Goal: Information Seeking & Learning: Learn about a topic

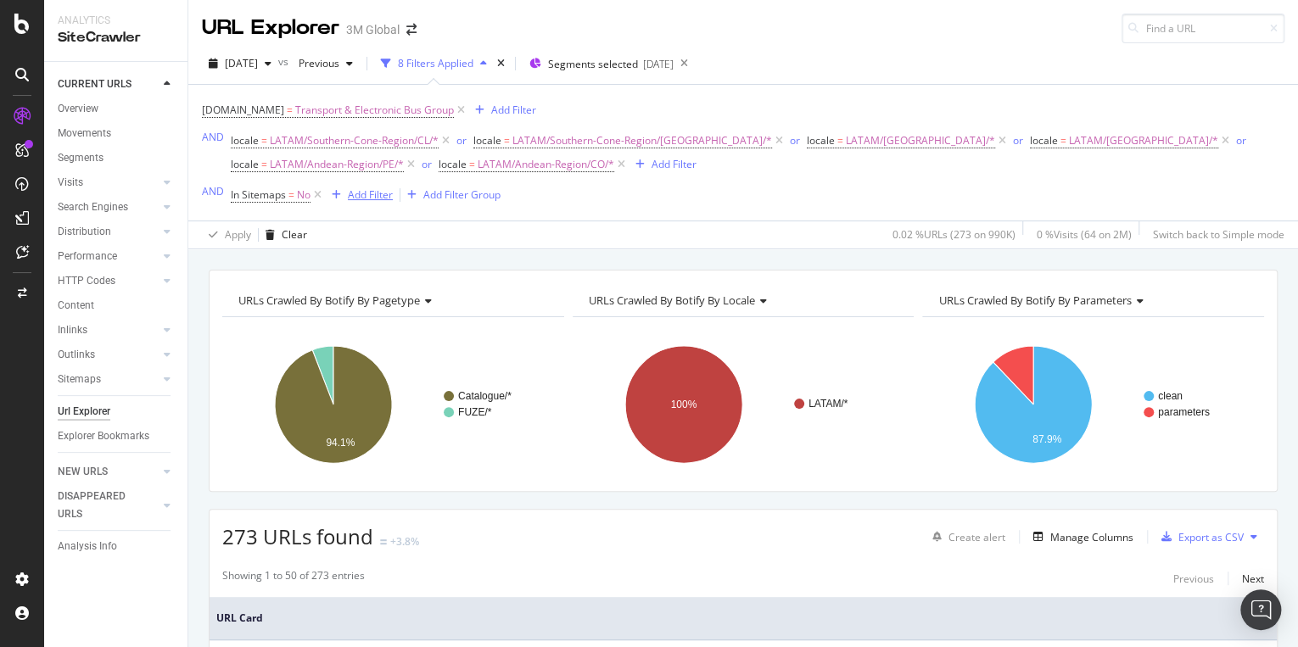
click at [366, 187] on div "Add Filter" at bounding box center [370, 194] width 45 height 14
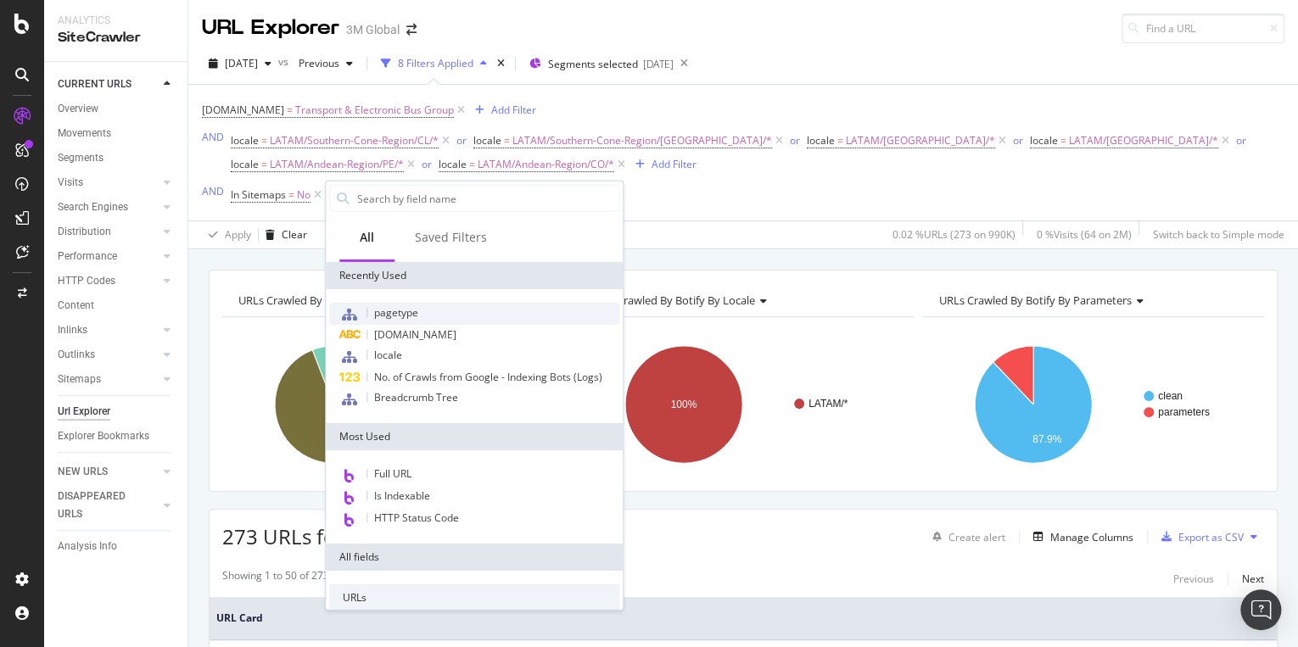
click at [411, 306] on span "pagetype" at bounding box center [396, 312] width 44 height 14
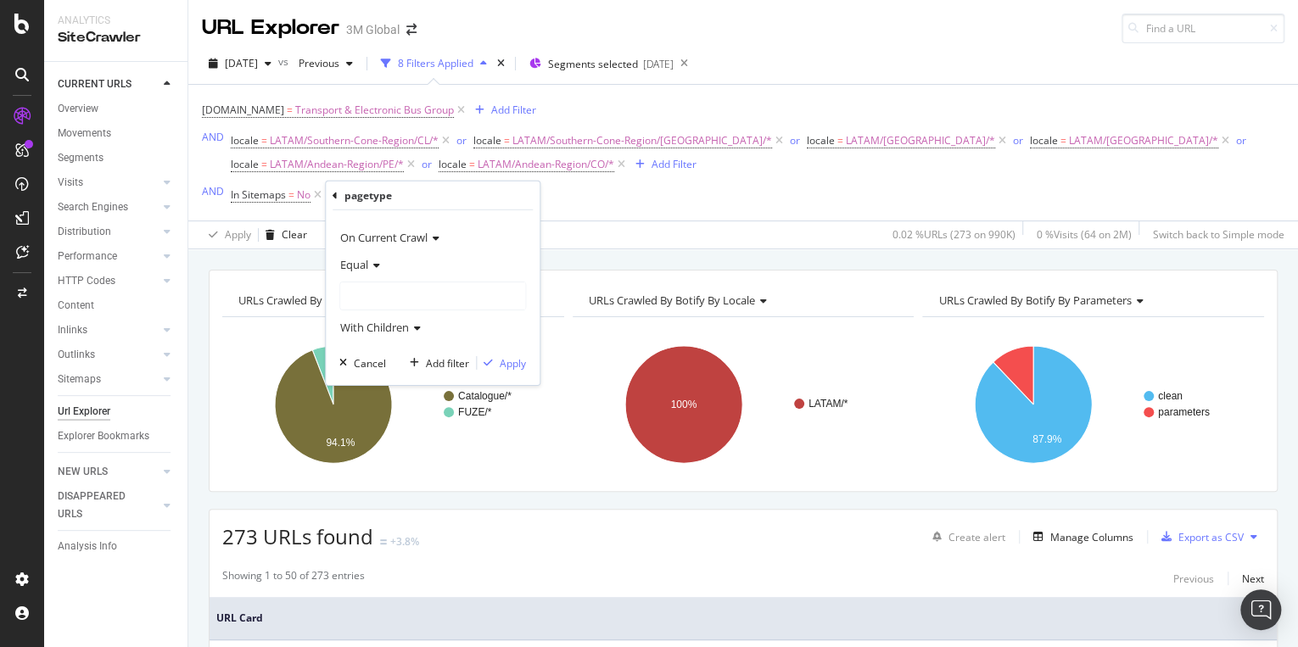
click at [411, 291] on div at bounding box center [432, 295] width 185 height 27
click at [372, 345] on span "FUZE" at bounding box center [369, 346] width 25 height 14
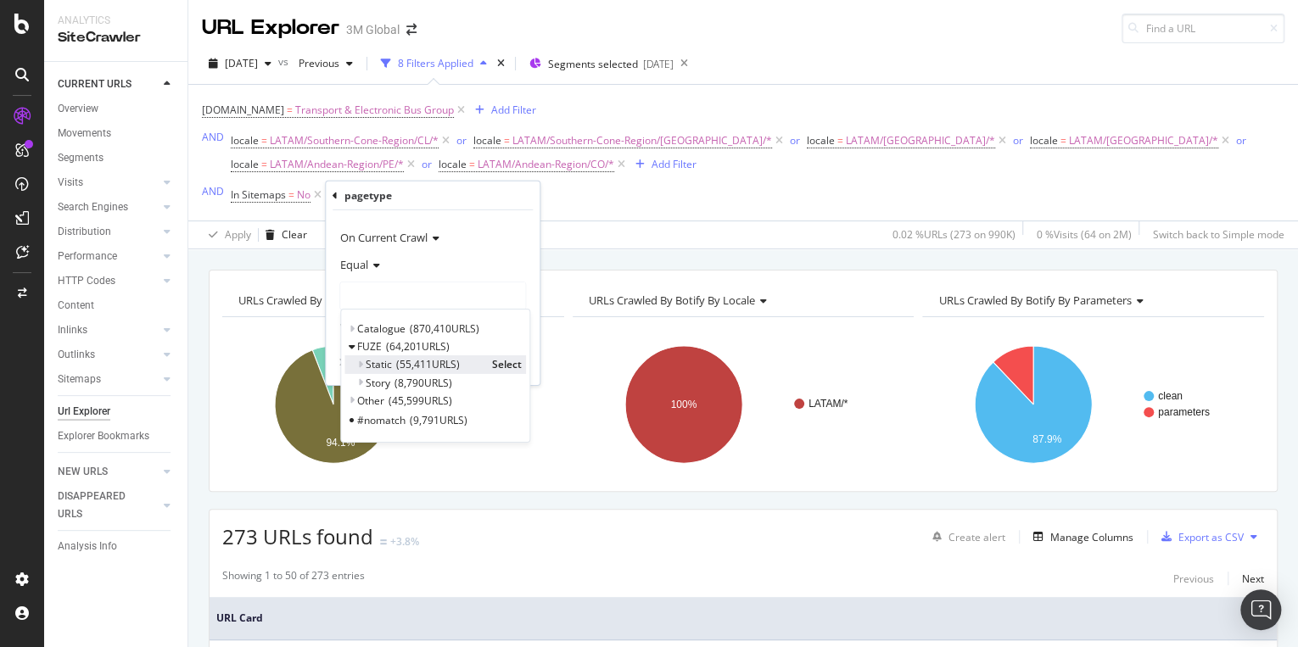
click at [499, 366] on span "Select" at bounding box center [507, 364] width 30 height 14
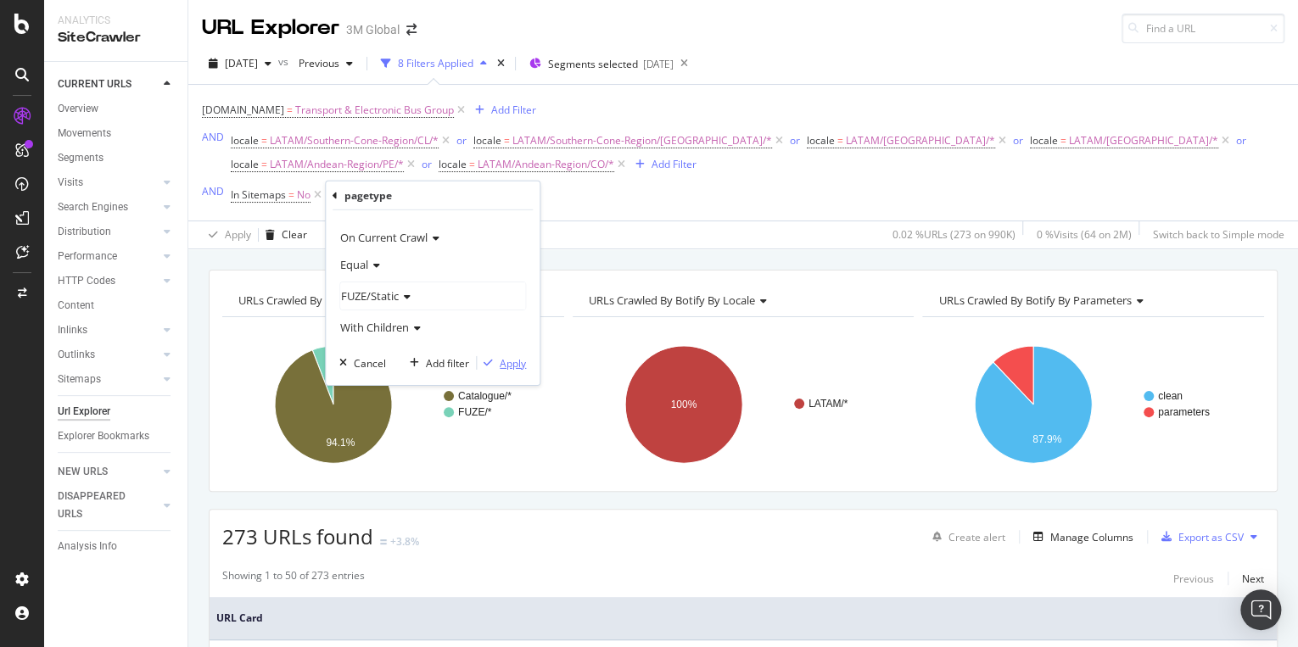
click at [506, 361] on div "Apply" at bounding box center [513, 362] width 26 height 14
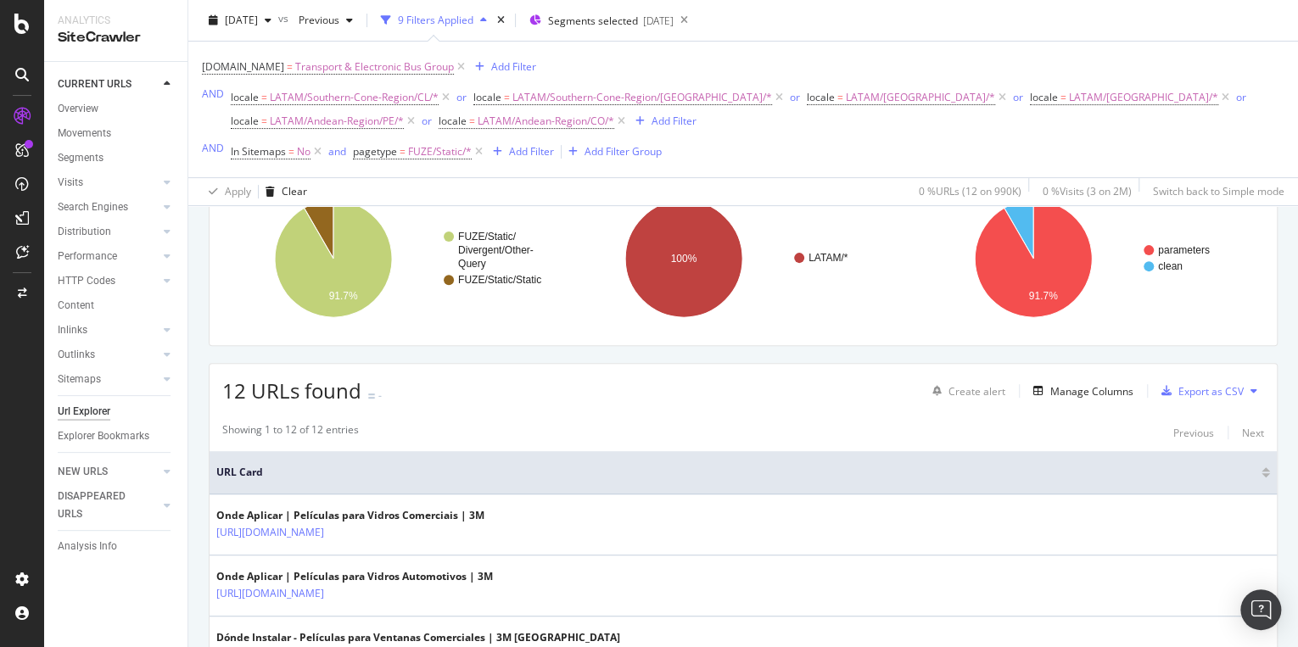
scroll to position [136, 0]
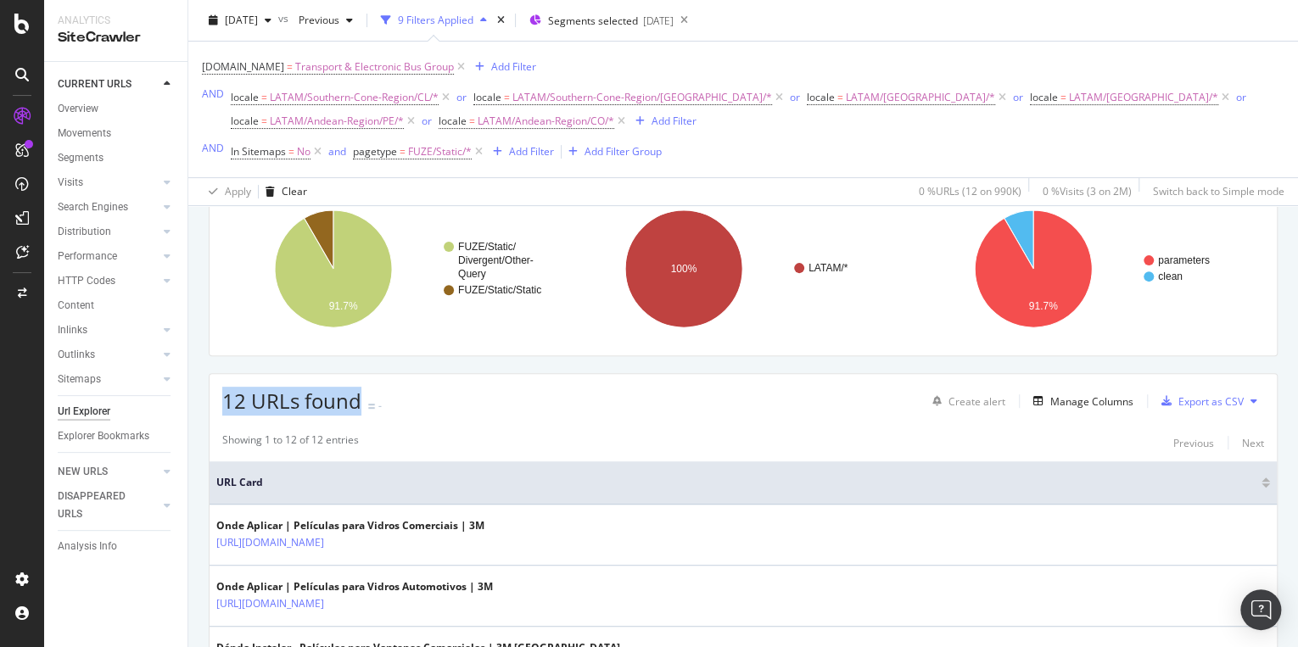
drag, startPoint x: 221, startPoint y: 400, endPoint x: 361, endPoint y: 406, distance: 140.1
click at [361, 406] on div "12 URLs found -" at bounding box center [301, 401] width 159 height 29
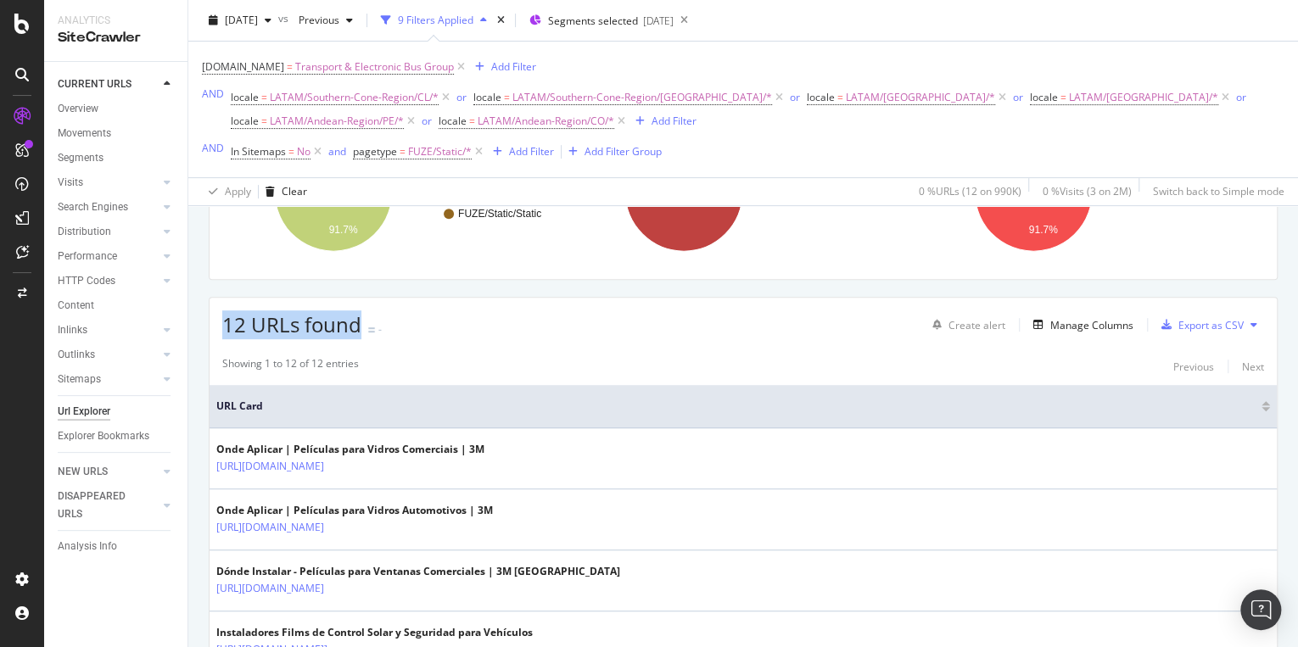
scroll to position [209, 0]
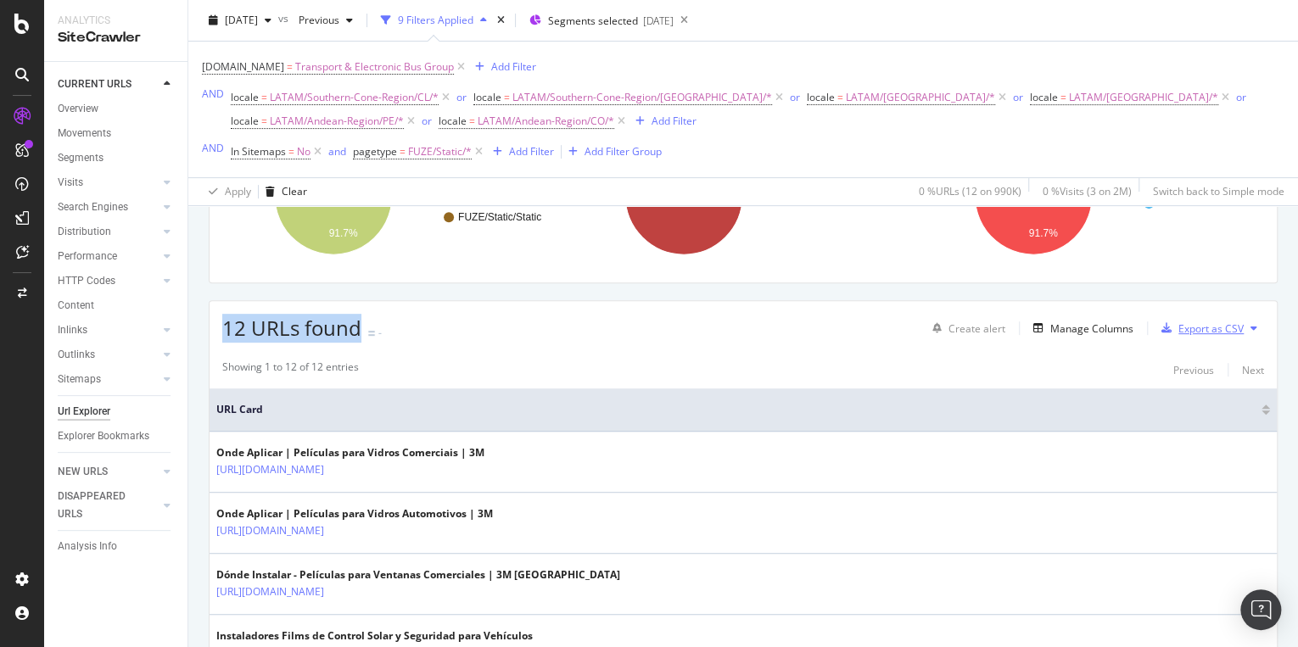
click at [1205, 323] on div "Export as CSV" at bounding box center [1210, 328] width 65 height 14
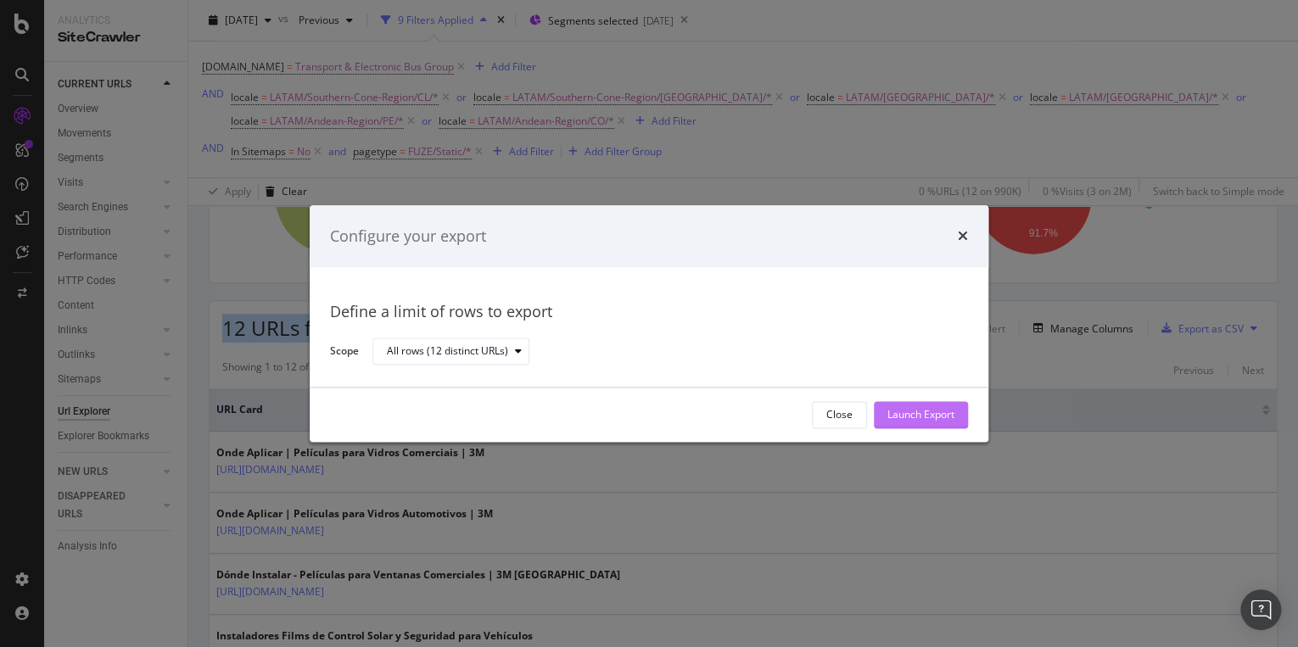
click at [936, 411] on div "Launch Export" at bounding box center [920, 415] width 67 height 14
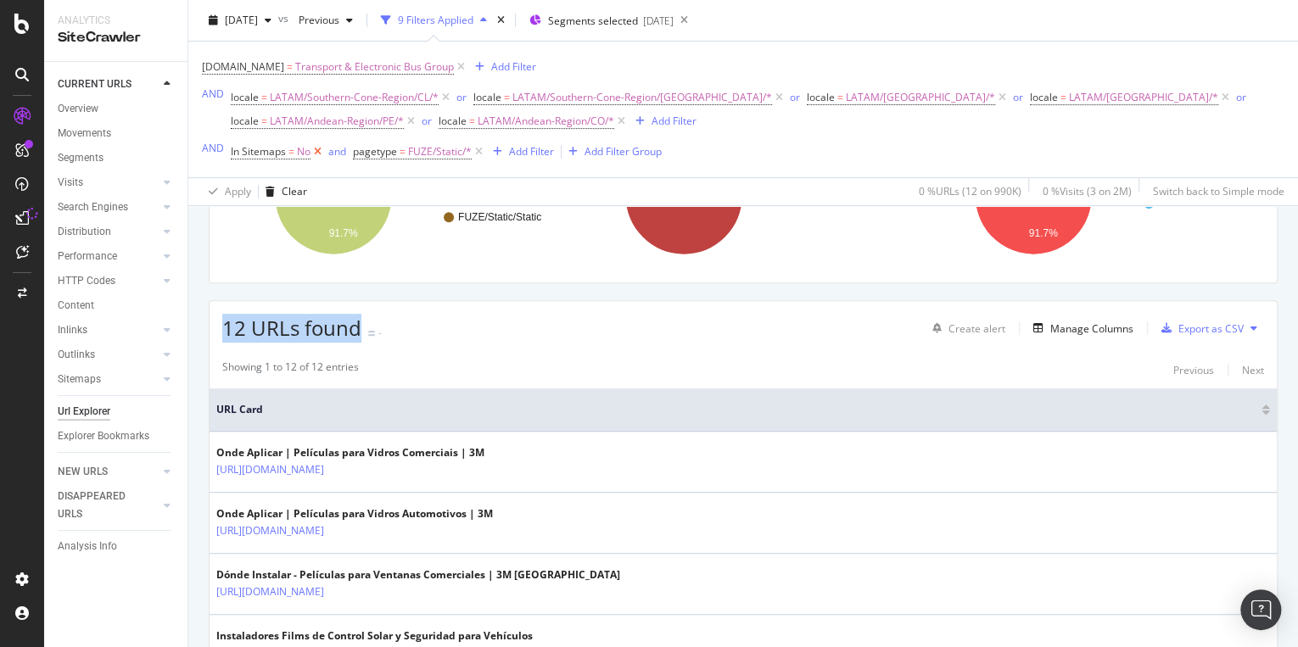
click at [317, 154] on icon at bounding box center [317, 151] width 14 height 17
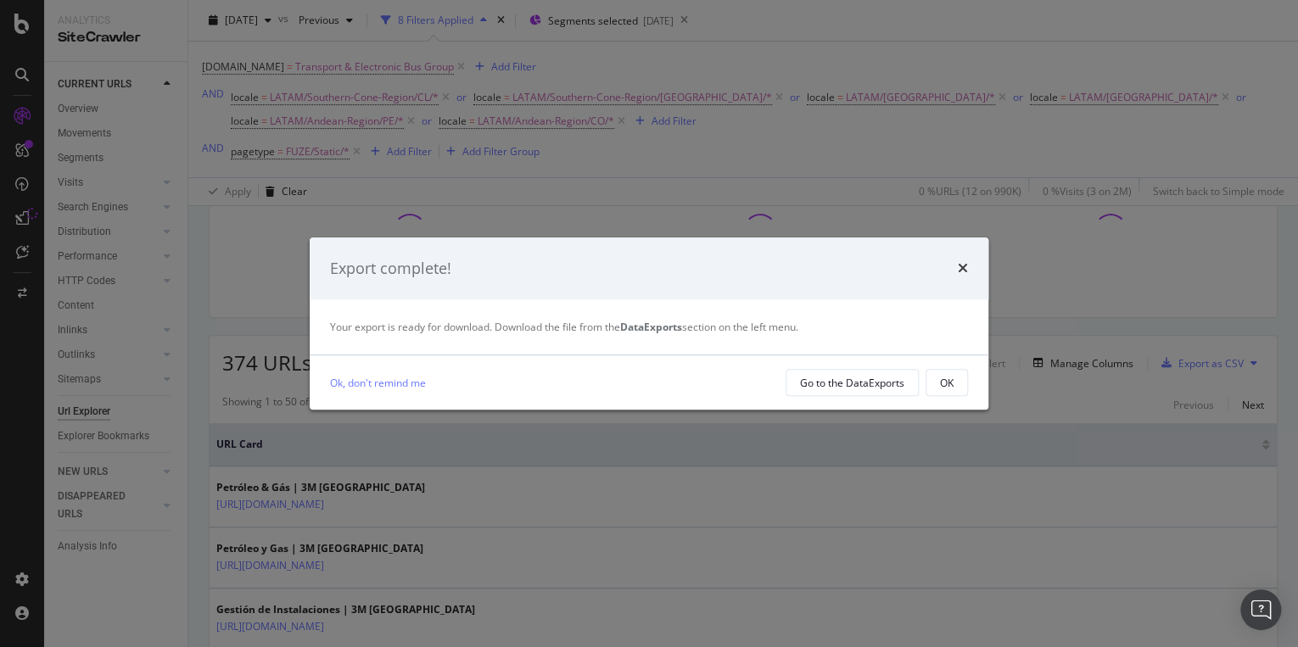
scroll to position [209, 0]
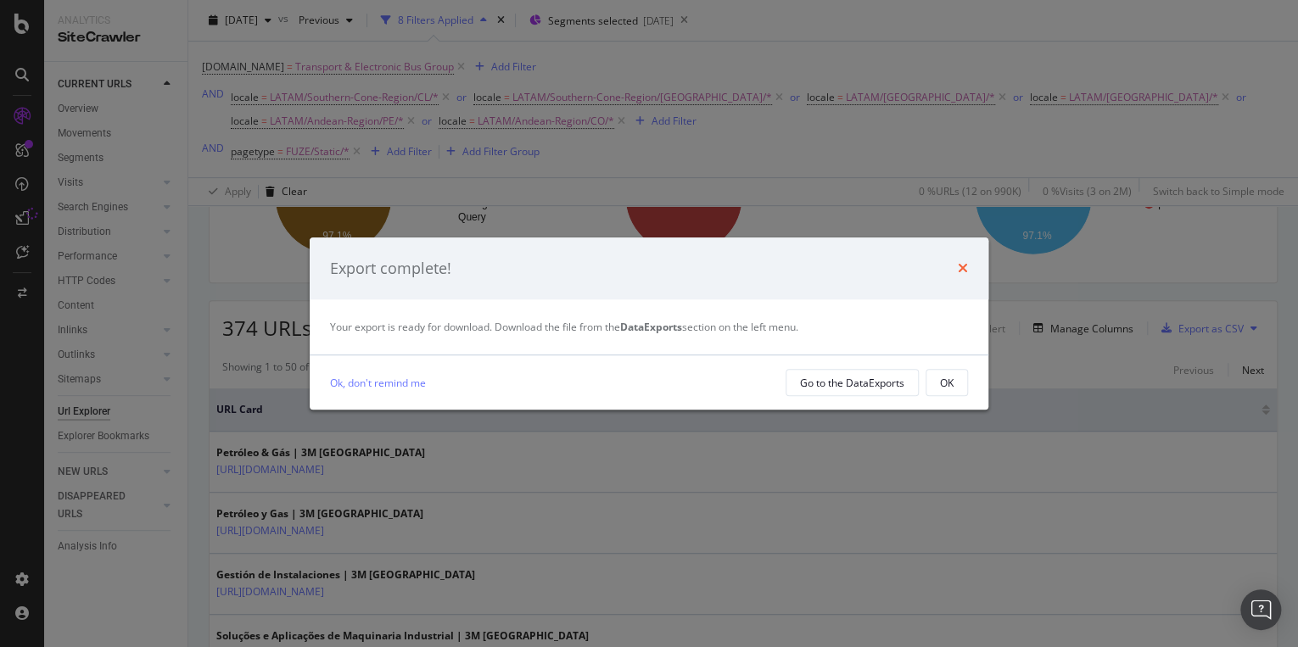
click at [960, 268] on icon "times" at bounding box center [963, 268] width 10 height 14
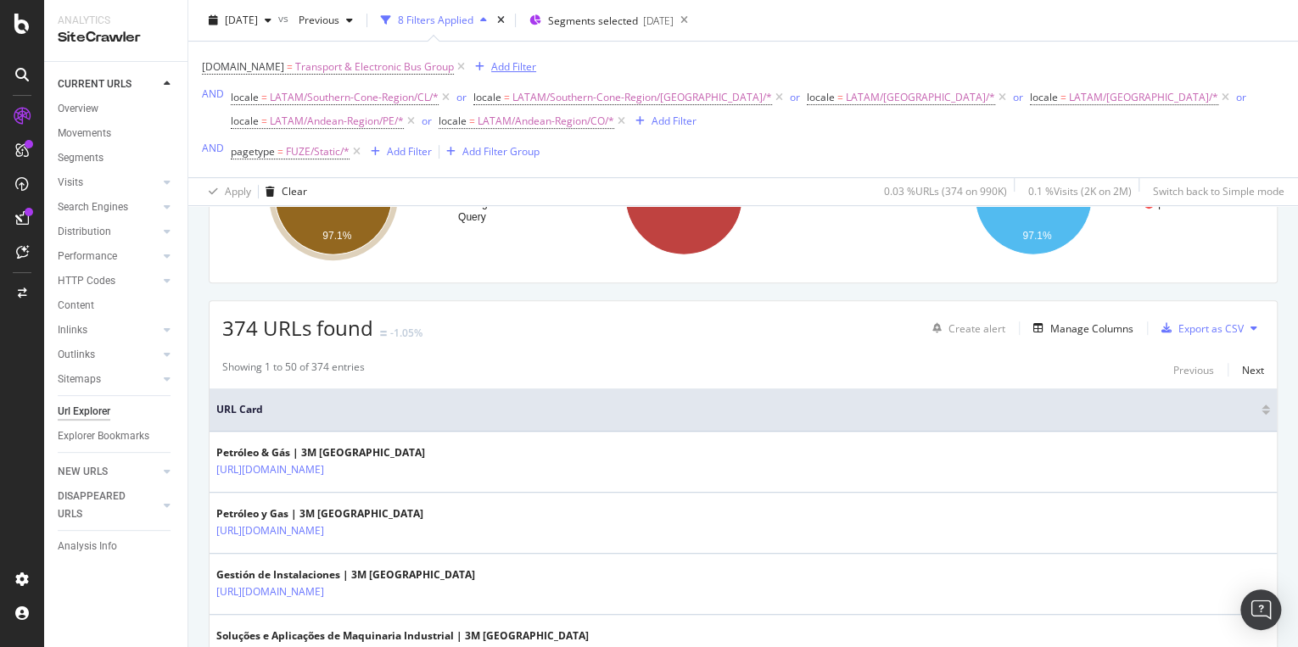
click at [523, 64] on div "Add Filter" at bounding box center [513, 66] width 45 height 14
click at [360, 68] on span "Transport & Electronic Bus Group" at bounding box center [374, 67] width 159 height 24
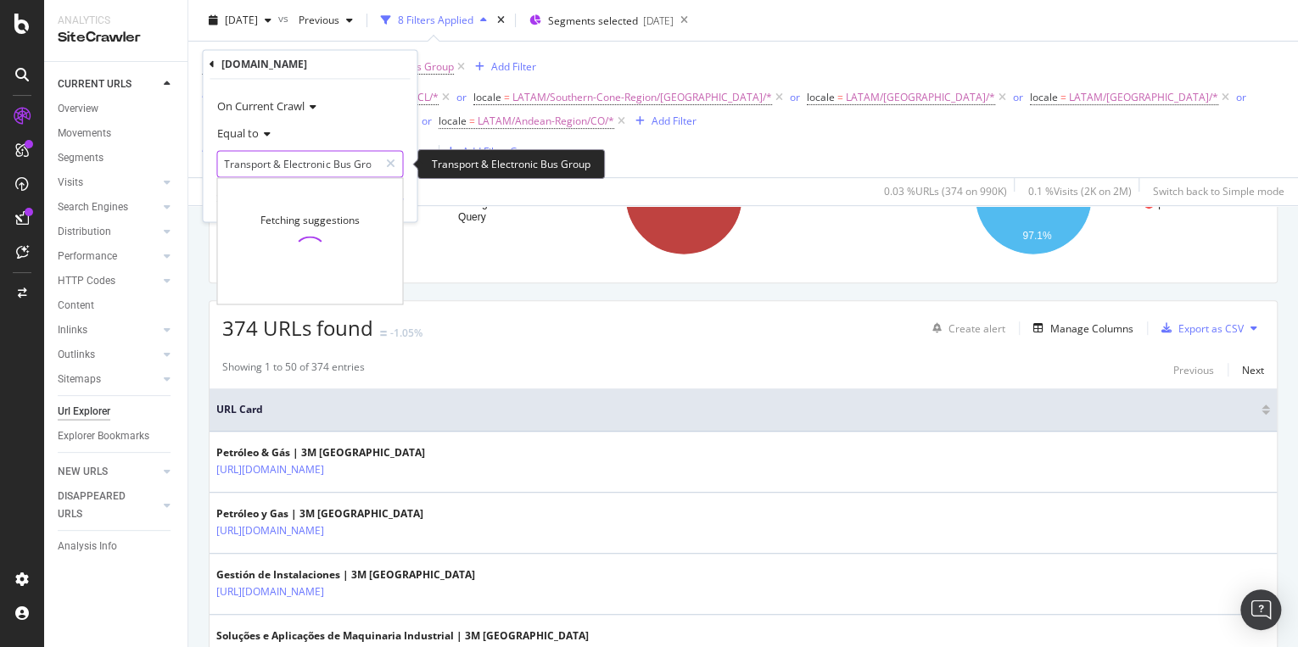
click at [307, 163] on input "Transport & Electronic Bus Group" at bounding box center [297, 164] width 160 height 27
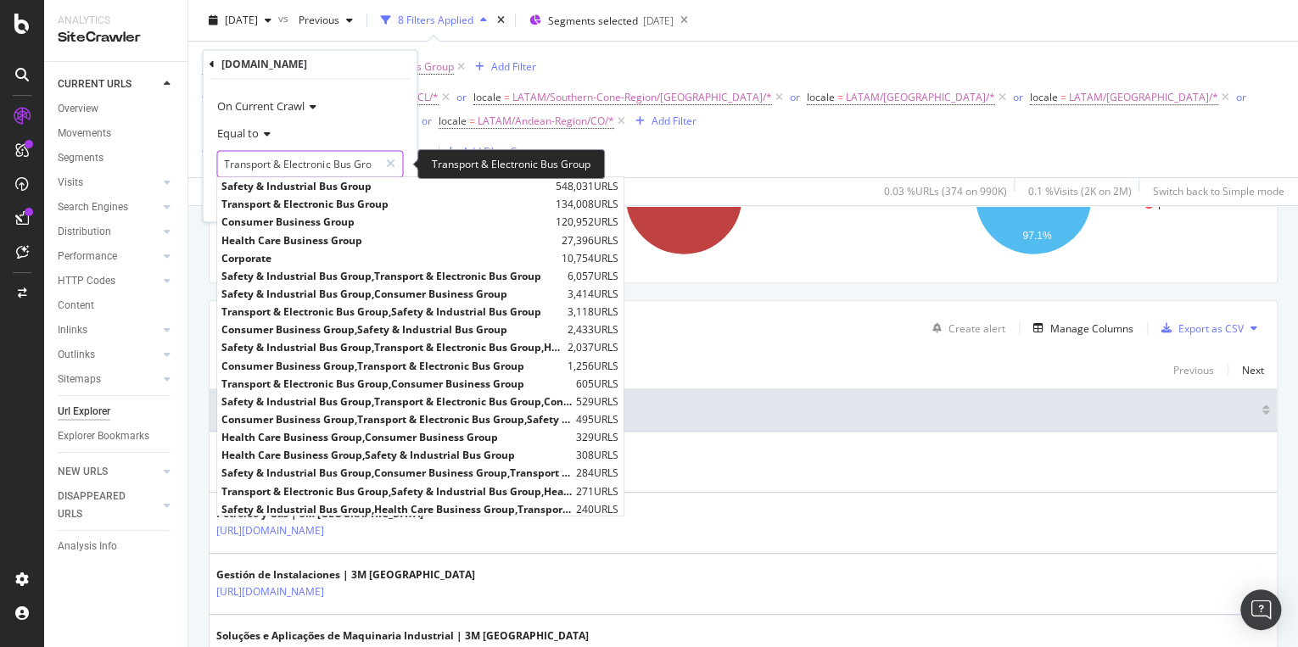
click at [268, 160] on input "Transport & Electronic Bus Group" at bounding box center [297, 164] width 160 height 27
drag, startPoint x: 272, startPoint y: 165, endPoint x: 221, endPoint y: 156, distance: 52.6
click at [221, 156] on input "Transport & Electronic Bus Group" at bounding box center [297, 164] width 160 height 27
click at [256, 136] on span "Equal to" at bounding box center [238, 133] width 42 height 15
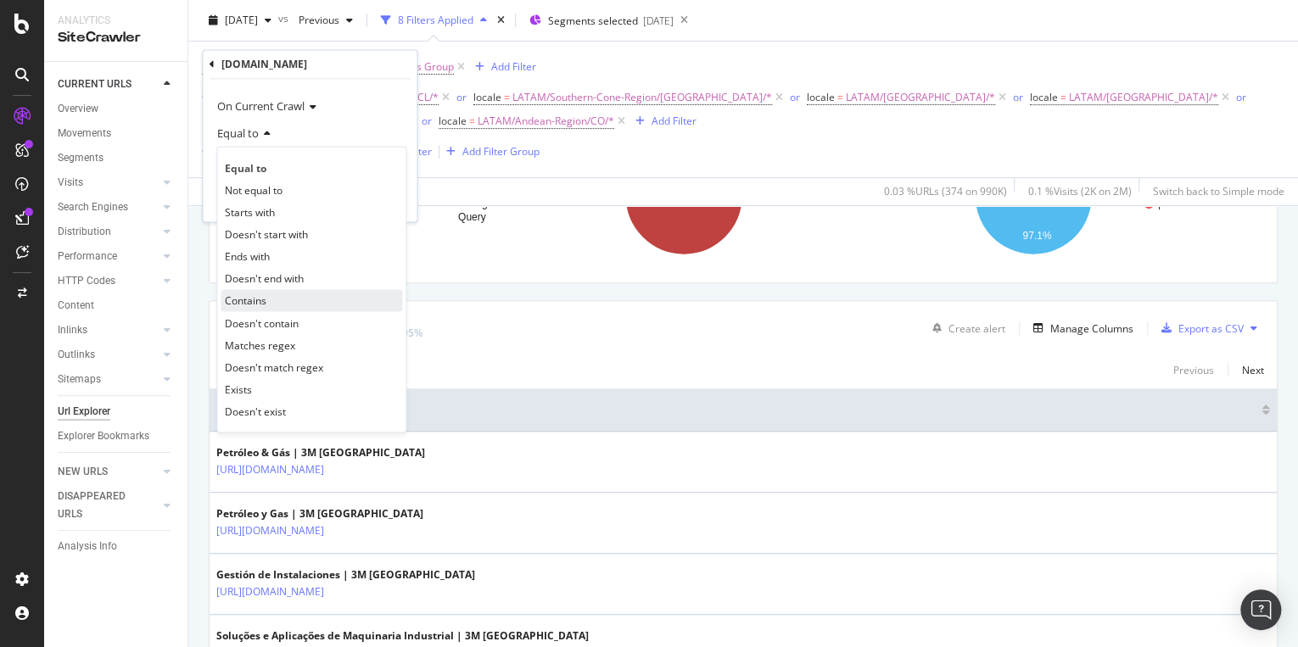
click at [262, 305] on span "Contains" at bounding box center [246, 300] width 42 height 14
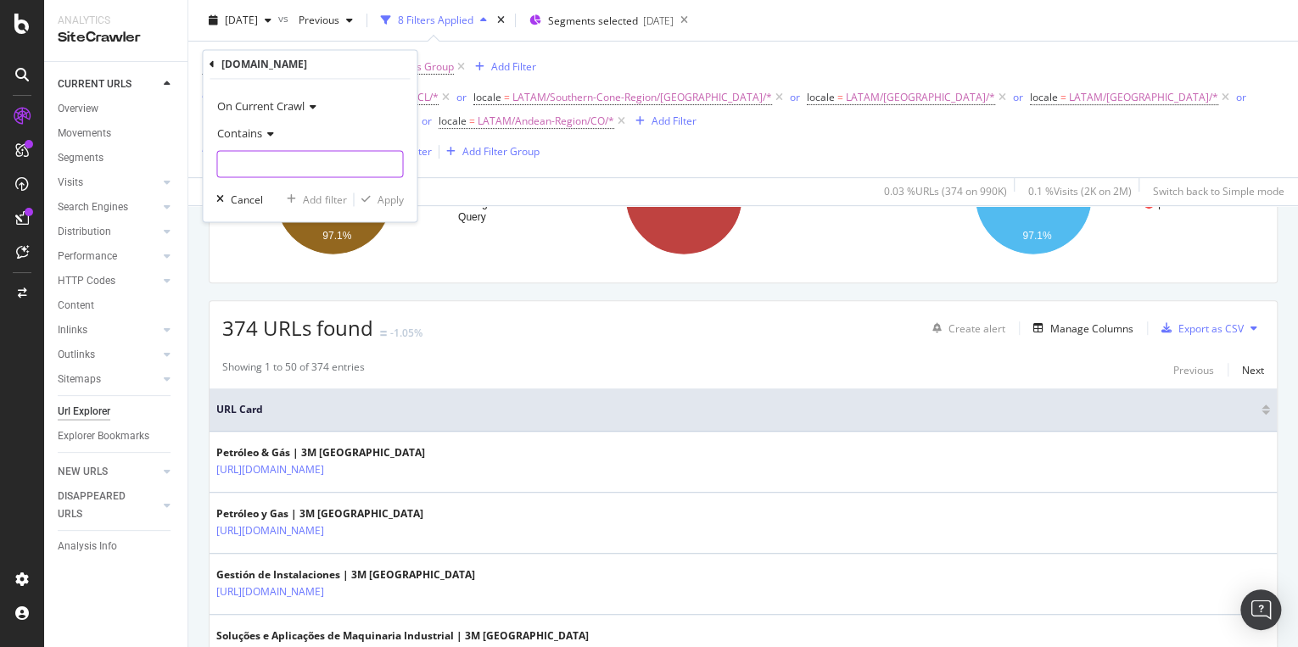
click at [299, 165] on input "text" at bounding box center [309, 164] width 185 height 27
type input "Transport"
click at [389, 199] on div "Apply" at bounding box center [390, 200] width 26 height 14
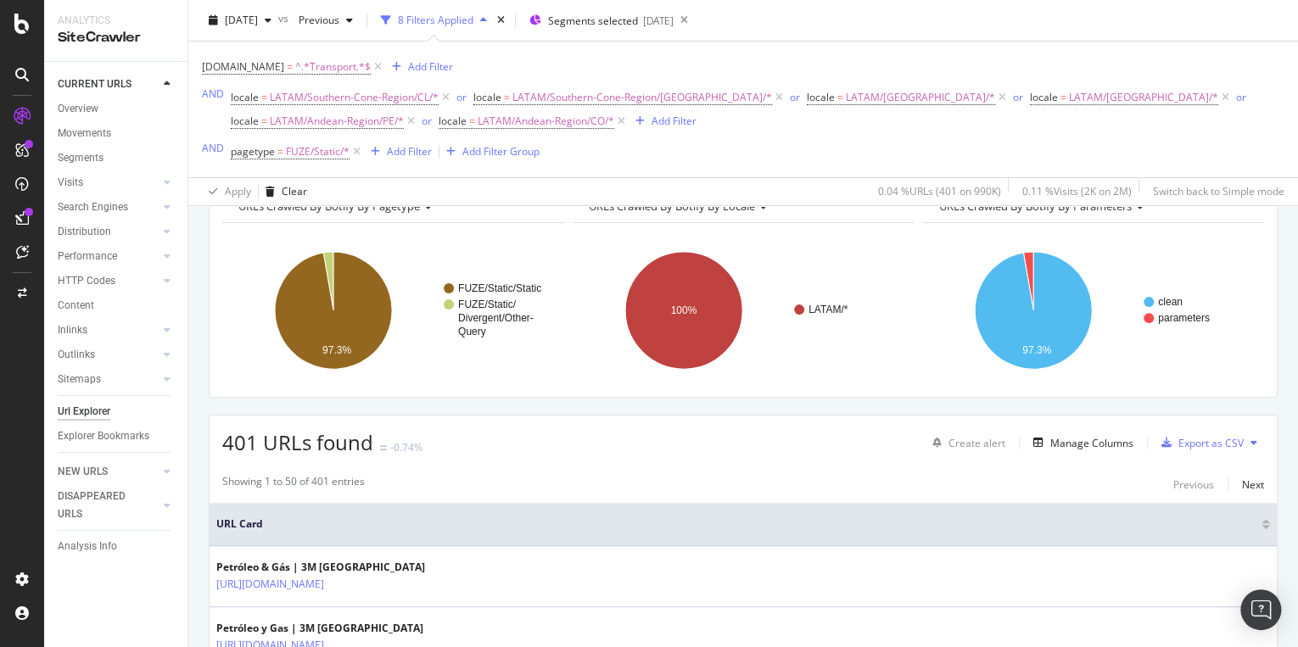
scroll to position [73, 0]
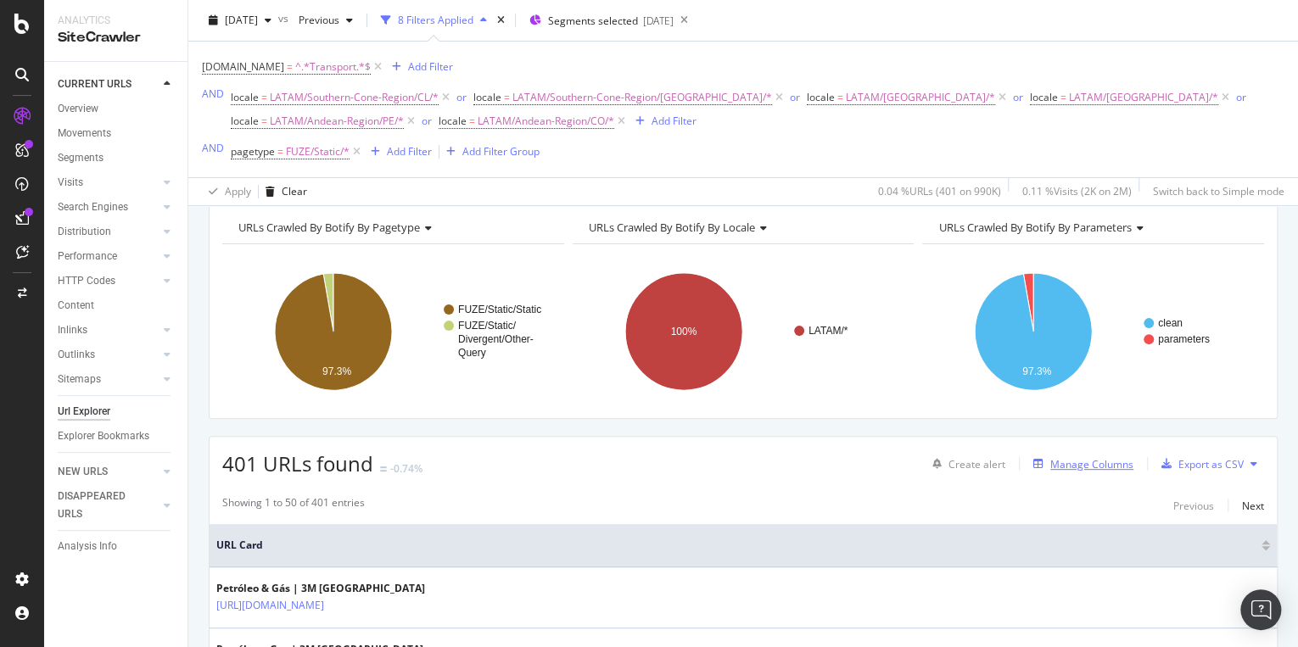
click at [1098, 458] on div "Manage Columns" at bounding box center [1091, 464] width 83 height 14
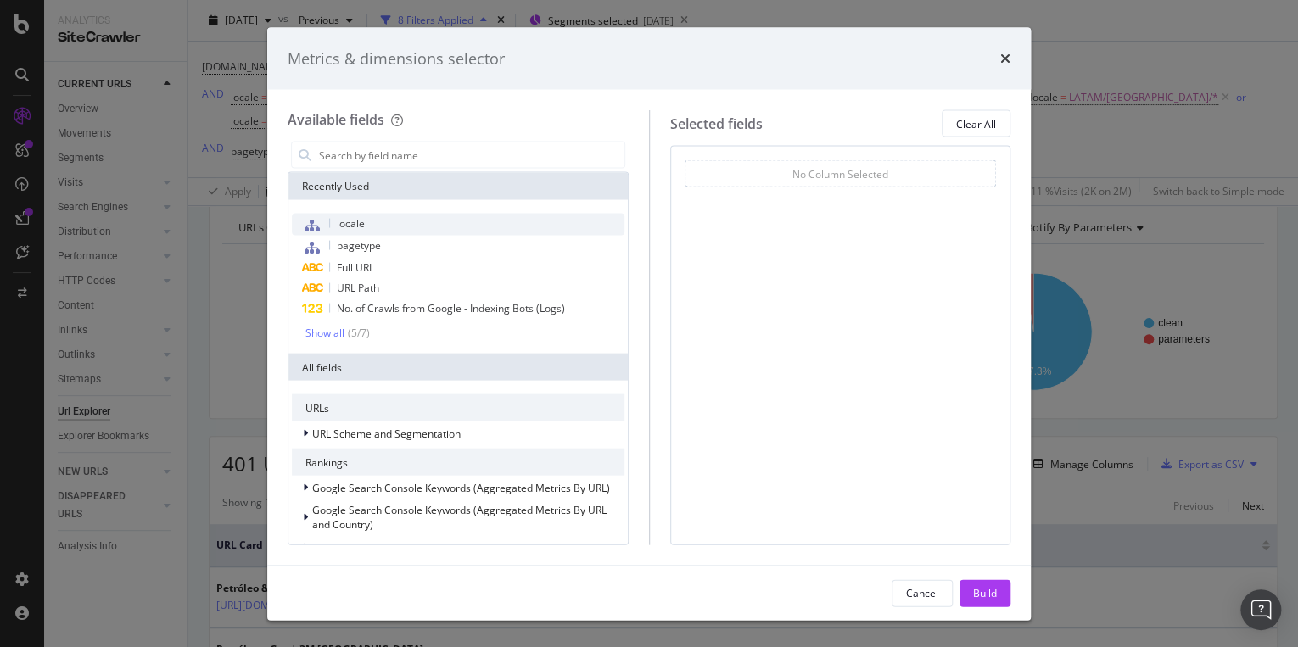
click at [339, 220] on span "locale" at bounding box center [351, 223] width 28 height 14
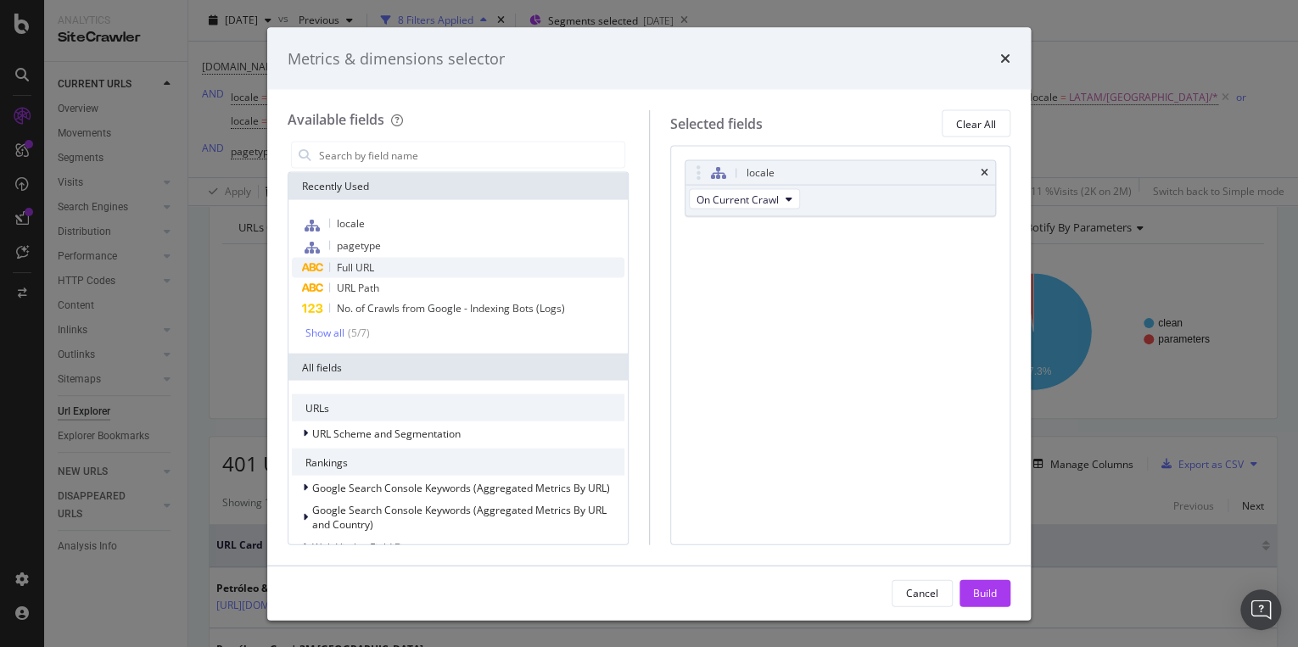
click at [377, 261] on div "Full URL" at bounding box center [458, 268] width 333 height 20
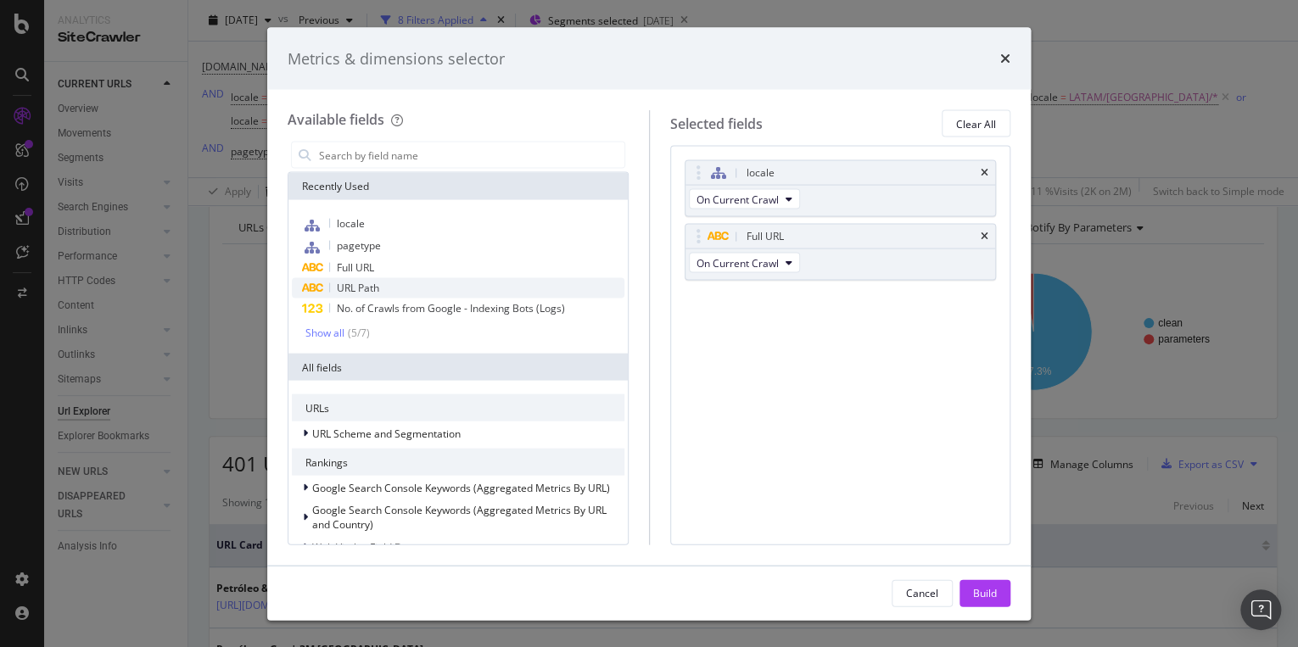
click at [394, 286] on div "URL Path" at bounding box center [458, 288] width 333 height 20
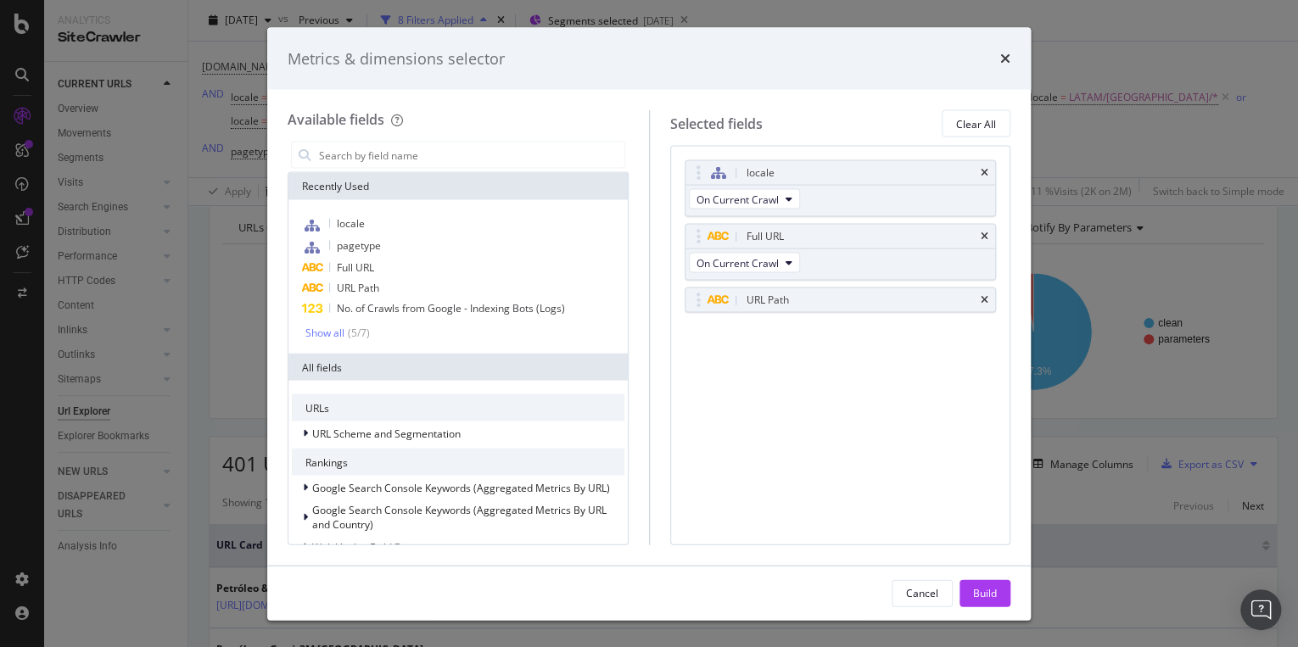
drag, startPoint x: 214, startPoint y: 546, endPoint x: 241, endPoint y: 545, distance: 27.2
click at [243, 545] on div "Metrics & dimensions selector Available fields Recently Used locale pagetype Fu…" at bounding box center [649, 323] width 1298 height 647
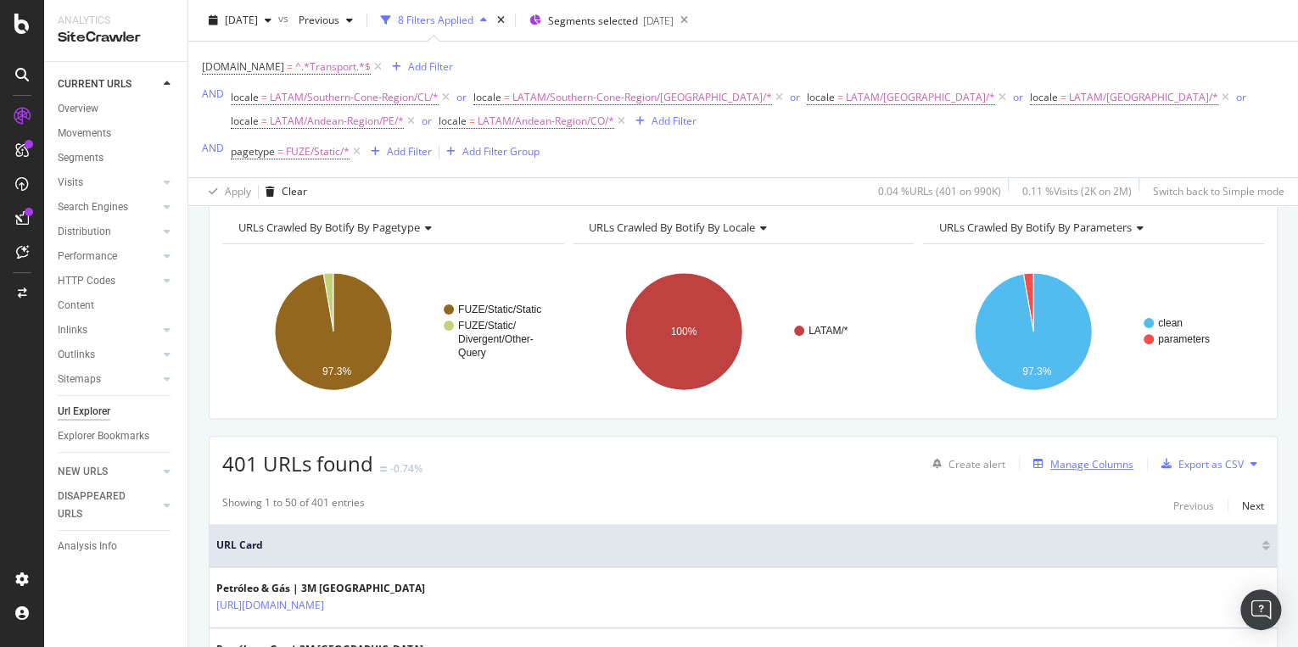
click at [1090, 461] on div "Manage Columns" at bounding box center [1091, 464] width 83 height 14
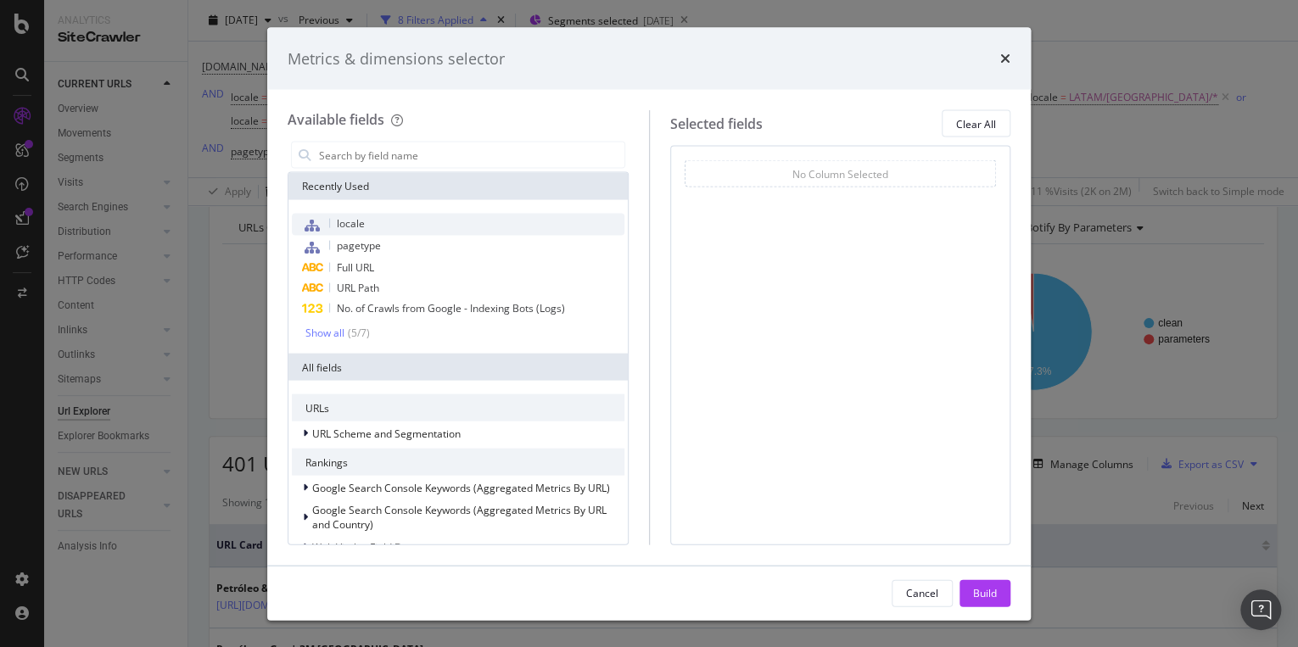
click at [376, 230] on div "locale" at bounding box center [458, 225] width 333 height 22
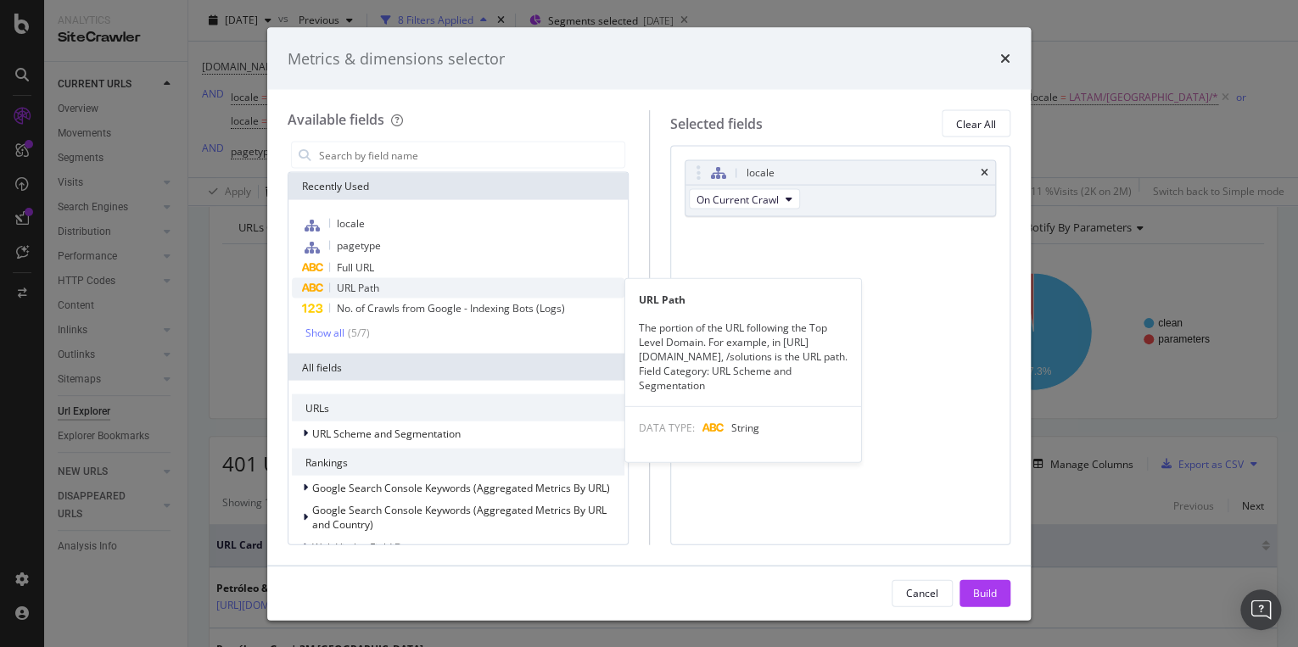
click at [433, 288] on div "URL Path" at bounding box center [458, 288] width 333 height 20
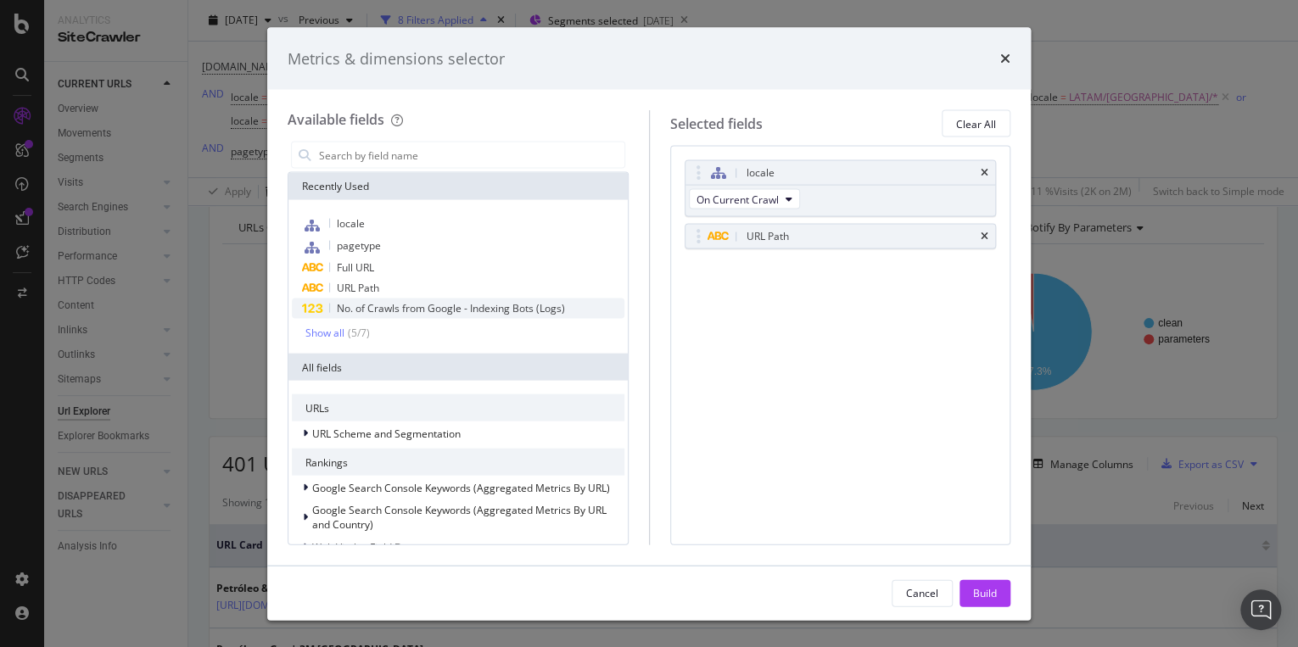
click at [415, 310] on span "No. of Crawls from Google - Indexing Bots (Logs)" at bounding box center [451, 308] width 228 height 14
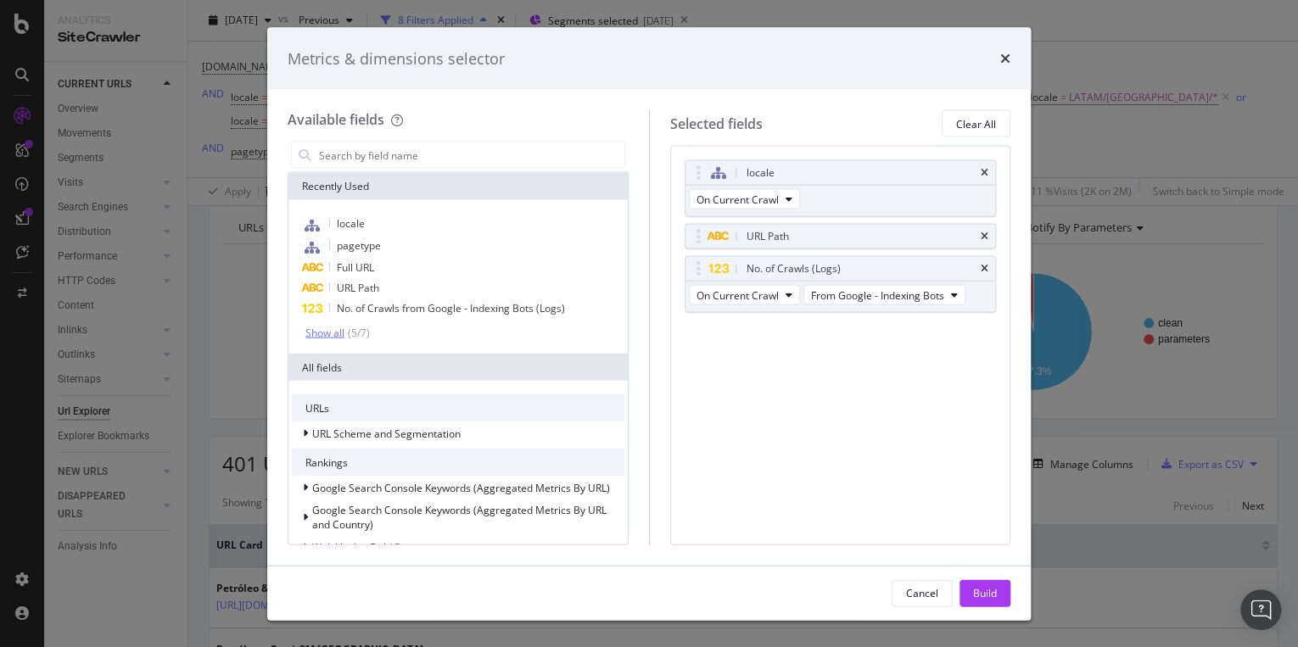
click at [319, 338] on div "Show all ( 5 / 7 )" at bounding box center [337, 333] width 64 height 14
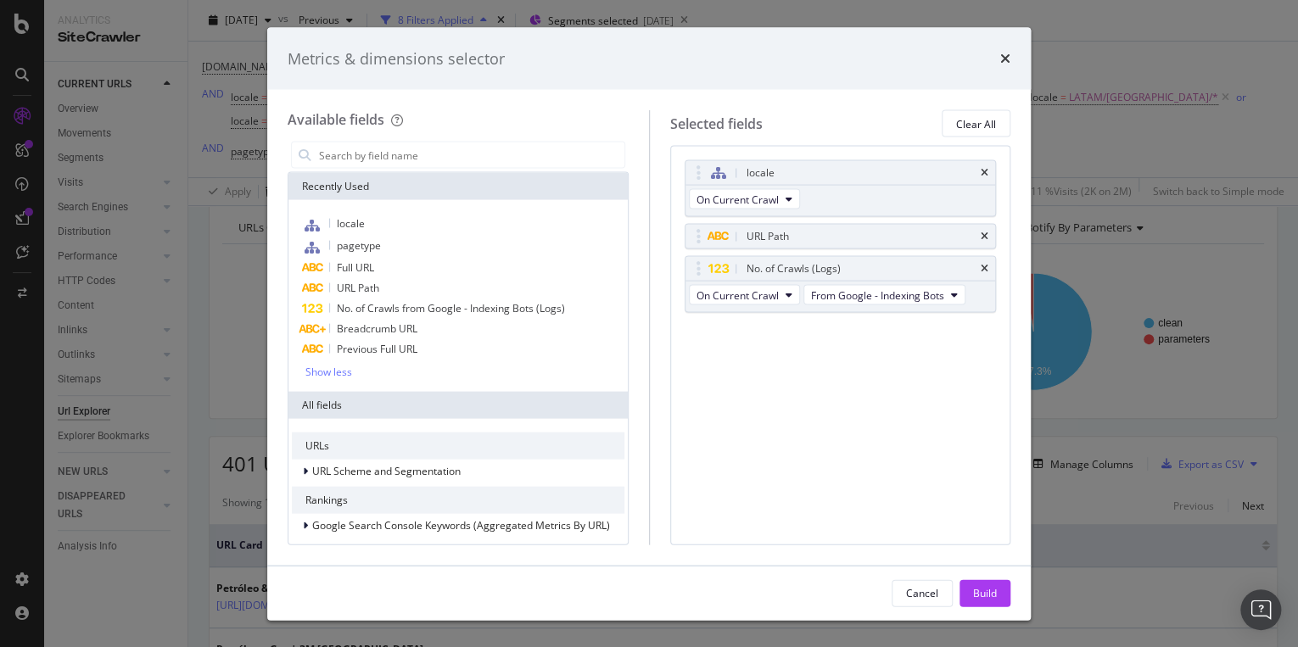
scroll to position [0, 0]
click at [390, 154] on input "modal" at bounding box center [470, 155] width 307 height 25
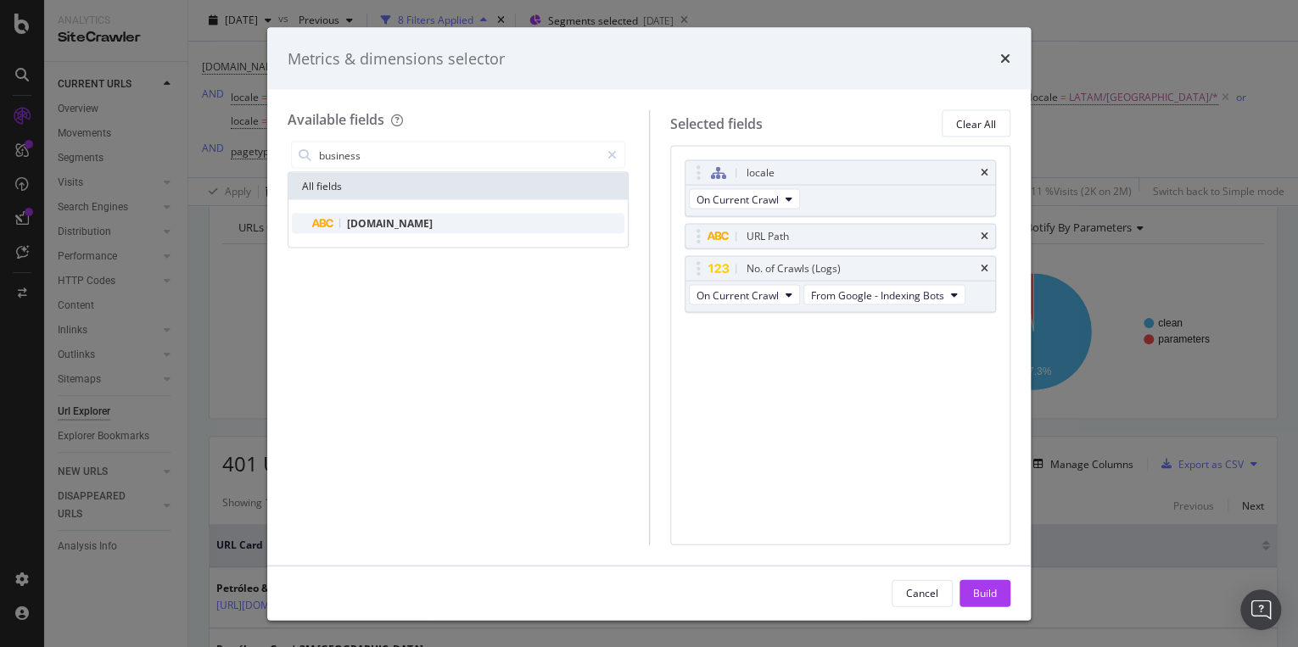
click at [389, 219] on span "[DOMAIN_NAME]" at bounding box center [390, 223] width 86 height 14
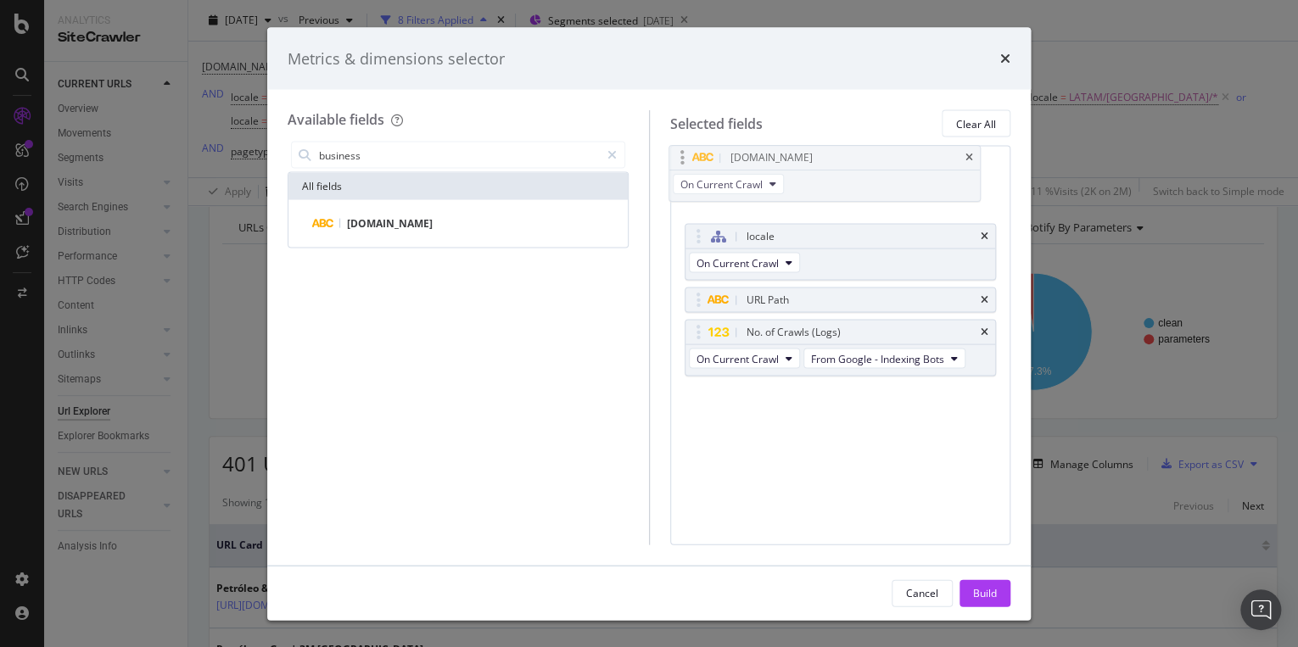
drag, startPoint x: 694, startPoint y: 329, endPoint x: 679, endPoint y: 156, distance: 173.7
click at [679, 156] on body "Analytics SiteCrawler CURRENT URLS Overview Movements Segments Visits Analysis …" at bounding box center [649, 323] width 1298 height 647
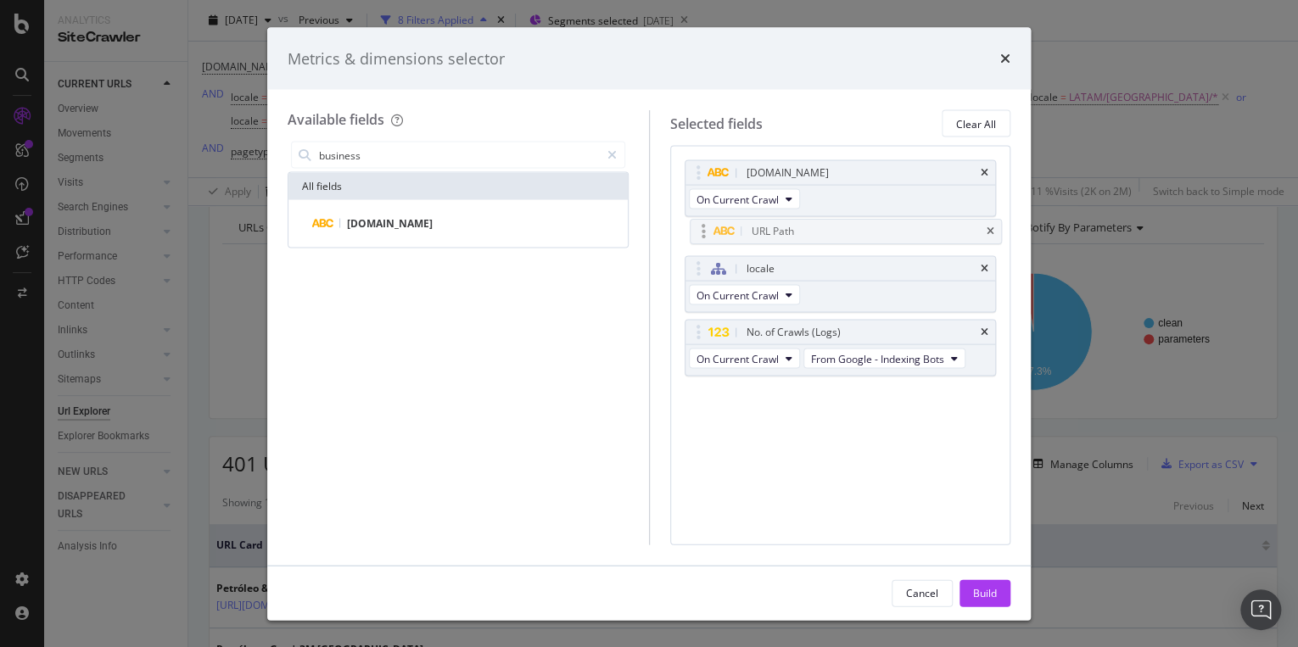
drag, startPoint x: 694, startPoint y: 297, endPoint x: 697, endPoint y: 241, distance: 56.1
click at [700, 230] on body "Analytics SiteCrawler CURRENT URLS Overview Movements Segments Visits Analysis …" at bounding box center [649, 323] width 1298 height 647
drag, startPoint x: 696, startPoint y: 271, endPoint x: 696, endPoint y: 239, distance: 32.2
click at [696, 239] on body "Analytics SiteCrawler CURRENT URLS Overview Movements Segments Visits Analysis …" at bounding box center [649, 323] width 1298 height 647
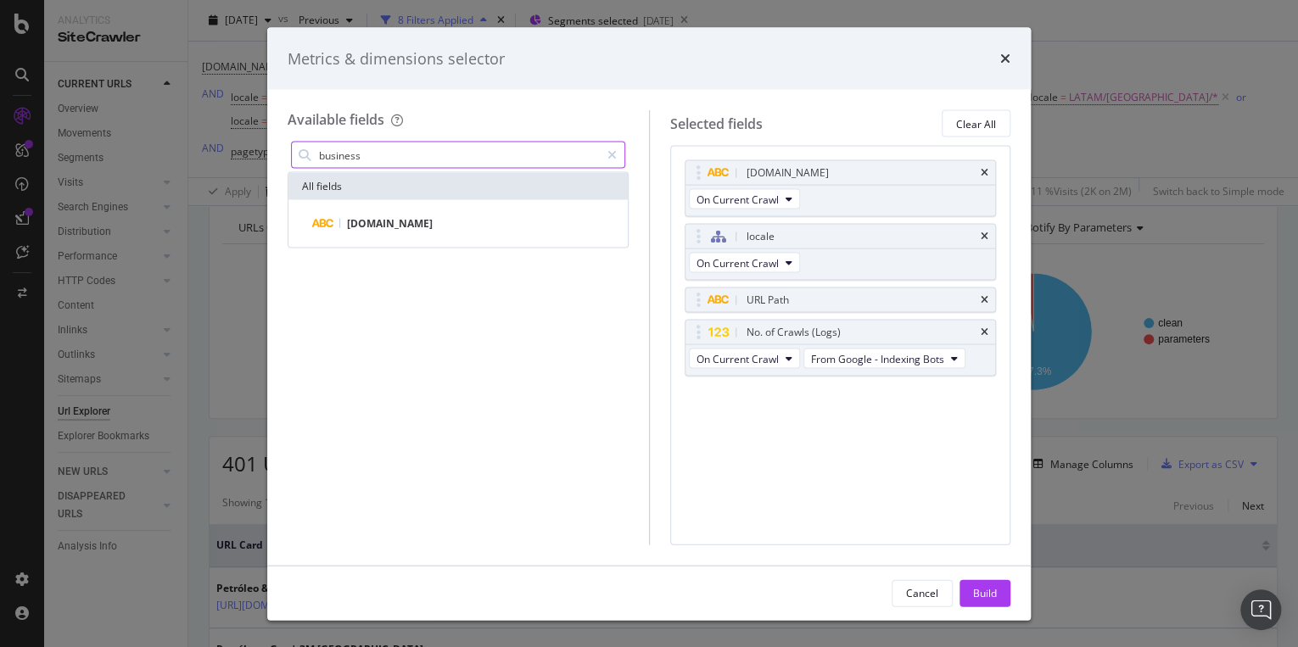
click at [396, 157] on input "business" at bounding box center [458, 155] width 282 height 25
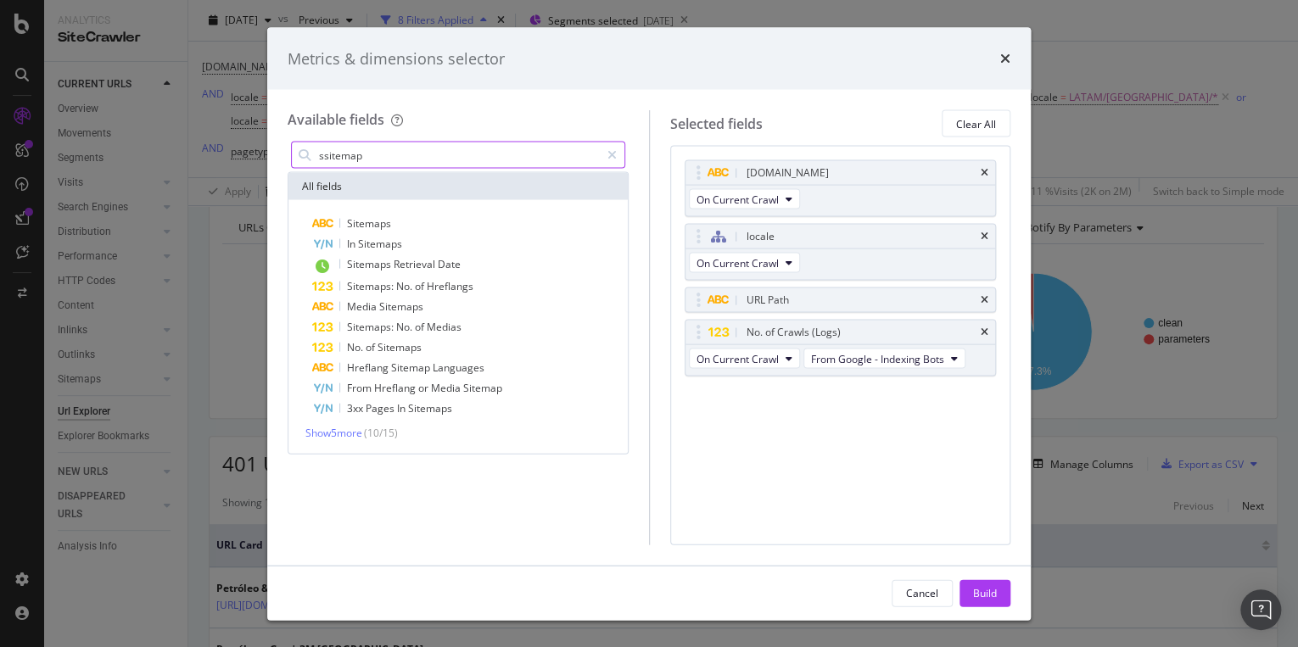
click at [322, 156] on input "ssitemap" at bounding box center [458, 155] width 282 height 25
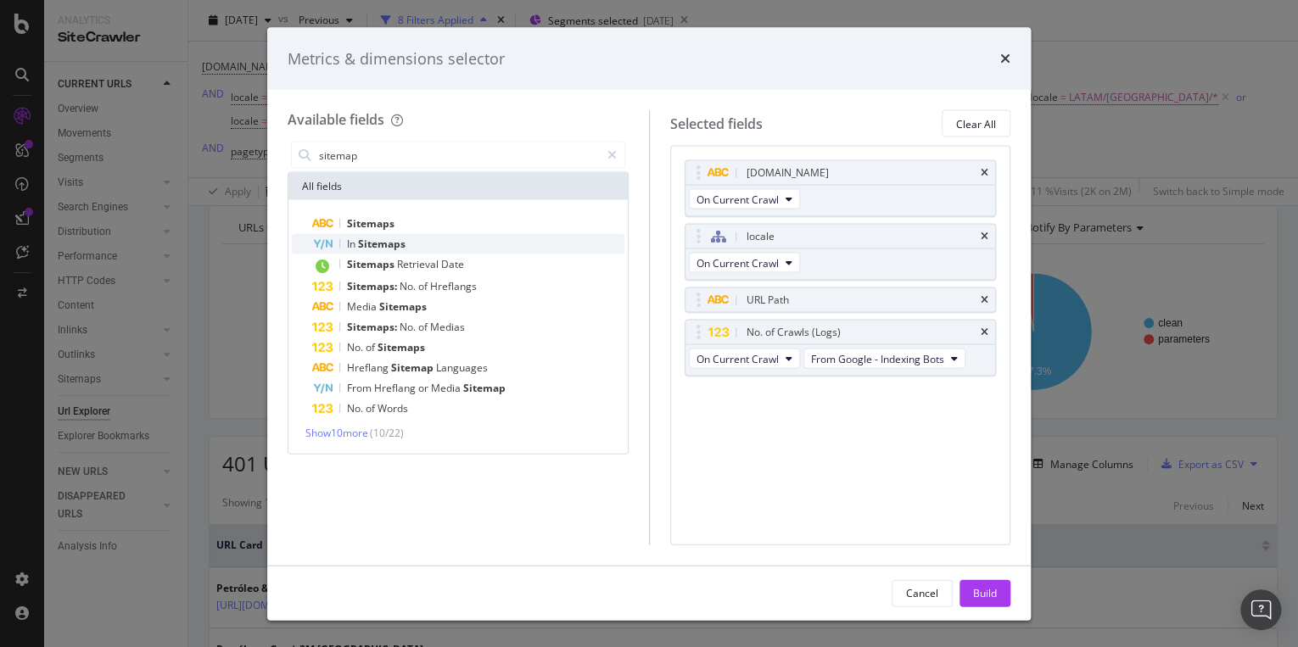
click at [372, 244] on span "Sitemaps" at bounding box center [382, 244] width 48 height 14
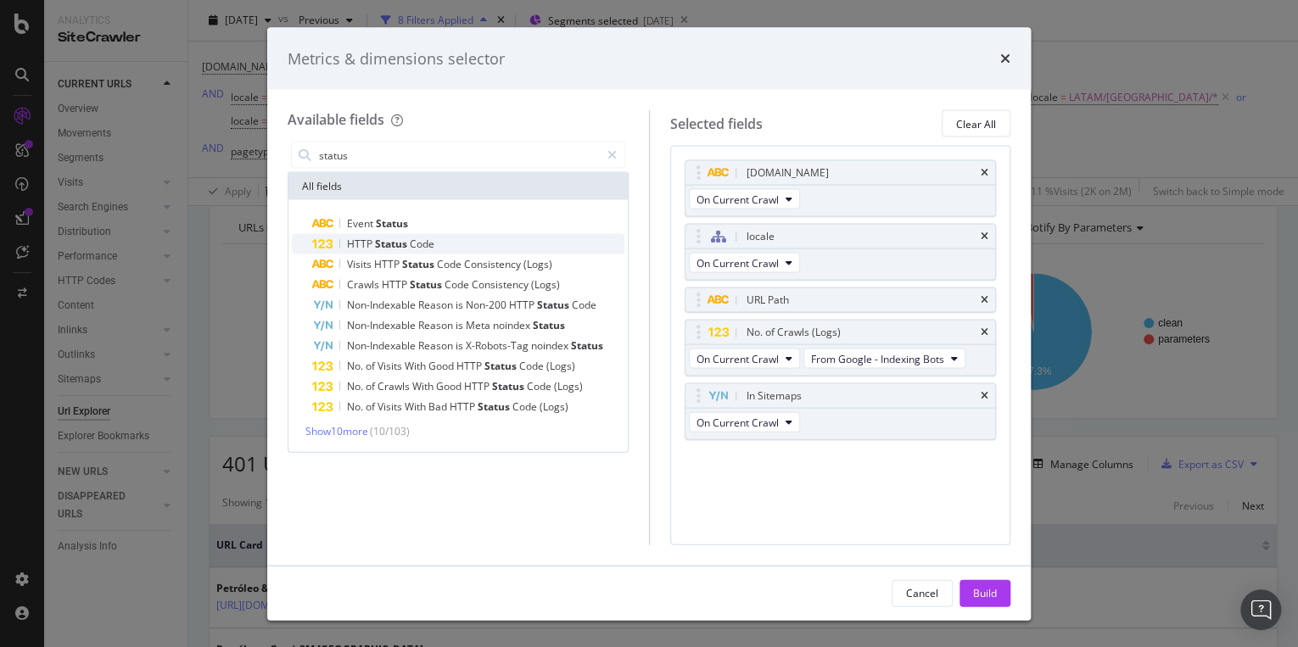
click at [379, 249] on span "Status" at bounding box center [392, 244] width 35 height 14
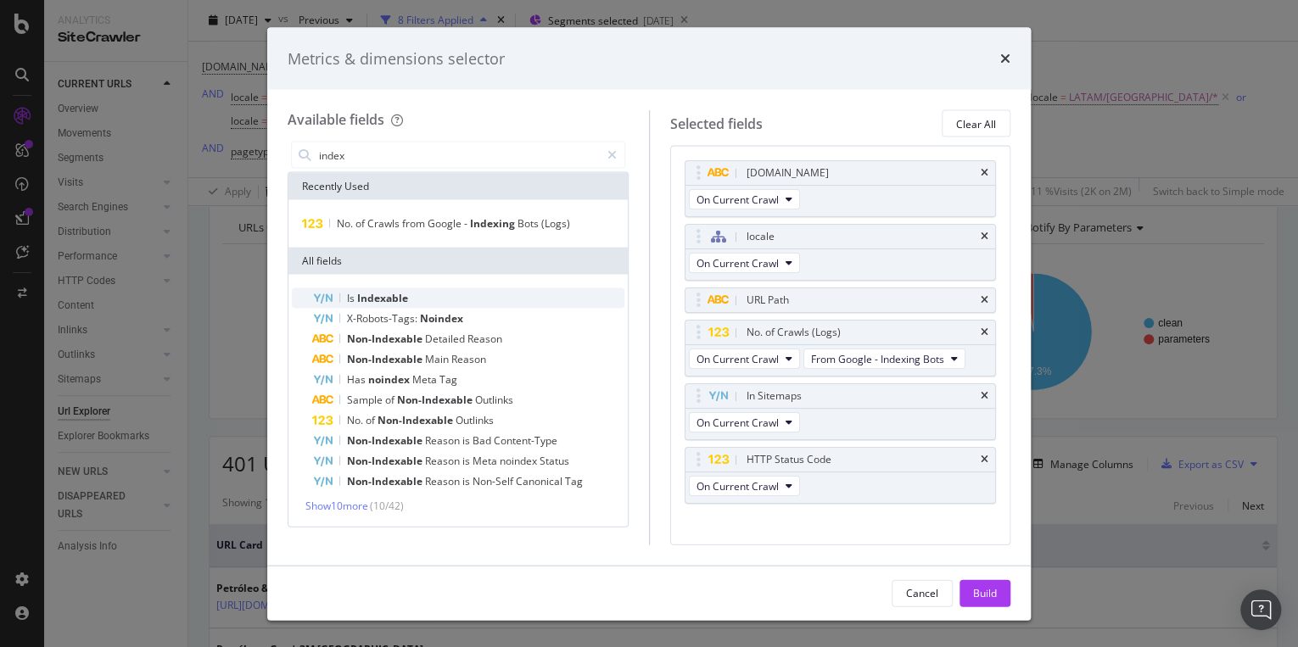
click at [478, 304] on div "Is Indexable" at bounding box center [468, 298] width 312 height 20
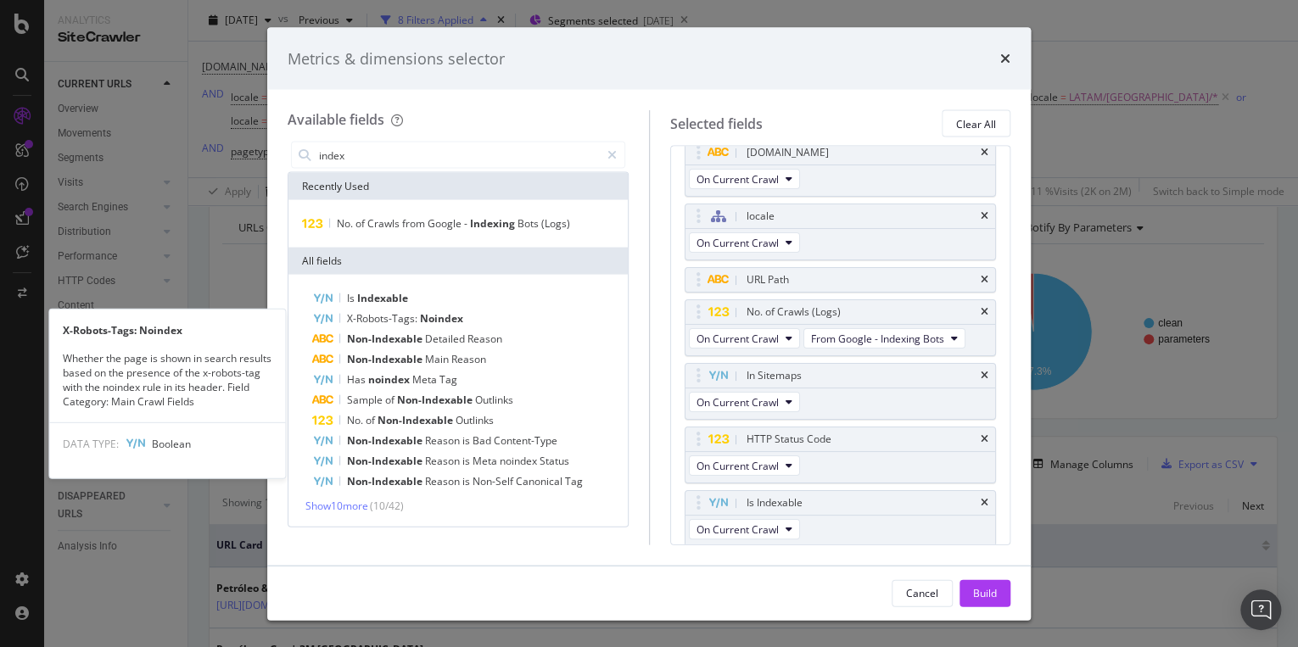
click at [477, 316] on div "X-Robots-Tags: Noindex" at bounding box center [468, 319] width 312 height 20
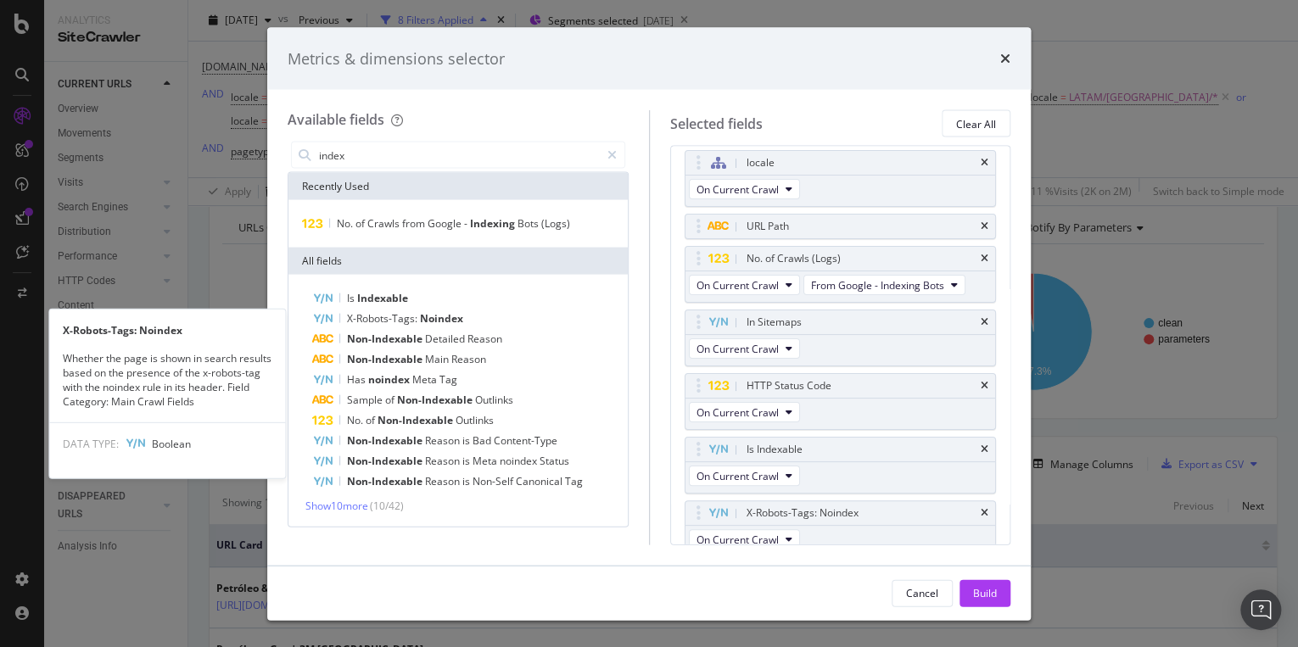
scroll to position [84, 0]
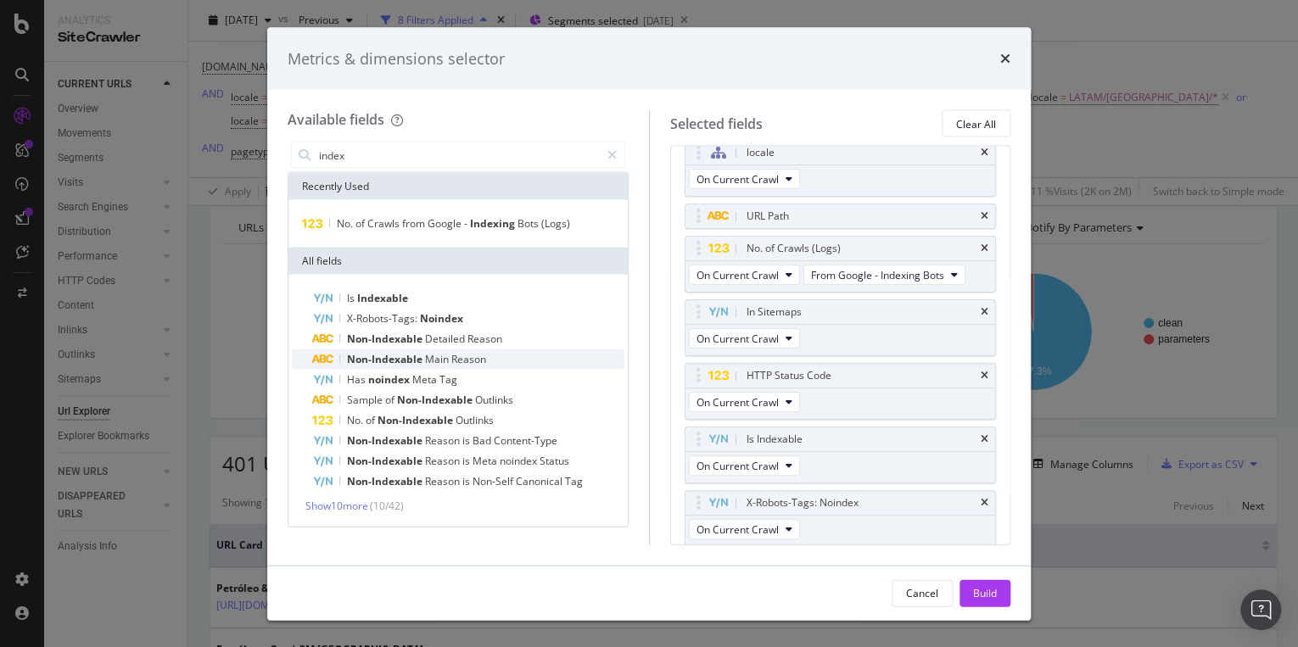
click at [504, 363] on div "Non-Indexable Main Reason" at bounding box center [468, 359] width 312 height 20
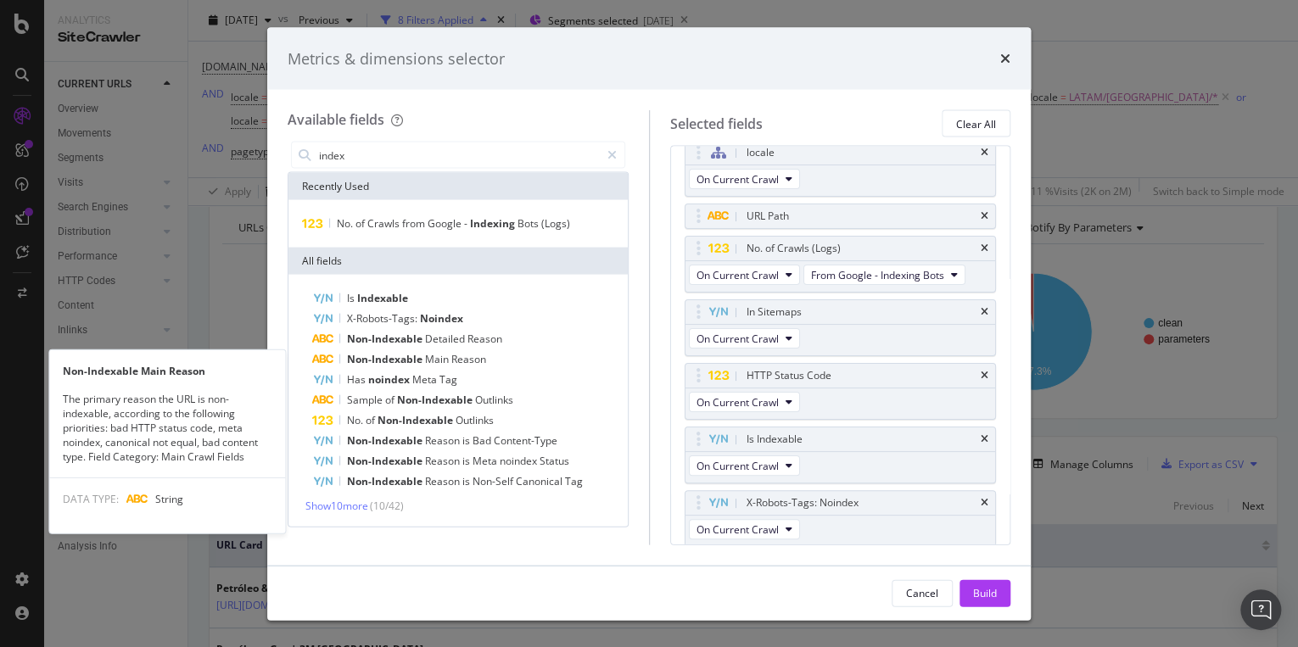
scroll to position [147, 0]
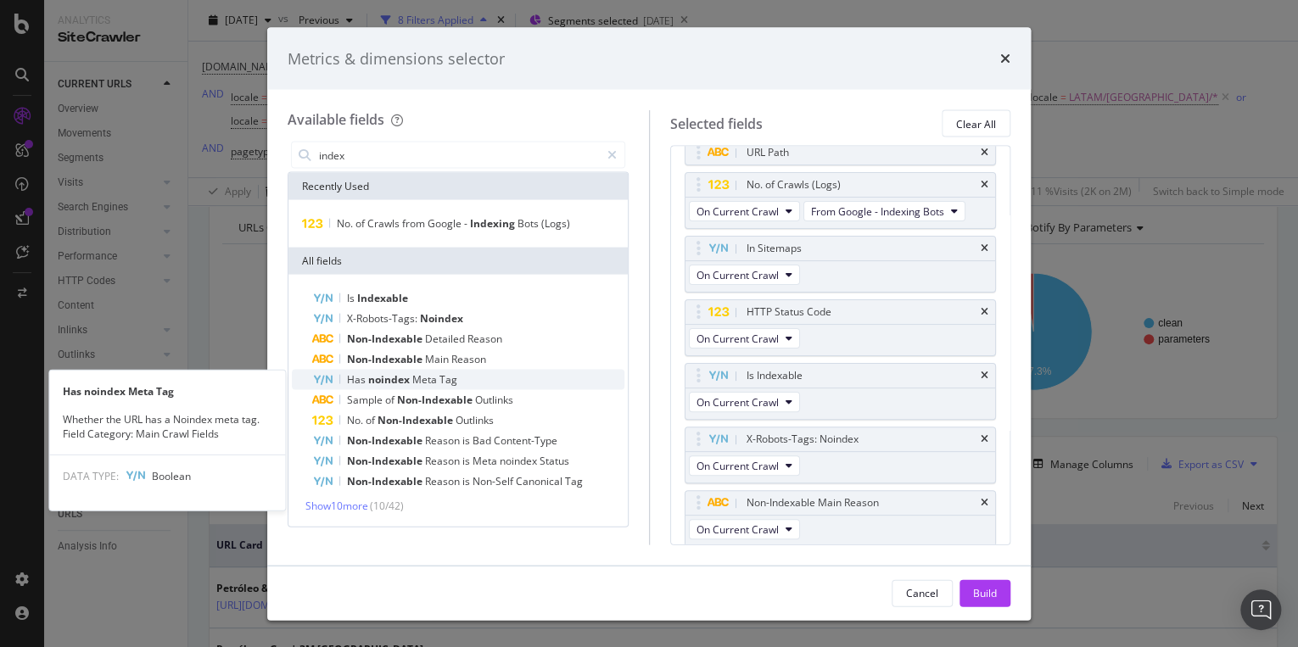
click at [490, 376] on div "Has noindex Meta Tag" at bounding box center [468, 380] width 312 height 20
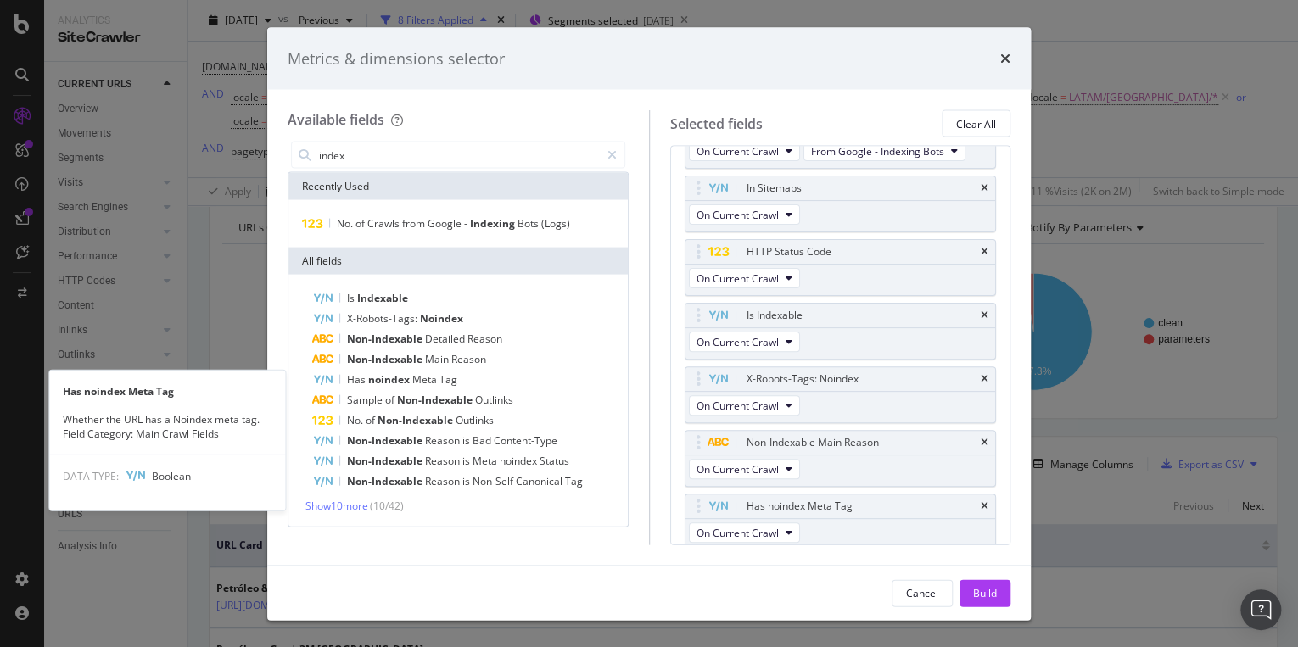
scroll to position [210, 0]
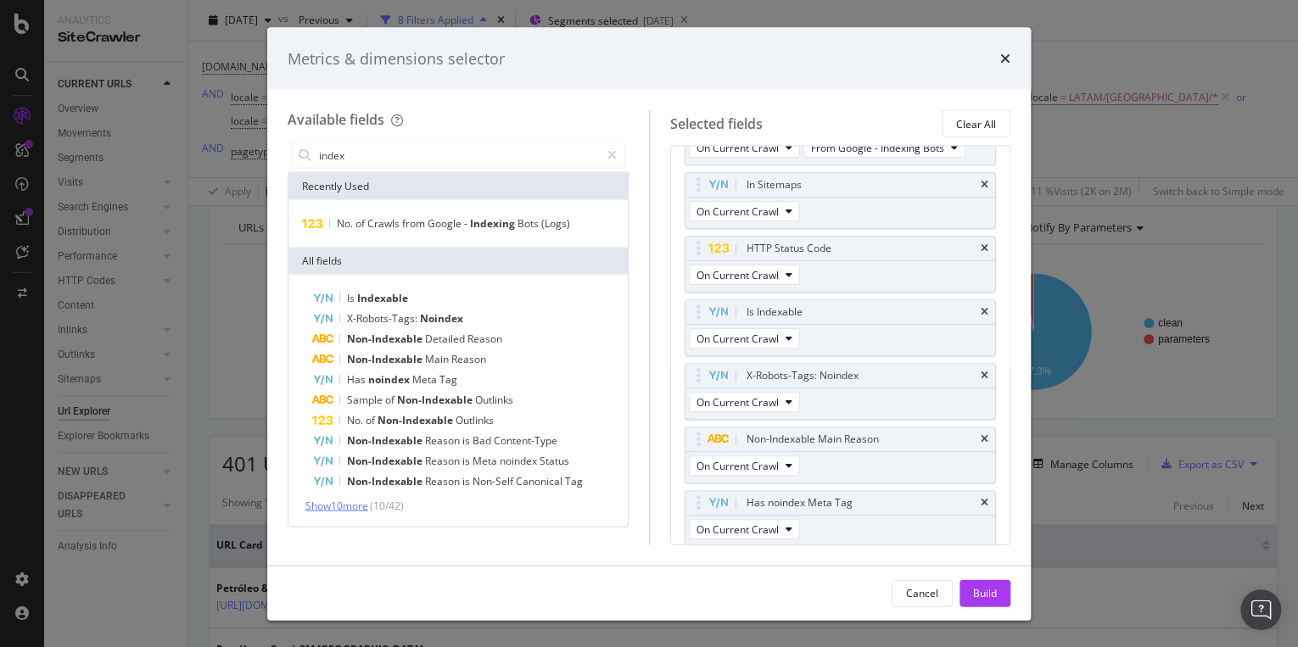
click at [349, 502] on span "Show 10 more" at bounding box center [336, 506] width 63 height 14
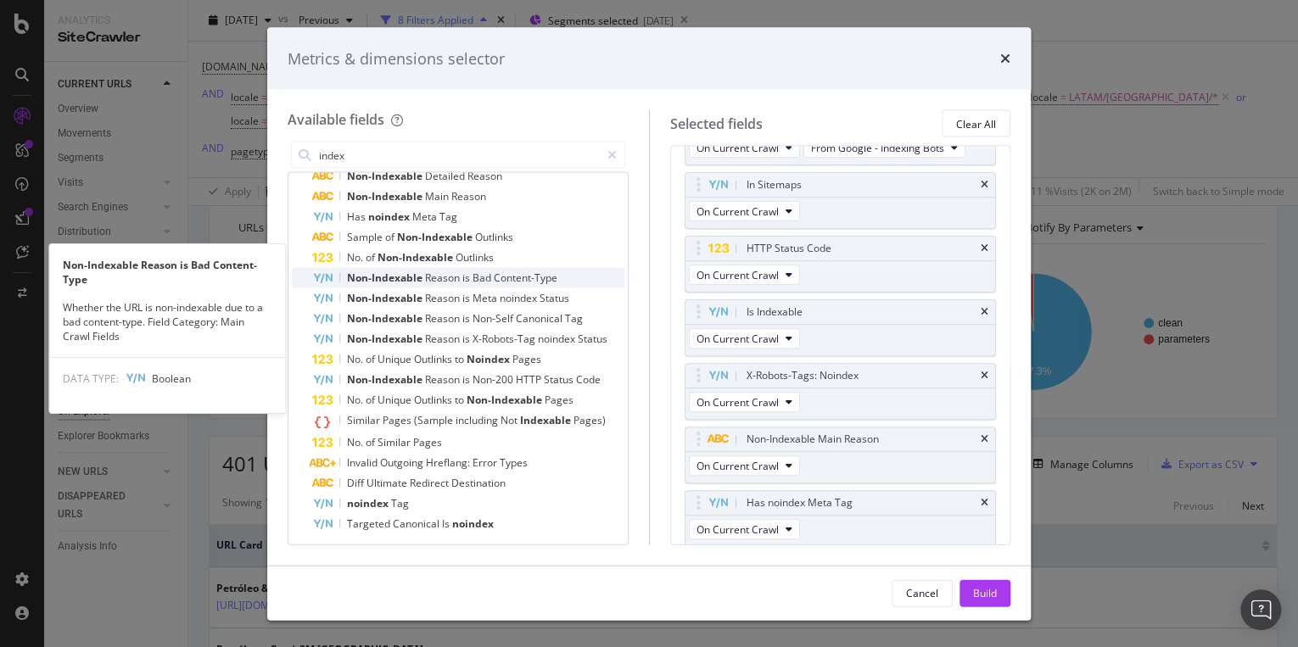
scroll to position [187, 0]
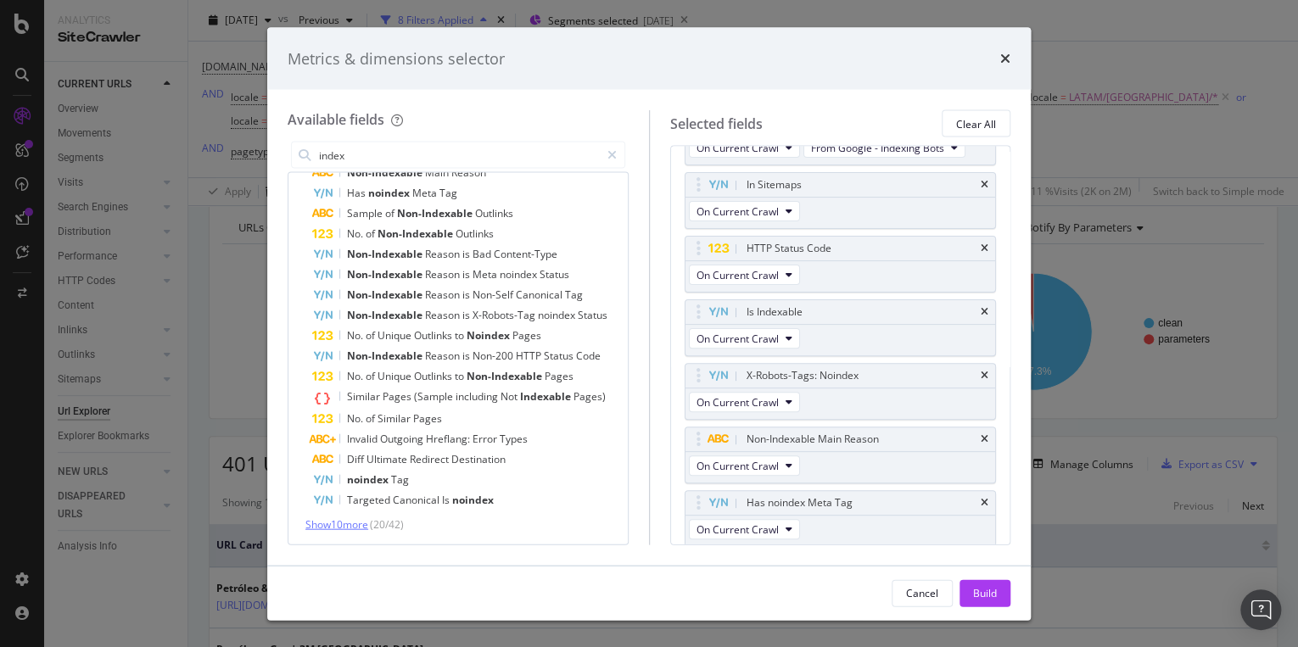
click at [343, 526] on span "Show 10 more" at bounding box center [336, 524] width 63 height 14
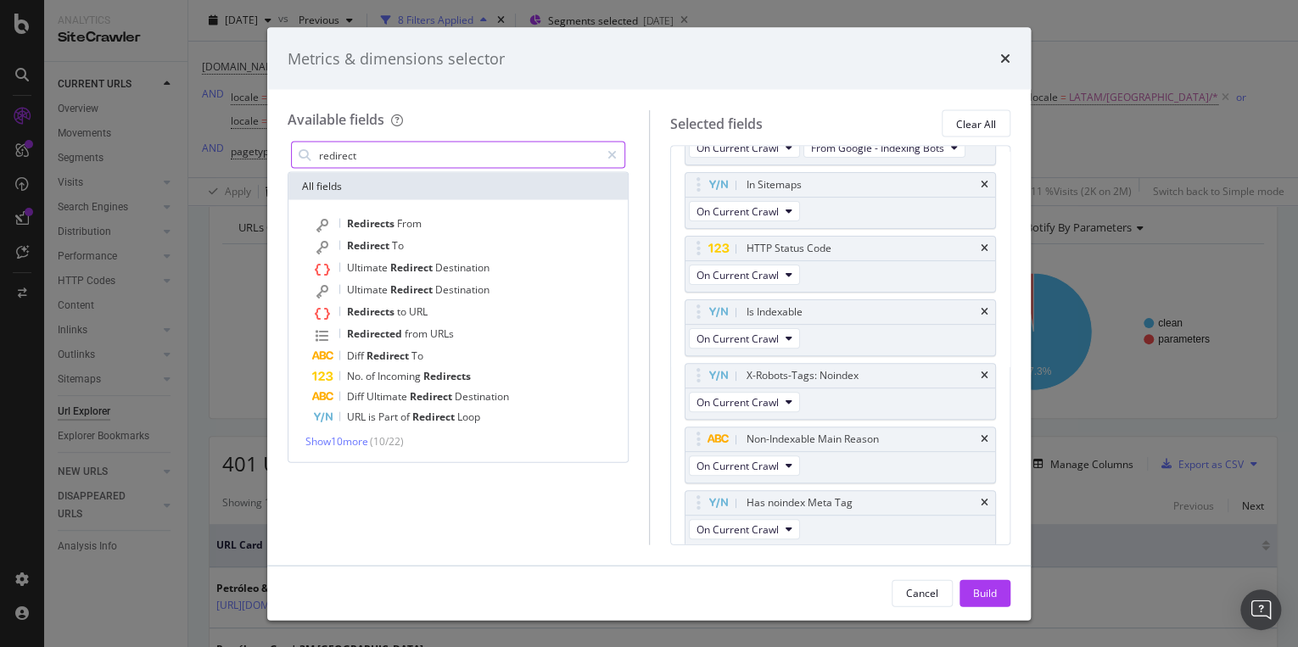
scroll to position [0, 0]
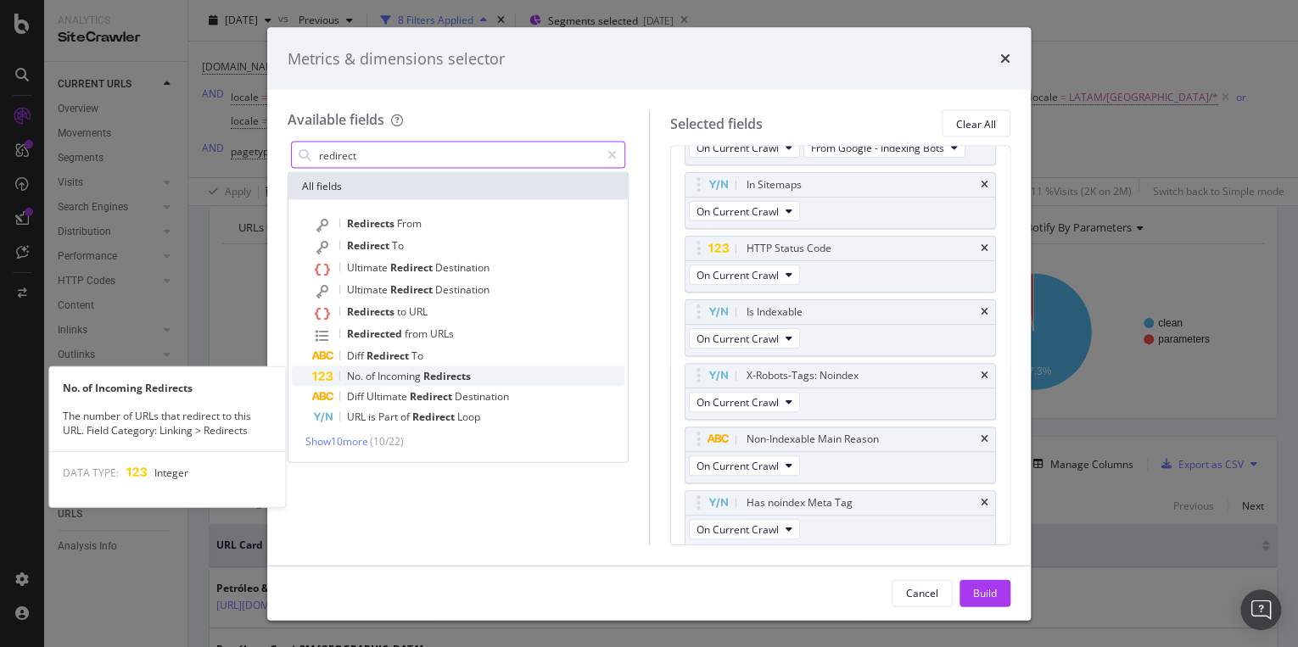
type input "redirect"
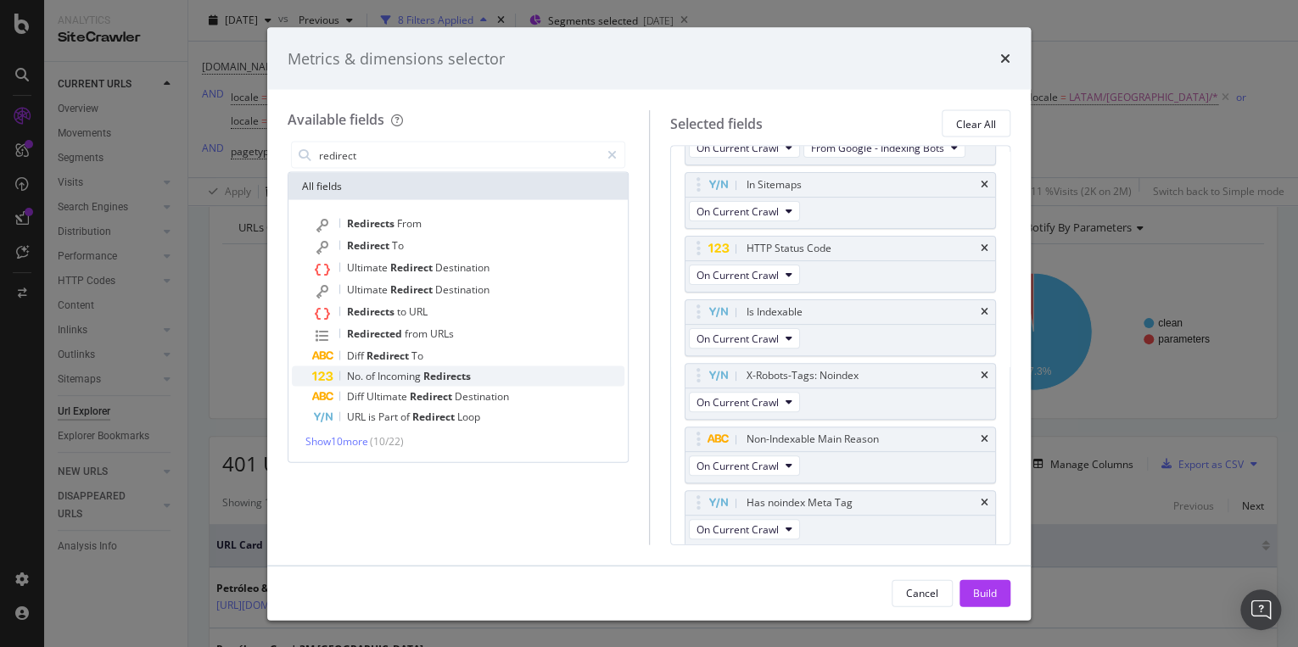
click at [481, 375] on div "No. of Incoming Redirects" at bounding box center [468, 376] width 312 height 20
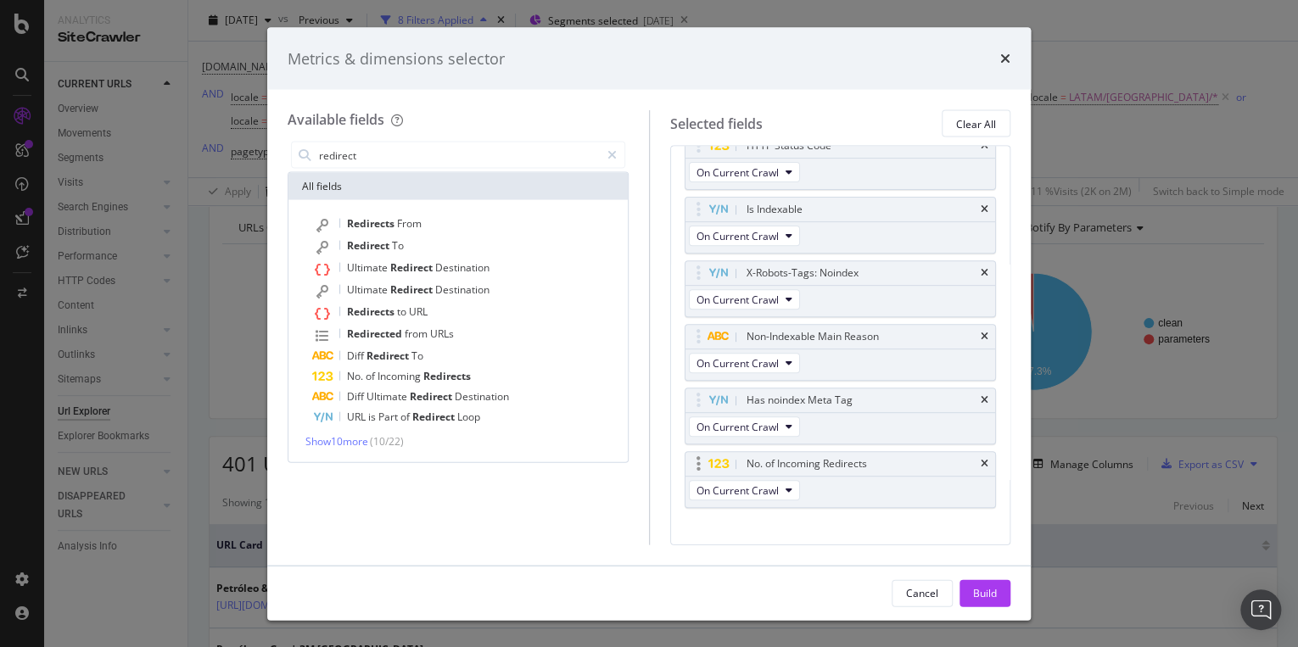
scroll to position [330, 0]
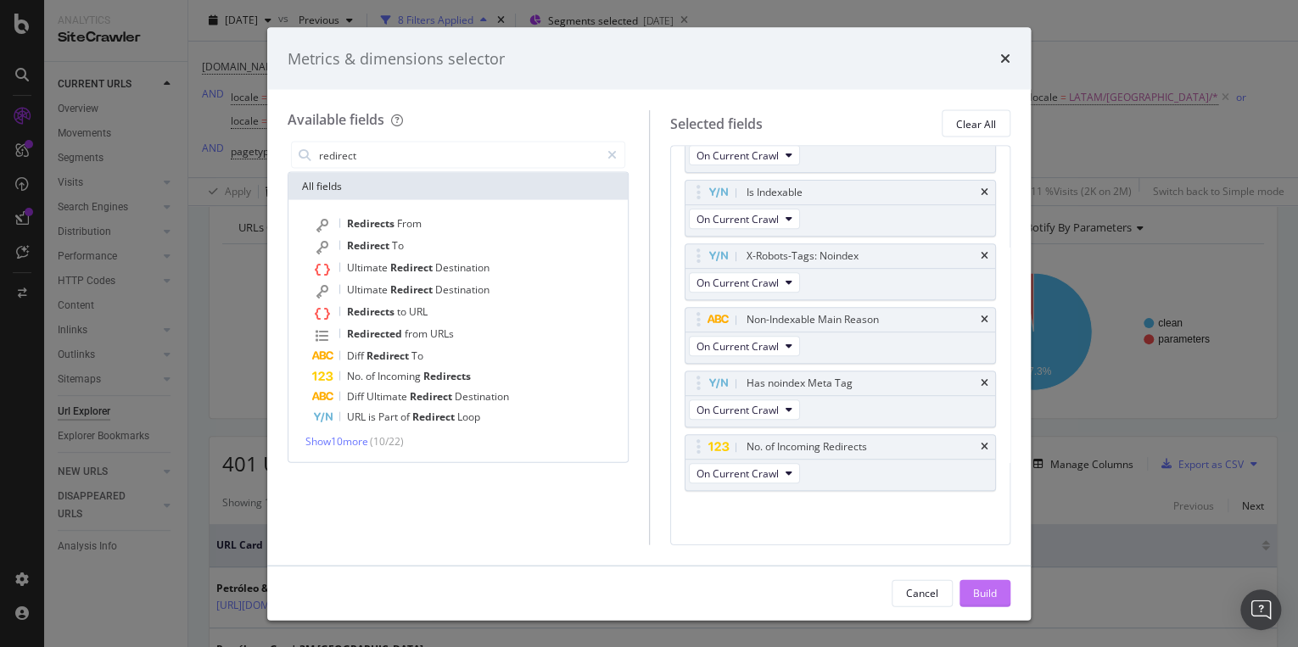
click at [996, 590] on div "Build" at bounding box center [985, 592] width 24 height 14
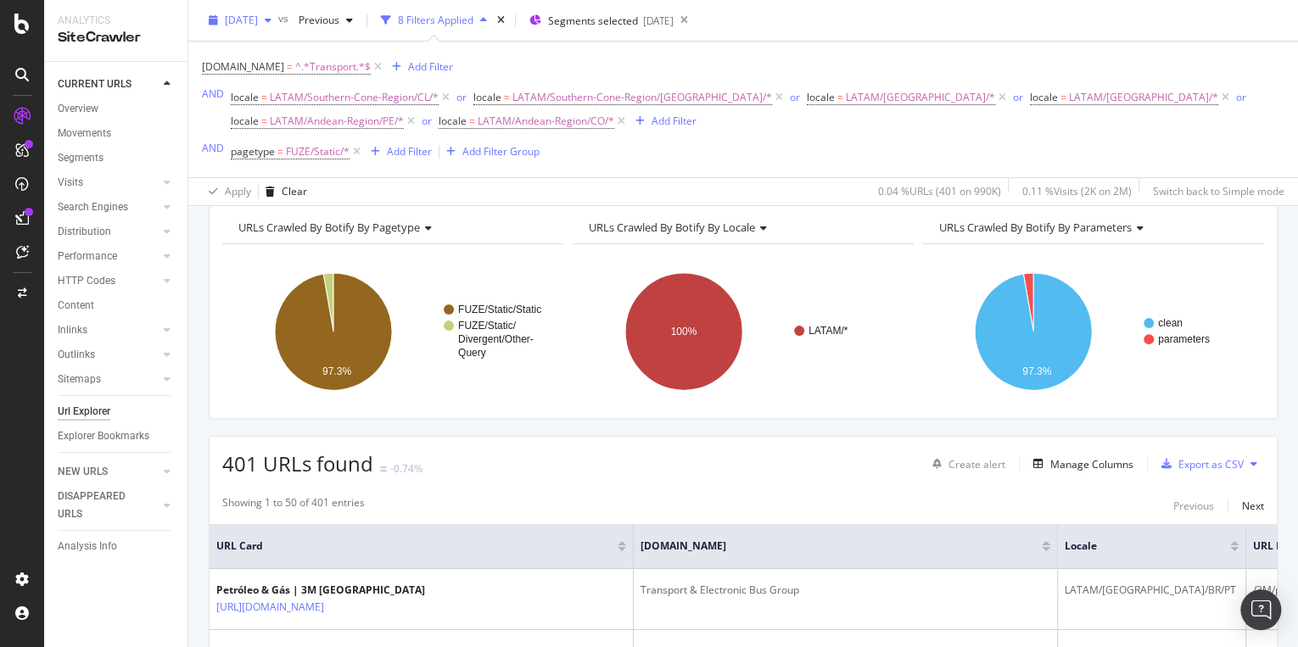
click at [278, 27] on div "2025 Sep. 14th" at bounding box center [240, 20] width 76 height 25
click at [631, 66] on div "DCSext.Business = ^.*Transport.*$ Add Filter AND locale = LATAM/Southern-Cone-R…" at bounding box center [743, 109] width 1082 height 109
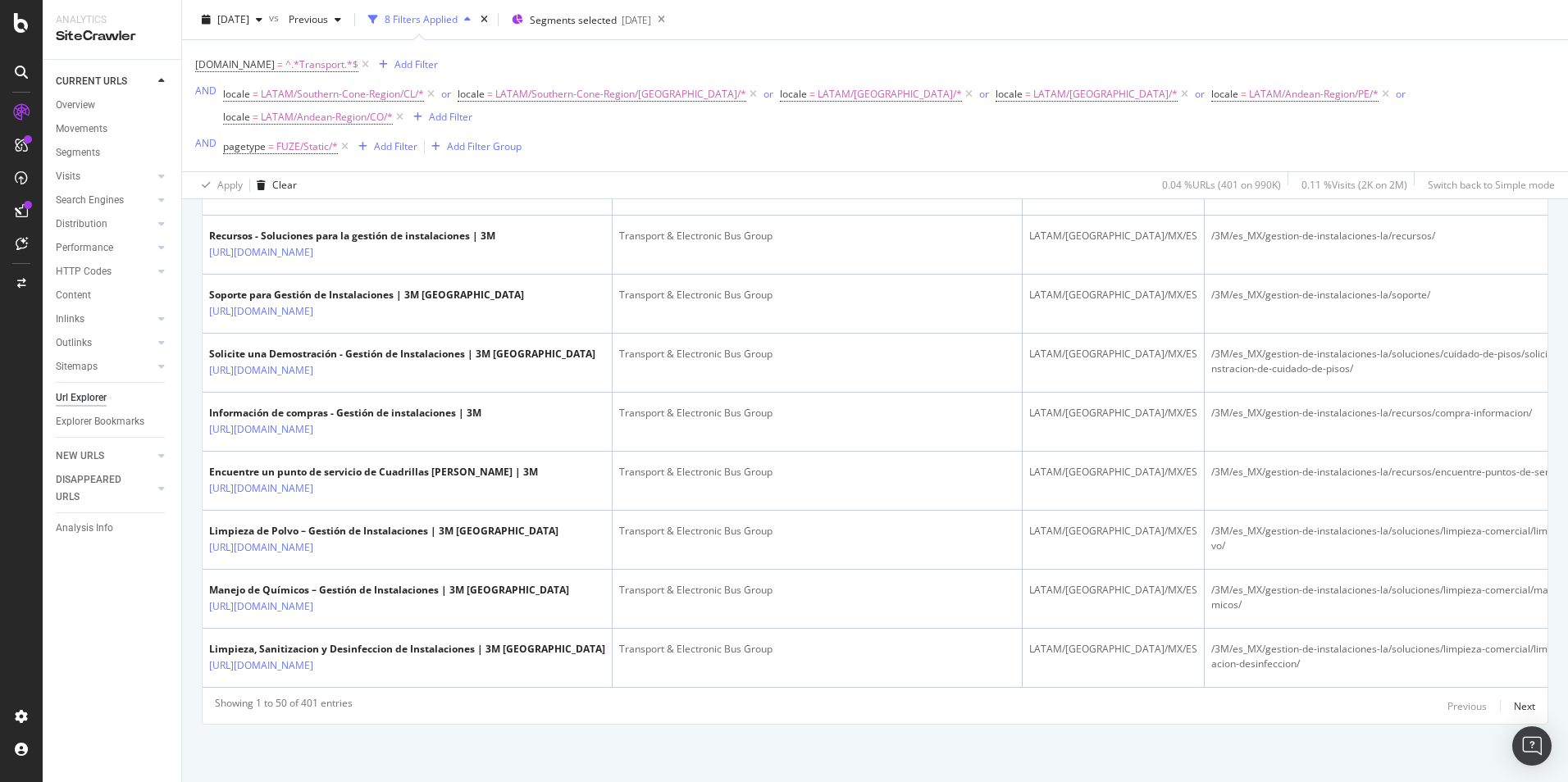
scroll to position [3249, 0]
click at [1254, 624] on div "Next" at bounding box center [1524, 707] width 21 height 14
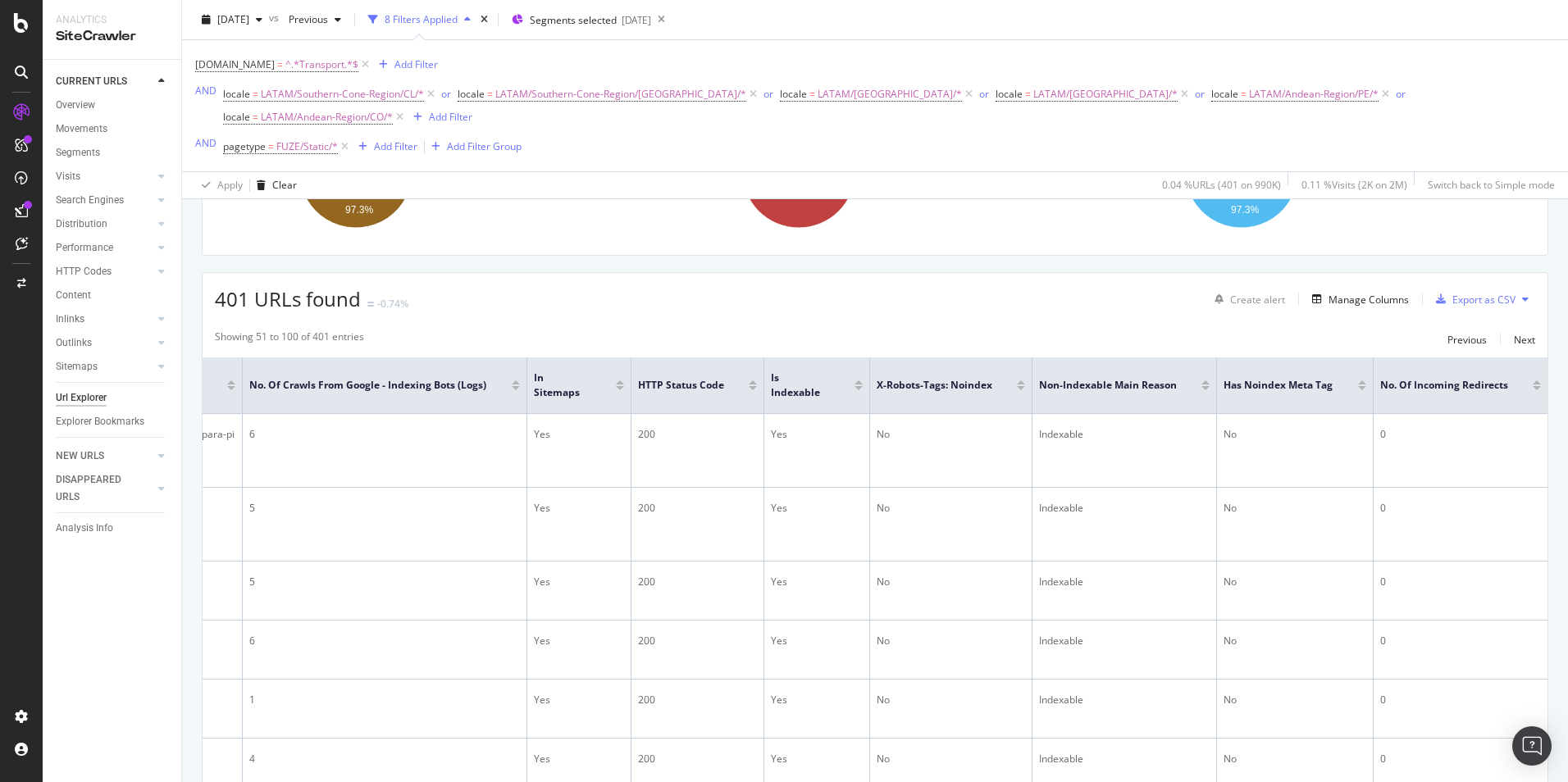
scroll to position [248, 0]
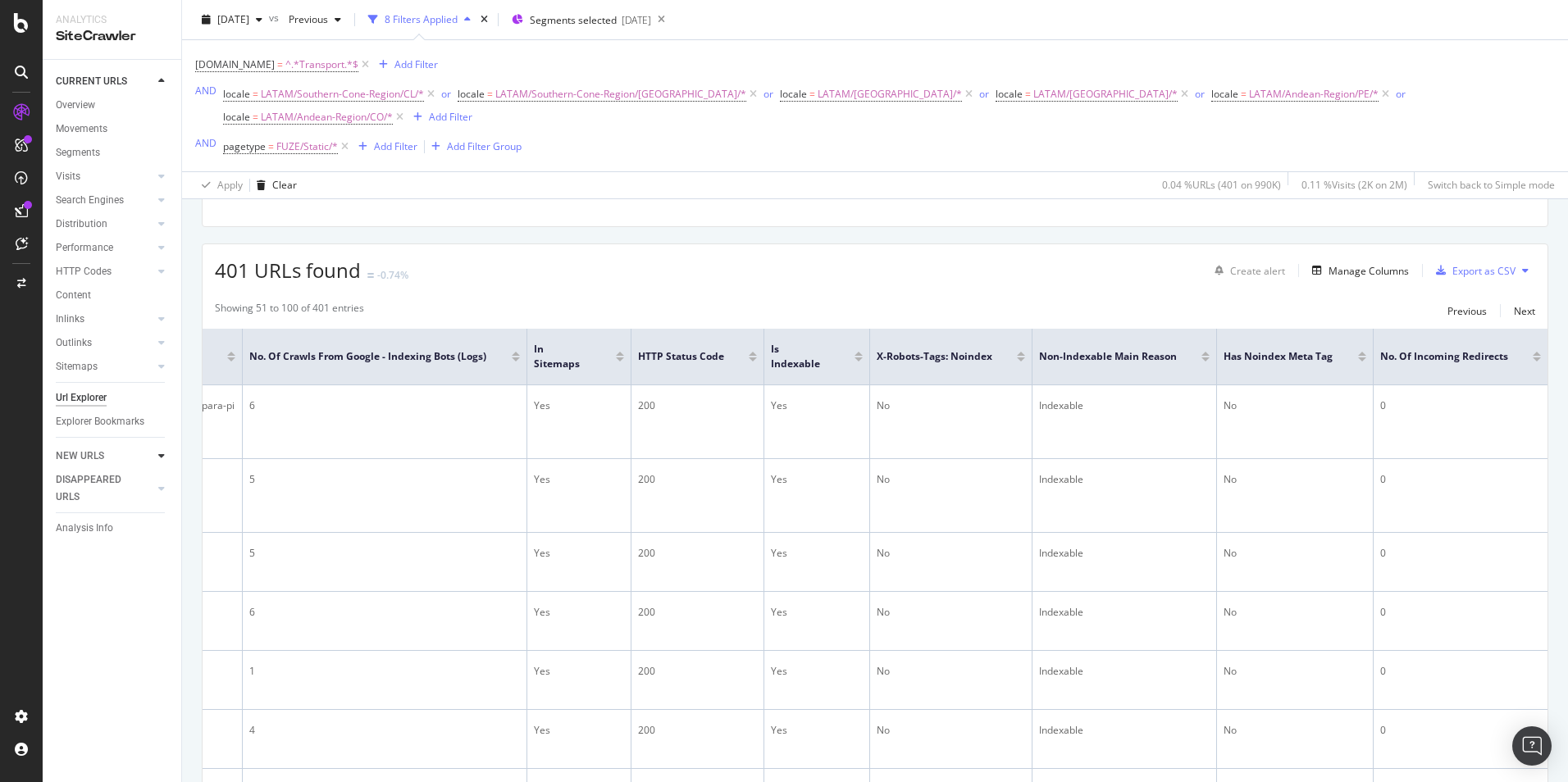
click at [164, 457] on icon at bounding box center [161, 456] width 7 height 10
click at [161, 464] on icon at bounding box center [161, 465] width 7 height 10
click at [105, 362] on link "Inlinks" at bounding box center [104, 361] width 98 height 17
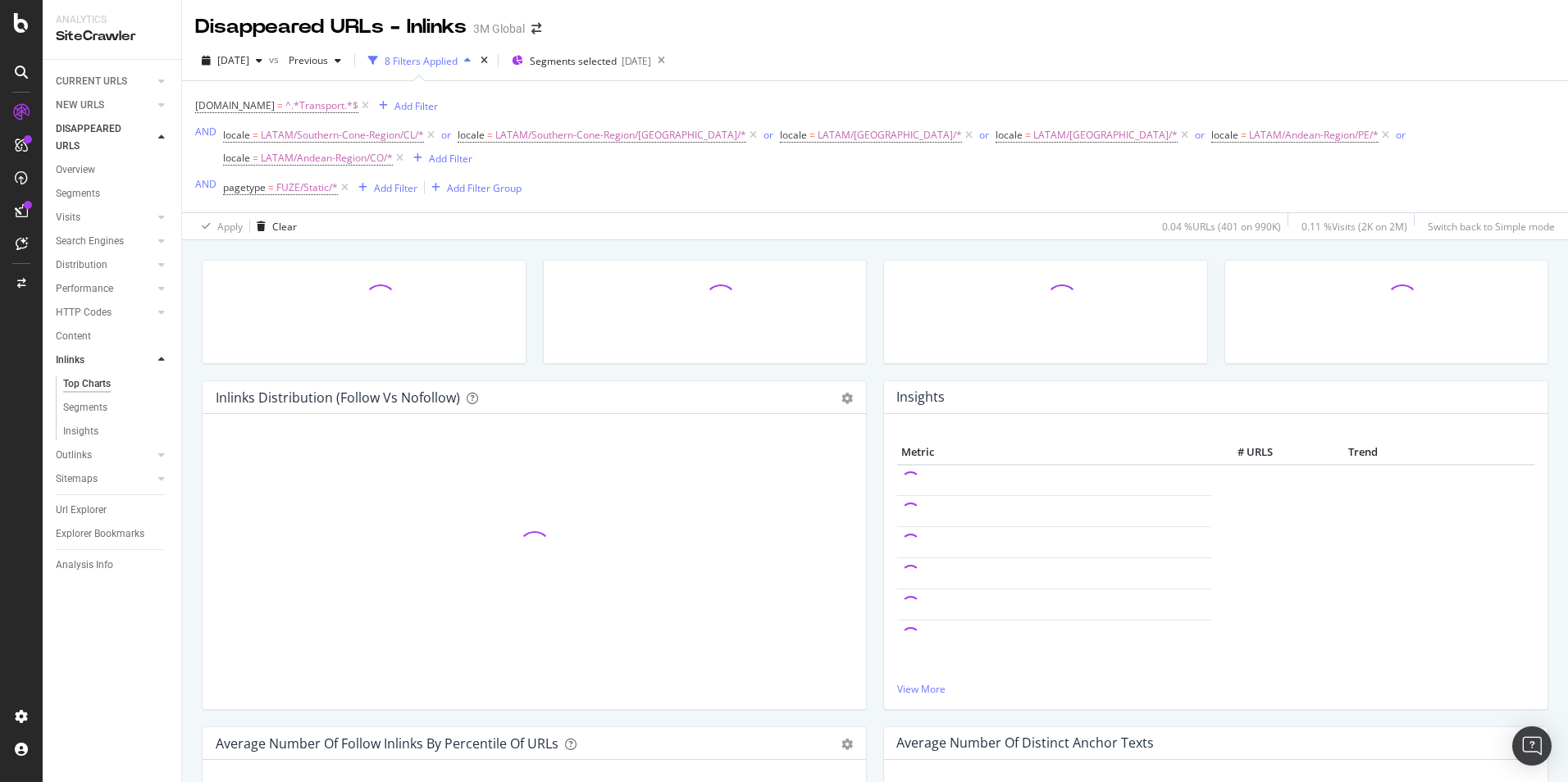
click at [160, 359] on icon at bounding box center [161, 360] width 7 height 10
click at [160, 383] on icon at bounding box center [161, 384] width 7 height 10
click at [160, 406] on icon at bounding box center [161, 407] width 7 height 10
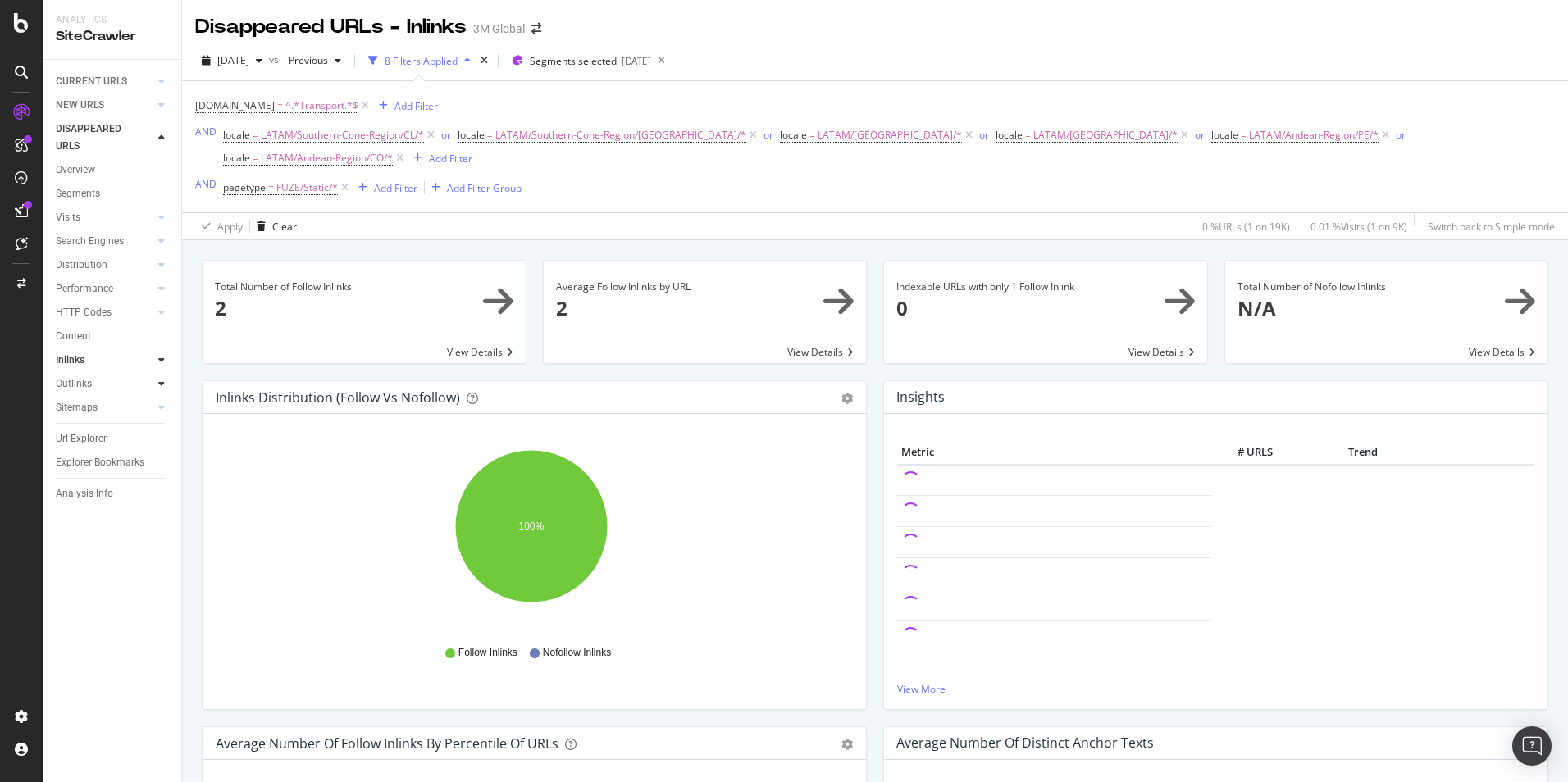
click at [162, 387] on icon at bounding box center [161, 384] width 7 height 10
click at [166, 405] on div at bounding box center [161, 407] width 16 height 16
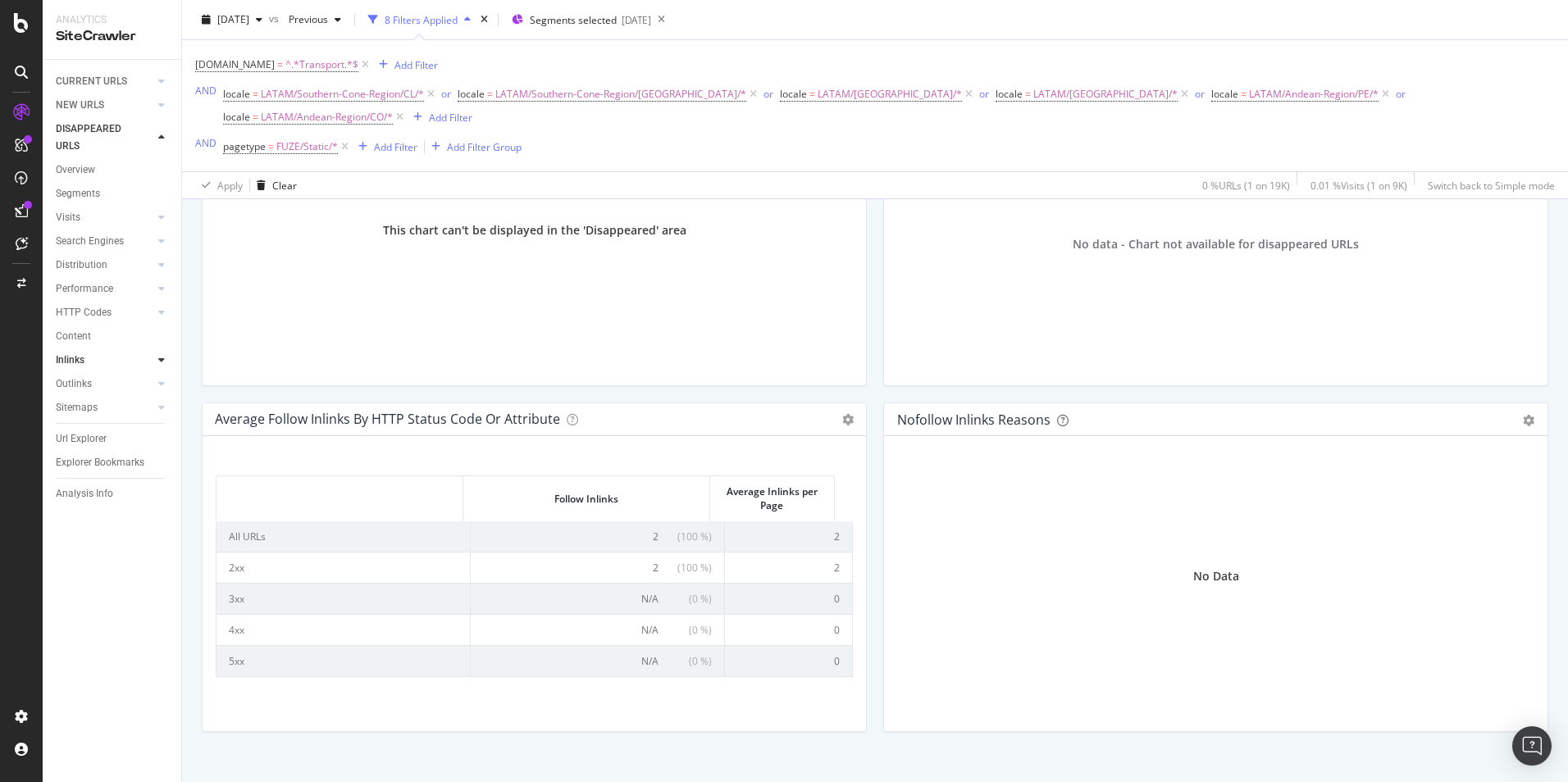
scroll to position [671, 0]
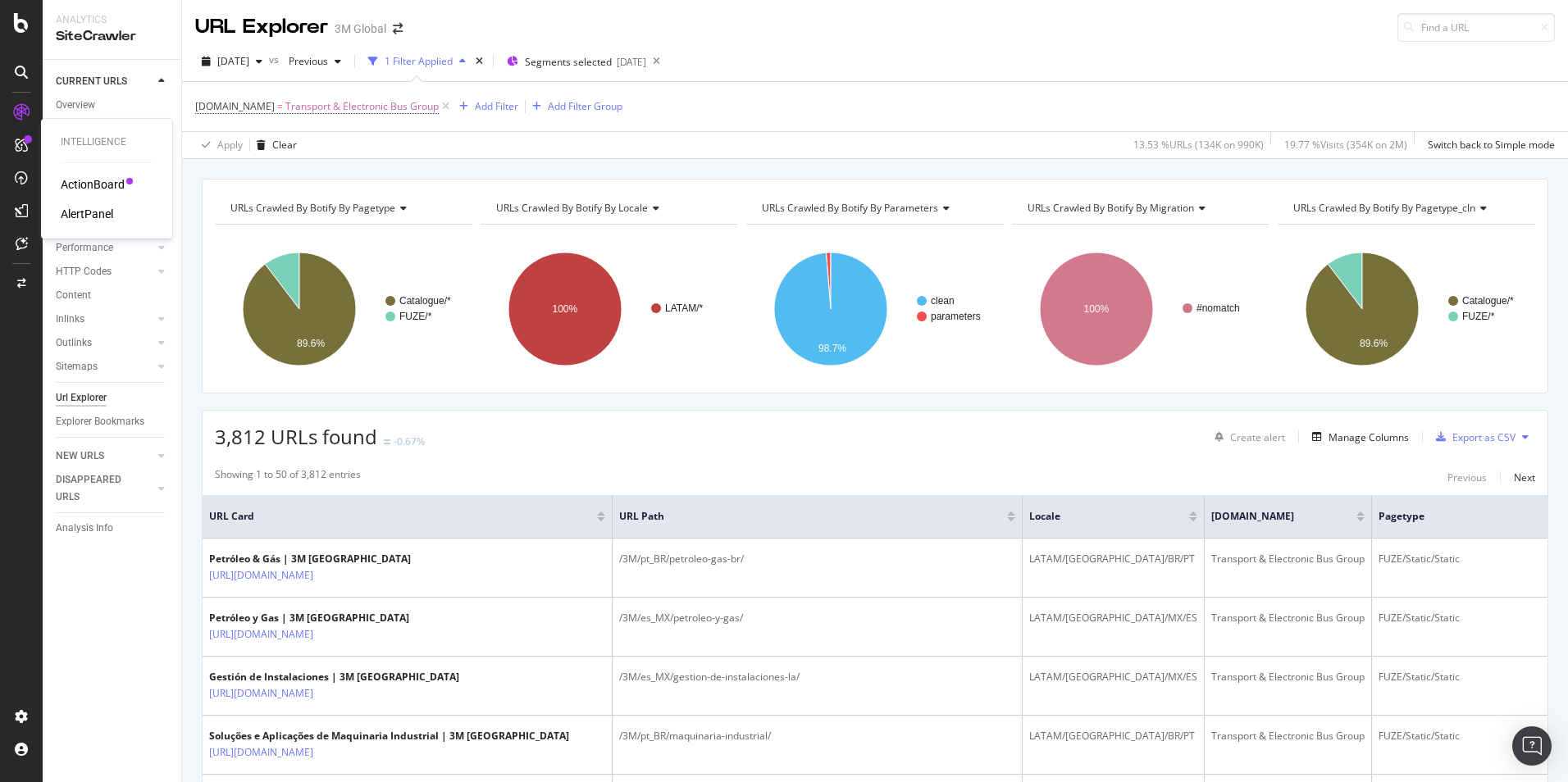
click at [108, 180] on div "ActionBoard" at bounding box center [93, 184] width 64 height 16
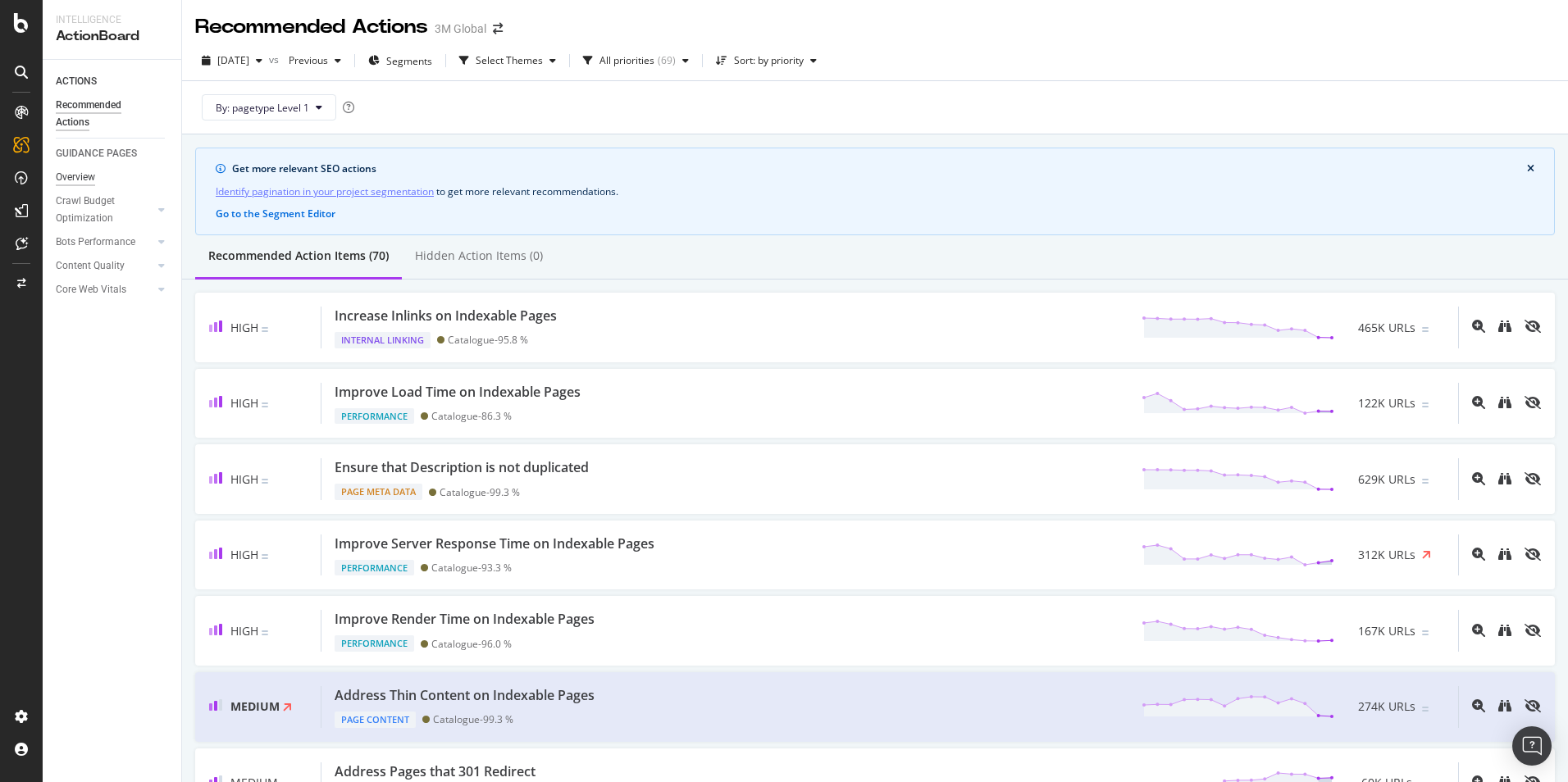
click at [87, 182] on div "Overview" at bounding box center [75, 178] width 40 height 17
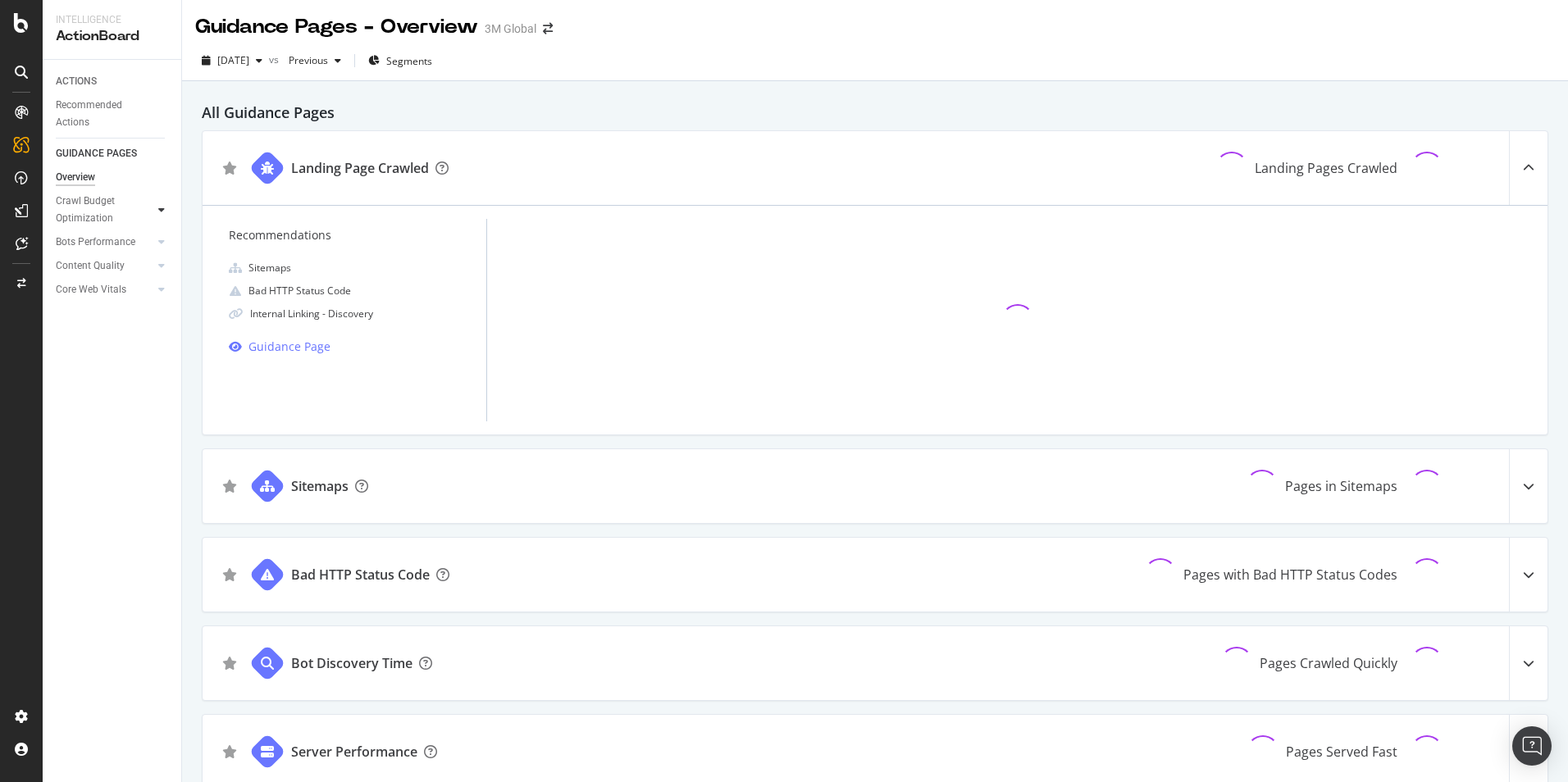
click at [160, 210] on icon at bounding box center [161, 210] width 7 height 10
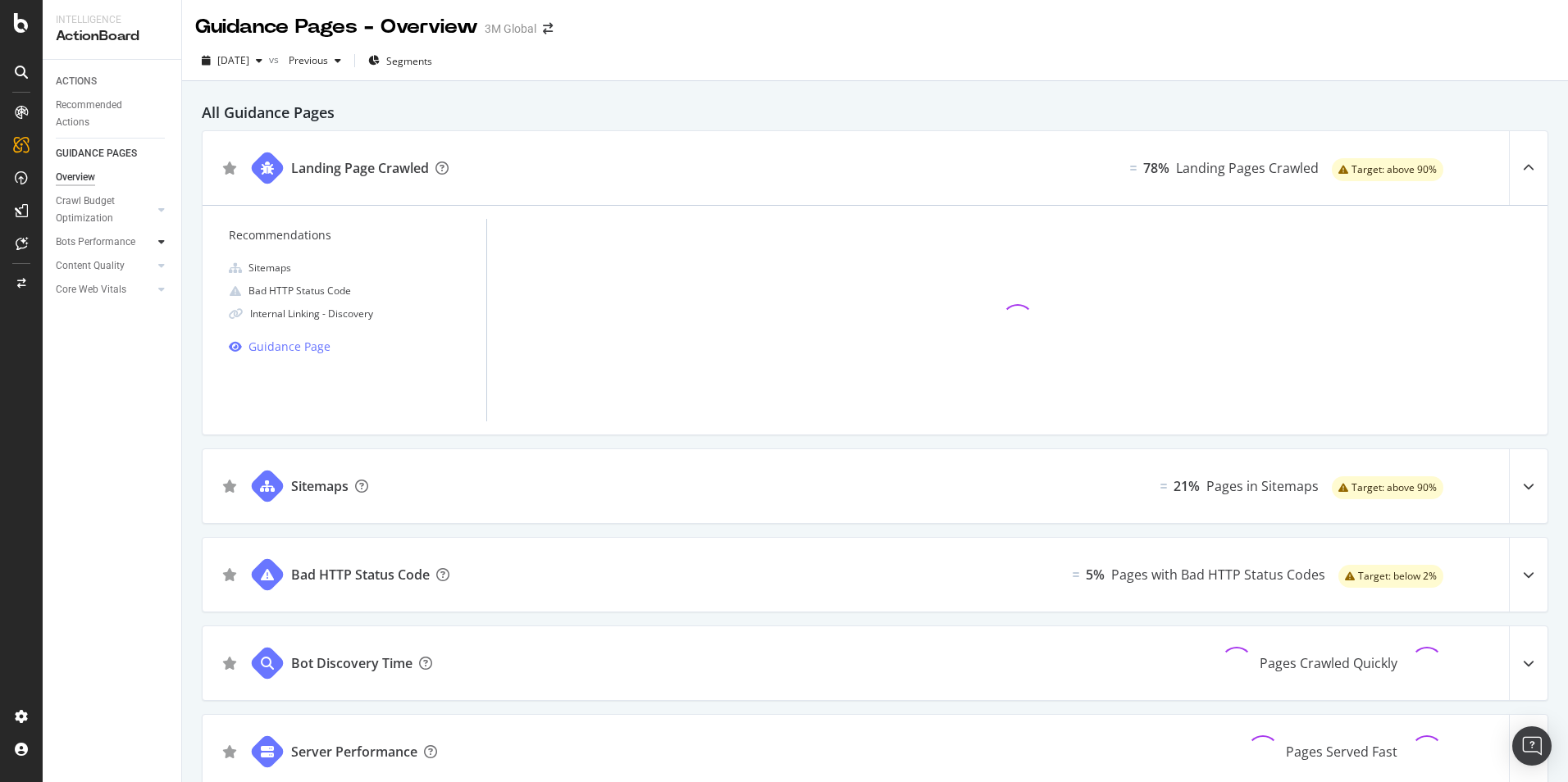
click at [161, 242] on icon at bounding box center [161, 242] width 7 height 10
click at [160, 242] on icon at bounding box center [161, 242] width 7 height 10
click at [158, 265] on div at bounding box center [161, 265] width 16 height 16
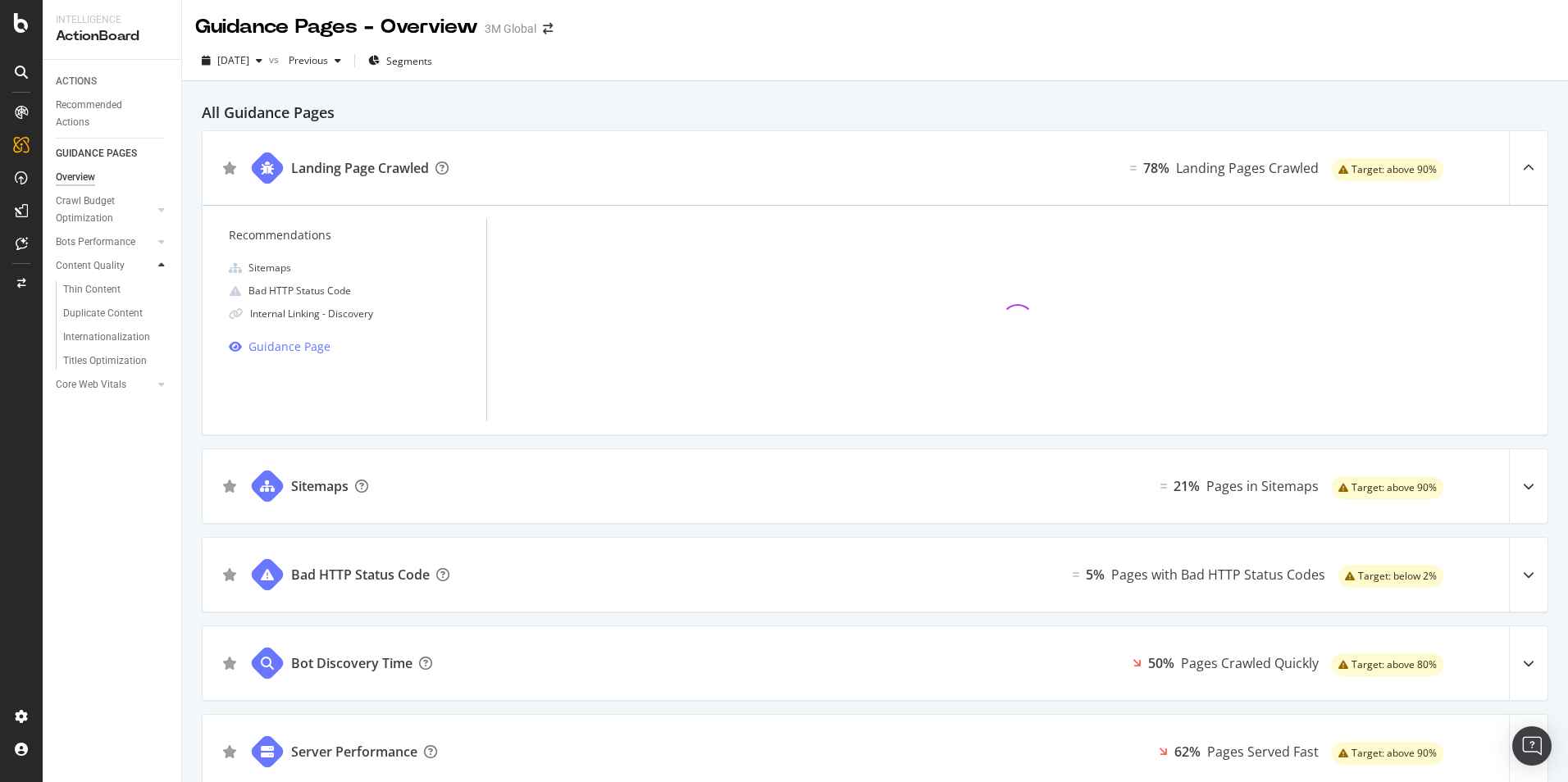
click at [158, 264] on div at bounding box center [161, 265] width 16 height 16
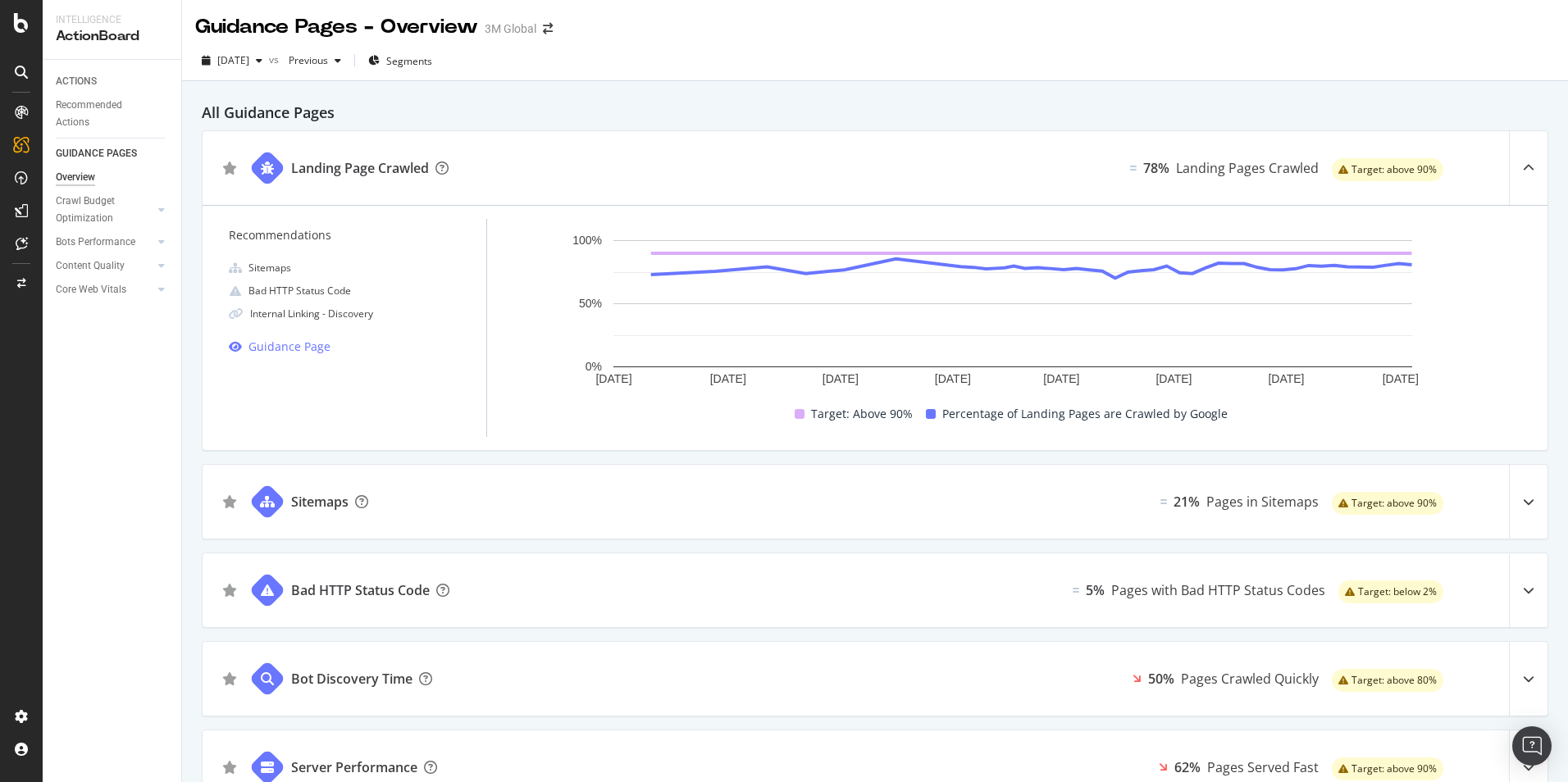
click at [25, 117] on icon at bounding box center [21, 112] width 14 height 14
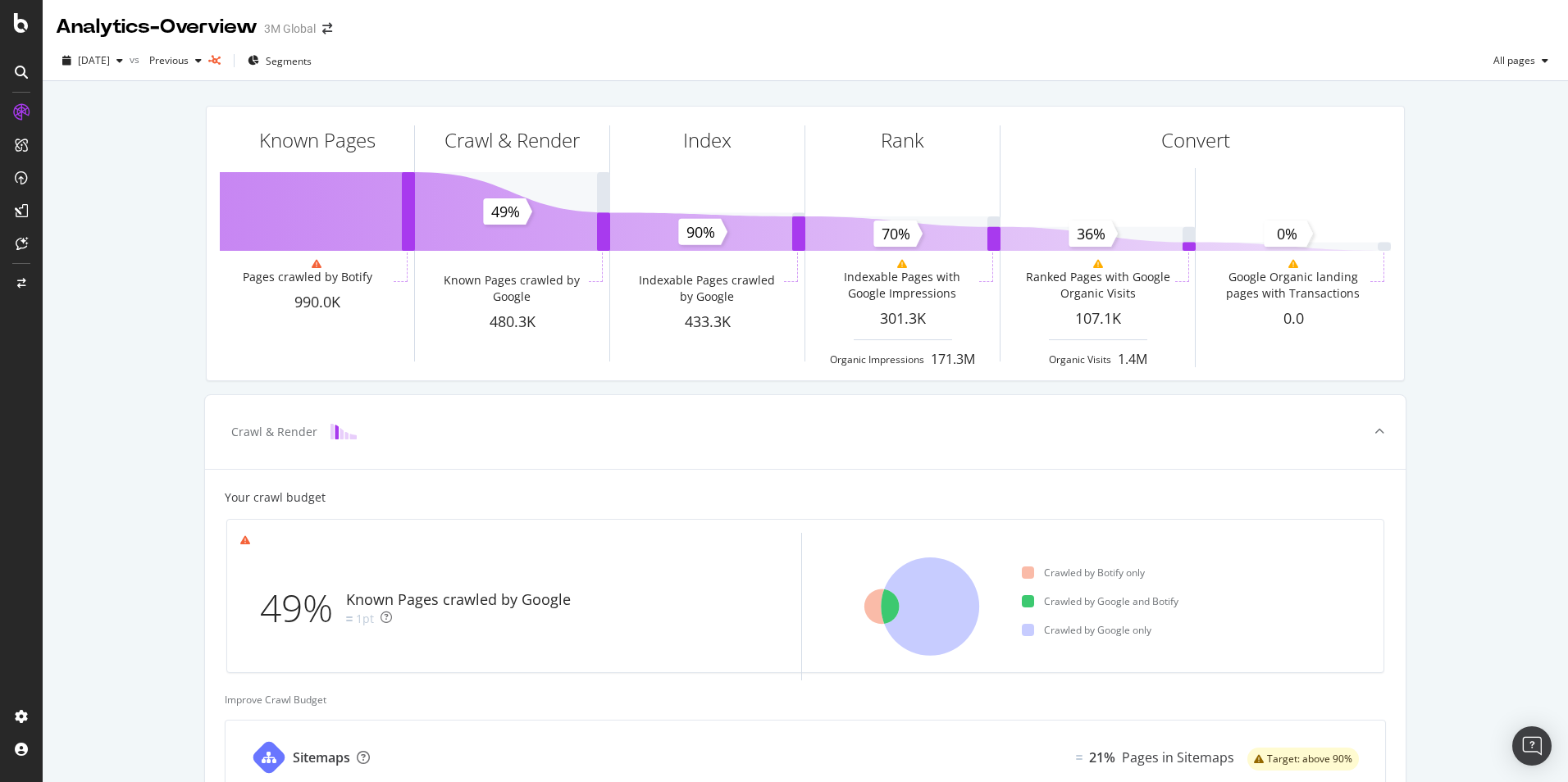
click at [24, 181] on icon at bounding box center [21, 178] width 14 height 14
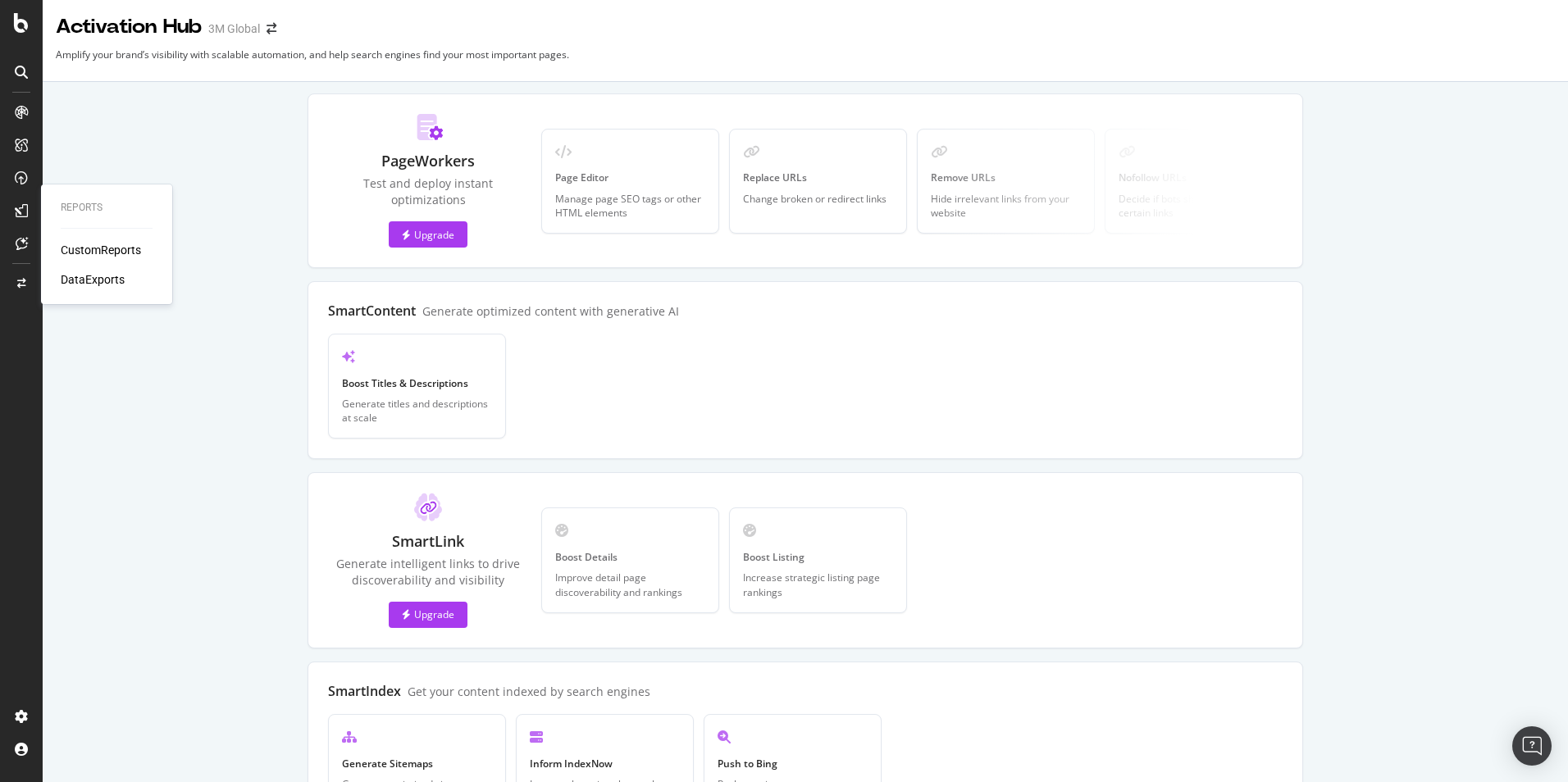
click at [20, 212] on icon at bounding box center [21, 211] width 14 height 14
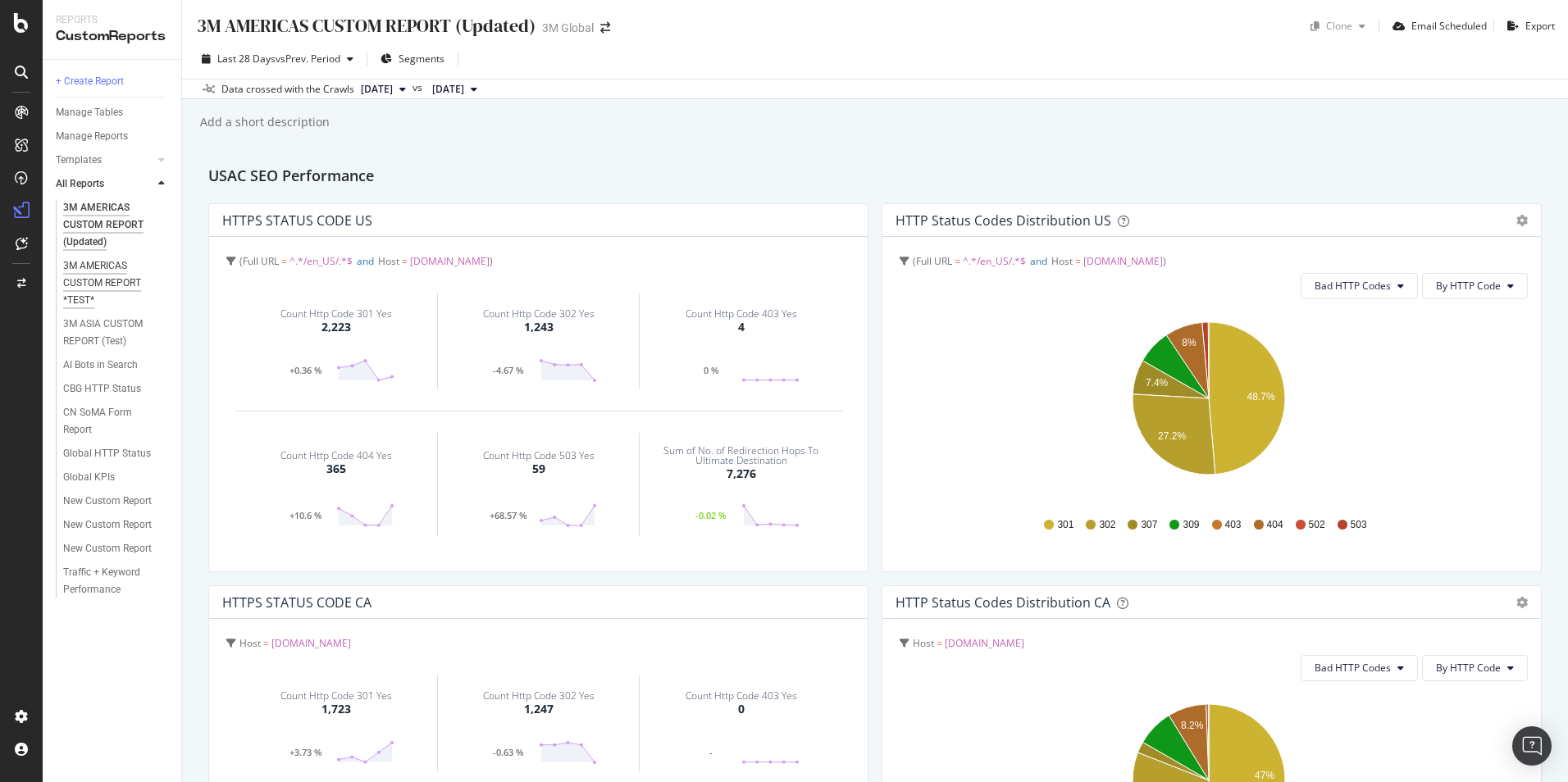
click at [110, 271] on div "3M AMERICAS CUSTOM REPORT *TEST*" at bounding box center [111, 282] width 98 height 51
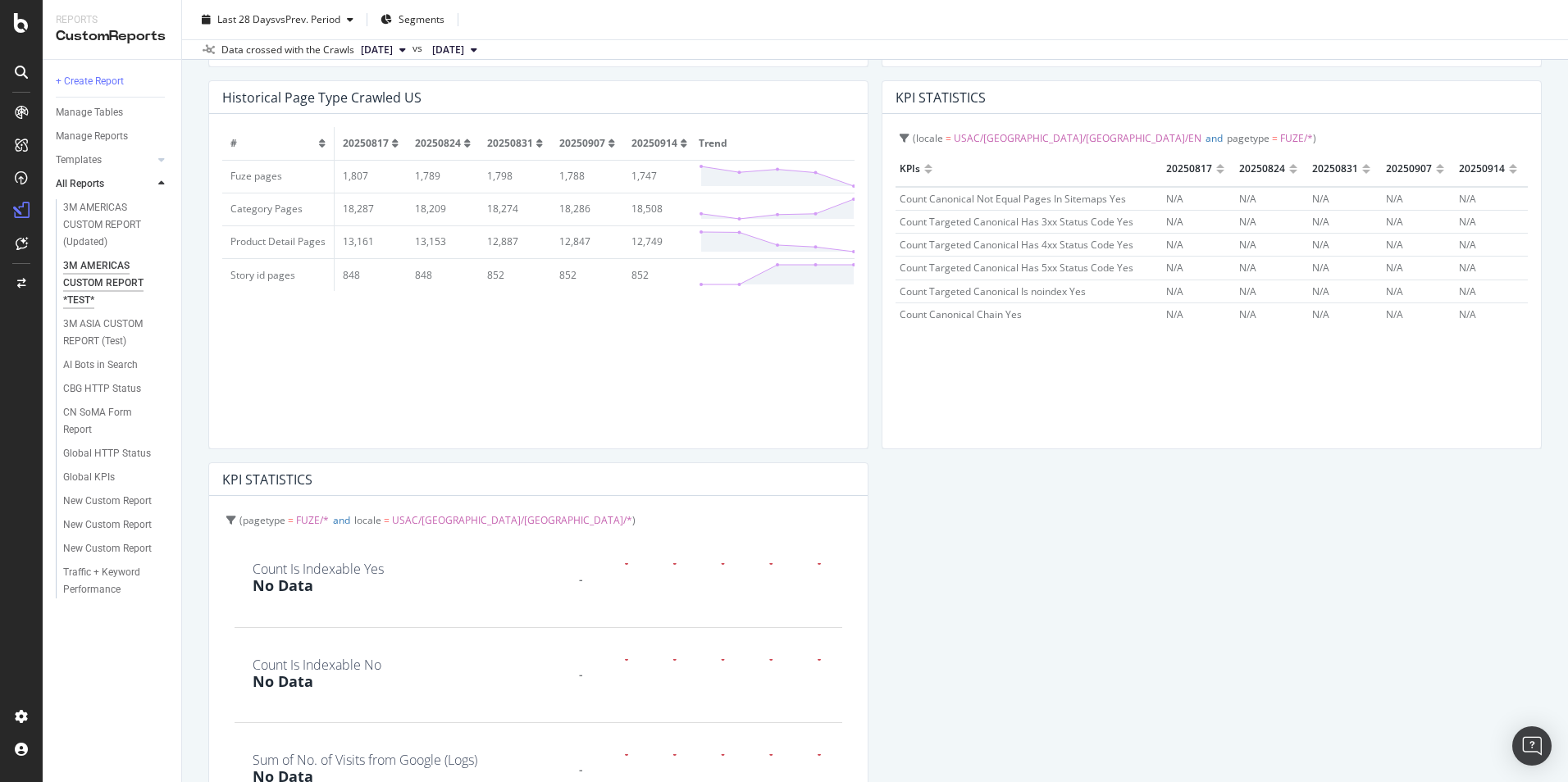
scroll to position [1363, 0]
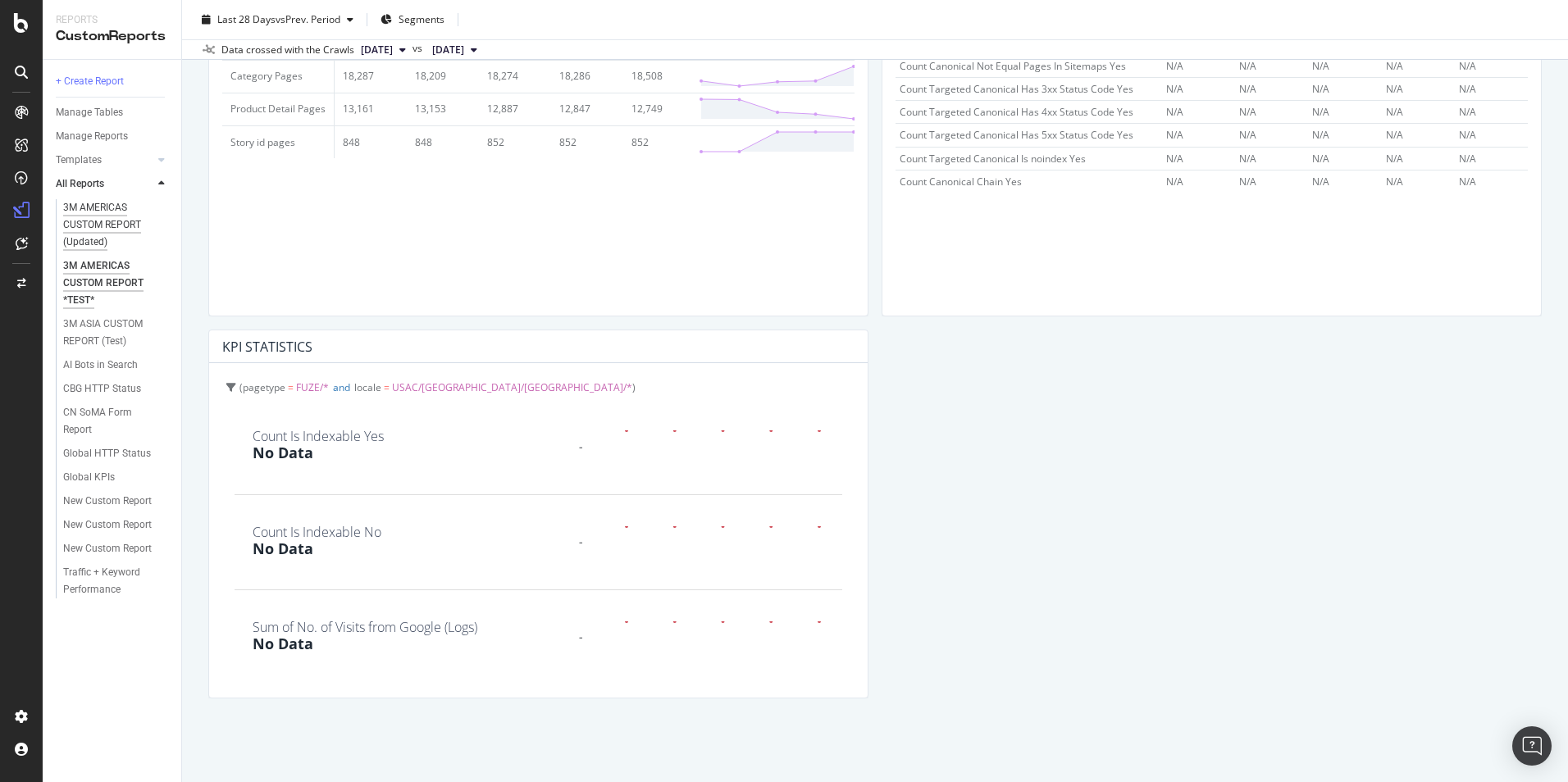
click at [111, 227] on div "3M AMERICAS CUSTOM REPORT (Updated)" at bounding box center [112, 224] width 99 height 51
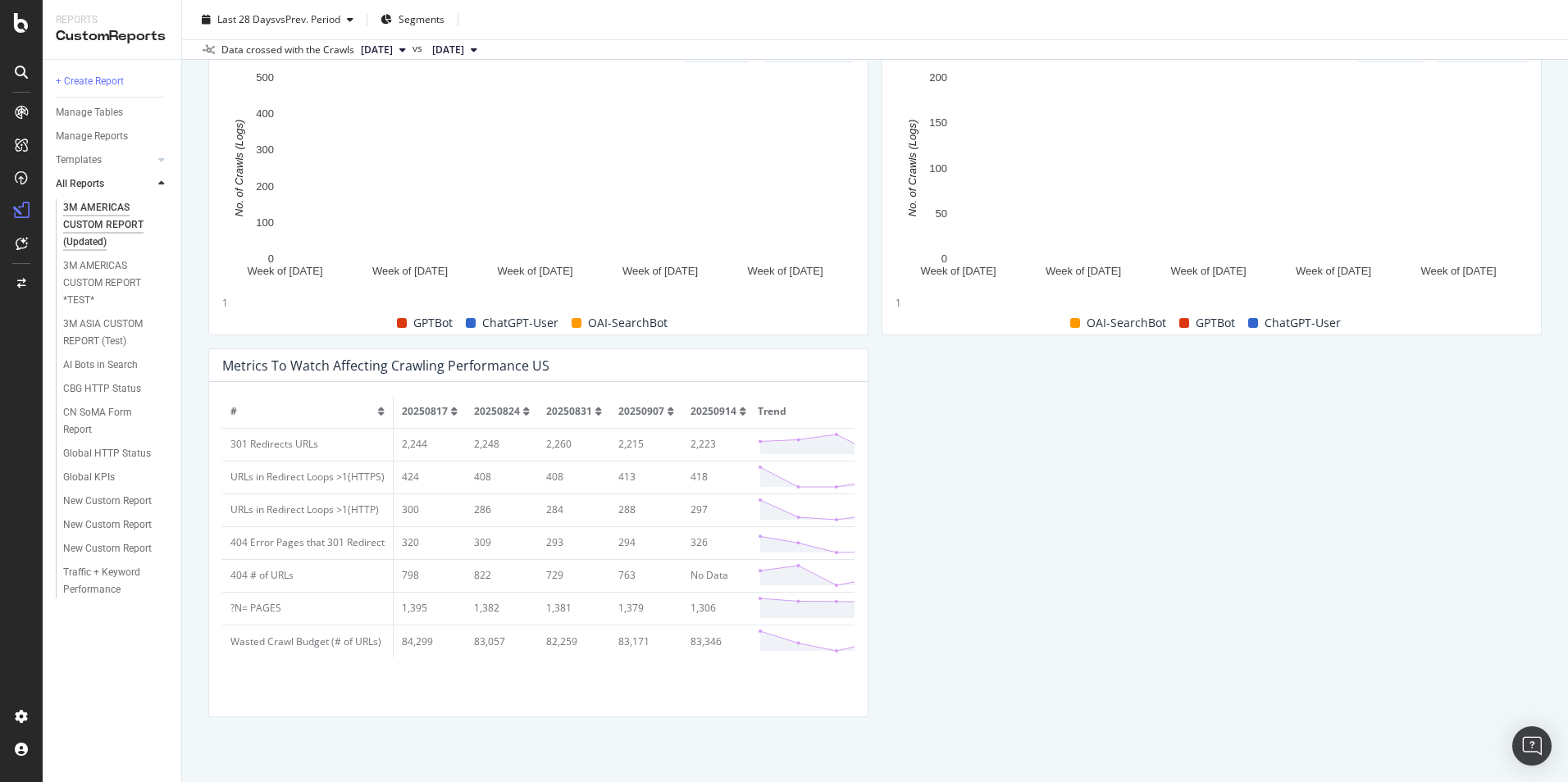
scroll to position [2969, 0]
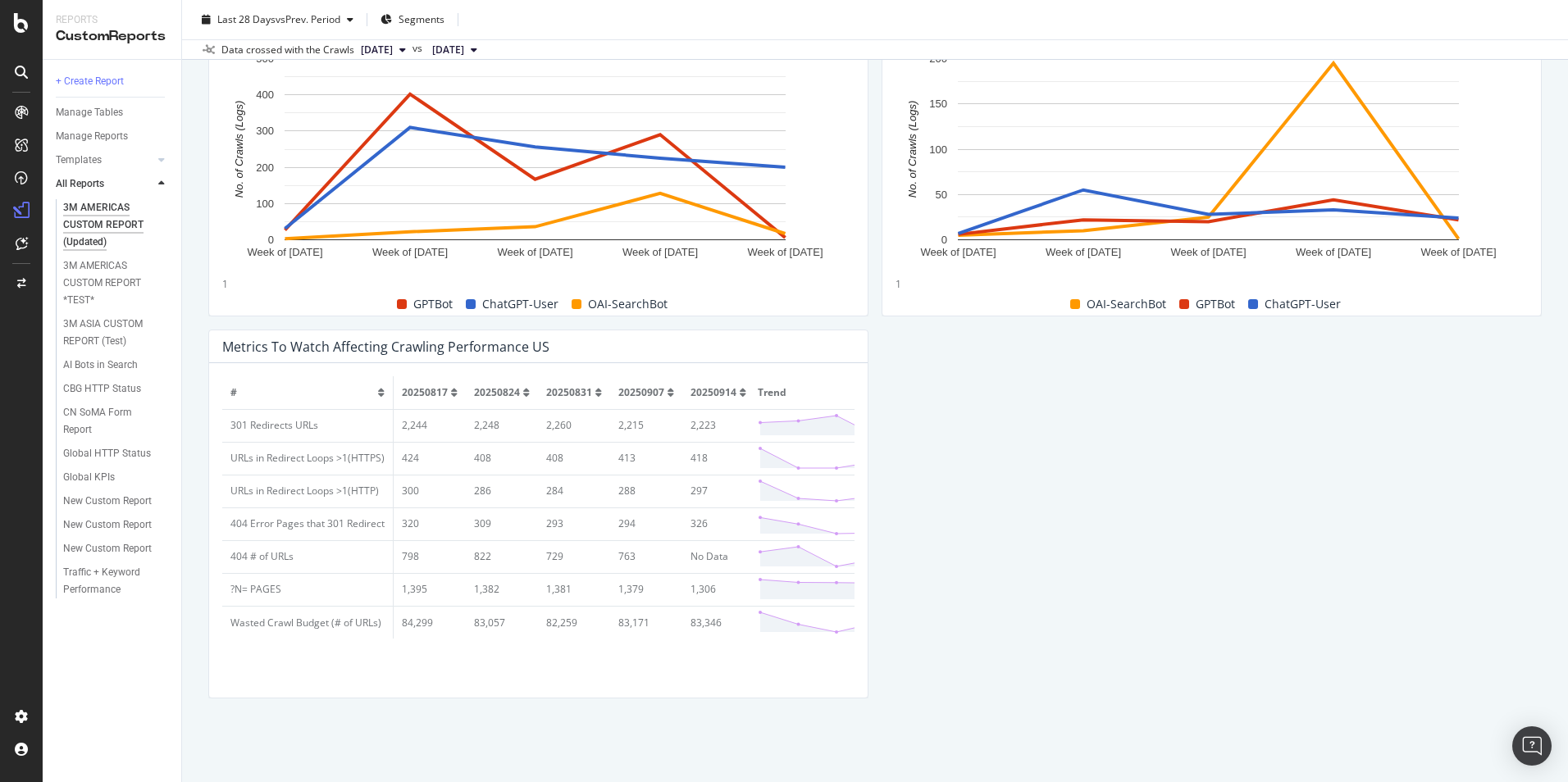
click at [160, 186] on icon at bounding box center [161, 184] width 7 height 10
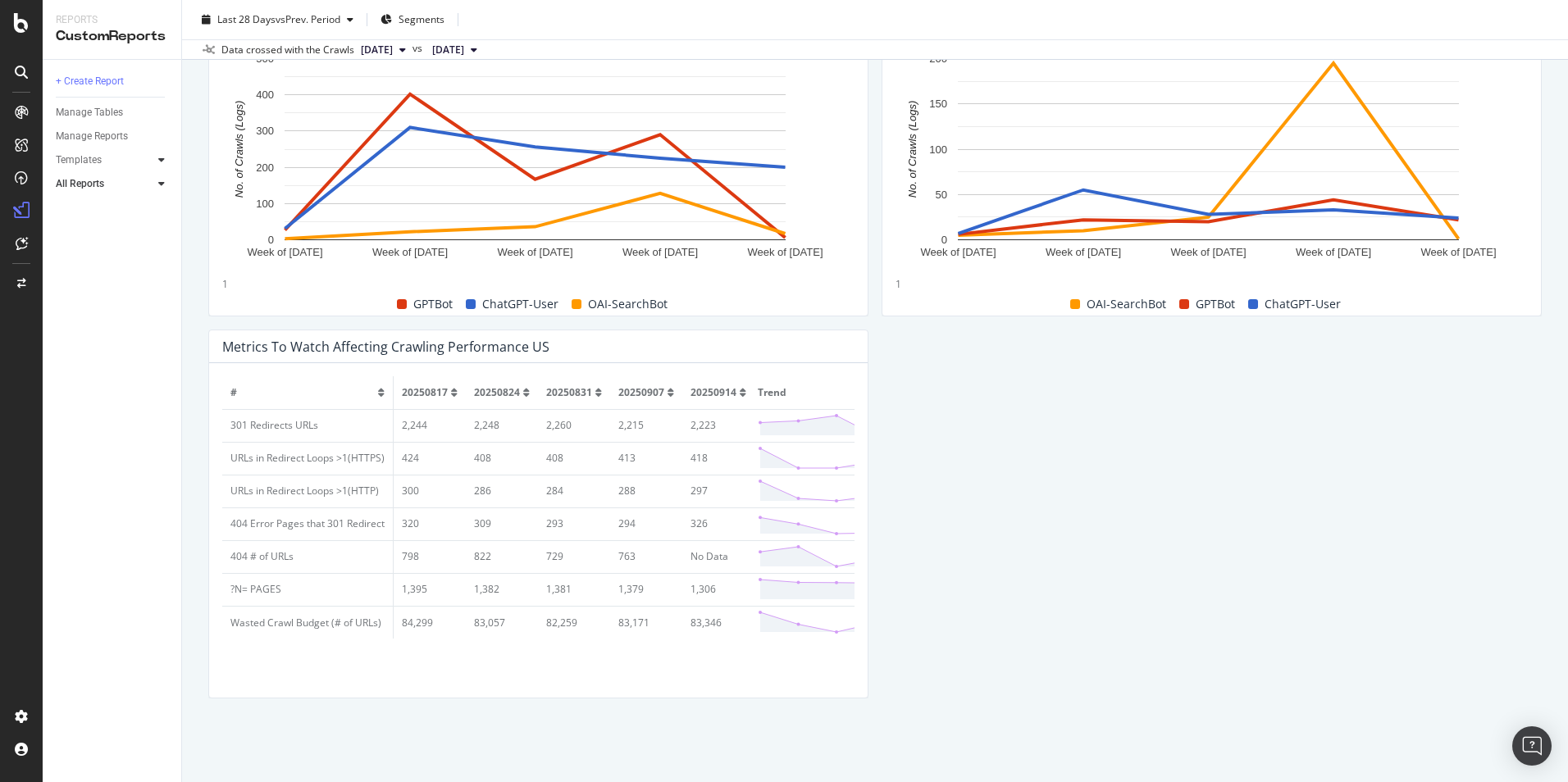
click at [160, 158] on icon at bounding box center [161, 159] width 7 height 10
click at [161, 162] on icon at bounding box center [161, 159] width 7 height 10
click at [96, 130] on div "Manage Reports" at bounding box center [92, 136] width 73 height 17
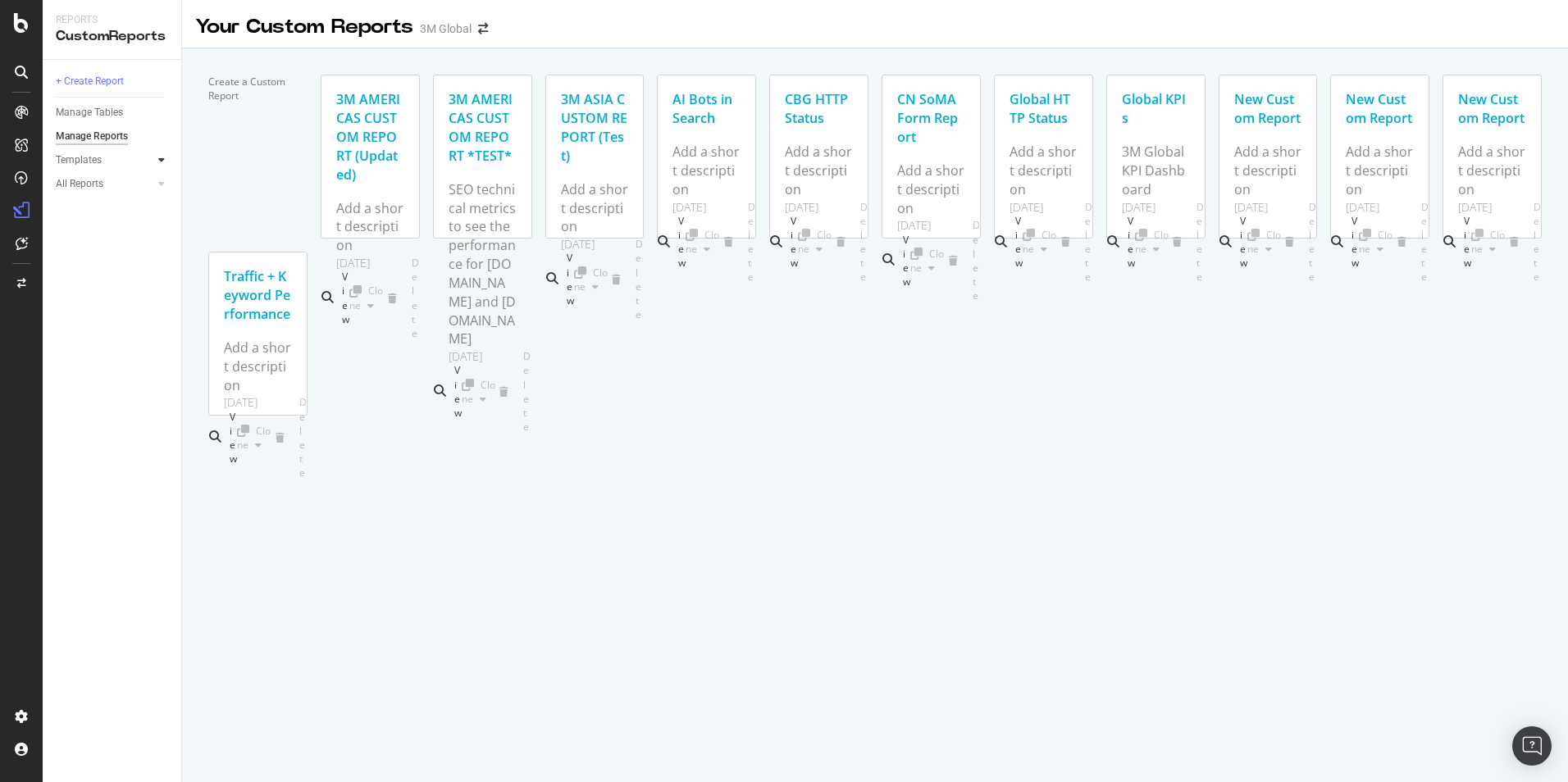
click at [159, 159] on icon at bounding box center [161, 159] width 7 height 10
click at [160, 184] on icon at bounding box center [161, 184] width 7 height 10
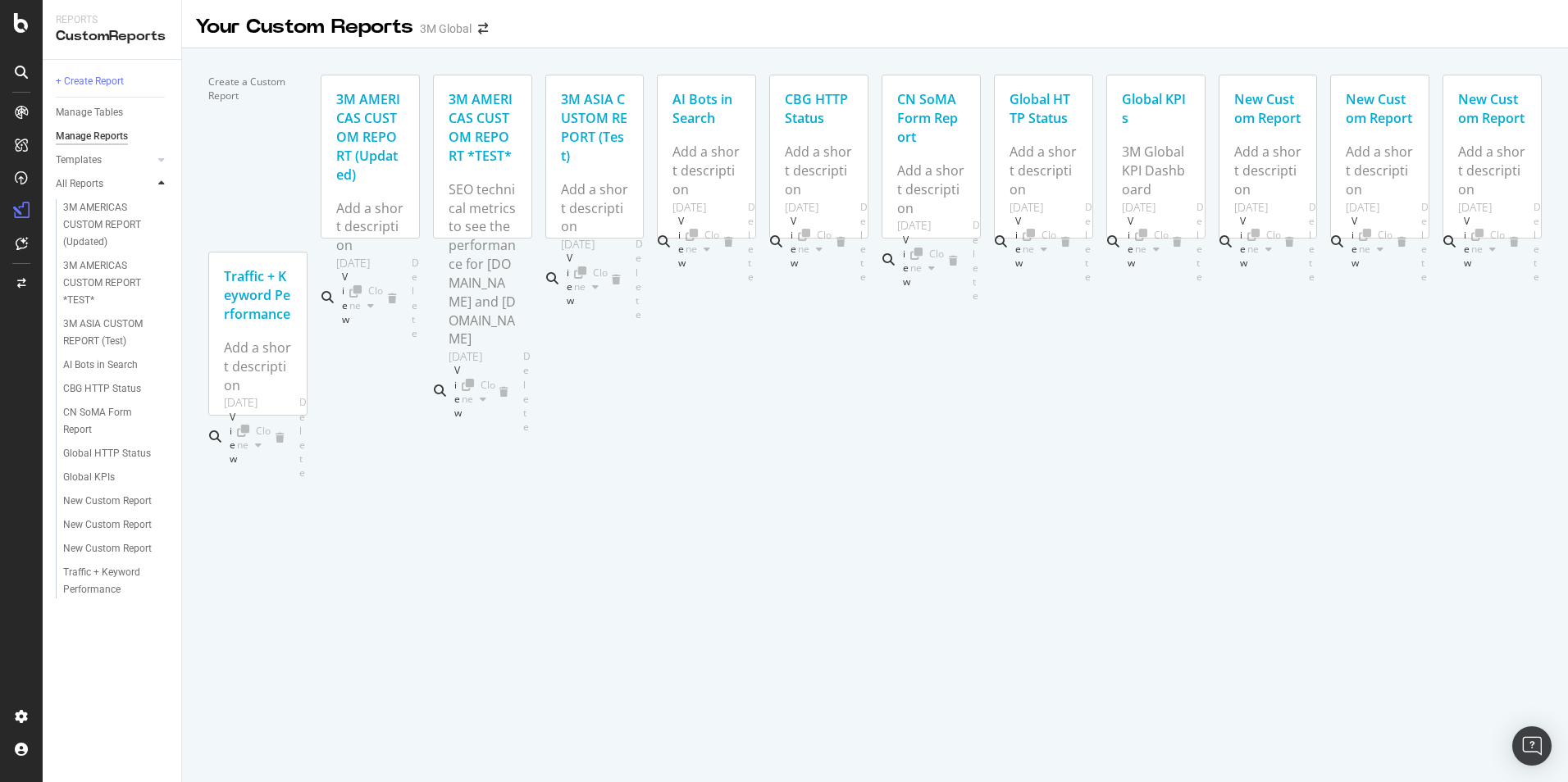
click at [160, 184] on icon at bounding box center [161, 184] width 7 height 10
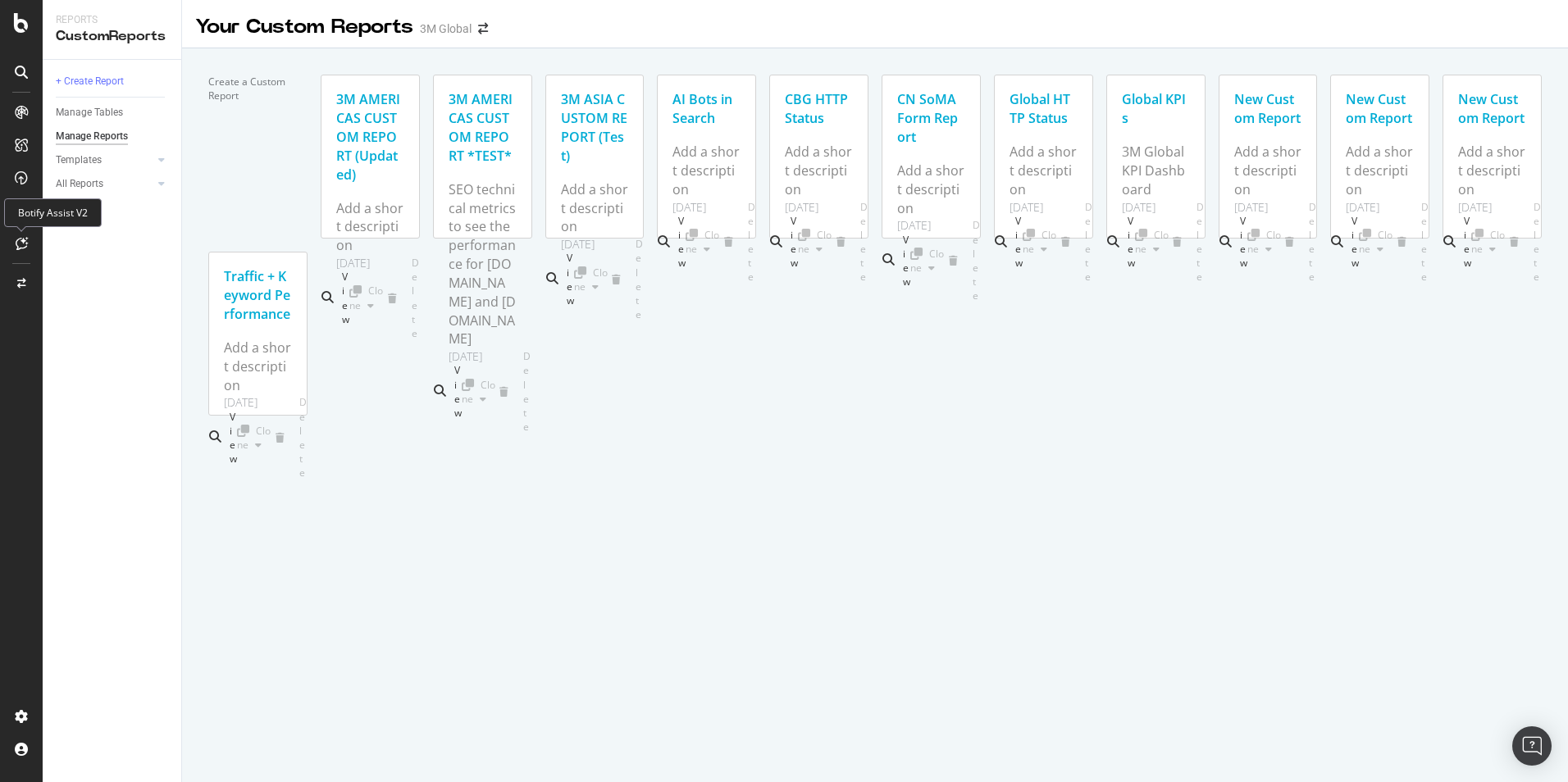
click at [15, 241] on icon at bounding box center [21, 244] width 13 height 14
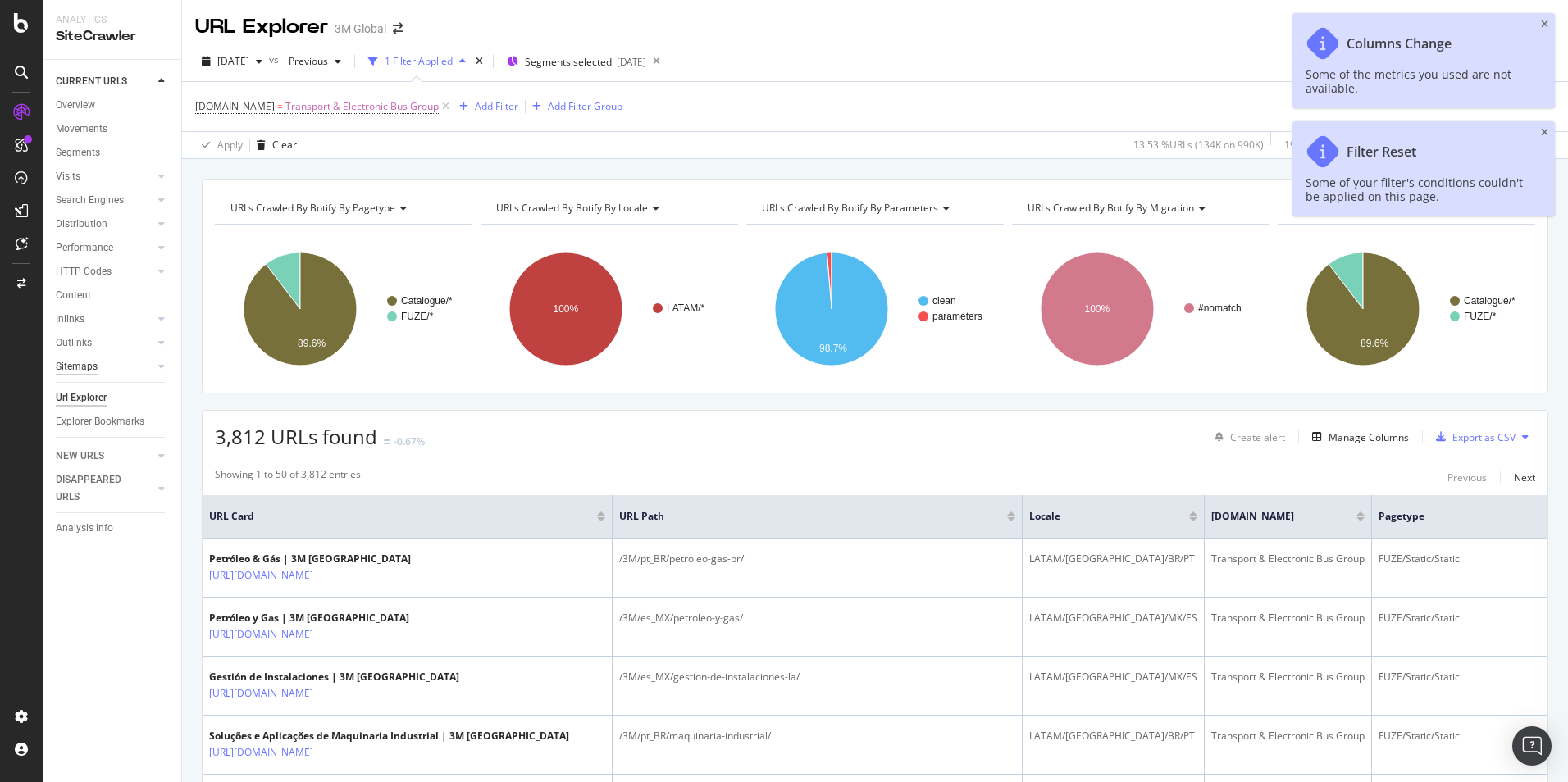
click at [90, 364] on div "Sitemaps" at bounding box center [76, 367] width 42 height 17
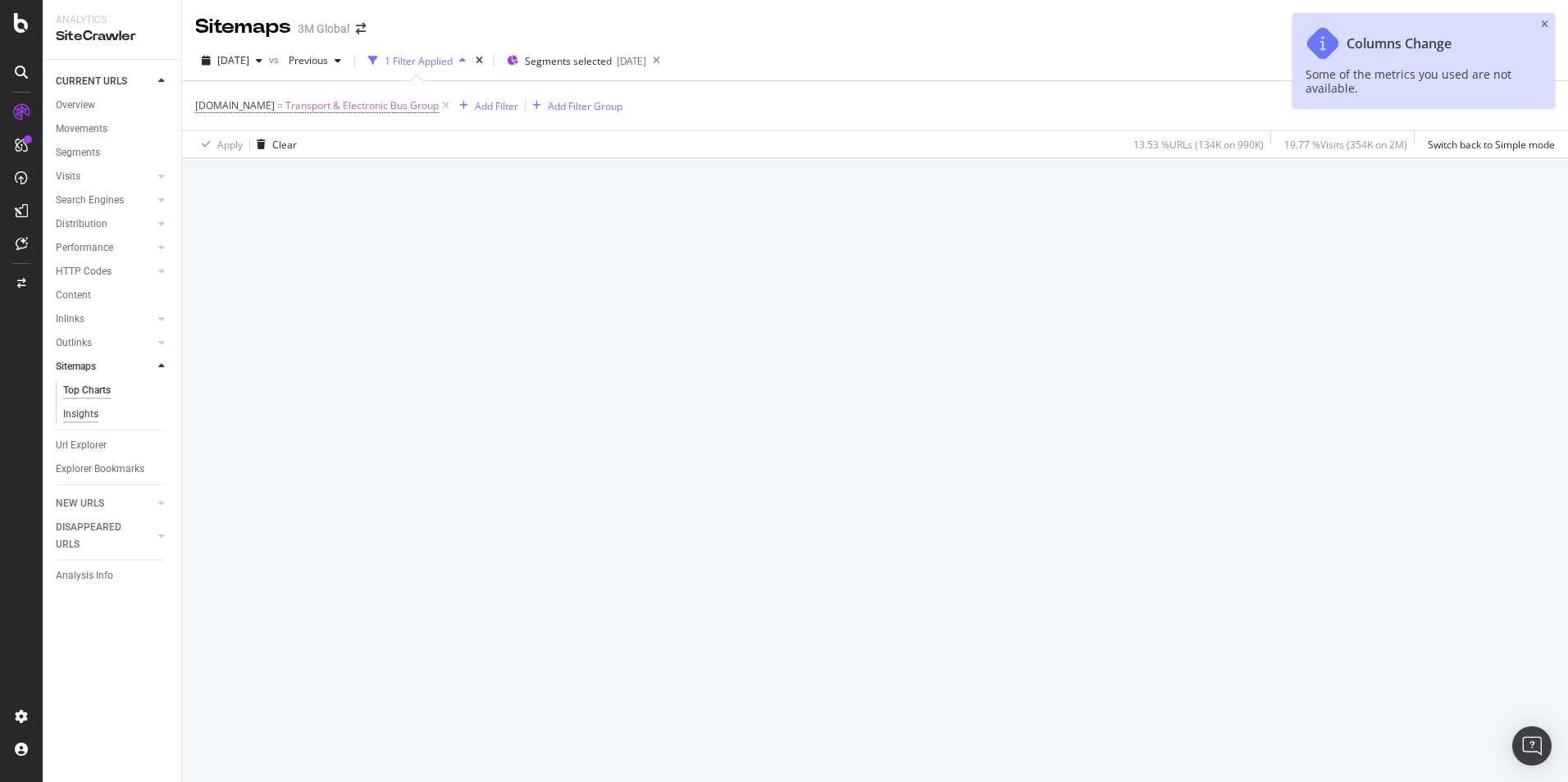
click at [92, 413] on div "Insights" at bounding box center [80, 415] width 35 height 17
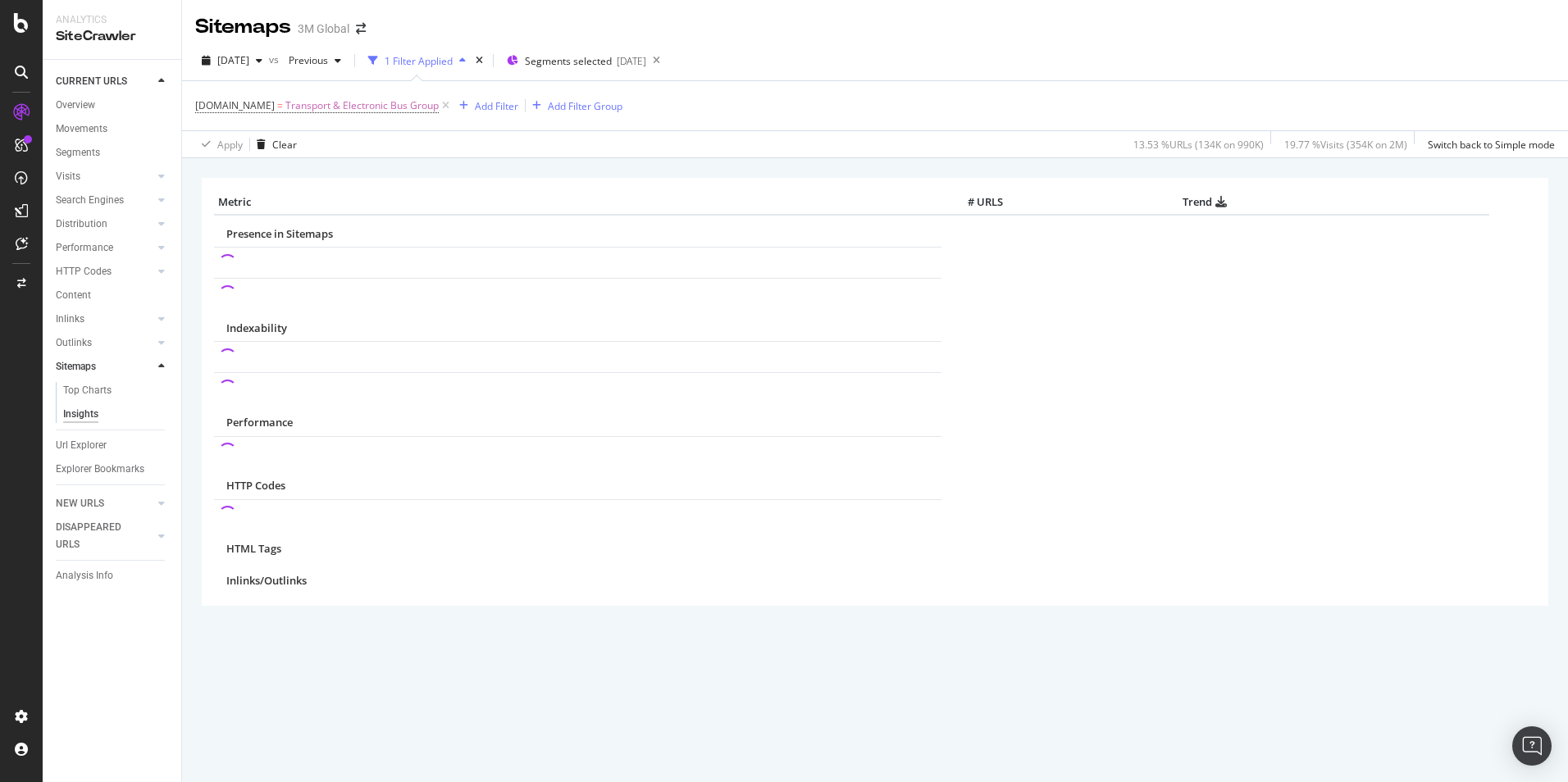
click at [157, 364] on div at bounding box center [161, 366] width 16 height 16
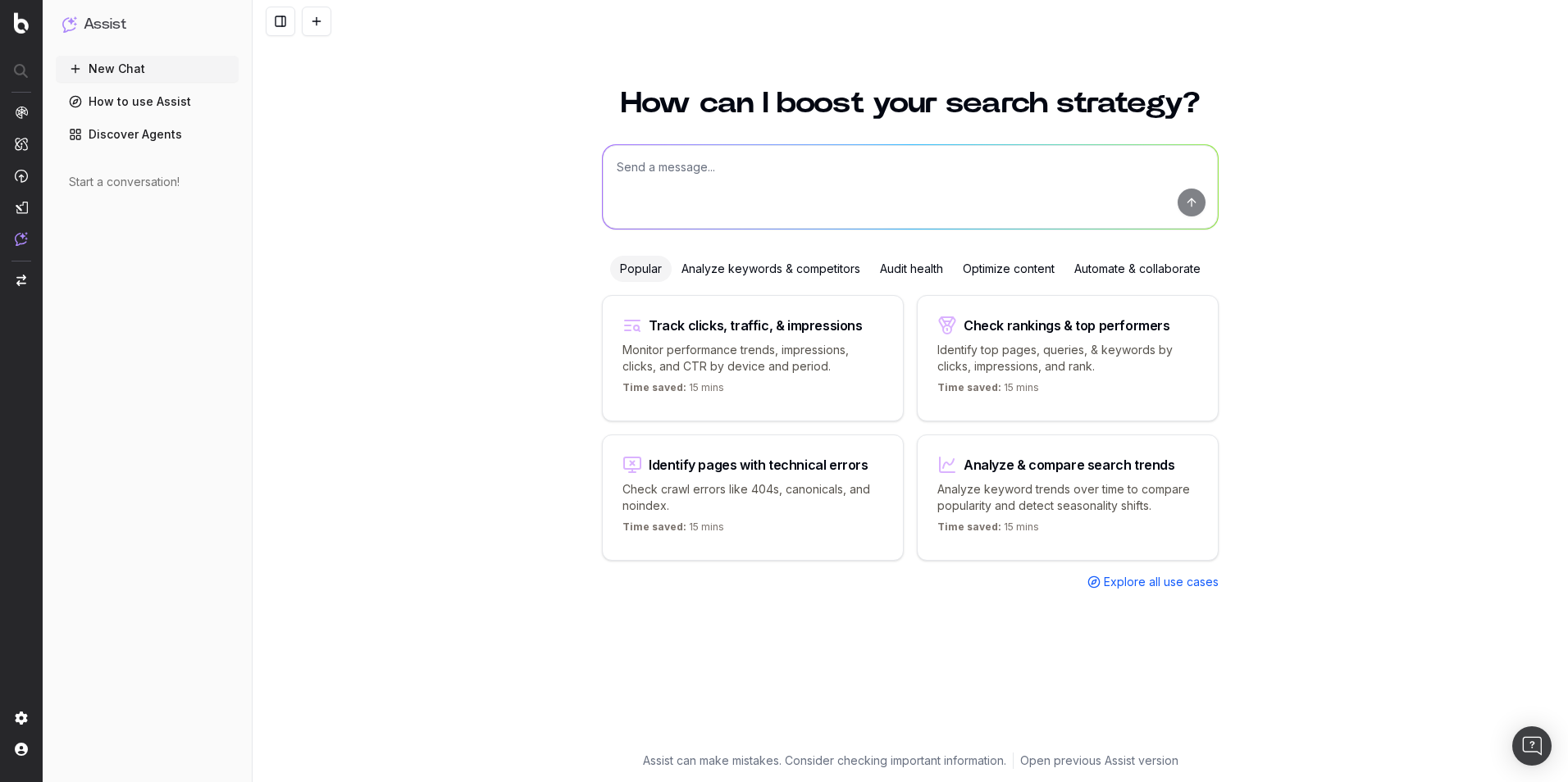
click at [20, 111] on img at bounding box center [21, 112] width 14 height 14
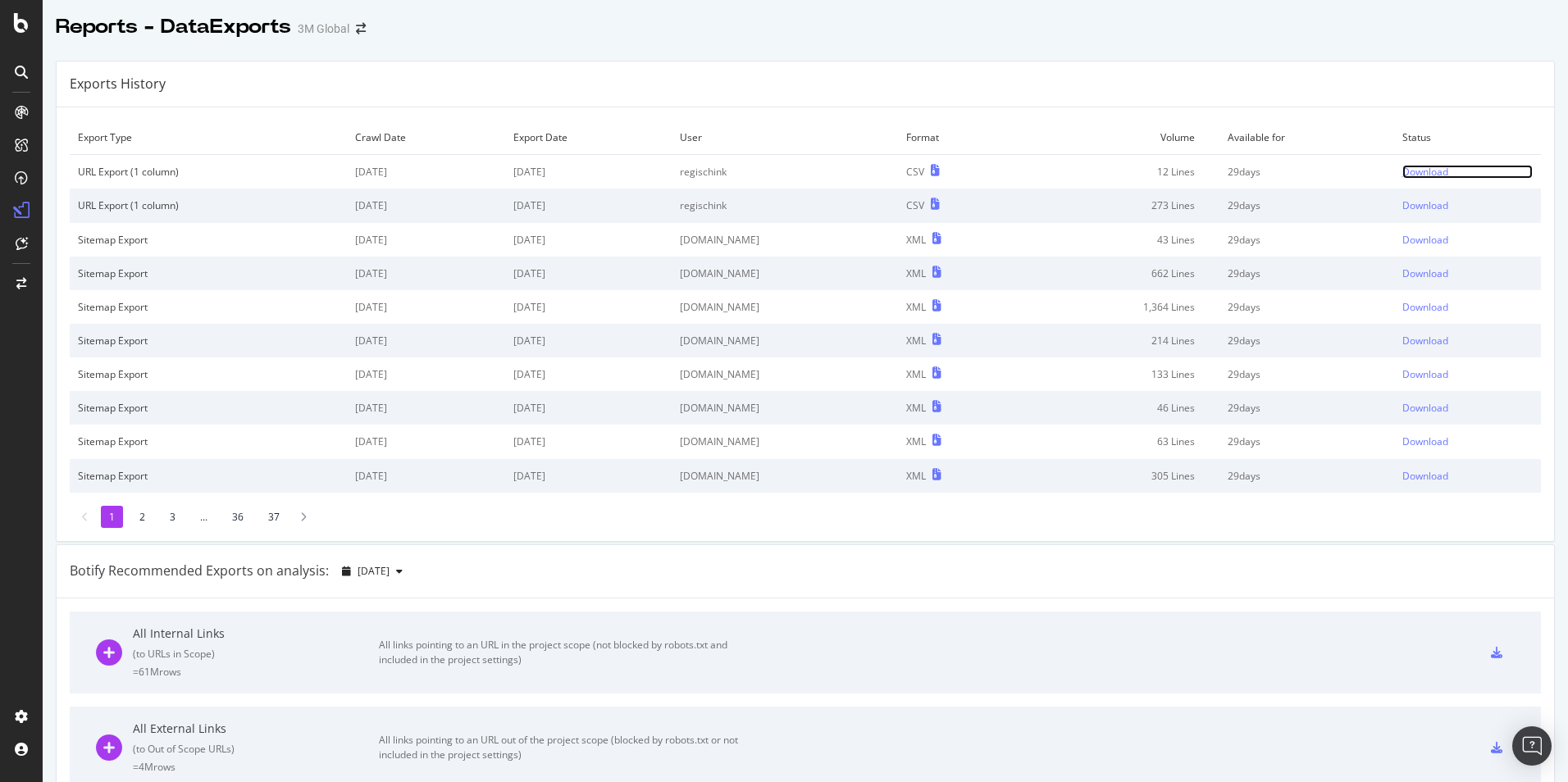
click at [1402, 168] on div "Download" at bounding box center [1425, 171] width 46 height 14
click at [21, 26] on icon at bounding box center [20, 23] width 15 height 19
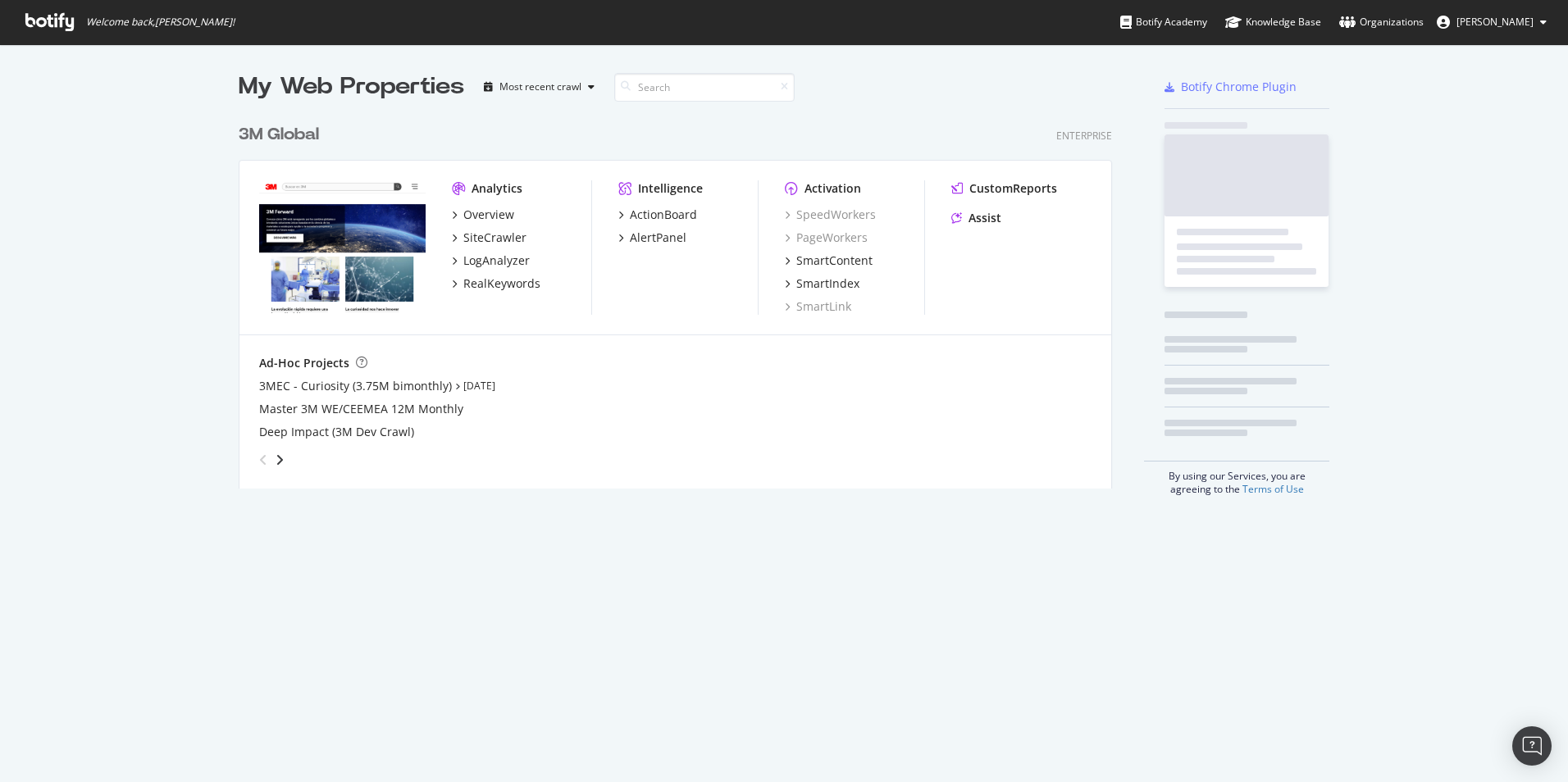
scroll to position [769, 1543]
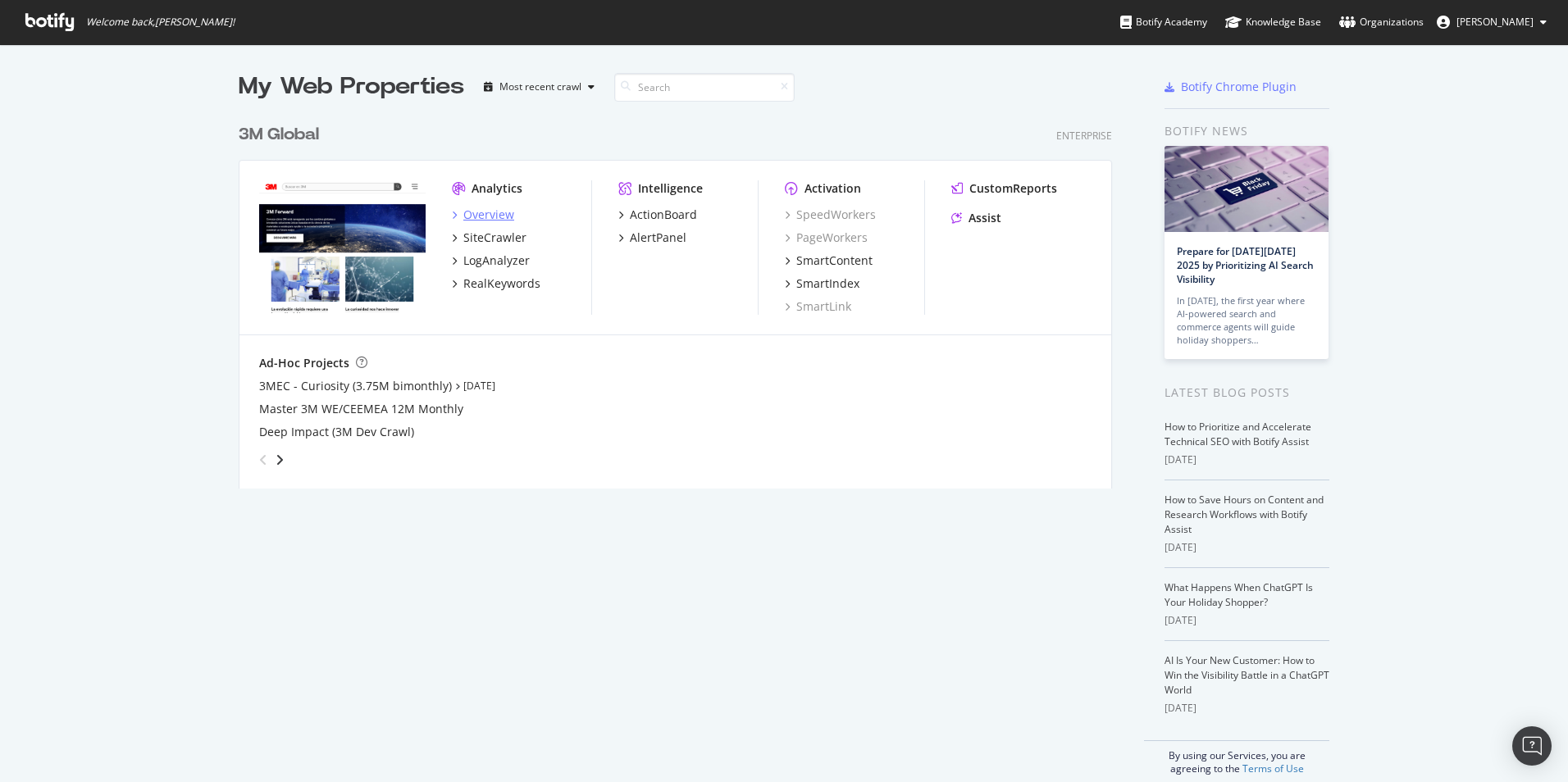
click at [486, 210] on div "Overview" at bounding box center [488, 215] width 51 height 16
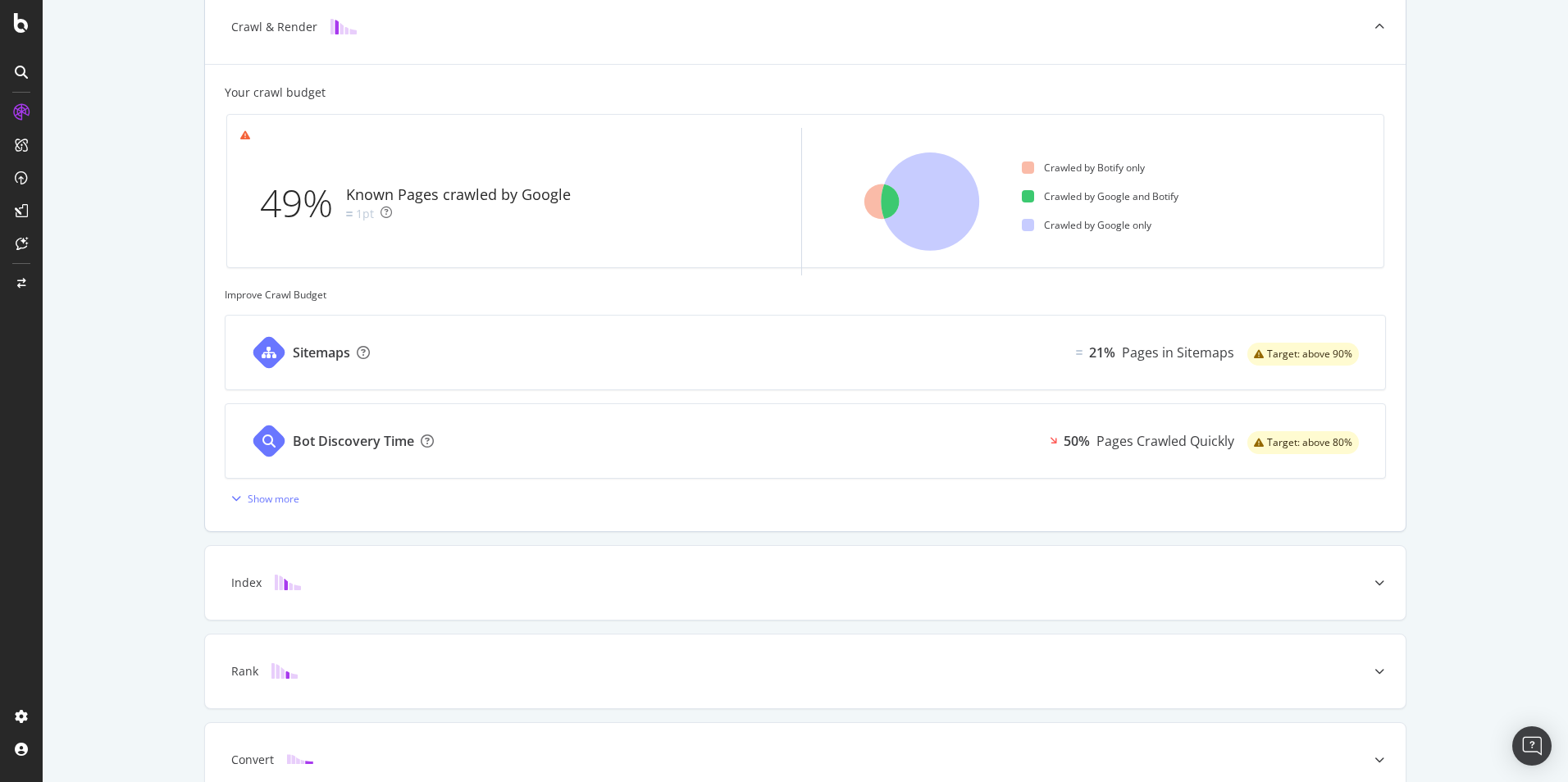
scroll to position [491, 0]
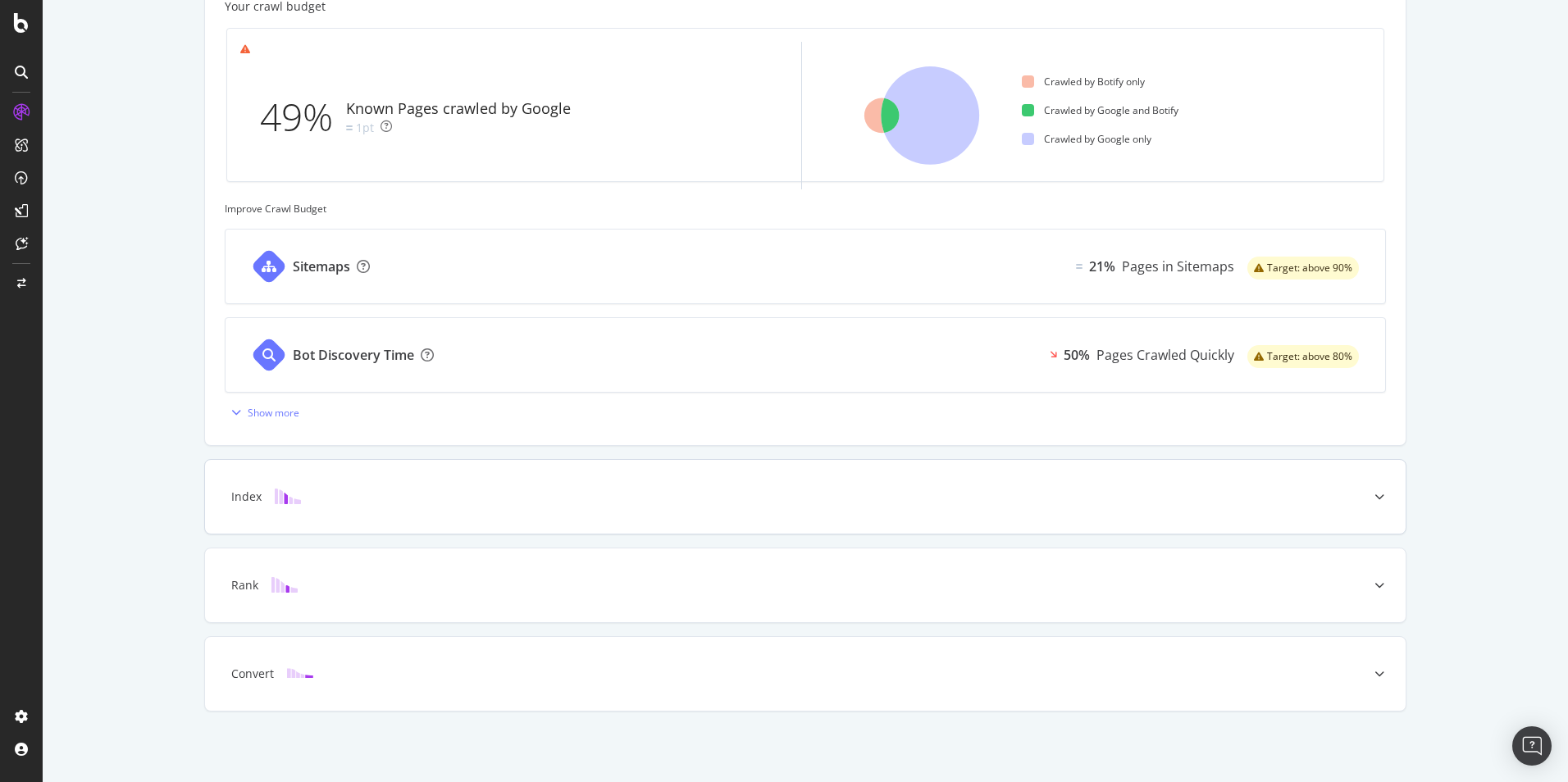
click at [360, 504] on div "Index" at bounding box center [779, 497] width 1136 height 16
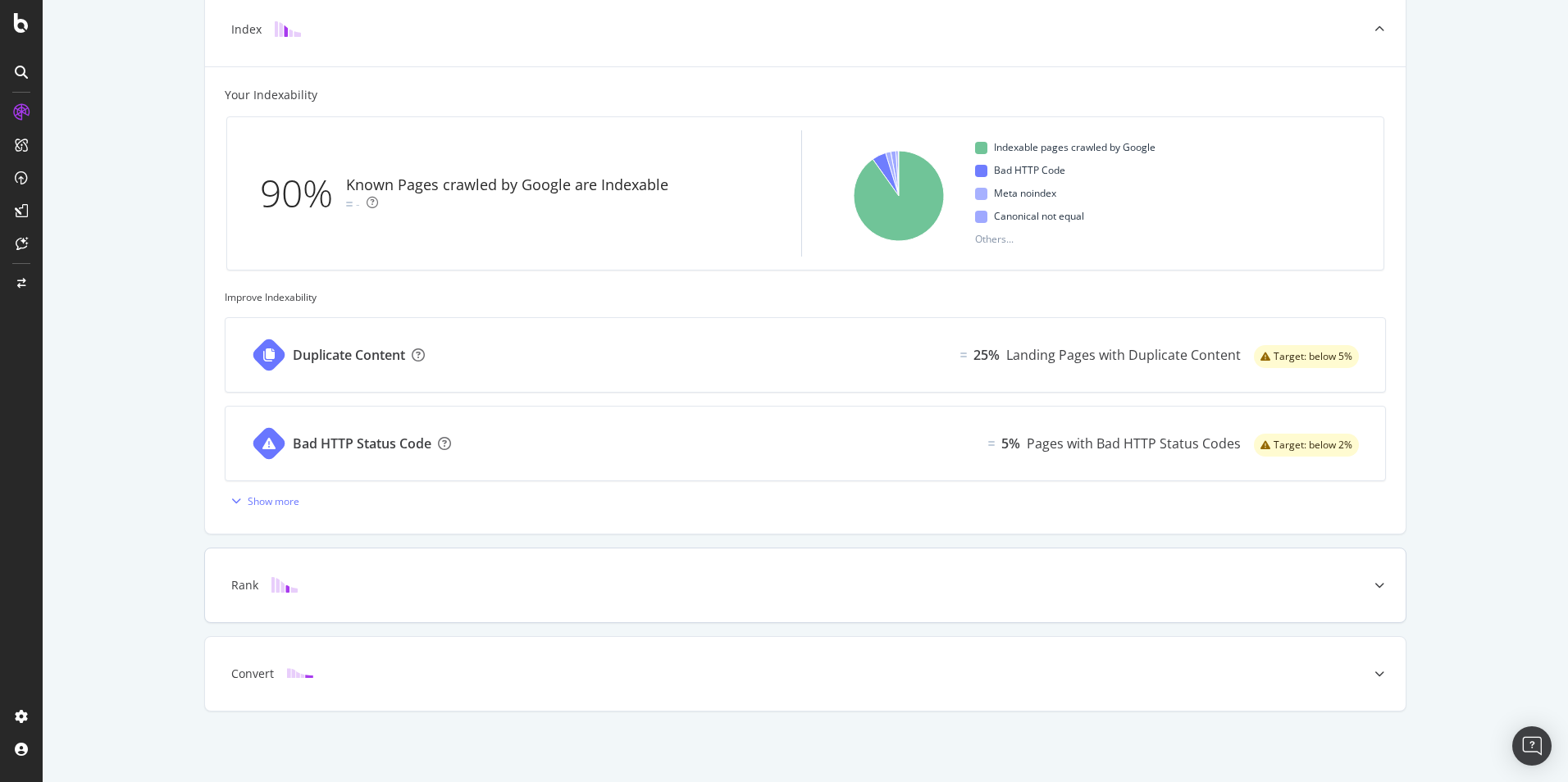
click at [322, 582] on div "Rank" at bounding box center [779, 585] width 1136 height 16
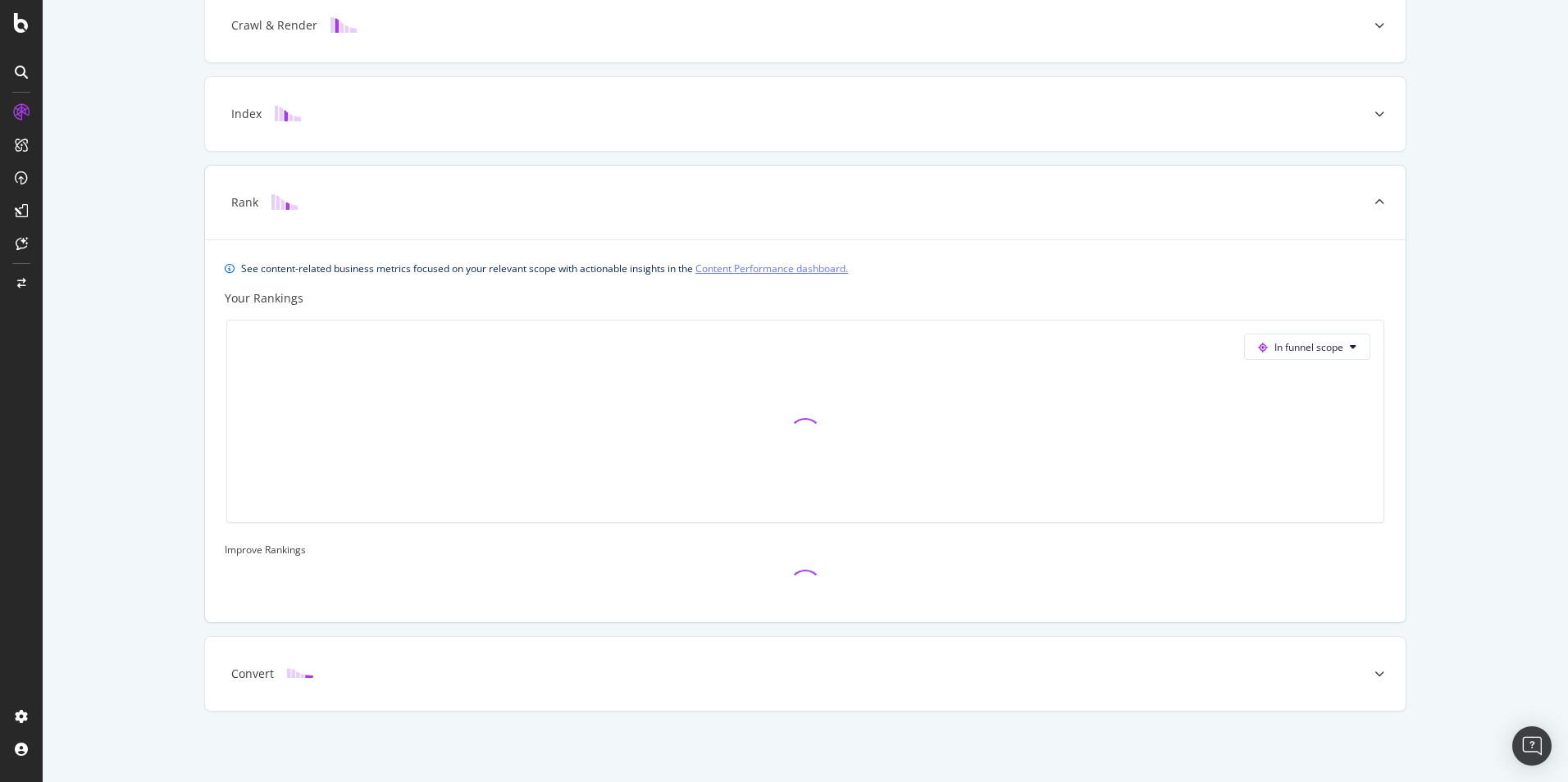
scroll to position [407, 0]
click at [248, 673] on div "Convert" at bounding box center [252, 674] width 43 height 16
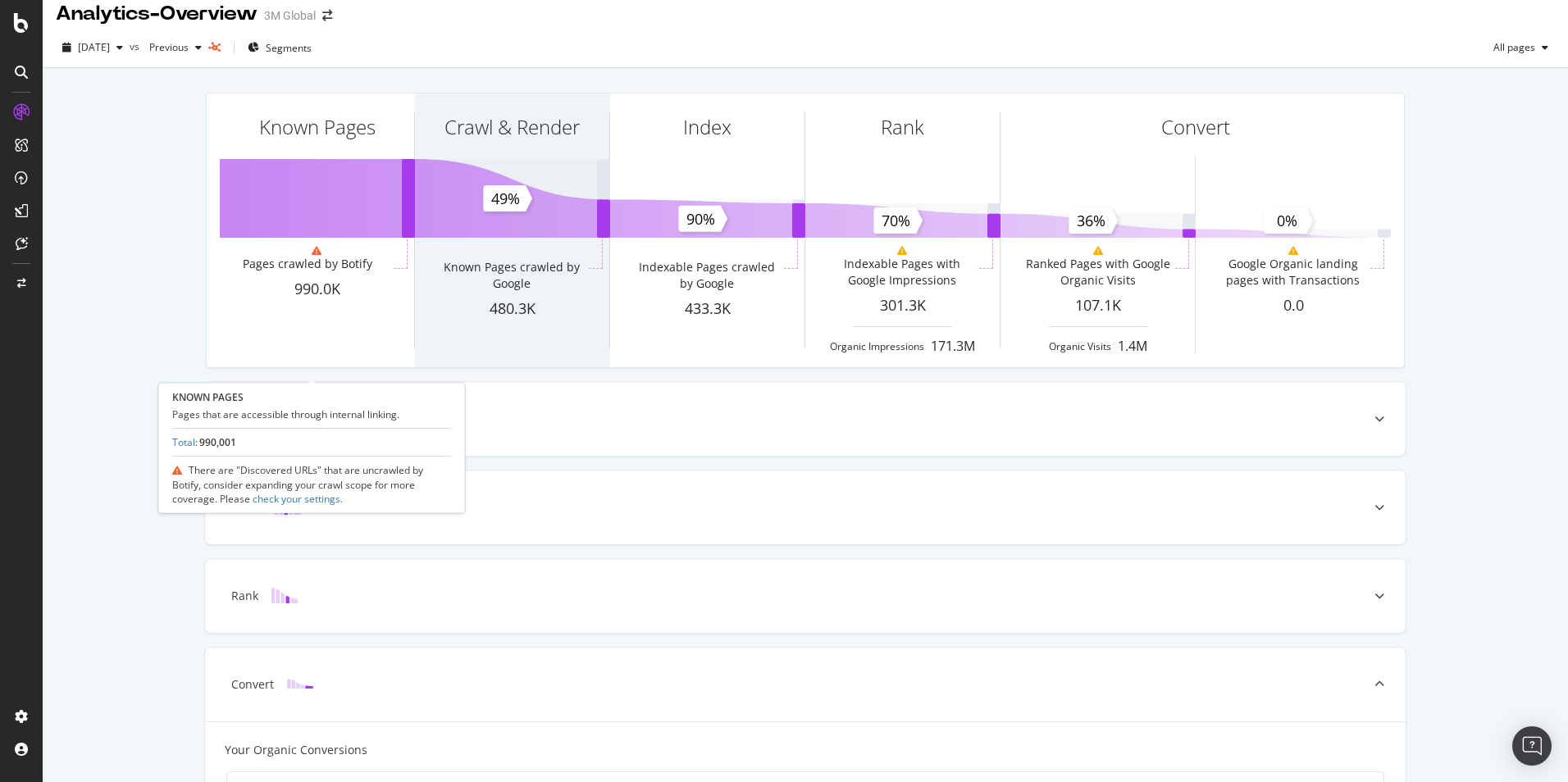
scroll to position [0, 0]
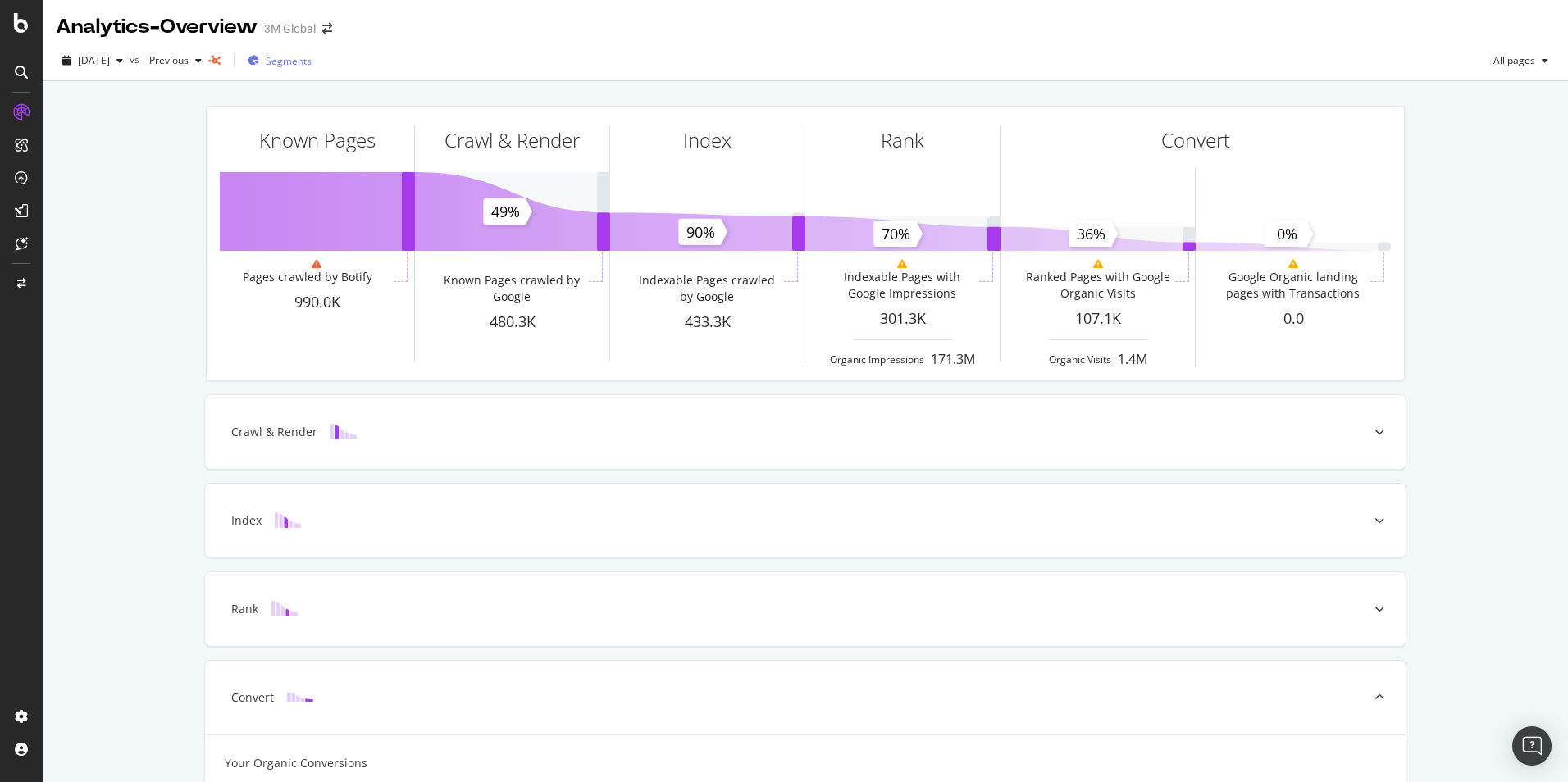
click at [311, 62] on span "Segments" at bounding box center [289, 61] width 46 height 14
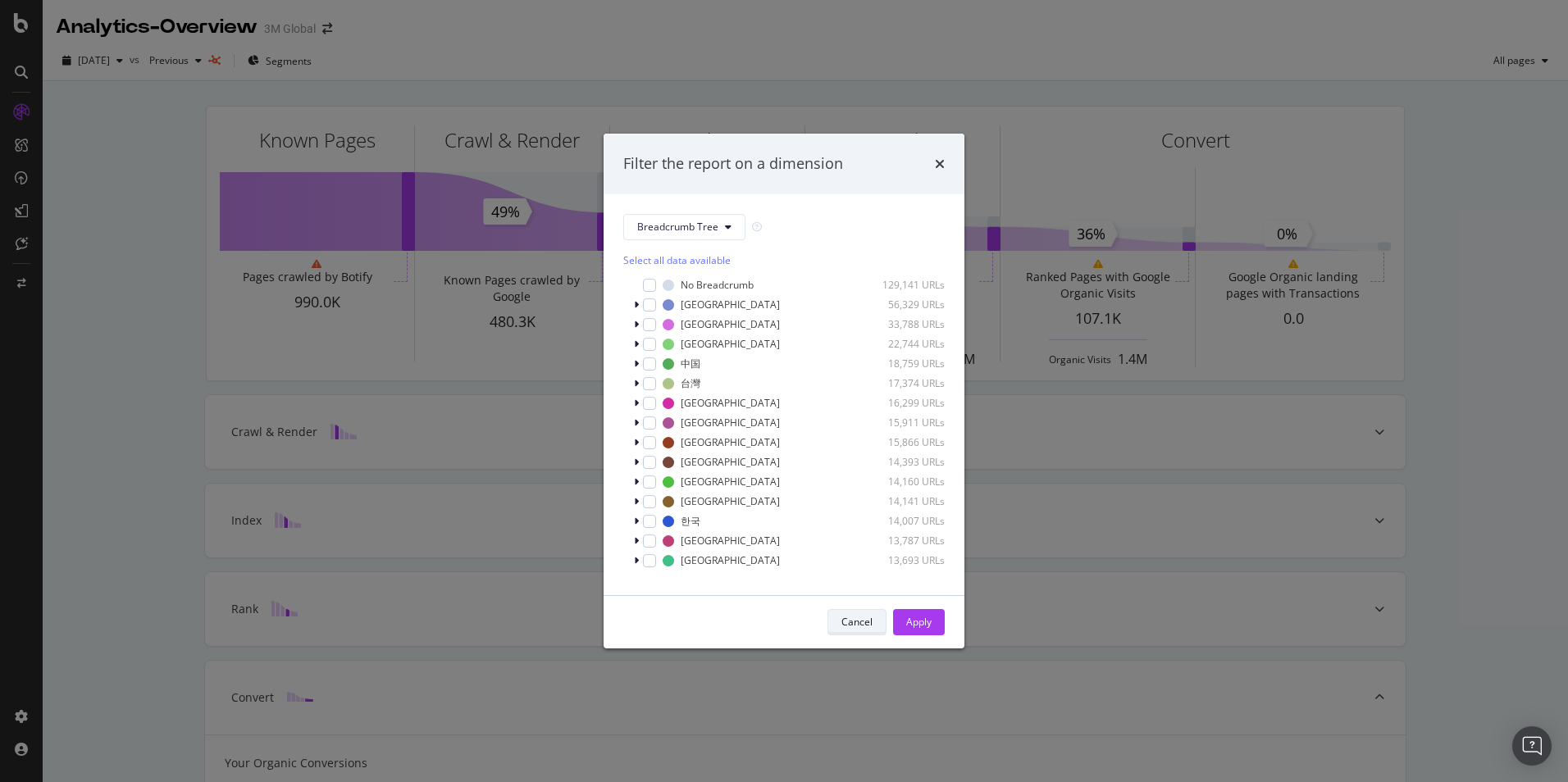
click at [856, 615] on div "Cancel" at bounding box center [857, 622] width 31 height 14
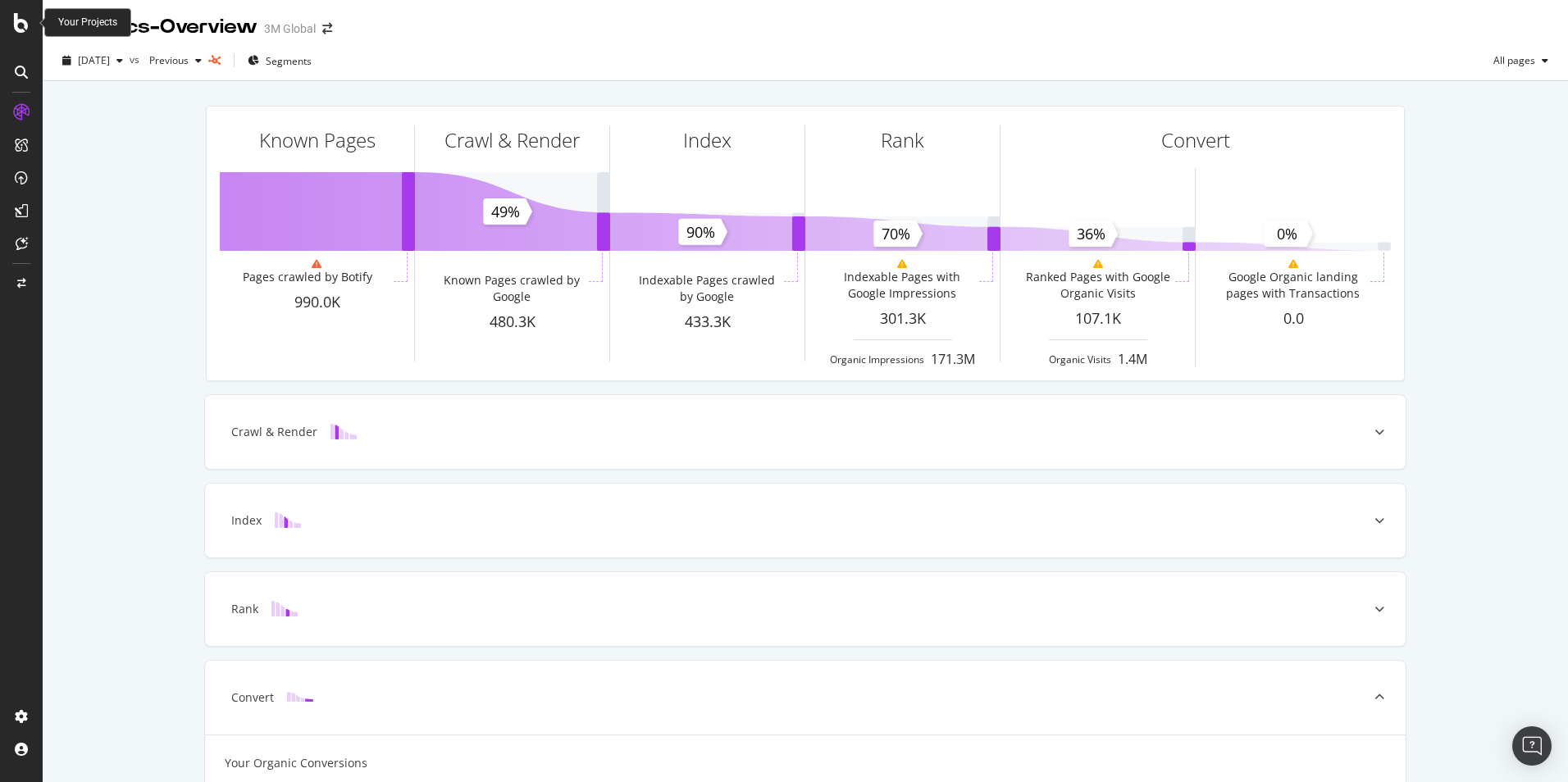
click at [27, 27] on icon at bounding box center [20, 23] width 15 height 19
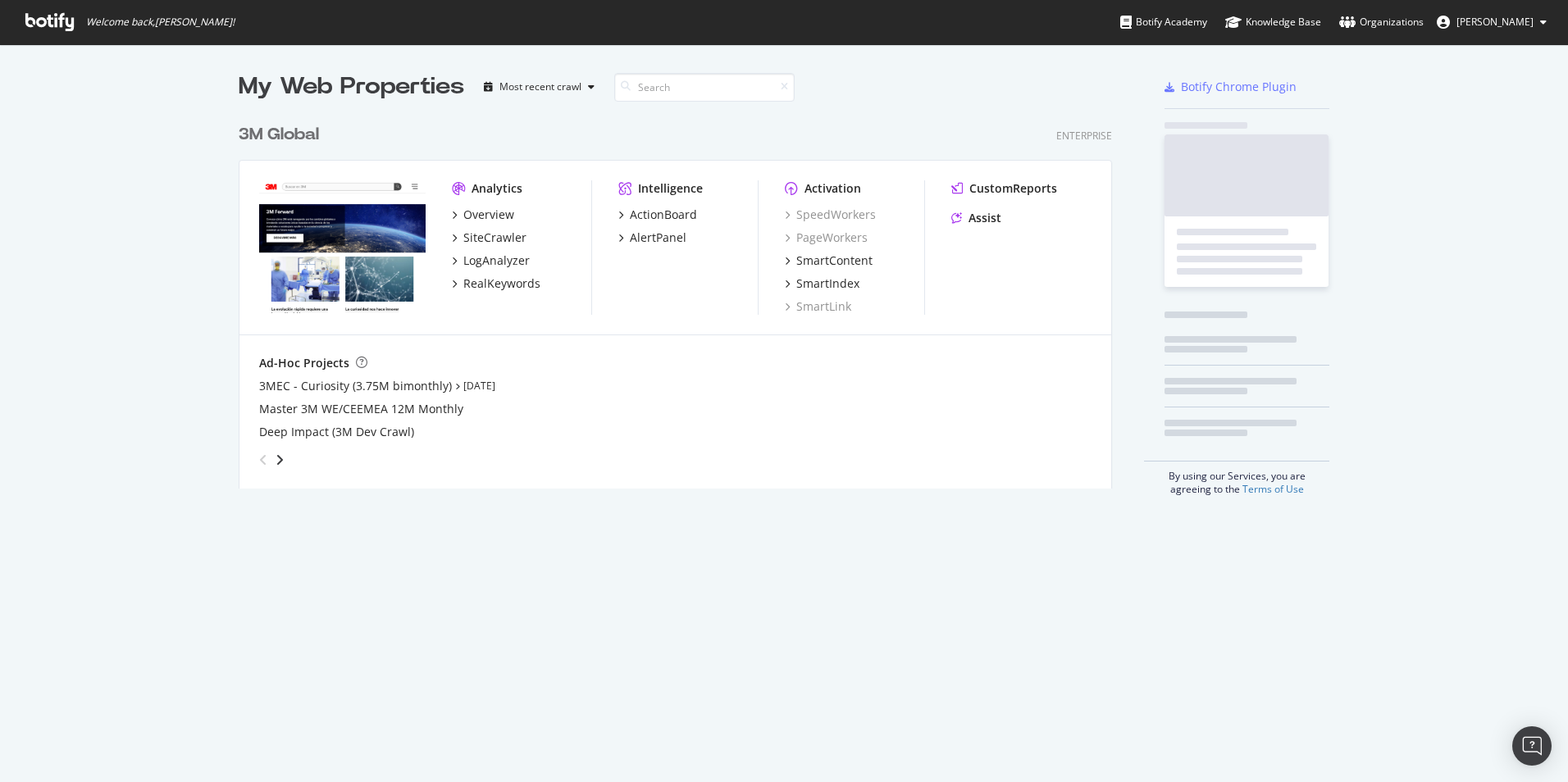
scroll to position [769, 1543]
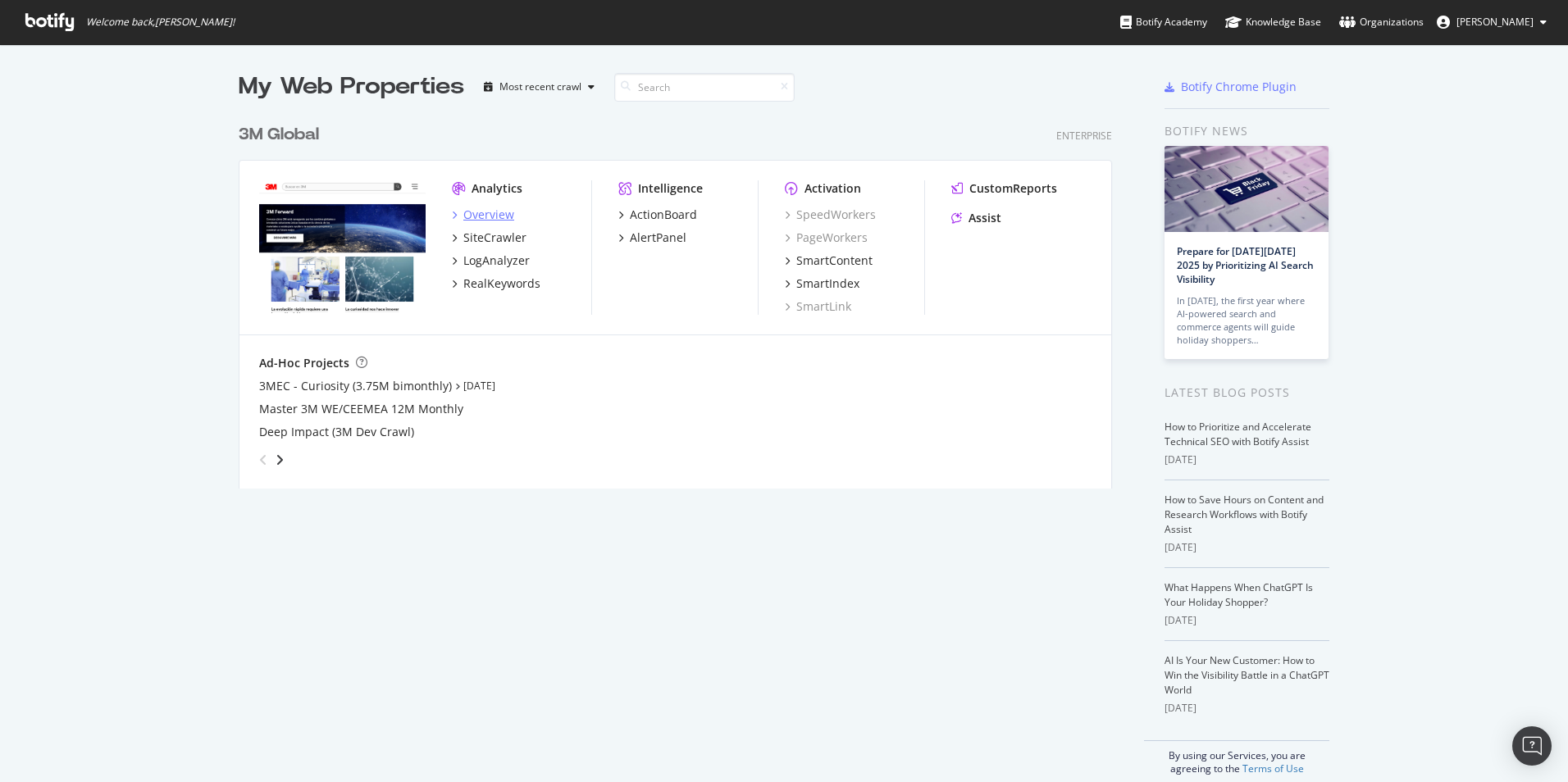
click at [479, 213] on div "Overview" at bounding box center [488, 215] width 51 height 16
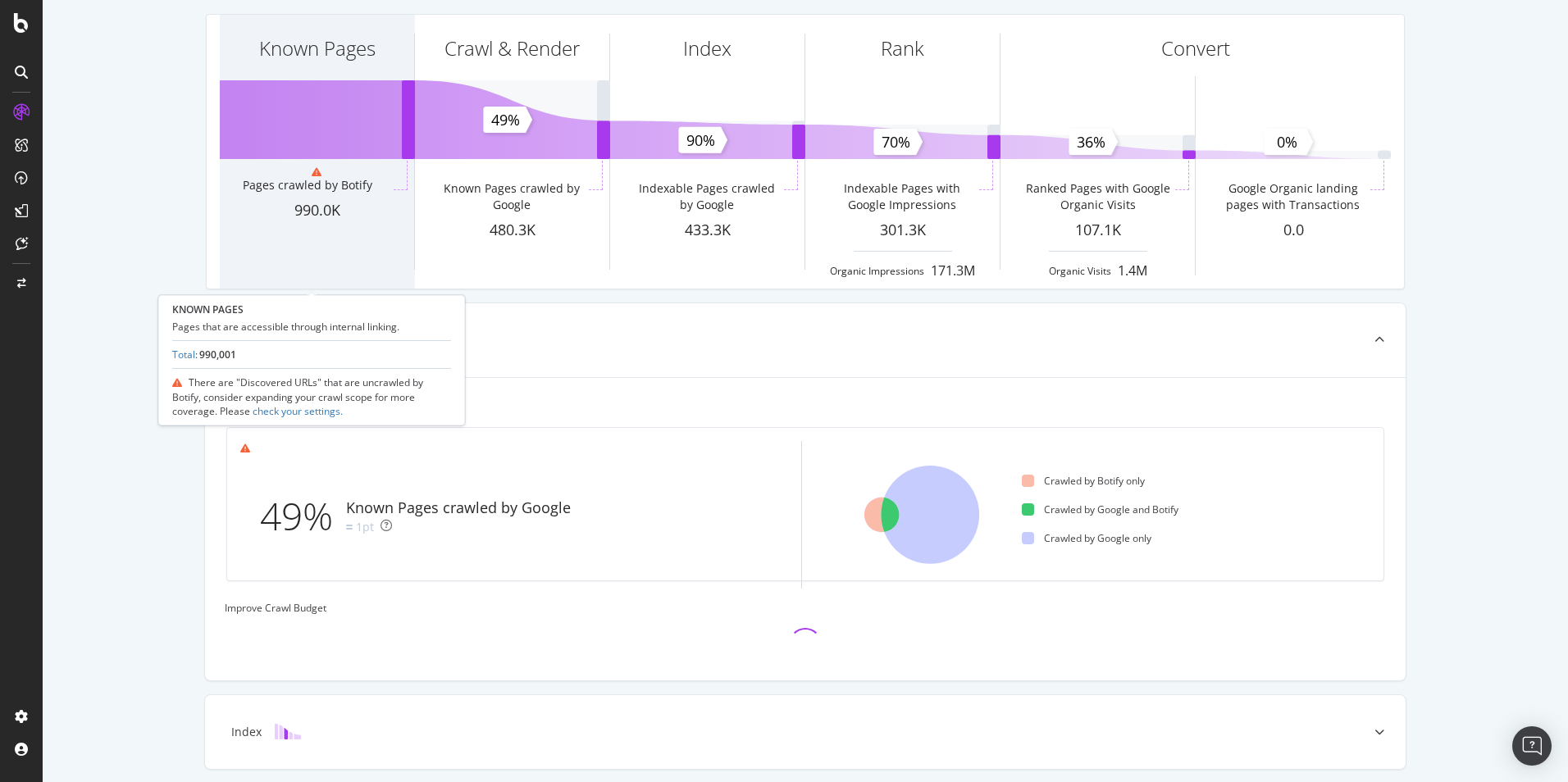
scroll to position [327, 0]
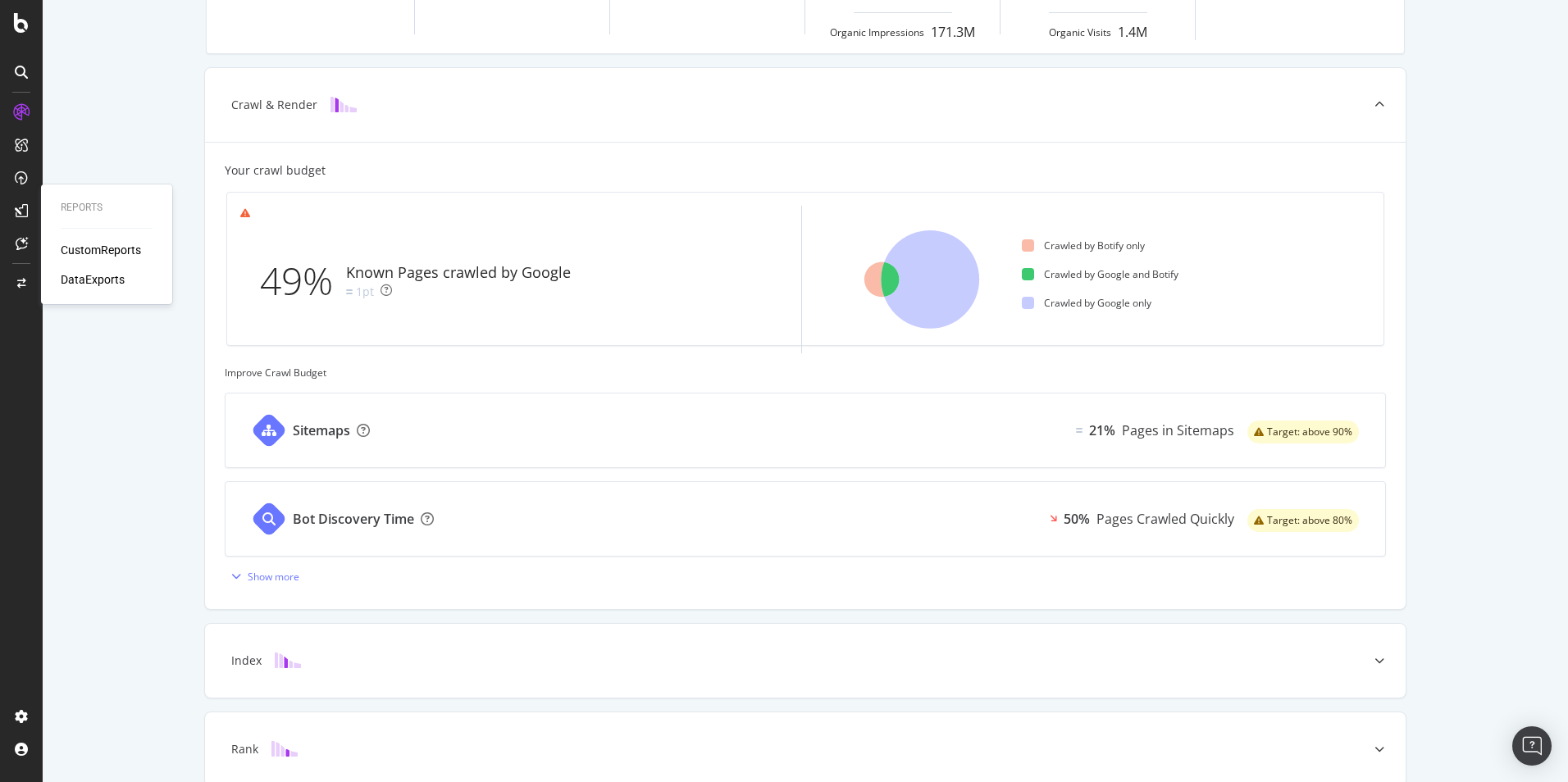
click at [120, 246] on div "CustomReports" at bounding box center [101, 249] width 80 height 16
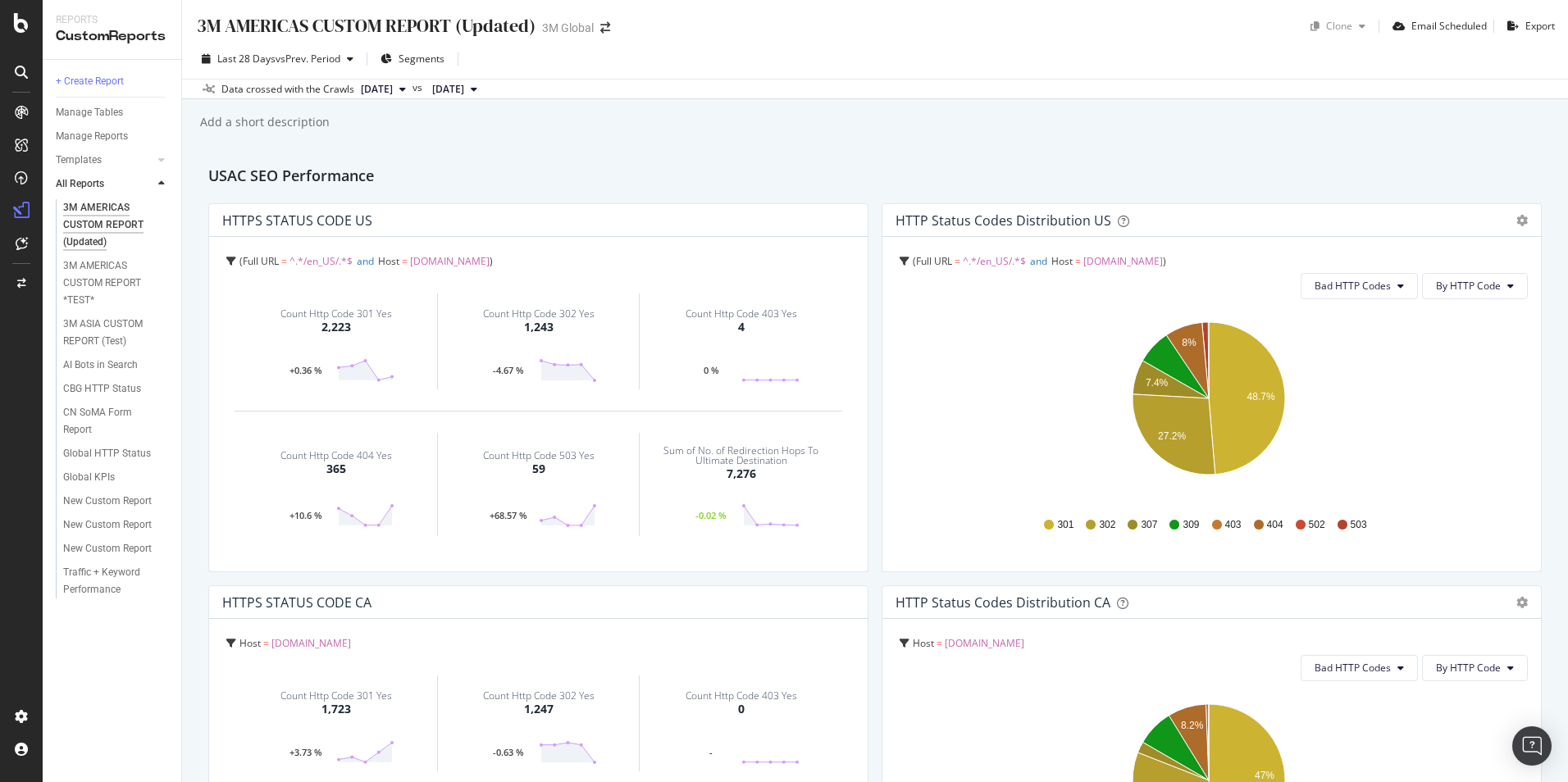
click at [100, 209] on div "3M AMERICAS CUSTOM REPORT (Updated)" at bounding box center [112, 224] width 99 height 51
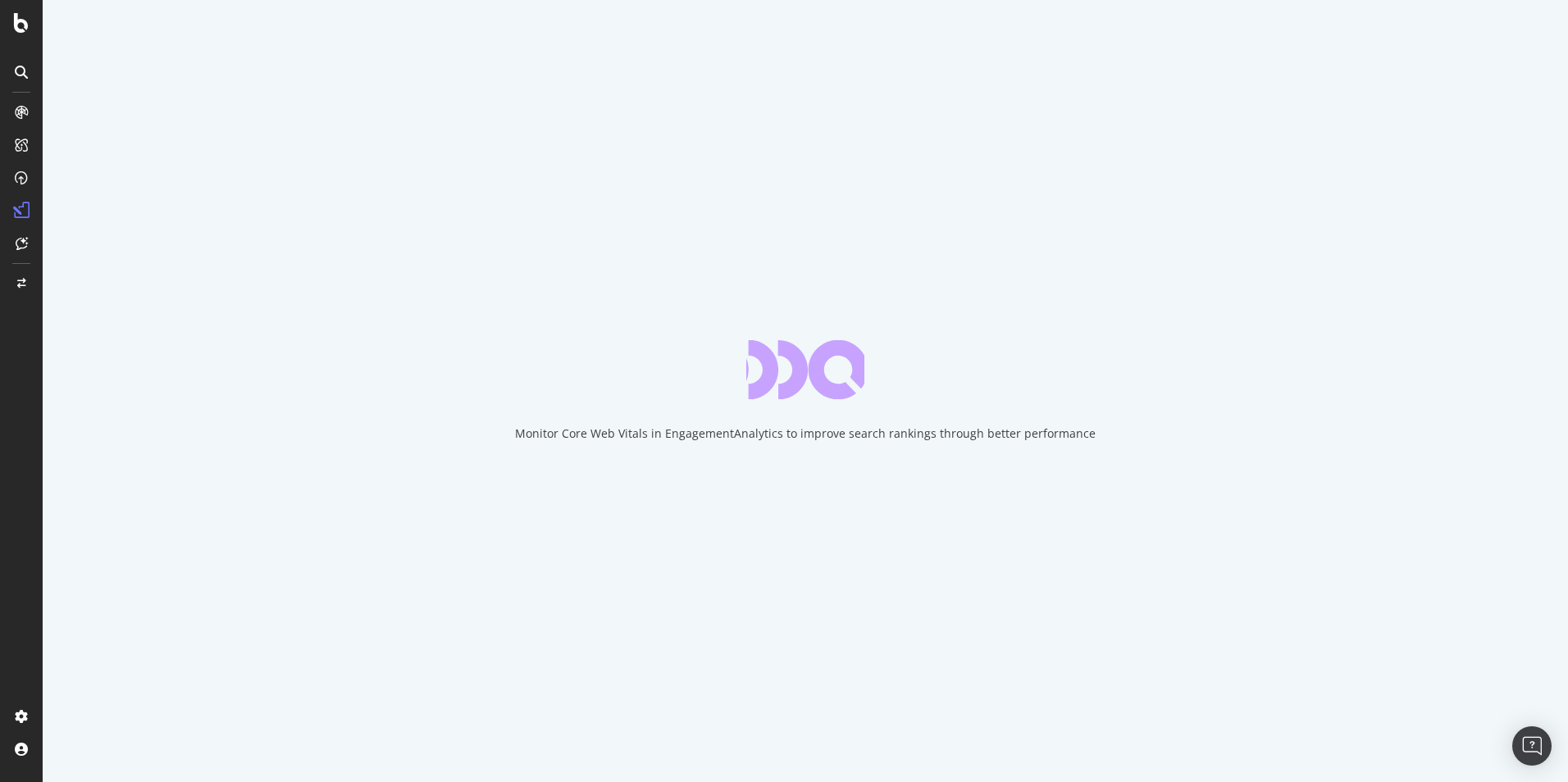
click at [28, 212] on icon at bounding box center [21, 211] width 16 height 16
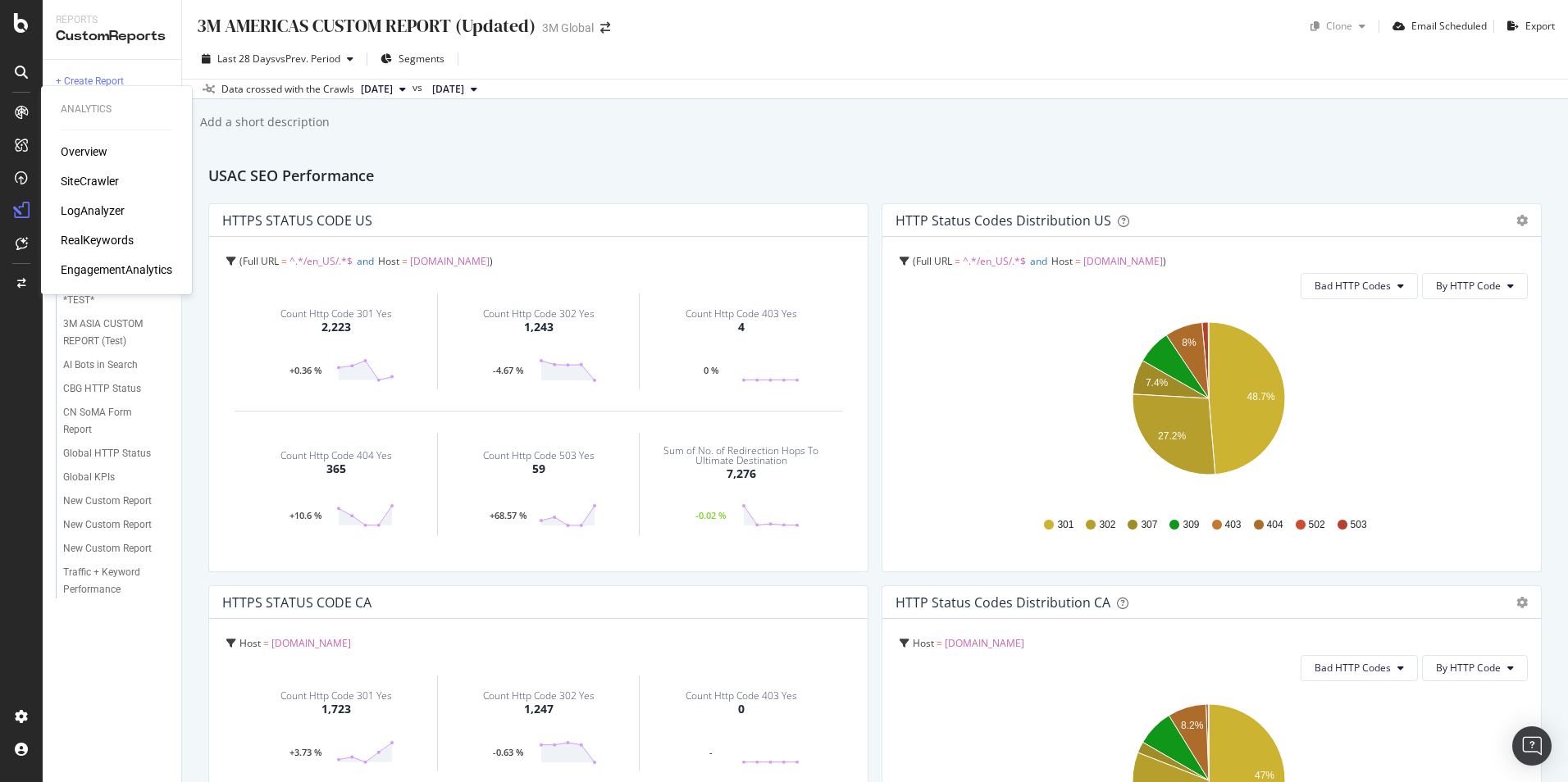
click at [100, 146] on div "Overview" at bounding box center [84, 151] width 46 height 16
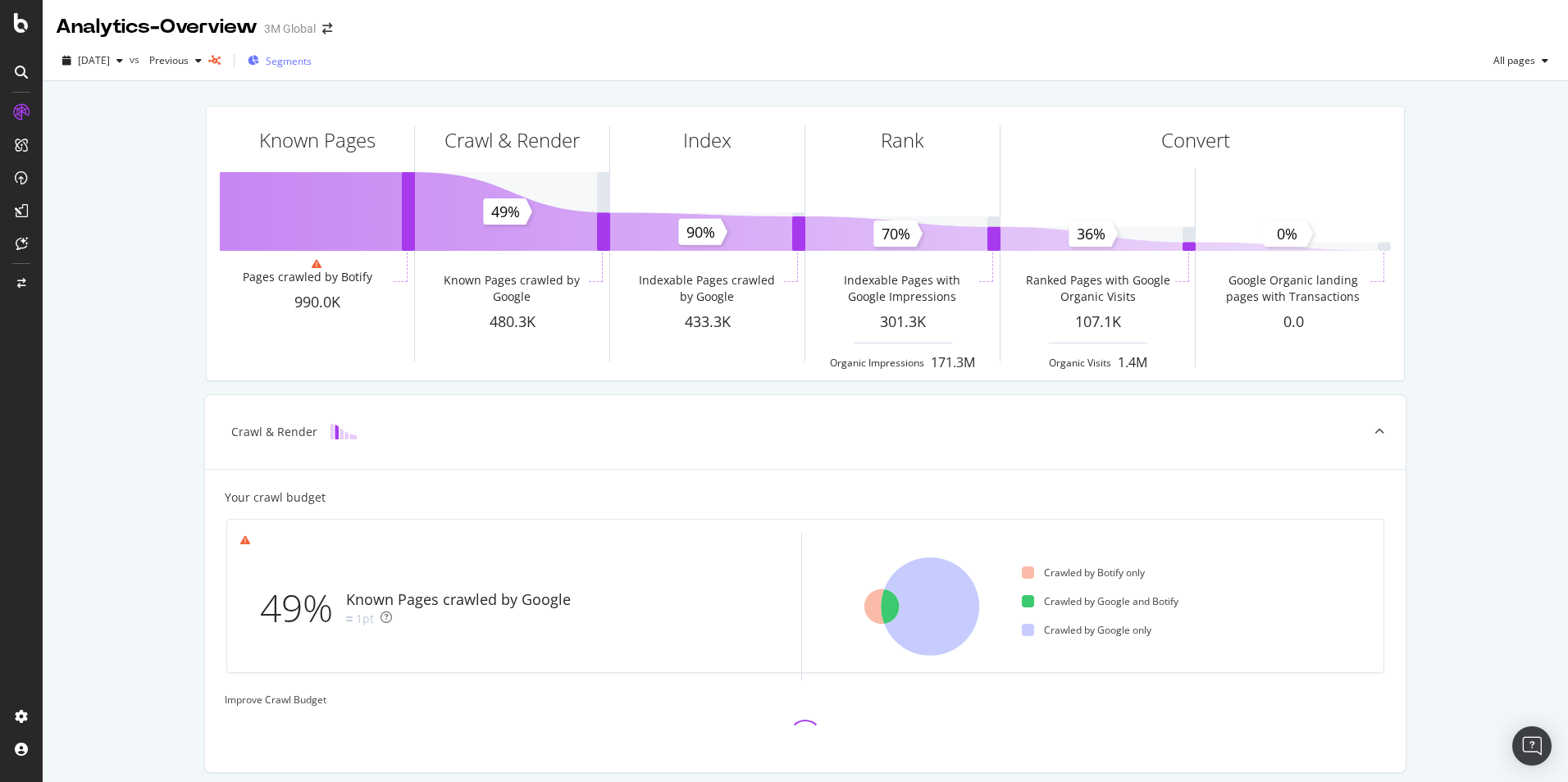
click at [309, 62] on span "Segments" at bounding box center [289, 61] width 46 height 14
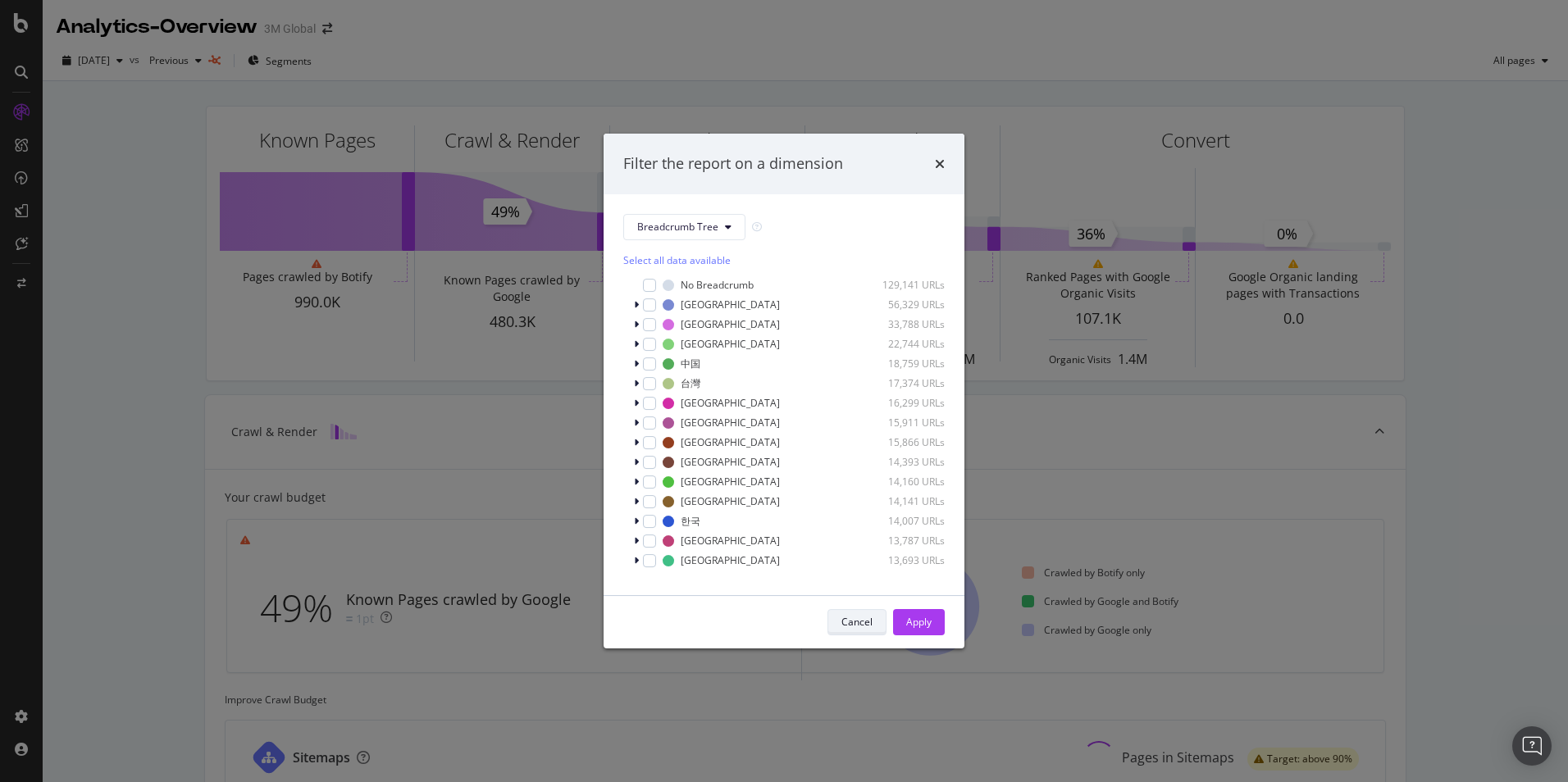
click at [865, 623] on div "Cancel" at bounding box center [857, 622] width 31 height 14
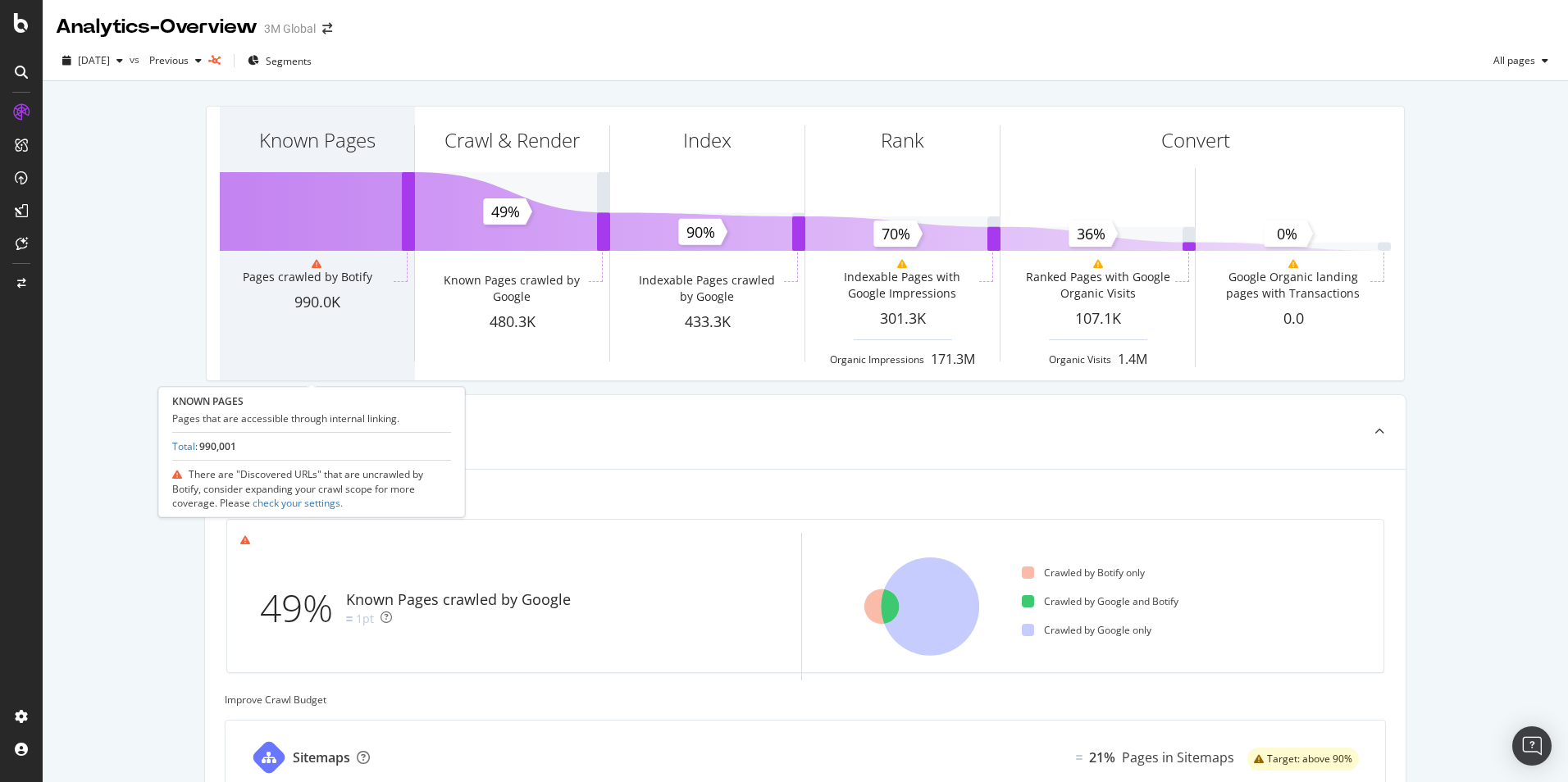
click at [352, 243] on div "Known Pages Pages crawled by Botify 990.0K" at bounding box center [316, 243] width 194 height 274
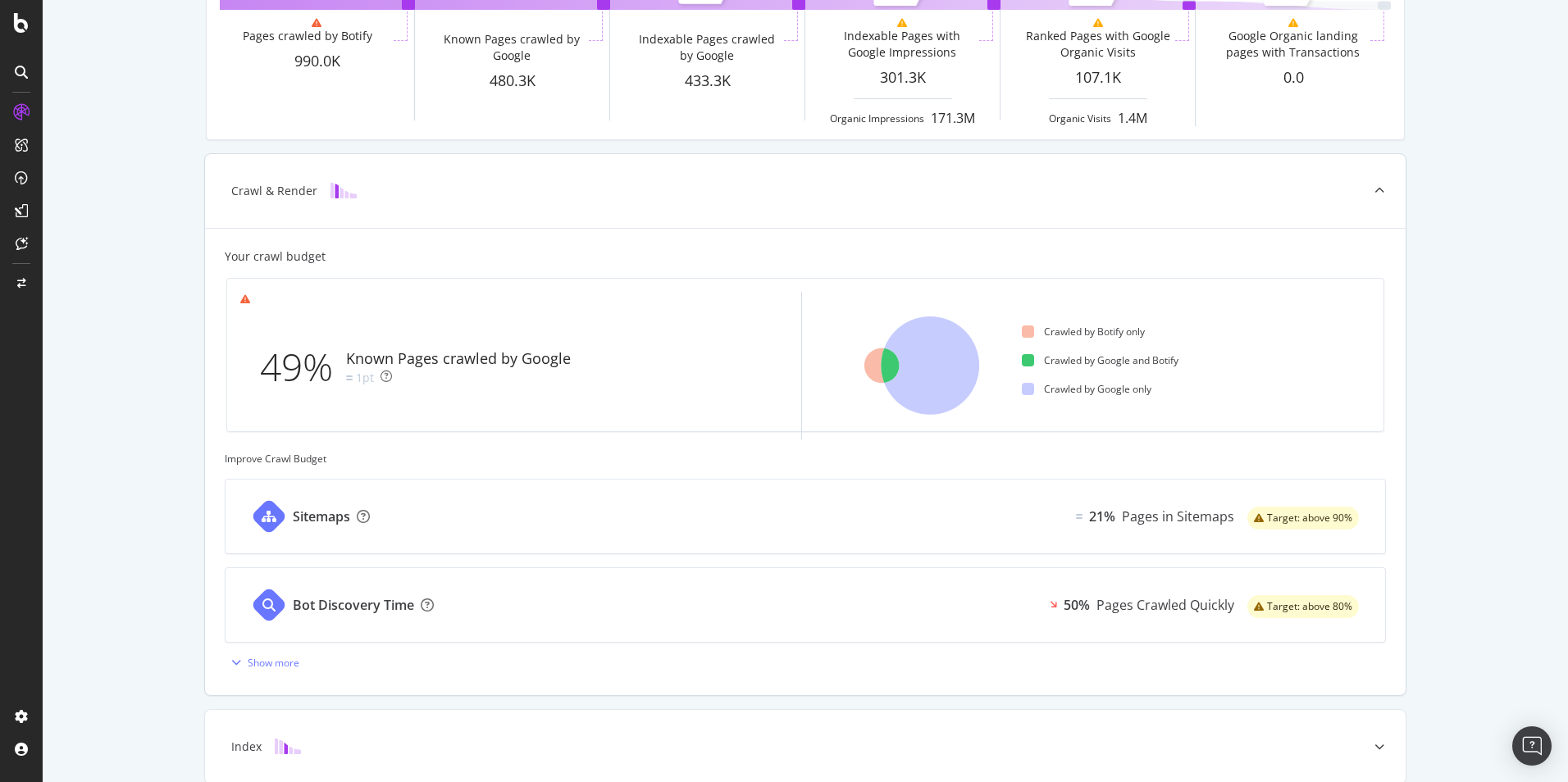
scroll to position [246, 0]
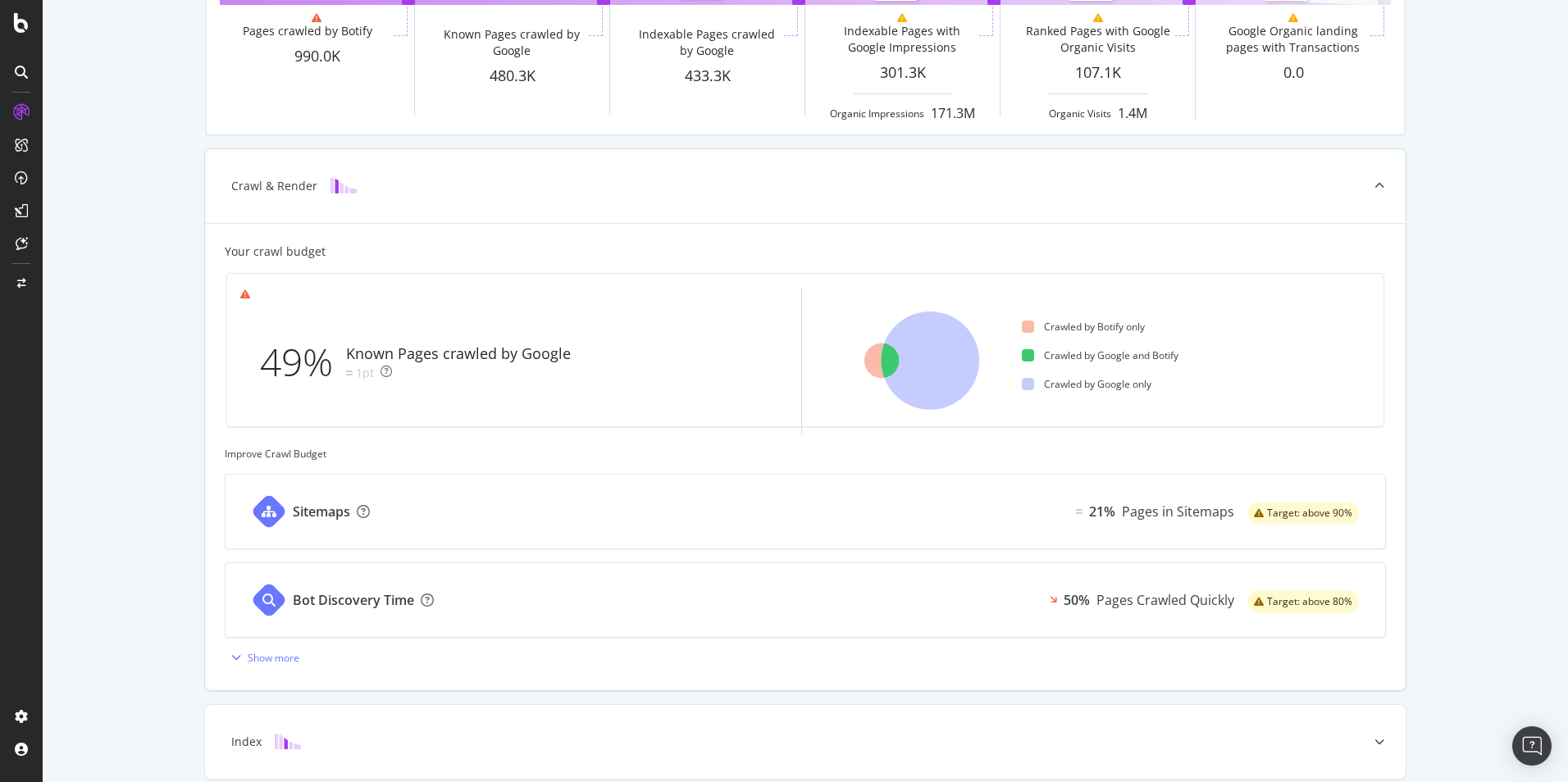
click at [308, 507] on div "Sitemaps" at bounding box center [321, 512] width 57 height 19
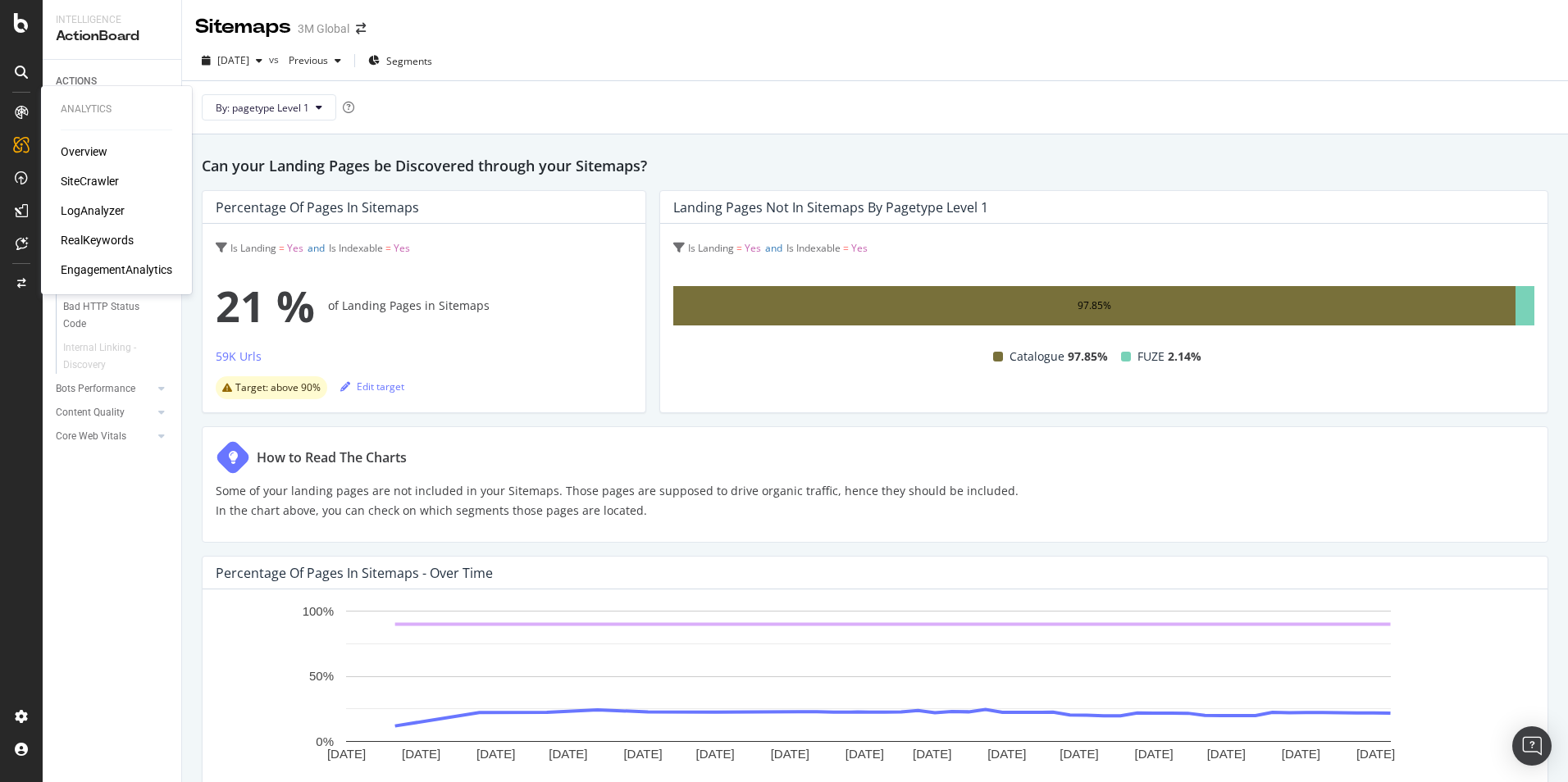
click at [89, 177] on div "SiteCrawler" at bounding box center [90, 181] width 58 height 16
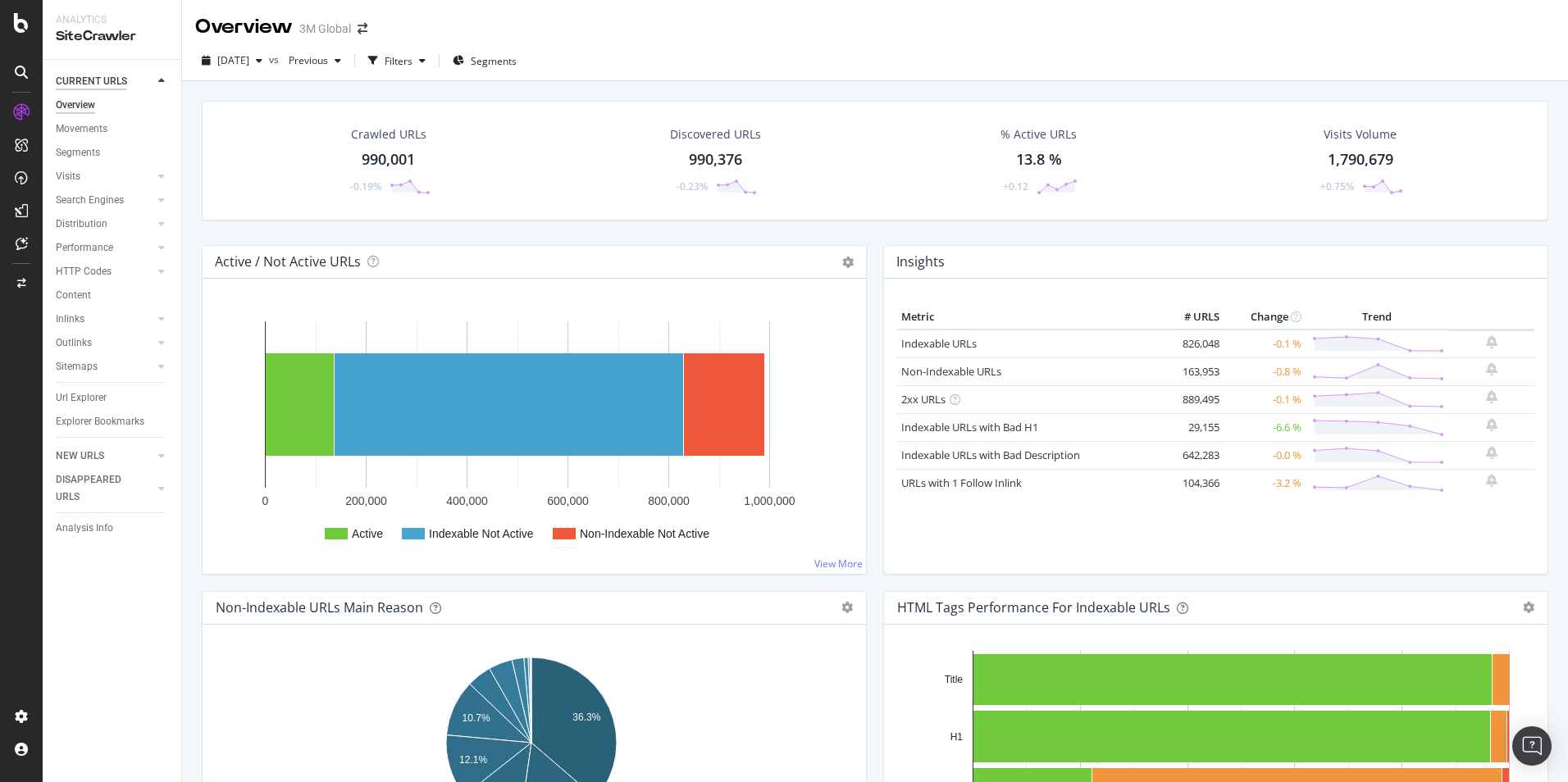
click at [95, 75] on div "CURRENT URLS" at bounding box center [92, 81] width 72 height 17
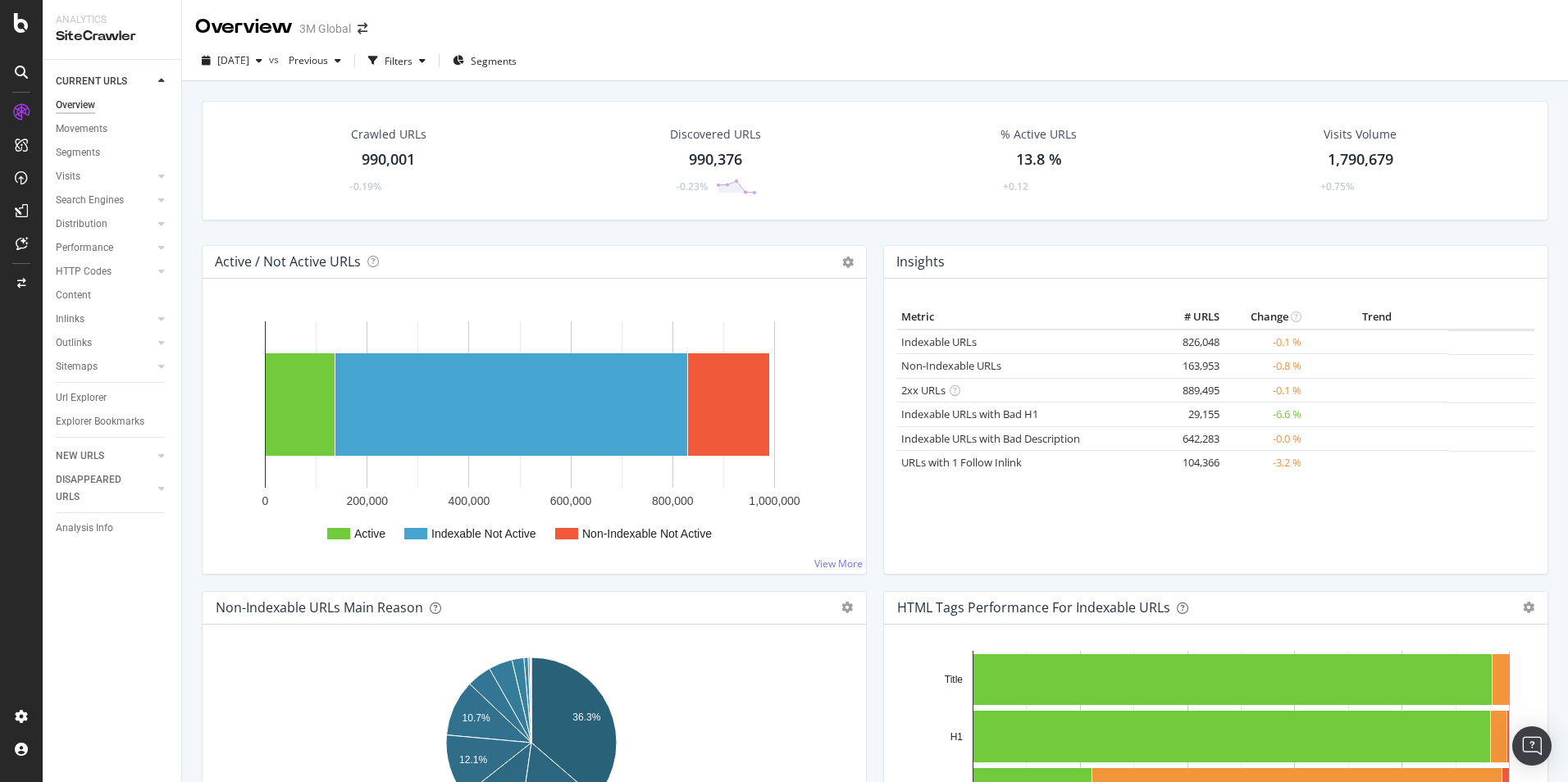
click at [86, 106] on div "Overview" at bounding box center [75, 105] width 40 height 17
click at [87, 127] on div "Movements" at bounding box center [81, 130] width 51 height 17
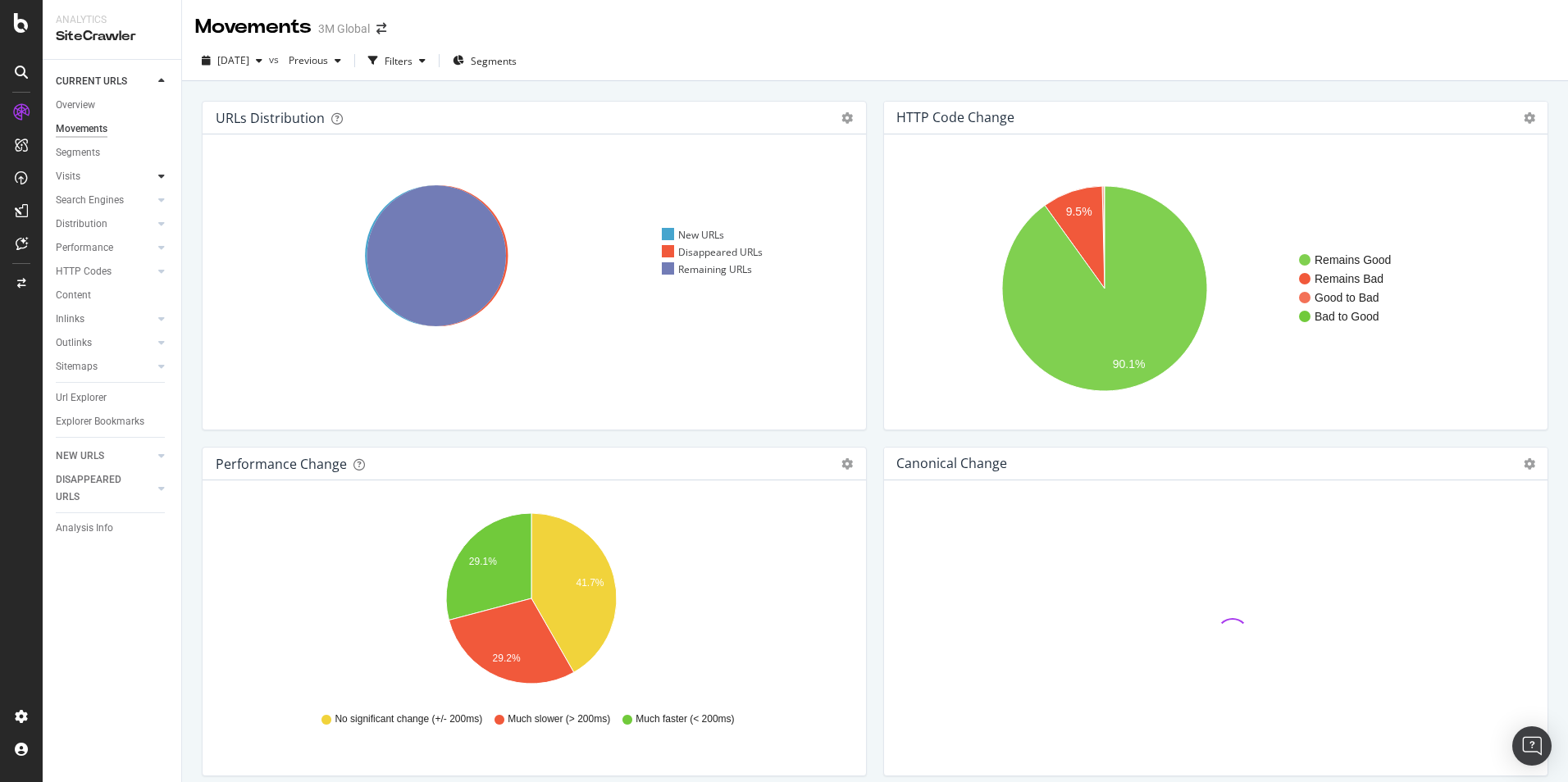
click at [160, 173] on icon at bounding box center [161, 176] width 7 height 10
click at [160, 193] on div at bounding box center [161, 199] width 16 height 16
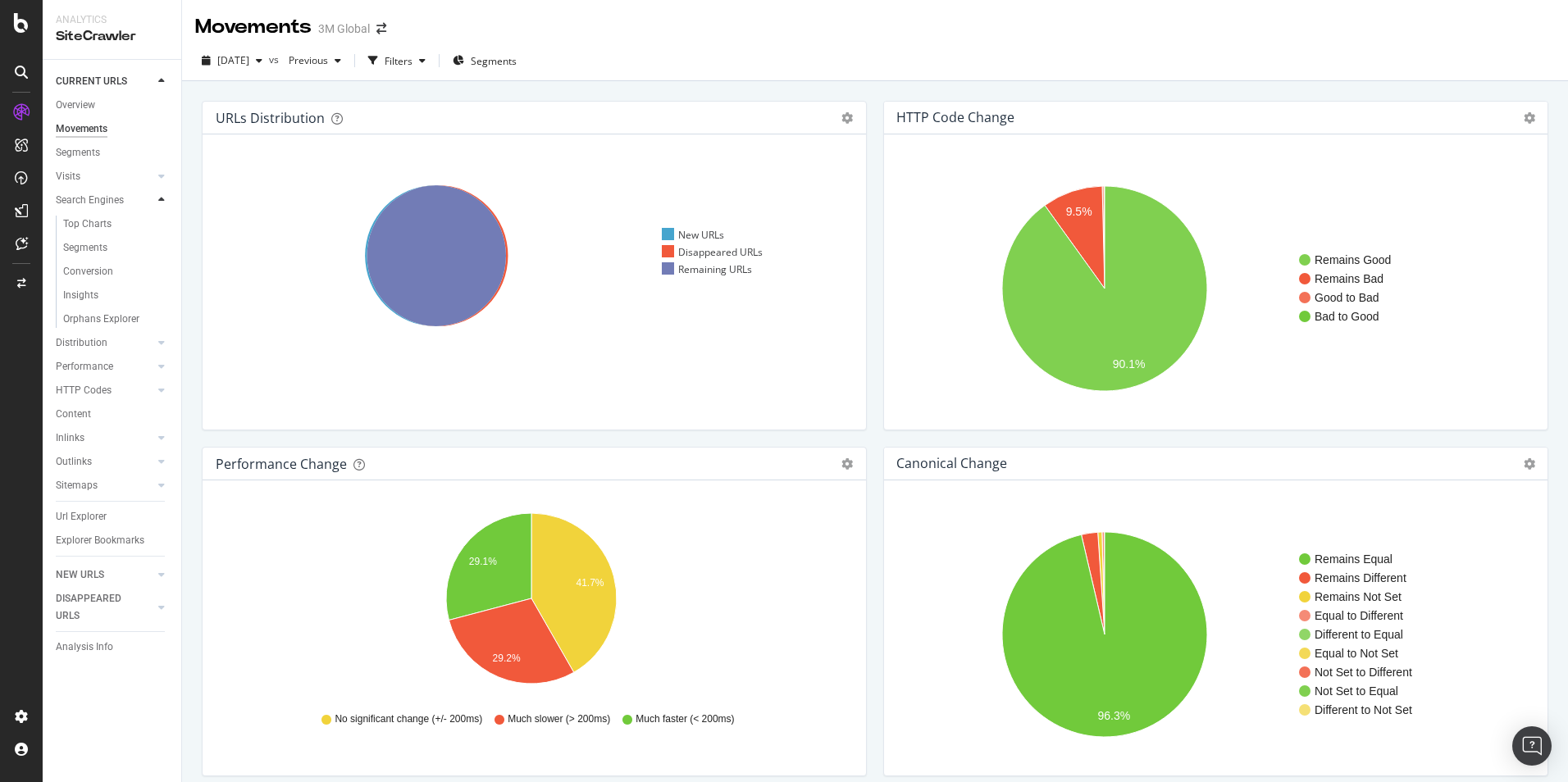
click at [160, 193] on div at bounding box center [161, 199] width 16 height 16
click at [160, 220] on icon at bounding box center [161, 223] width 7 height 10
click at [160, 246] on icon at bounding box center [161, 247] width 7 height 10
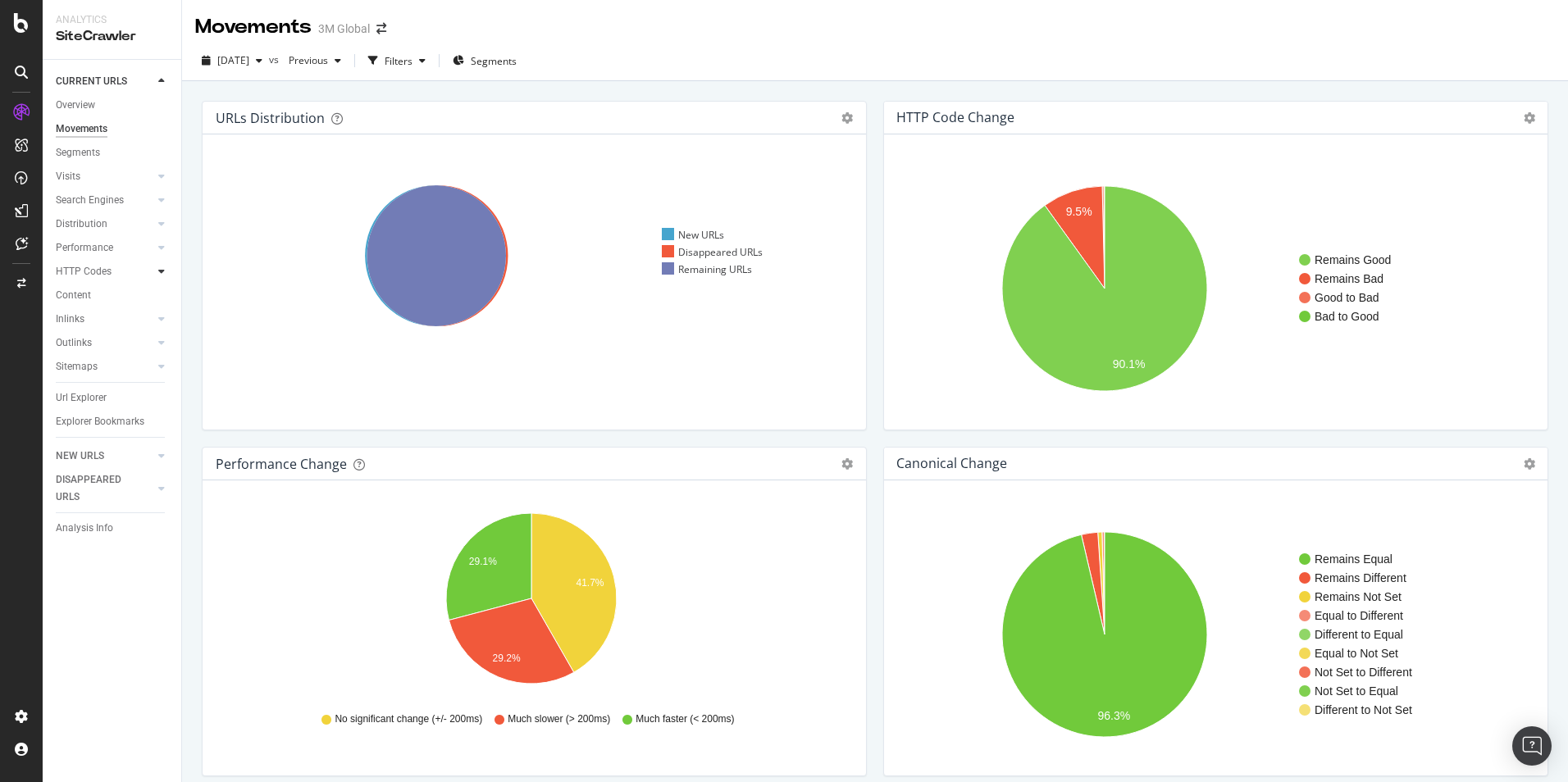
click at [161, 267] on icon at bounding box center [161, 272] width 7 height 10
click at [160, 291] on div at bounding box center [161, 295] width 16 height 16
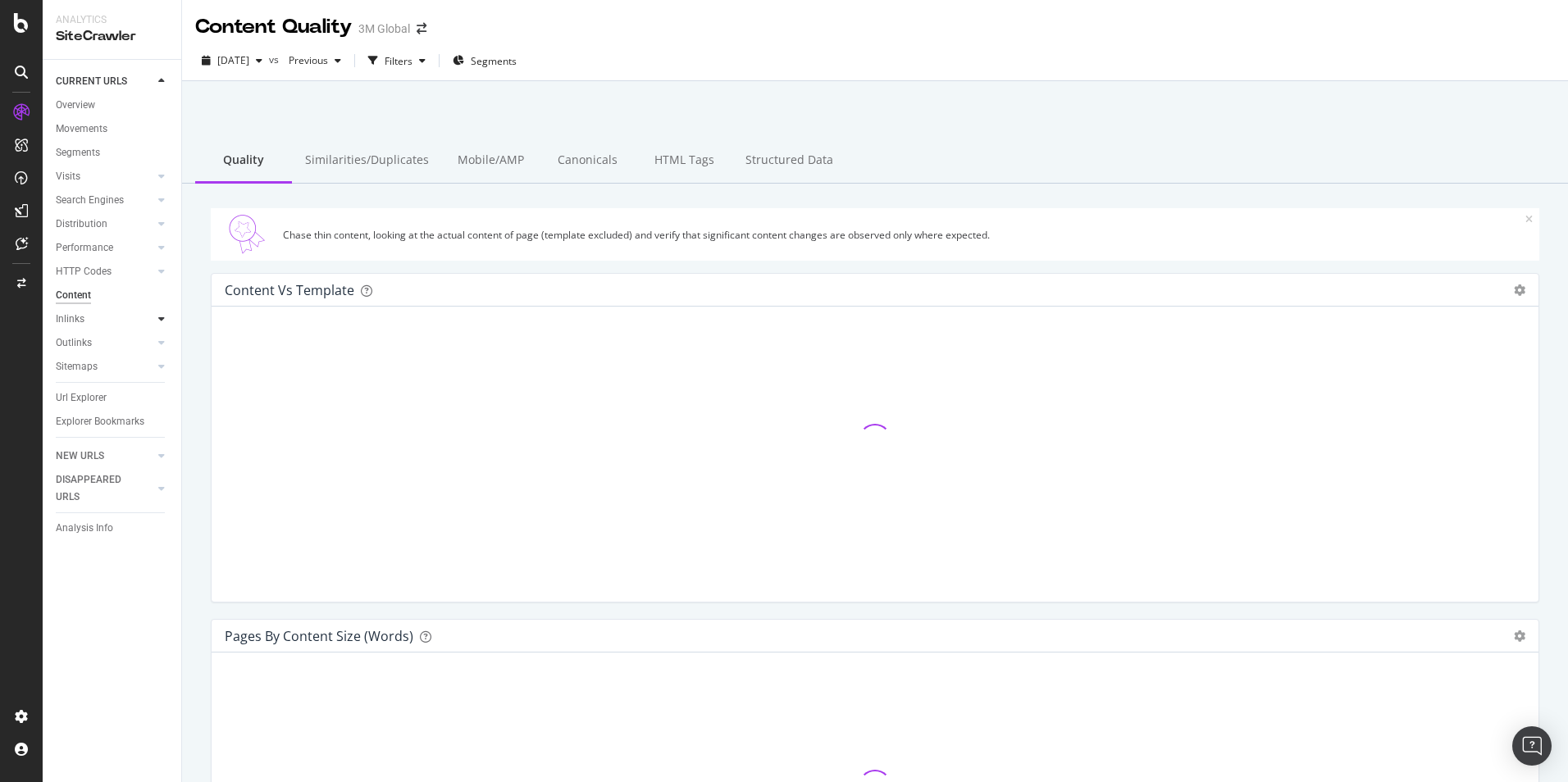
click at [162, 316] on icon at bounding box center [161, 319] width 7 height 10
click at [162, 363] on icon at bounding box center [161, 366] width 7 height 10
click at [74, 409] on div "Insights" at bounding box center [80, 415] width 35 height 17
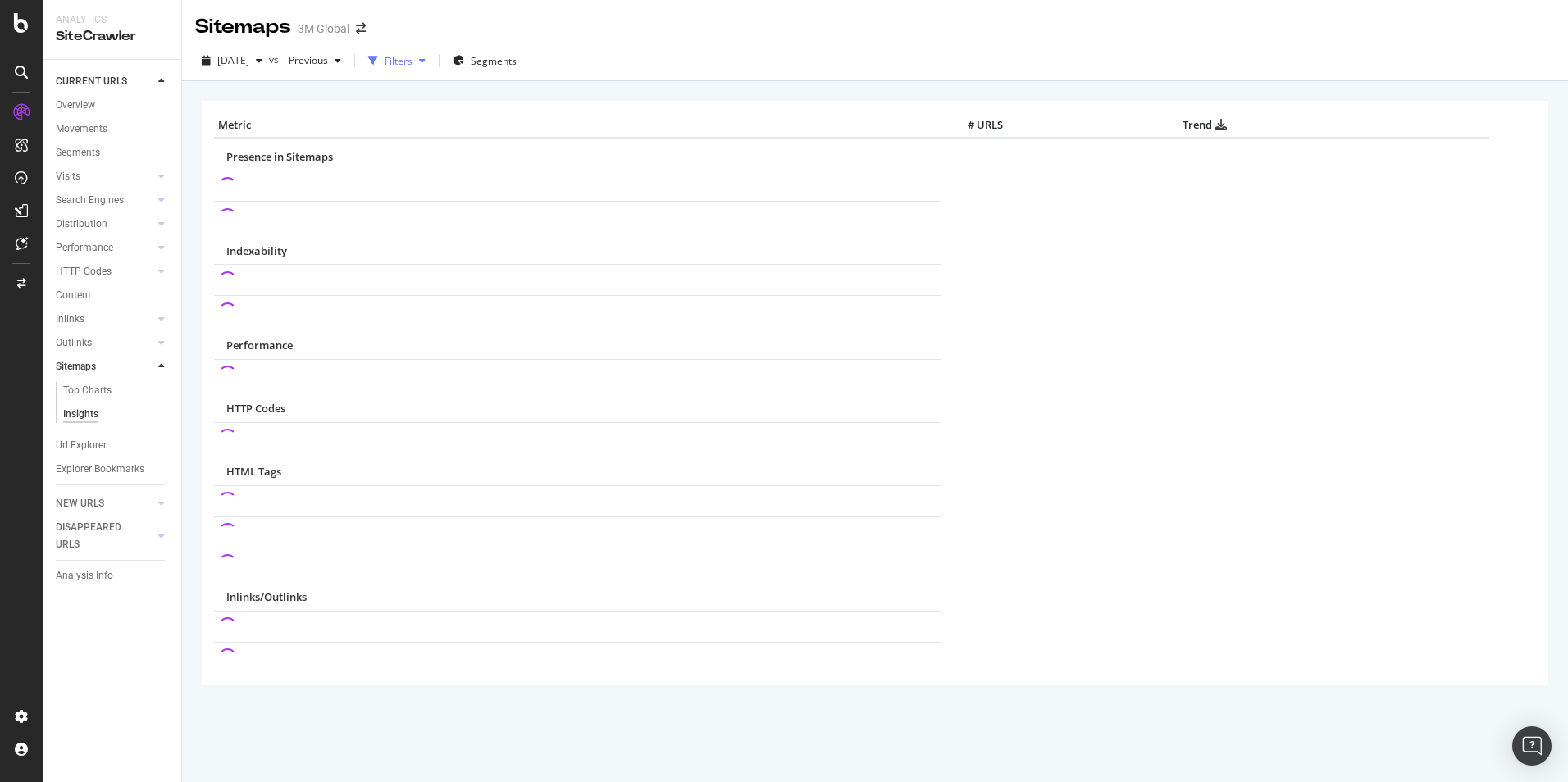
click at [413, 62] on div "Filters" at bounding box center [398, 61] width 28 height 14
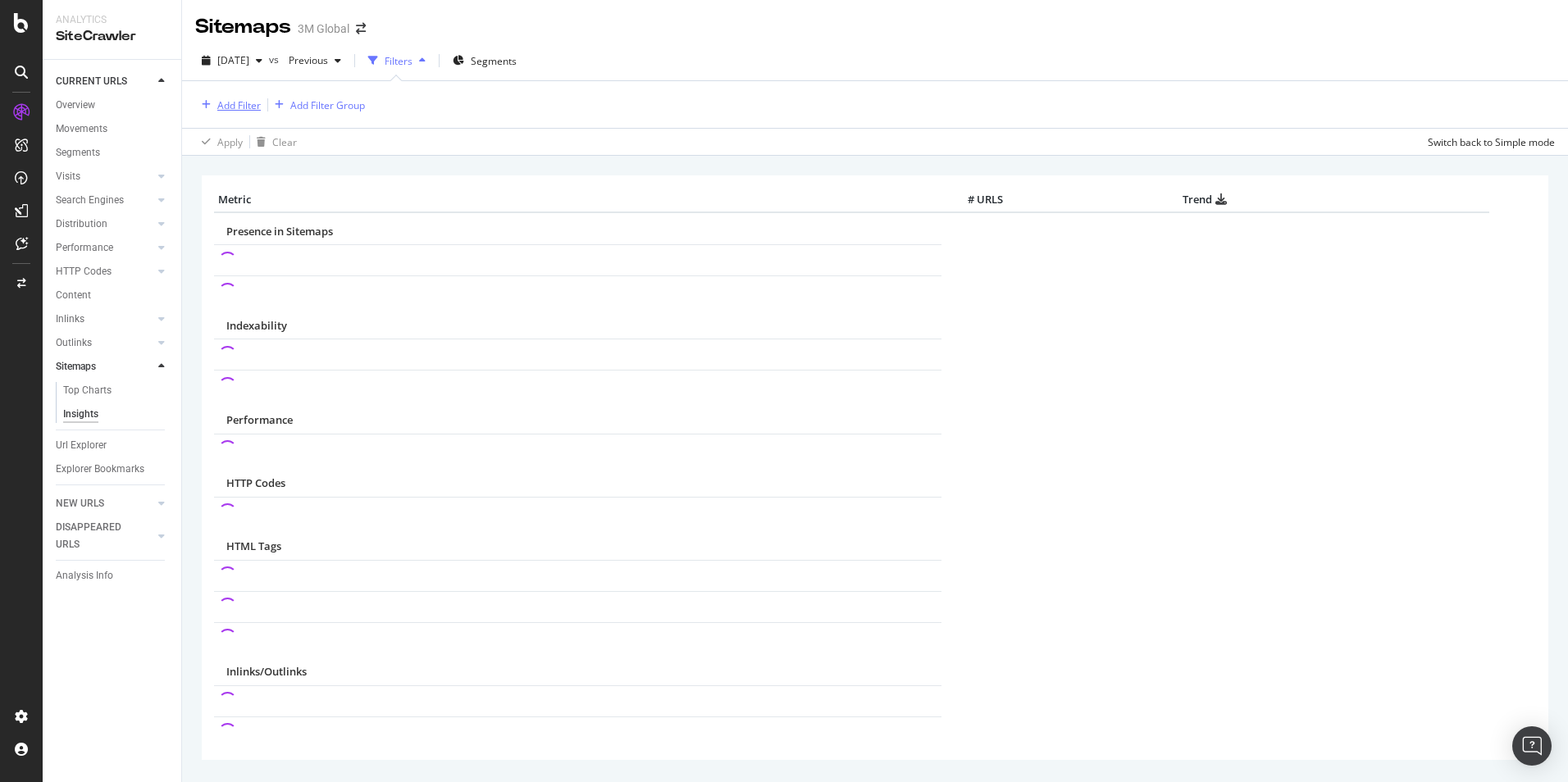
click at [228, 106] on div "Add Filter" at bounding box center [239, 105] width 44 height 14
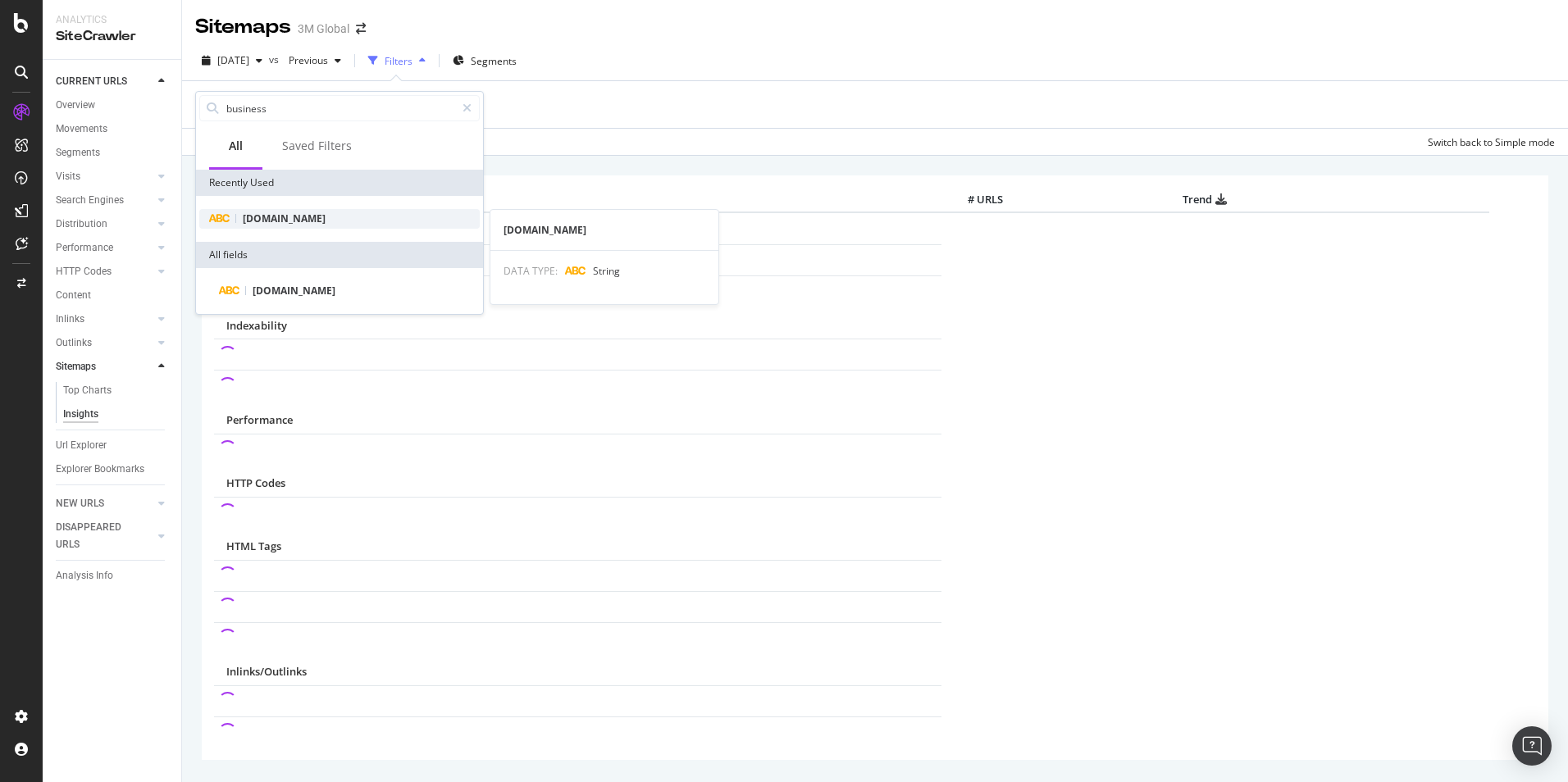
type input "business"
click at [305, 212] on span "[DOMAIN_NAME]" at bounding box center [284, 218] width 83 height 14
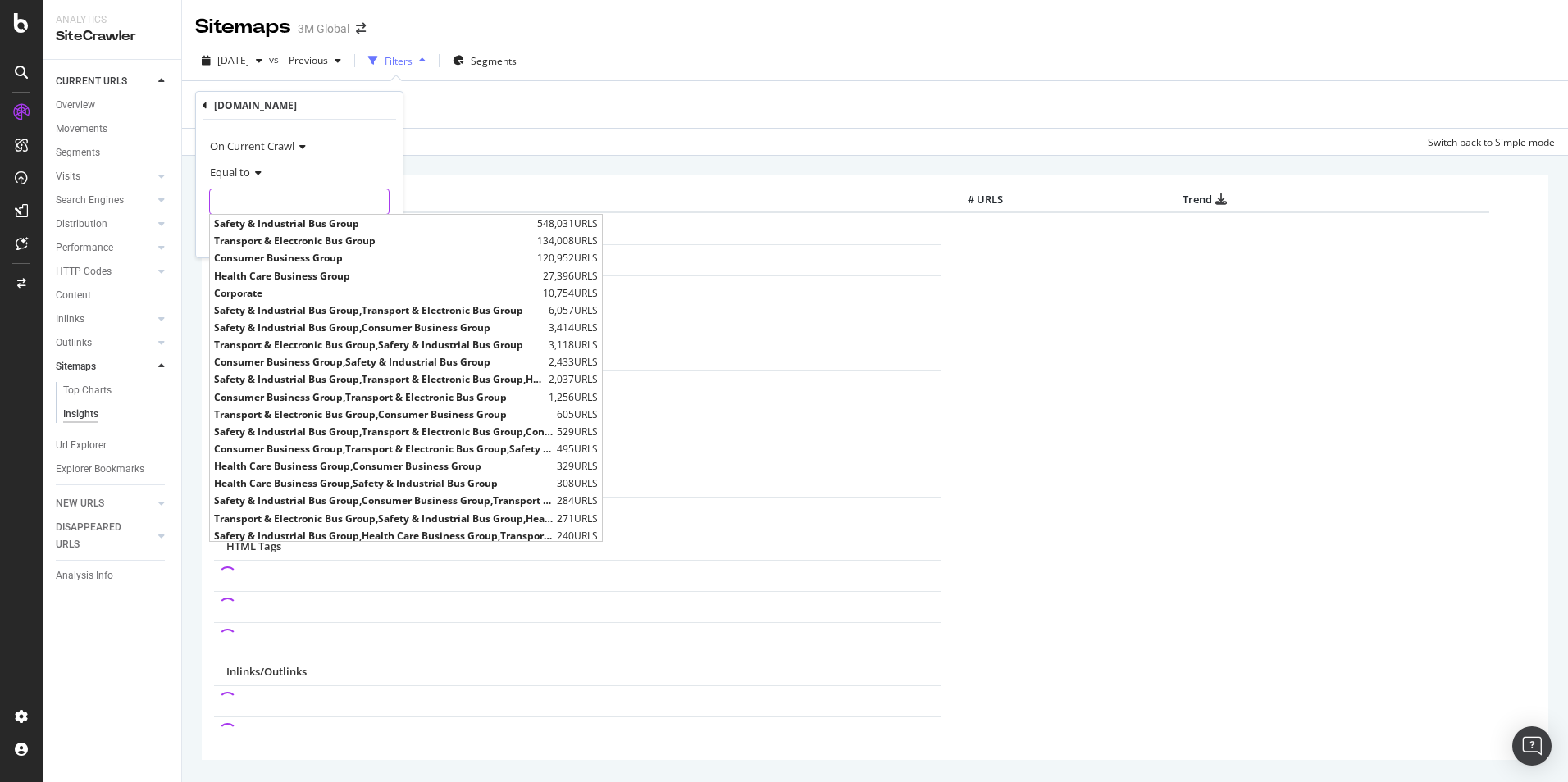
click at [305, 201] on input "text" at bounding box center [299, 201] width 179 height 26
click at [284, 239] on span "Transport & Electronic Bus Group" at bounding box center [373, 241] width 319 height 14
type input "Transport & Electronic Bus Group"
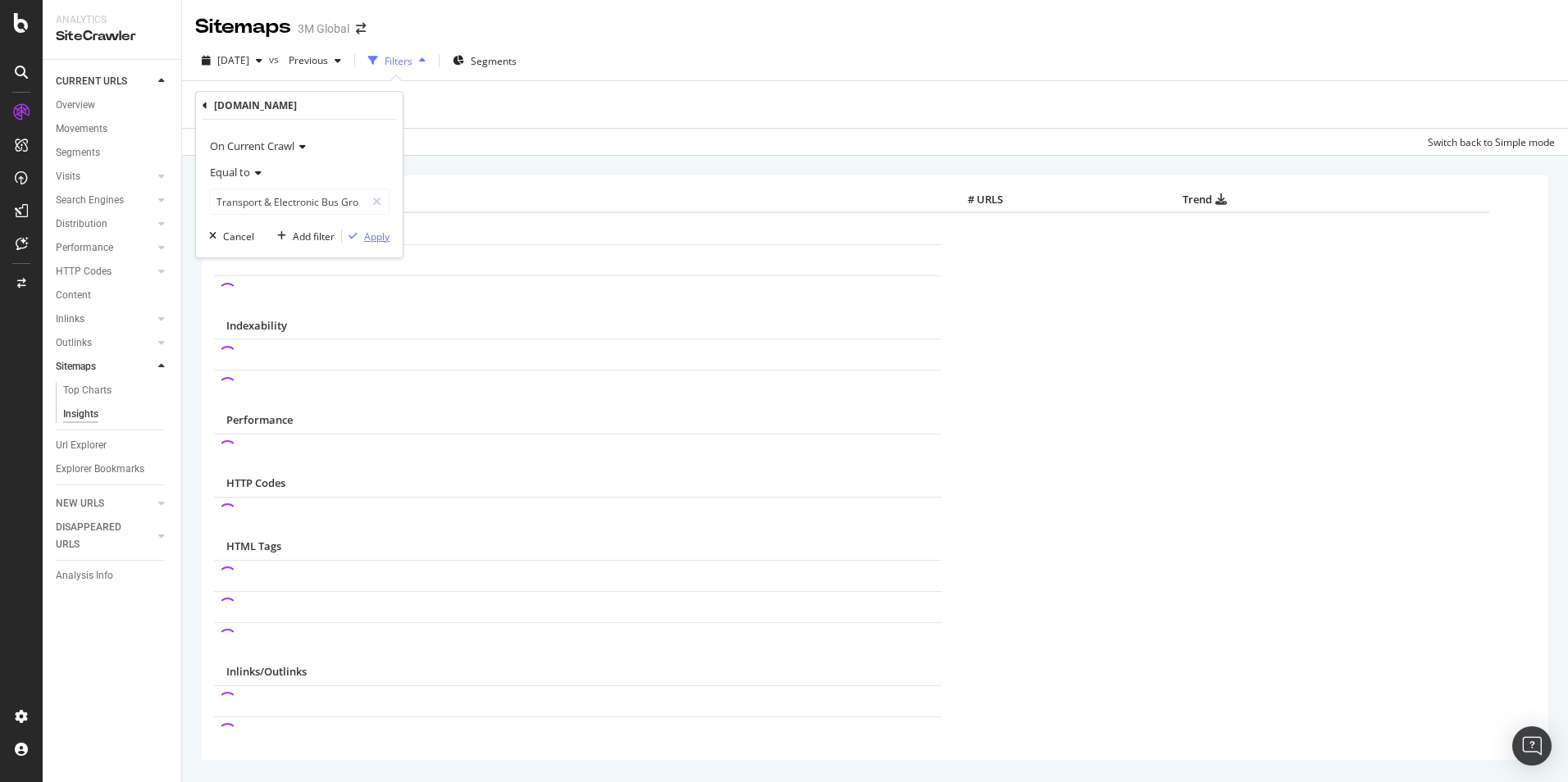
click at [365, 239] on div "Apply" at bounding box center [377, 237] width 25 height 14
click at [479, 107] on div "Add Filter" at bounding box center [496, 106] width 44 height 14
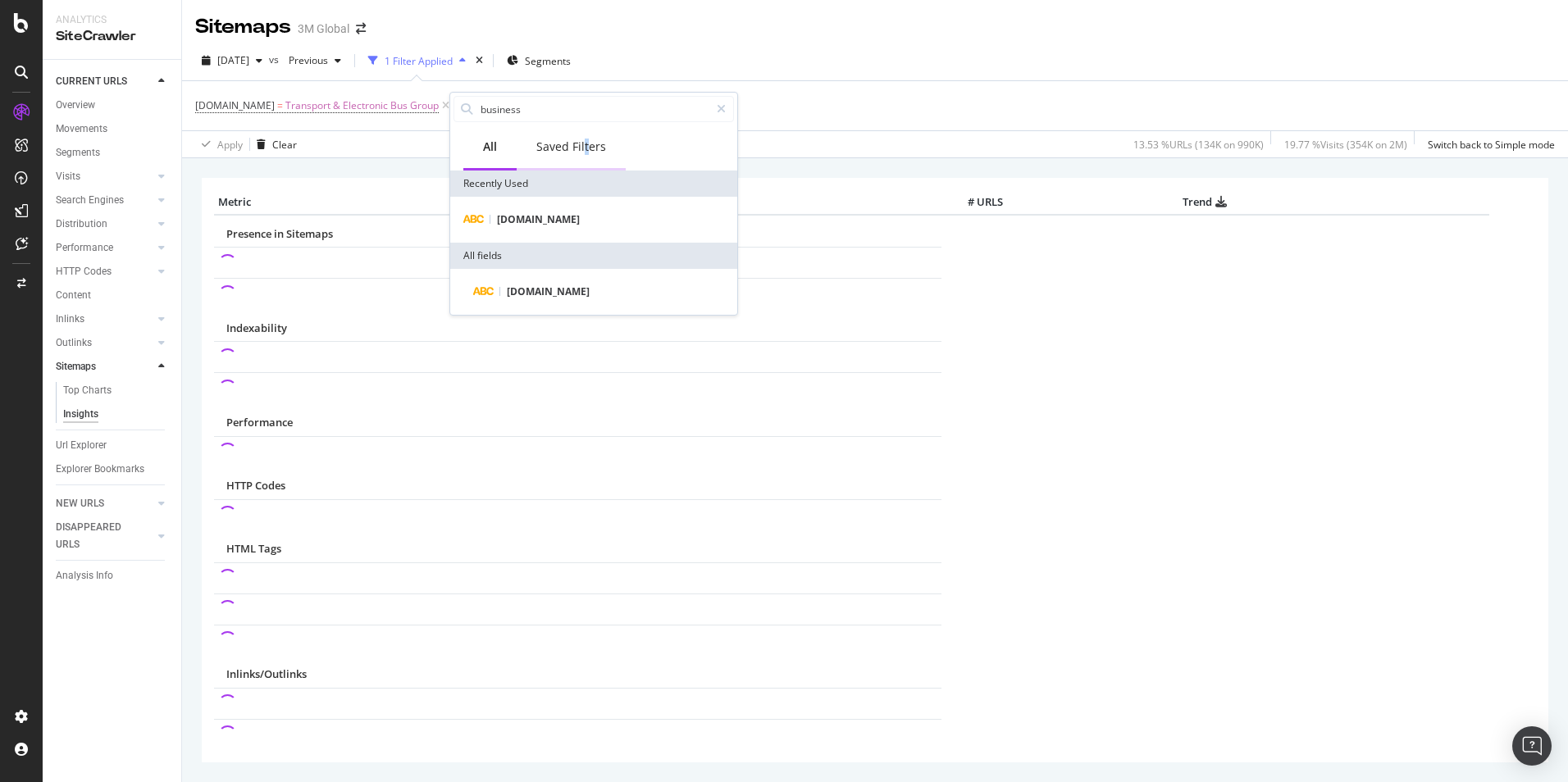
click at [586, 148] on div "Saved Filters" at bounding box center [571, 146] width 70 height 16
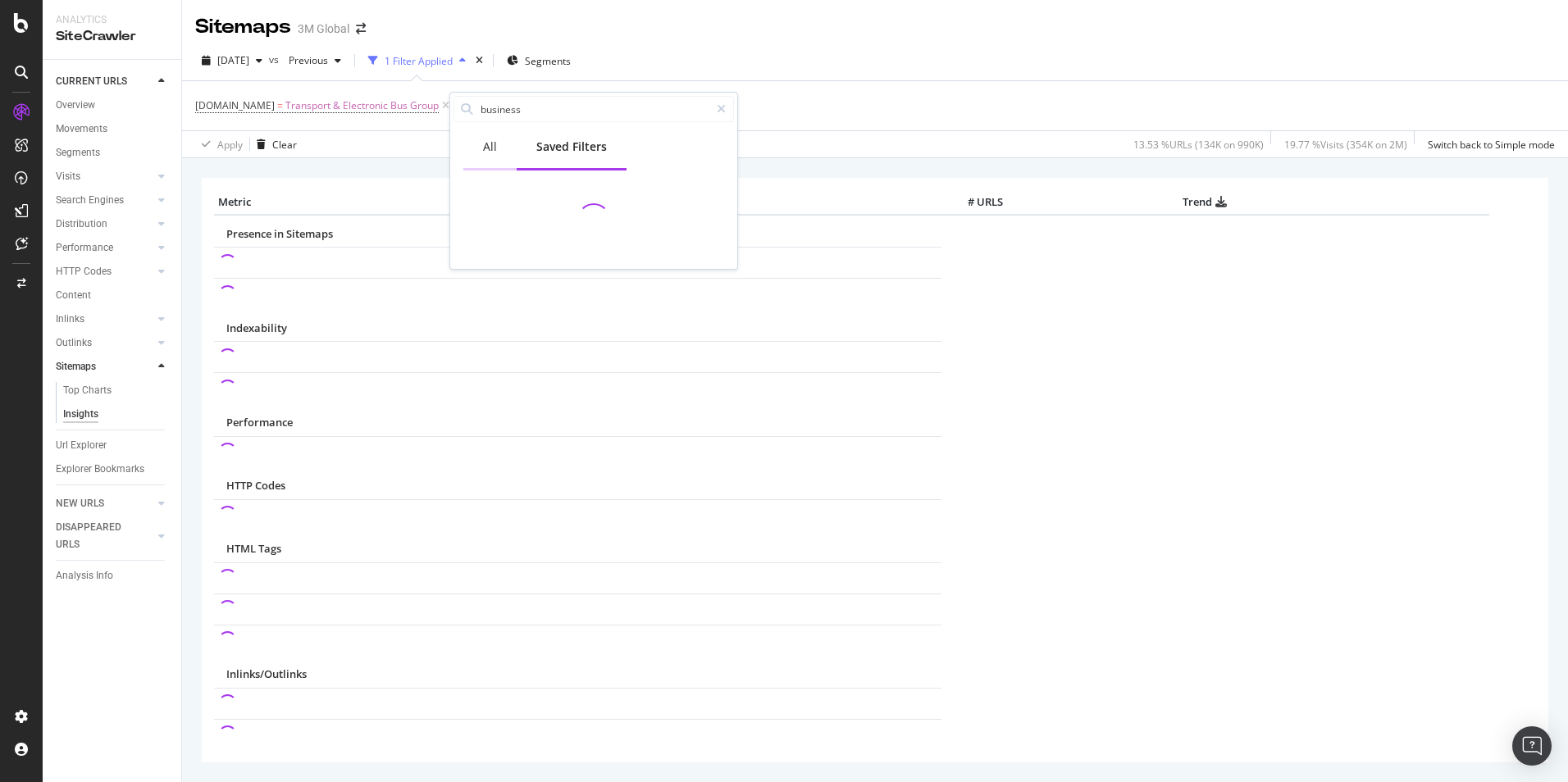
drag, startPoint x: 586, startPoint y: 148, endPoint x: 489, endPoint y: 150, distance: 97.0
click at [489, 150] on div "All" at bounding box center [490, 146] width 14 height 16
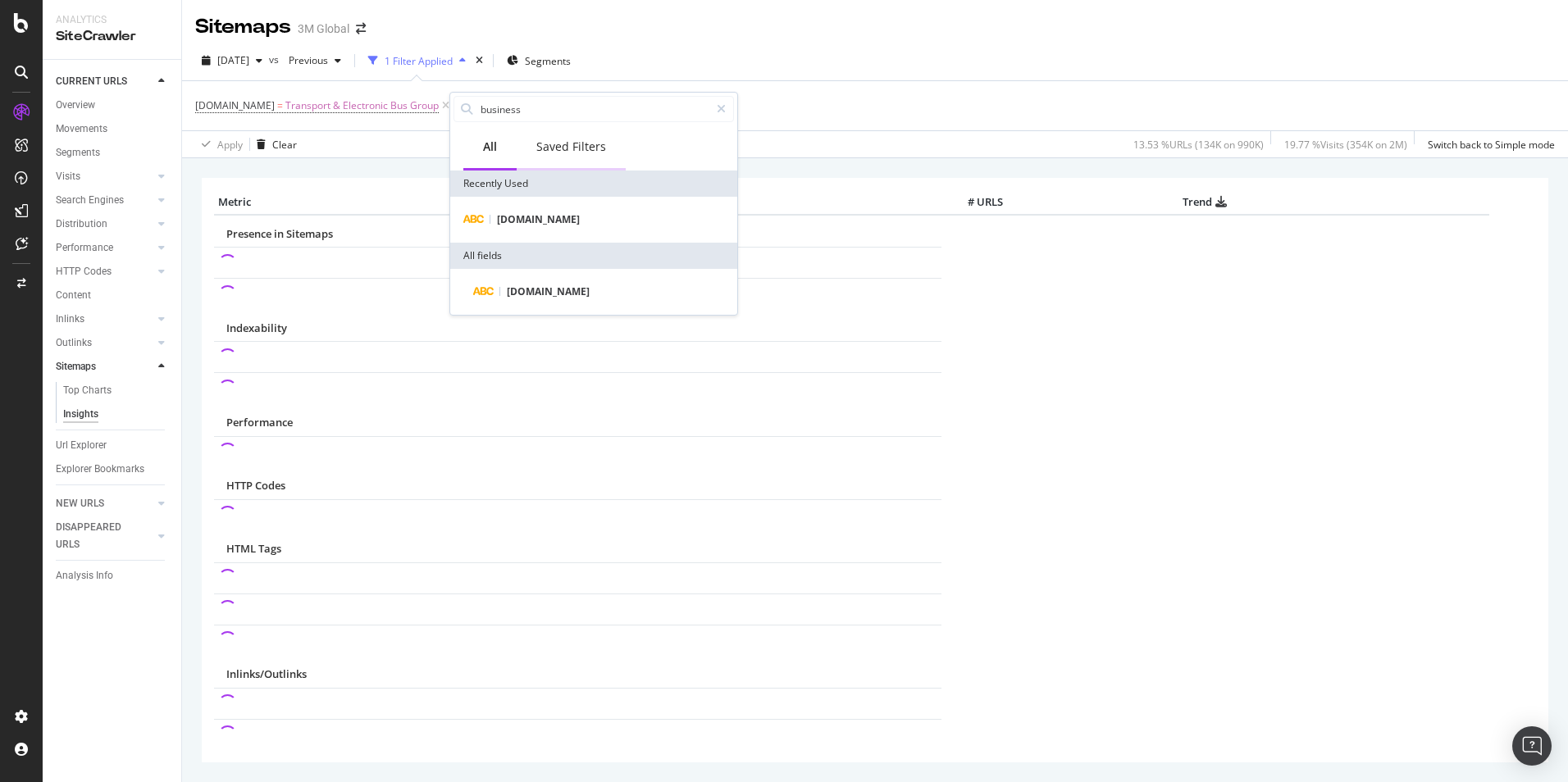
click at [537, 151] on div "Saved Filters" at bounding box center [571, 146] width 70 height 16
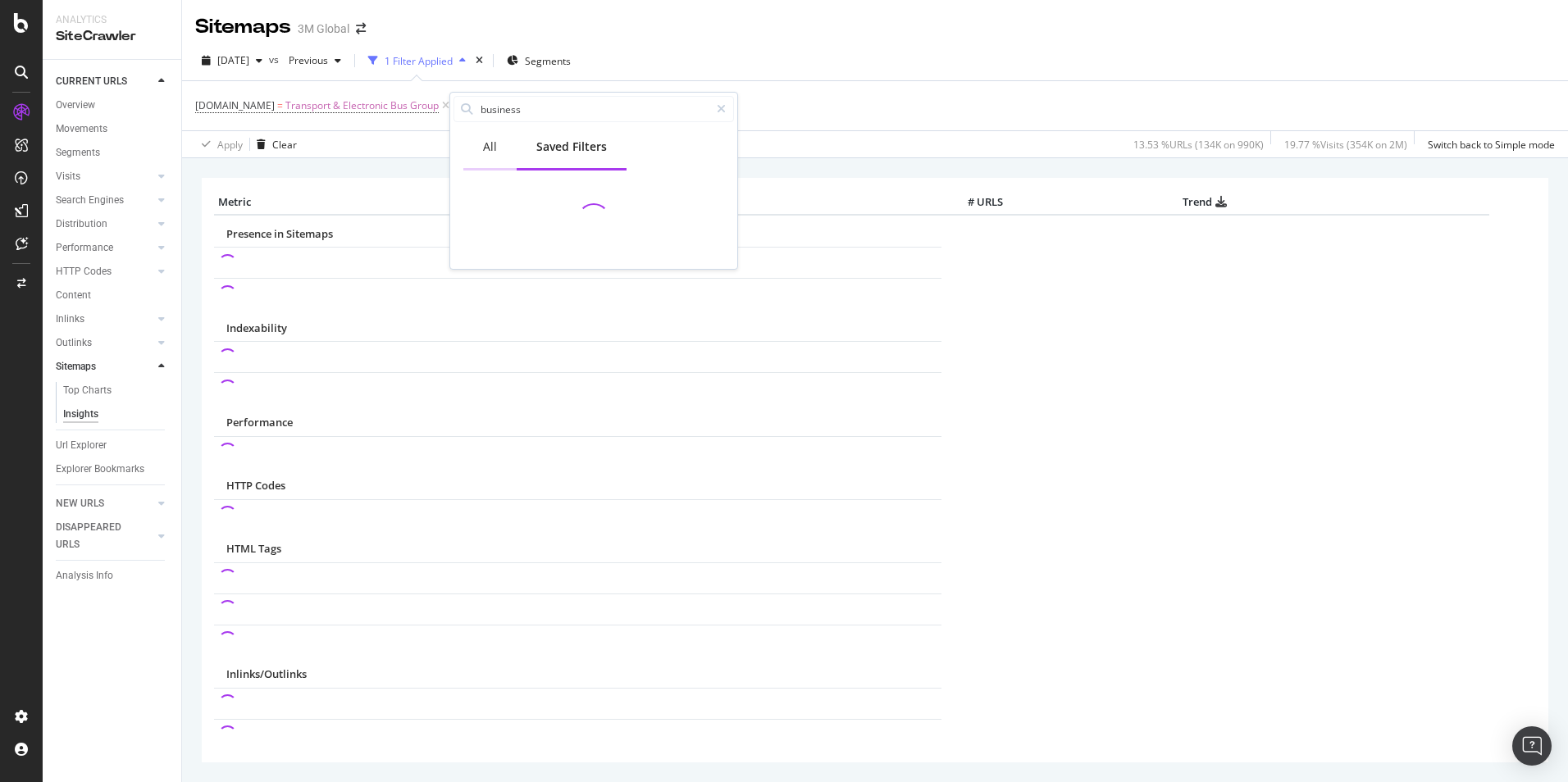
click at [492, 151] on div "All" at bounding box center [490, 146] width 14 height 16
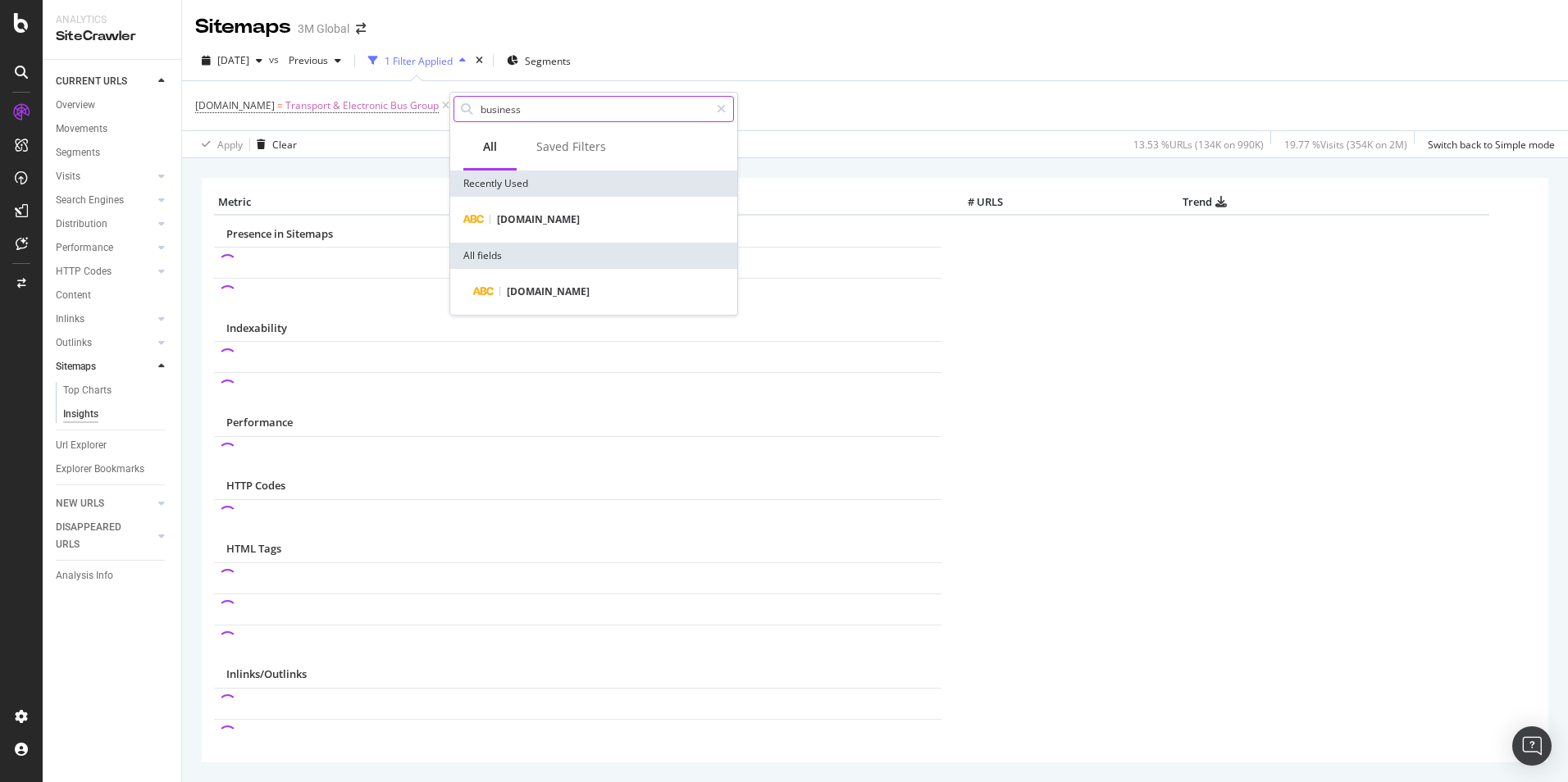
click at [548, 113] on input "business" at bounding box center [594, 108] width 230 height 24
drag, startPoint x: 559, startPoint y: 113, endPoint x: 428, endPoint y: 100, distance: 131.6
click at [428, 100] on body "Analytics SiteCrawler CURRENT URLS Overview Movements Segments Visits Analysis …" at bounding box center [784, 391] width 1568 height 782
drag, startPoint x: 482, startPoint y: 111, endPoint x: 598, endPoint y: 110, distance: 116.0
click at [598, 110] on input "business" at bounding box center [594, 108] width 230 height 24
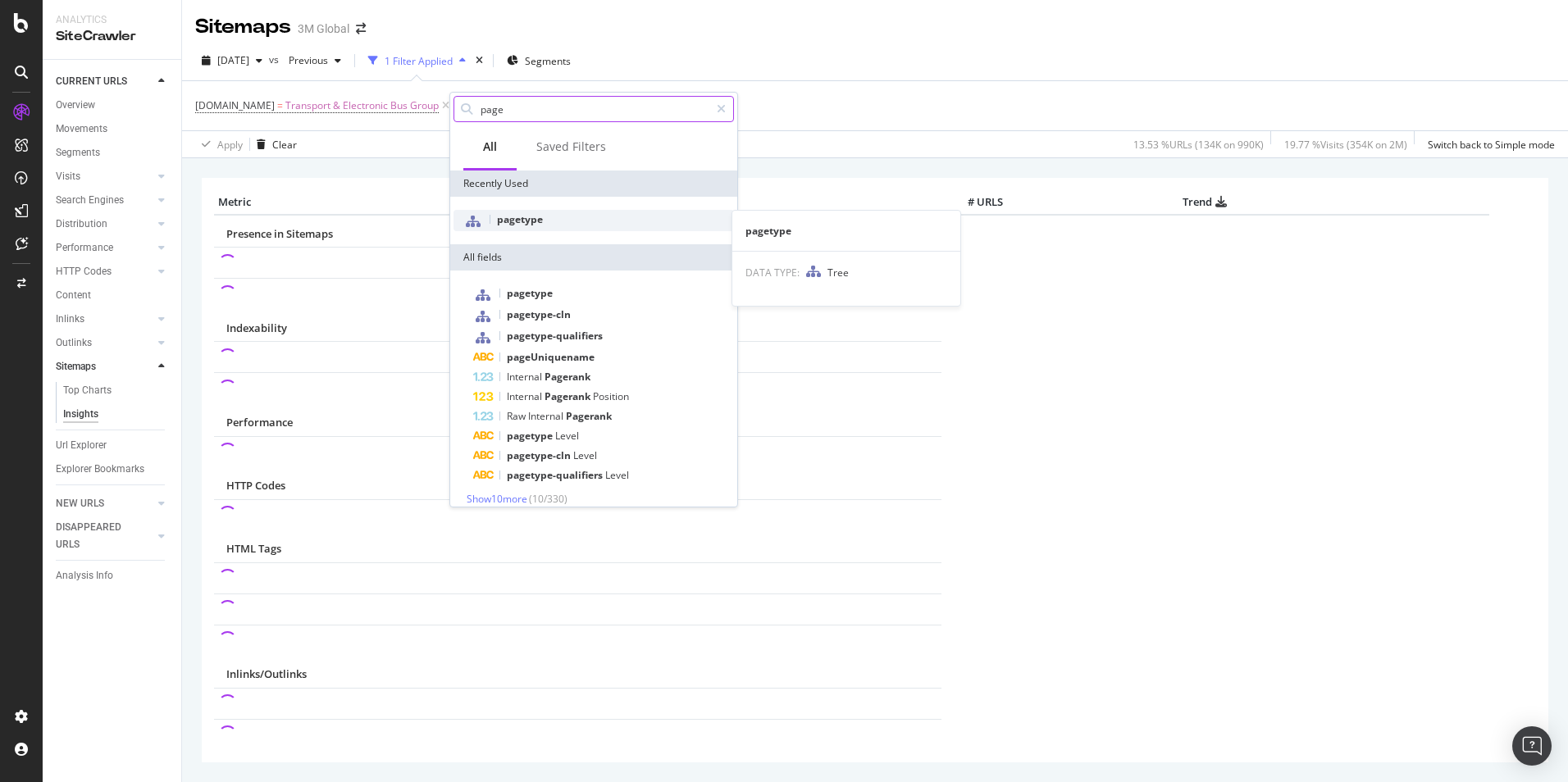
type input "page"
click at [551, 218] on div "pagetype" at bounding box center [594, 220] width 280 height 21
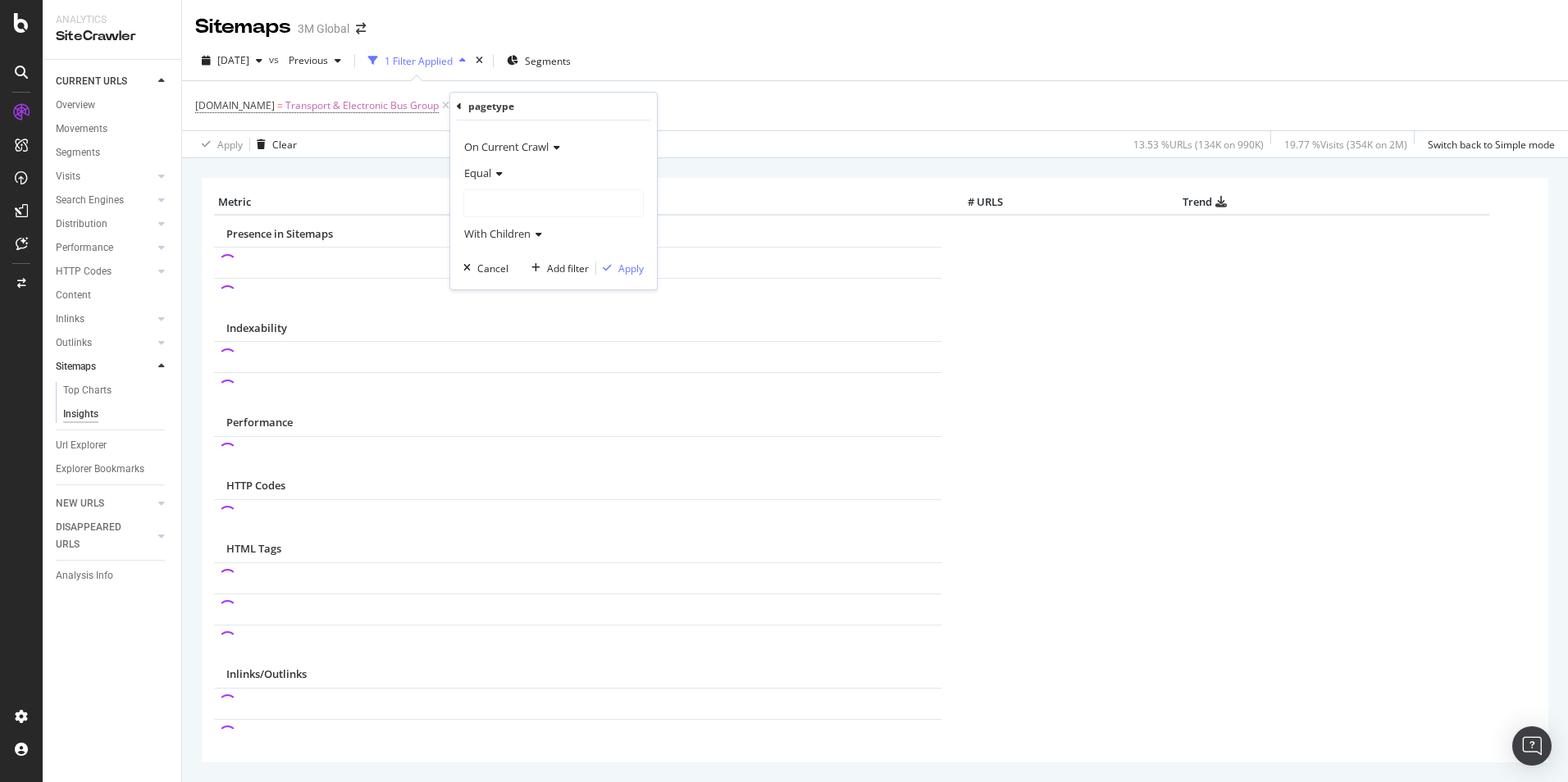
click at [553, 206] on div at bounding box center [553, 203] width 179 height 26
click at [537, 251] on span "64,201 URLS" at bounding box center [539, 252] width 62 height 14
click at [629, 251] on span "Select" at bounding box center [625, 252] width 29 height 14
click at [625, 263] on div "Apply" at bounding box center [631, 269] width 25 height 14
click at [624, 109] on div "Add Filter" at bounding box center [624, 106] width 44 height 14
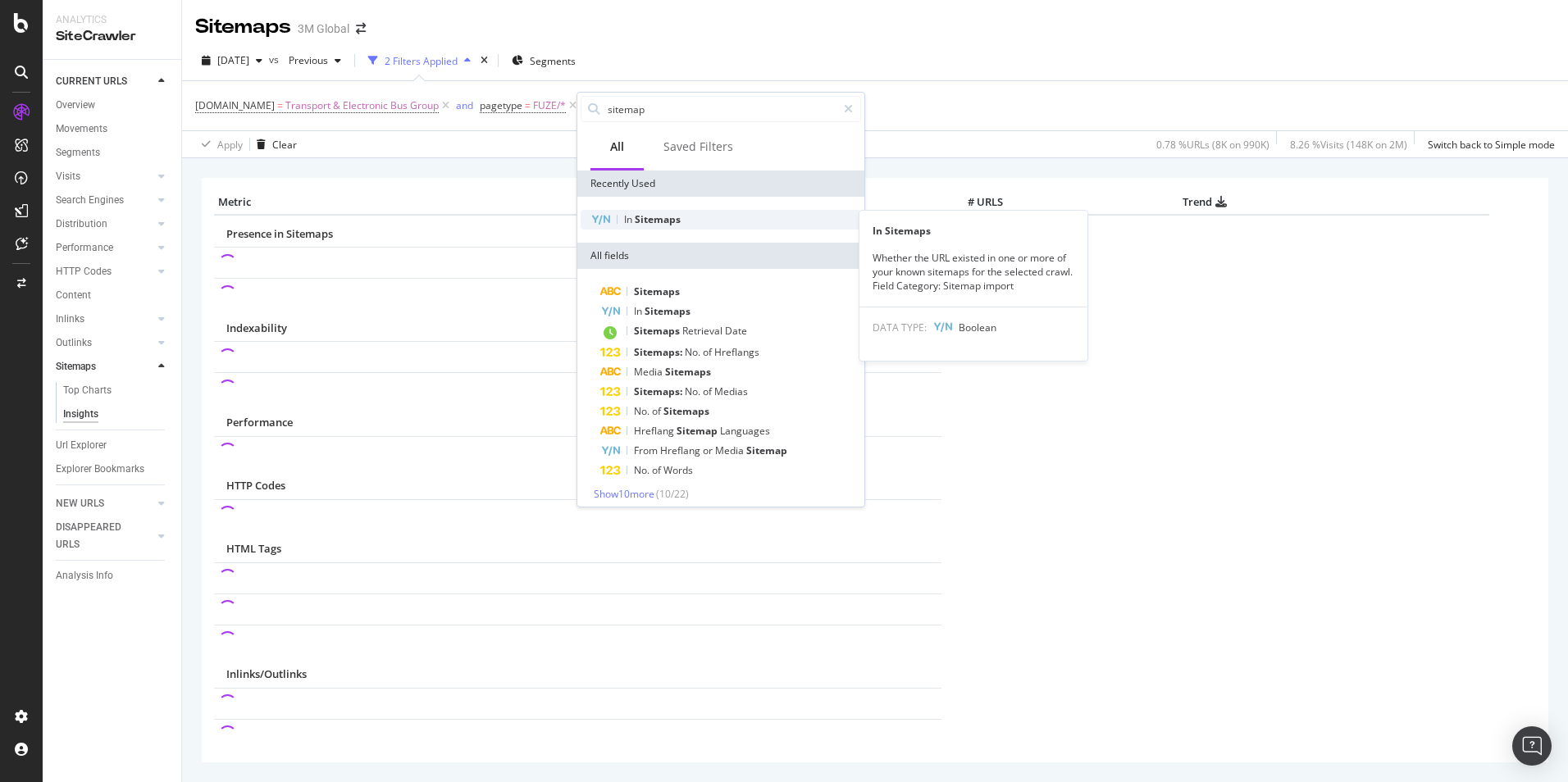
type input "sitemap"
click at [666, 217] on span "Sitemaps" at bounding box center [658, 219] width 46 height 14
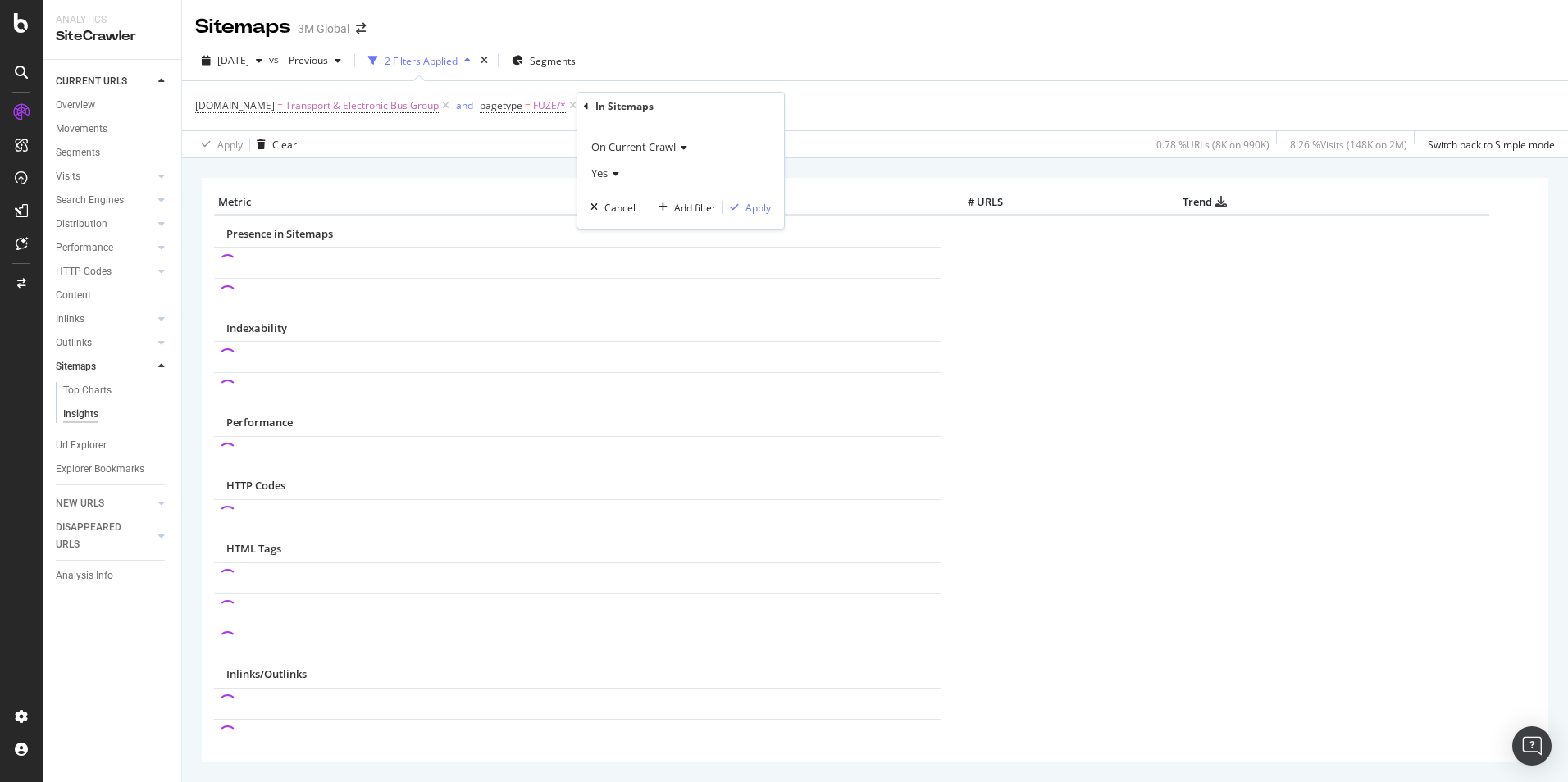
click at [603, 176] on span "Yes" at bounding box center [599, 172] width 16 height 14
click at [610, 226] on span "No" at bounding box center [605, 228] width 14 height 14
click at [769, 214] on div "Apply" at bounding box center [758, 208] width 25 height 14
click at [737, 107] on div "Add Filter" at bounding box center [741, 106] width 44 height 14
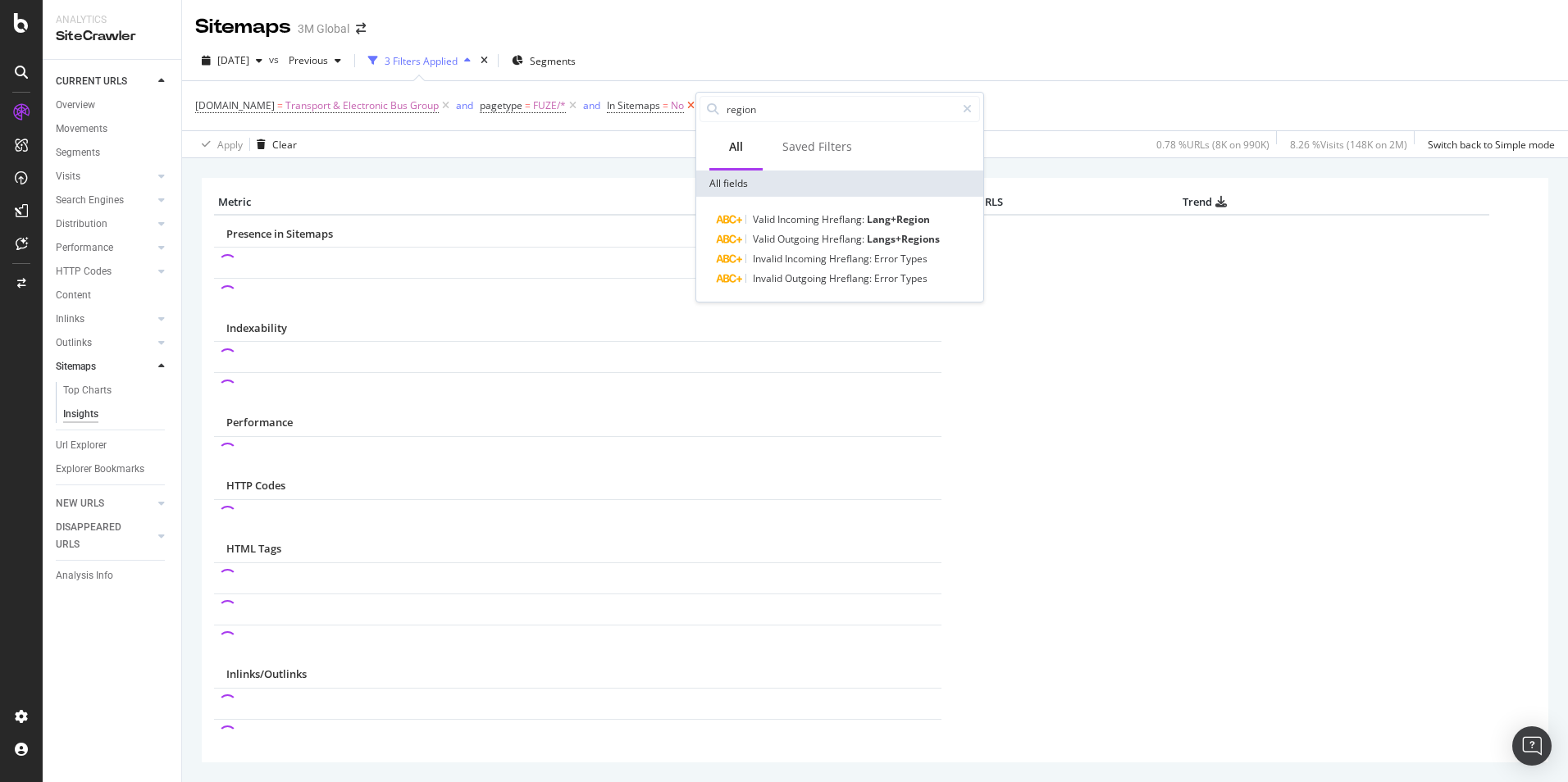
drag, startPoint x: 792, startPoint y: 111, endPoint x: 683, endPoint y: 111, distance: 109.0
click at [683, 111] on body "Analytics SiteCrawler CURRENT URLS Overview Movements Segments Visits Analysis …" at bounding box center [784, 391] width 1568 height 782
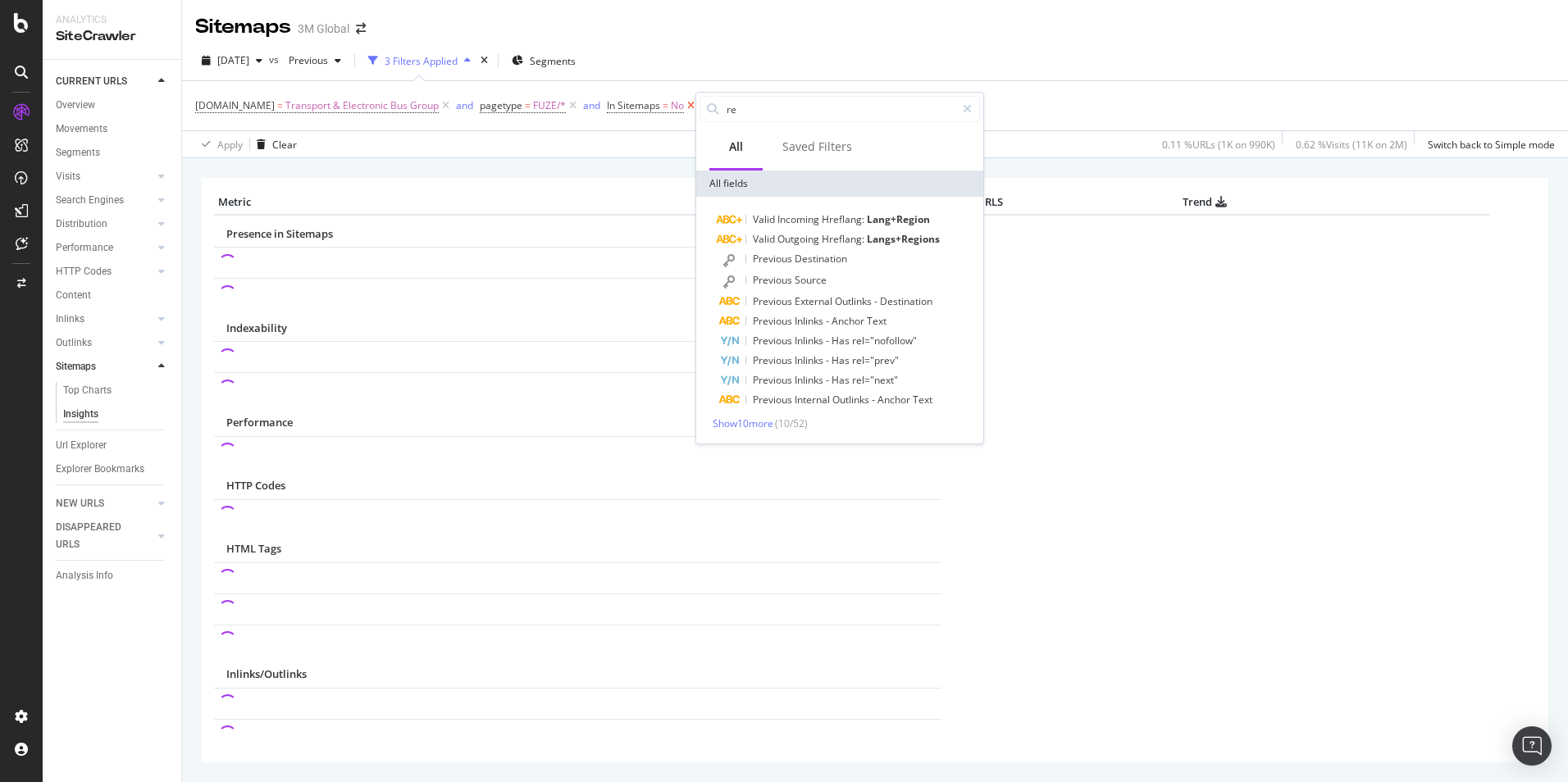
type input "r"
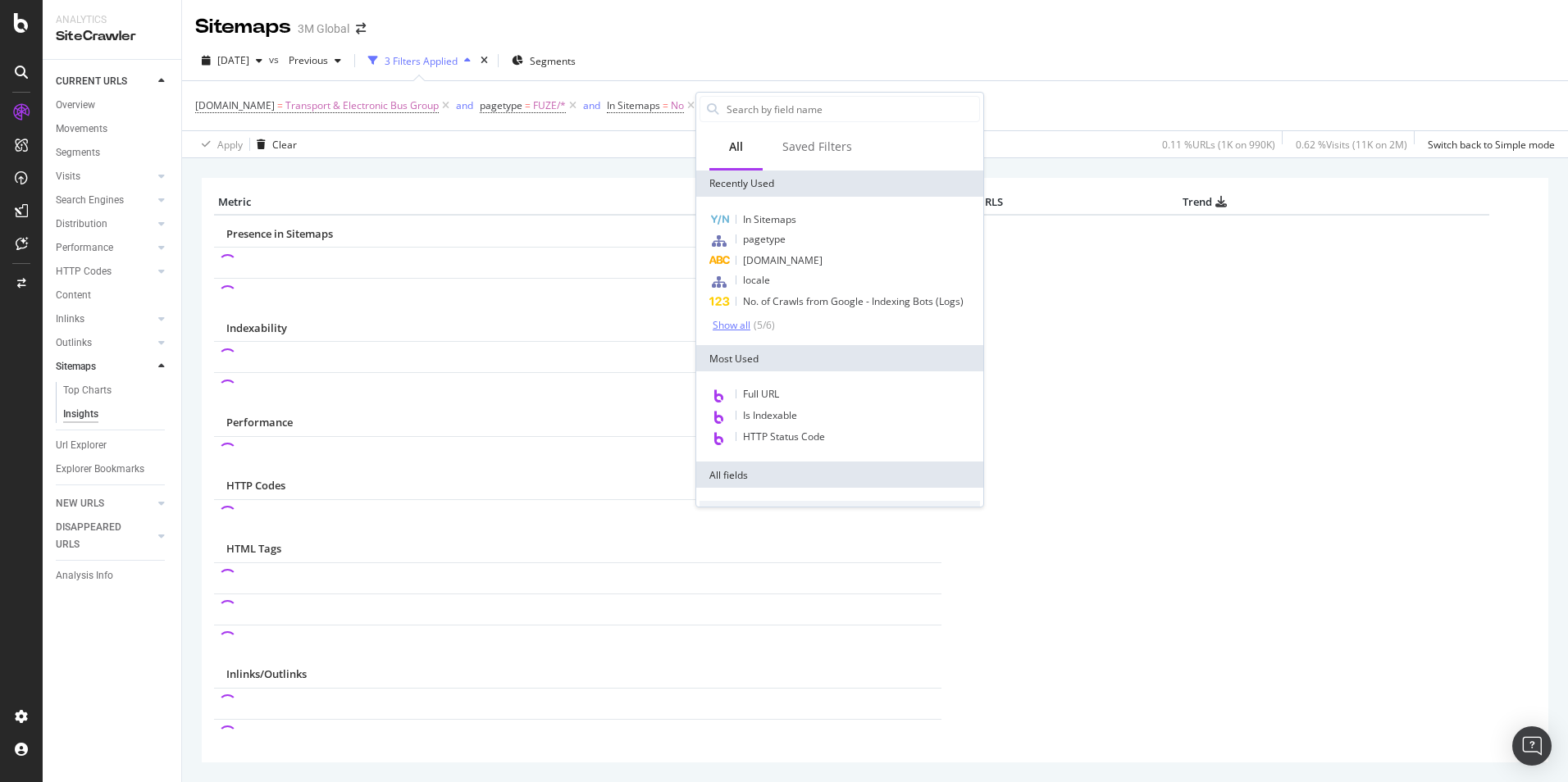
click at [741, 328] on div "Show all" at bounding box center [731, 326] width 38 height 12
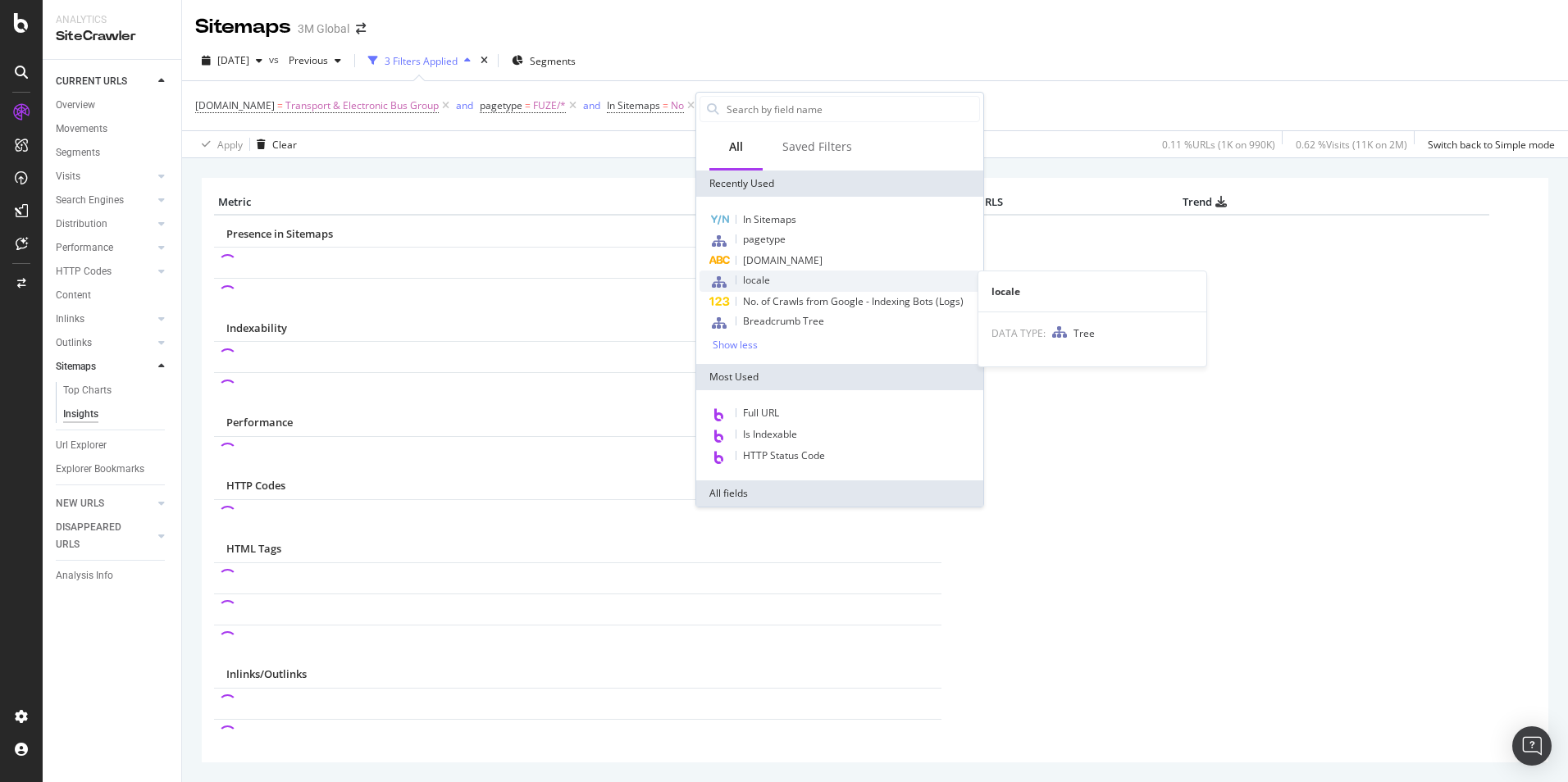
click at [831, 285] on div "locale" at bounding box center [840, 281] width 280 height 21
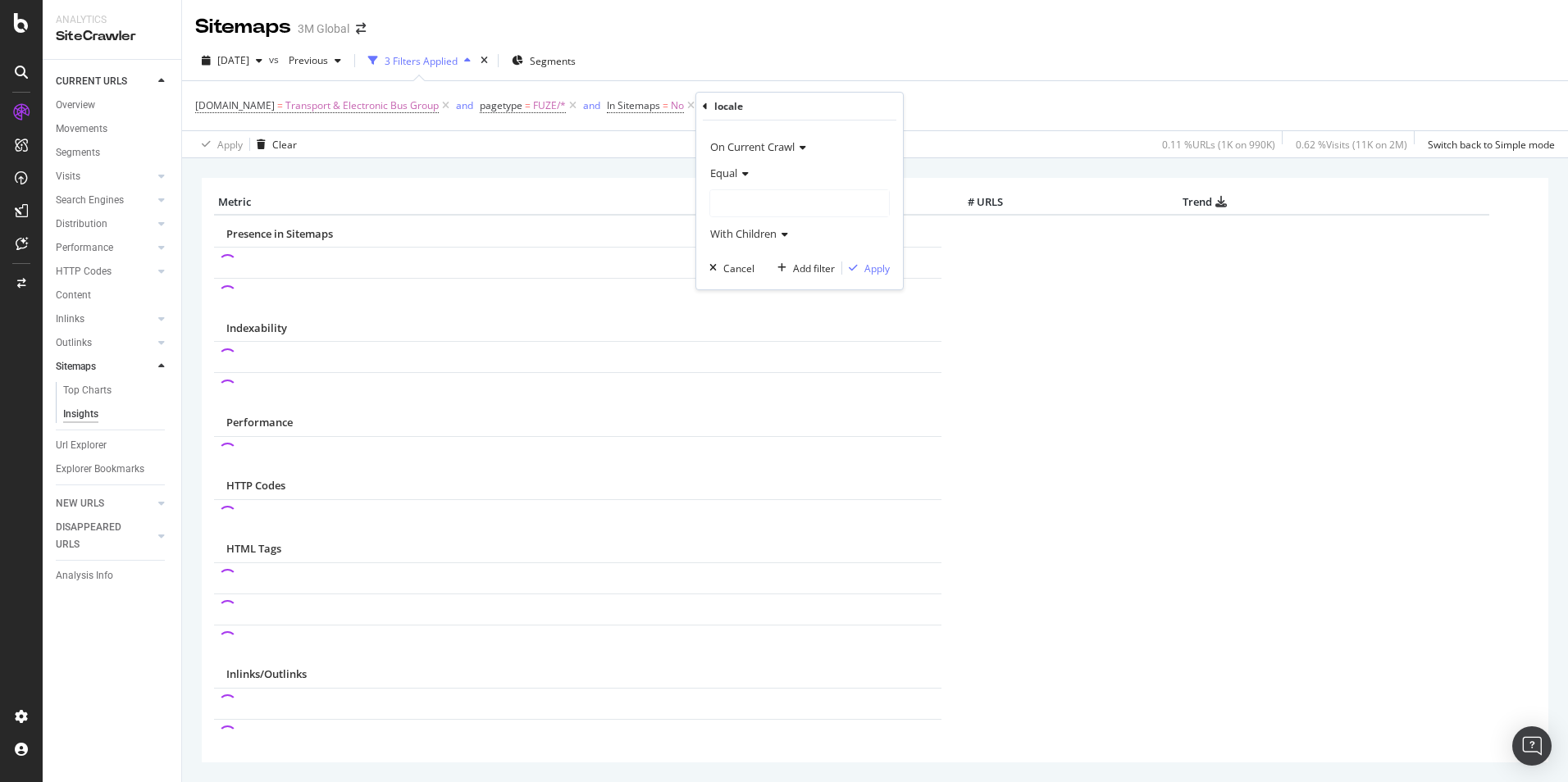
click at [769, 207] on div at bounding box center [799, 203] width 179 height 26
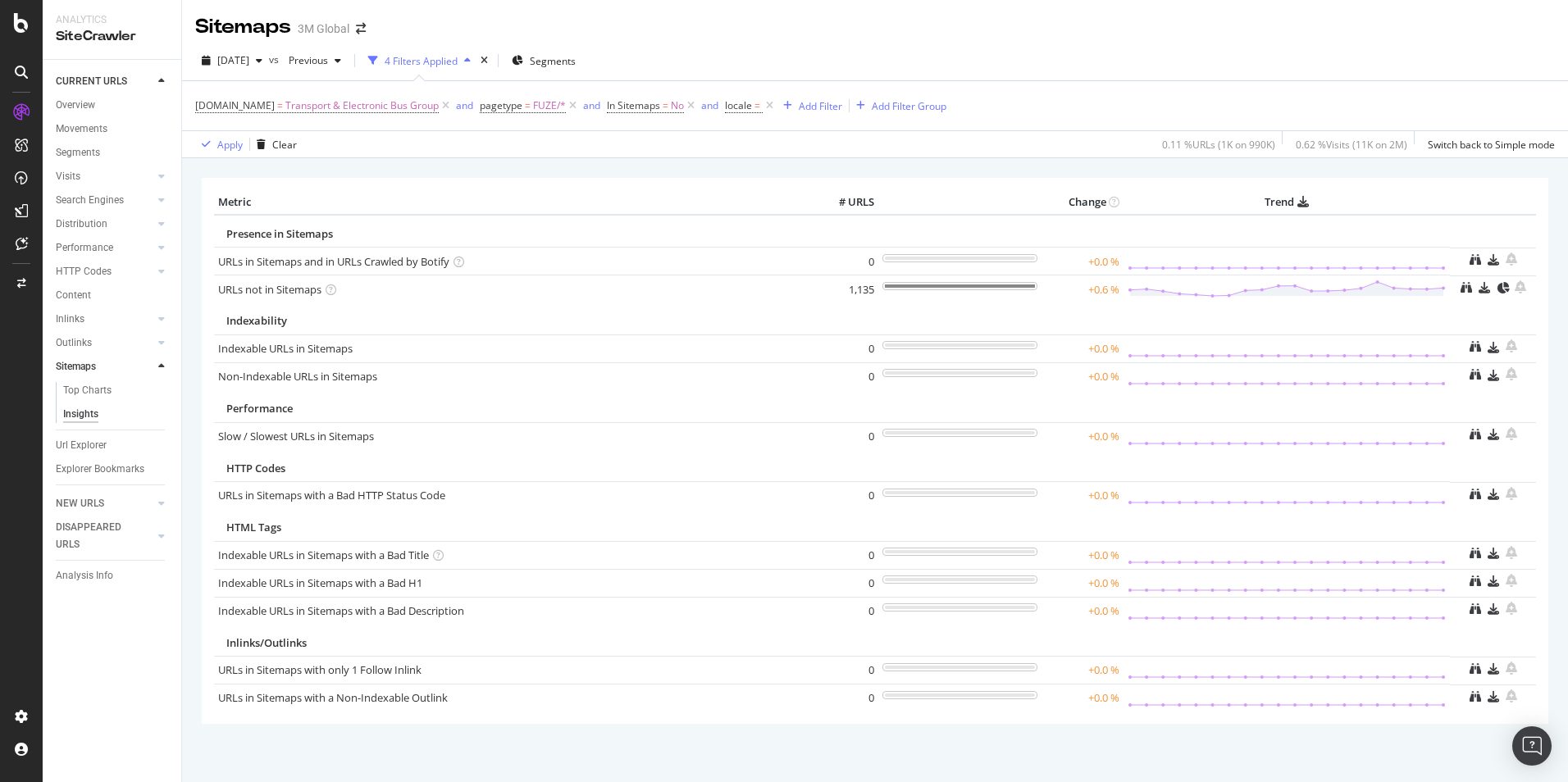
click at [949, 101] on div "DCSext.Business = Transport & Electronic Bus Group and pagetype = FUZE/* and In…" at bounding box center [875, 105] width 1359 height 49
click at [744, 106] on span "locale" at bounding box center [739, 105] width 27 height 14
click at [761, 200] on div at bounding box center [827, 200] width 179 height 26
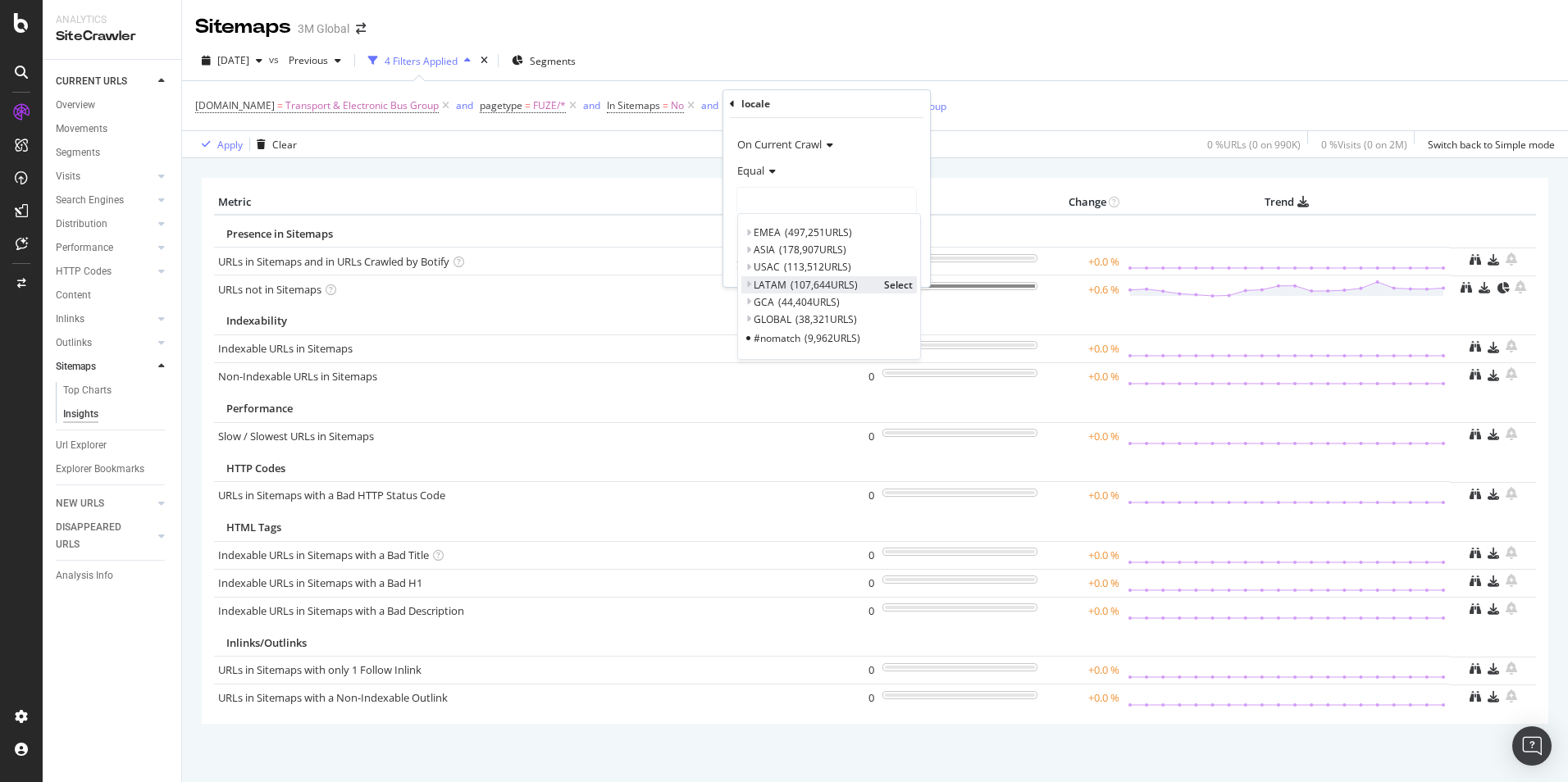
click at [770, 286] on span "LATAM" at bounding box center [770, 285] width 33 height 14
click at [935, 349] on span "Select" at bounding box center [949, 354] width 29 height 14
click at [889, 262] on div "button" at bounding box center [880, 266] width 22 height 10
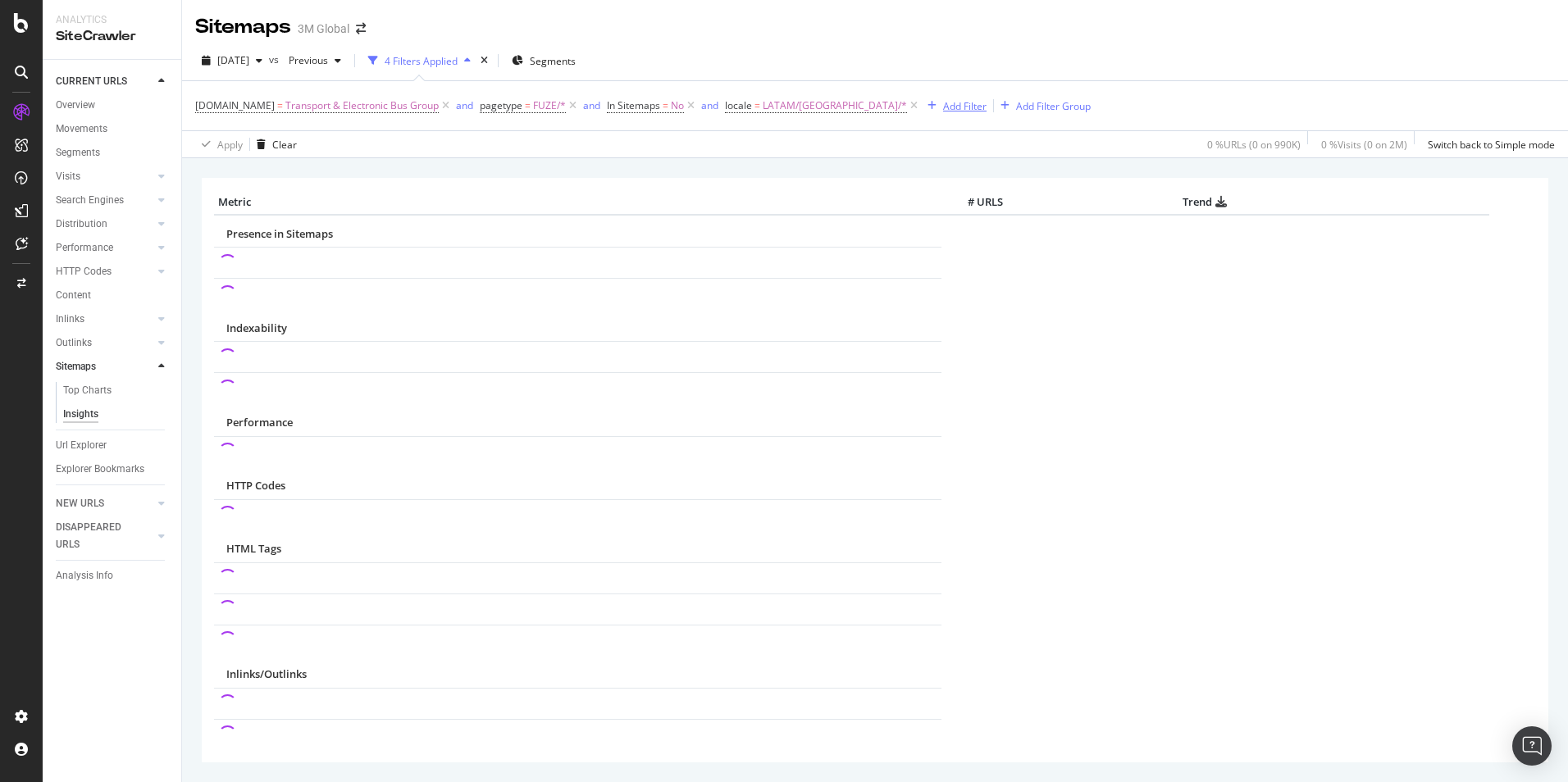
click at [943, 106] on div "Add Filter" at bounding box center [964, 106] width 44 height 14
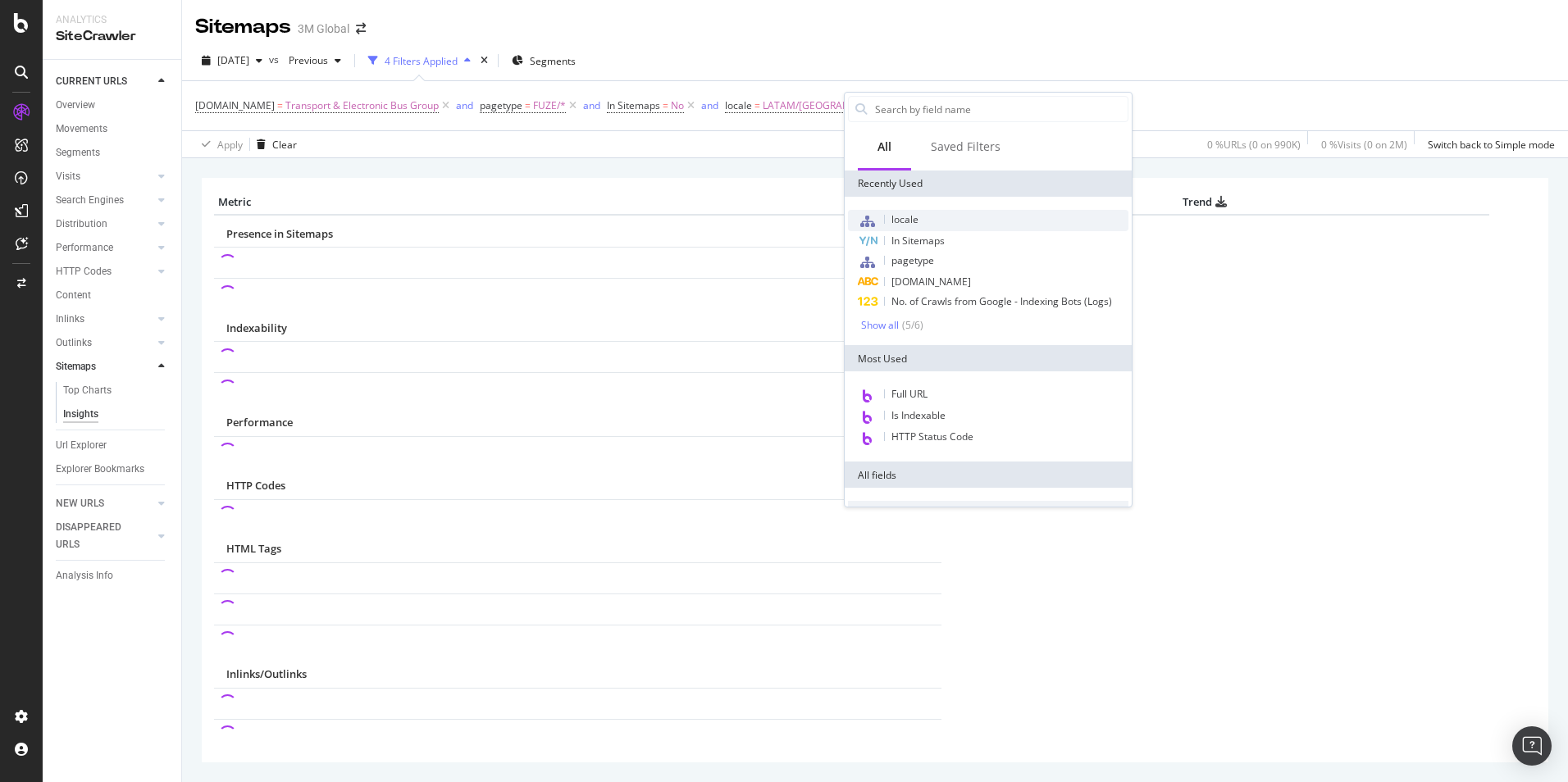
click at [915, 218] on span "locale" at bounding box center [905, 219] width 27 height 14
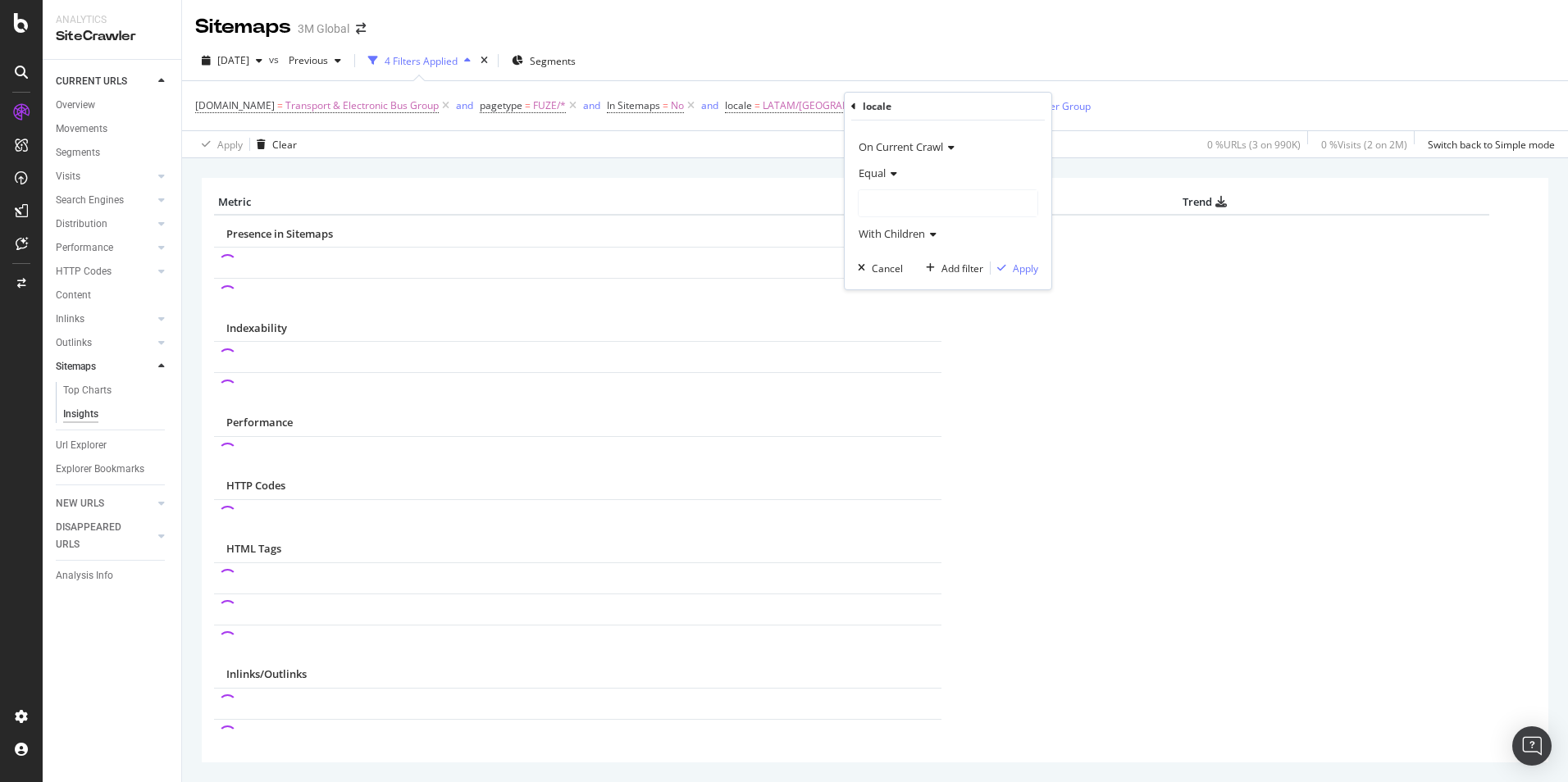
click at [889, 207] on div at bounding box center [947, 203] width 179 height 26
click at [902, 289] on span "LATAM" at bounding box center [891, 287] width 33 height 14
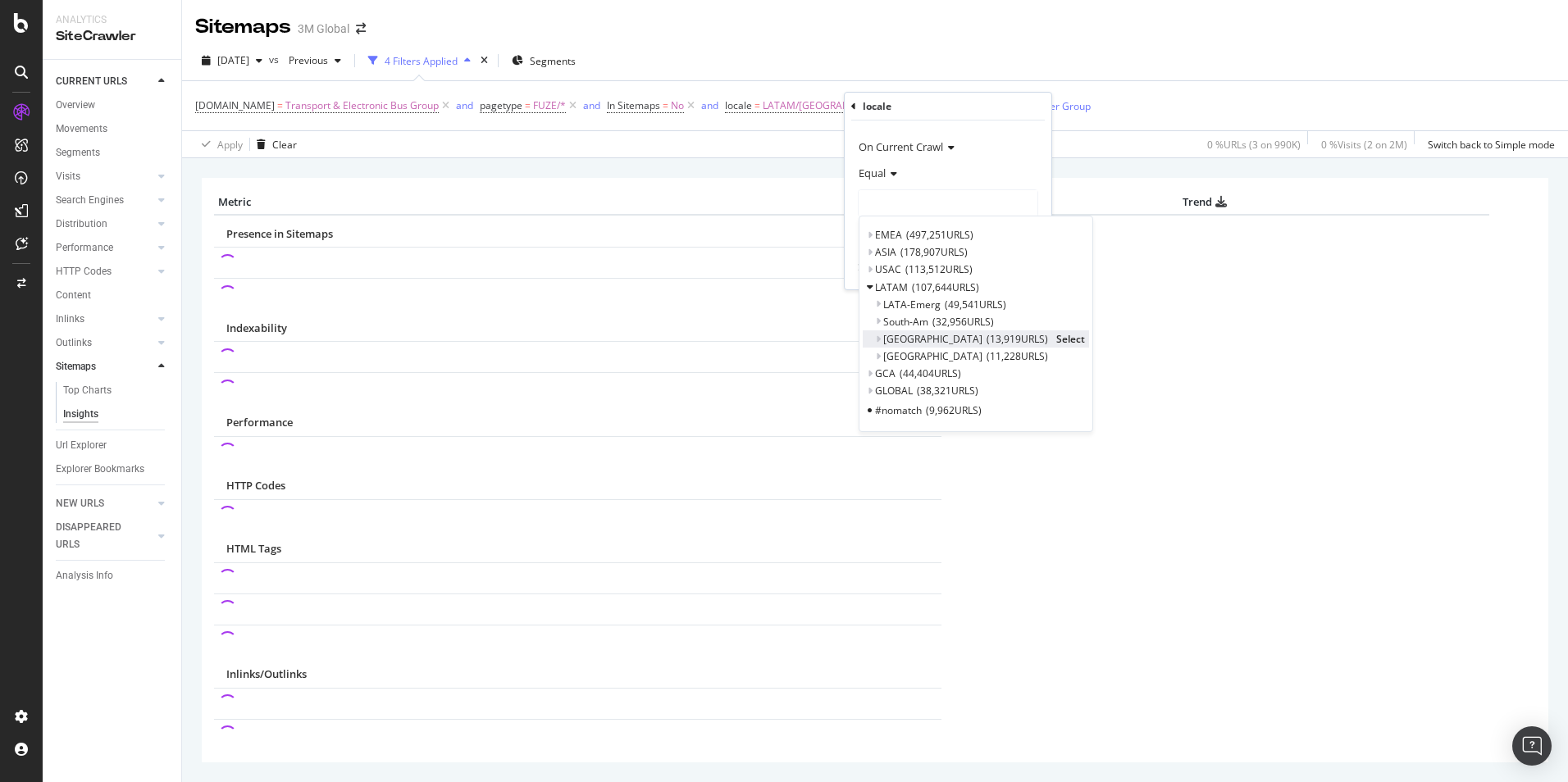
click at [1057, 333] on span "Select" at bounding box center [1071, 339] width 29 height 14
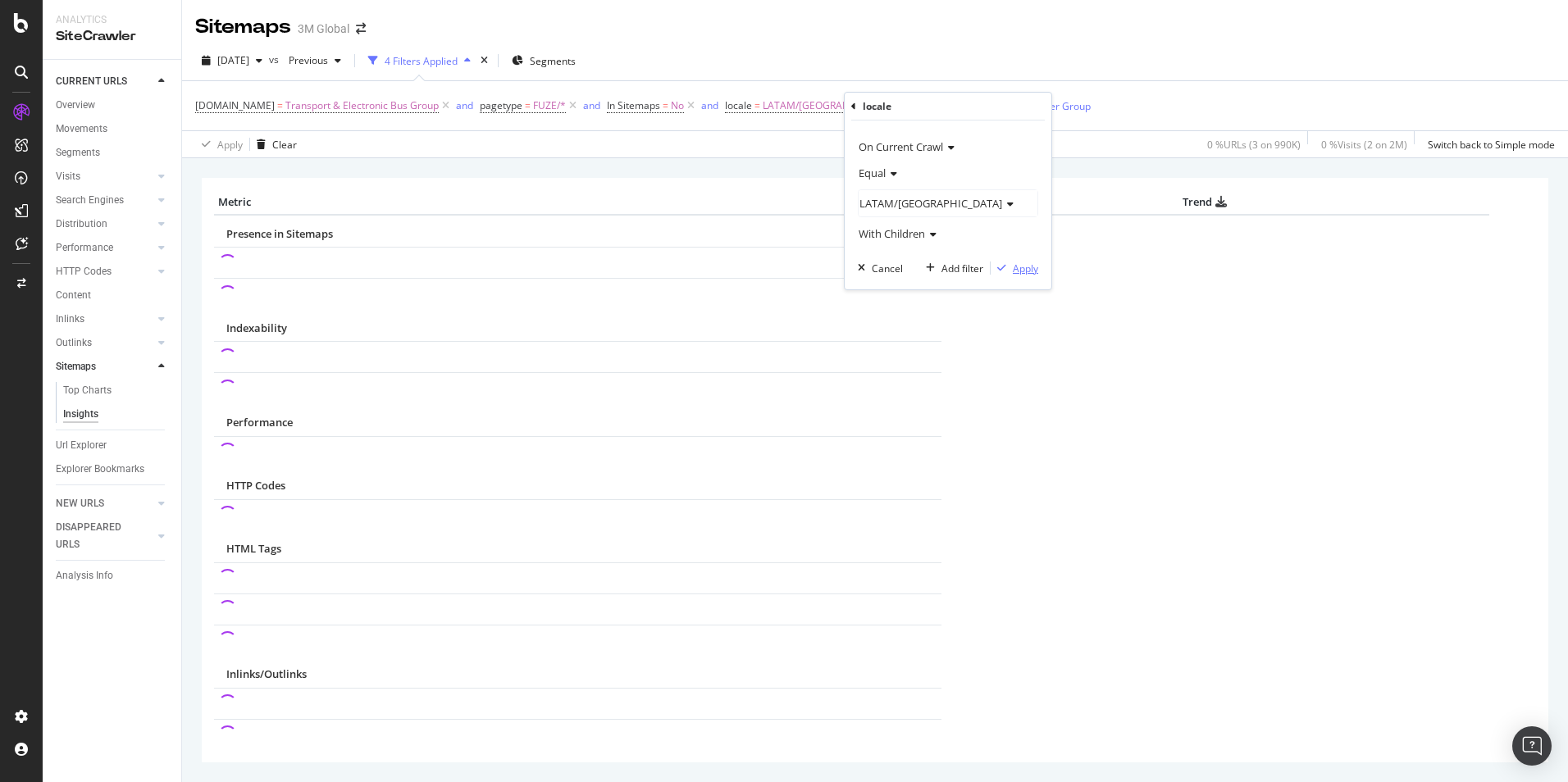
click at [1013, 273] on div "Apply" at bounding box center [1026, 269] width 25 height 14
click at [1166, 105] on div "Add Filter" at bounding box center [1187, 106] width 44 height 14
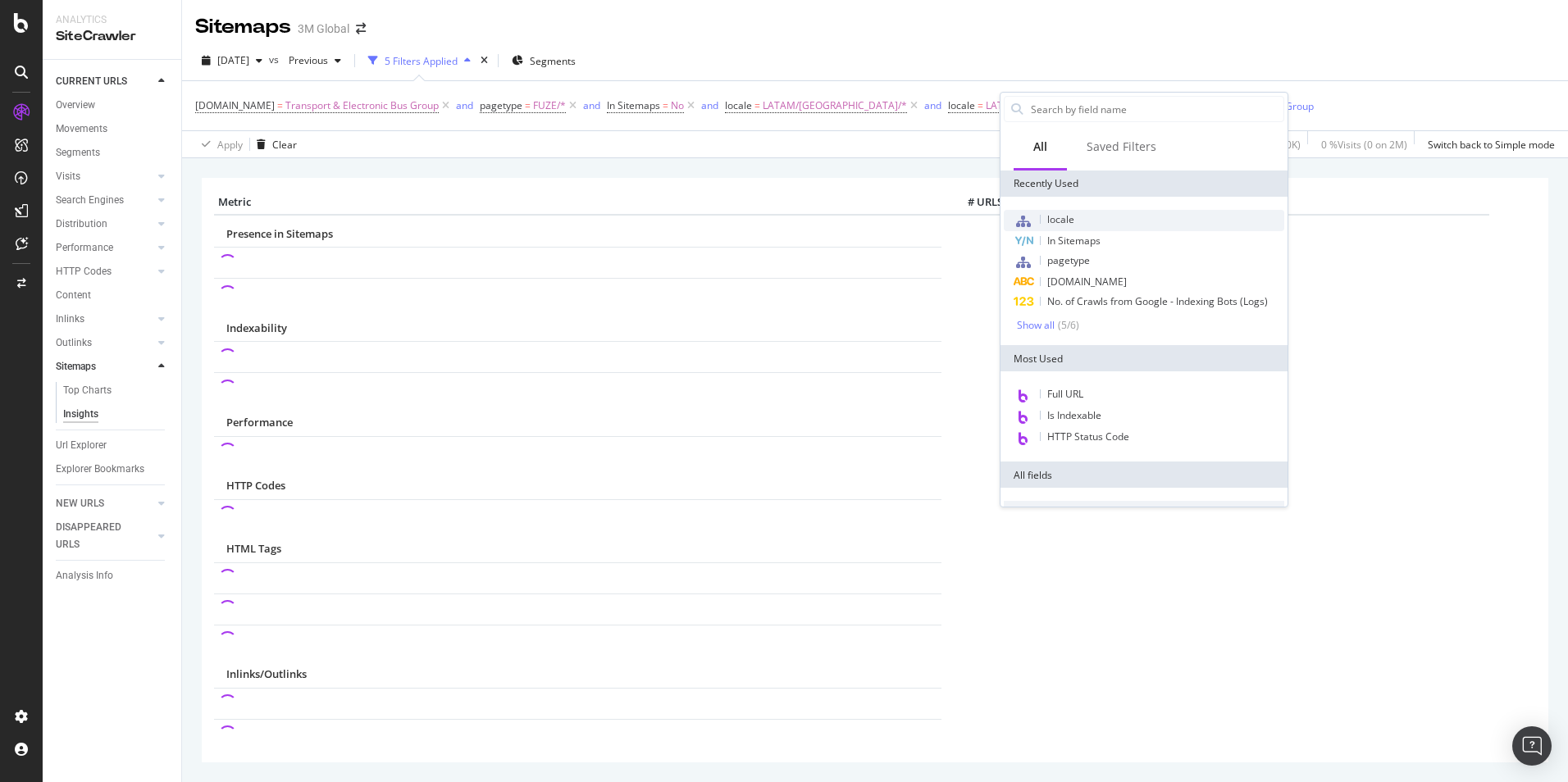
click at [1085, 217] on div "locale" at bounding box center [1144, 220] width 280 height 21
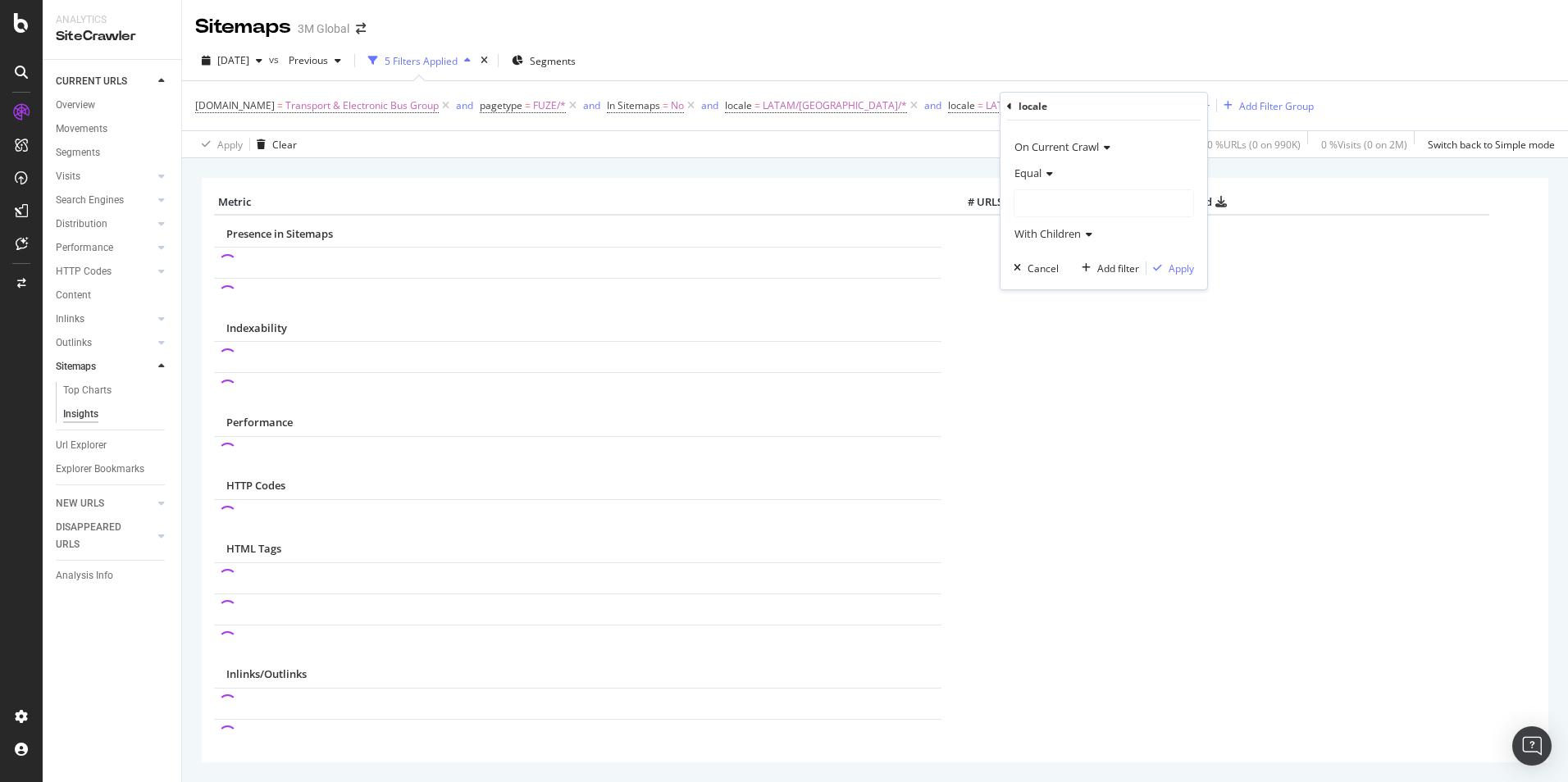
click at [1093, 202] on div at bounding box center [1103, 203] width 179 height 26
click at [1079, 287] on span "107,644 URLS" at bounding box center [1101, 287] width 68 height 14
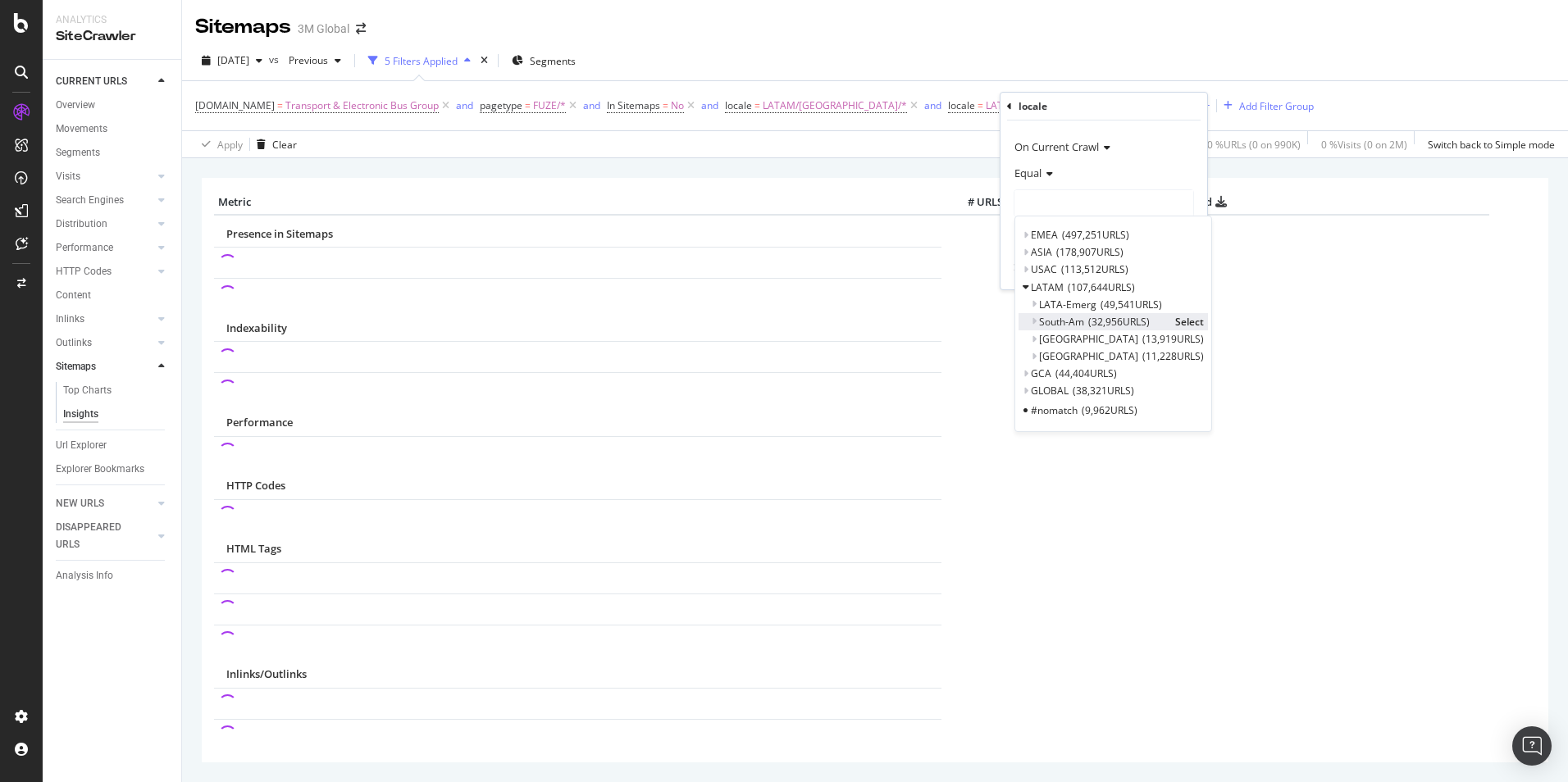
click at [1034, 322] on icon at bounding box center [1033, 321] width 6 height 10
click at [1034, 305] on icon at bounding box center [1033, 304] width 6 height 10
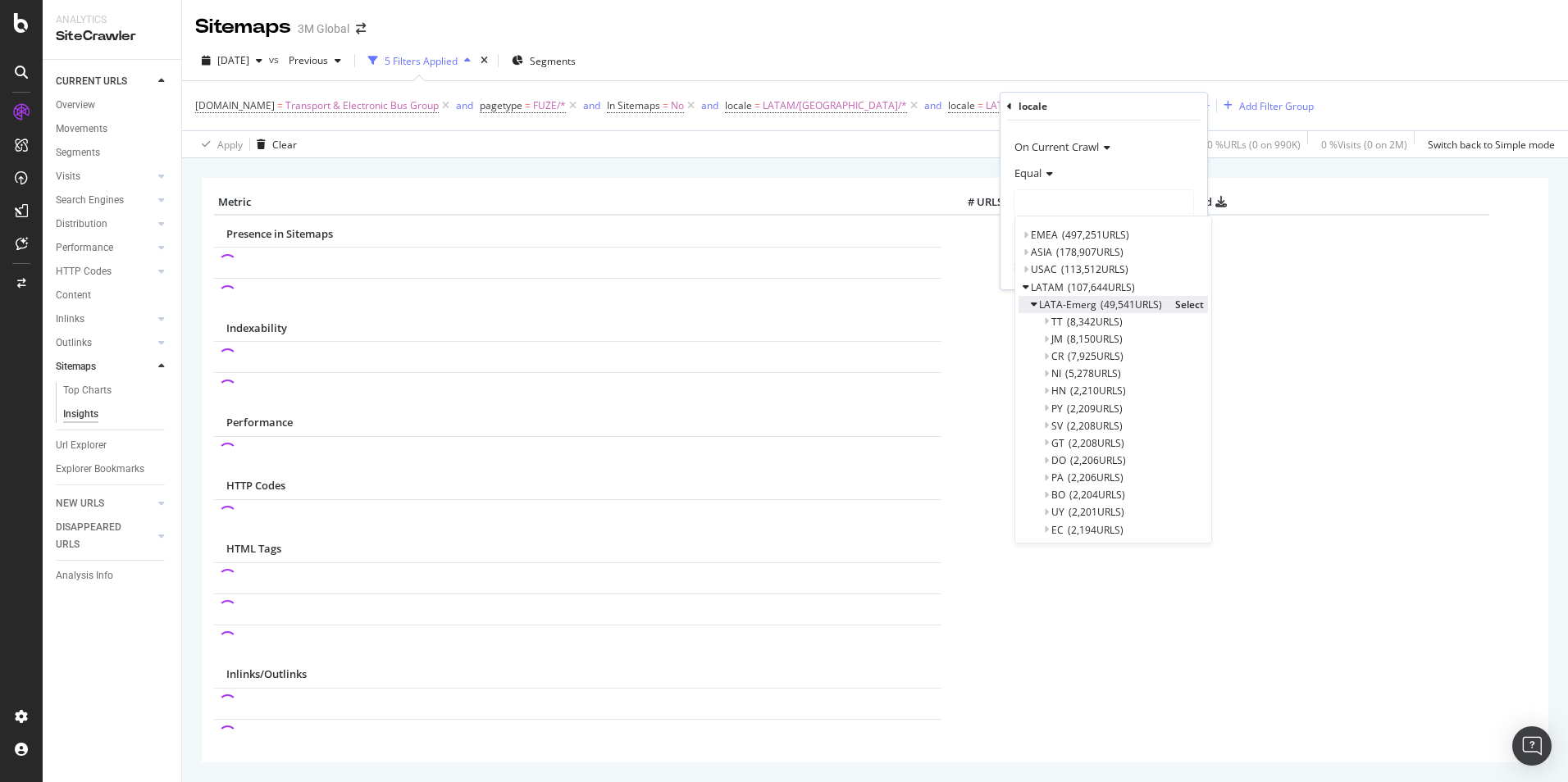
click at [1034, 305] on icon at bounding box center [1033, 304] width 6 height 10
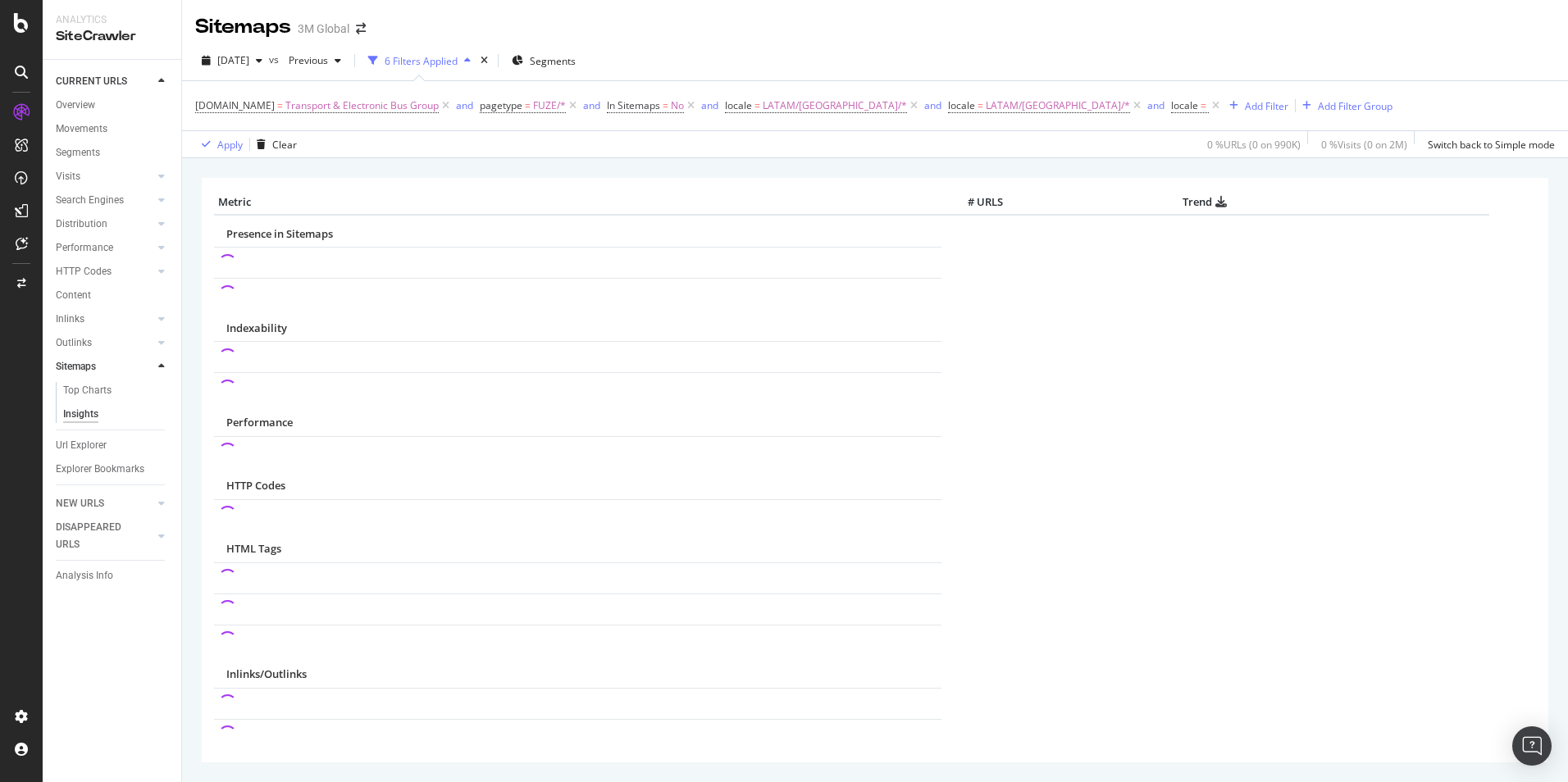
click at [891, 51] on div "2025 Sep. 14th vs Previous 6 Filters Applied Segments" at bounding box center [875, 64] width 1386 height 33
click at [907, 105] on icon at bounding box center [914, 105] width 14 height 16
click at [739, 104] on span "locale" at bounding box center [739, 105] width 27 height 14
click at [765, 204] on div at bounding box center [827, 200] width 179 height 26
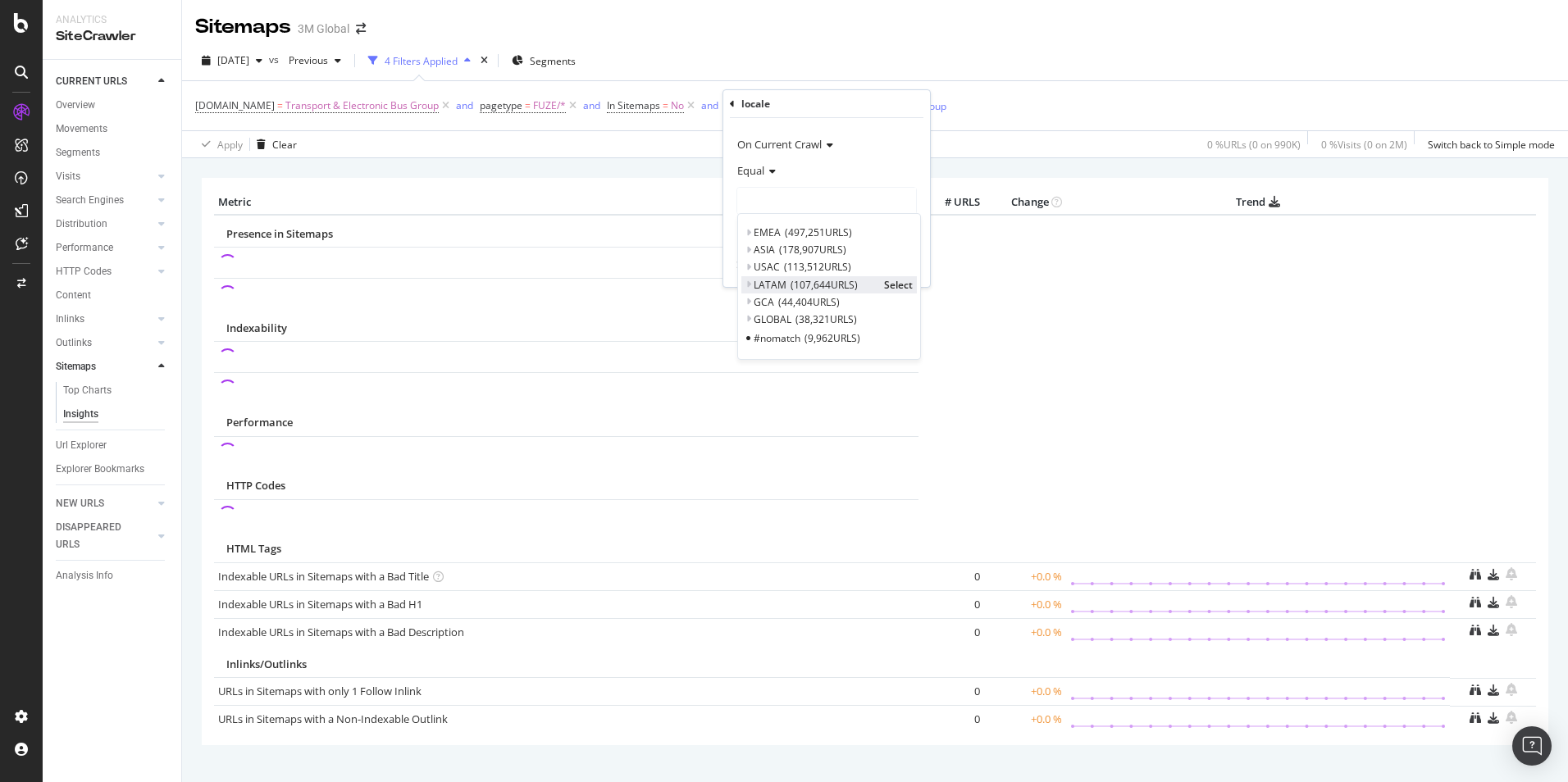
click at [768, 283] on span "LATAM" at bounding box center [770, 285] width 33 height 14
click at [935, 355] on span "Select" at bounding box center [949, 354] width 29 height 14
click at [807, 229] on icon at bounding box center [809, 232] width 12 height 10
click at [871, 226] on div "With Children" at bounding box center [827, 231] width 181 height 26
click at [909, 265] on div "Apply" at bounding box center [904, 266] width 25 height 14
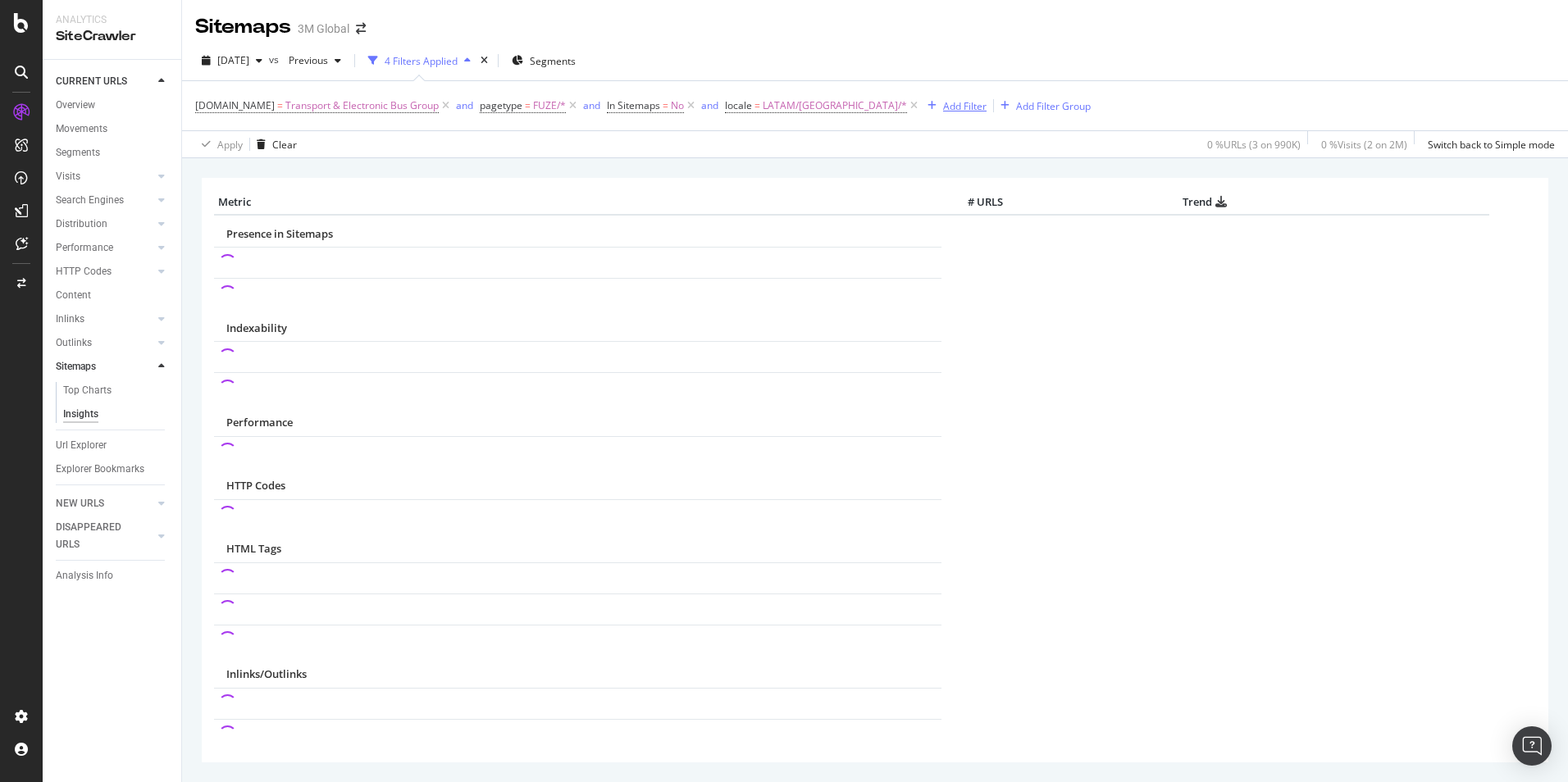
click at [943, 103] on div "Add Filter" at bounding box center [964, 106] width 44 height 14
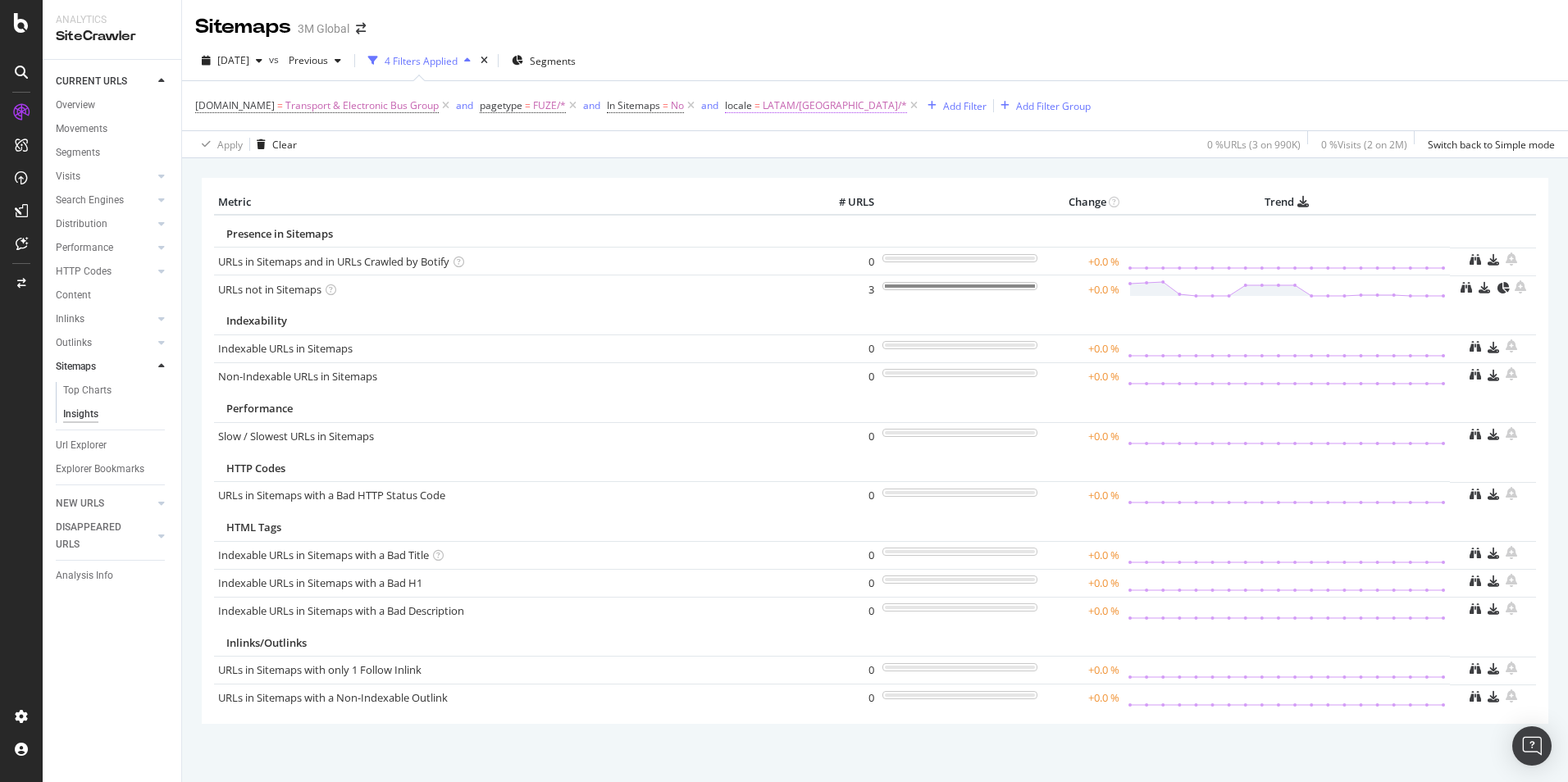
click at [789, 102] on span "LATAM/[GEOGRAPHIC_DATA]/*" at bounding box center [834, 106] width 144 height 23
click at [791, 197] on span "LATAM/Brazil" at bounding box center [809, 200] width 143 height 14
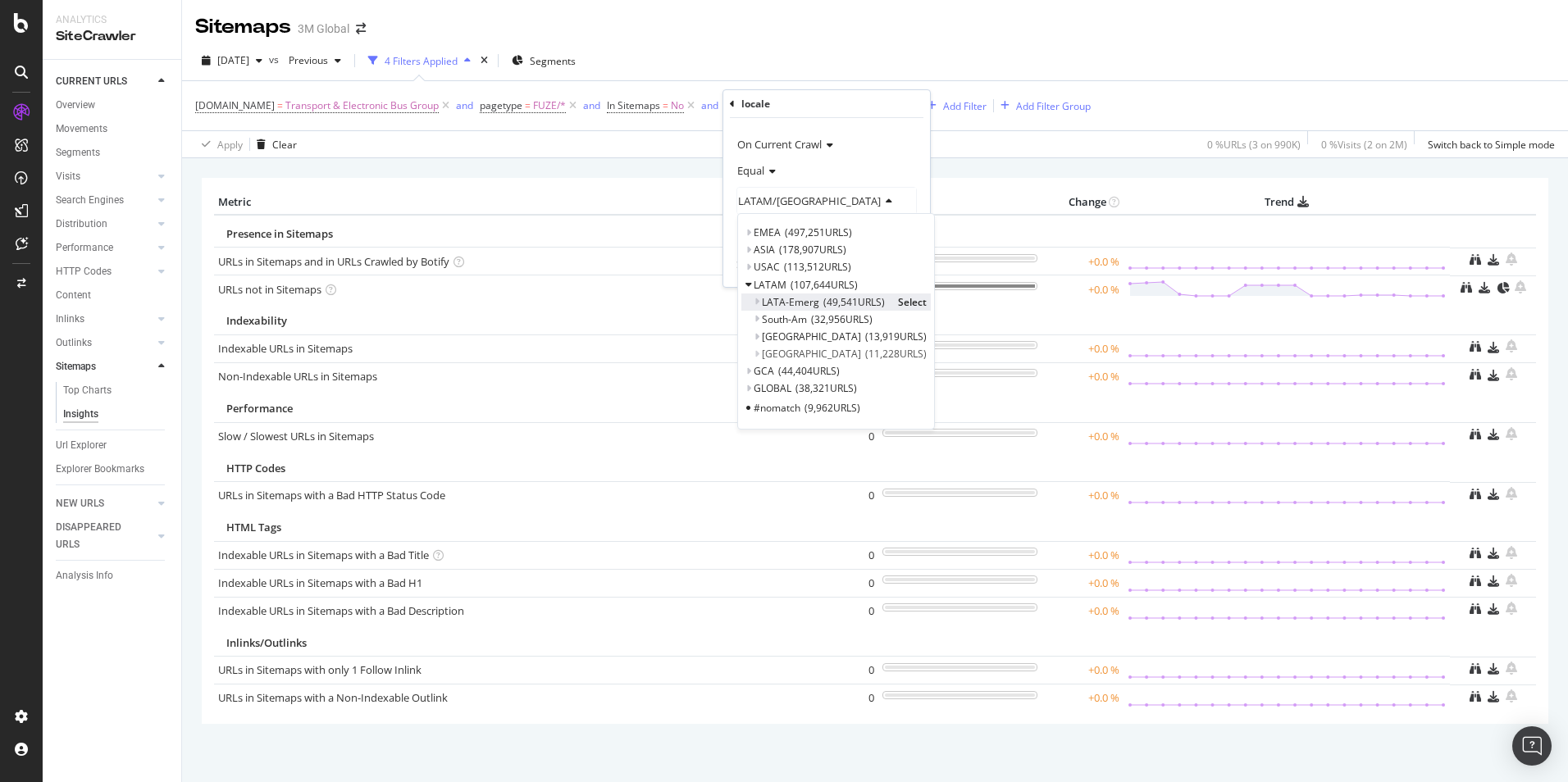
click at [757, 303] on icon at bounding box center [757, 302] width 6 height 10
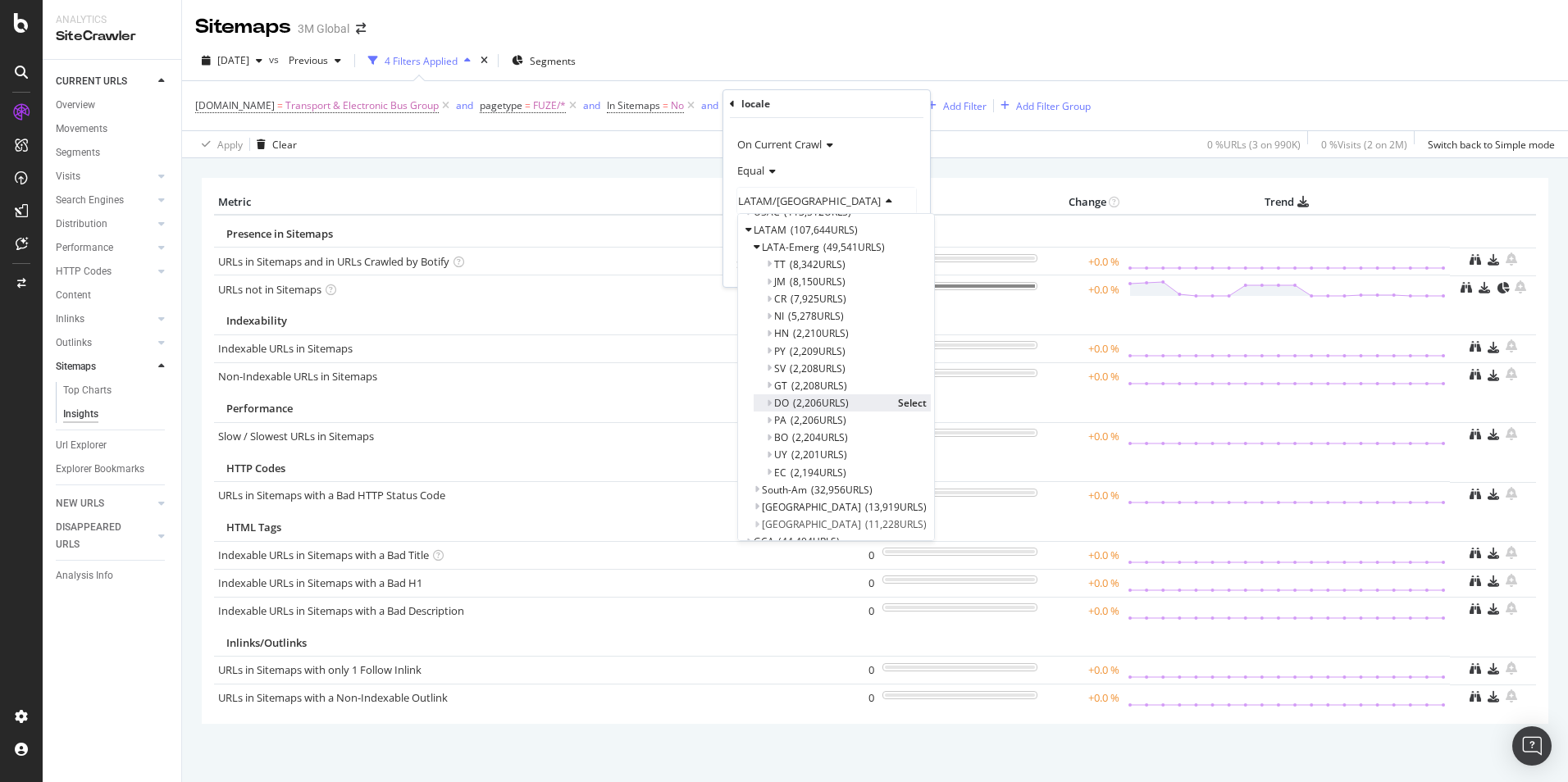
scroll to position [31, 0]
click at [758, 270] on icon at bounding box center [757, 271] width 6 height 10
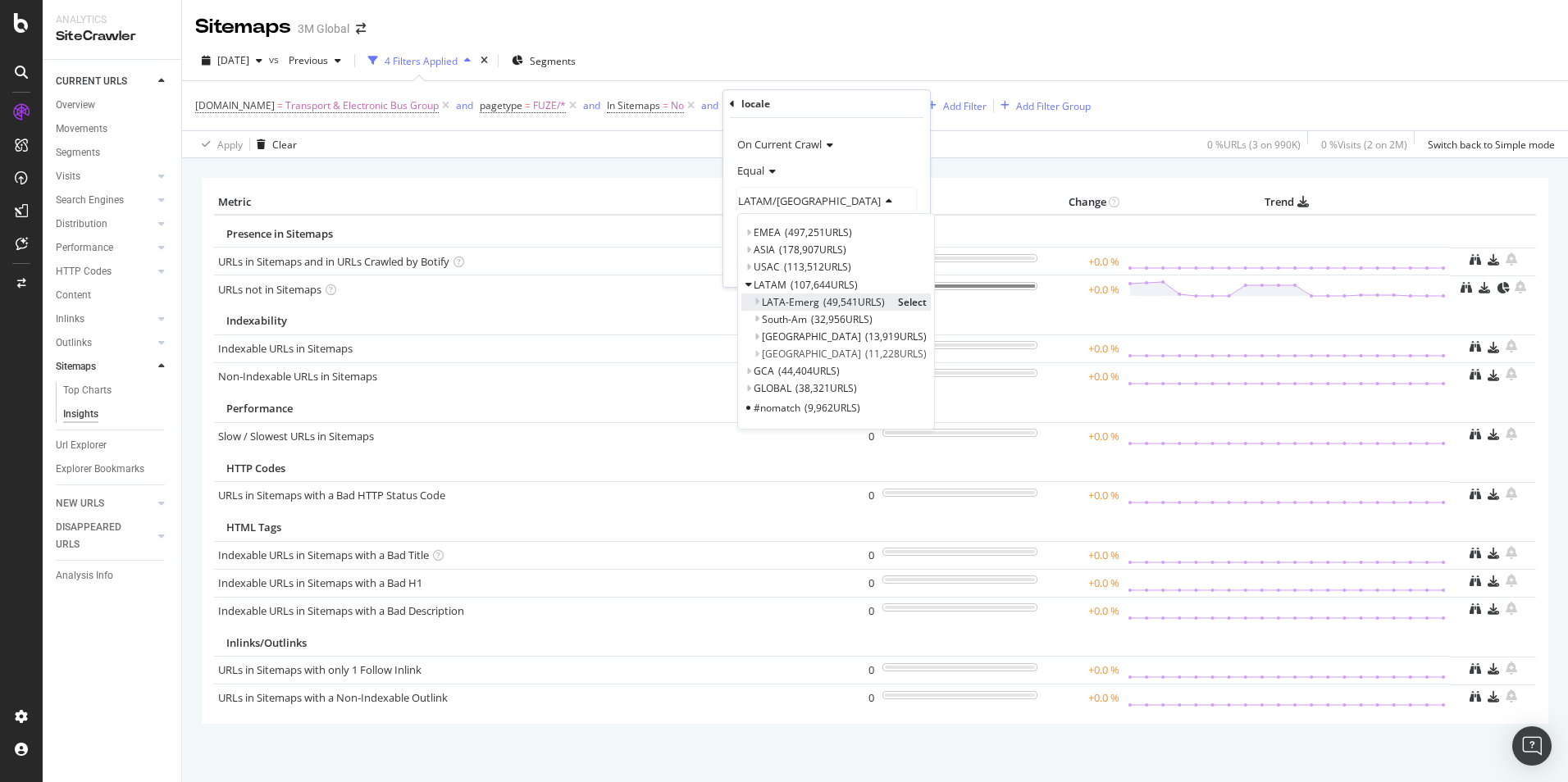
scroll to position [0, 0]
click at [935, 334] on span "Select" at bounding box center [949, 336] width 29 height 14
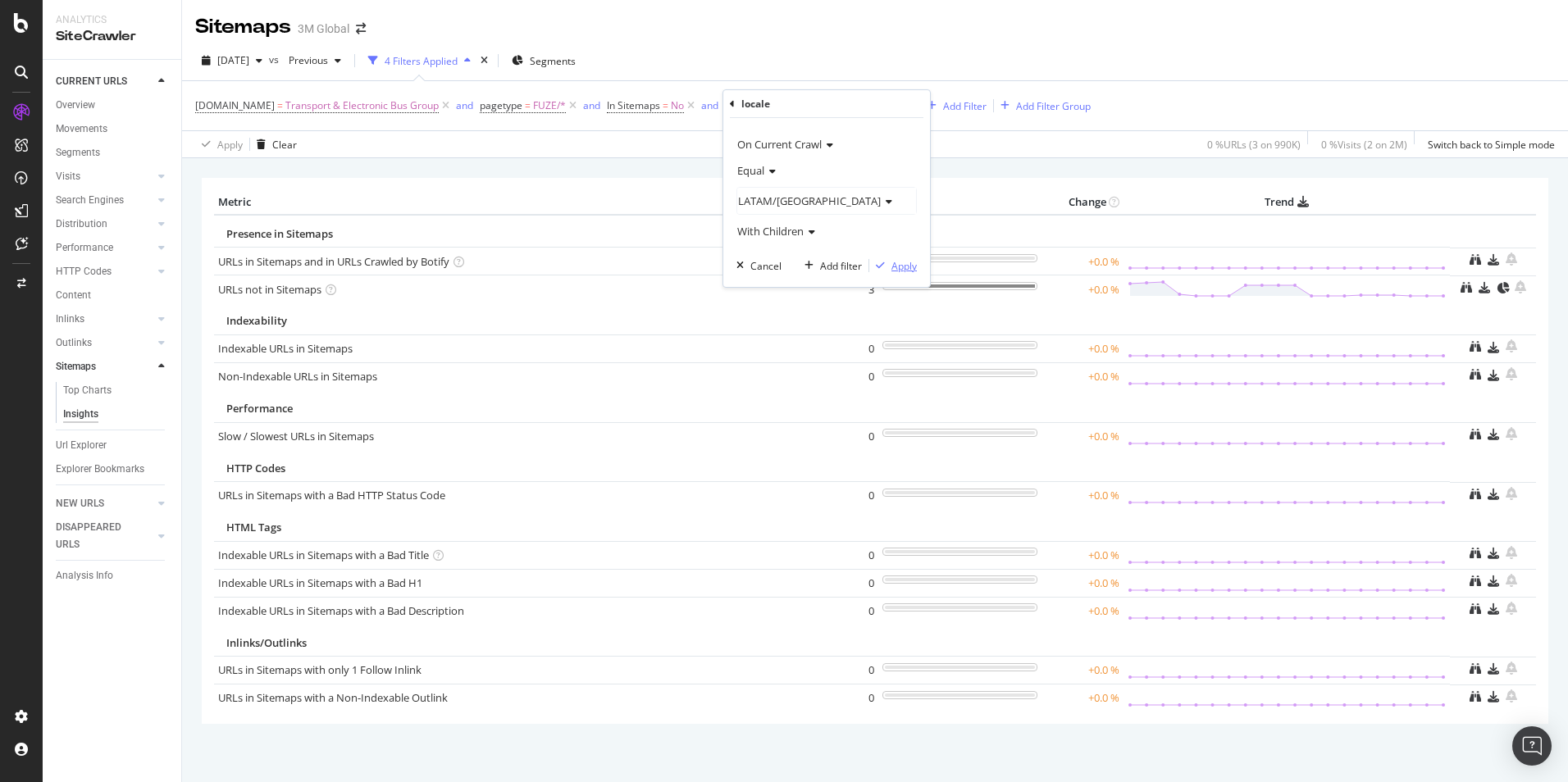
click at [906, 264] on div "Apply" at bounding box center [904, 266] width 25 height 14
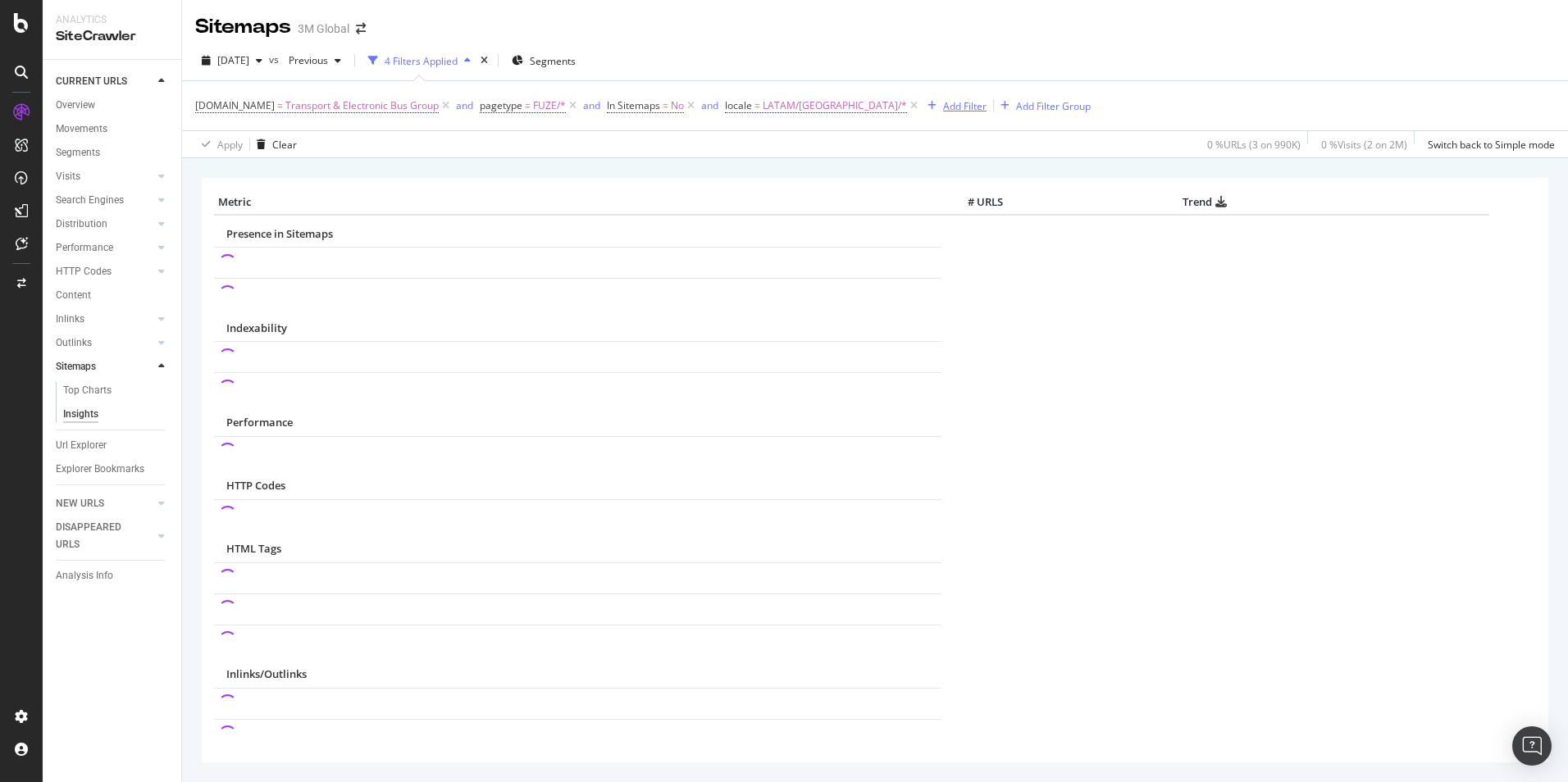
click at [943, 103] on div "Add Filter" at bounding box center [964, 106] width 44 height 14
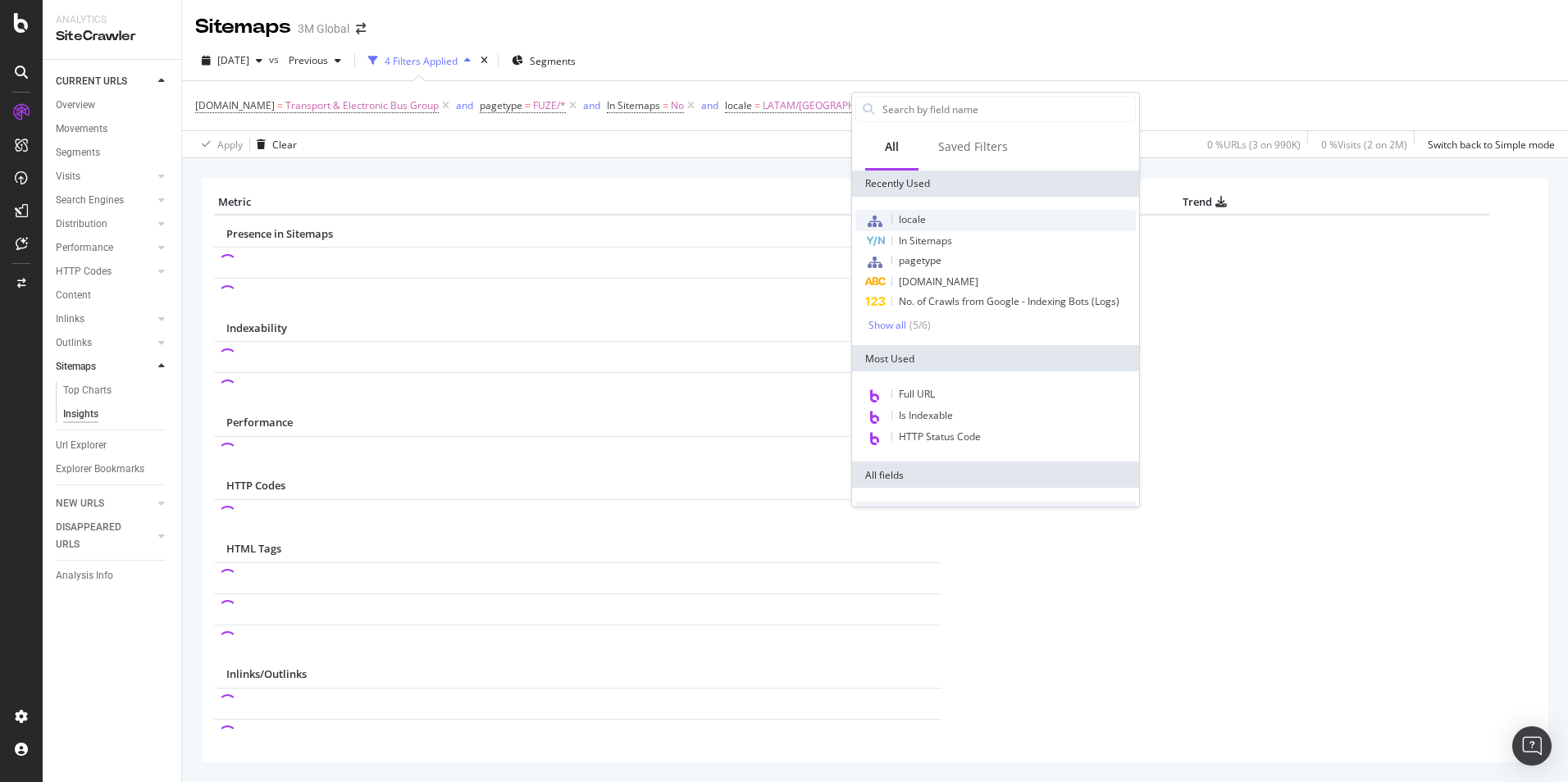
click at [930, 218] on div "locale" at bounding box center [996, 220] width 280 height 21
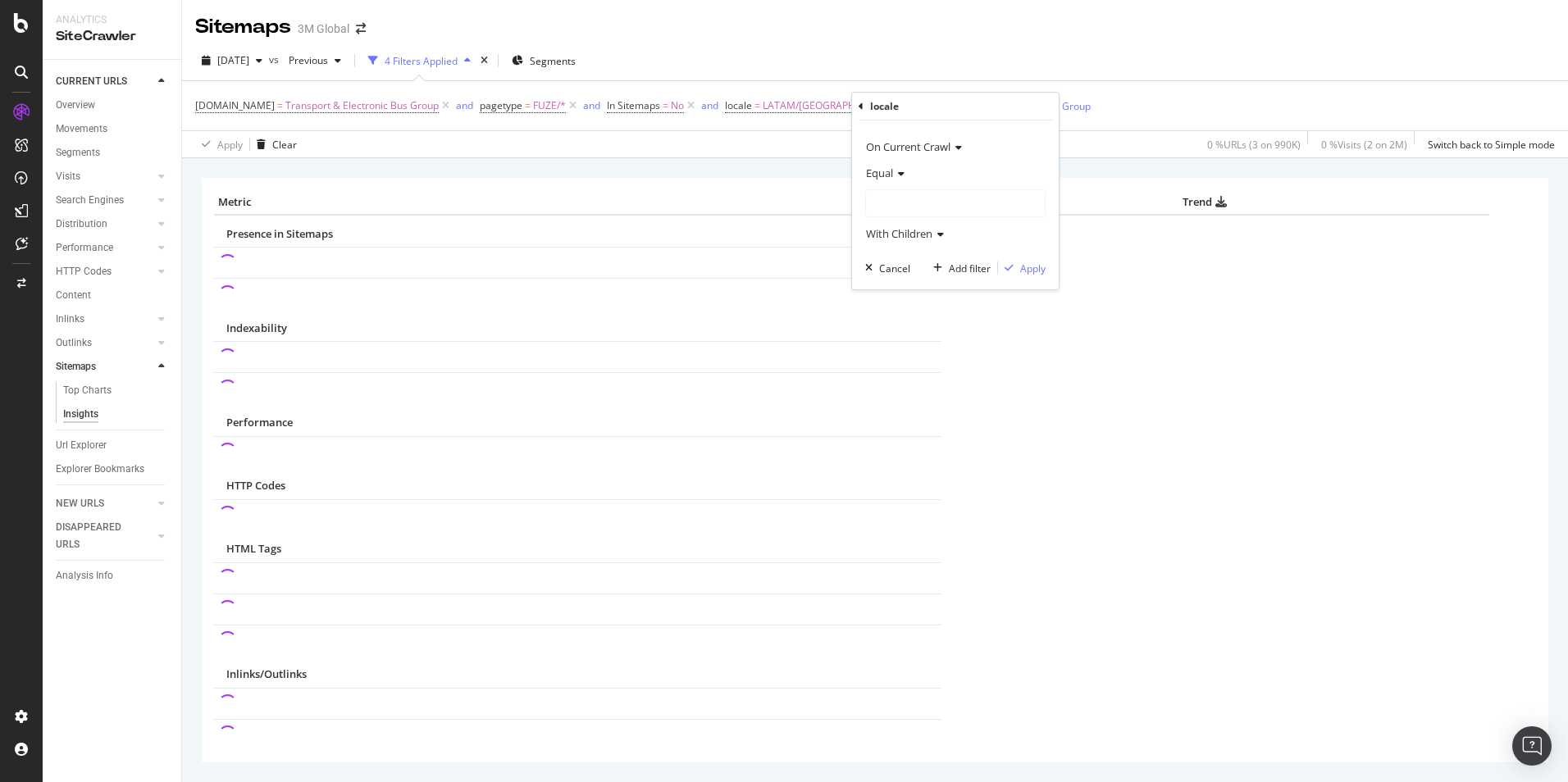
click at [910, 191] on div at bounding box center [955, 203] width 179 height 26
click at [879, 286] on icon at bounding box center [877, 287] width 6 height 10
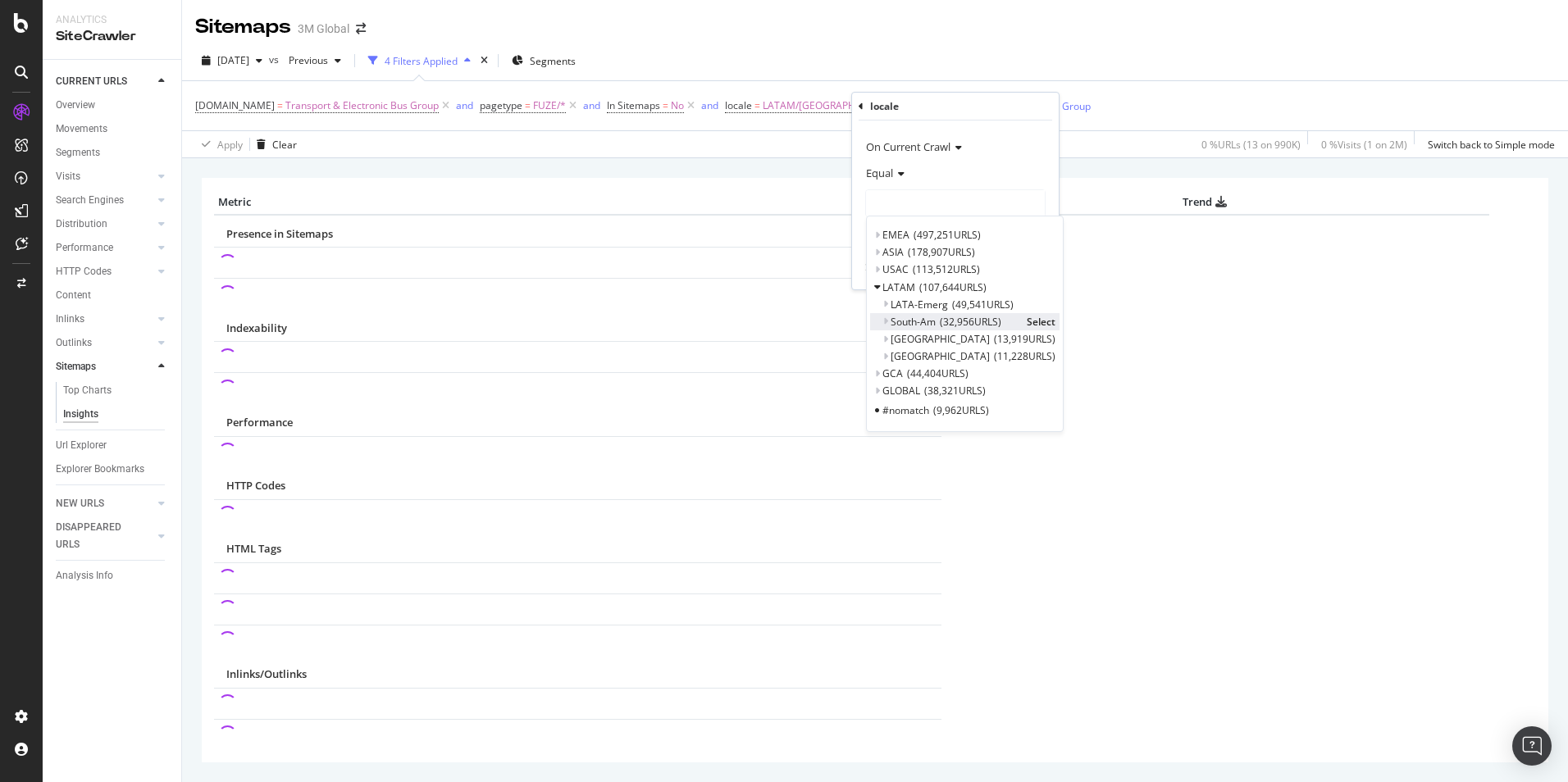
click at [884, 323] on icon at bounding box center [886, 321] width 6 height 10
click at [1035, 336] on span "Select" at bounding box center [1041, 339] width 29 height 14
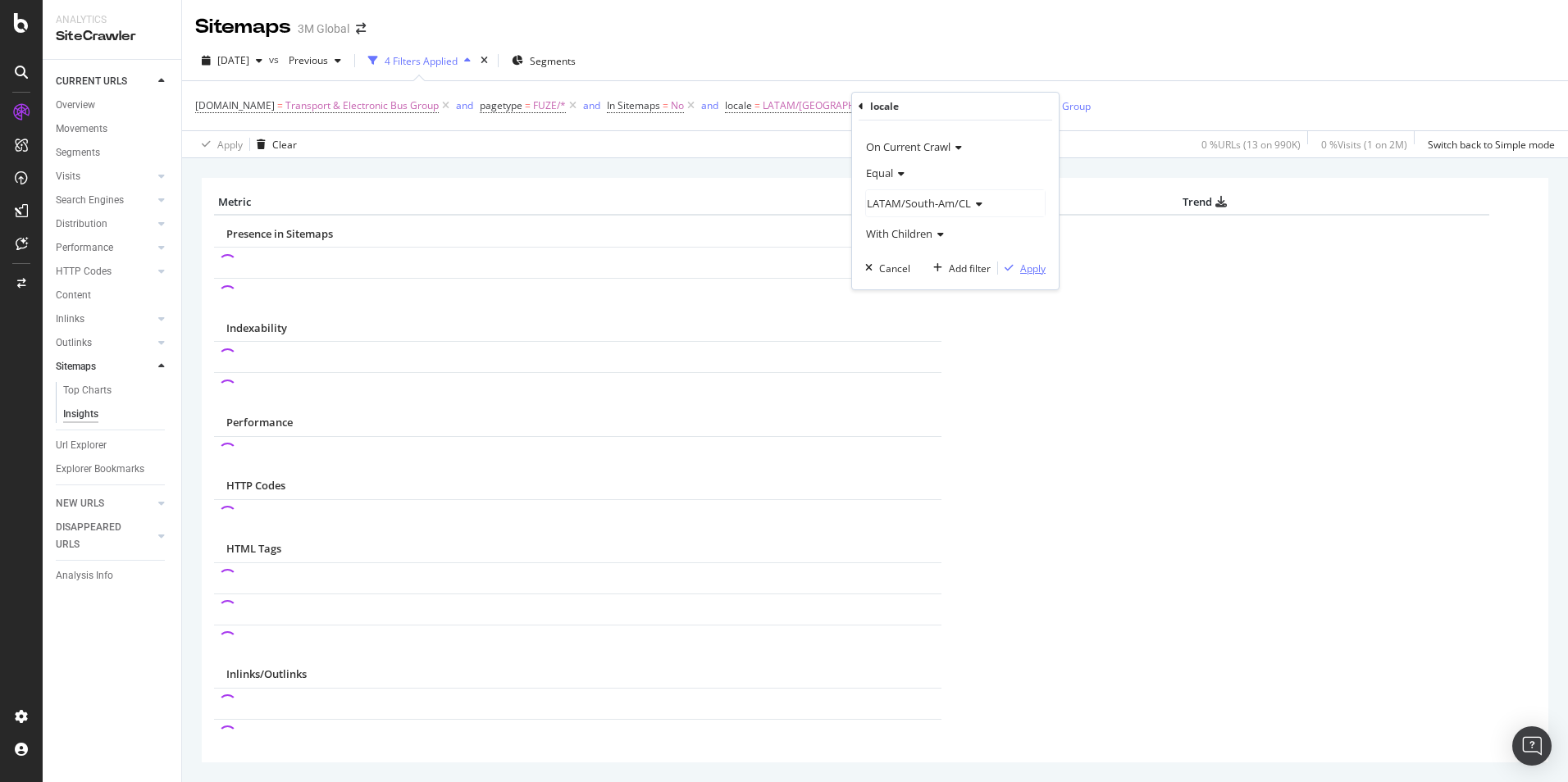
click at [1032, 266] on div "Apply" at bounding box center [1032, 269] width 25 height 14
click at [1126, 108] on div "Add Filter" at bounding box center [1147, 106] width 44 height 14
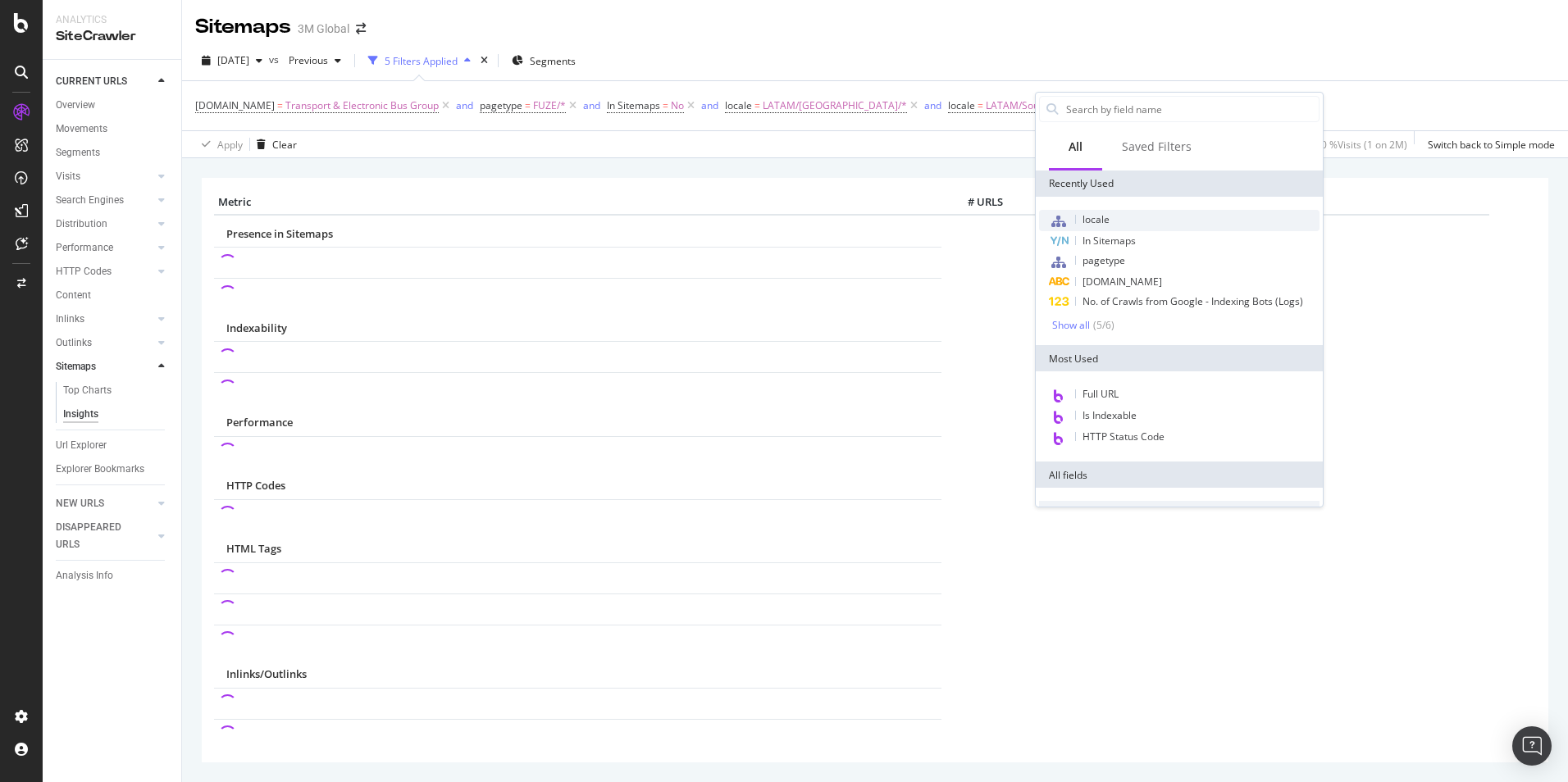
click at [1104, 218] on span "locale" at bounding box center [1096, 219] width 27 height 14
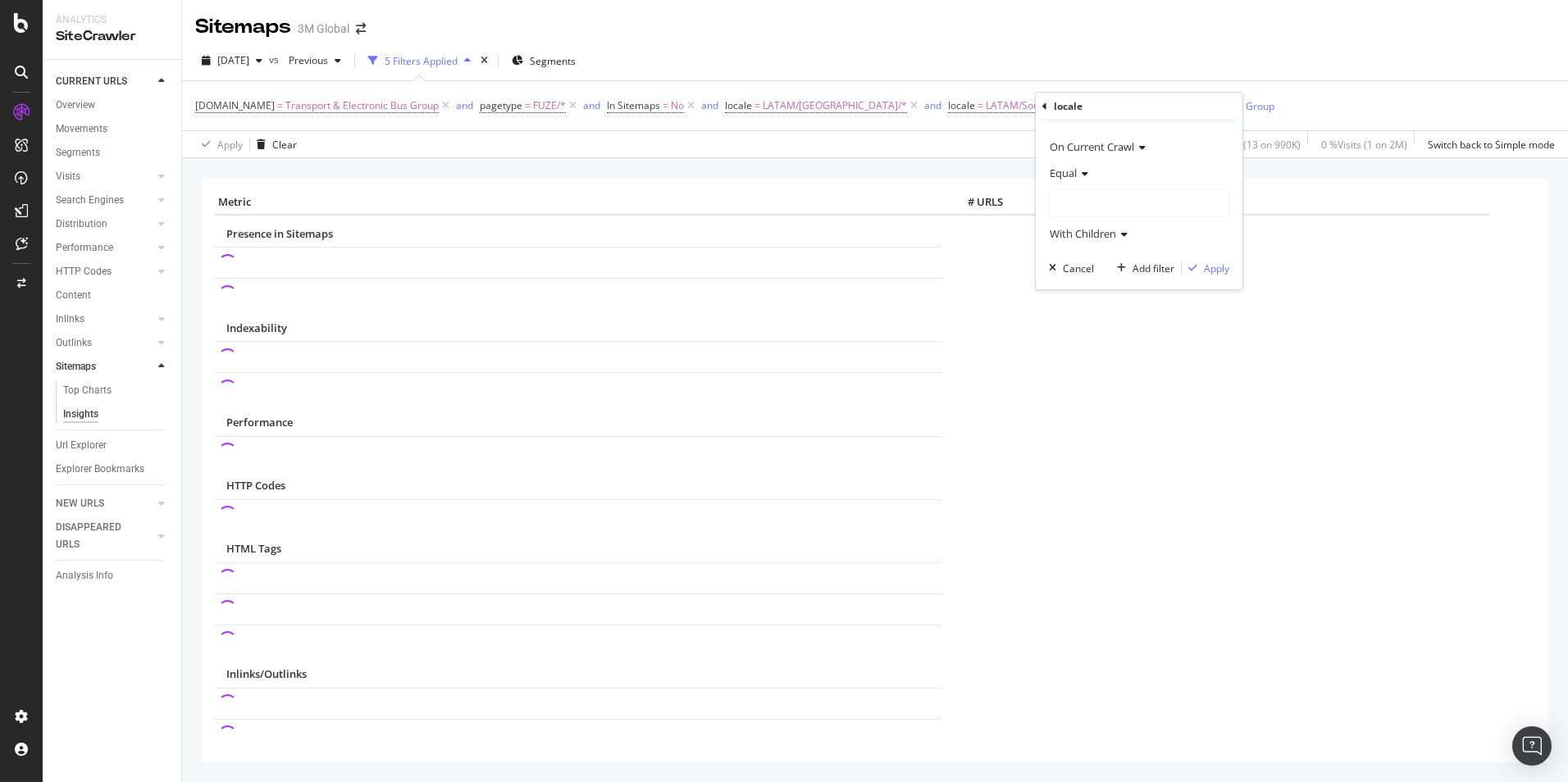
click at [1106, 200] on div at bounding box center [1139, 203] width 179 height 26
click at [1118, 288] on span "107,644 URLS" at bounding box center [1137, 287] width 68 height 14
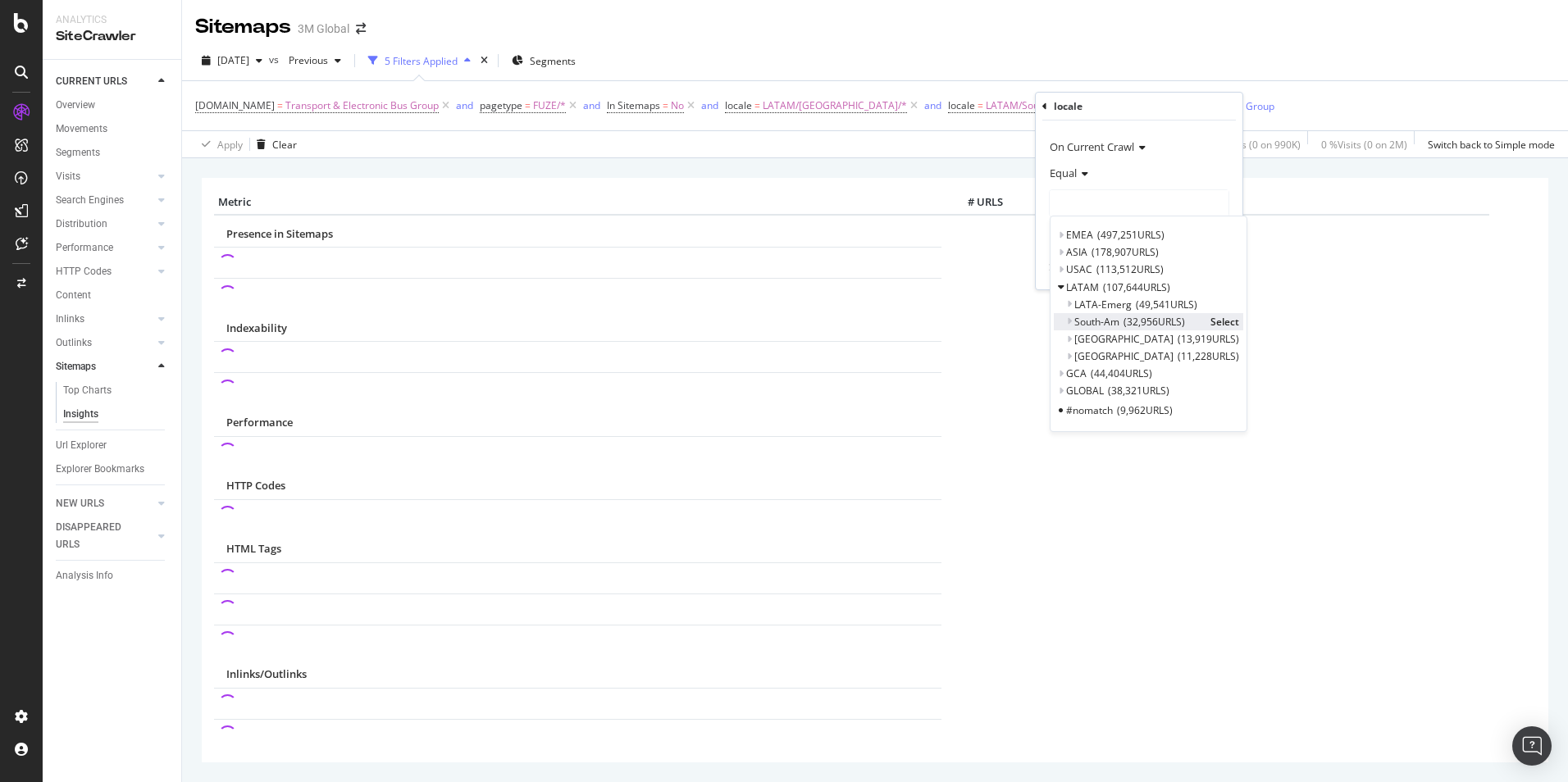
click at [1129, 326] on span "32,956 URLS" at bounding box center [1154, 322] width 62 height 14
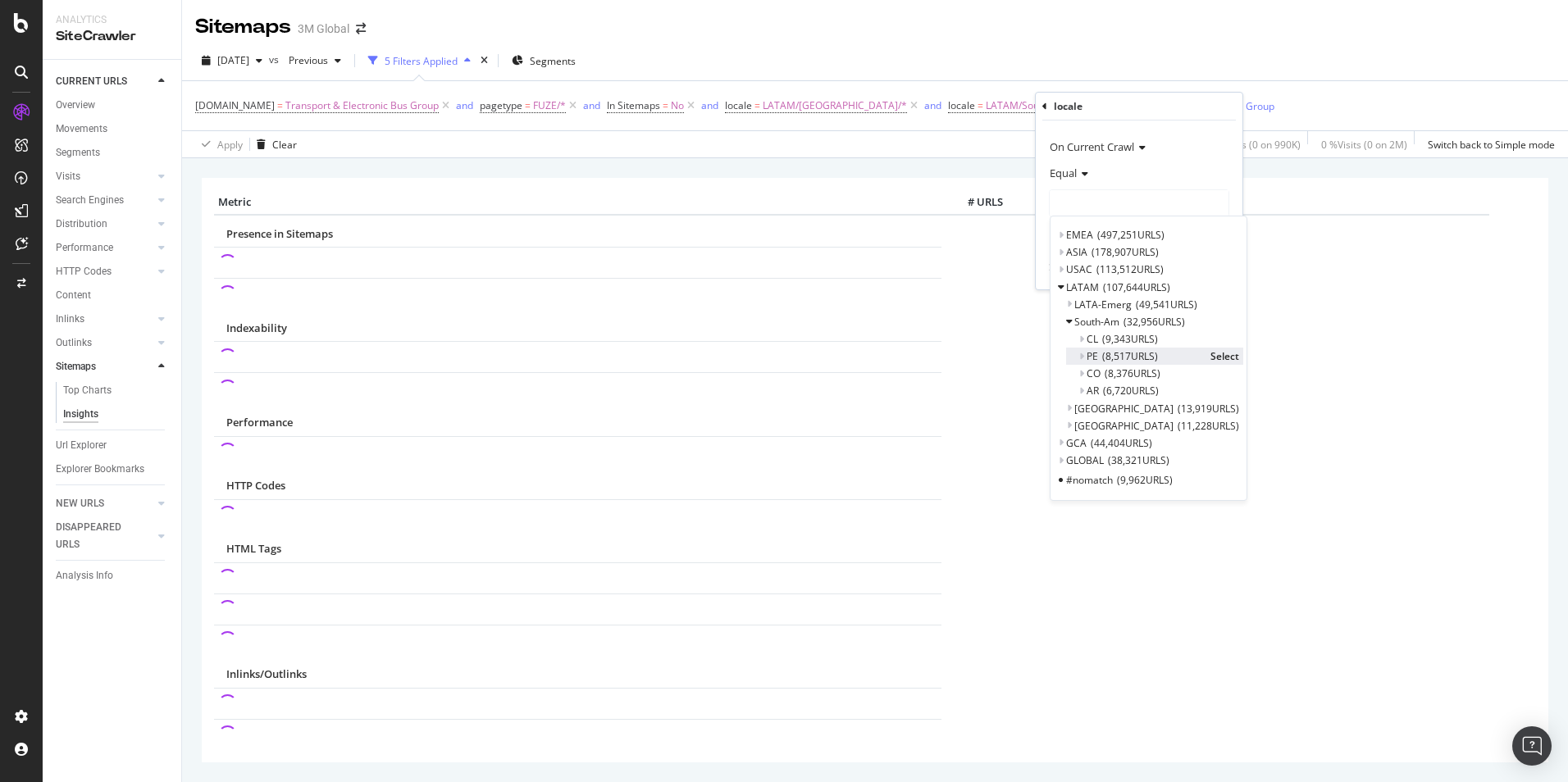
click at [1213, 357] on span "Select" at bounding box center [1225, 356] width 29 height 14
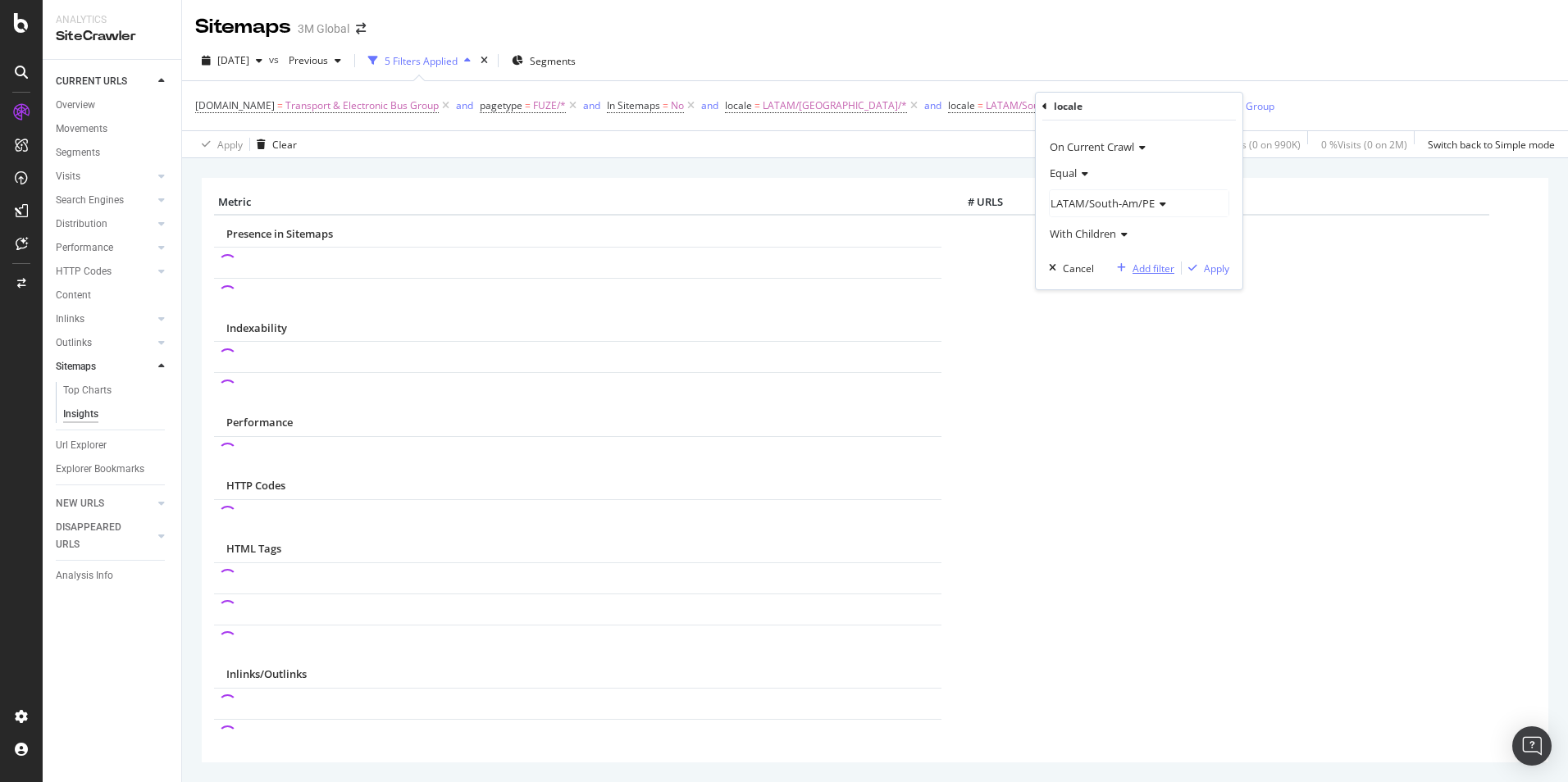
click at [1153, 267] on div "Add filter" at bounding box center [1152, 269] width 42 height 14
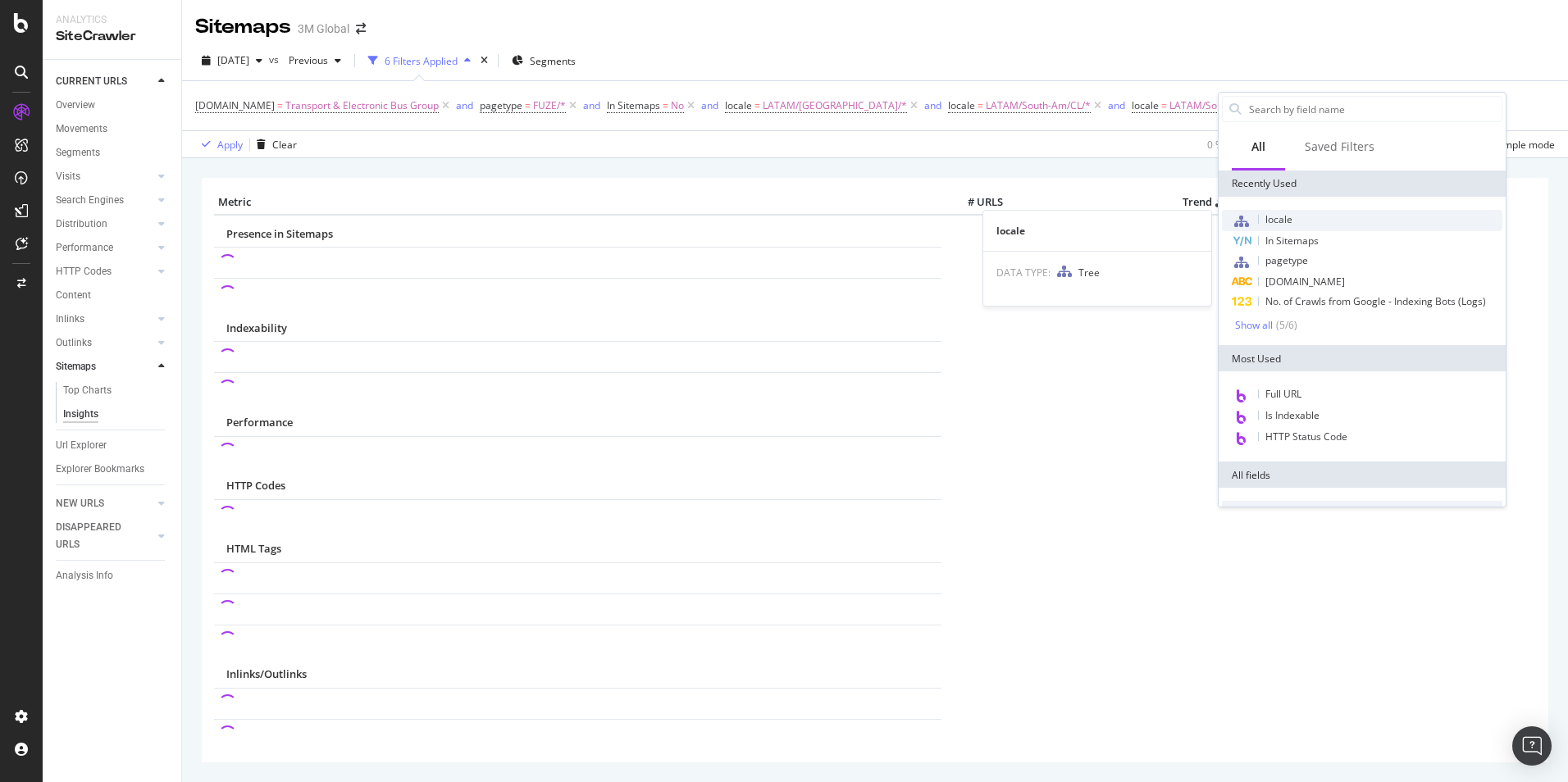
click at [1282, 222] on span "locale" at bounding box center [1279, 219] width 27 height 14
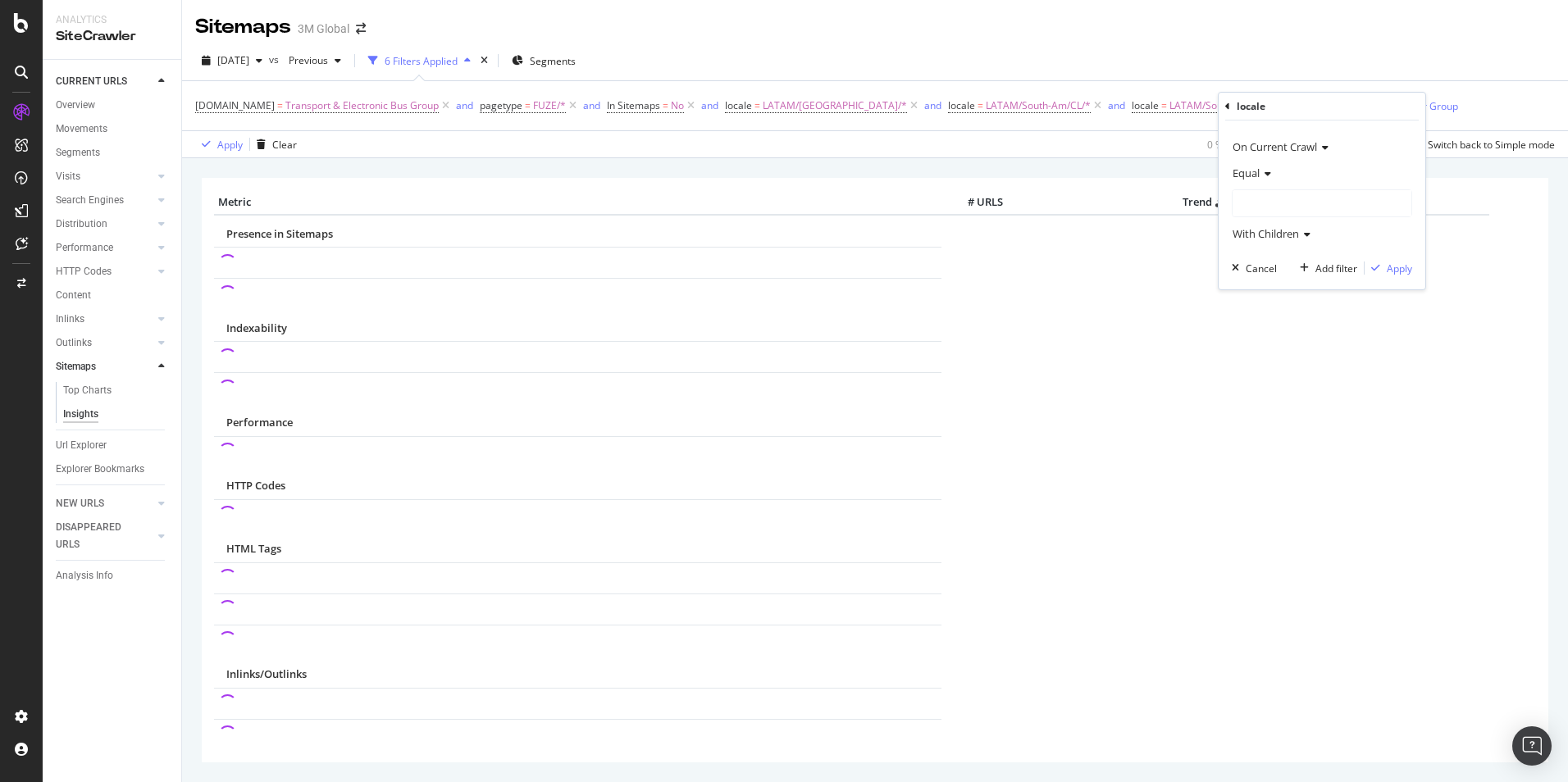
click at [1269, 197] on div at bounding box center [1321, 203] width 179 height 26
click at [1294, 284] on span "107,644 URLS" at bounding box center [1320, 287] width 68 height 14
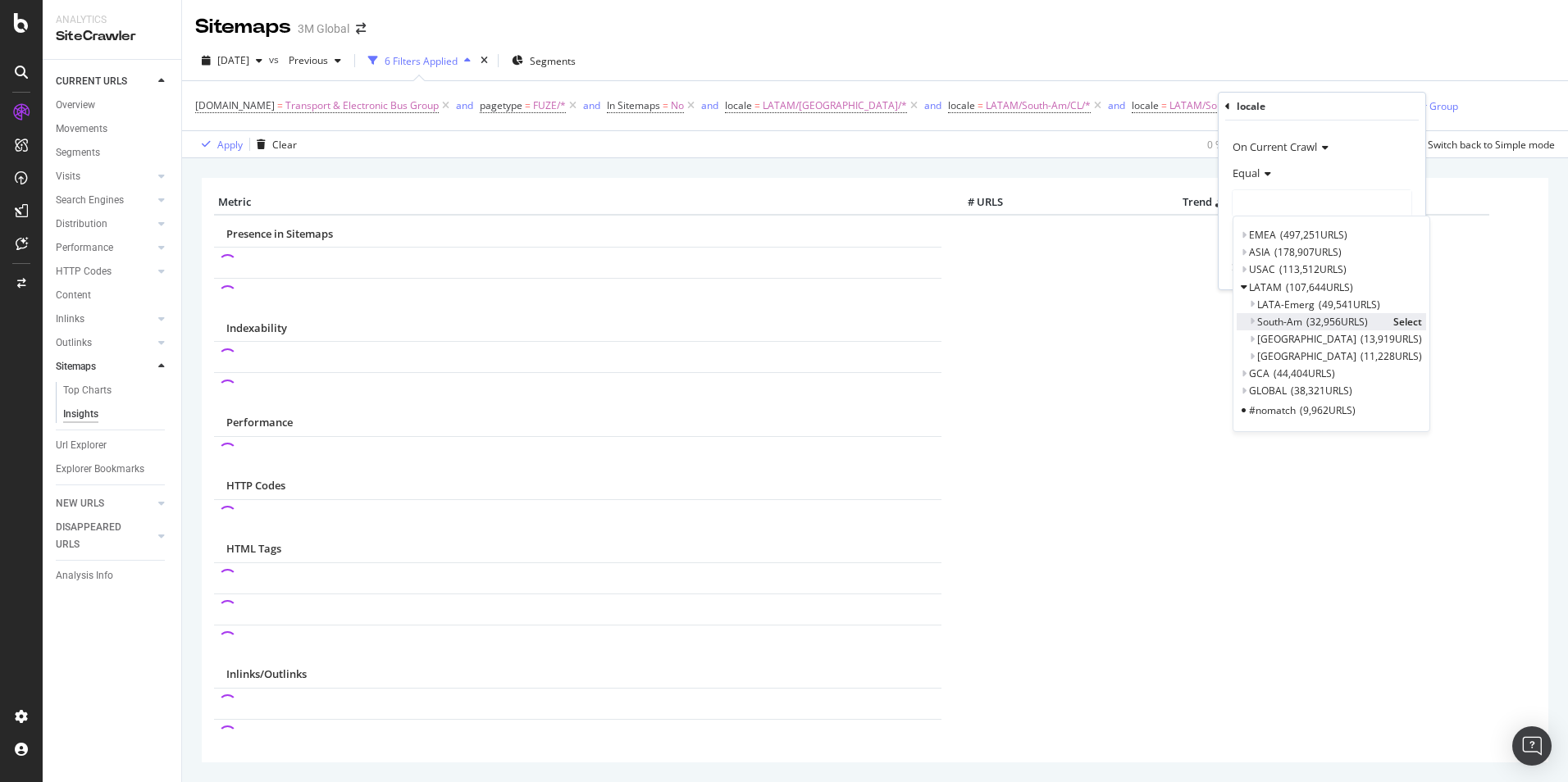
click at [1305, 320] on div "South-Am 32,956 URLS" at bounding box center [1321, 322] width 128 height 14
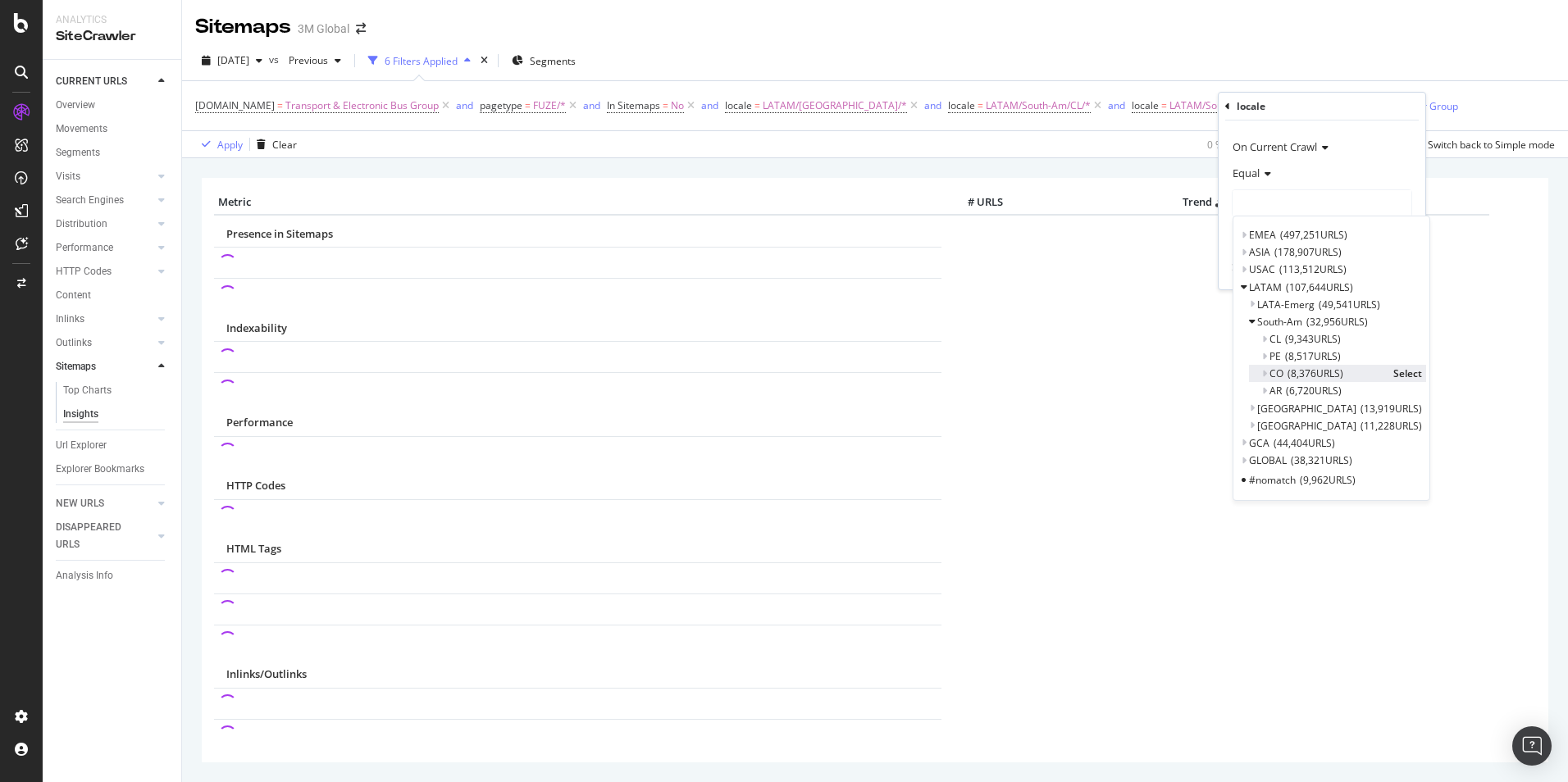
click at [1393, 373] on span "Select" at bounding box center [1408, 373] width 29 height 14
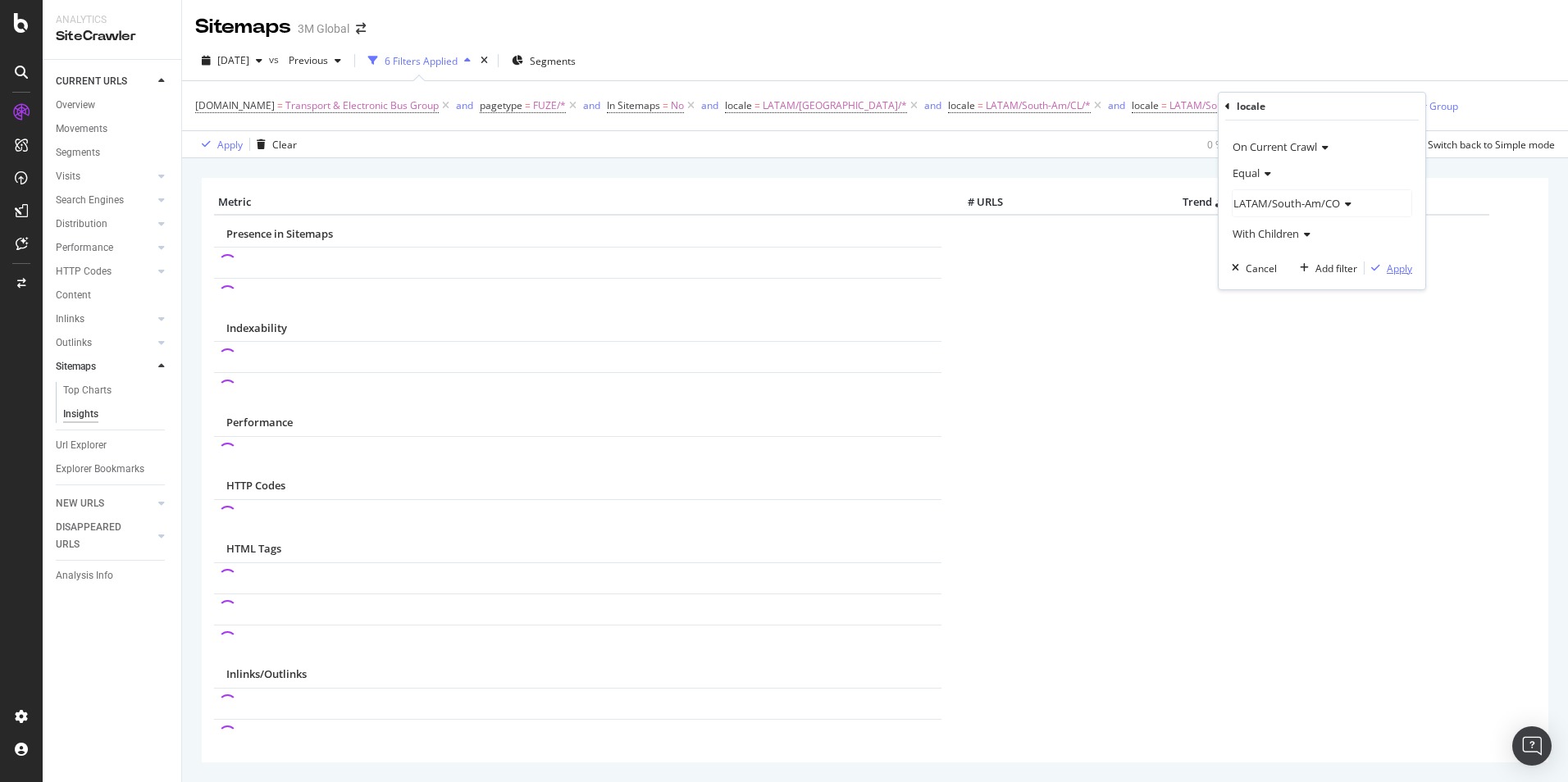
click at [1396, 262] on div "Apply" at bounding box center [1399, 269] width 25 height 14
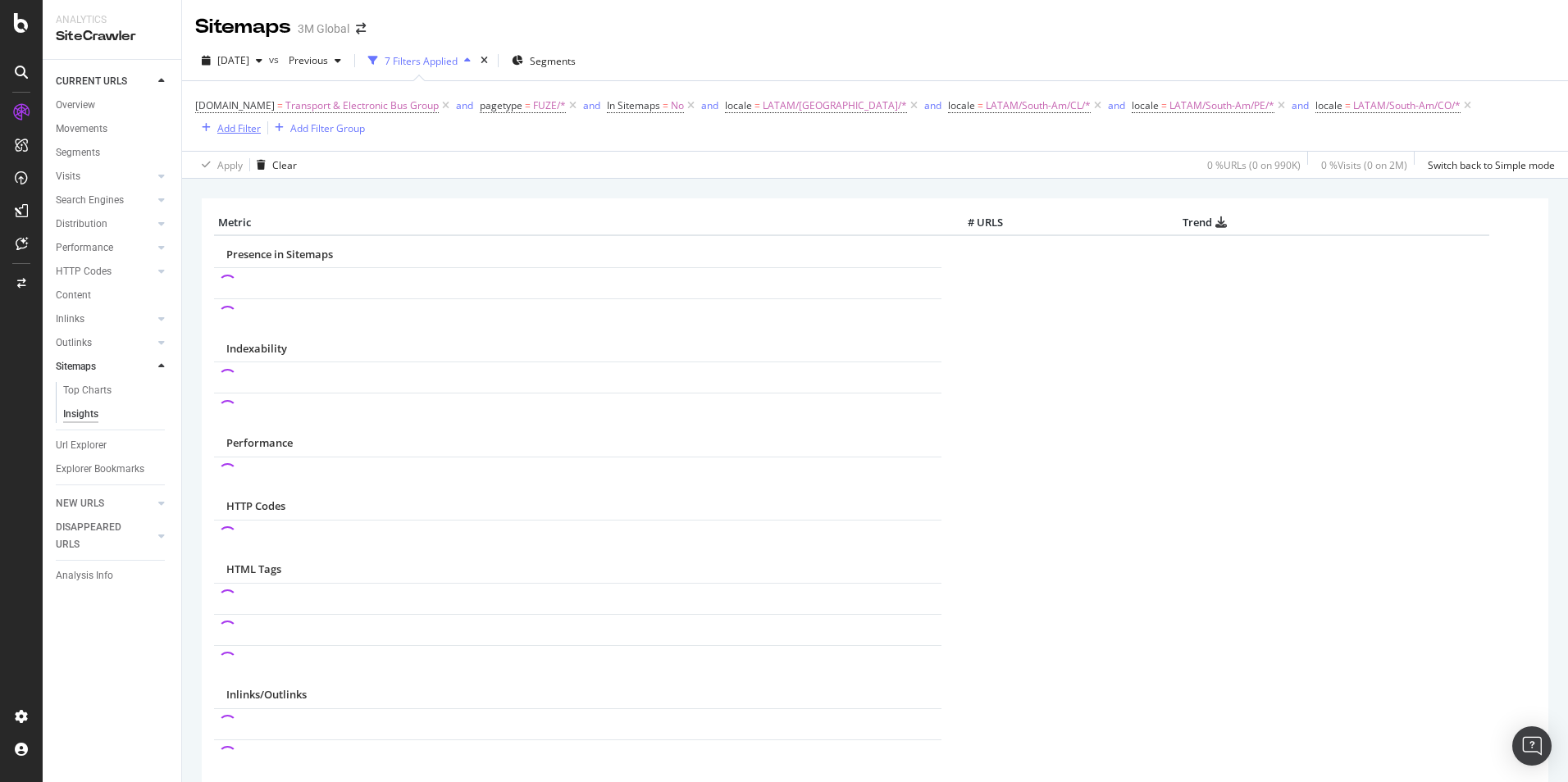
click at [252, 124] on div "Add Filter" at bounding box center [239, 129] width 44 height 14
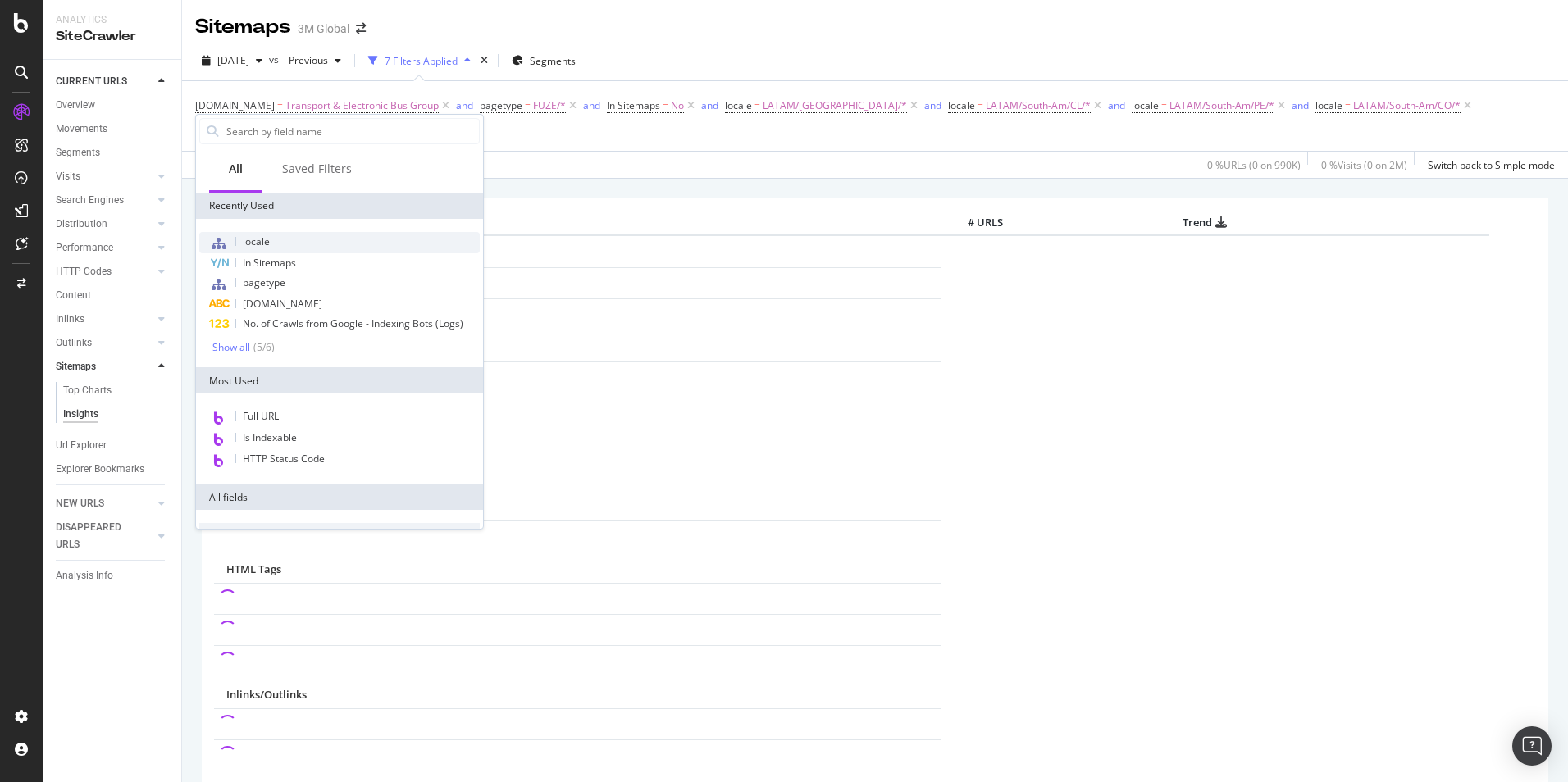
click at [273, 246] on div "locale" at bounding box center [339, 243] width 280 height 21
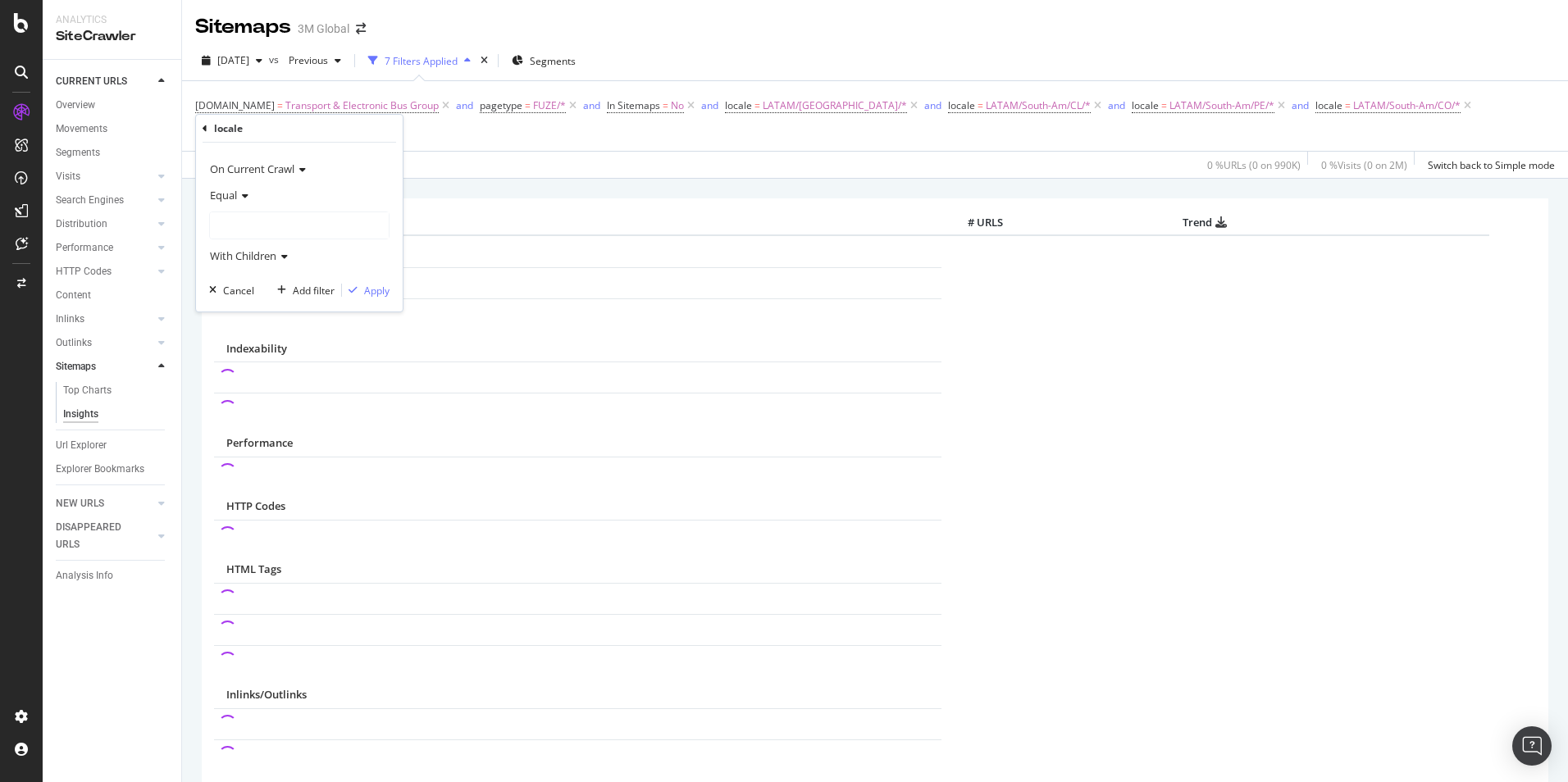
click at [242, 224] on div at bounding box center [299, 225] width 179 height 26
click at [260, 303] on div "LATAM 107,644 URLS" at bounding box center [287, 309] width 122 height 14
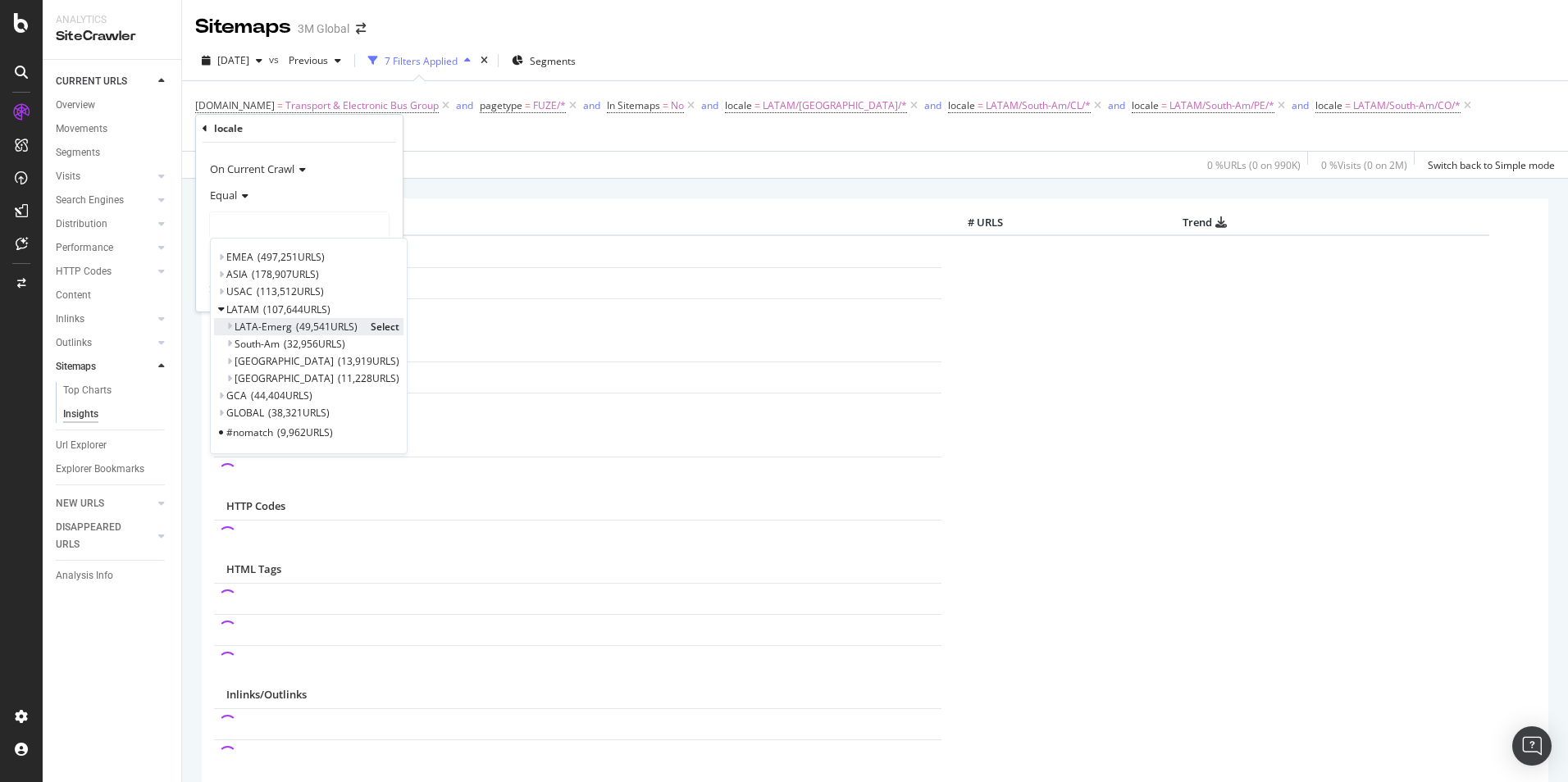
click at [292, 332] on div "LATA-Emerg 49,541 URLS" at bounding box center [299, 327] width 128 height 14
click at [284, 353] on div "Mexico 13,919 URLS Select" at bounding box center [327, 362] width 226 height 17
click at [287, 345] on span "32,956 URLS" at bounding box center [314, 344] width 62 height 14
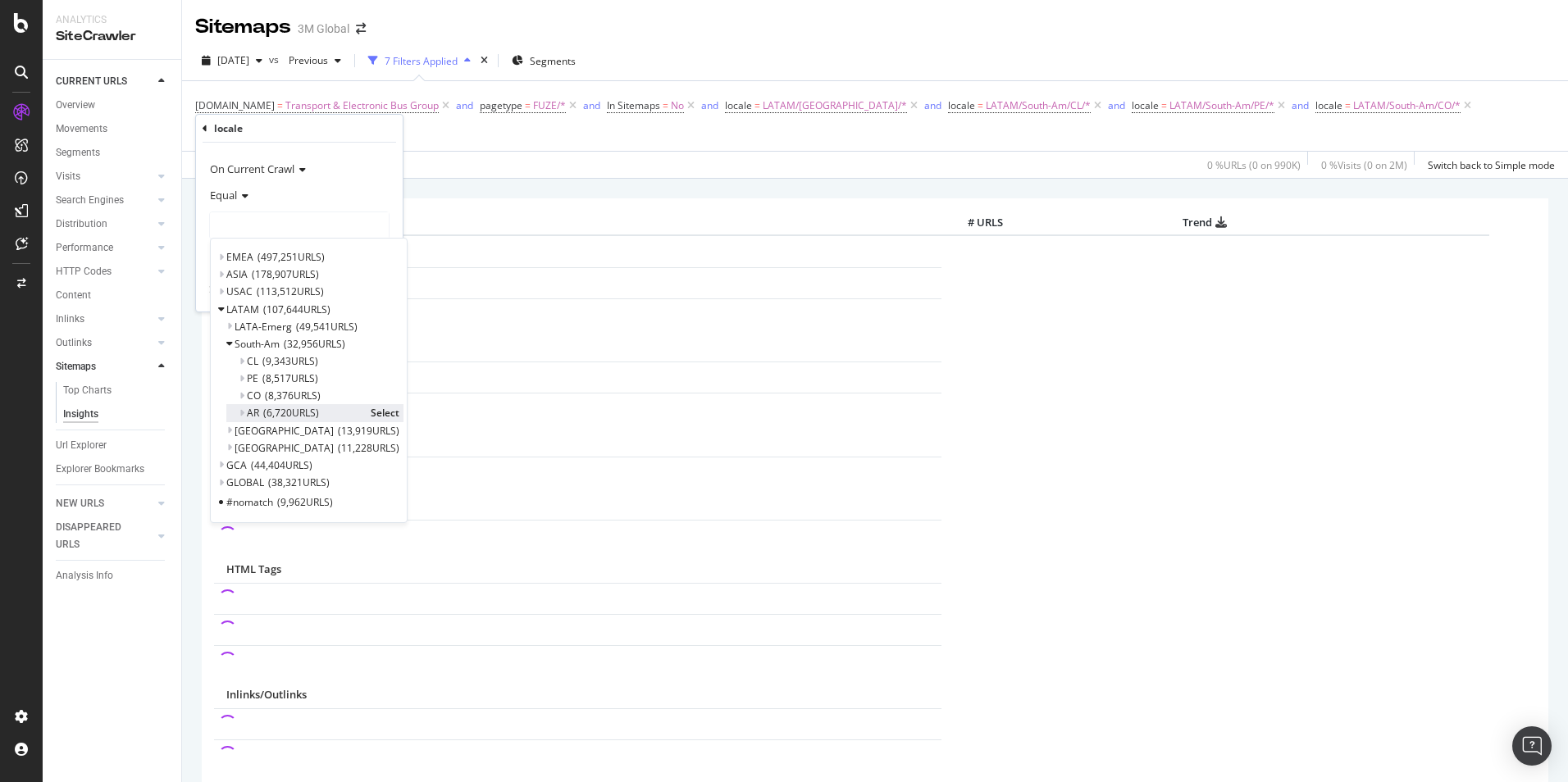
click at [276, 414] on span "6,720 URLS" at bounding box center [291, 413] width 56 height 14
click at [375, 413] on span "Select" at bounding box center [385, 413] width 29 height 14
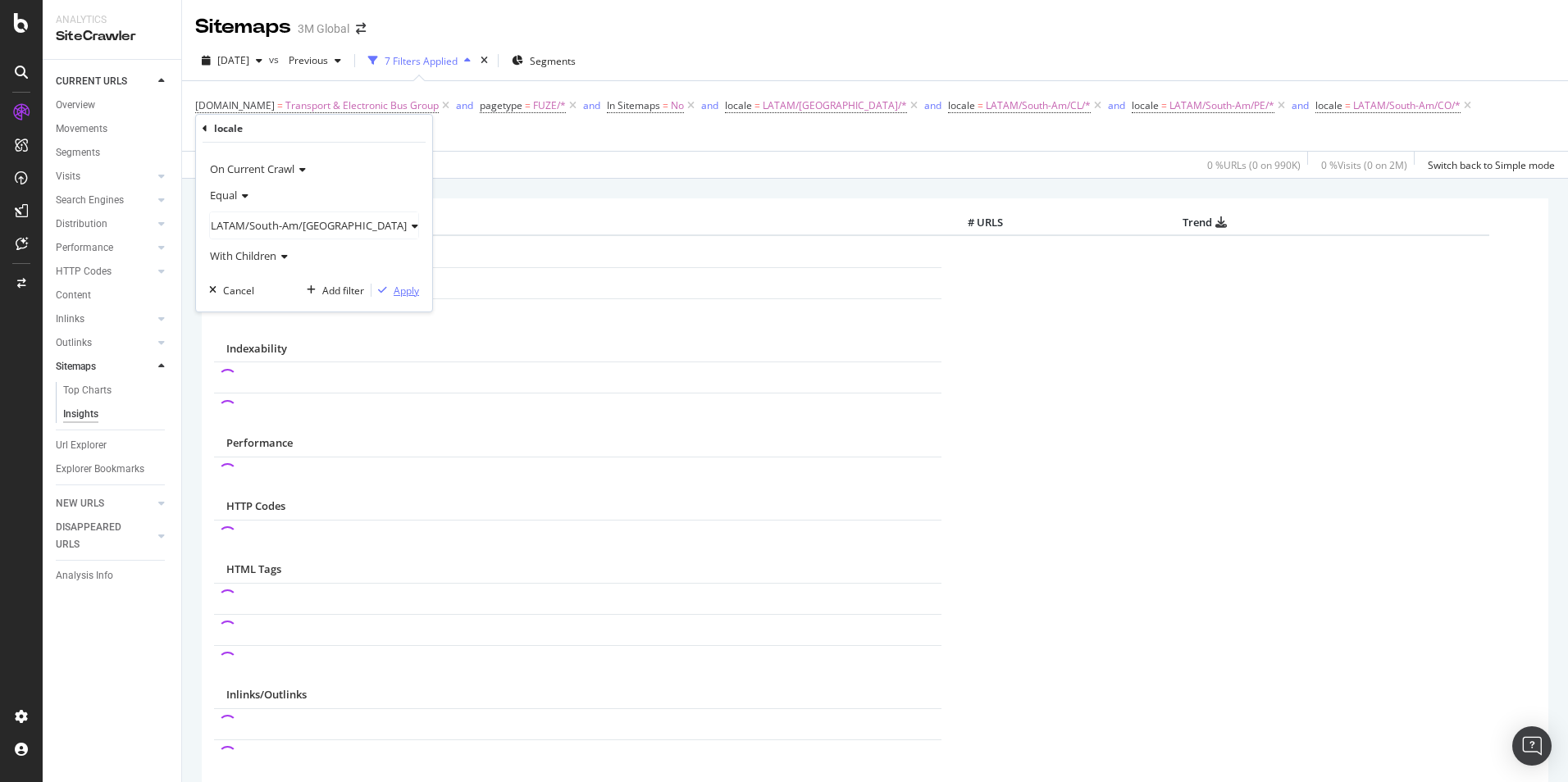
click at [393, 293] on div "Apply" at bounding box center [406, 290] width 25 height 14
click at [390, 131] on div "Add Filter" at bounding box center [396, 129] width 44 height 14
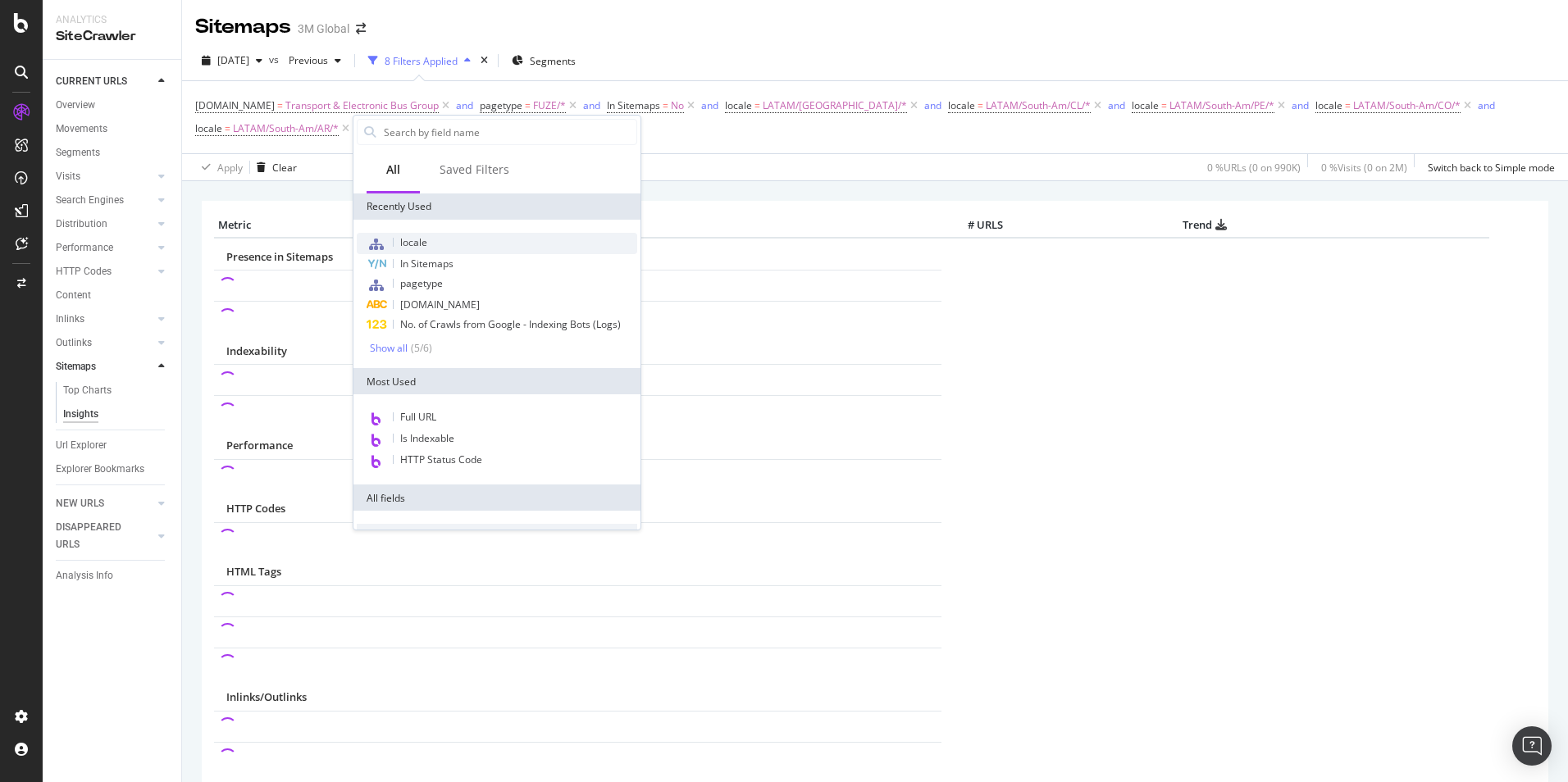
click at [446, 238] on div "locale" at bounding box center [497, 244] width 280 height 21
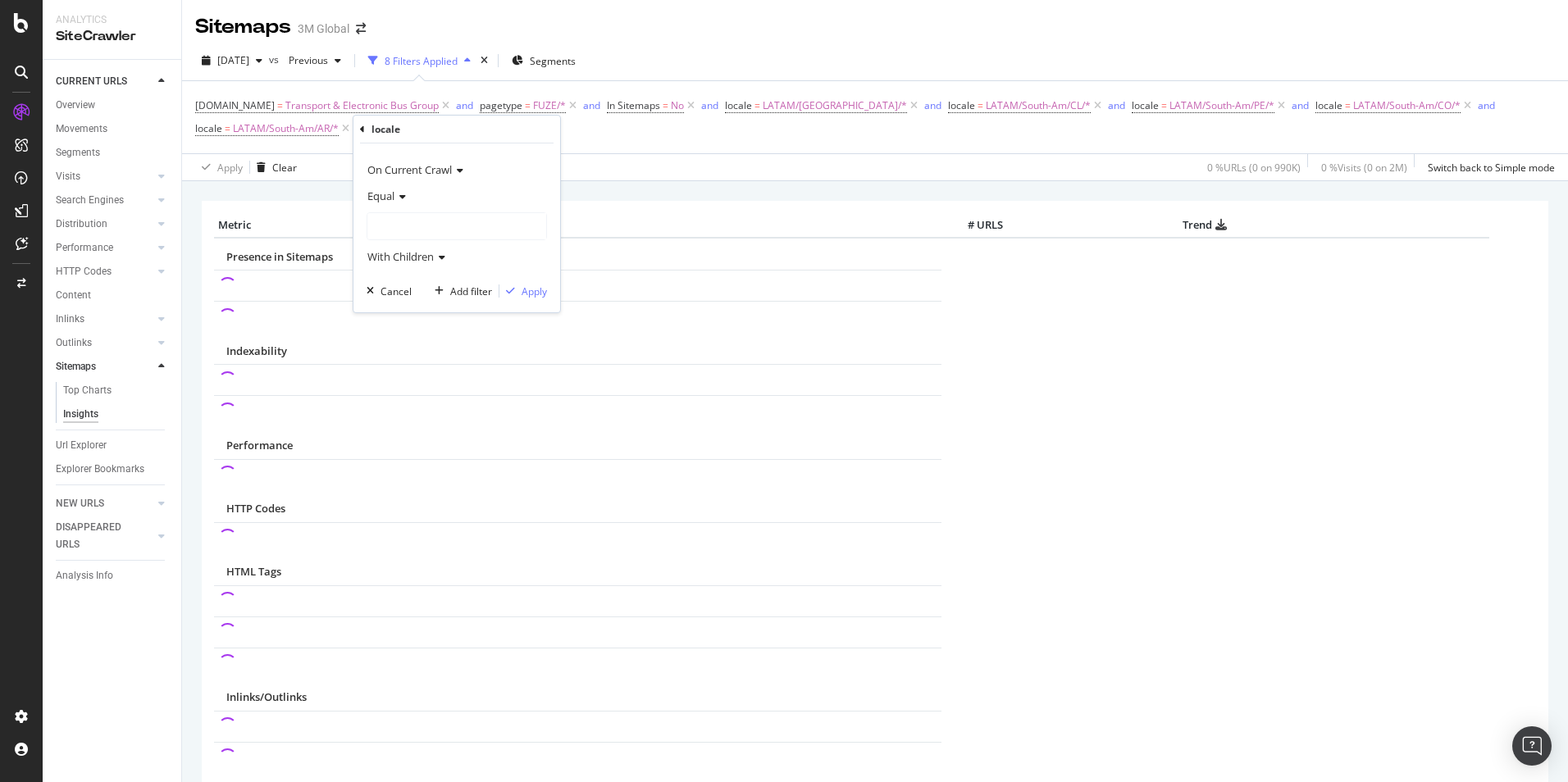
click at [497, 236] on div at bounding box center [456, 226] width 179 height 26
click at [437, 306] on span "107,644 URLS" at bounding box center [454, 310] width 68 height 14
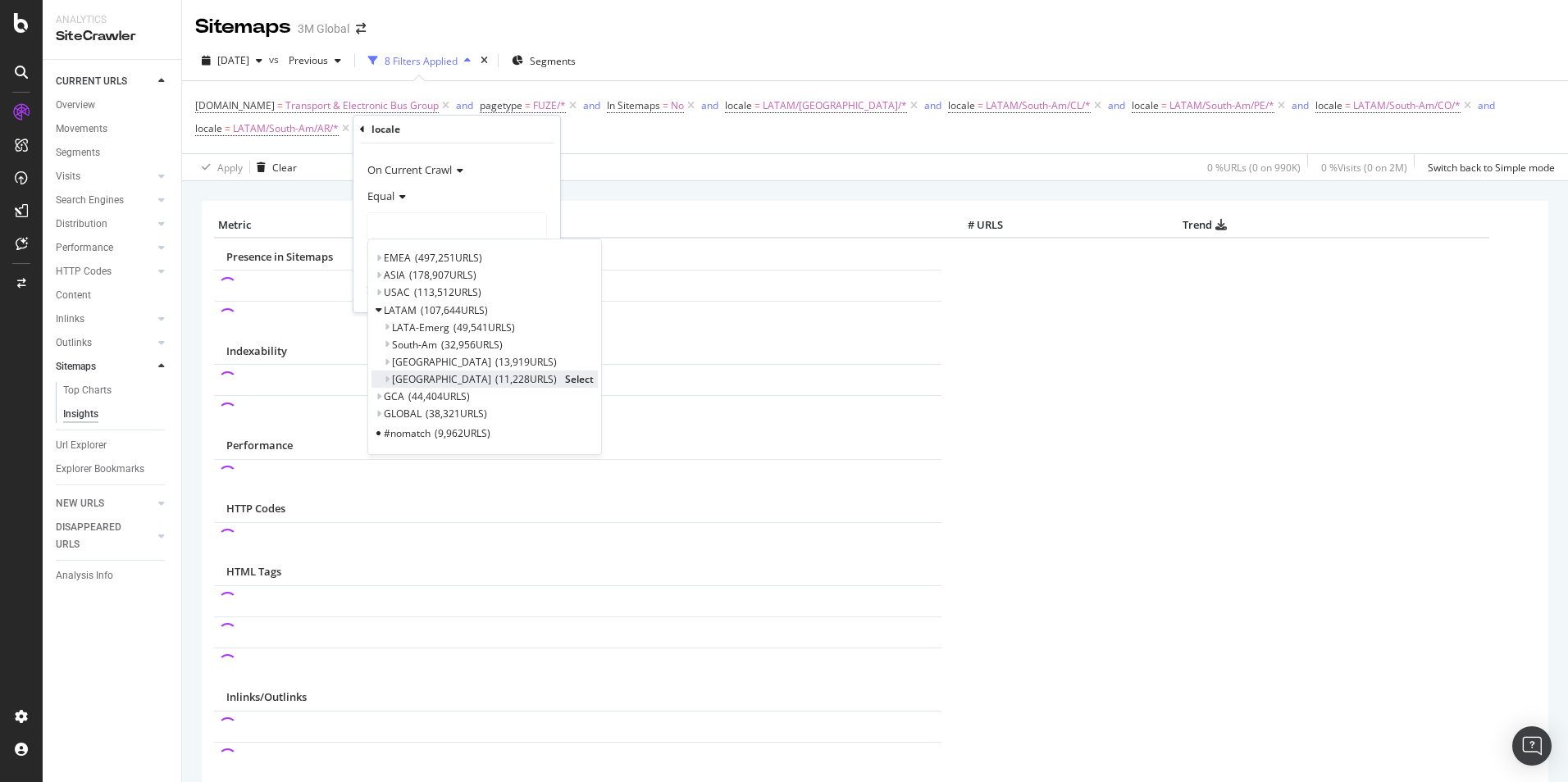
click at [565, 379] on span "Select" at bounding box center [579, 379] width 29 height 14
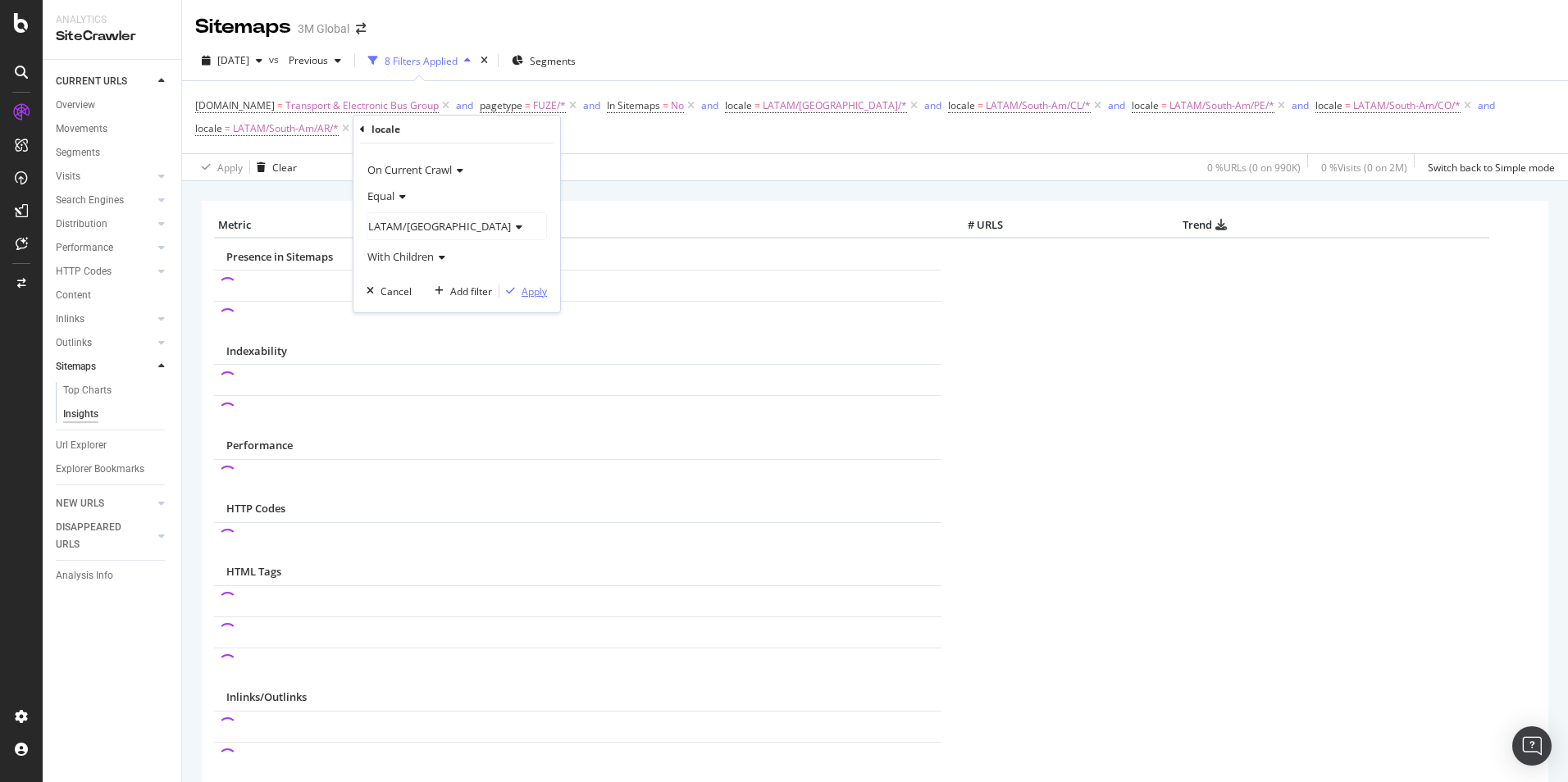
click at [537, 289] on div "Apply" at bounding box center [534, 291] width 25 height 14
click at [690, 105] on icon at bounding box center [690, 105] width 14 height 16
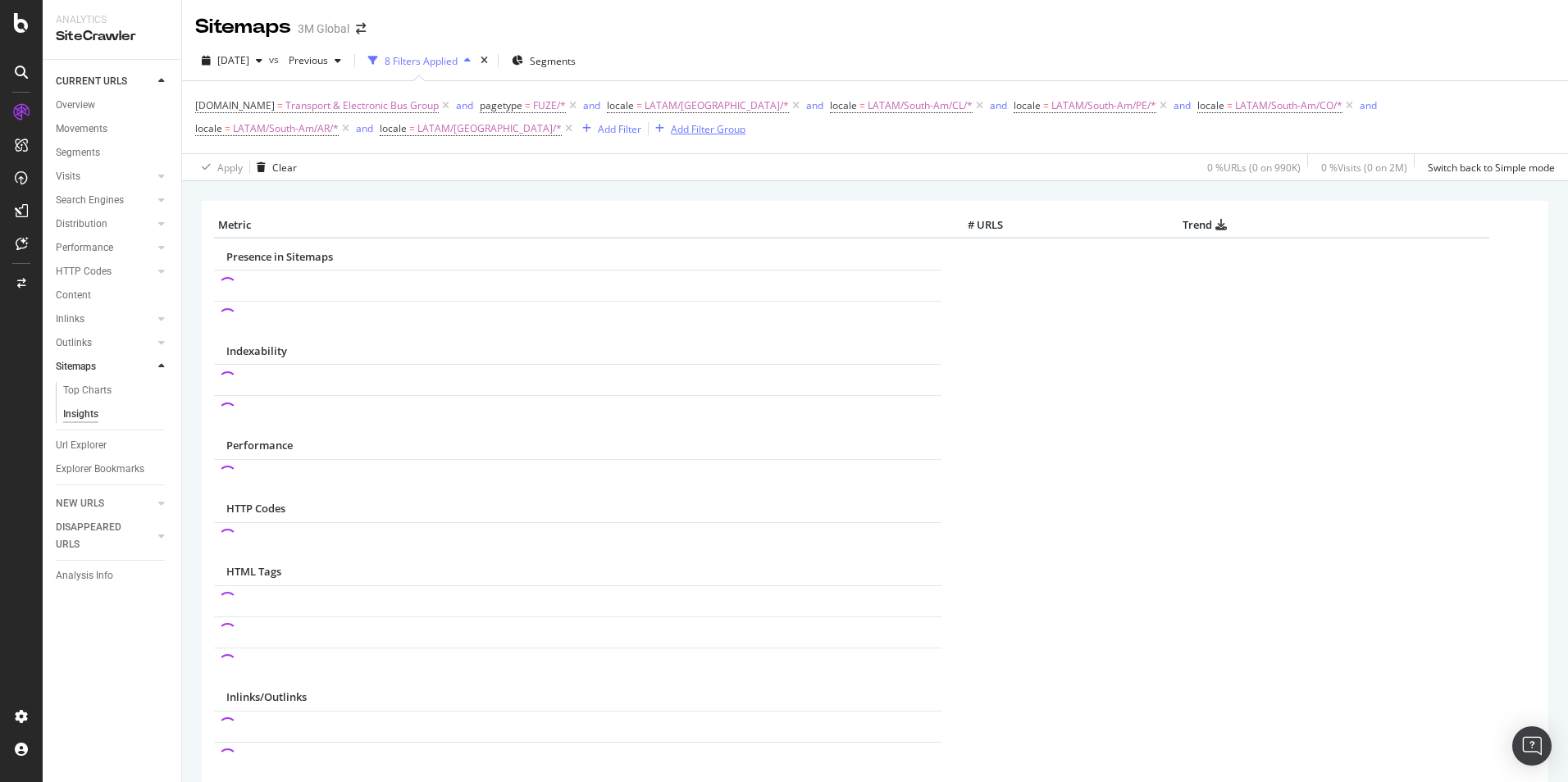
click at [671, 131] on div "Add Filter Group" at bounding box center [708, 129] width 74 height 14
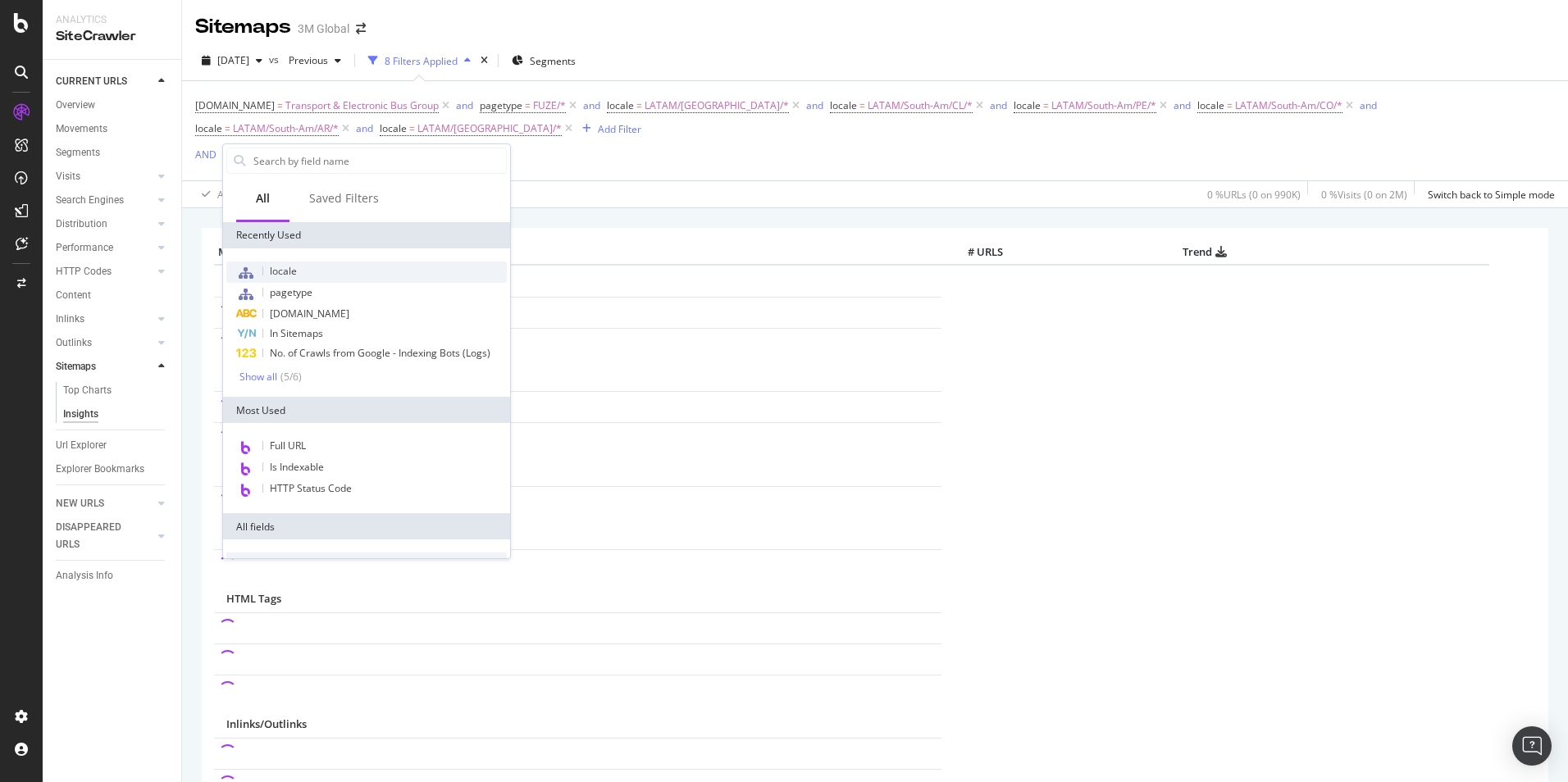
click at [301, 270] on div "locale" at bounding box center [366, 273] width 280 height 21
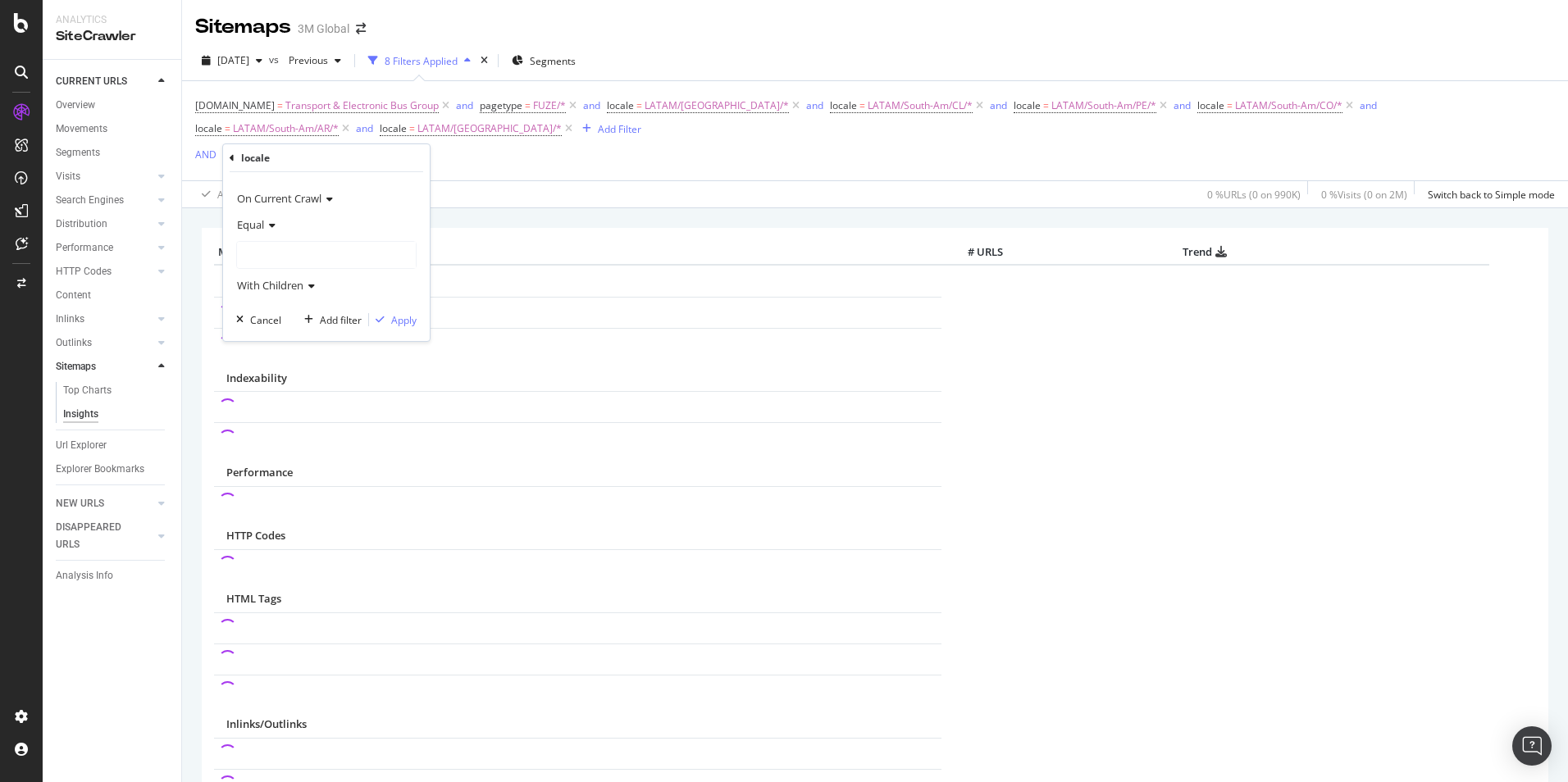
click at [339, 256] on div at bounding box center [326, 254] width 179 height 26
click at [290, 338] on span "107,644 URLS" at bounding box center [324, 339] width 68 height 14
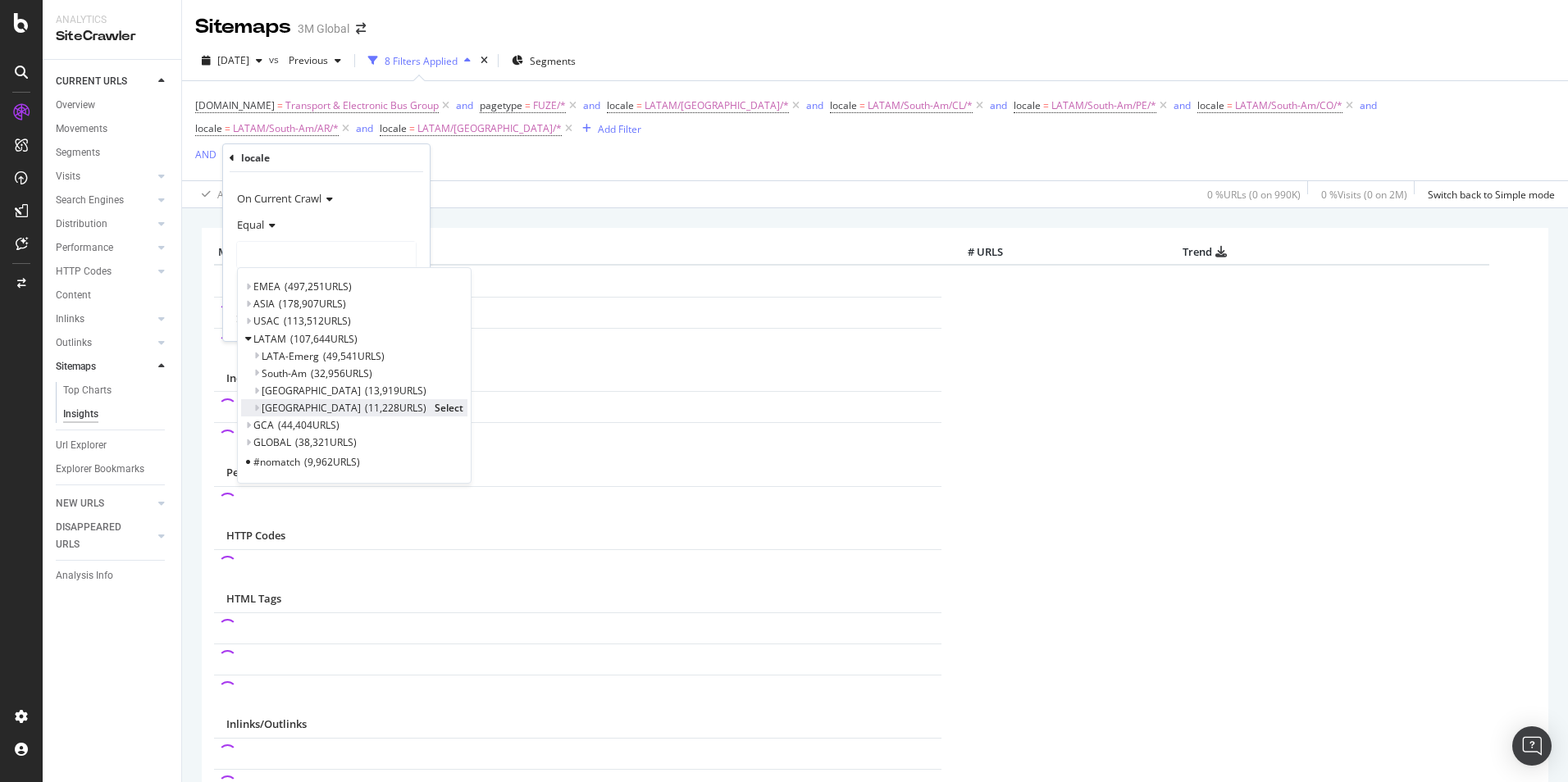
click at [435, 407] on span "Select" at bounding box center [450, 408] width 29 height 14
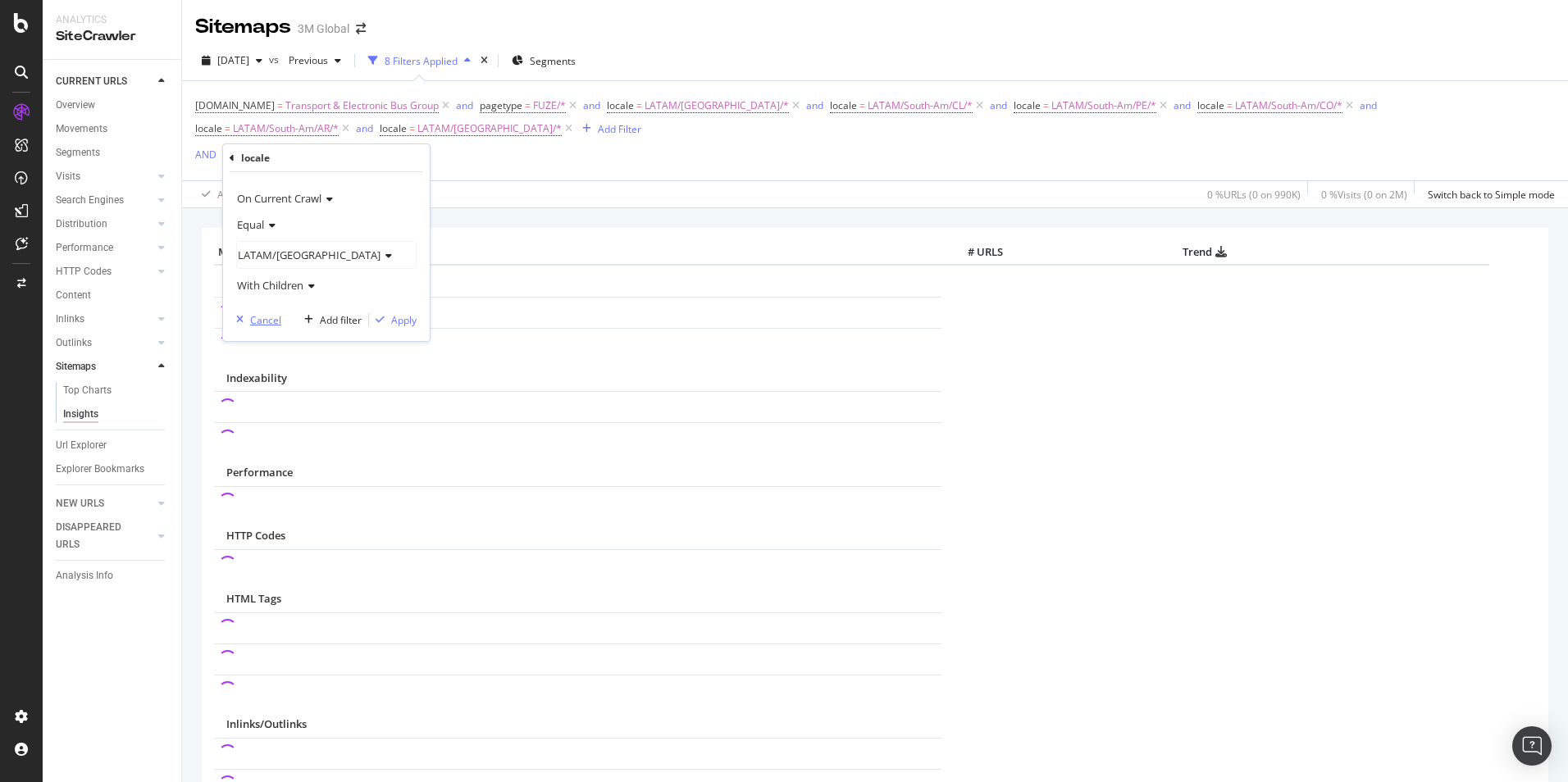
click at [253, 320] on div "Cancel" at bounding box center [266, 320] width 31 height 14
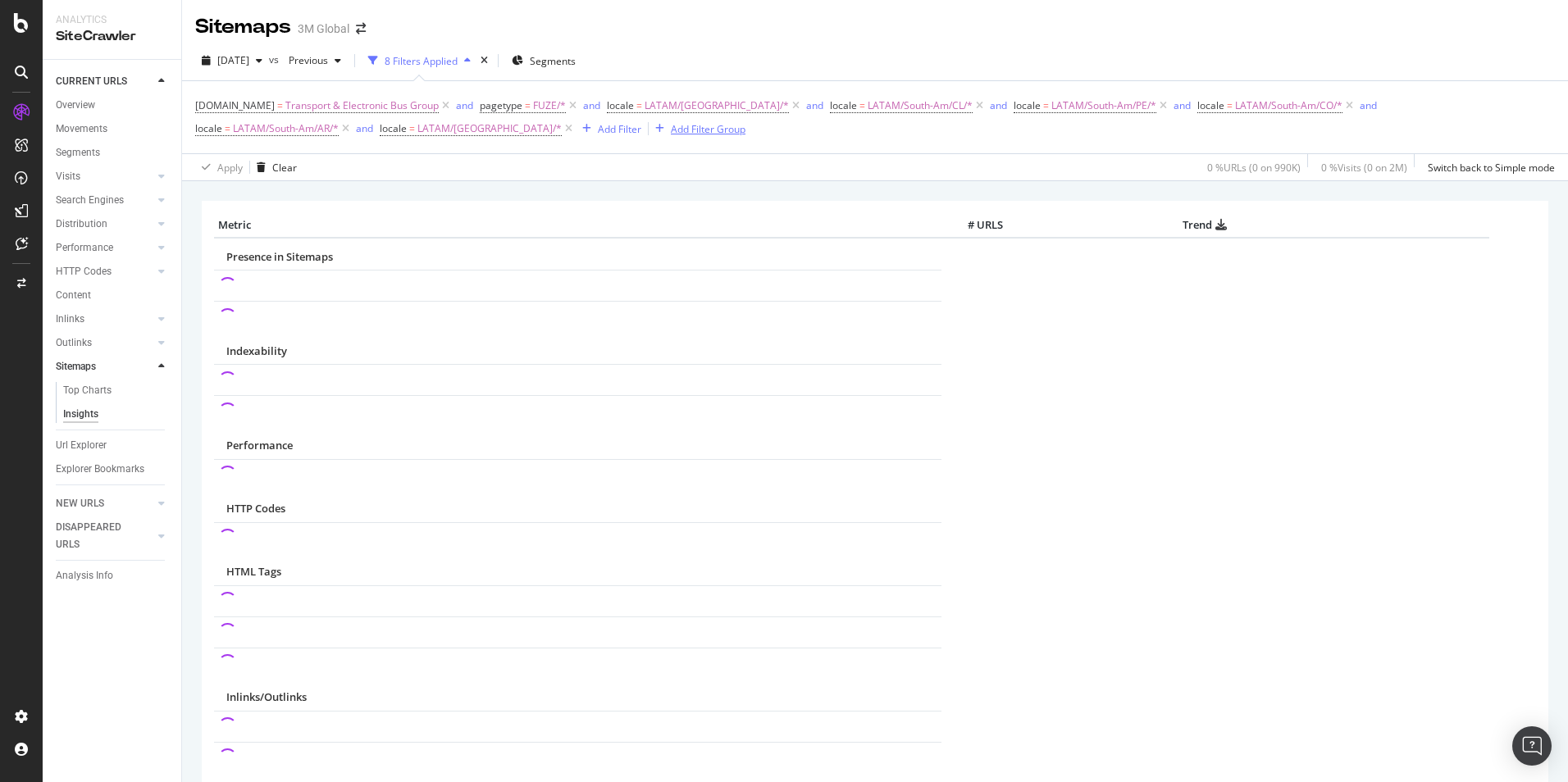
click at [671, 132] on div "Add Filter Group" at bounding box center [708, 129] width 74 height 14
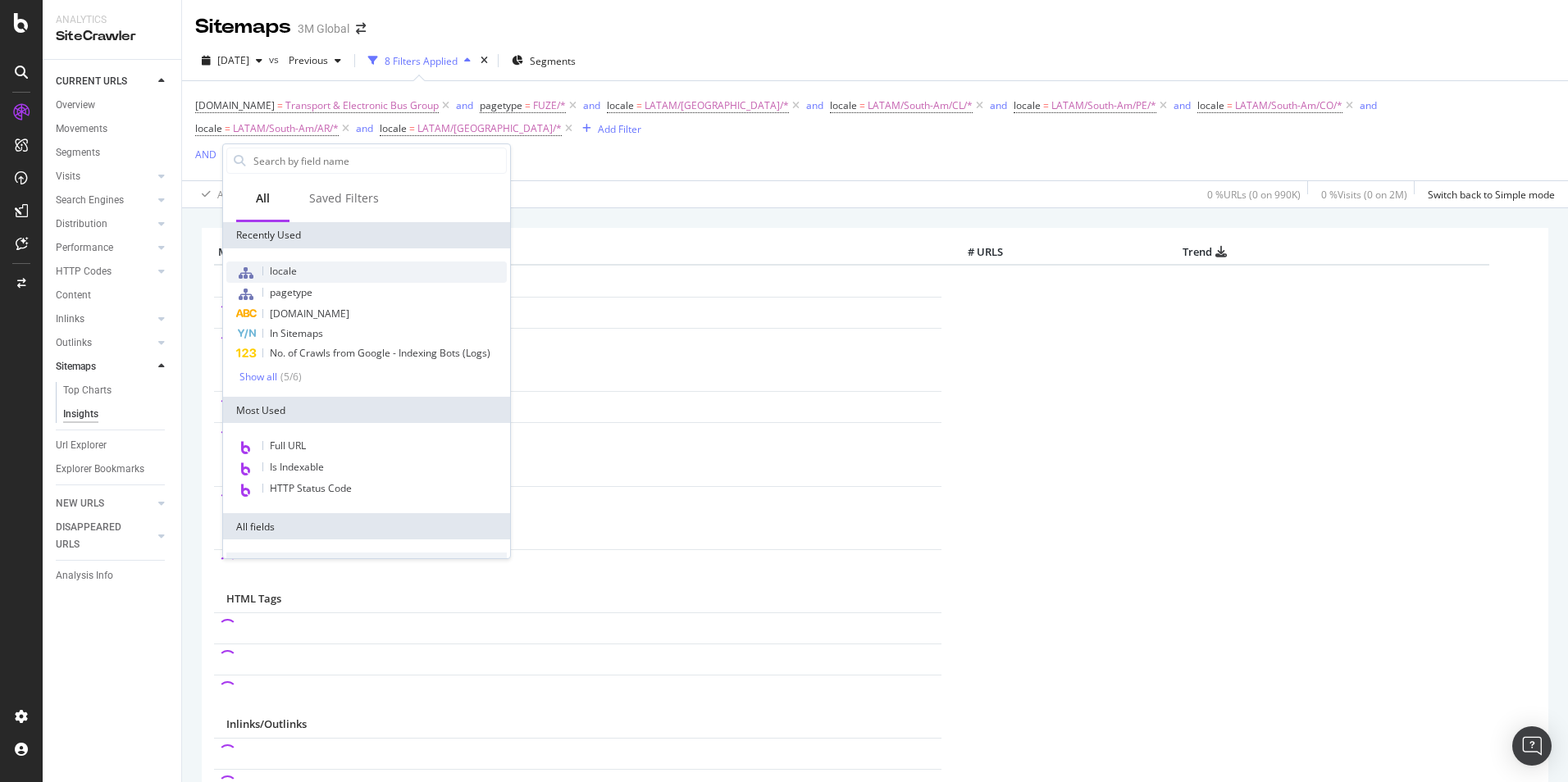
click at [310, 273] on div "locale" at bounding box center [366, 273] width 280 height 21
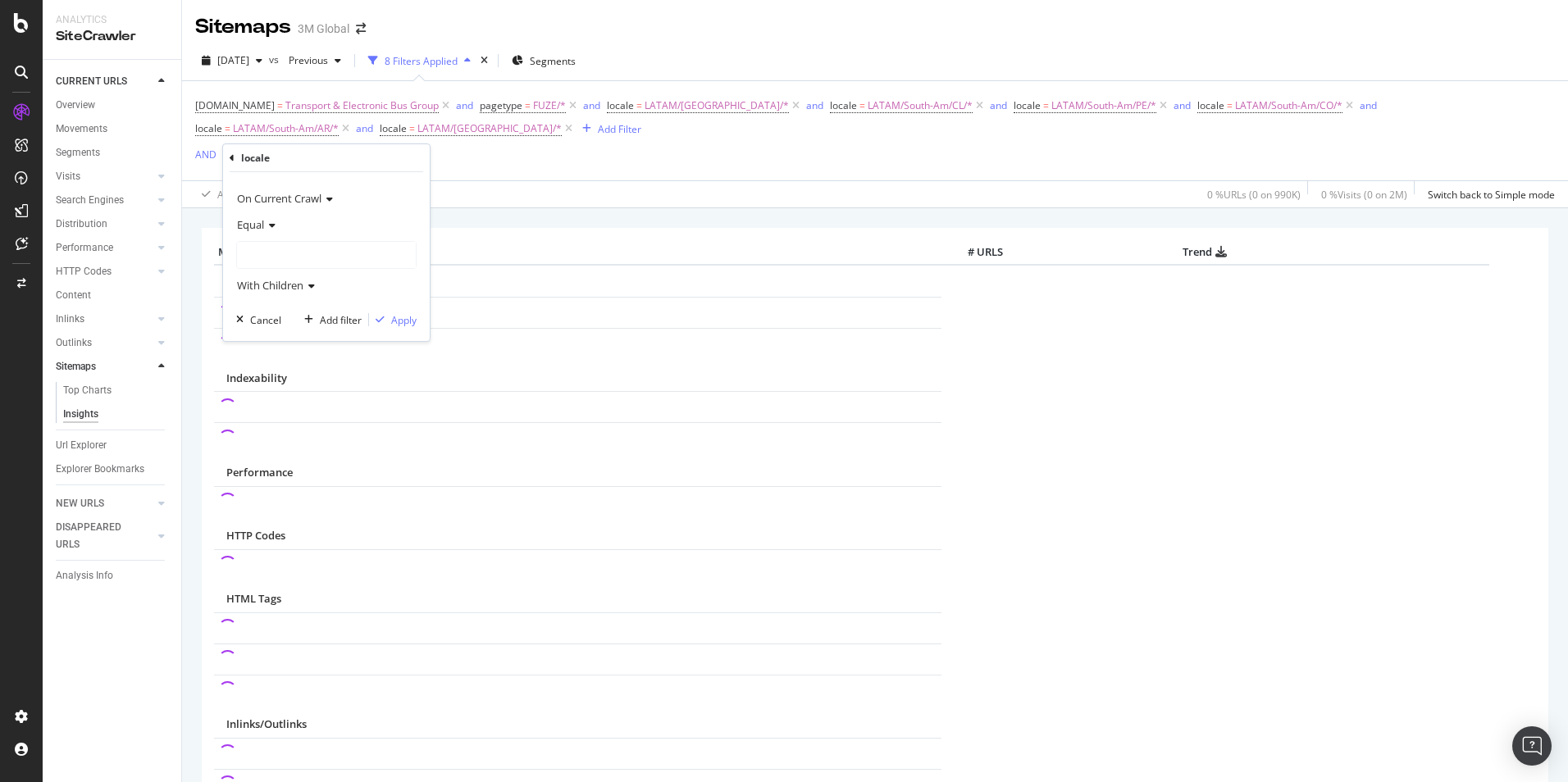
click at [305, 251] on div at bounding box center [326, 254] width 179 height 26
click at [291, 340] on span "107,644 URLS" at bounding box center [324, 339] width 68 height 14
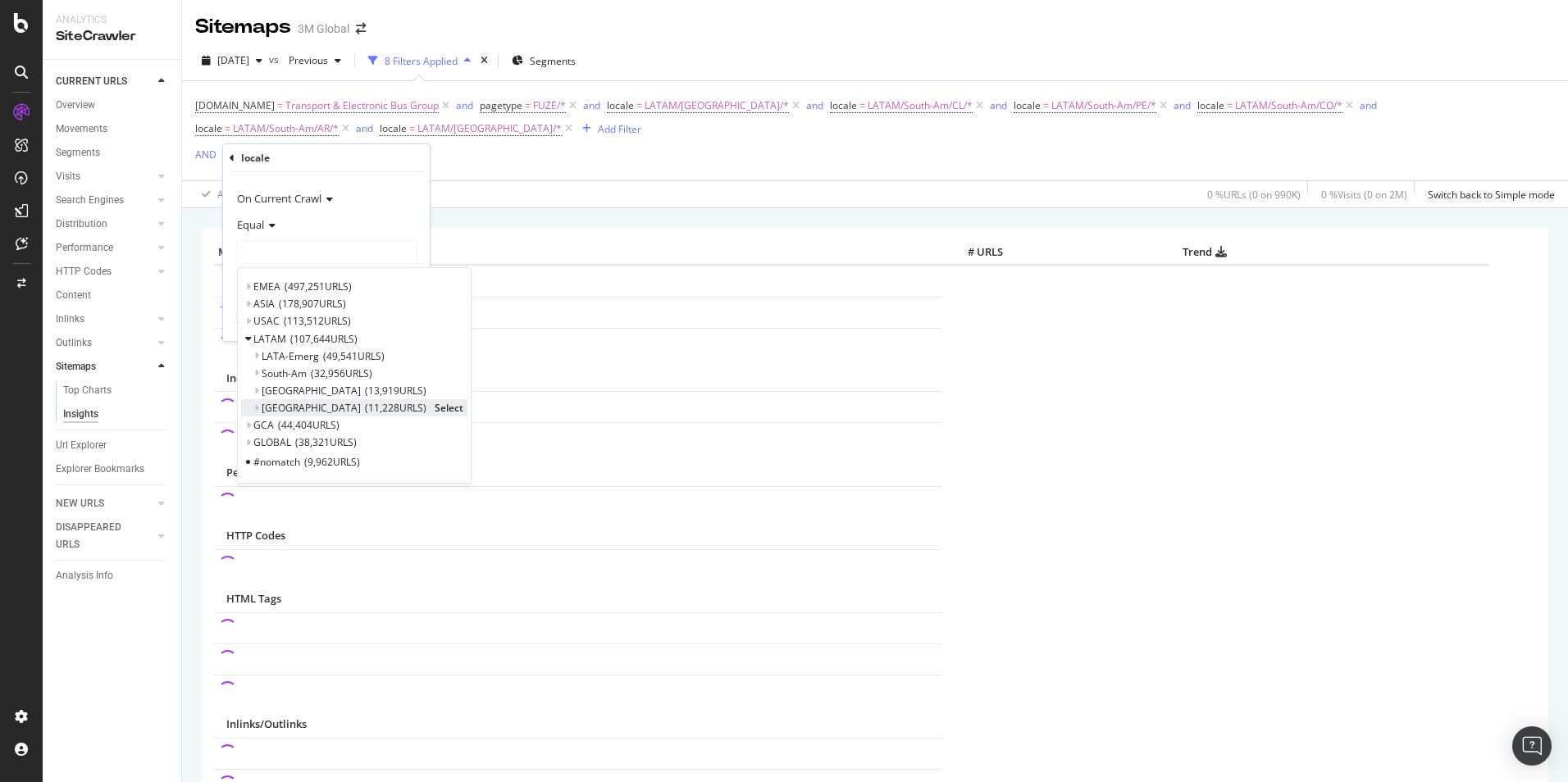
click at [435, 411] on span "Select" at bounding box center [450, 408] width 29 height 14
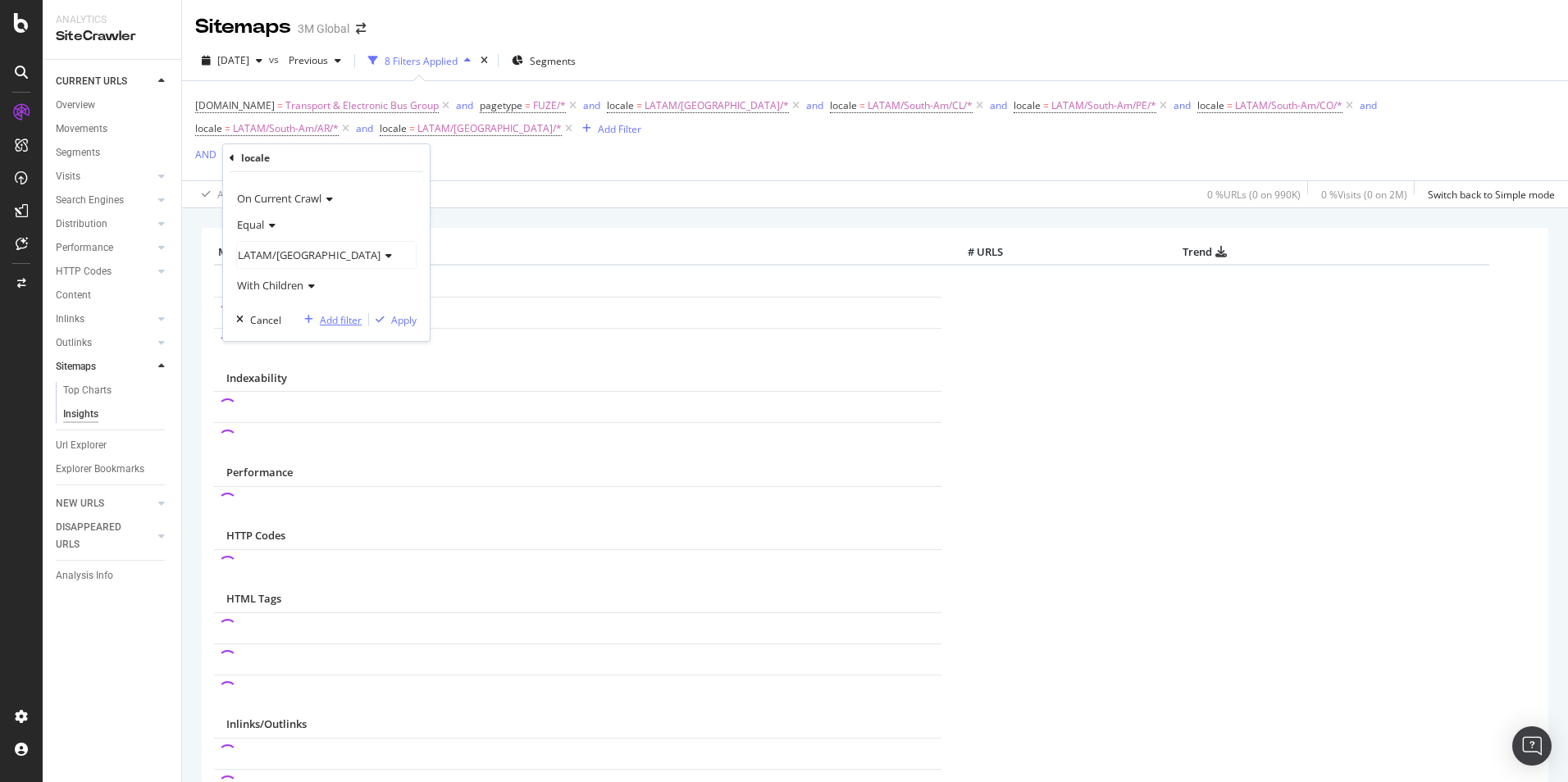
click at [348, 318] on div "Add filter" at bounding box center [340, 320] width 42 height 14
click at [441, 159] on div "Add Filter" at bounding box center [462, 159] width 44 height 14
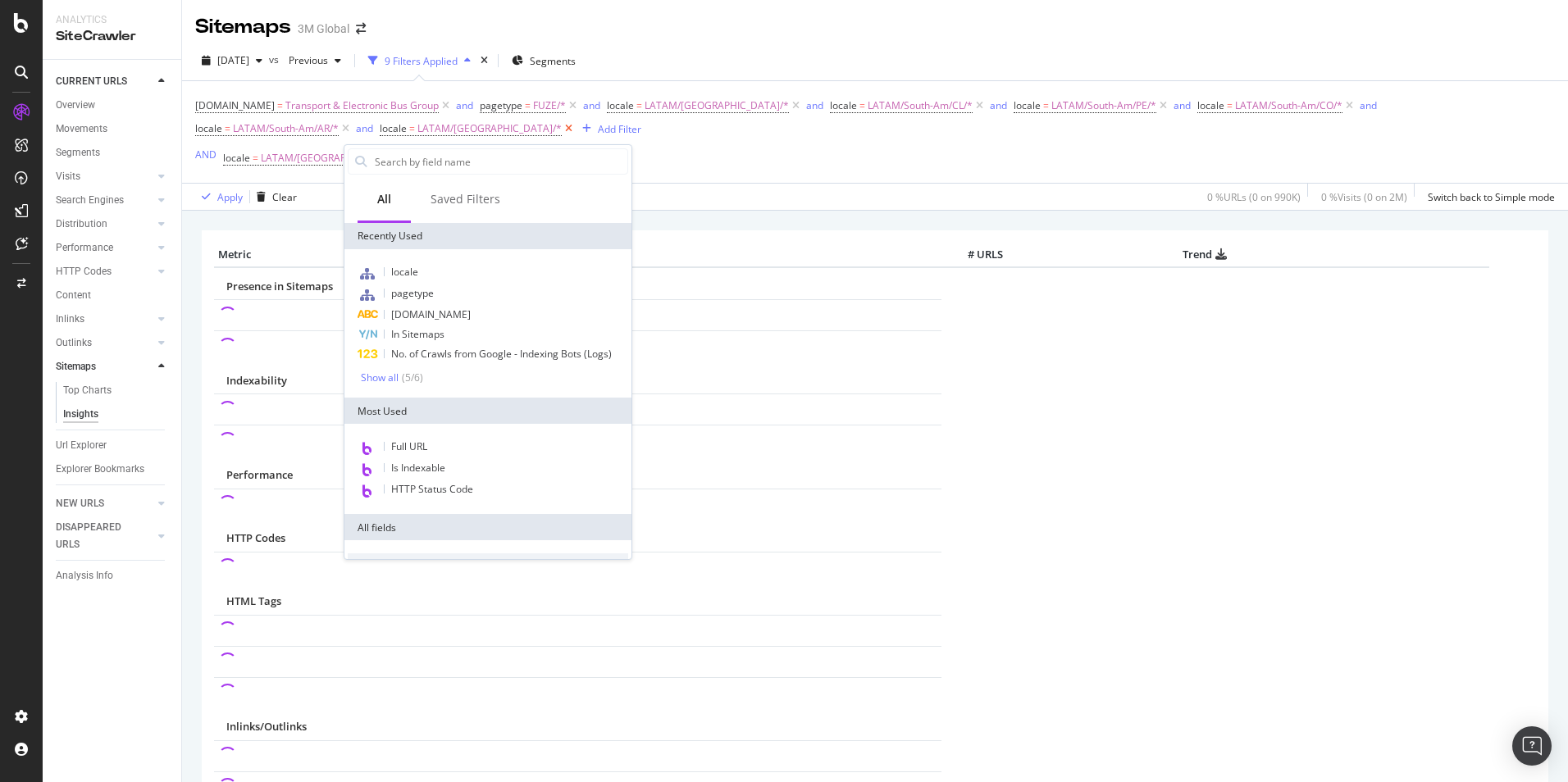
click at [562, 128] on icon at bounding box center [568, 129] width 14 height 16
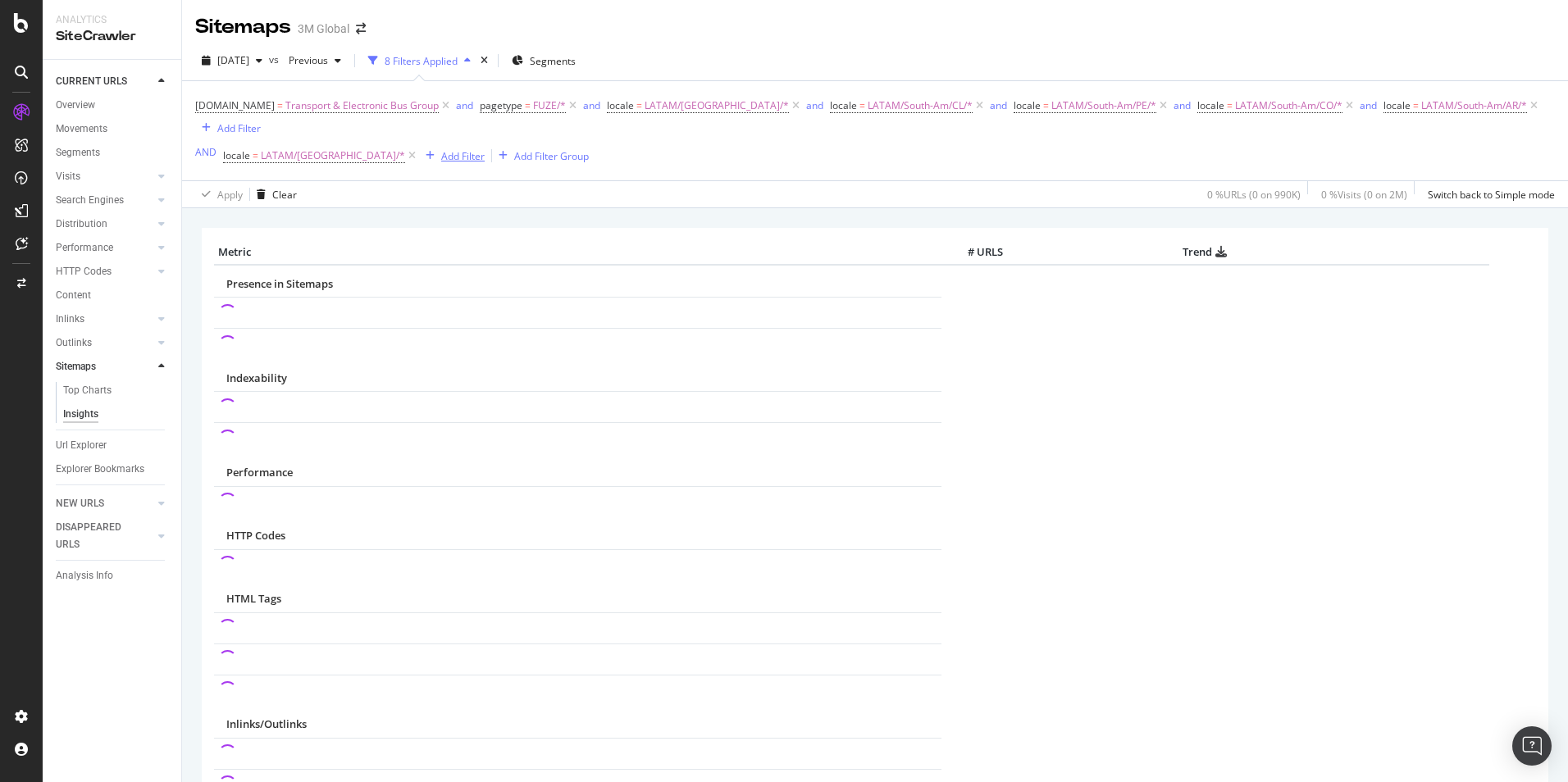
click at [441, 149] on div "Add Filter" at bounding box center [462, 156] width 44 height 14
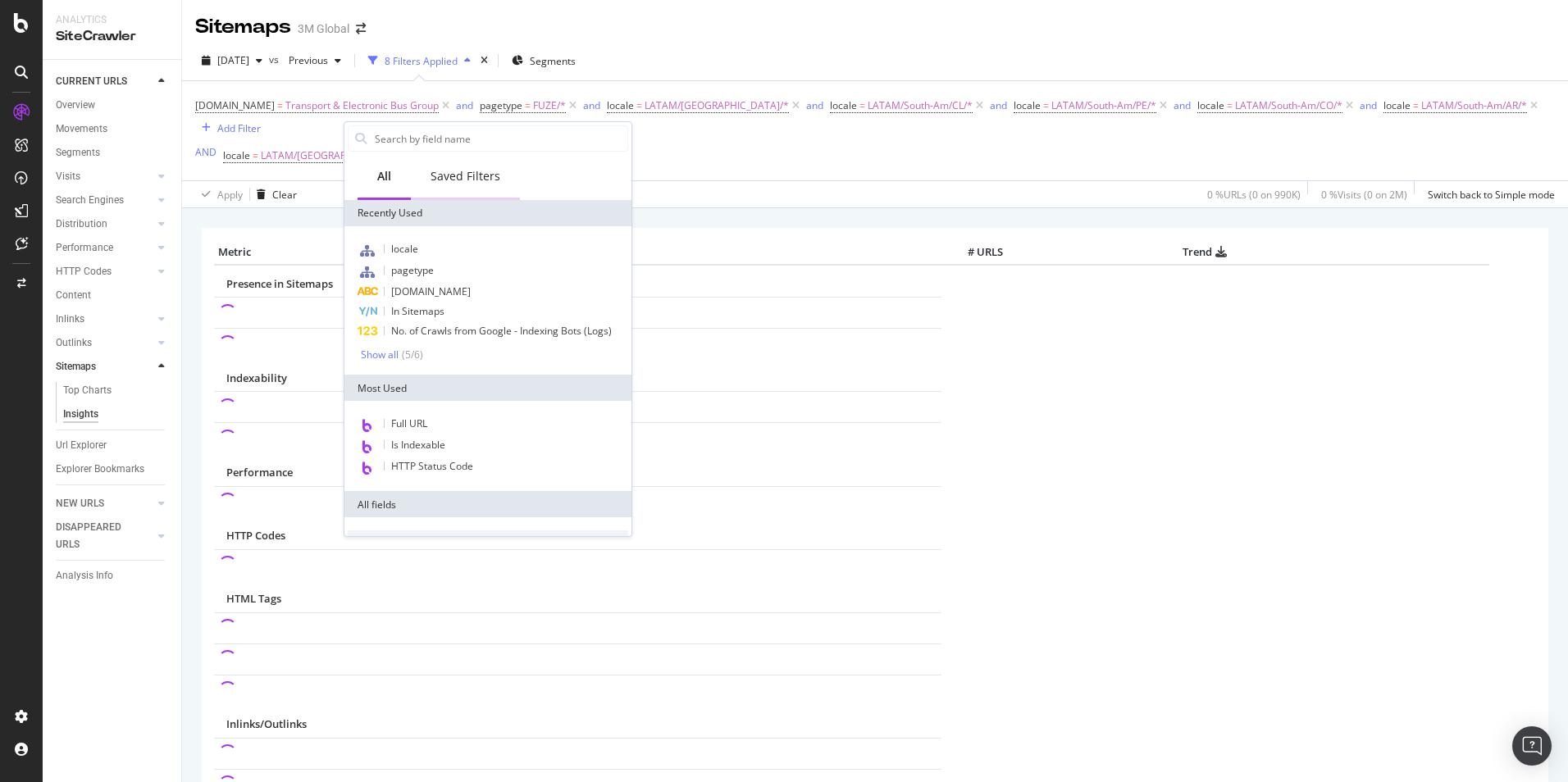
click at [480, 182] on div "Saved Filters" at bounding box center [465, 176] width 70 height 16
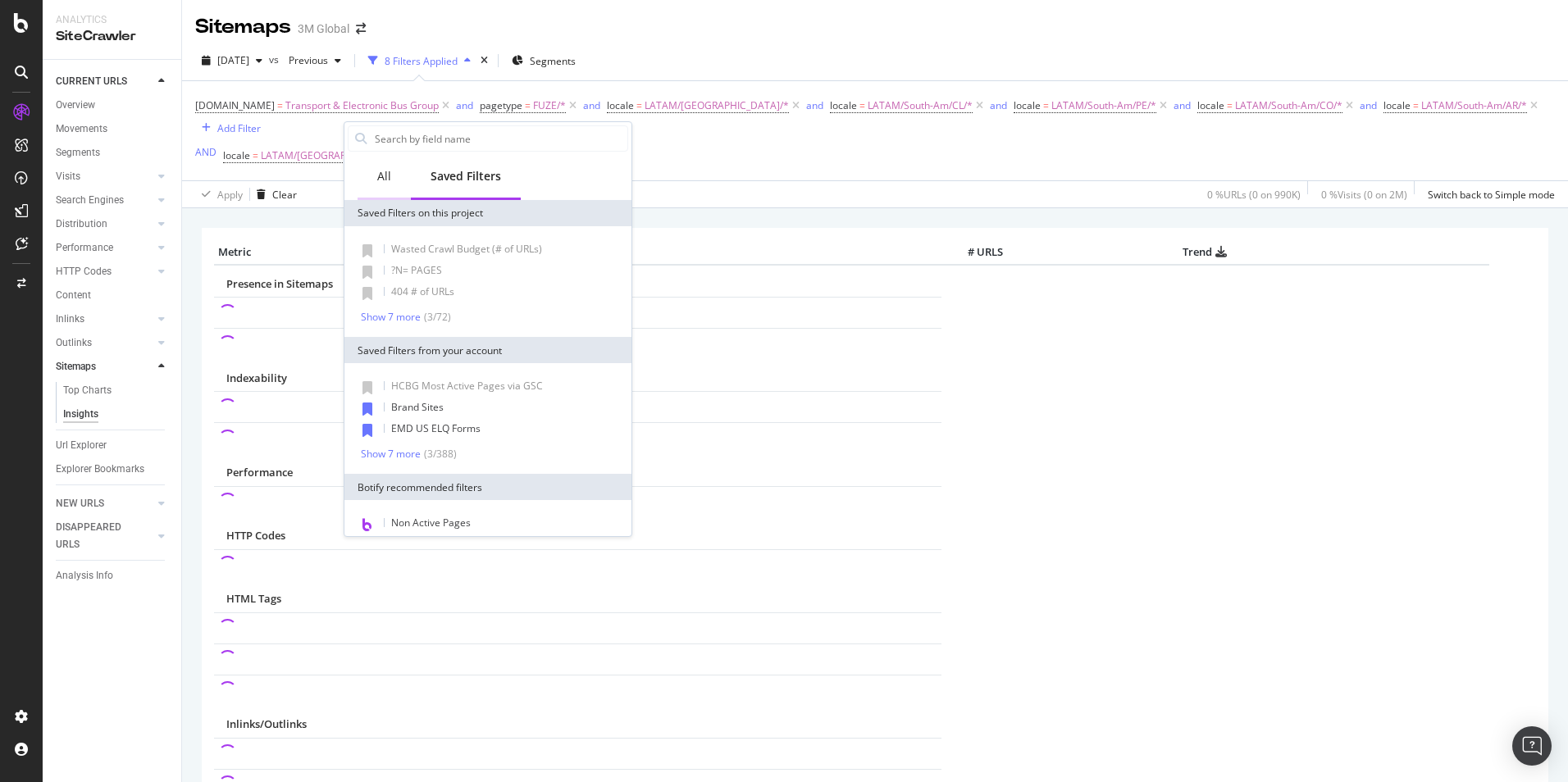
click at [390, 176] on div "All" at bounding box center [384, 176] width 14 height 16
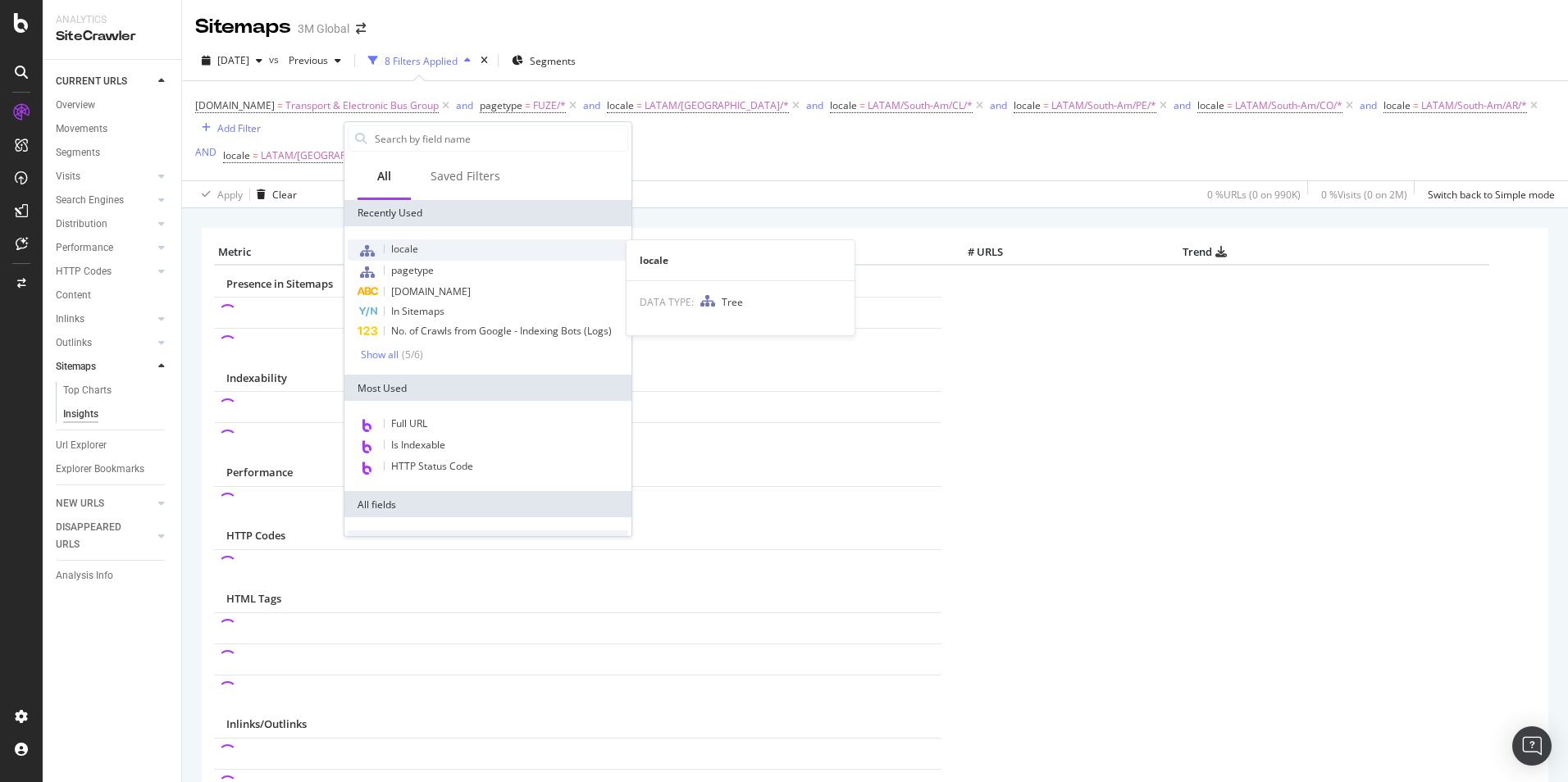
click at [418, 247] on span "locale" at bounding box center [405, 248] width 27 height 14
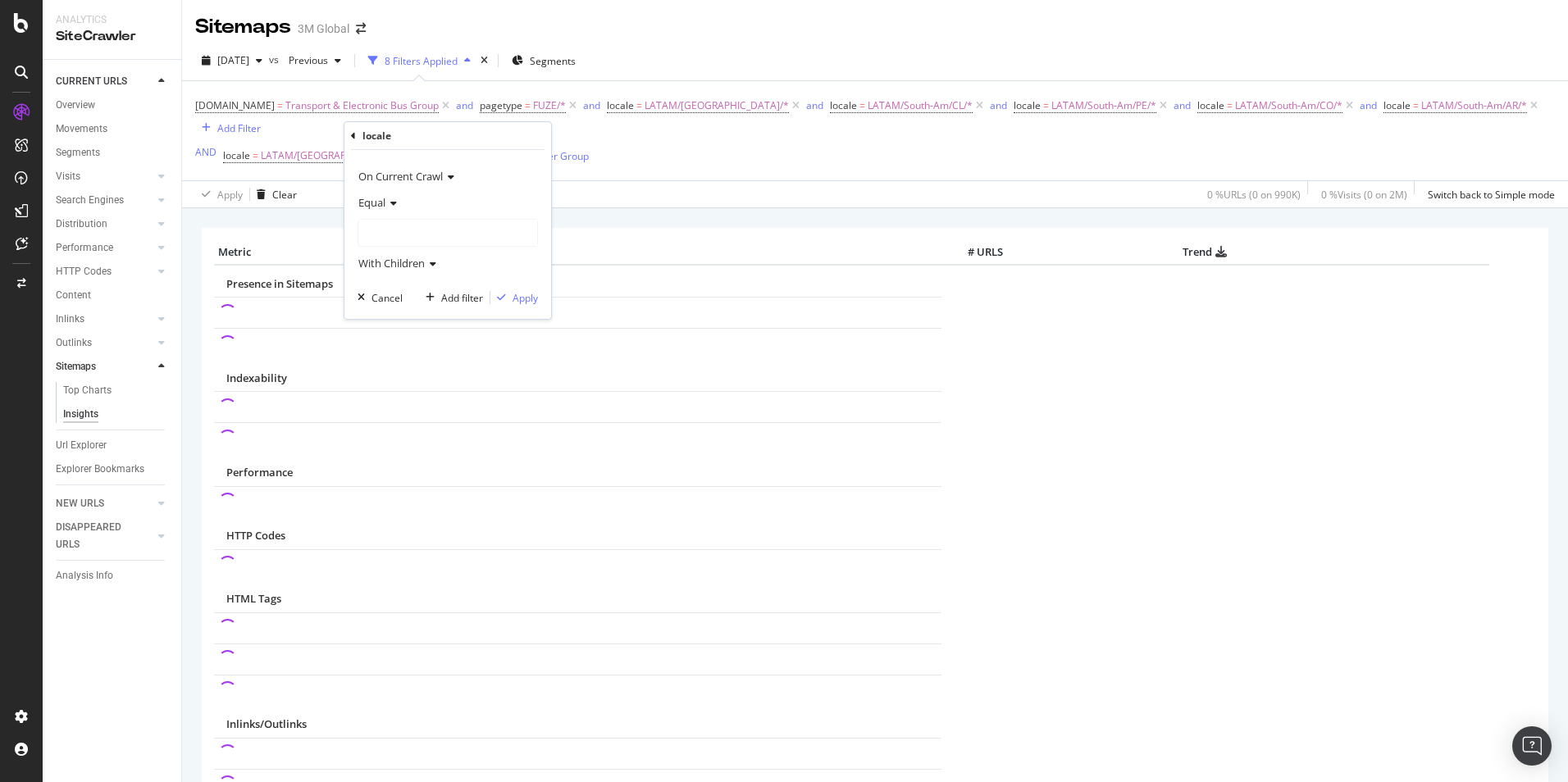
click at [440, 229] on div at bounding box center [448, 232] width 179 height 26
click at [443, 314] on span "107,644 URLS" at bounding box center [446, 317] width 68 height 14
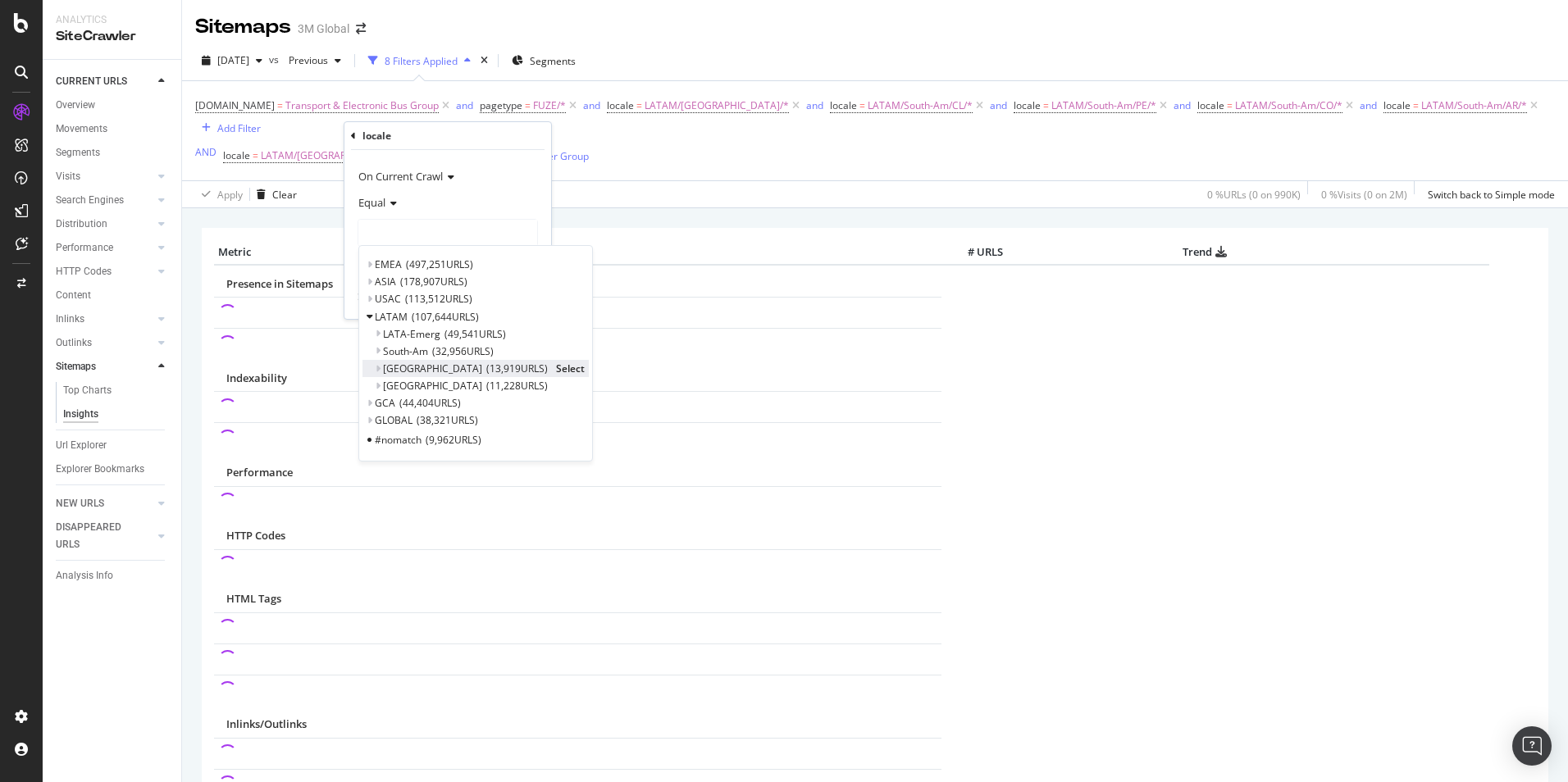
click at [556, 367] on span "Select" at bounding box center [570, 368] width 29 height 14
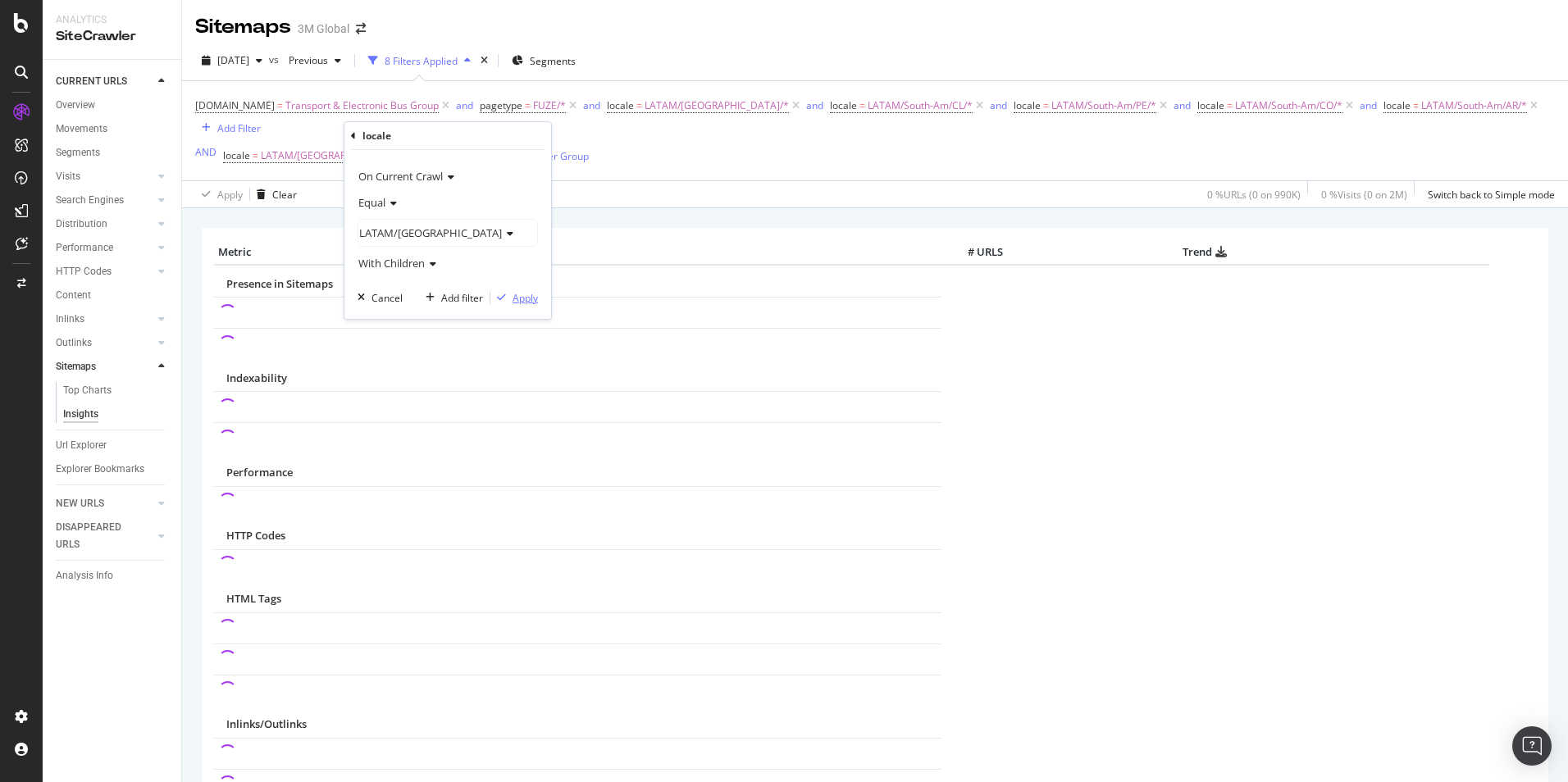
click at [527, 298] on div "Apply" at bounding box center [525, 298] width 25 height 14
drag, startPoint x: 721, startPoint y: 104, endPoint x: 673, endPoint y: 154, distance: 69.3
click at [789, 105] on icon at bounding box center [796, 105] width 14 height 16
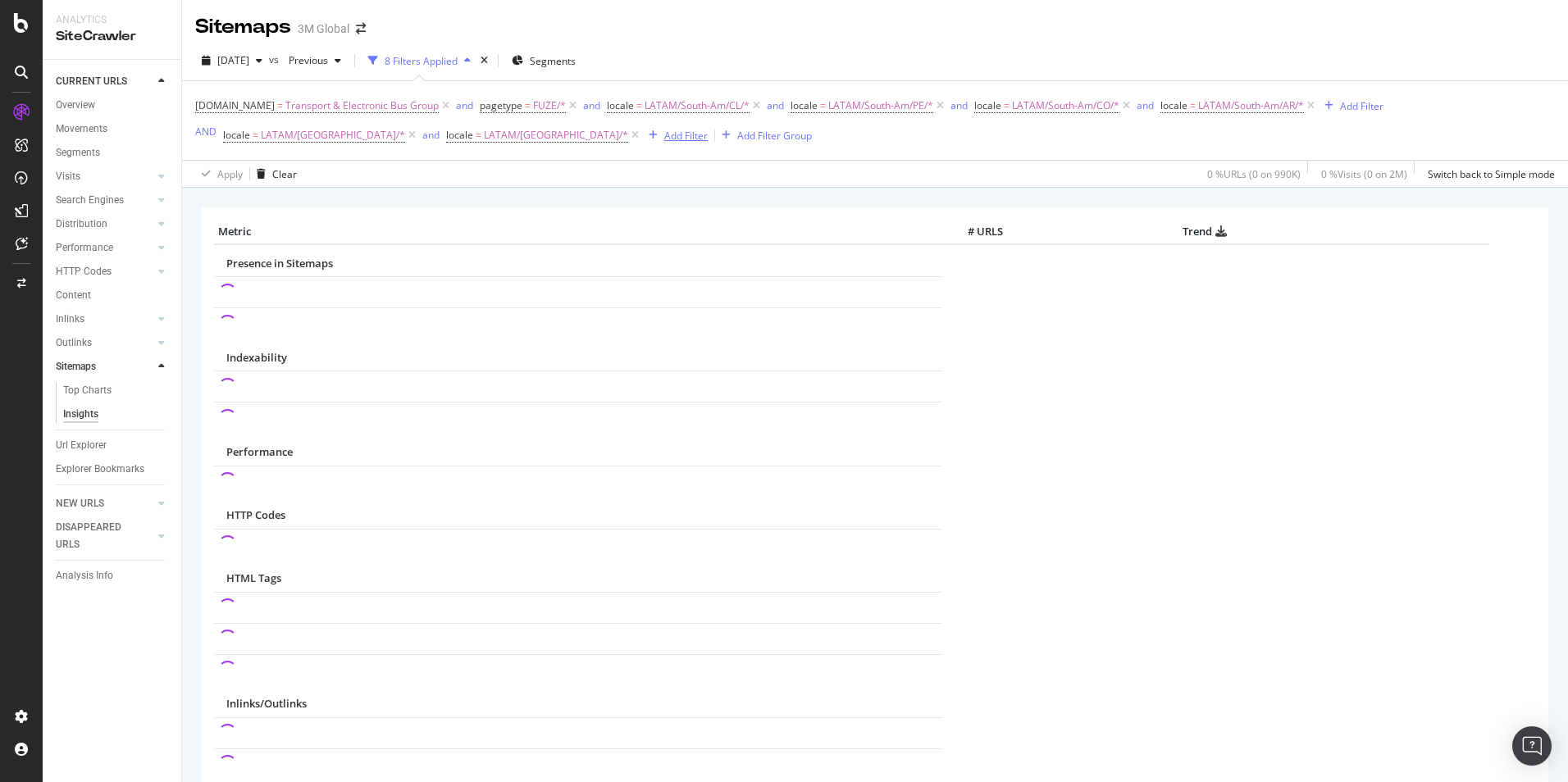
click at [664, 133] on div "Add Filter" at bounding box center [685, 135] width 44 height 14
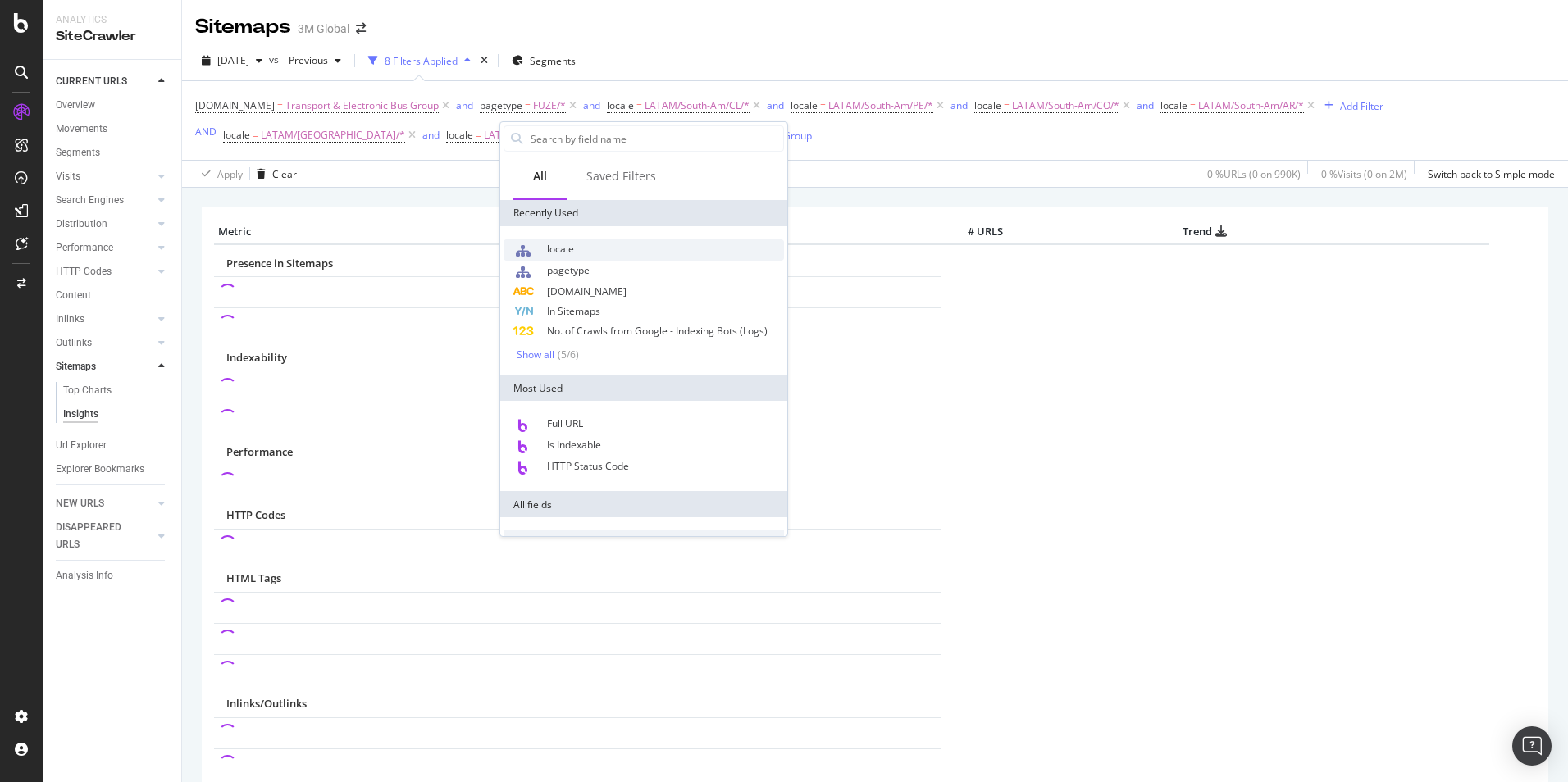
click at [705, 246] on div "locale" at bounding box center [644, 250] width 280 height 21
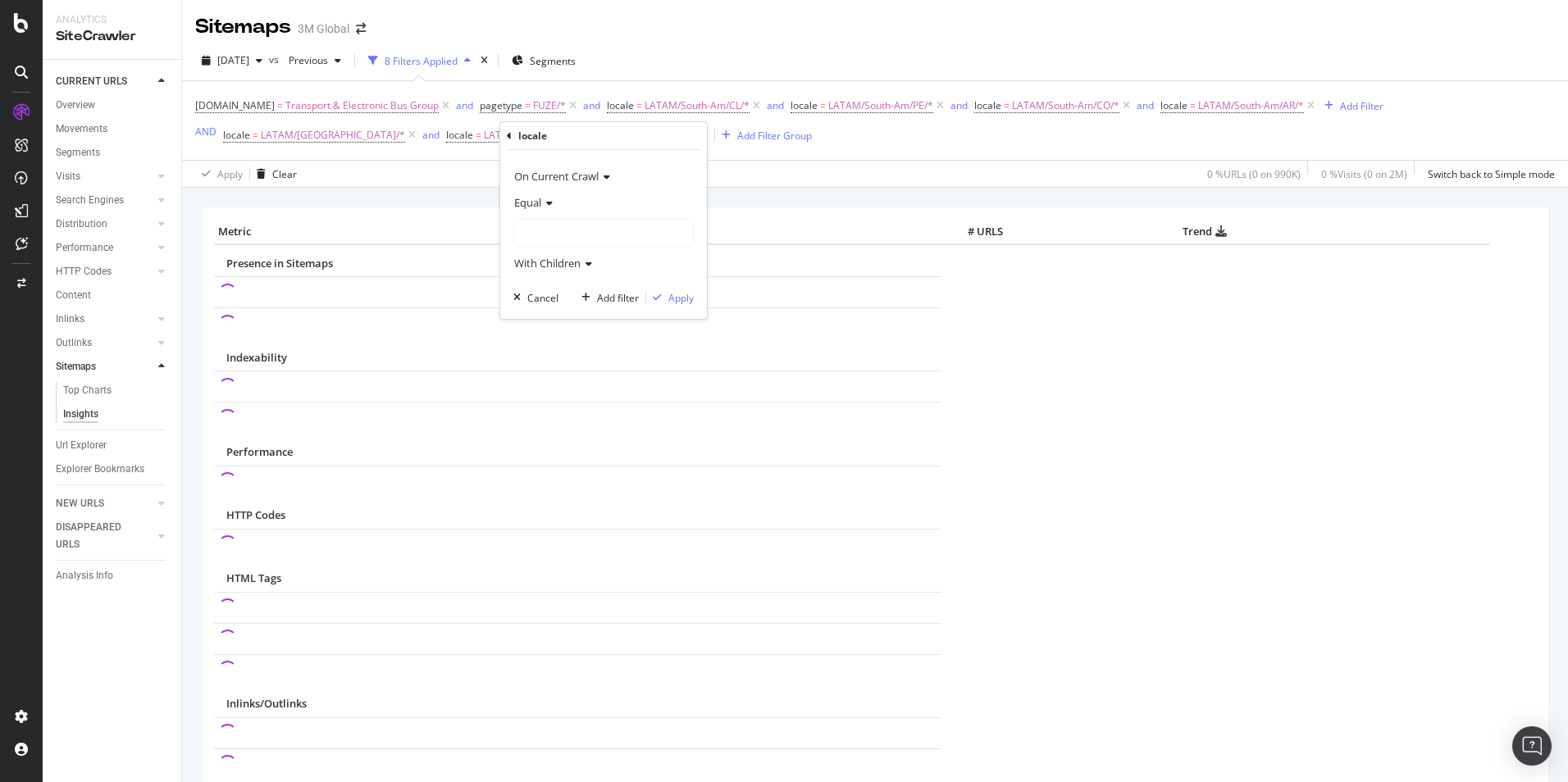
click at [629, 235] on div at bounding box center [603, 232] width 179 height 26
click at [672, 315] on span "Select" at bounding box center [676, 317] width 29 height 14
click at [539, 231] on span "LATAM" at bounding box center [533, 232] width 35 height 14
click at [526, 311] on icon at bounding box center [525, 316] width 6 height 10
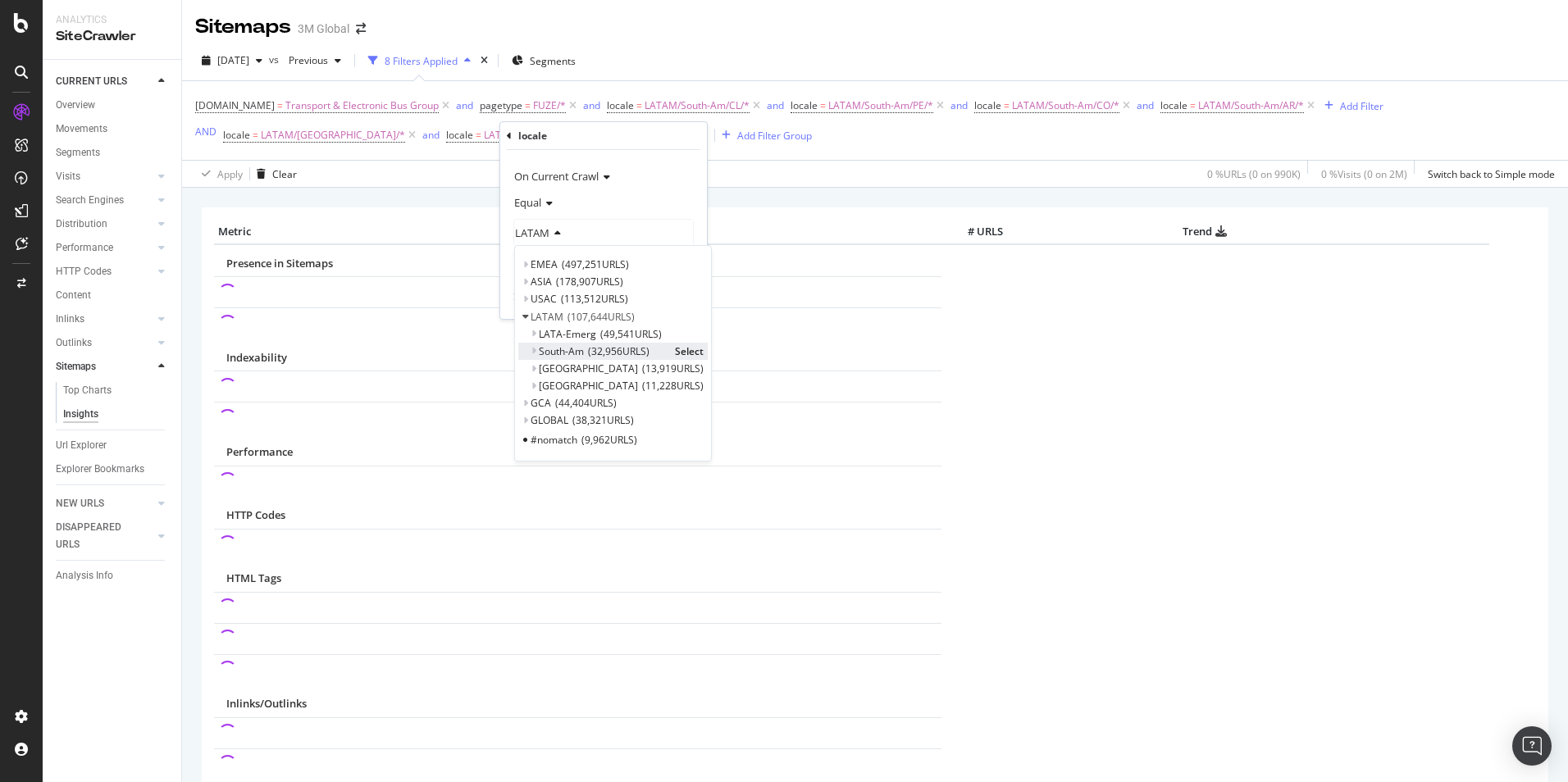
click at [533, 349] on icon at bounding box center [534, 351] width 6 height 10
click at [682, 366] on span "Select" at bounding box center [689, 368] width 29 height 14
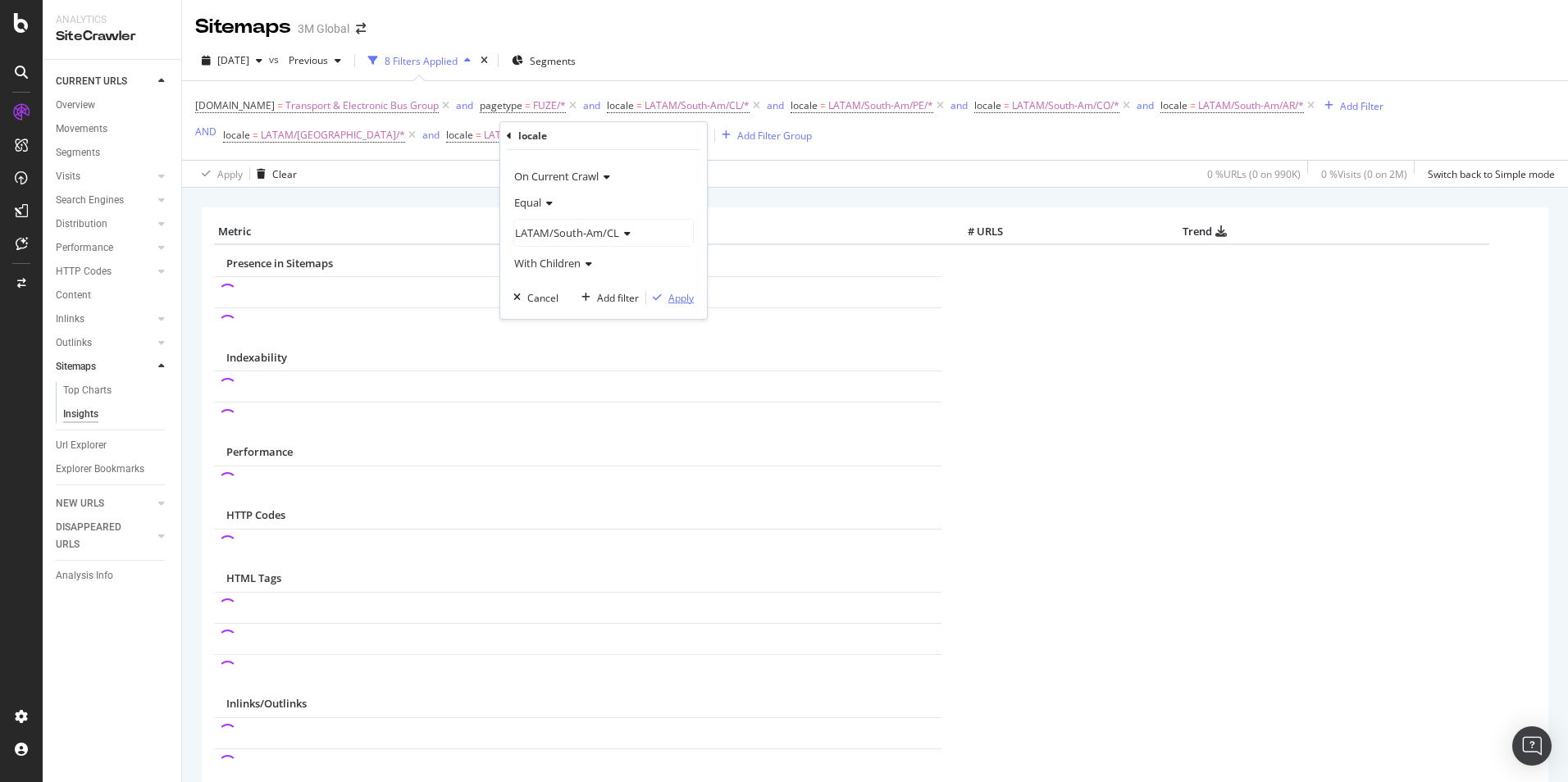
click at [682, 300] on div "Apply" at bounding box center [681, 298] width 25 height 14
drag, startPoint x: 749, startPoint y: 104, endPoint x: 738, endPoint y: 123, distance: 22.0
click at [750, 104] on icon at bounding box center [756, 105] width 14 height 16
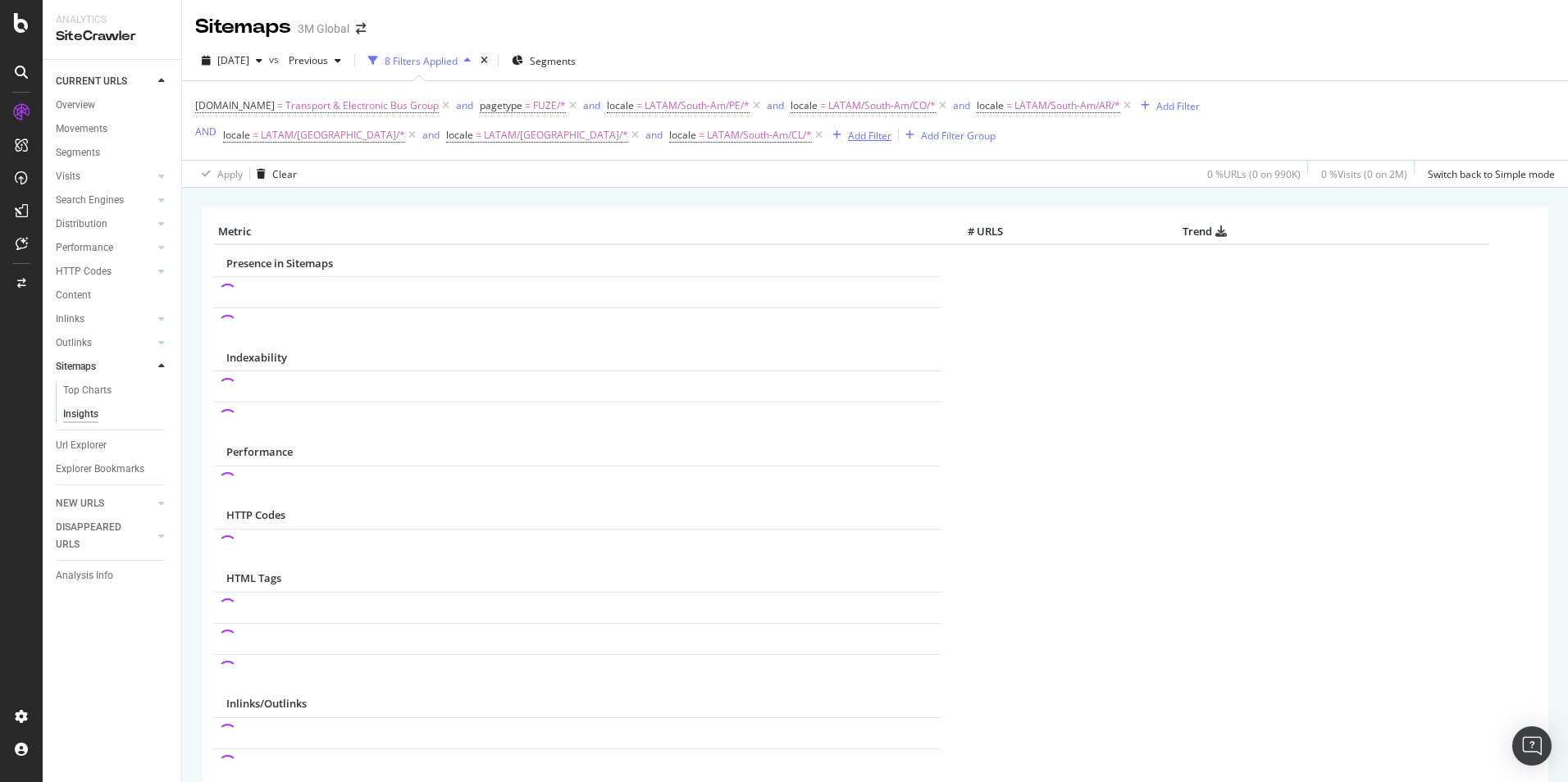
click at [848, 136] on div "Add Filter" at bounding box center [869, 135] width 44 height 14
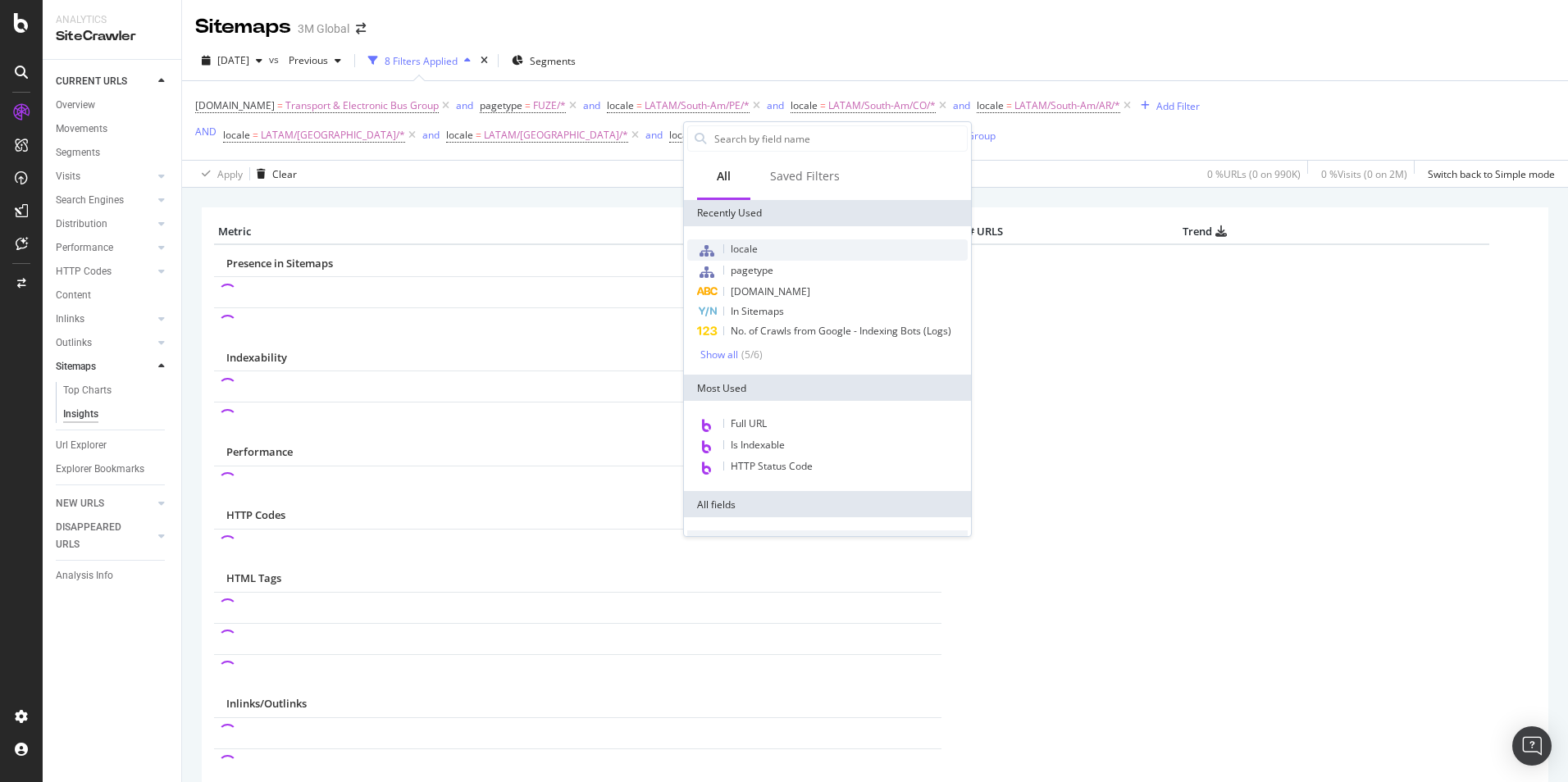
click at [787, 247] on div "locale" at bounding box center [828, 250] width 280 height 21
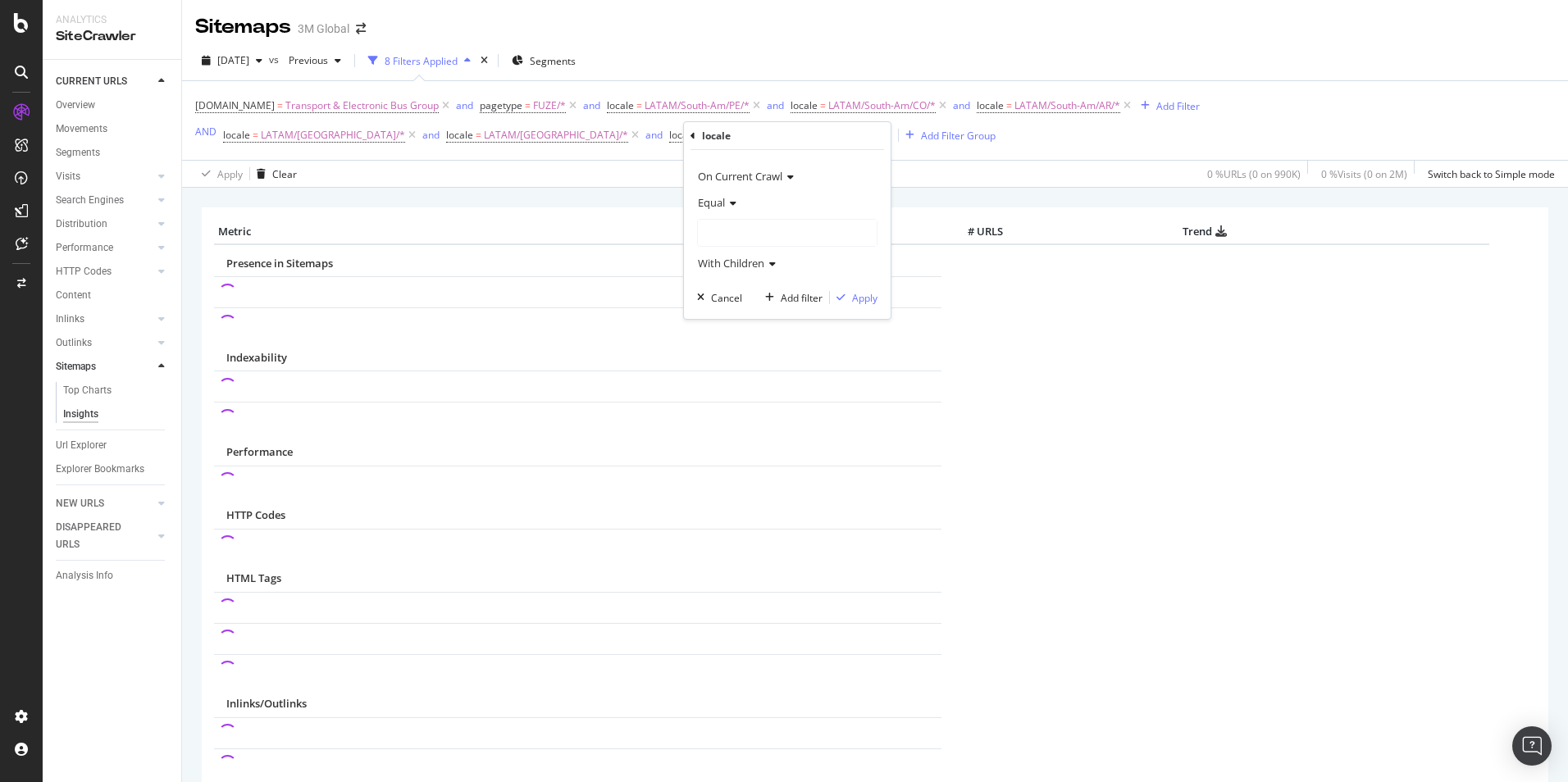
click at [775, 234] on div at bounding box center [787, 232] width 179 height 26
click at [709, 314] on icon at bounding box center [709, 316] width 6 height 10
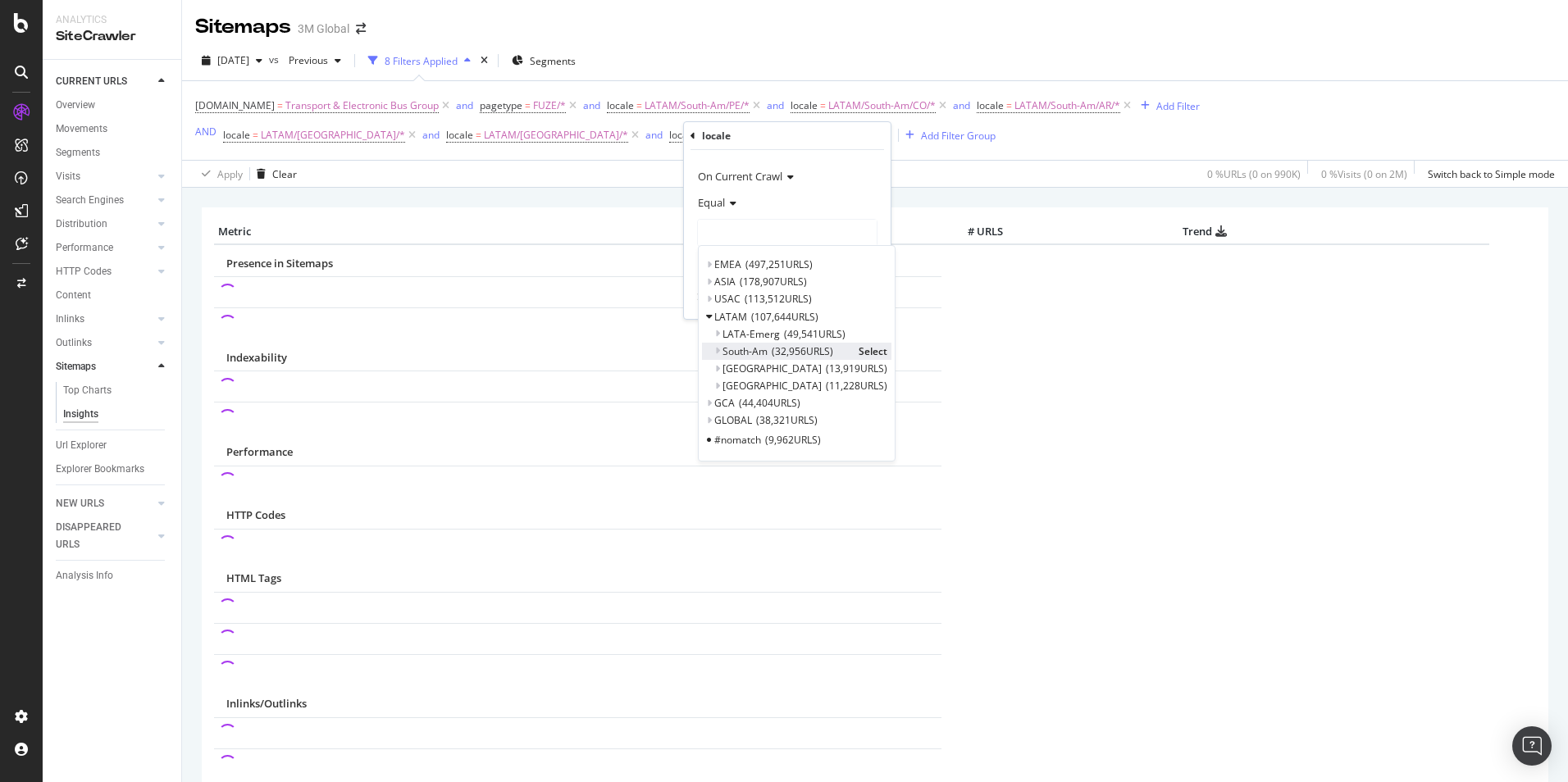
click at [716, 349] on icon at bounding box center [717, 351] width 6 height 10
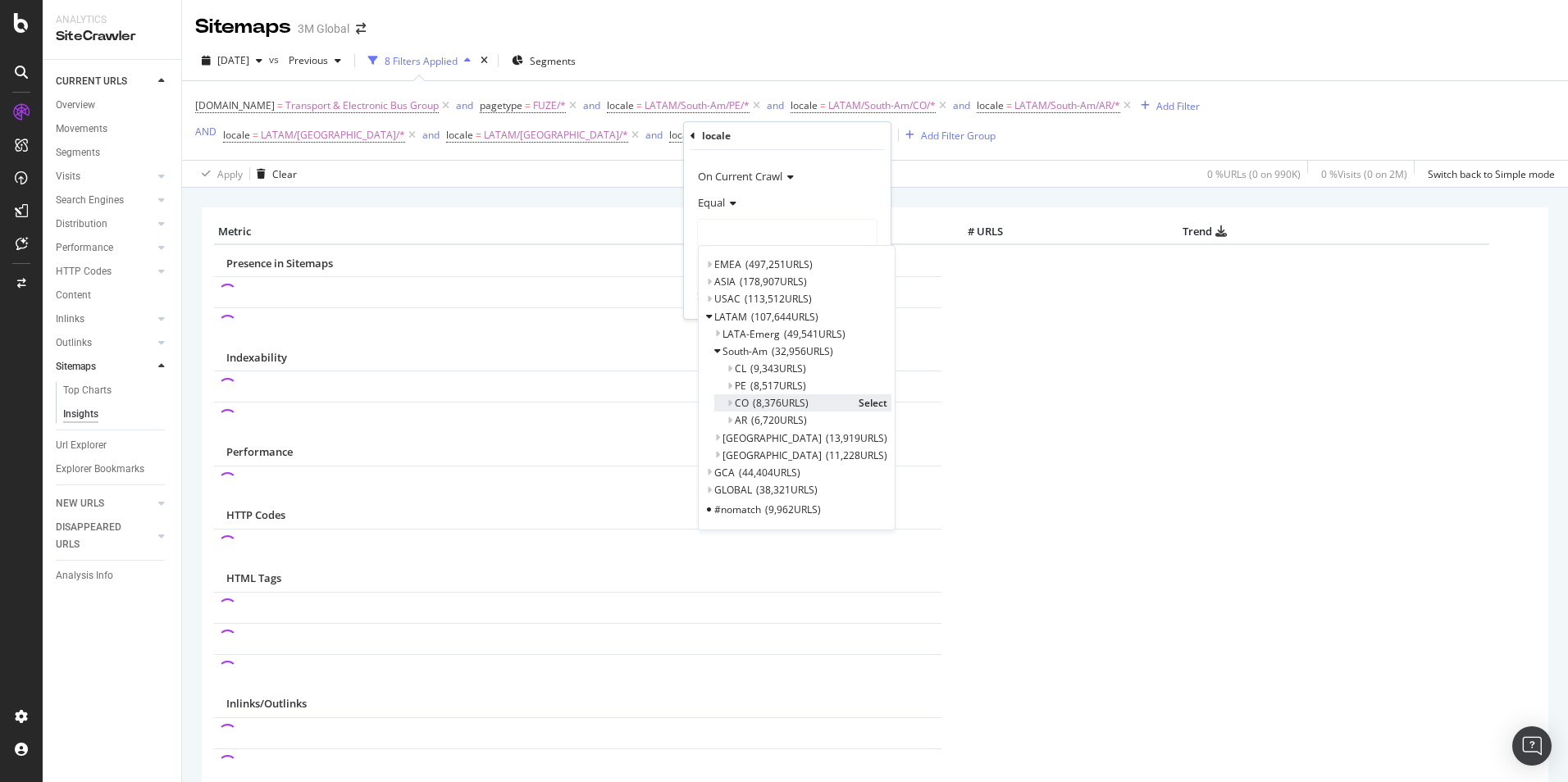
click at [858, 400] on span "Select" at bounding box center [873, 403] width 29 height 14
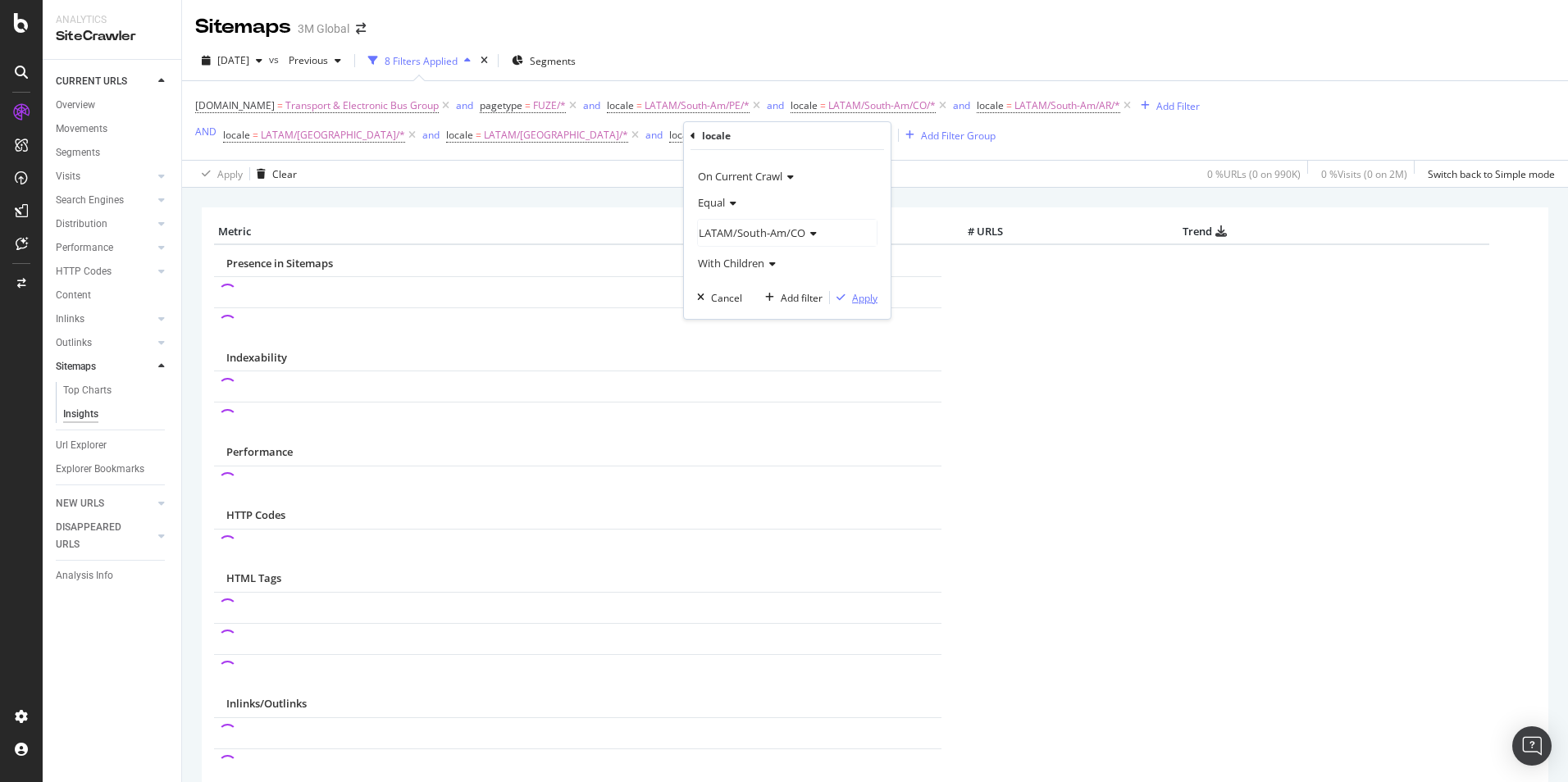
click at [863, 300] on div "Apply" at bounding box center [864, 298] width 25 height 14
click at [1034, 131] on div "Add Filter" at bounding box center [1056, 135] width 44 height 14
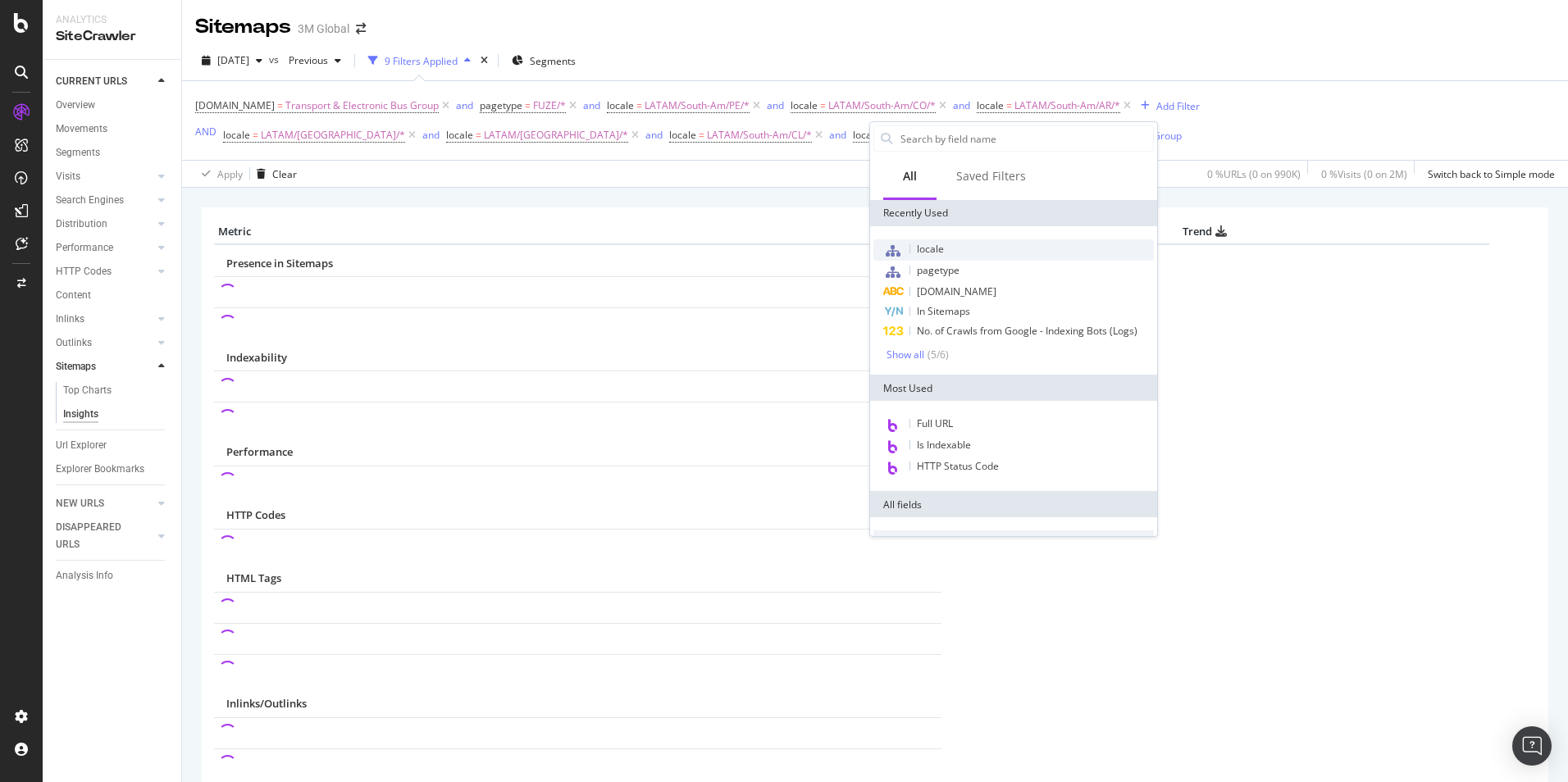
click at [945, 247] on div "locale" at bounding box center [1013, 250] width 280 height 21
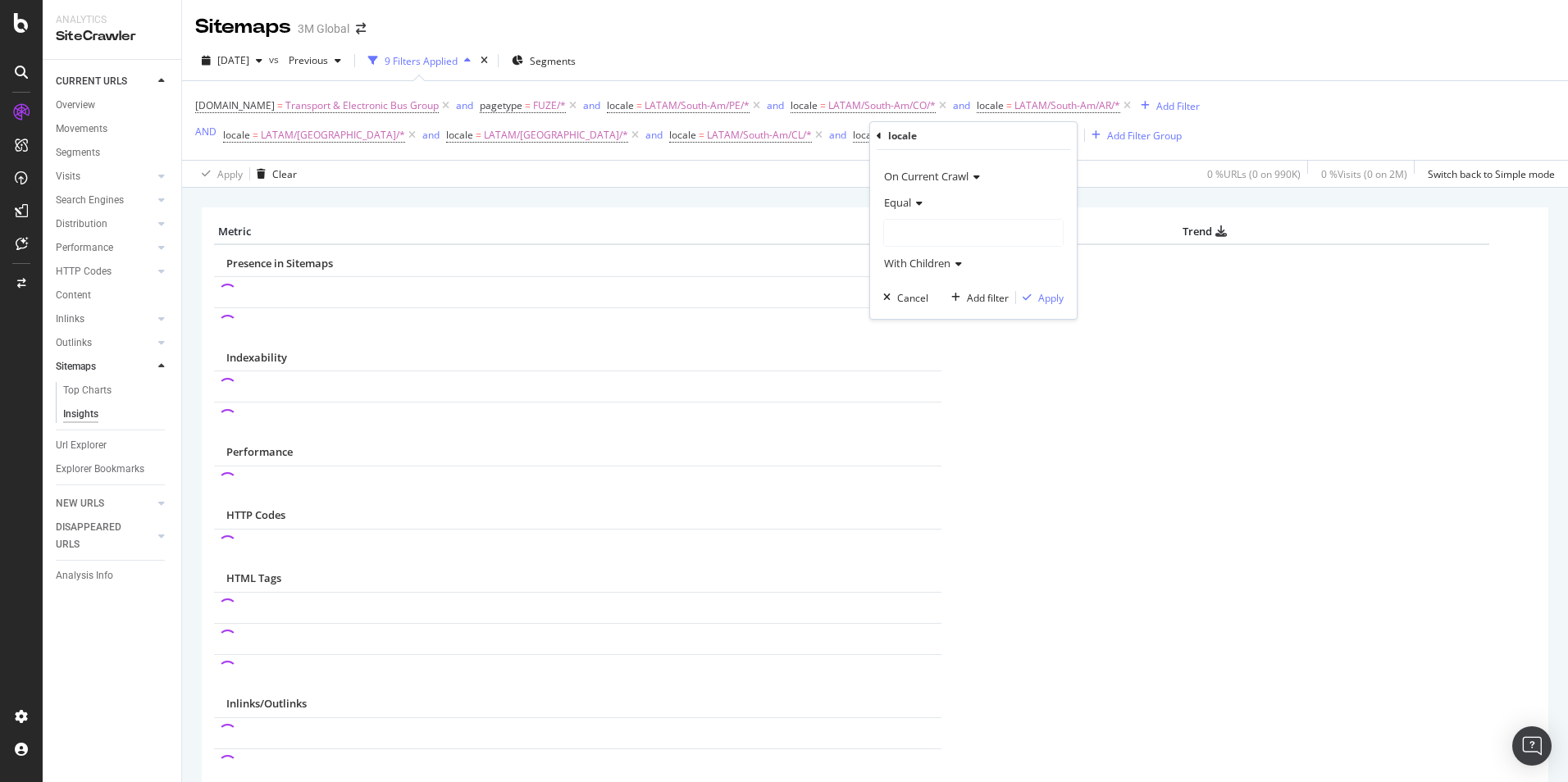
click at [962, 235] on div at bounding box center [973, 232] width 179 height 26
click at [897, 315] on icon at bounding box center [895, 316] width 6 height 10
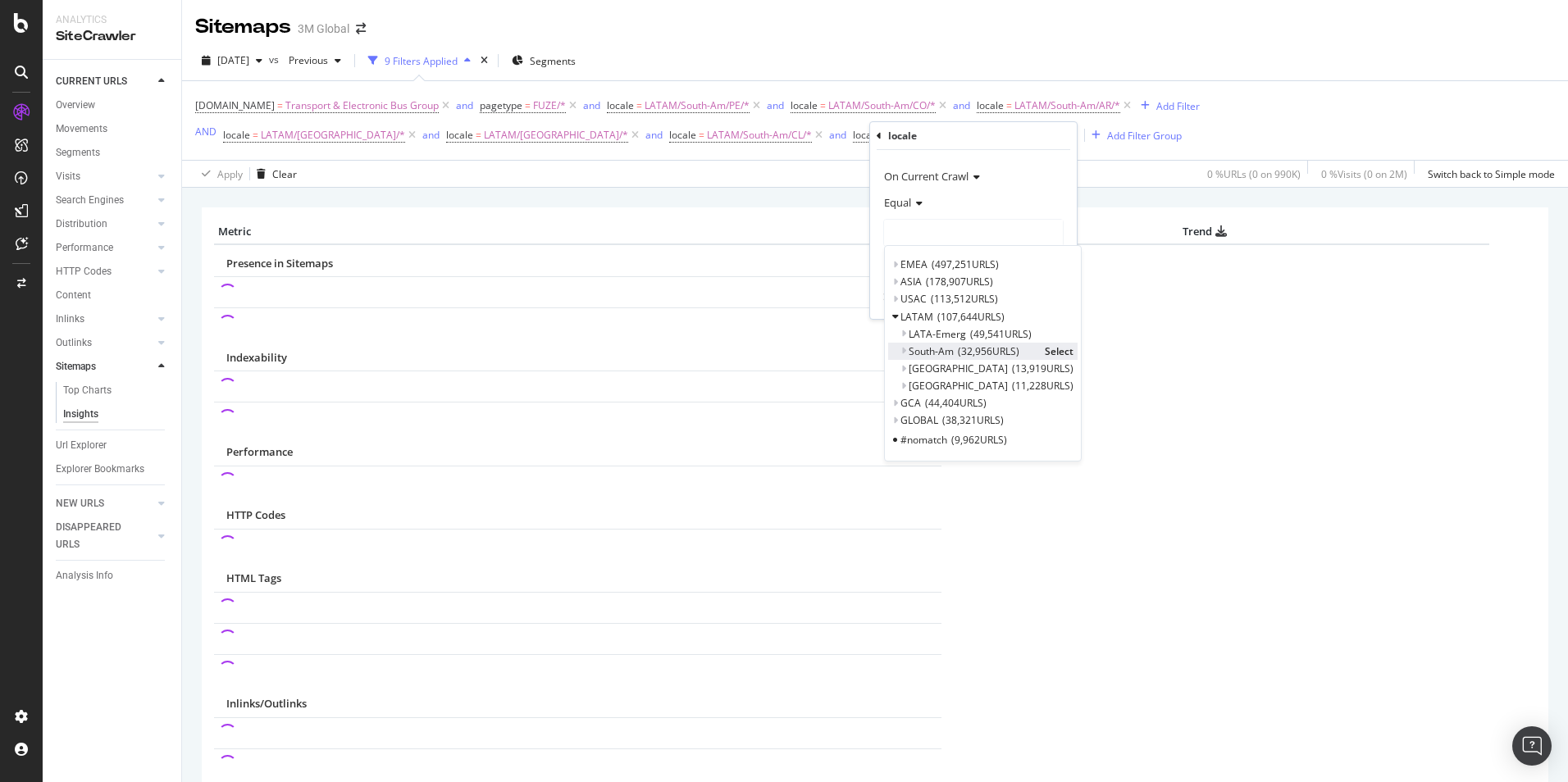
click at [903, 349] on icon at bounding box center [903, 351] width 6 height 10
click at [1045, 383] on span "Select" at bounding box center [1060, 386] width 29 height 14
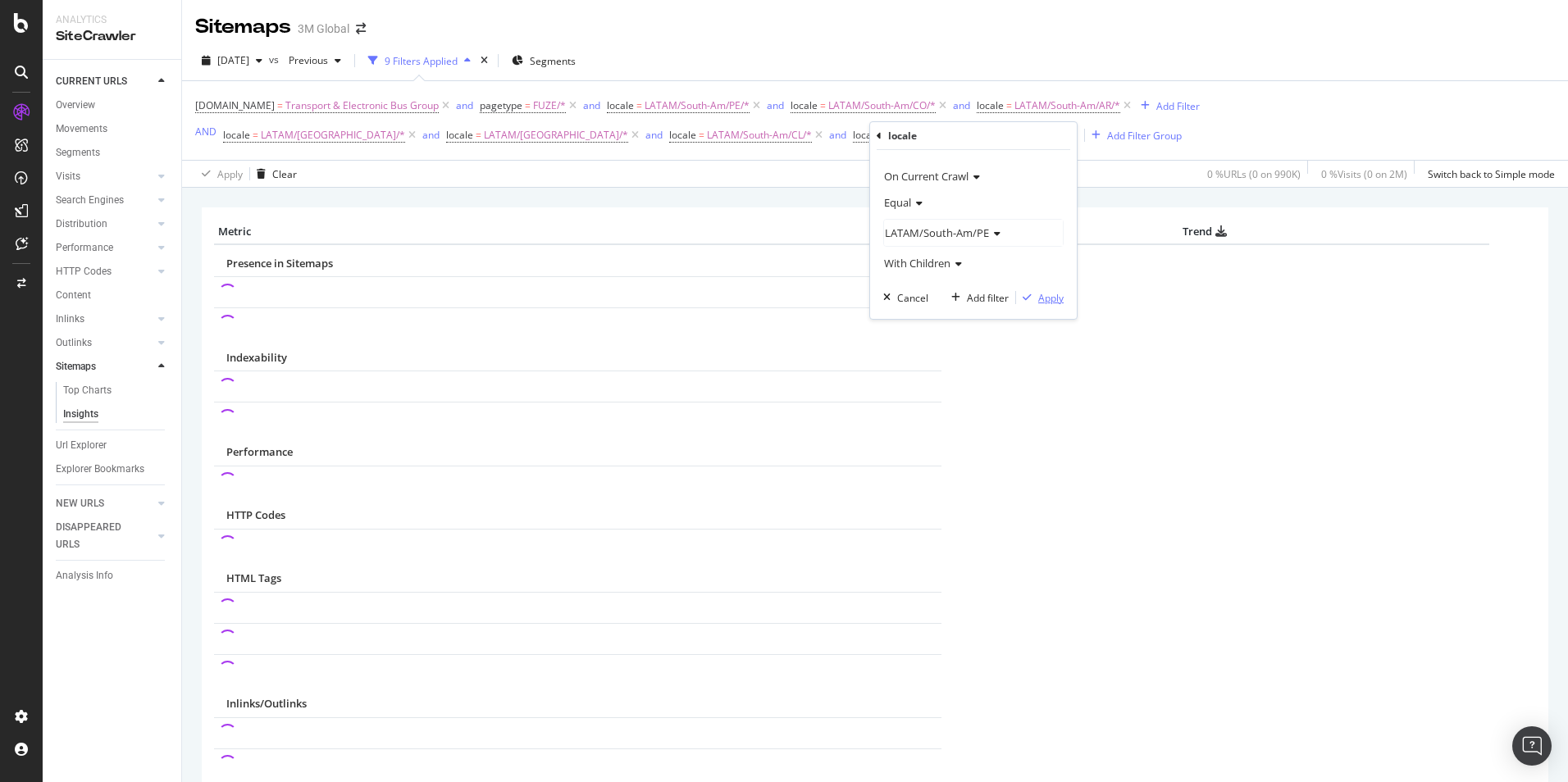
click at [1051, 304] on div "Apply" at bounding box center [1051, 298] width 25 height 14
click at [753, 105] on icon at bounding box center [756, 105] width 14 height 16
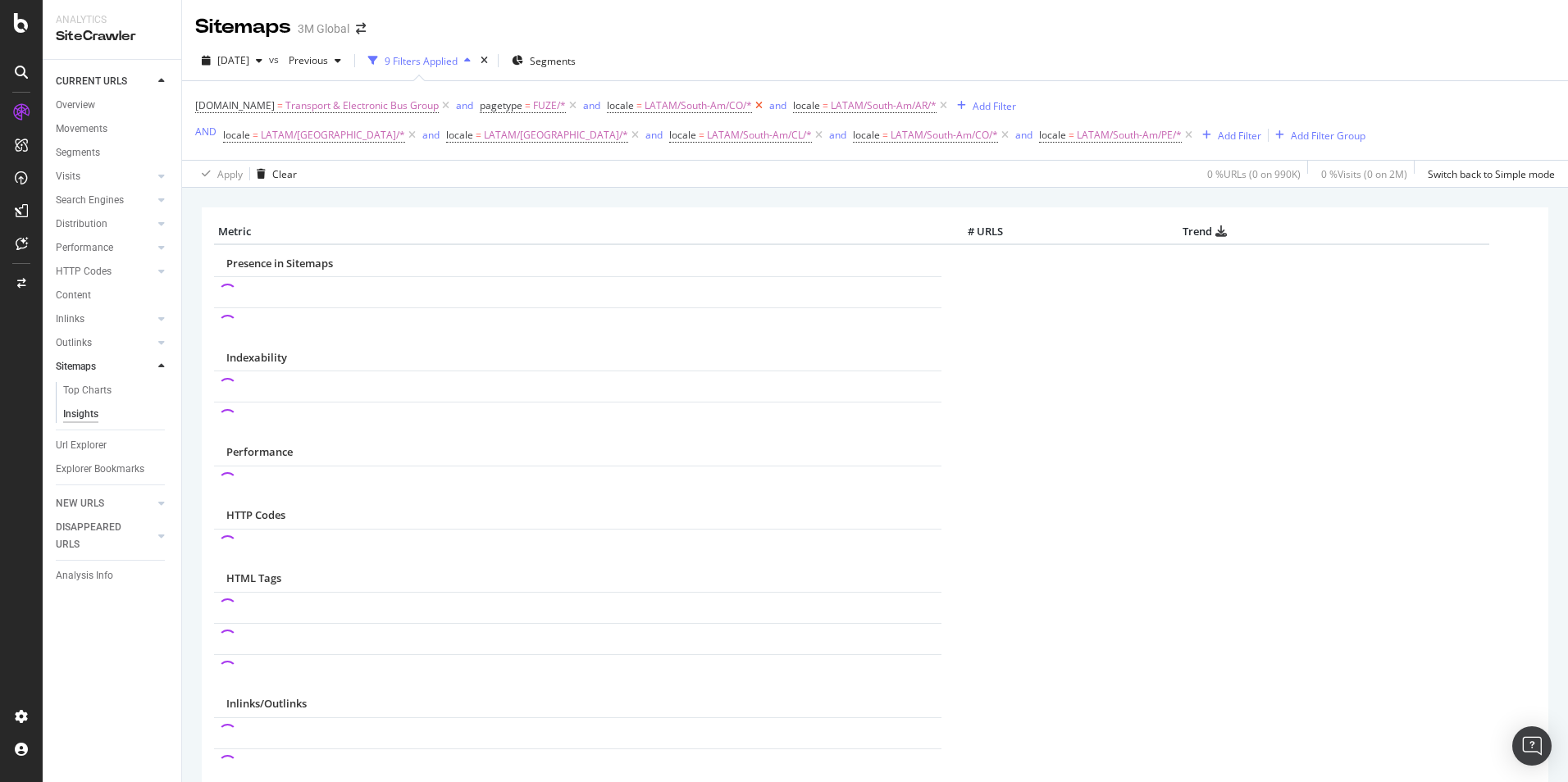
click at [756, 105] on icon at bounding box center [759, 105] width 14 height 16
drag, startPoint x: 754, startPoint y: 104, endPoint x: 1106, endPoint y: 187, distance: 361.7
click at [754, 104] on icon at bounding box center [757, 105] width 14 height 16
click at [1218, 132] on div "Add Filter" at bounding box center [1239, 135] width 44 height 14
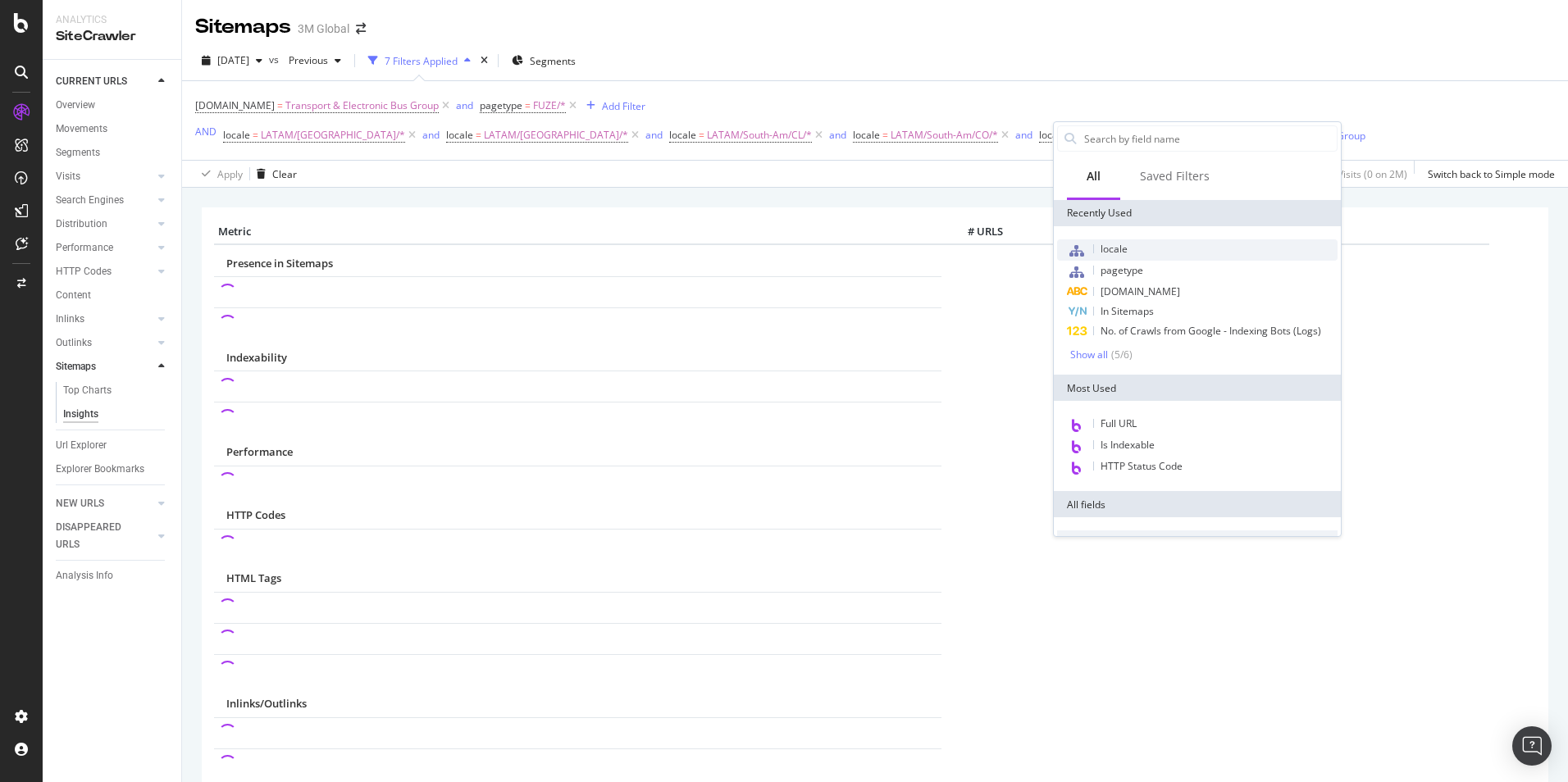
click at [1156, 250] on div "locale" at bounding box center [1197, 250] width 280 height 21
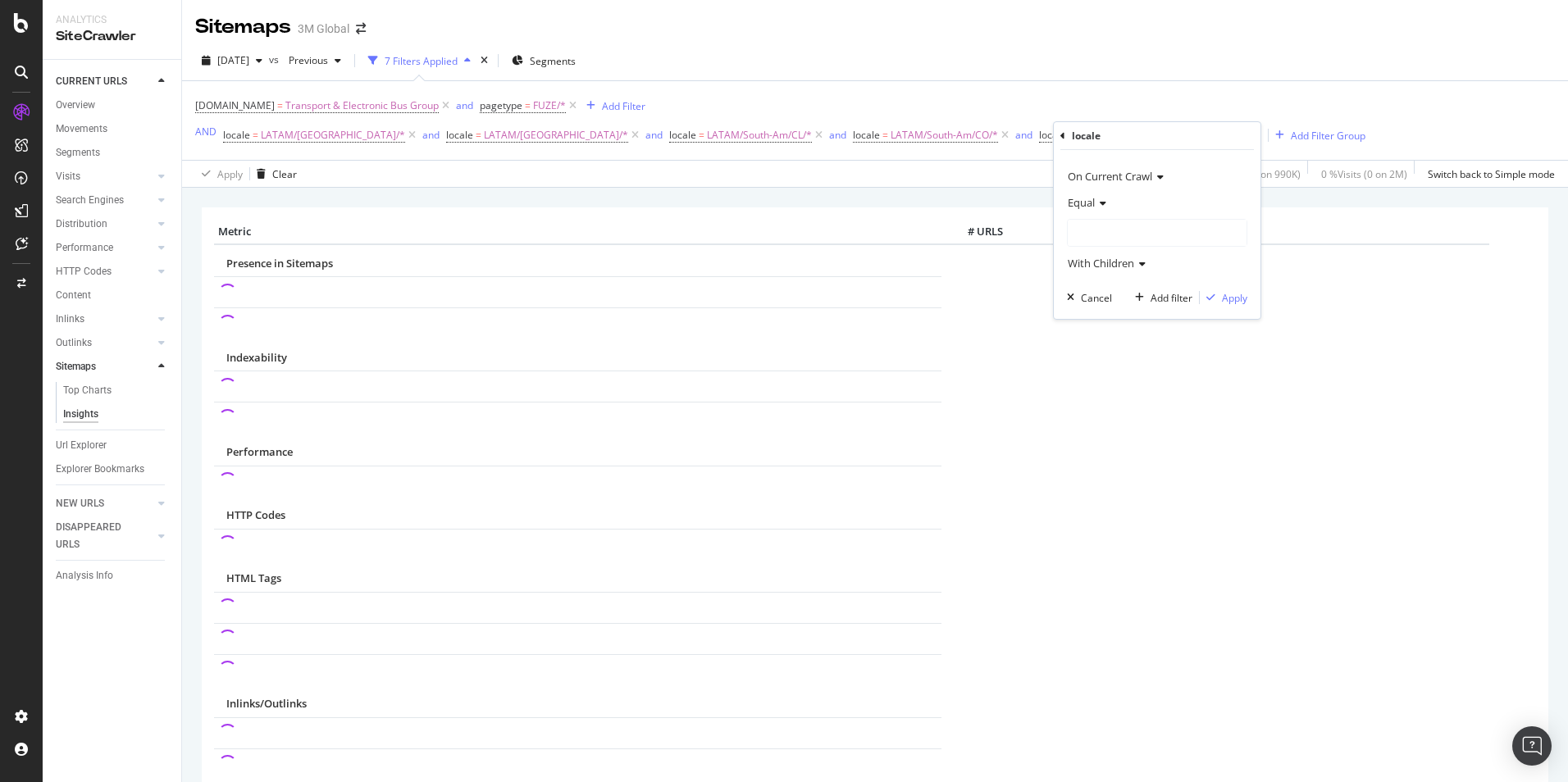
click at [1112, 231] on div at bounding box center [1156, 232] width 179 height 26
click at [1082, 318] on div "LATAM 107,644 URLS Select" at bounding box center [1160, 317] width 176 height 17
click at [1078, 316] on icon at bounding box center [1079, 316] width 6 height 10
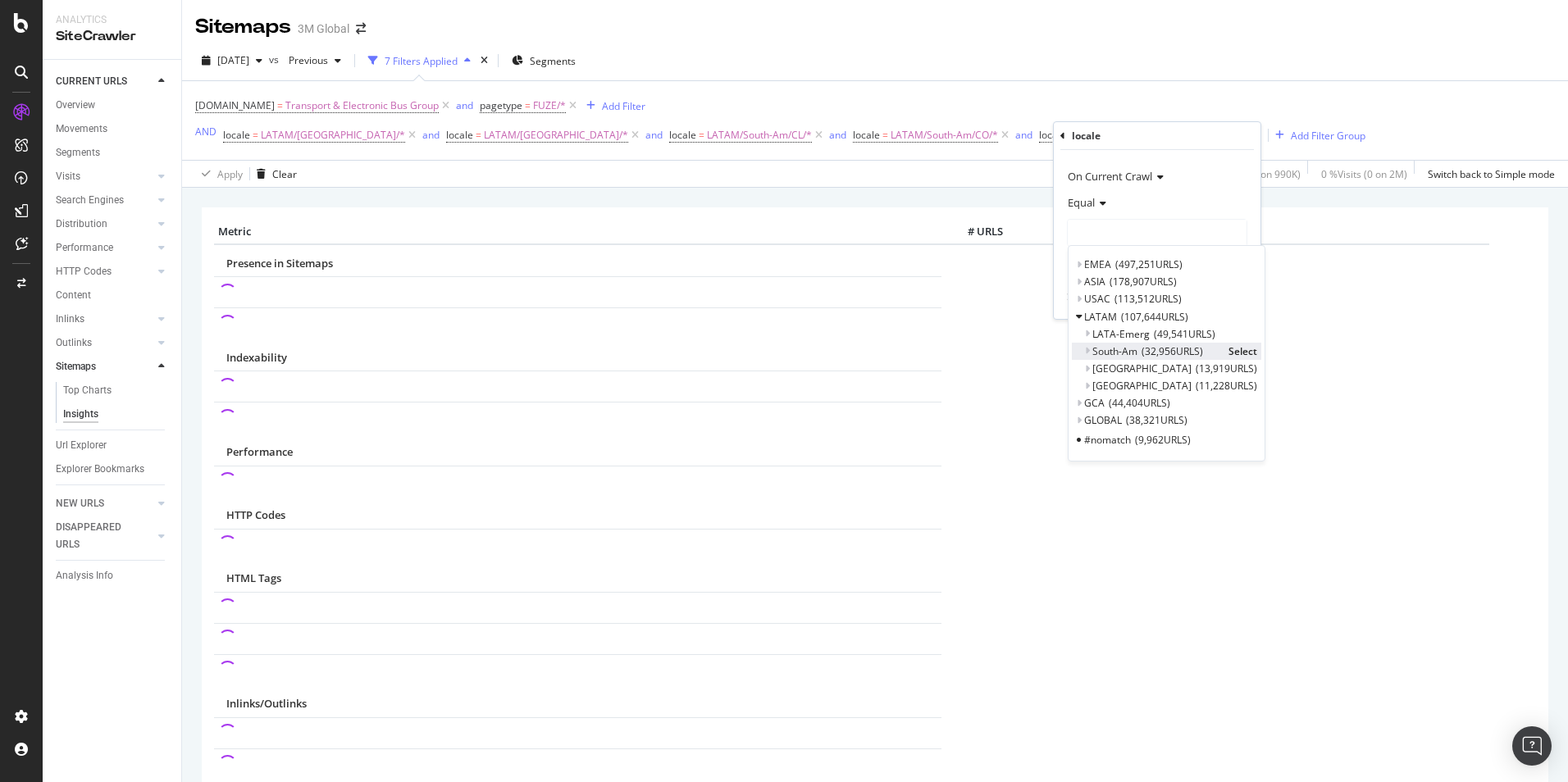
drag, startPoint x: 1086, startPoint y: 354, endPoint x: 1097, endPoint y: 359, distance: 12.1
click at [1087, 354] on icon at bounding box center [1087, 351] width 6 height 10
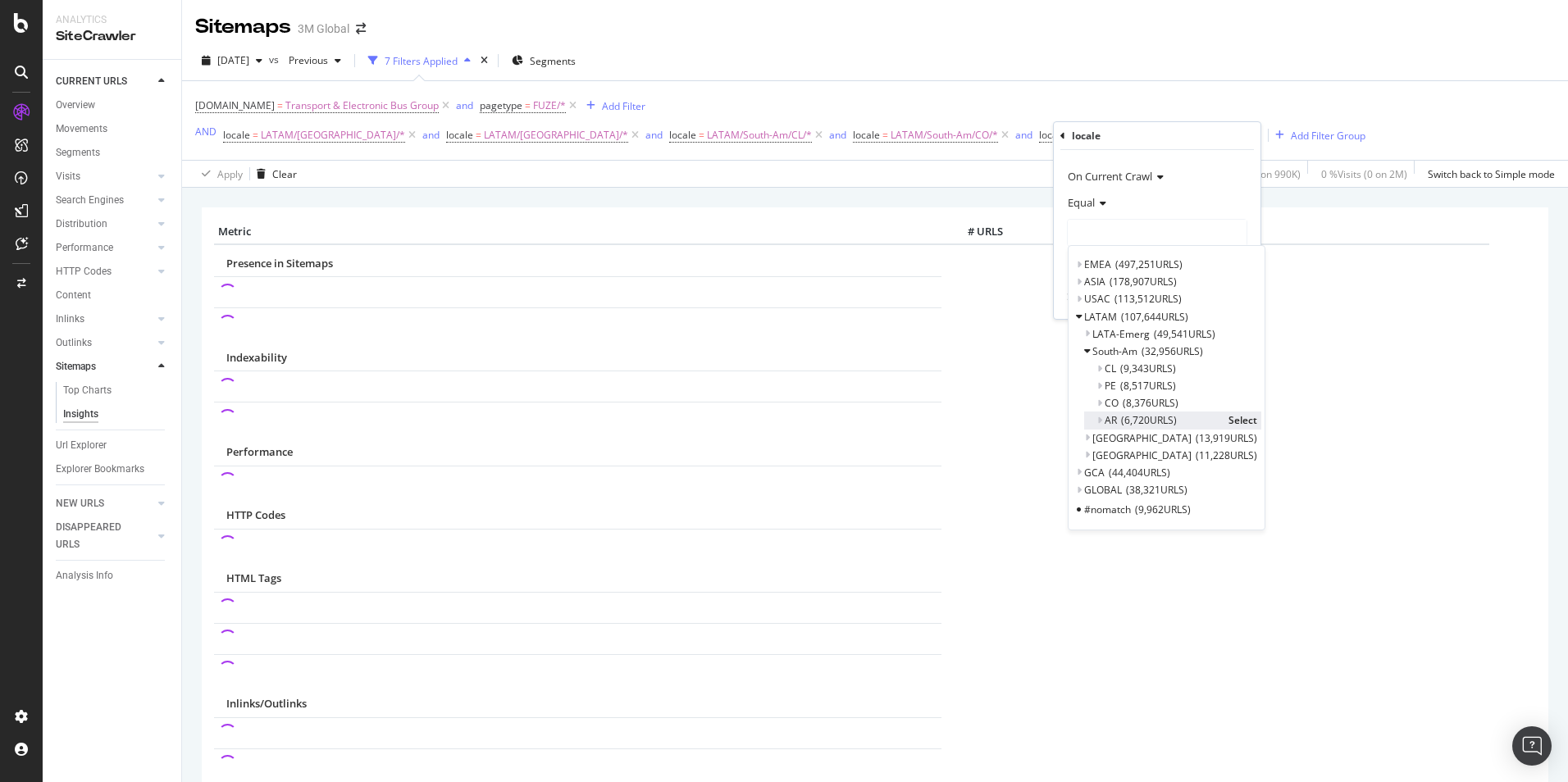
click at [1229, 417] on span "Select" at bounding box center [1243, 420] width 29 height 14
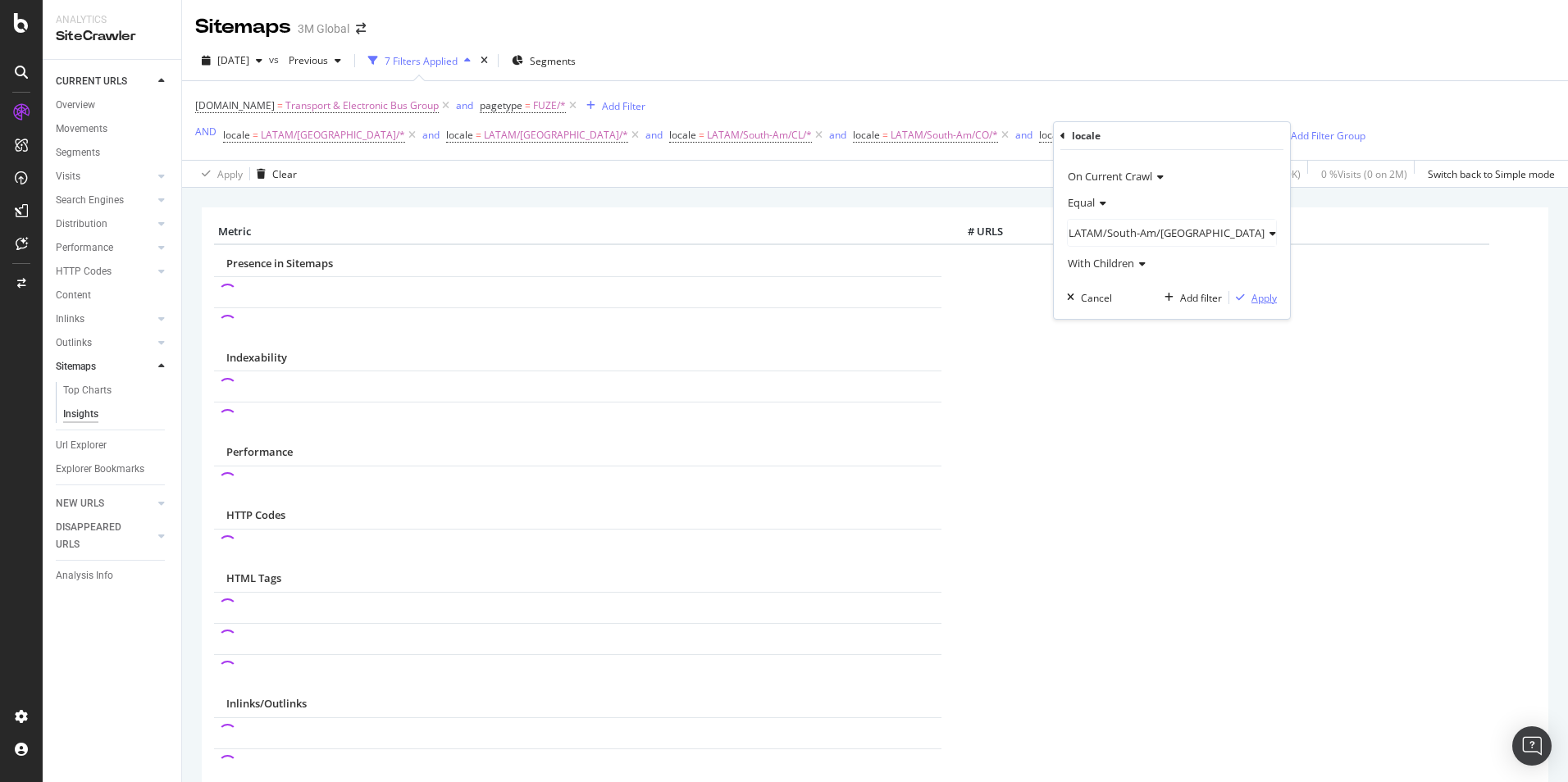
click at [1251, 294] on div "Apply" at bounding box center [1263, 298] width 25 height 14
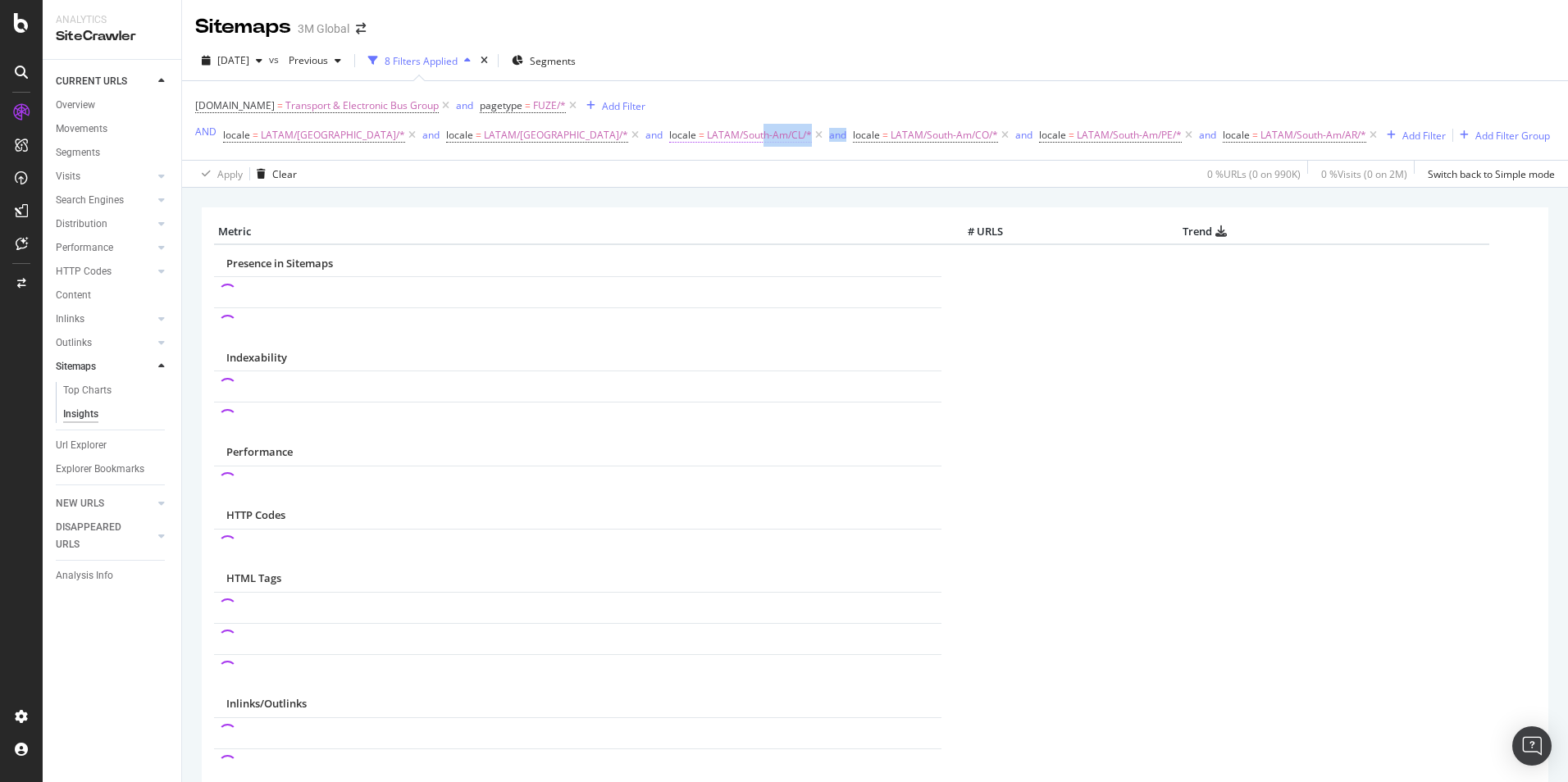
drag, startPoint x: 621, startPoint y: 135, endPoint x: 595, endPoint y: 147, distance: 28.6
click at [707, 147] on span "LATAM/South-Am/CL/*" at bounding box center [759, 135] width 105 height 23
click at [796, 79] on div "2025 Sep. 14th vs Previous 8 Filters Applied Segments" at bounding box center [875, 64] width 1386 height 33
click at [569, 103] on icon at bounding box center [572, 105] width 14 height 16
click at [442, 102] on icon at bounding box center [446, 105] width 14 height 16
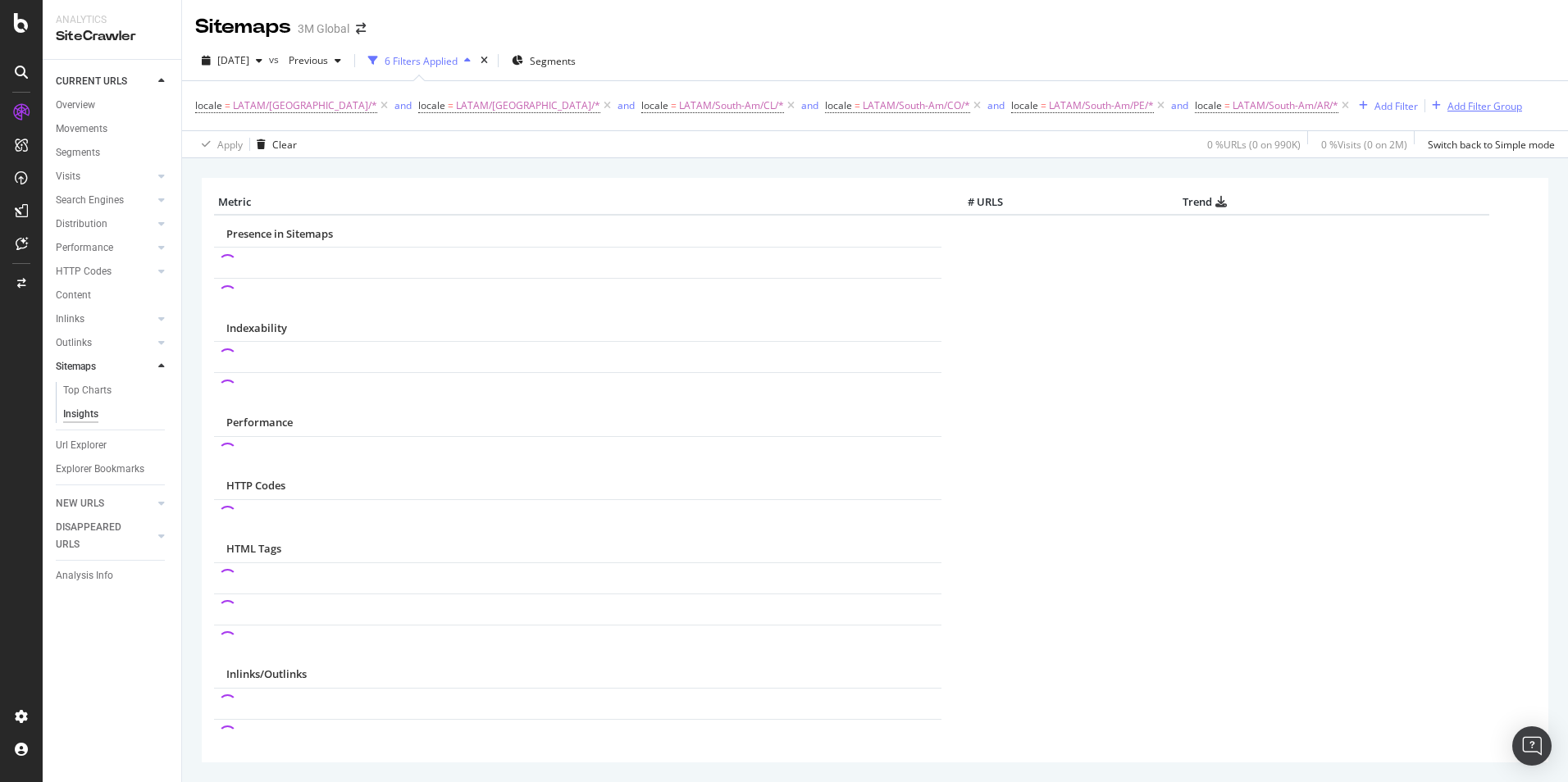
click at [1447, 104] on div "Add Filter Group" at bounding box center [1484, 106] width 74 height 14
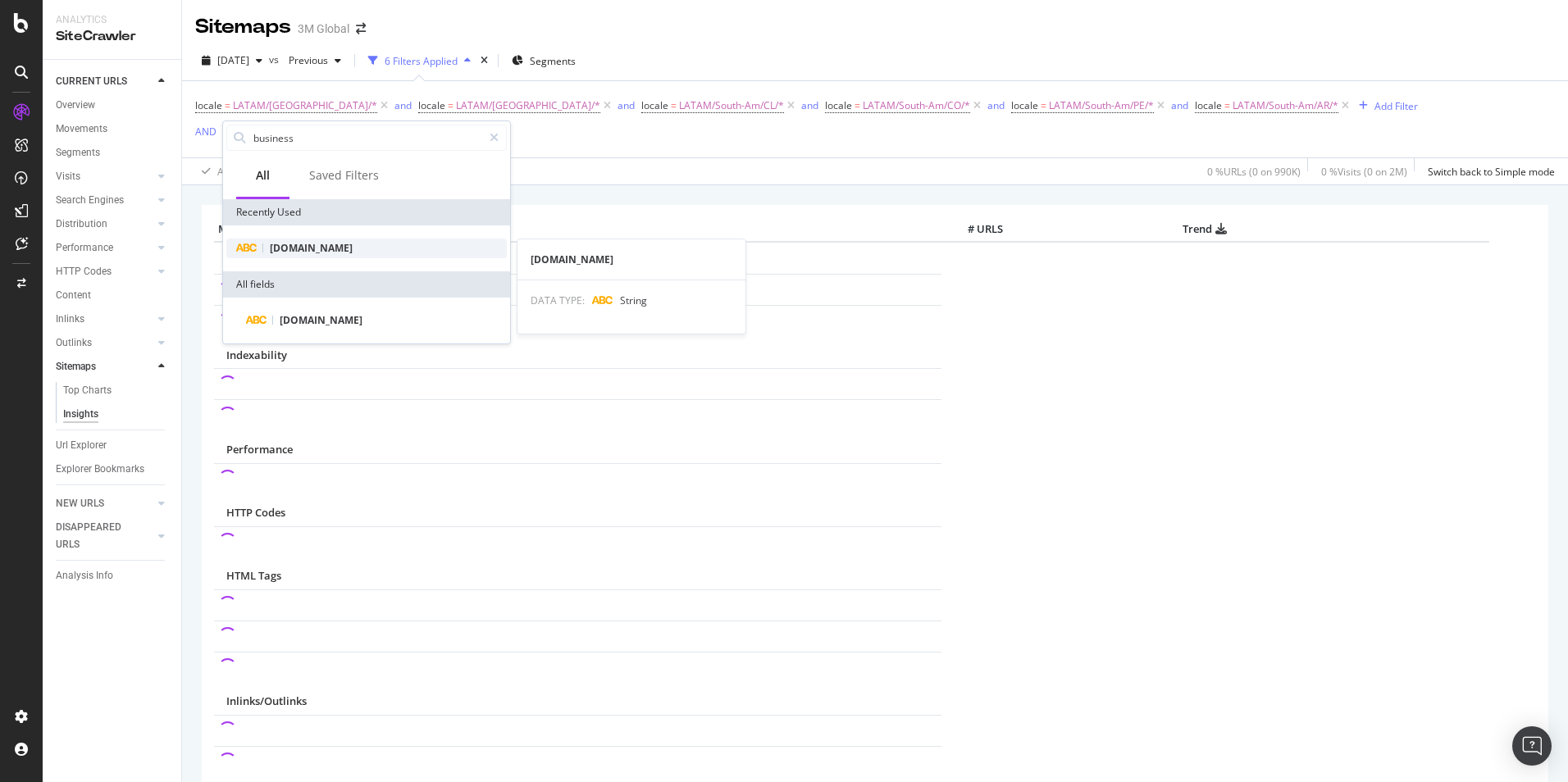
type input "business"
click at [387, 247] on div "[DOMAIN_NAME]" at bounding box center [366, 248] width 280 height 19
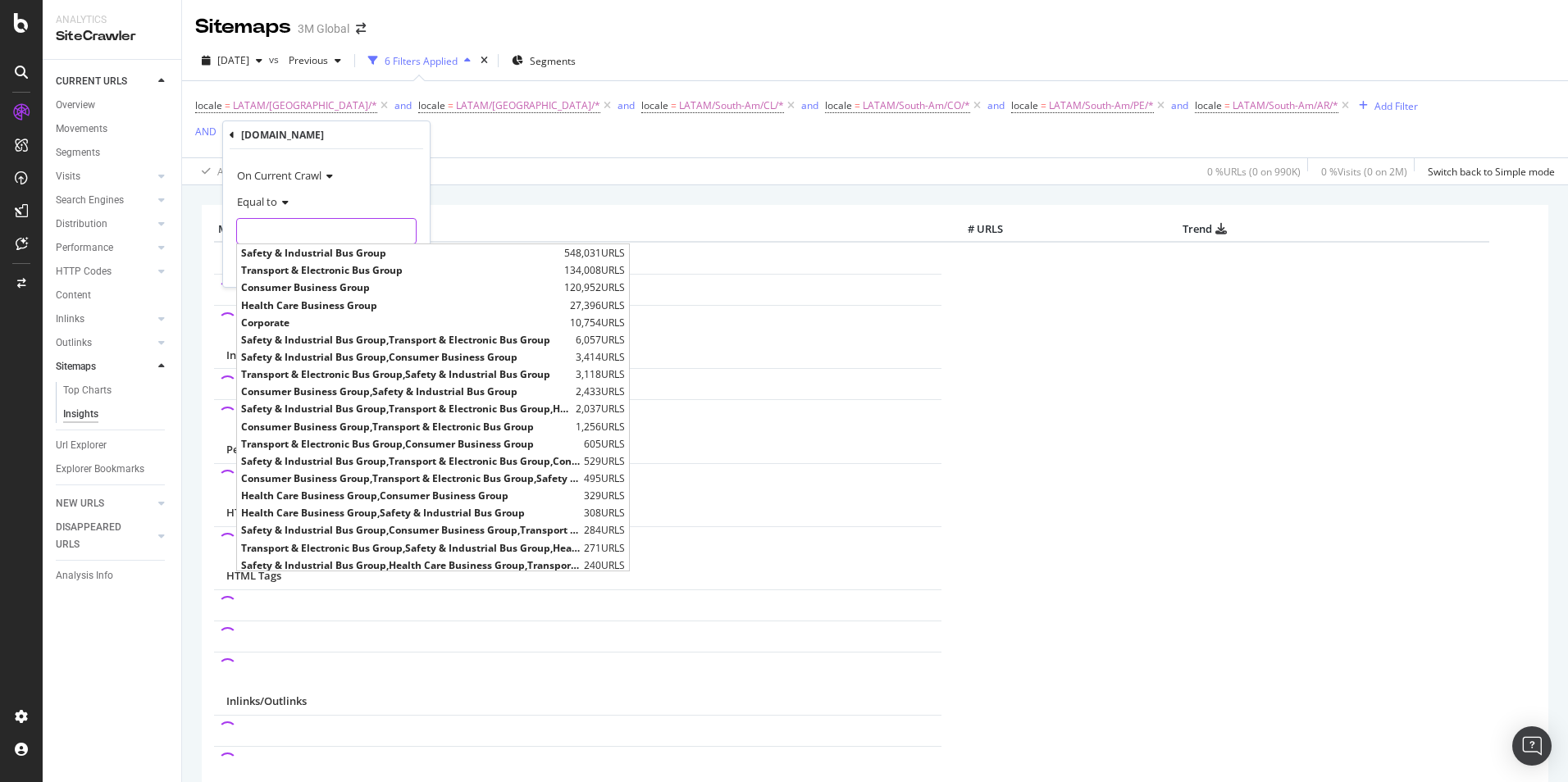
click at [338, 240] on input "text" at bounding box center [326, 231] width 179 height 26
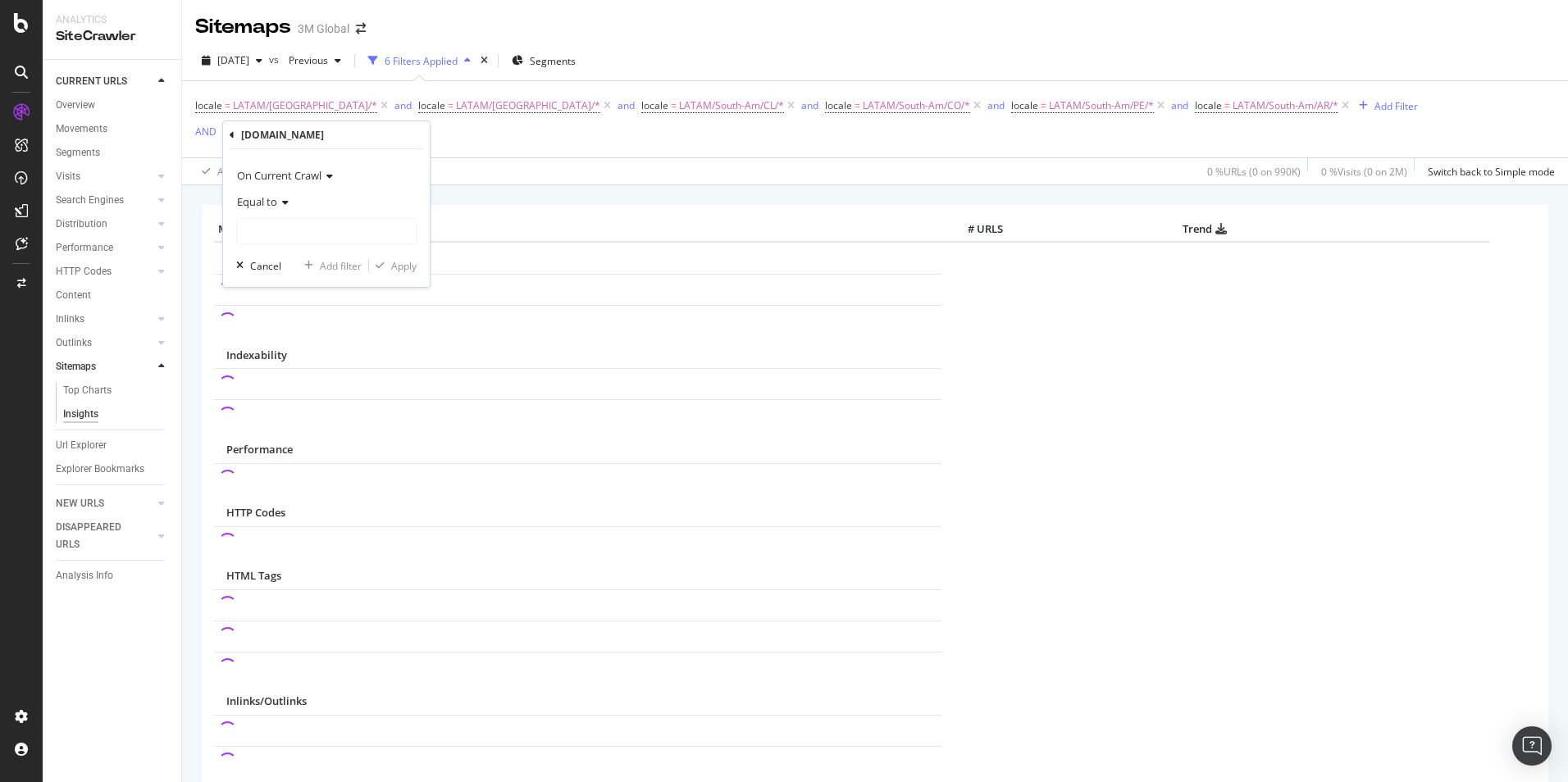
click at [278, 201] on icon at bounding box center [283, 202] width 12 height 10
click at [280, 362] on span "Contains" at bounding box center [265, 363] width 41 height 14
click at [279, 230] on input "text" at bounding box center [326, 231] width 179 height 26
click at [284, 231] on input ""transpoort"" at bounding box center [314, 231] width 155 height 26
type input ""transport""
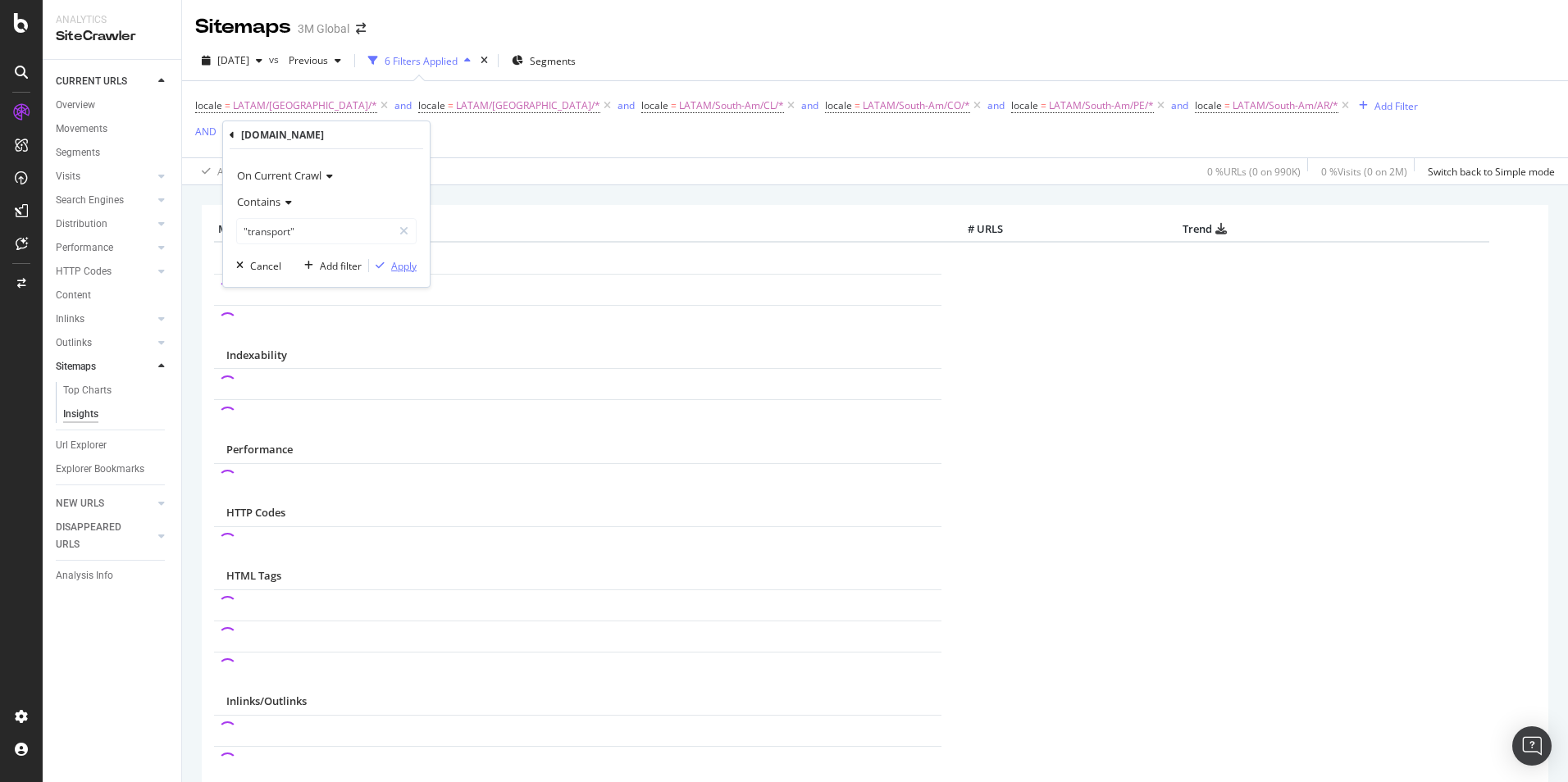
click at [408, 269] on div "Apply" at bounding box center [404, 266] width 25 height 14
click at [512, 135] on div "Add Filter Group" at bounding box center [537, 135] width 74 height 14
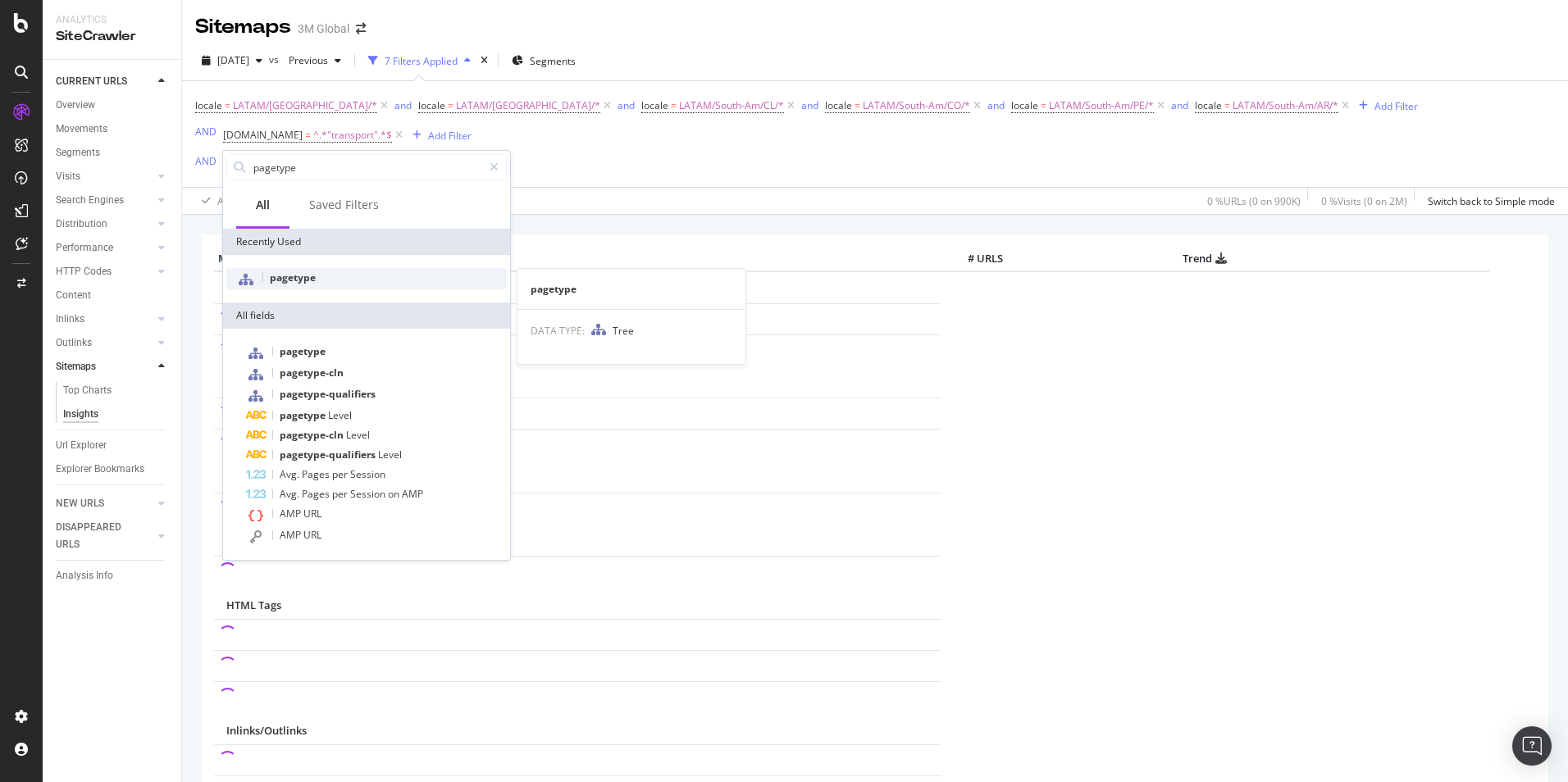
type input "pagetype"
click at [305, 288] on div "pagetype" at bounding box center [366, 278] width 280 height 21
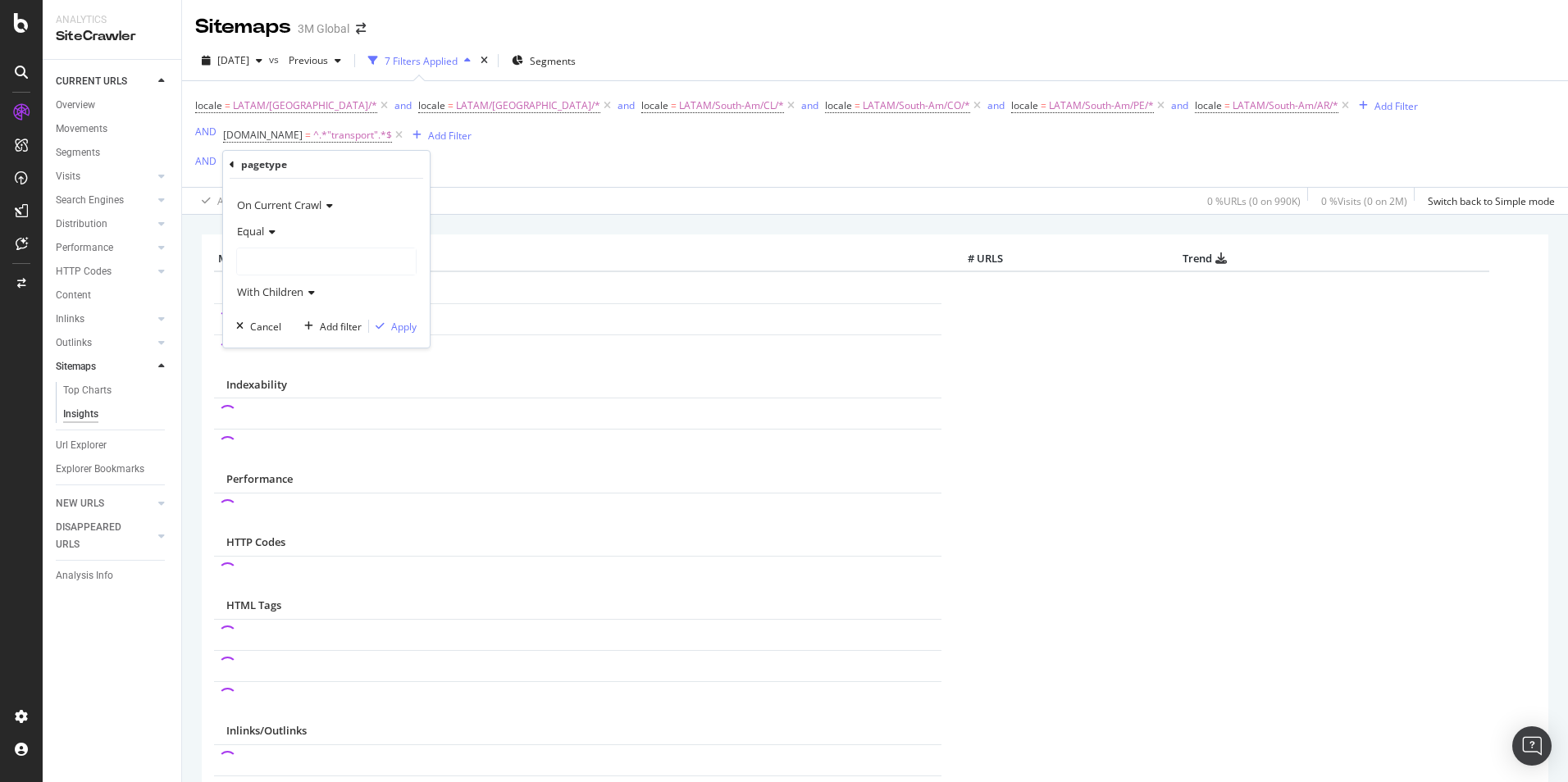
click at [308, 262] on div at bounding box center [326, 261] width 179 height 26
click at [286, 310] on span "64,201 URLS" at bounding box center [312, 310] width 62 height 14
click at [406, 309] on span "Select" at bounding box center [398, 310] width 29 height 14
click at [402, 326] on div "Apply" at bounding box center [404, 327] width 25 height 14
click at [380, 162] on div "Add Filter" at bounding box center [366, 165] width 44 height 14
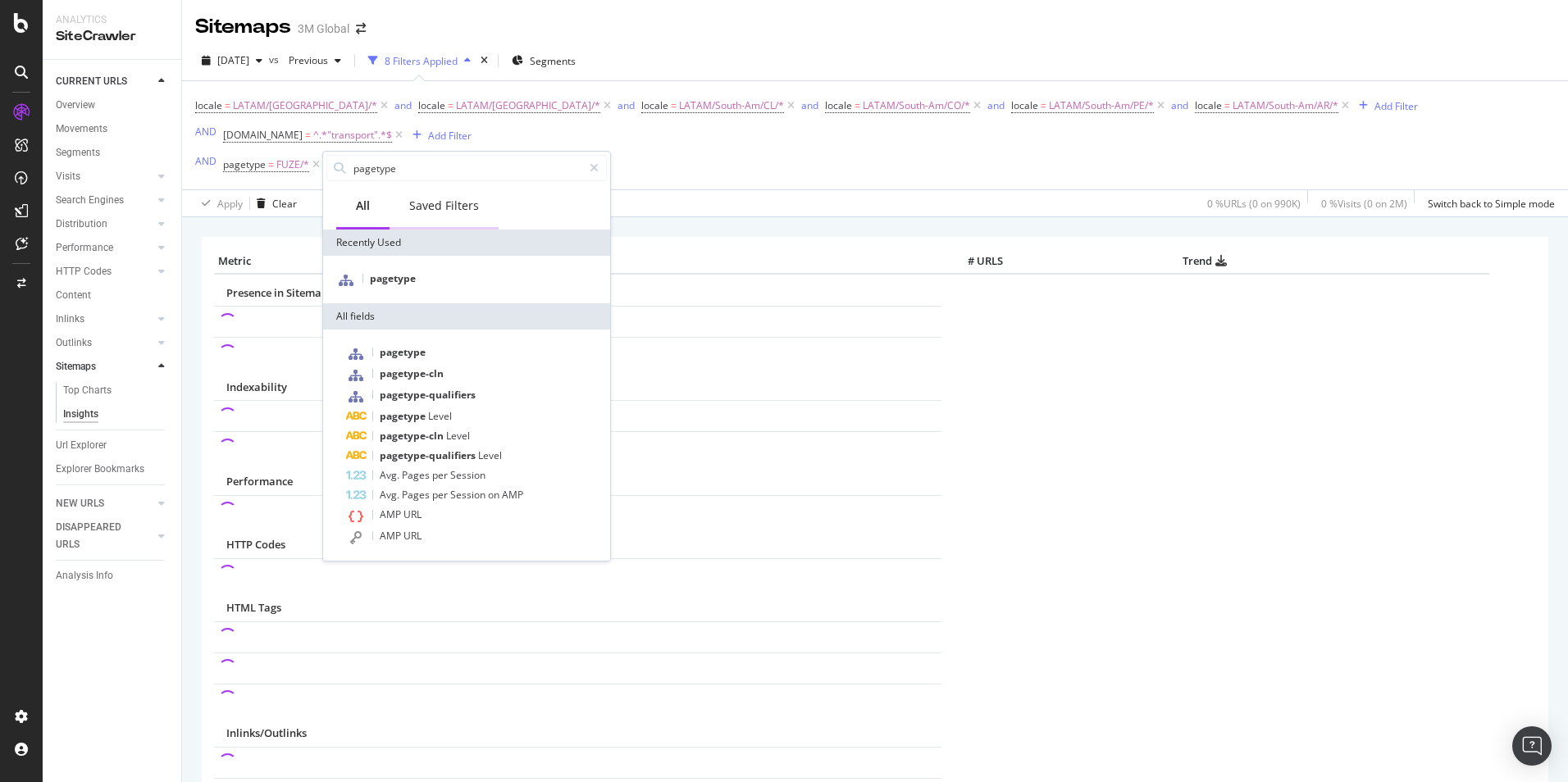
click at [433, 206] on div "Saved Filters" at bounding box center [444, 205] width 70 height 16
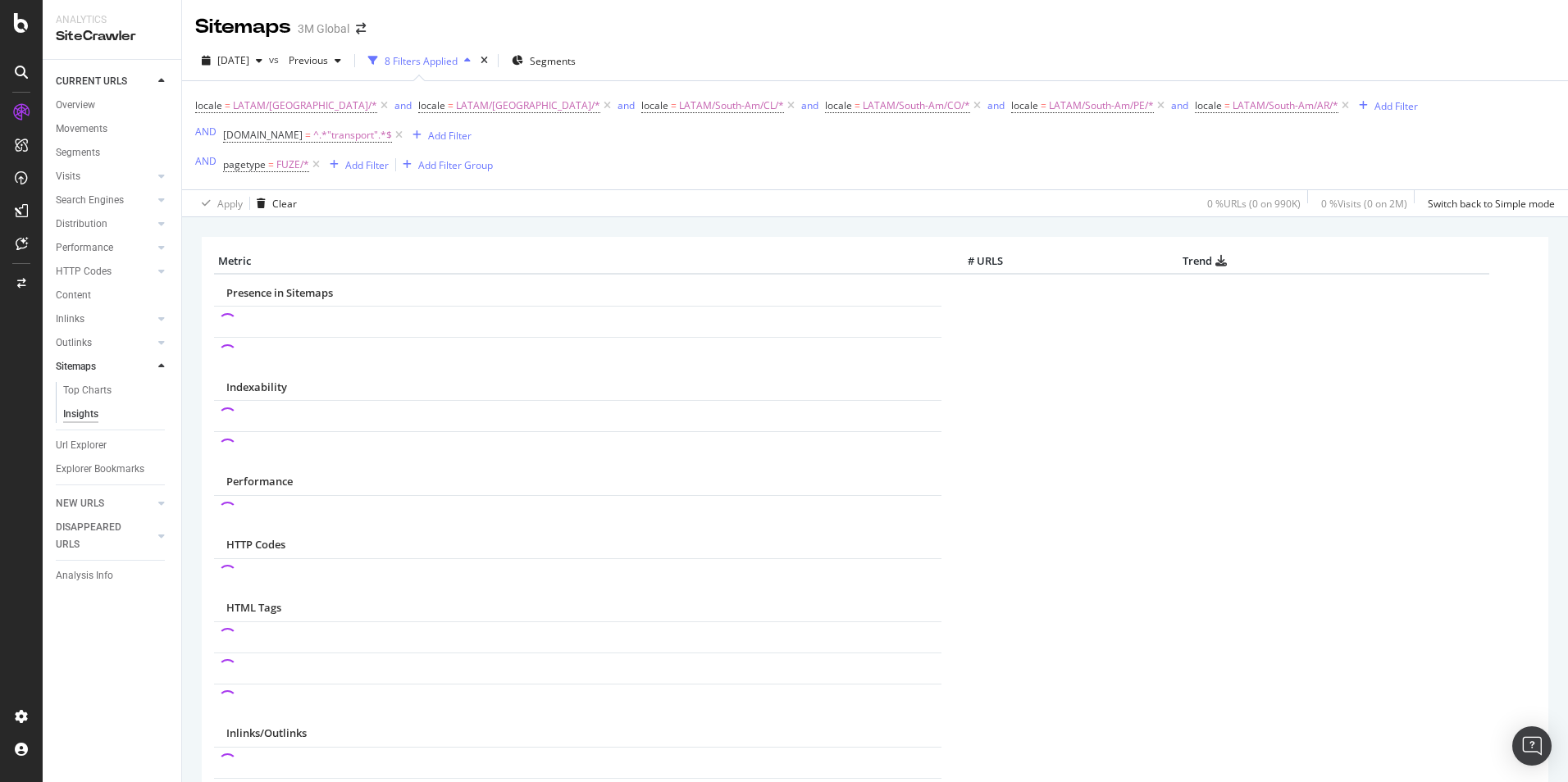
click at [645, 159] on div "locale = LATAM/Brazil/* and locale = LATAM/Mexico/* and locale = LATAM/South-Am…" at bounding box center [806, 135] width 1223 height 82
click at [457, 59] on div "8 Filters Applied" at bounding box center [421, 61] width 73 height 14
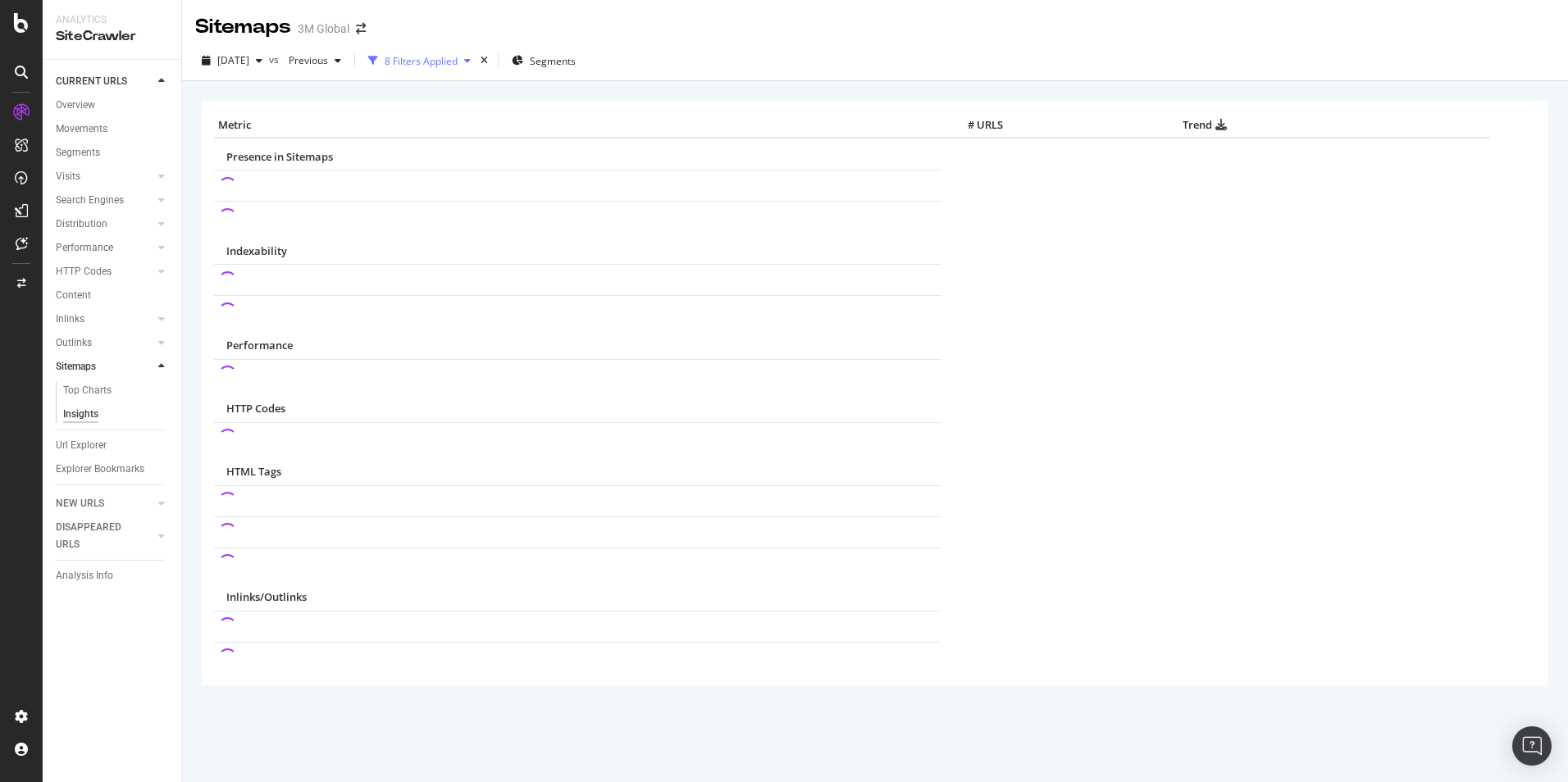
click at [457, 59] on div "8 Filters Applied" at bounding box center [421, 61] width 73 height 14
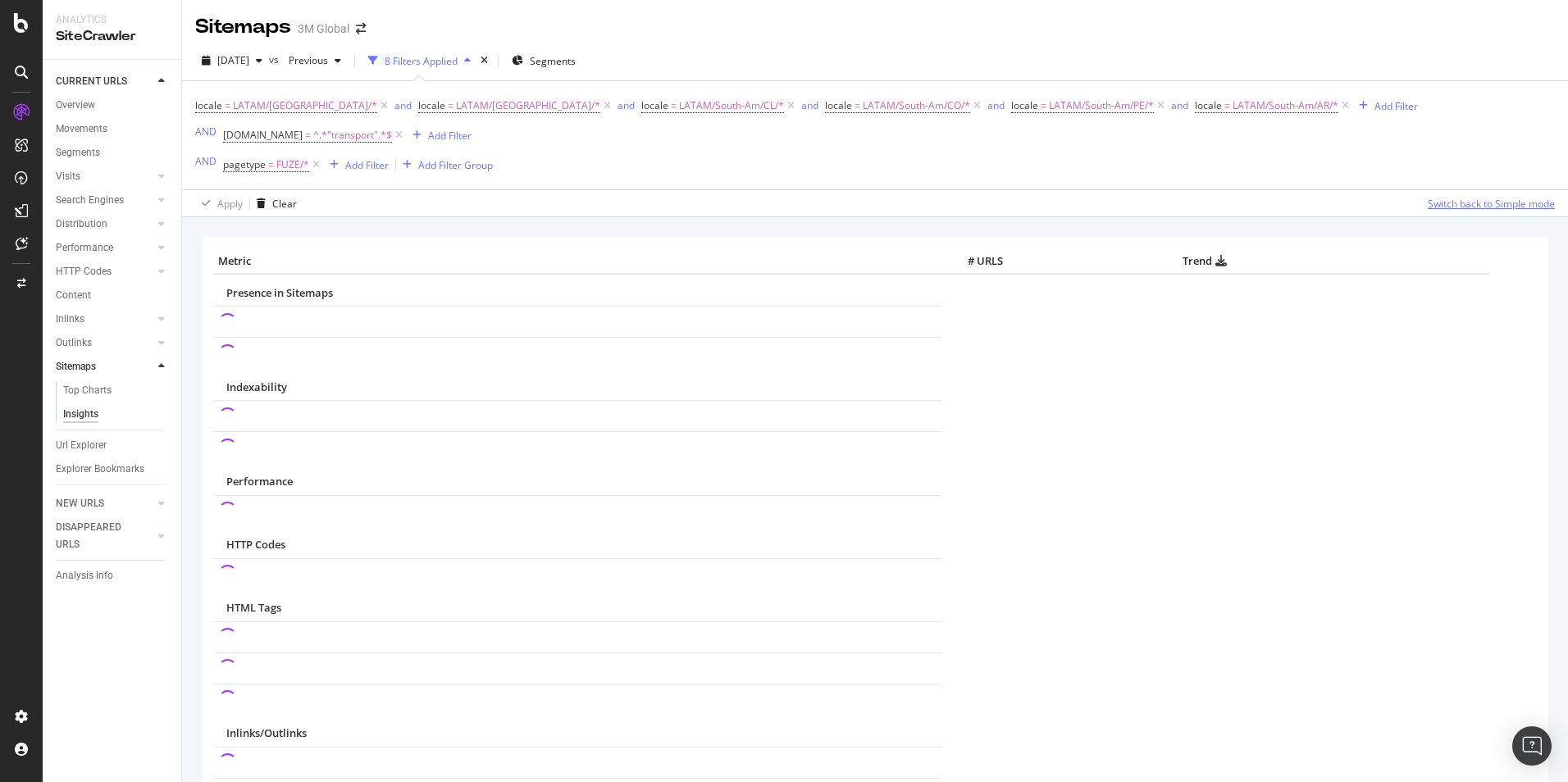
click at [1507, 203] on div "Switch back to Simple mode" at bounding box center [1491, 204] width 127 height 14
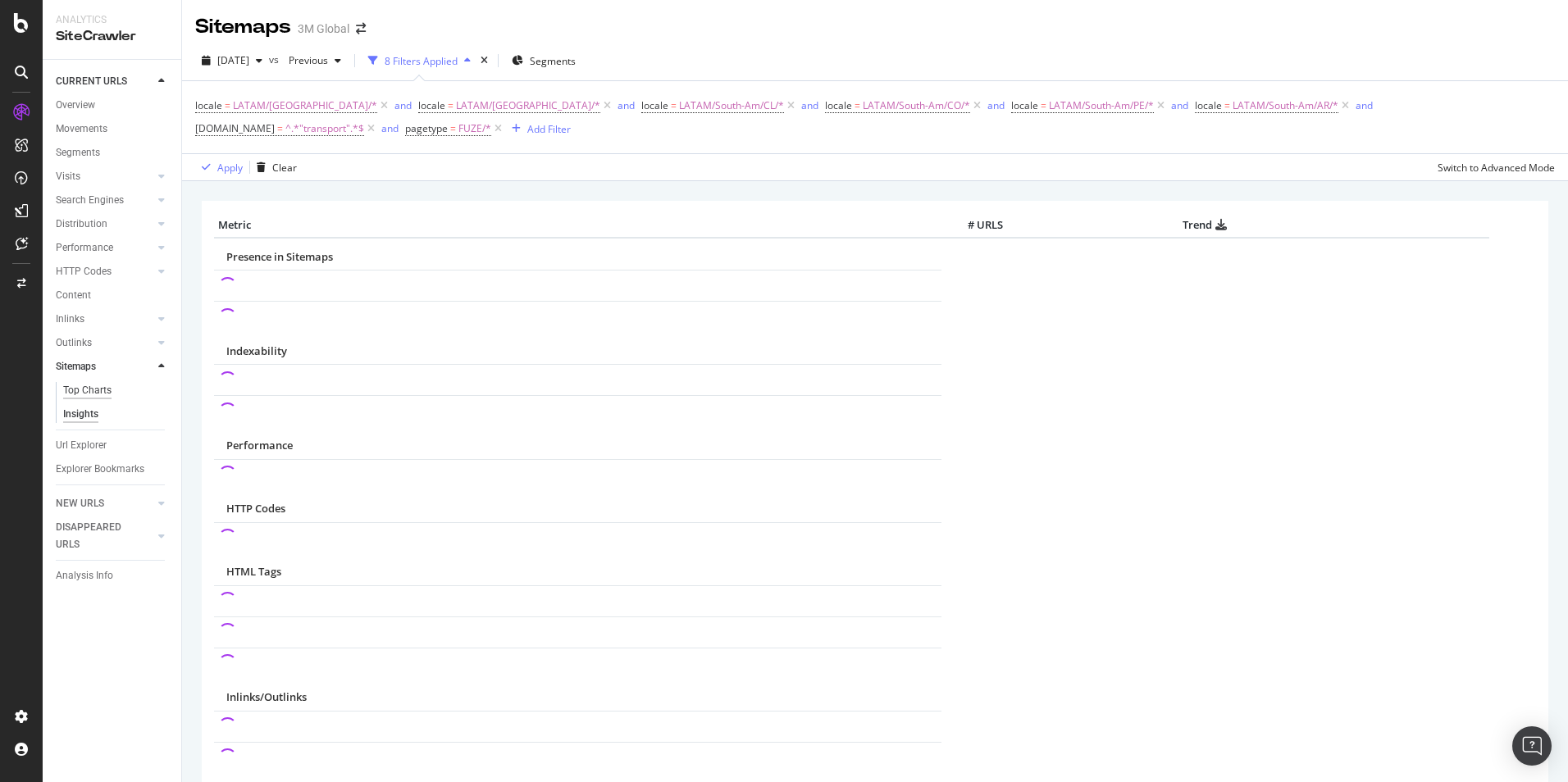
click at [103, 382] on div "Top Charts" at bounding box center [87, 391] width 48 height 17
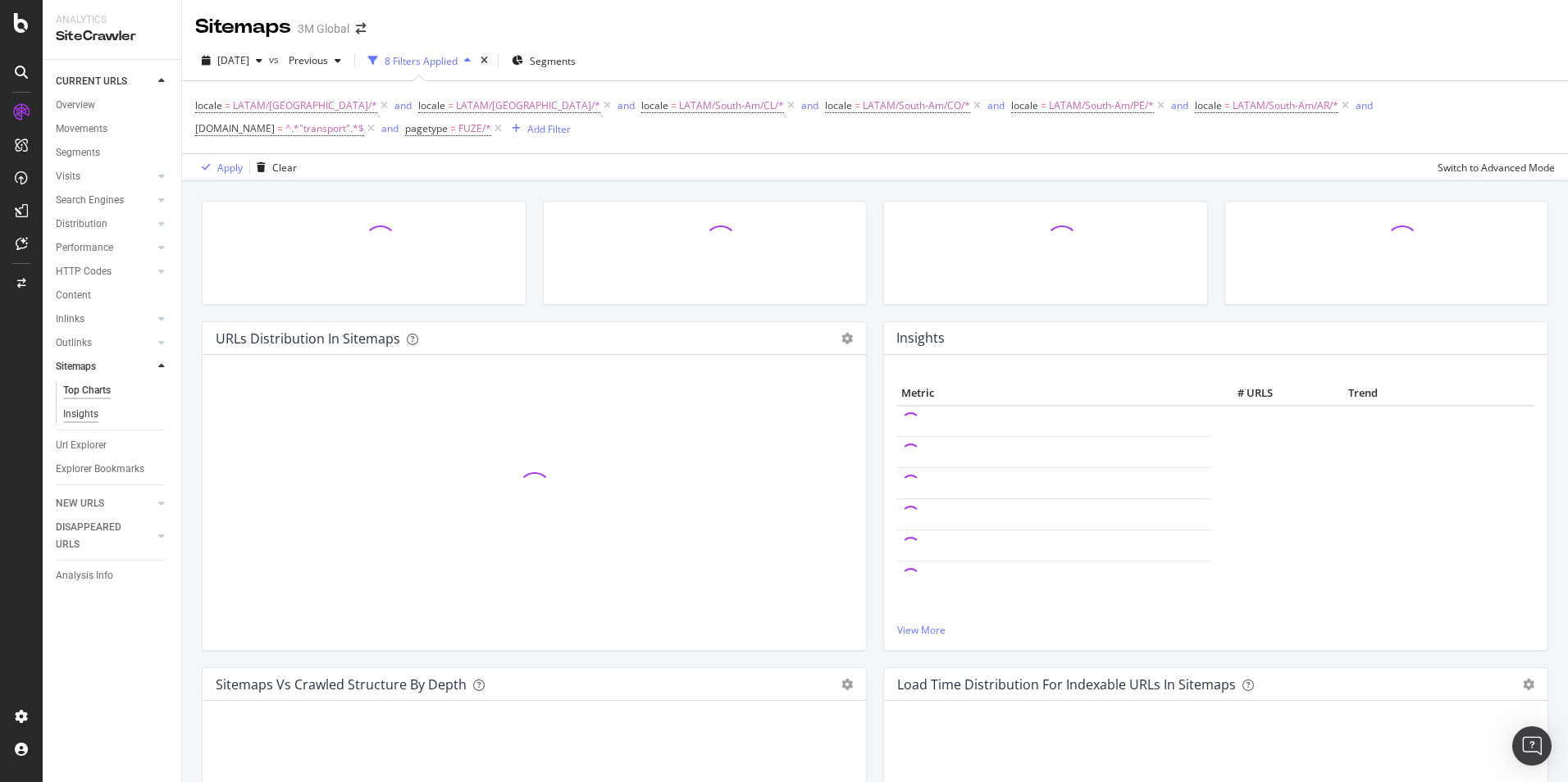
click at [88, 418] on div "Insights" at bounding box center [80, 415] width 35 height 17
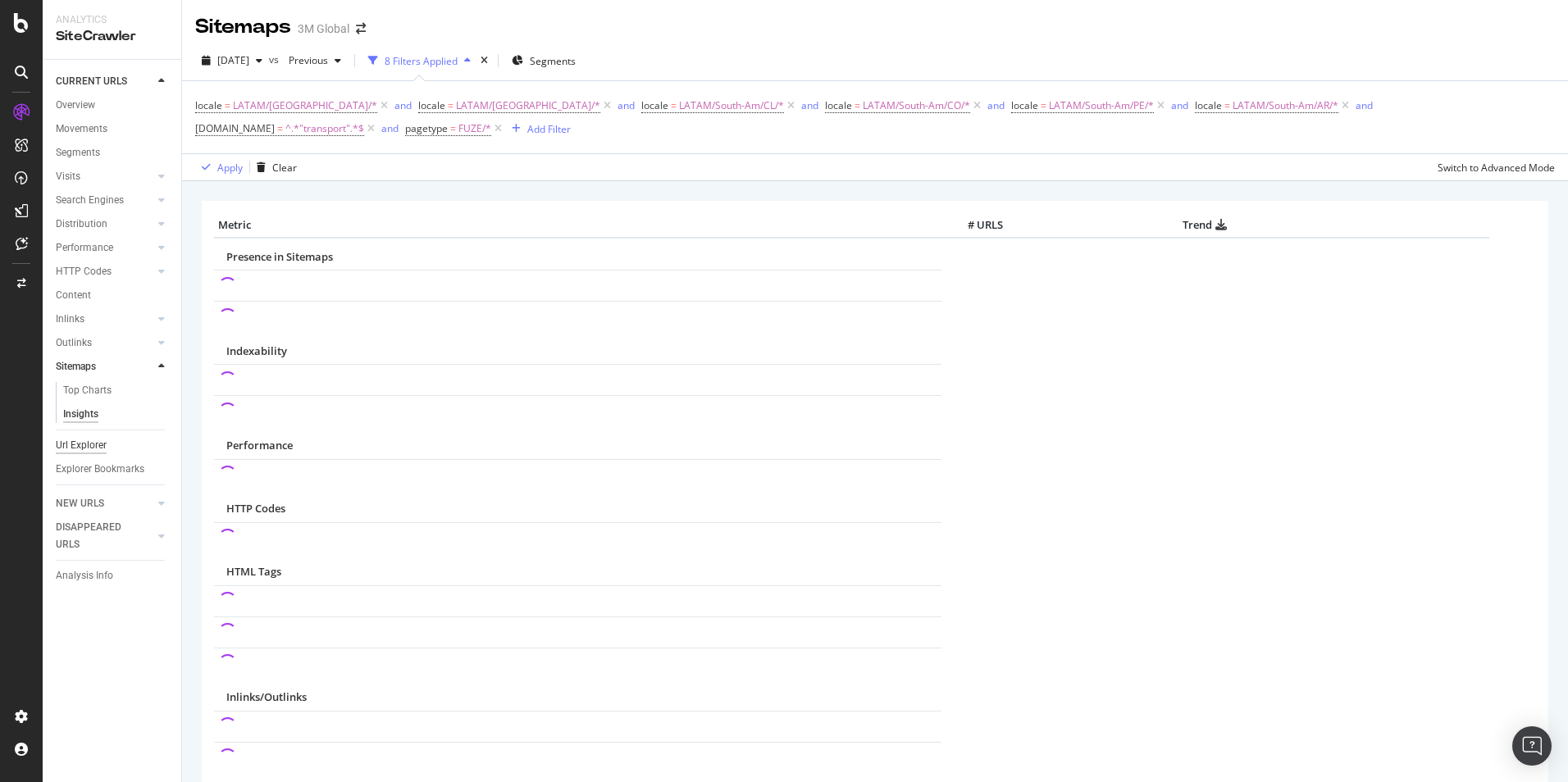
click at [83, 447] on div "Url Explorer" at bounding box center [81, 446] width 51 height 17
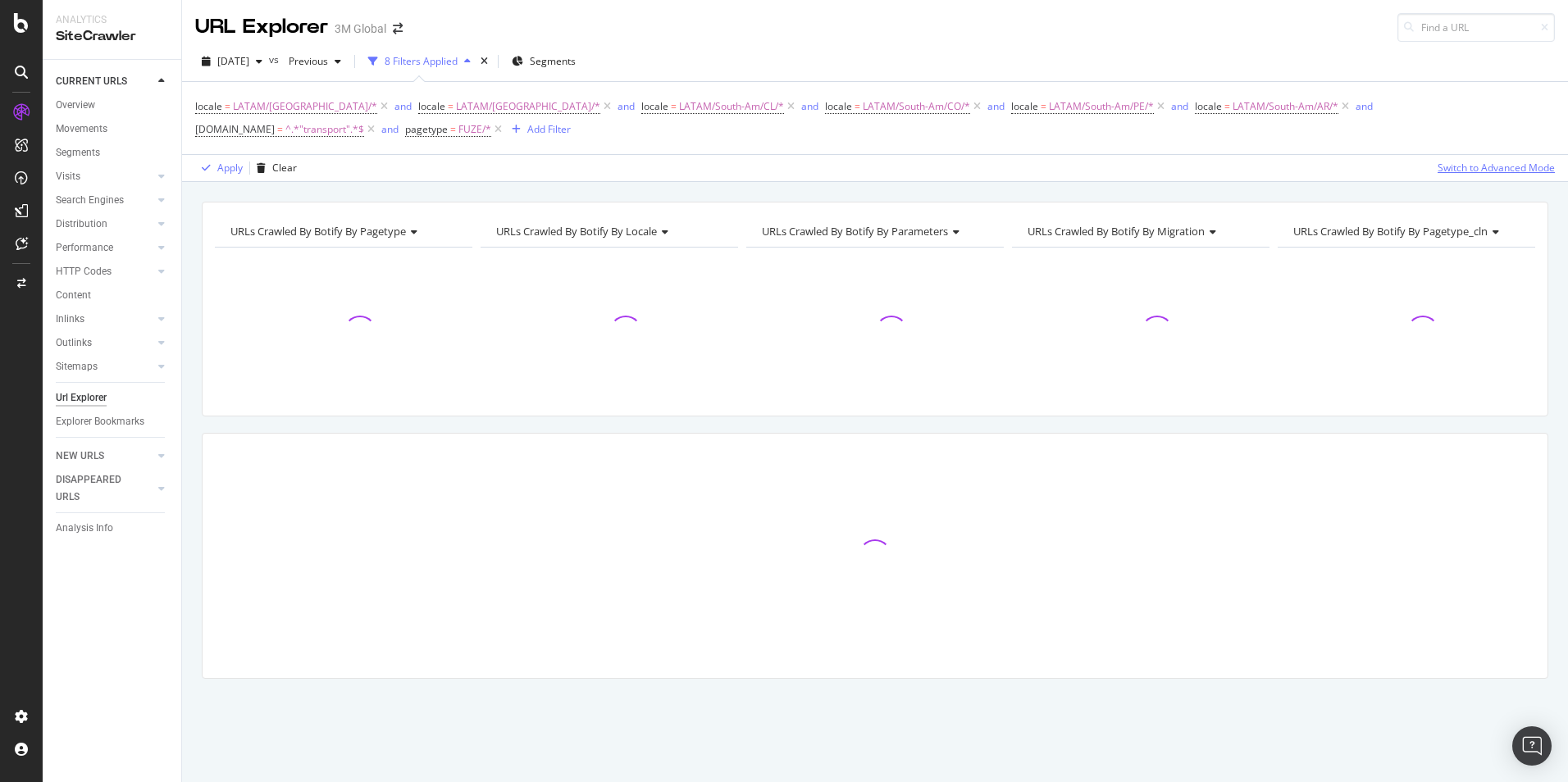
click at [1516, 164] on div "Switch to Advanced Mode" at bounding box center [1495, 167] width 117 height 14
click at [108, 452] on link "NEW URLS" at bounding box center [104, 456] width 98 height 17
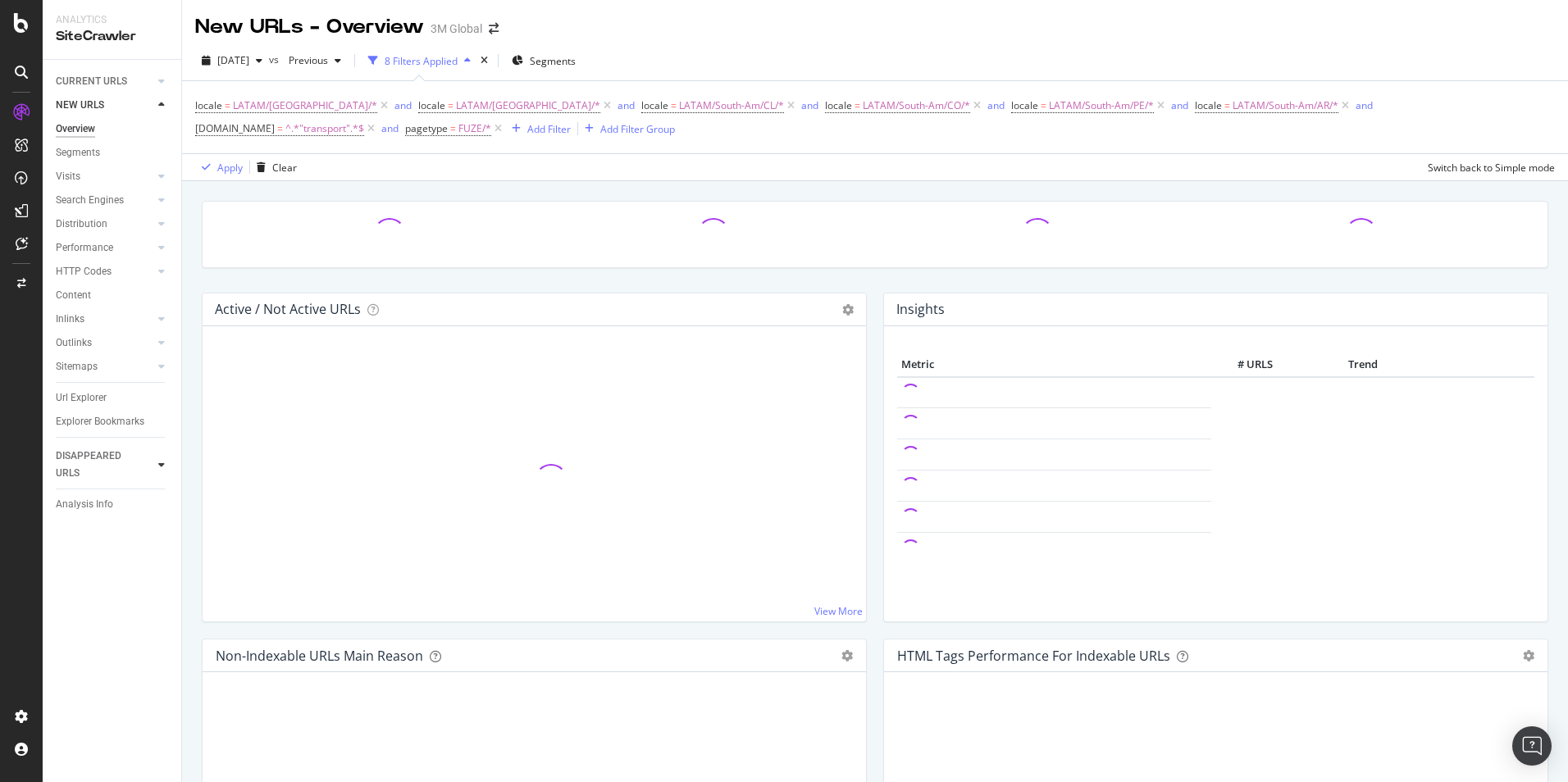
click at [157, 464] on div at bounding box center [161, 464] width 16 height 16
click at [118, 78] on div "CURRENT URLS" at bounding box center [92, 81] width 72 height 17
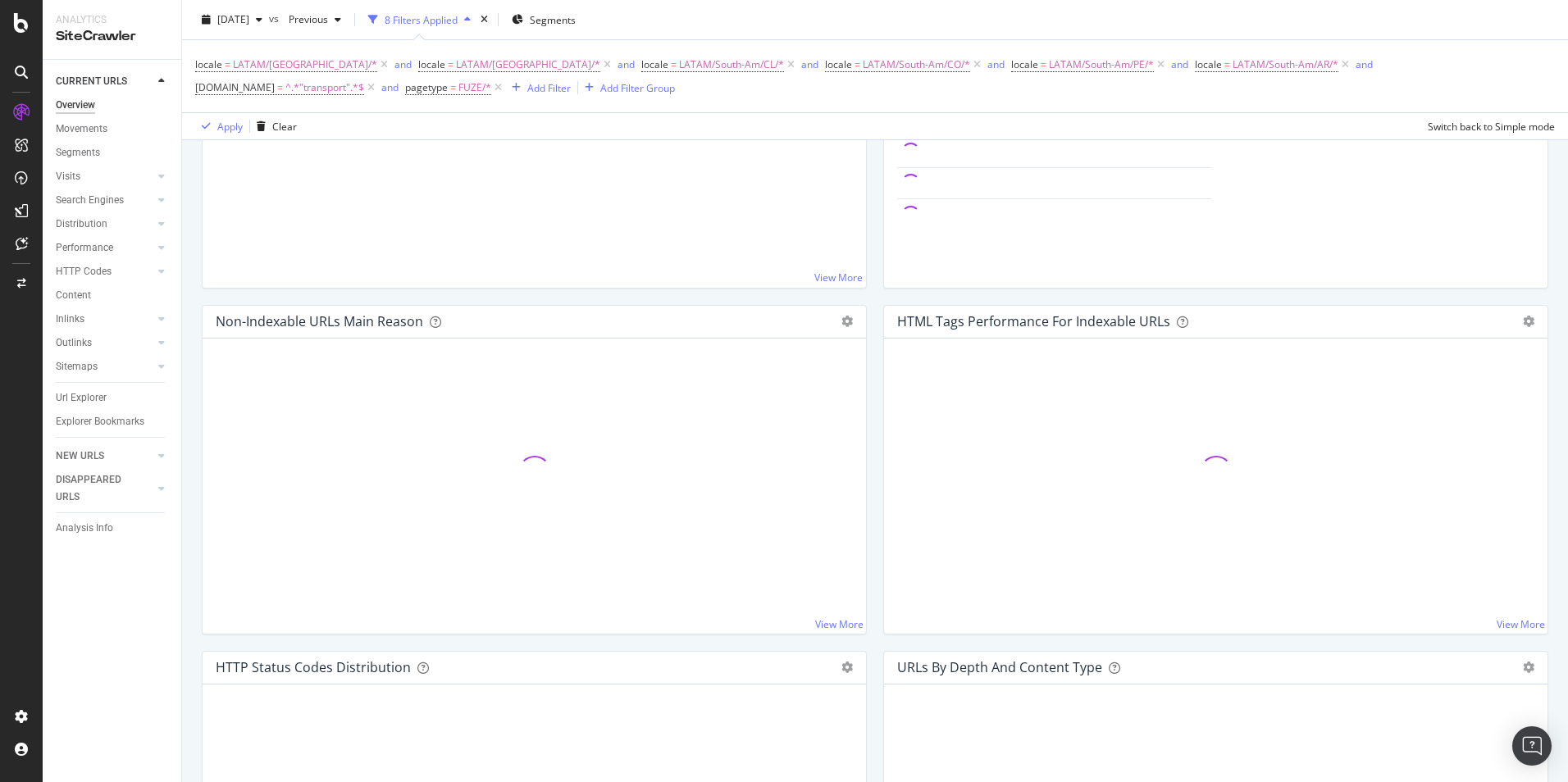
scroll to position [410, 0]
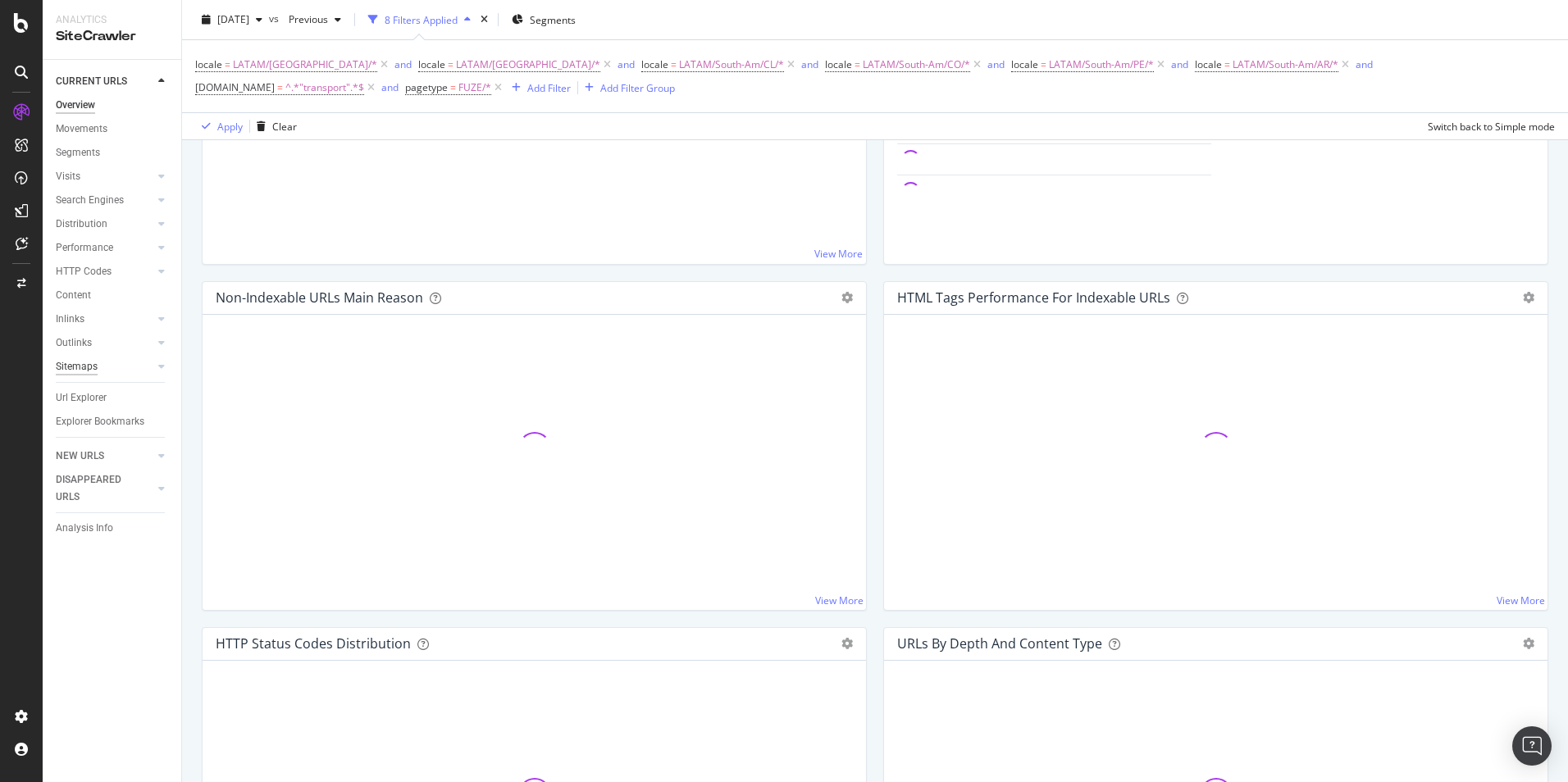
click at [86, 368] on div "Sitemaps" at bounding box center [76, 367] width 42 height 17
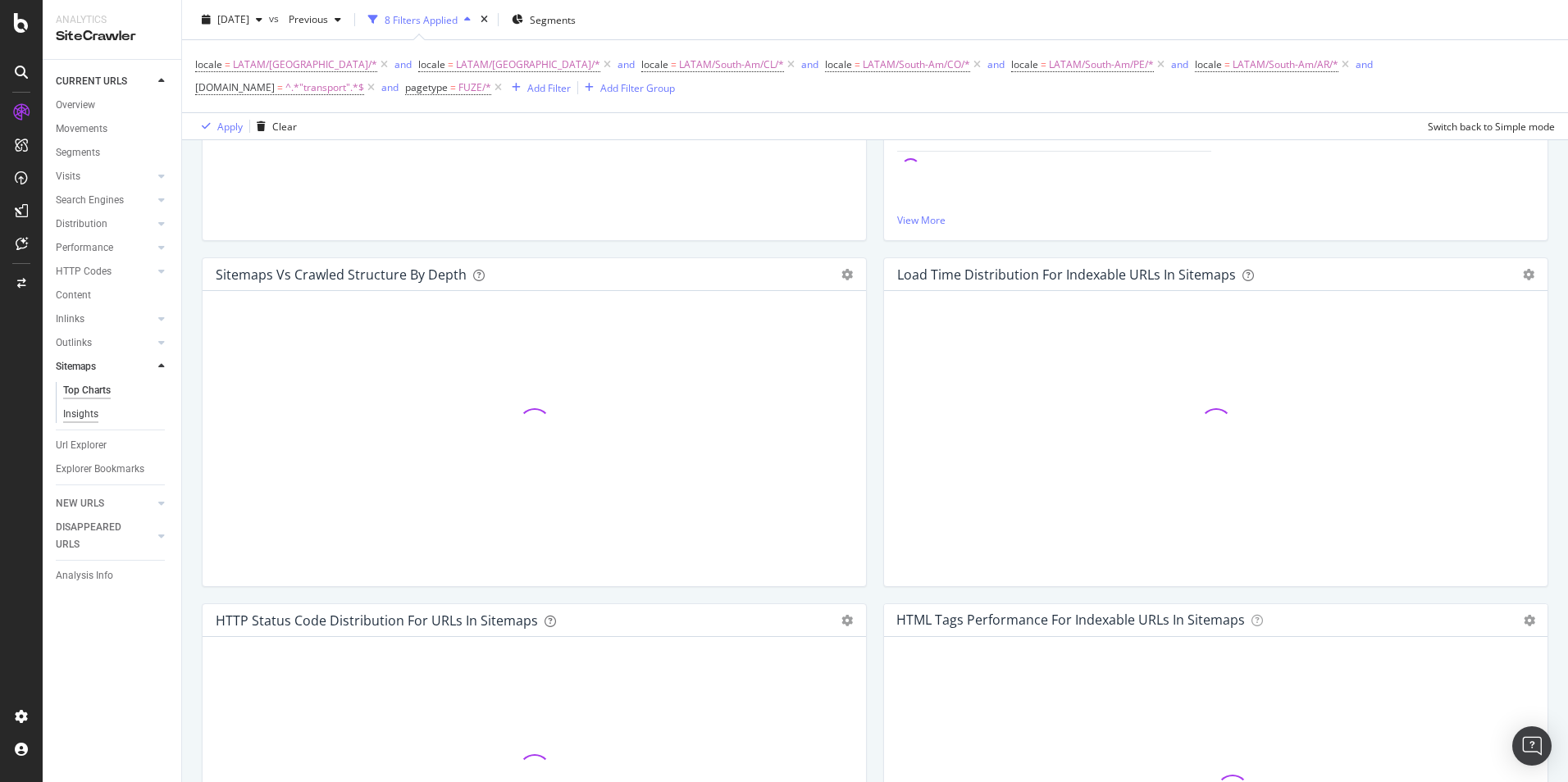
click at [76, 413] on div "Insights" at bounding box center [80, 415] width 35 height 17
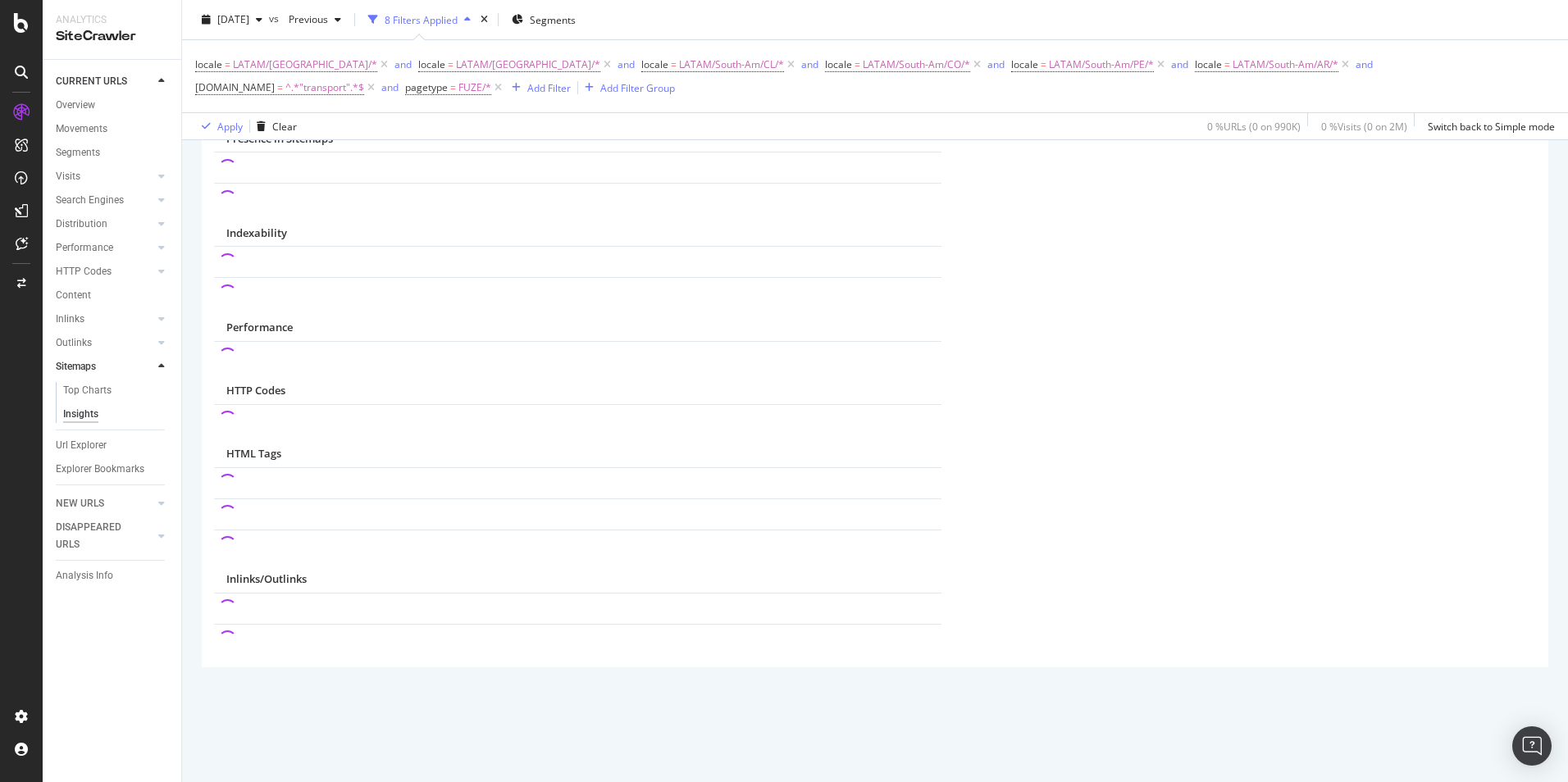
click at [162, 364] on icon at bounding box center [161, 366] width 7 height 10
click at [161, 344] on icon at bounding box center [161, 342] width 7 height 10
click at [160, 344] on icon at bounding box center [161, 342] width 7 height 10
click at [80, 104] on div "Overview" at bounding box center [75, 105] width 40 height 17
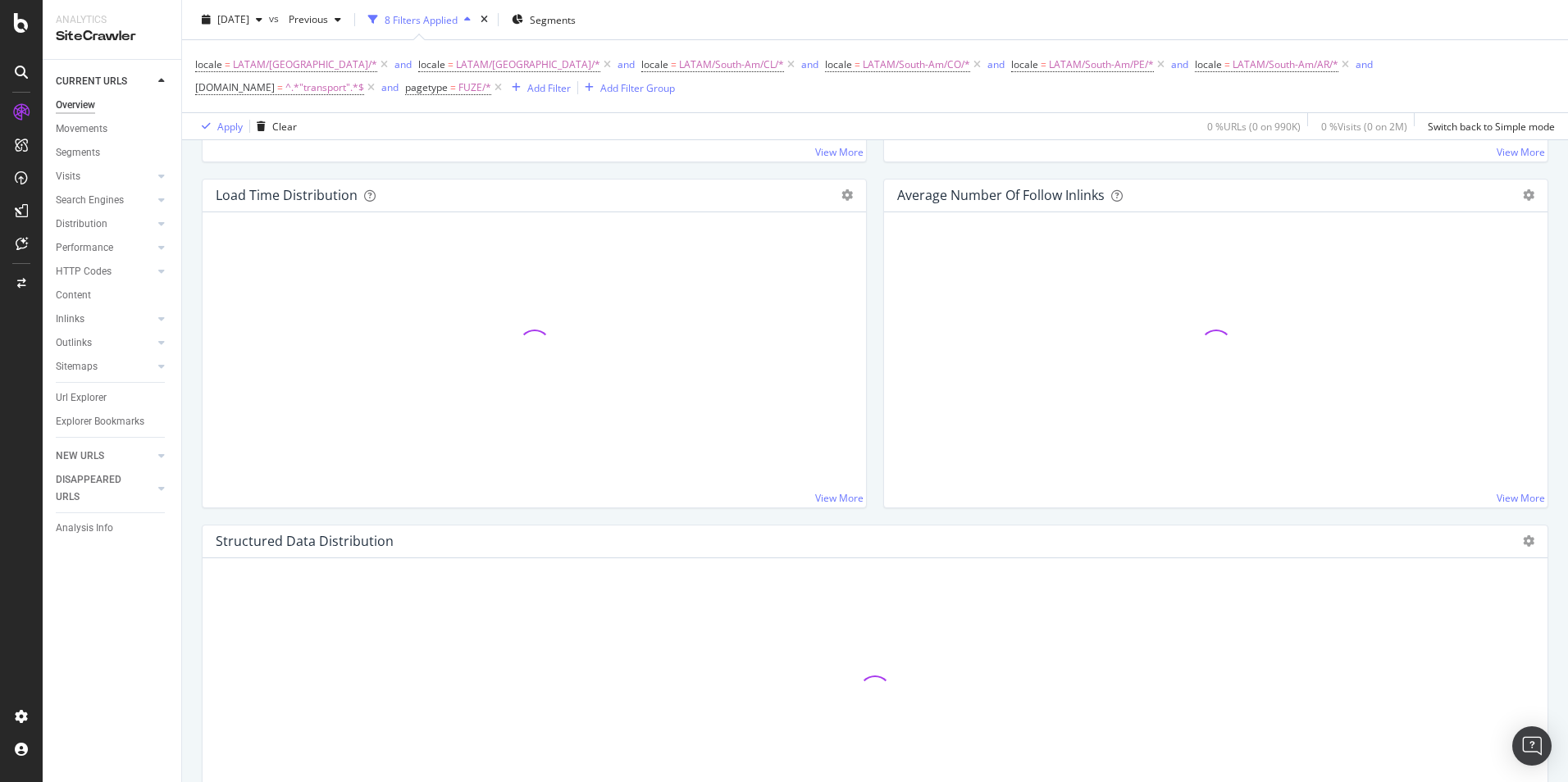
scroll to position [1696, 0]
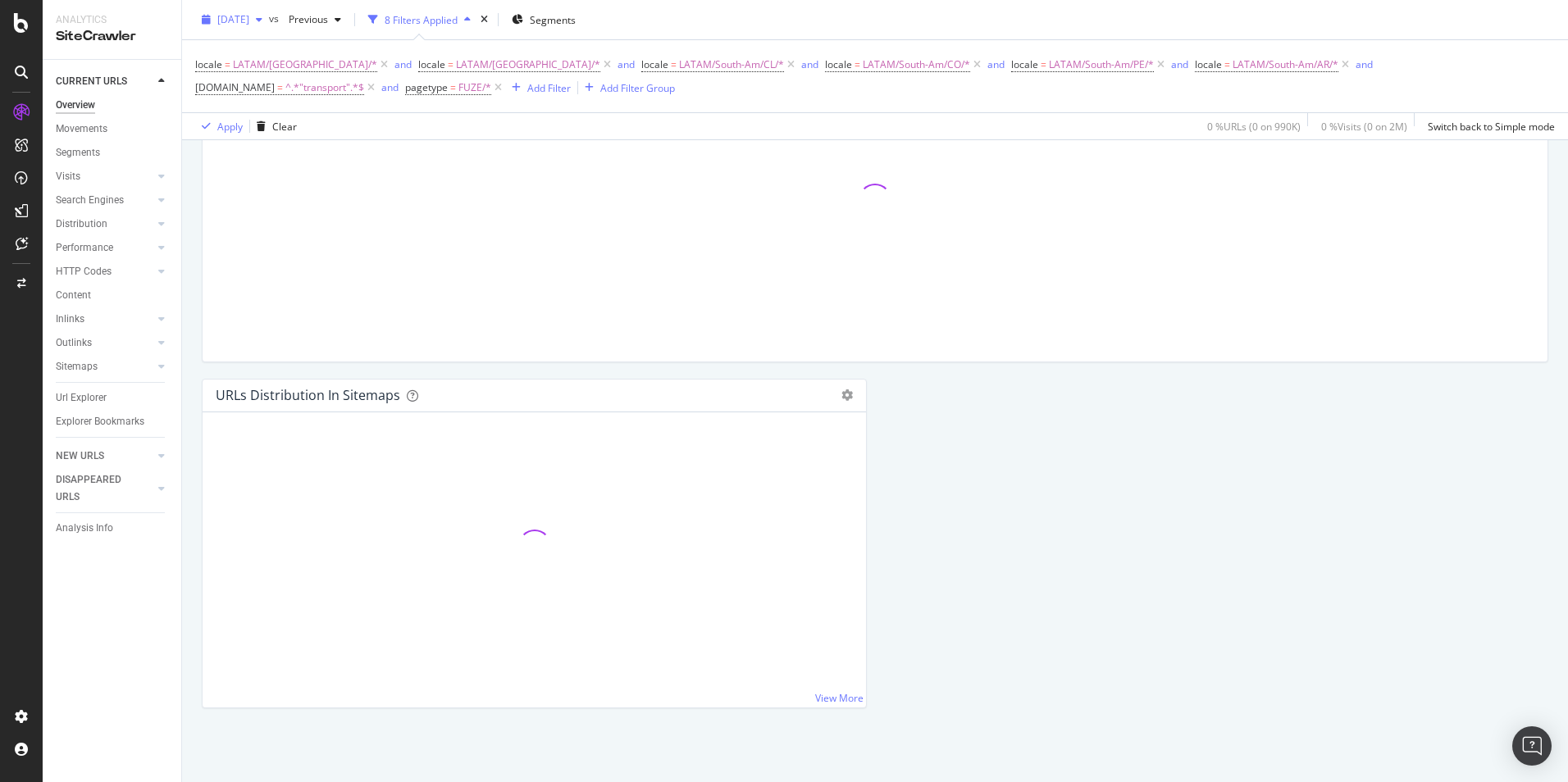
click at [269, 17] on div "button" at bounding box center [259, 19] width 19 height 10
click at [286, 84] on div "2025 Sep. 14th" at bounding box center [261, 78] width 85 height 14
click at [575, 17] on span "Segments" at bounding box center [553, 19] width 46 height 14
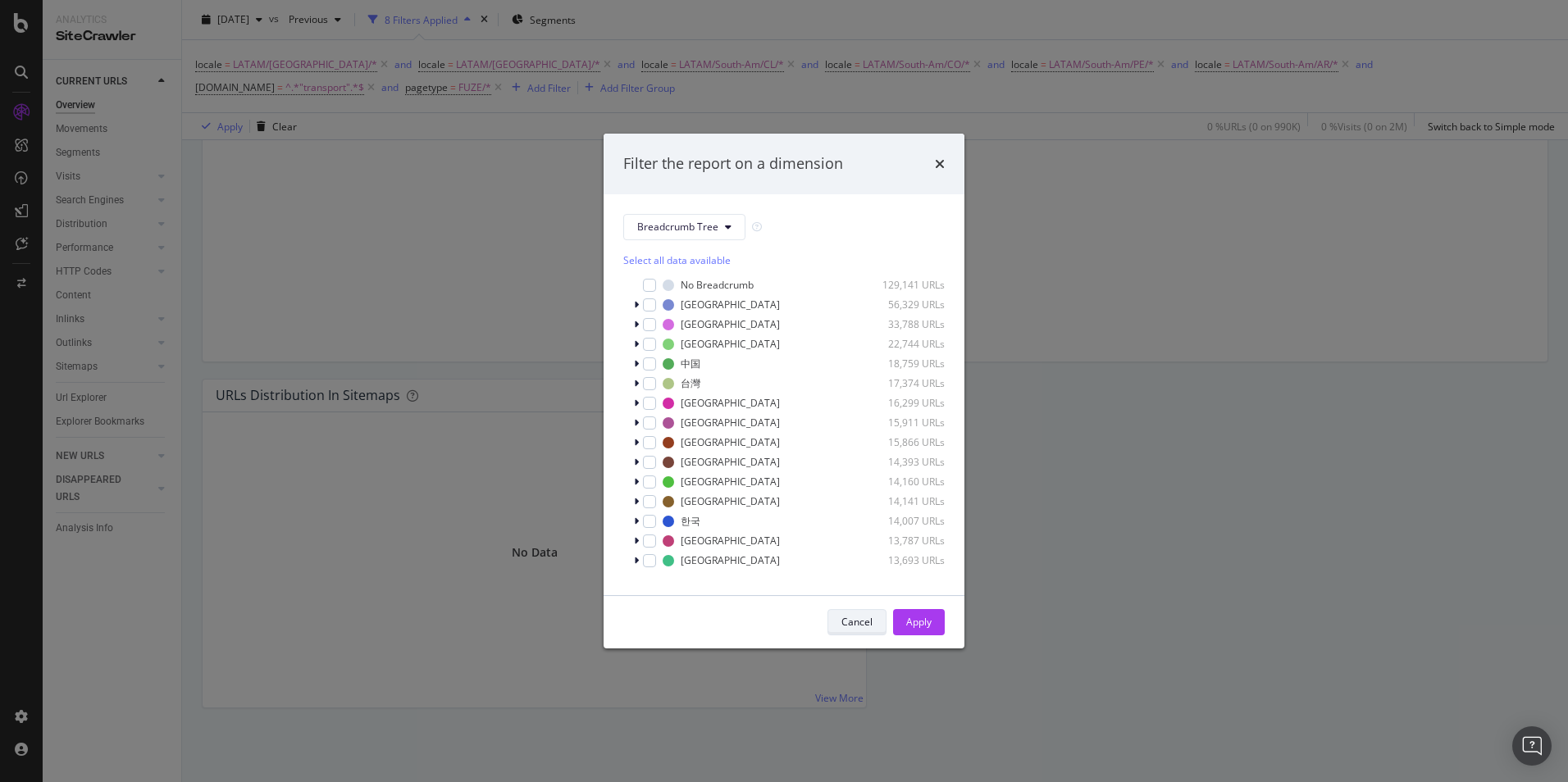
click at [867, 626] on div "Cancel" at bounding box center [857, 622] width 31 height 14
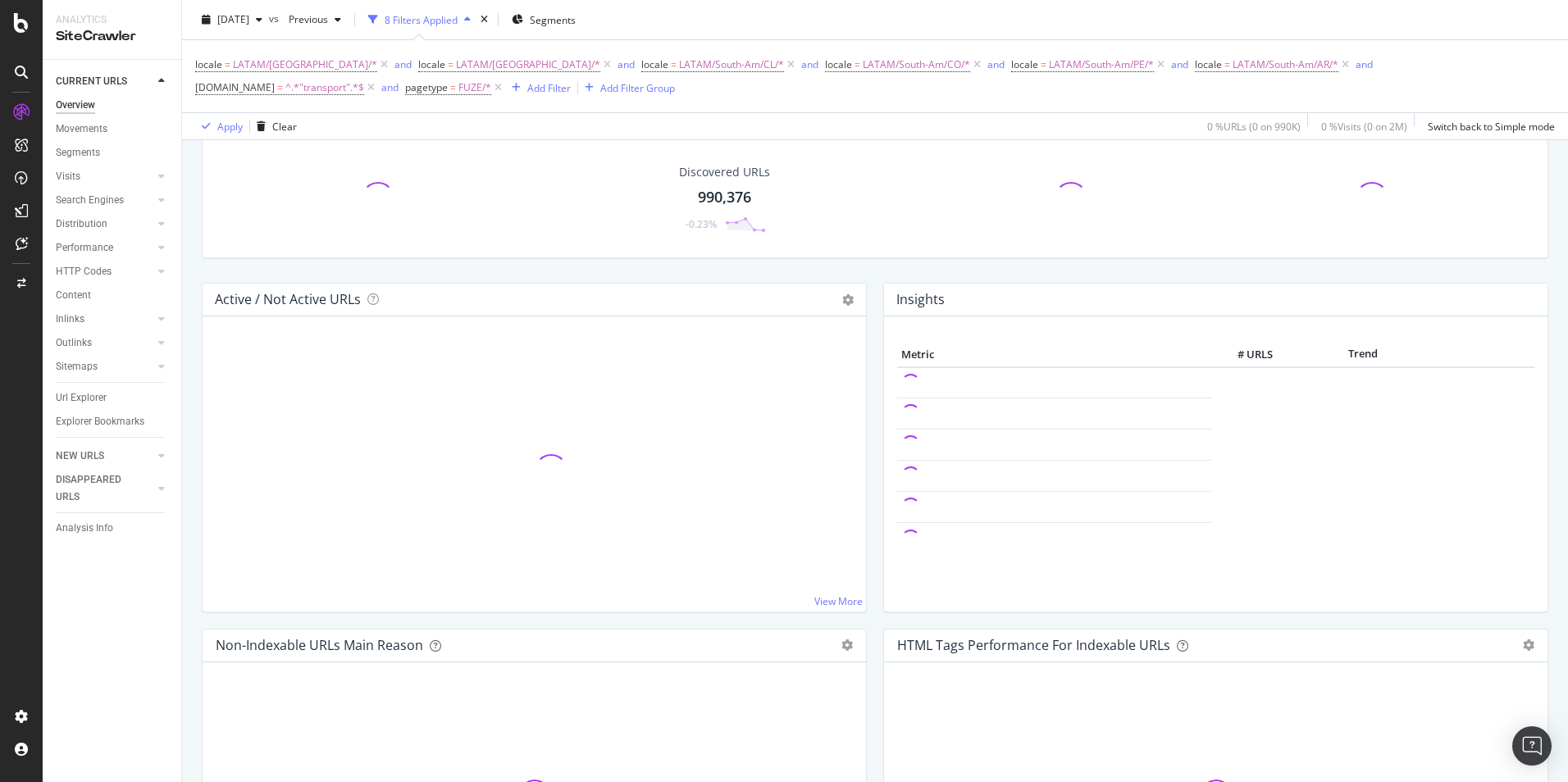
scroll to position [0, 0]
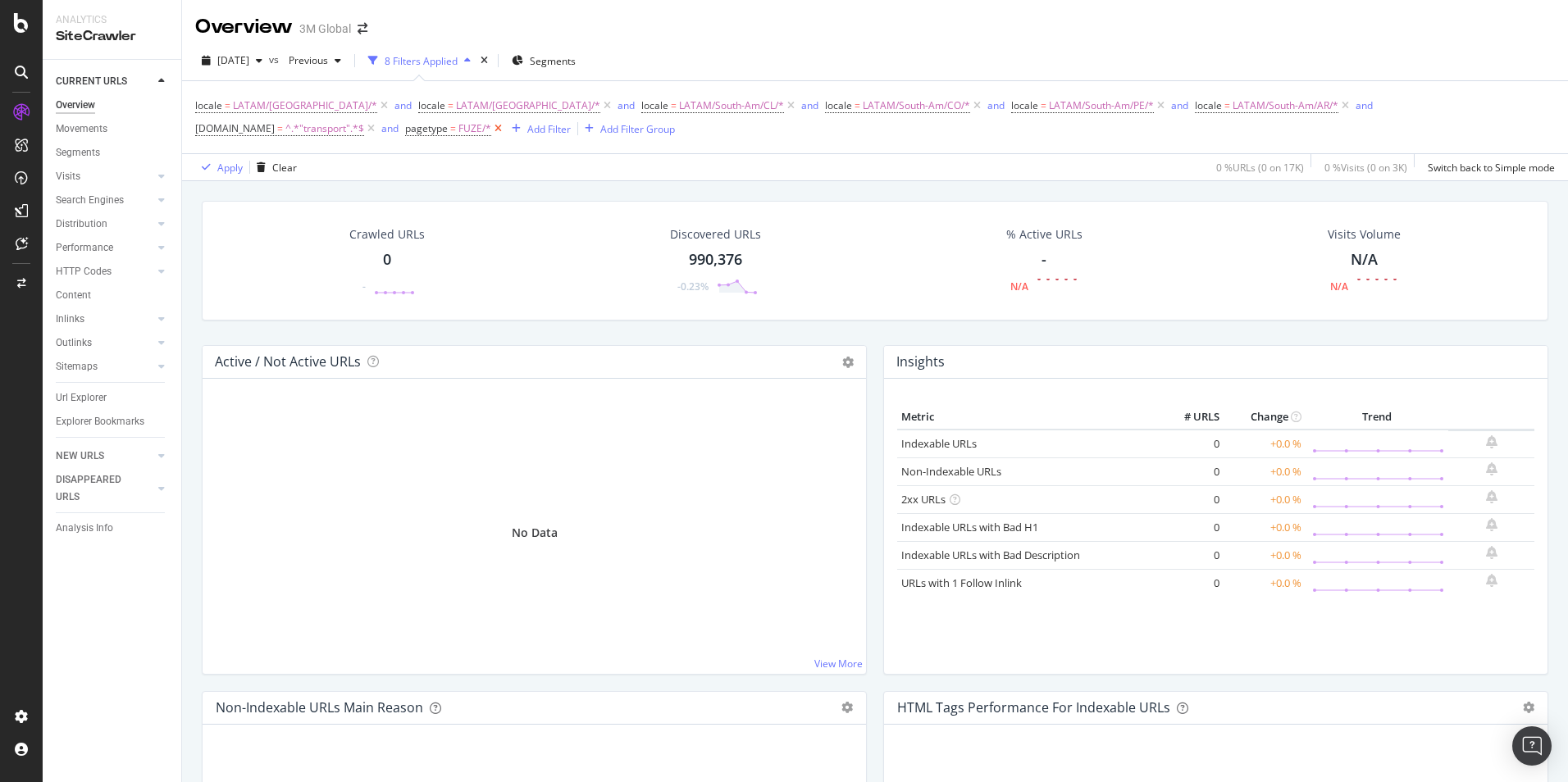
click at [491, 131] on icon at bounding box center [498, 129] width 14 height 16
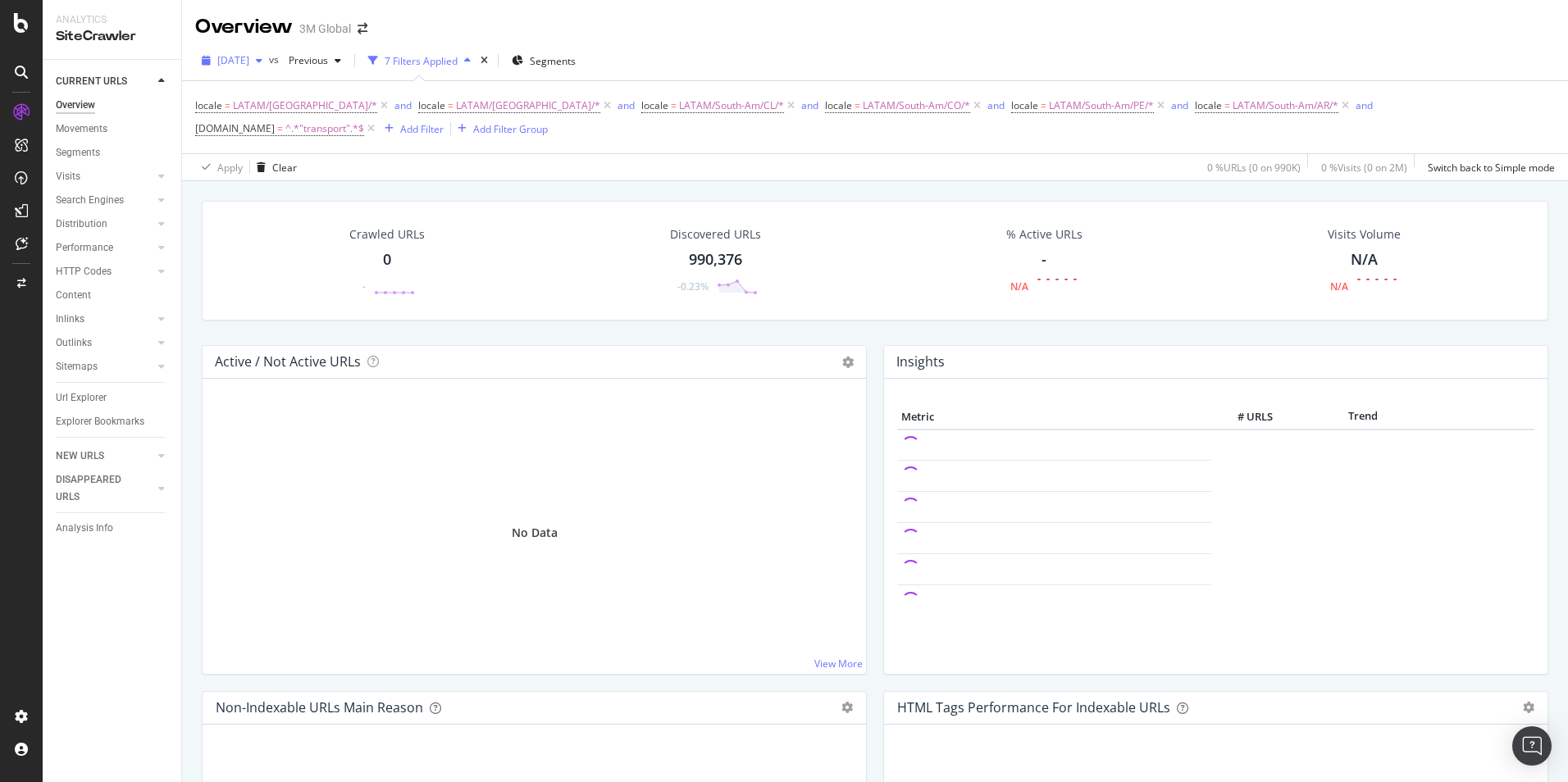
click at [249, 66] on span "2025 Sep. 14th" at bounding box center [233, 60] width 32 height 14
click at [669, 59] on div "2025 Sep. 14th vs Previous 7 Filters Applied Segments" at bounding box center [875, 64] width 1386 height 33
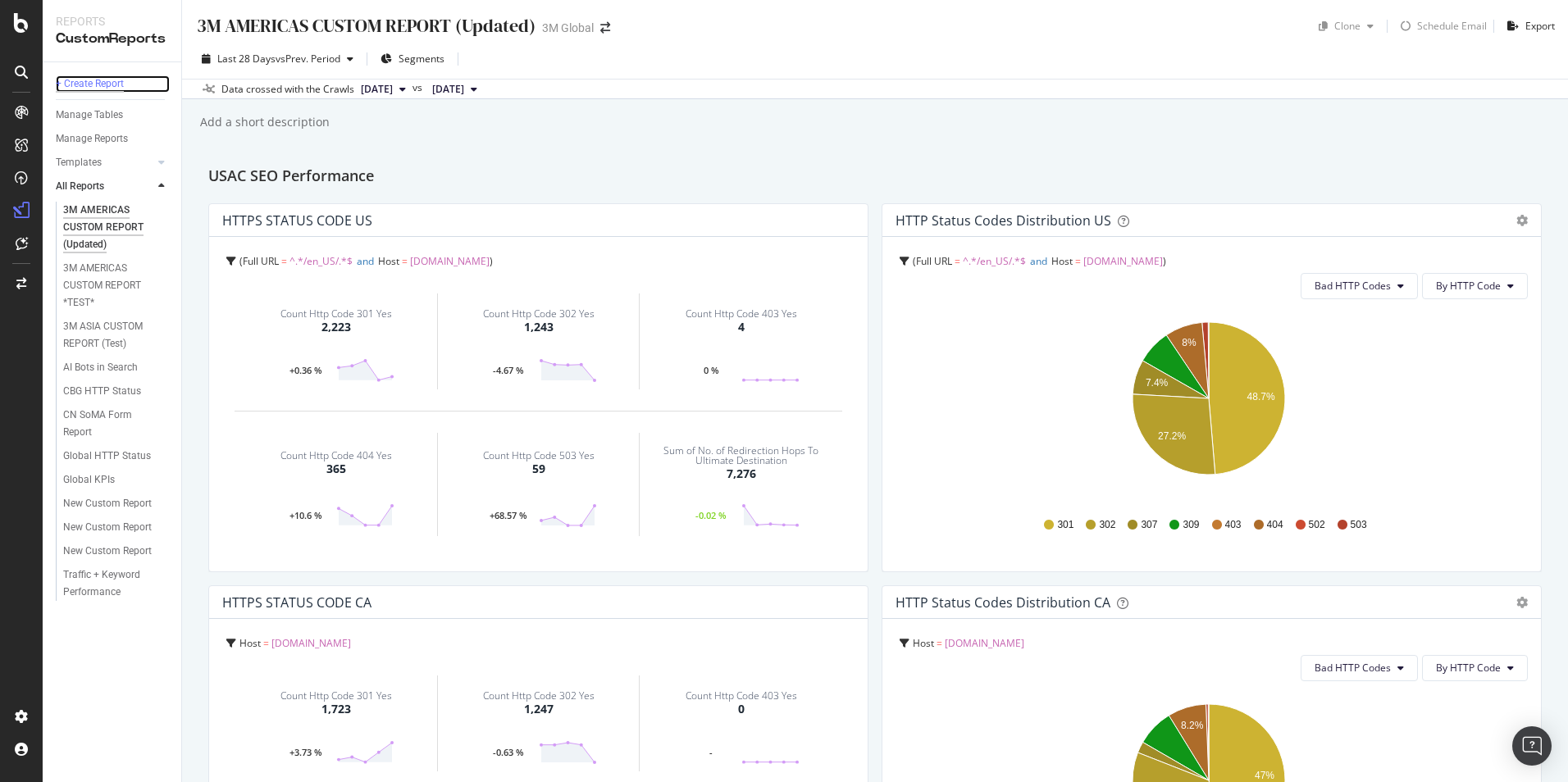
click at [110, 84] on div "+ Create Report" at bounding box center [90, 84] width 68 height 17
click at [122, 85] on div "+ Create Report" at bounding box center [90, 84] width 68 height 17
click at [95, 86] on div "+ Create Report" at bounding box center [90, 84] width 68 height 17
click at [99, 84] on div "+ Create Report" at bounding box center [90, 84] width 68 height 17
click at [111, 85] on div "+ Create Report" at bounding box center [90, 84] width 68 height 17
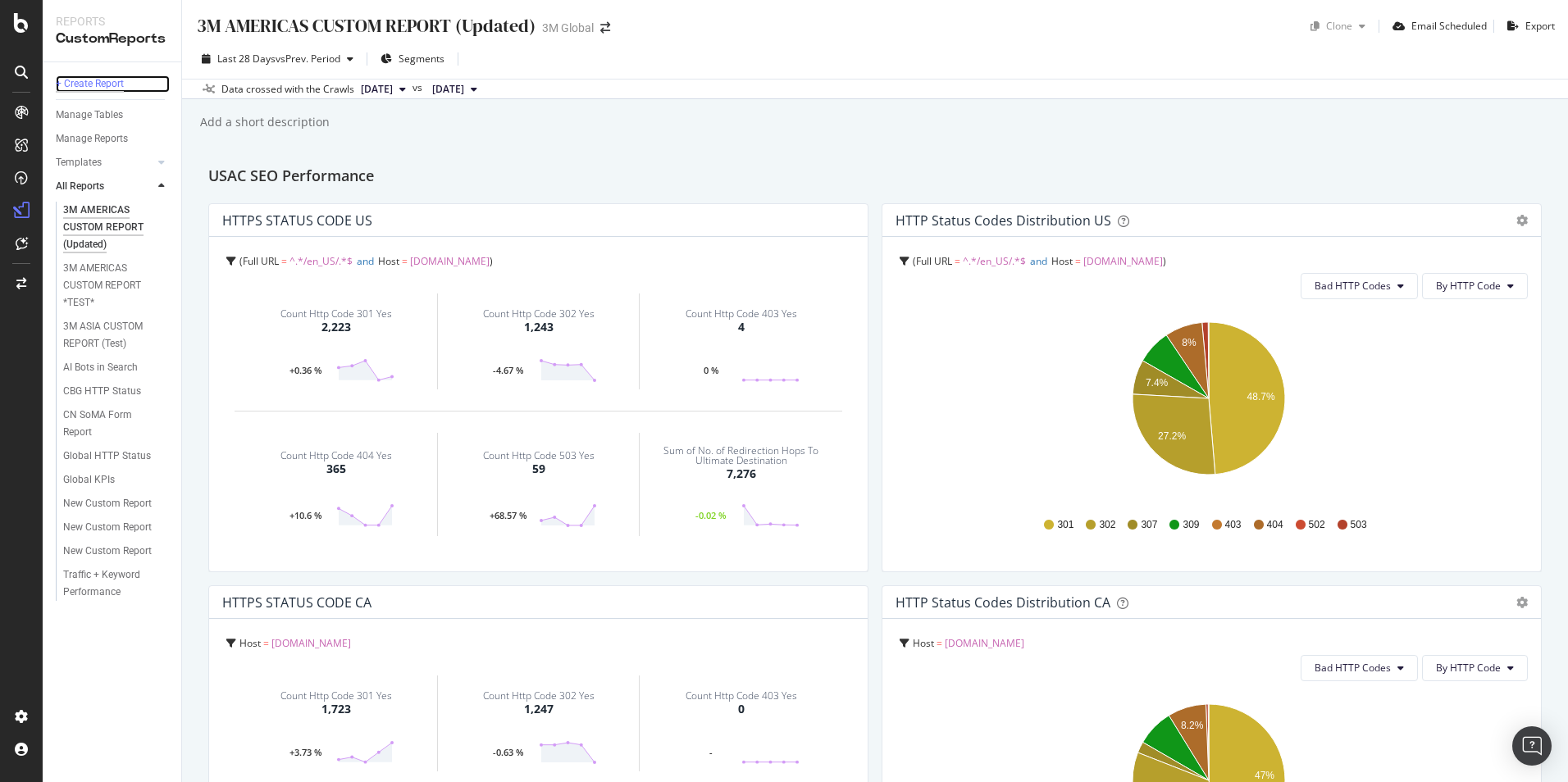
click at [122, 85] on div "+ Create Report" at bounding box center [90, 84] width 68 height 17
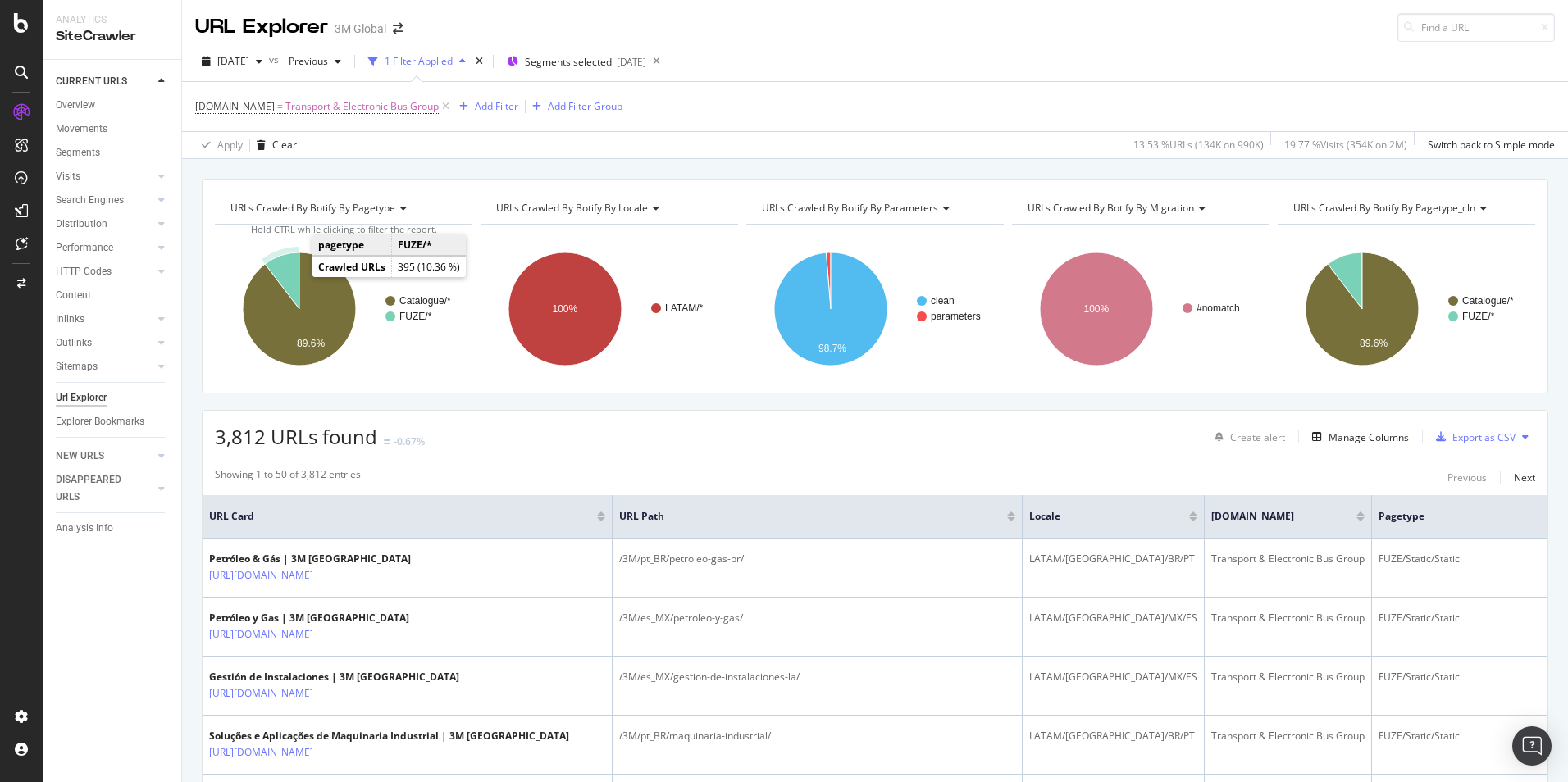
click at [289, 269] on icon "A chart." at bounding box center [282, 280] width 35 height 57
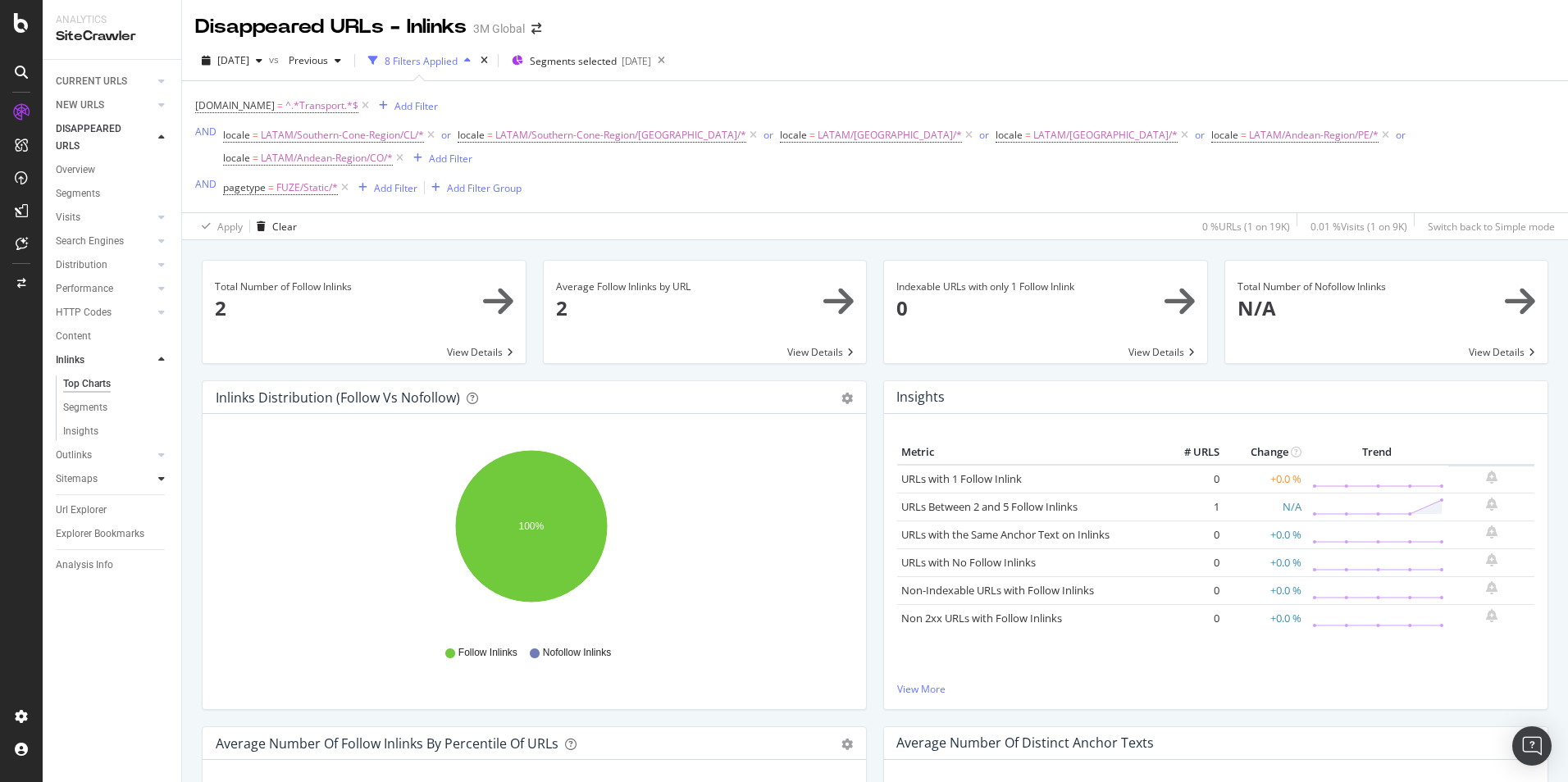
click at [155, 478] on div at bounding box center [161, 478] width 16 height 16
click at [99, 451] on link "Insights" at bounding box center [116, 455] width 106 height 17
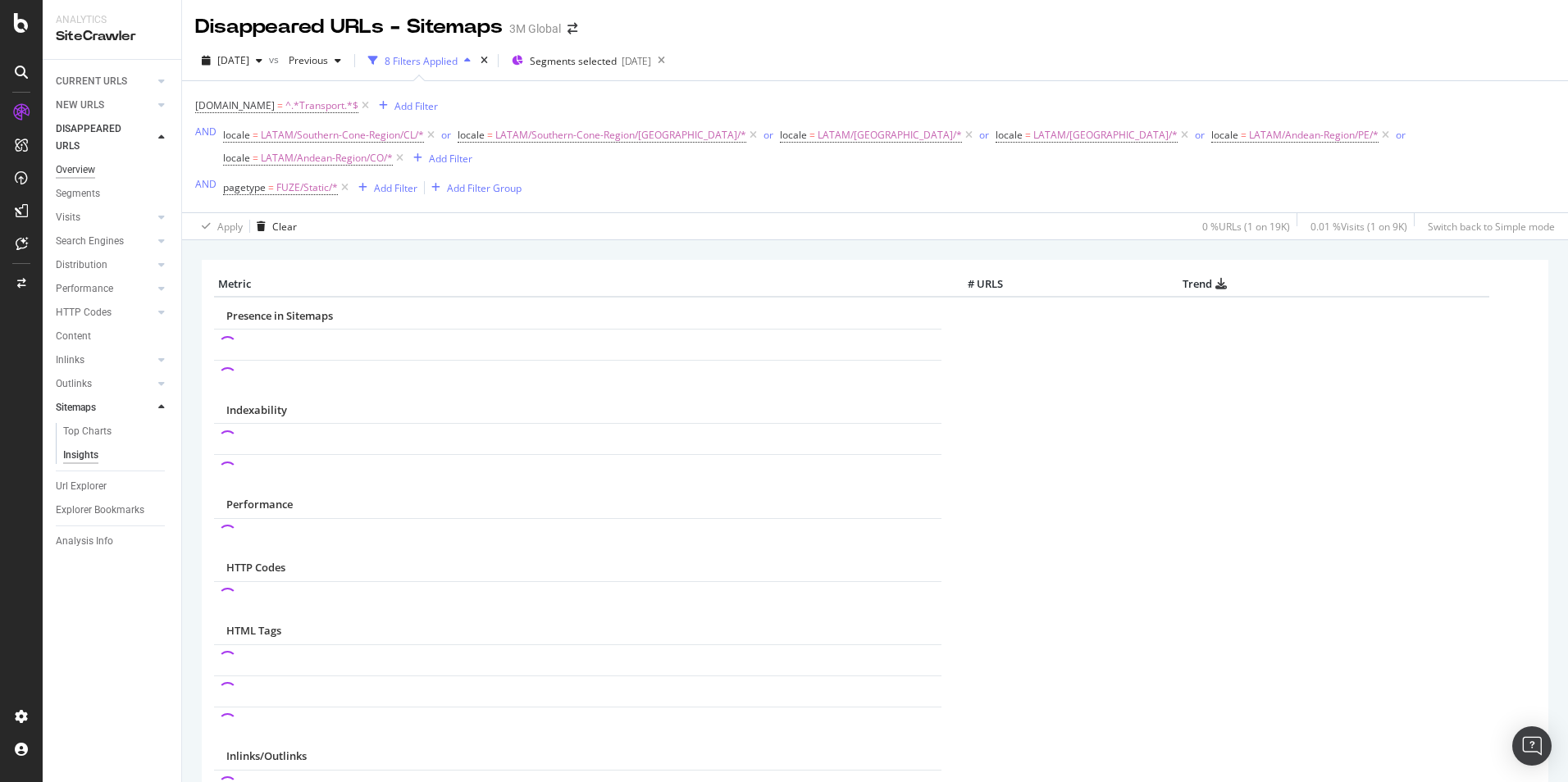
click at [79, 166] on div "Overview" at bounding box center [75, 170] width 40 height 17
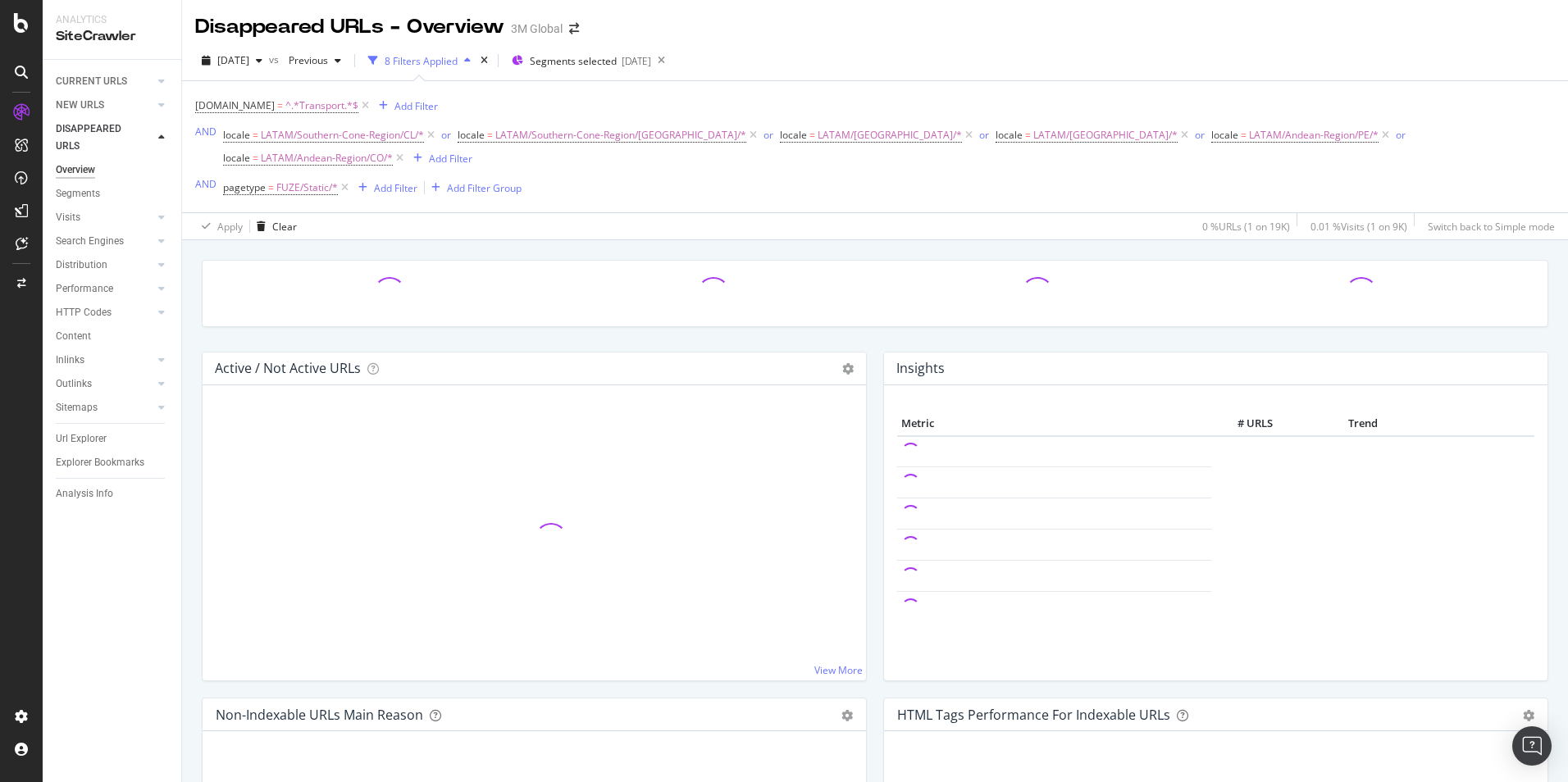
click at [160, 137] on icon at bounding box center [161, 137] width 7 height 10
click at [161, 106] on icon at bounding box center [161, 104] width 7 height 10
click at [160, 79] on icon at bounding box center [161, 81] width 7 height 10
click at [93, 105] on div "Overview" at bounding box center [75, 105] width 40 height 17
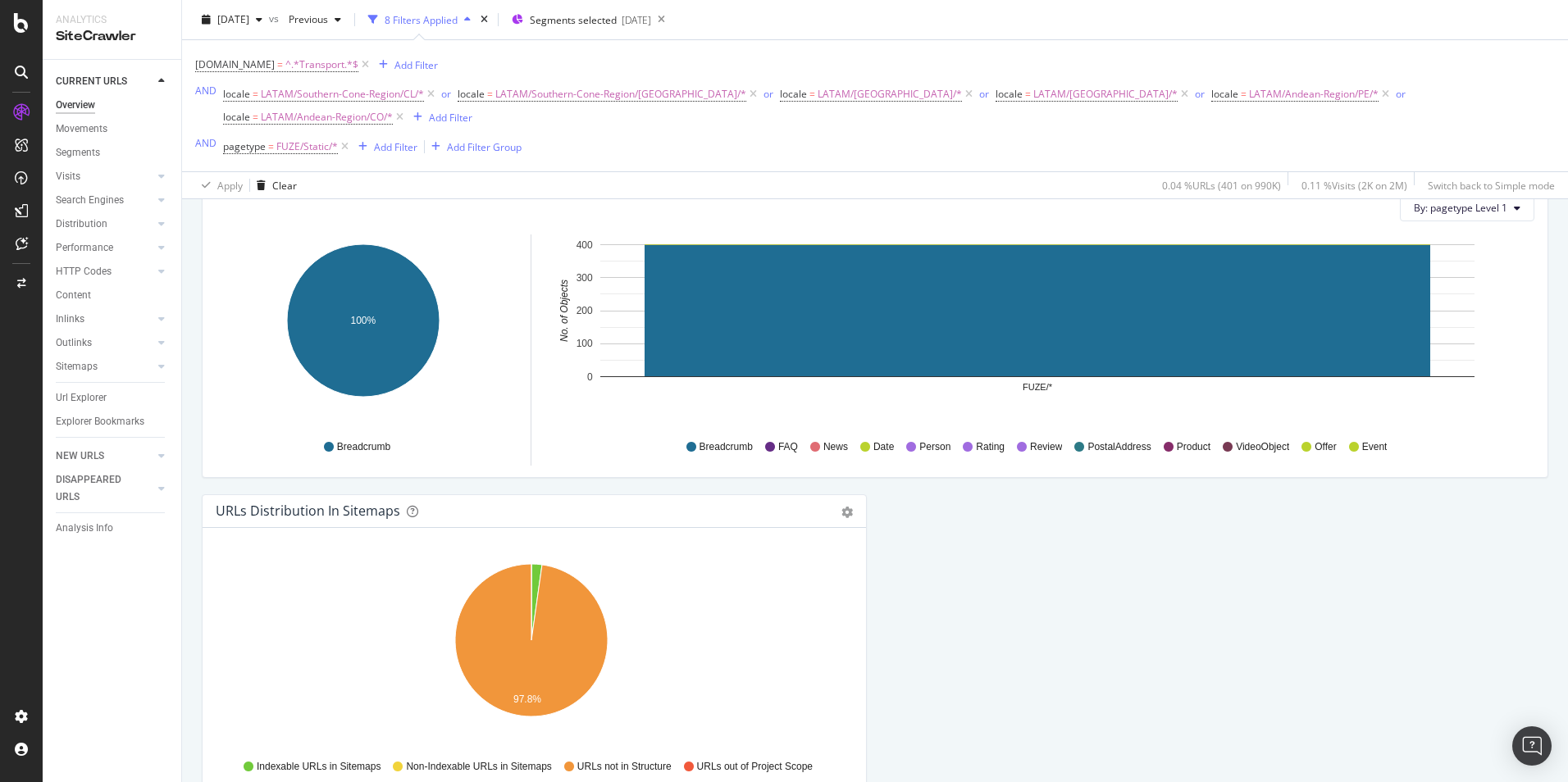
scroll to position [1732, 0]
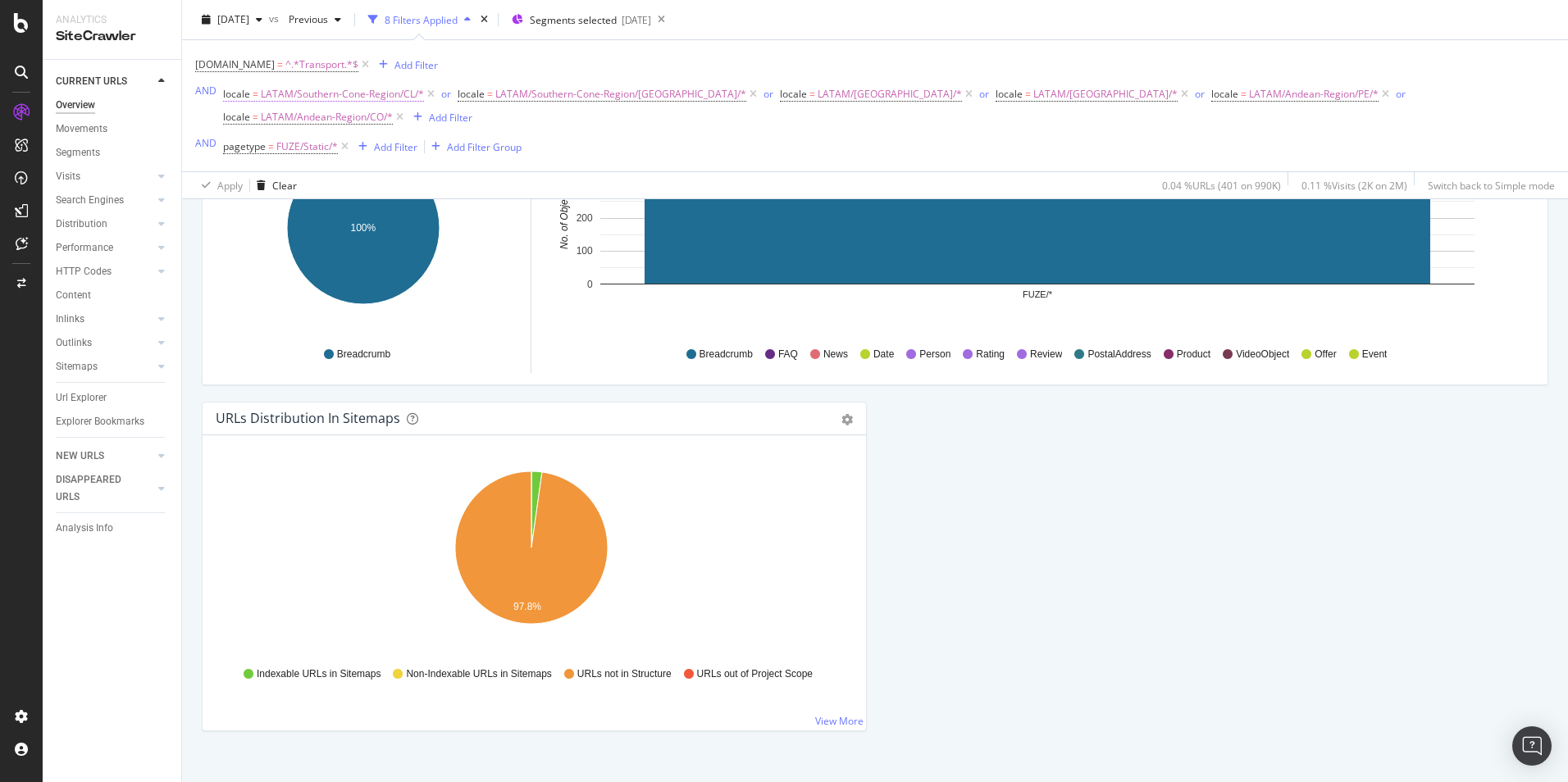
click at [394, 100] on span "LATAM/Southern-Cone-Region/CL/*" at bounding box center [342, 95] width 163 height 23
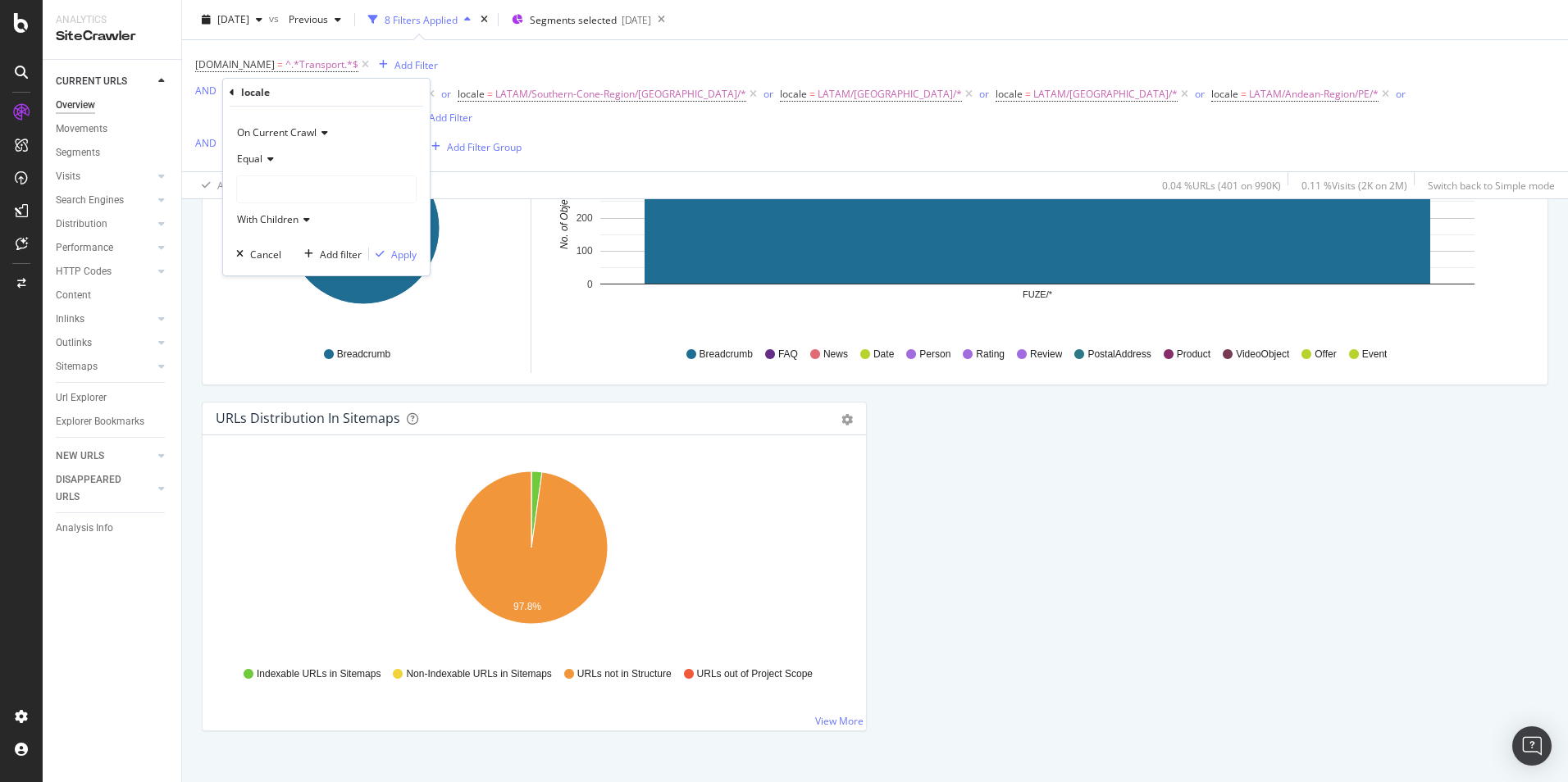
click at [295, 188] on div at bounding box center [326, 188] width 179 height 26
click at [251, 272] on div "LATAM 107,644 URLS Select" at bounding box center [329, 274] width 176 height 17
click at [246, 275] on icon at bounding box center [248, 274] width 6 height 10
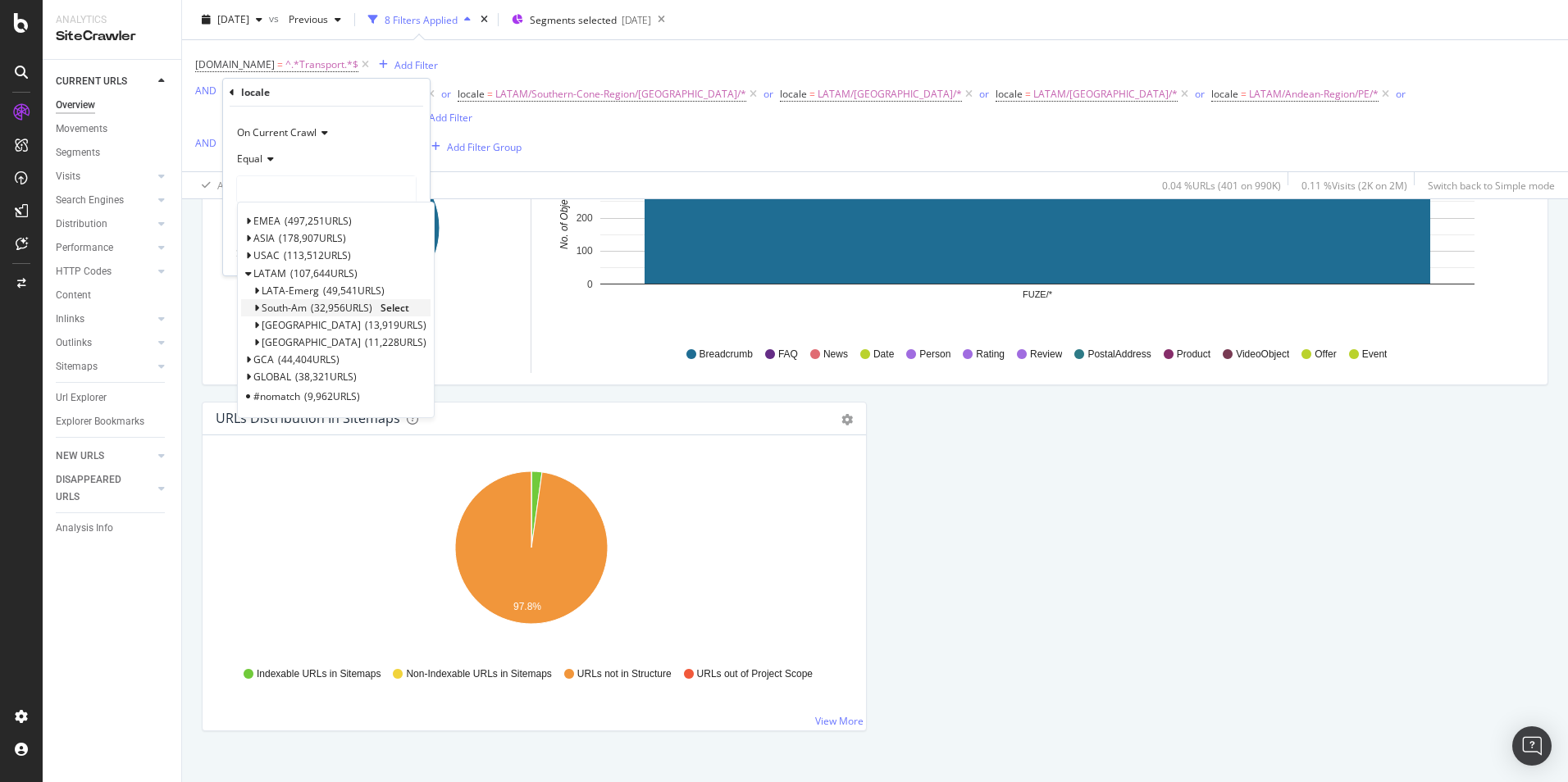
click at [256, 307] on icon at bounding box center [256, 308] width 6 height 10
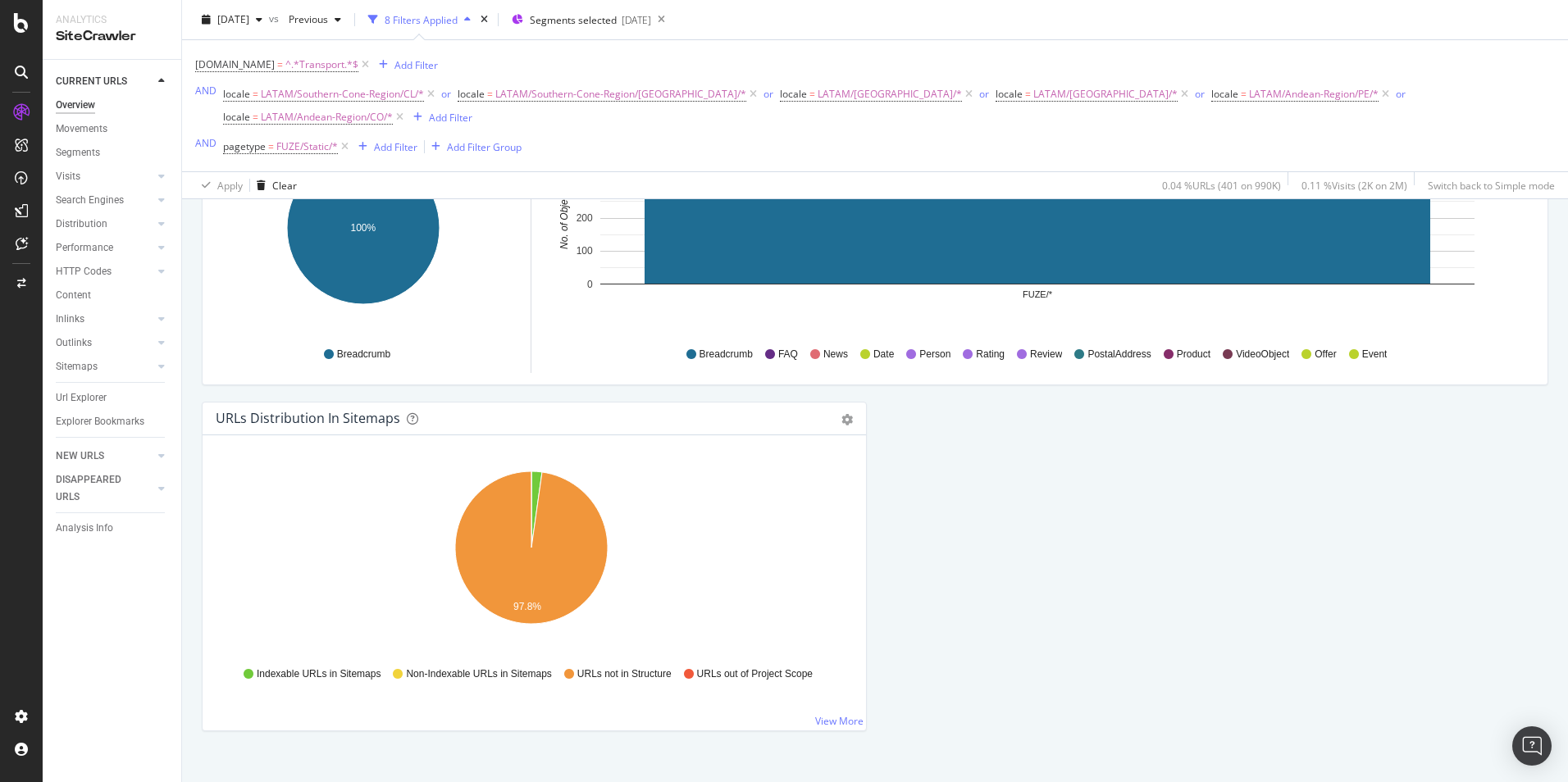
click at [593, 122] on div "DCSext.Business = ^.*Transport.*$ Add Filter AND locale = LATAM/Southern-Cone-R…" at bounding box center [875, 105] width 1359 height 105
click at [473, 110] on div "Add Filter" at bounding box center [450, 117] width 44 height 14
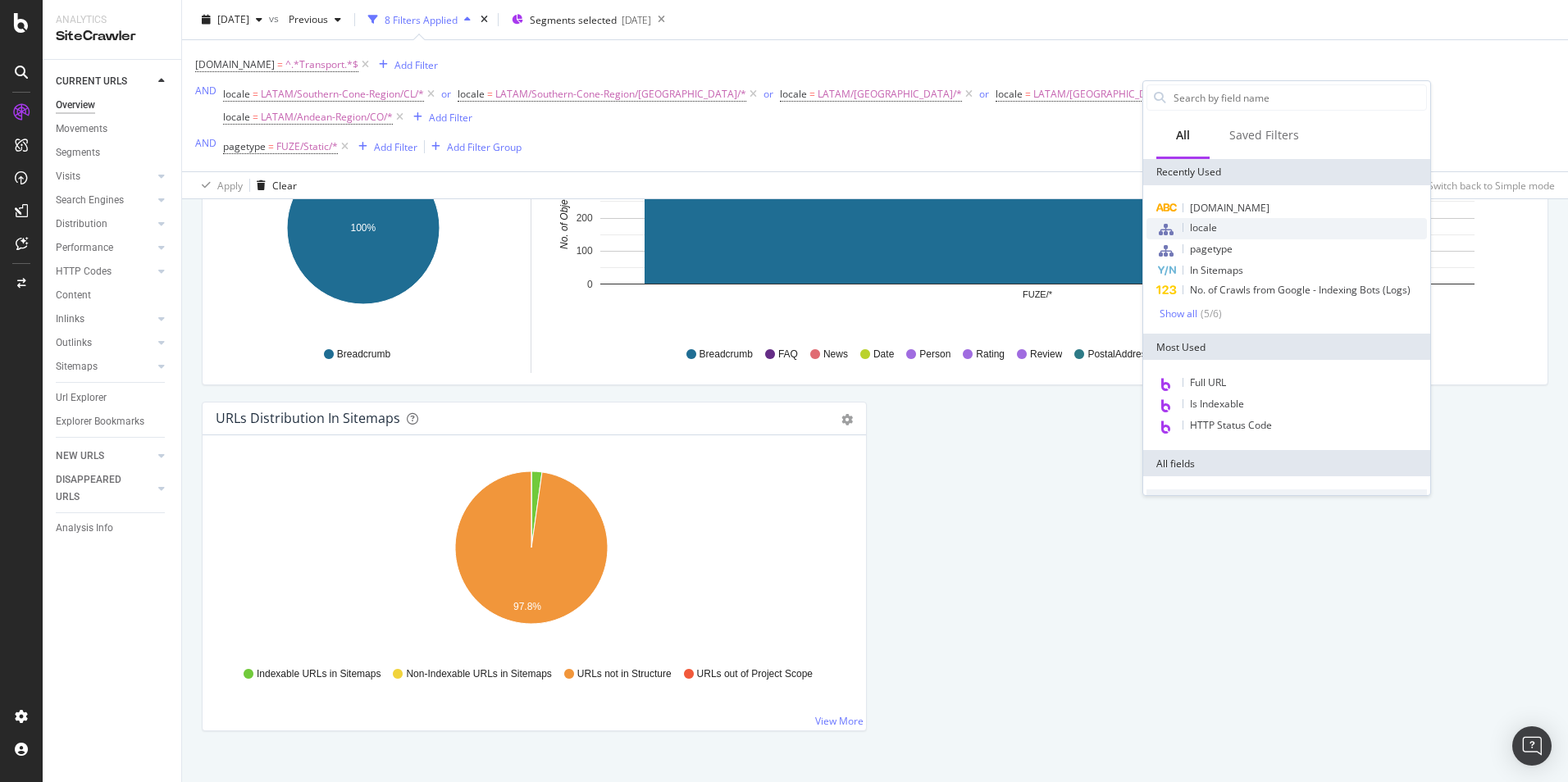
click at [1222, 230] on div "locale" at bounding box center [1287, 229] width 280 height 21
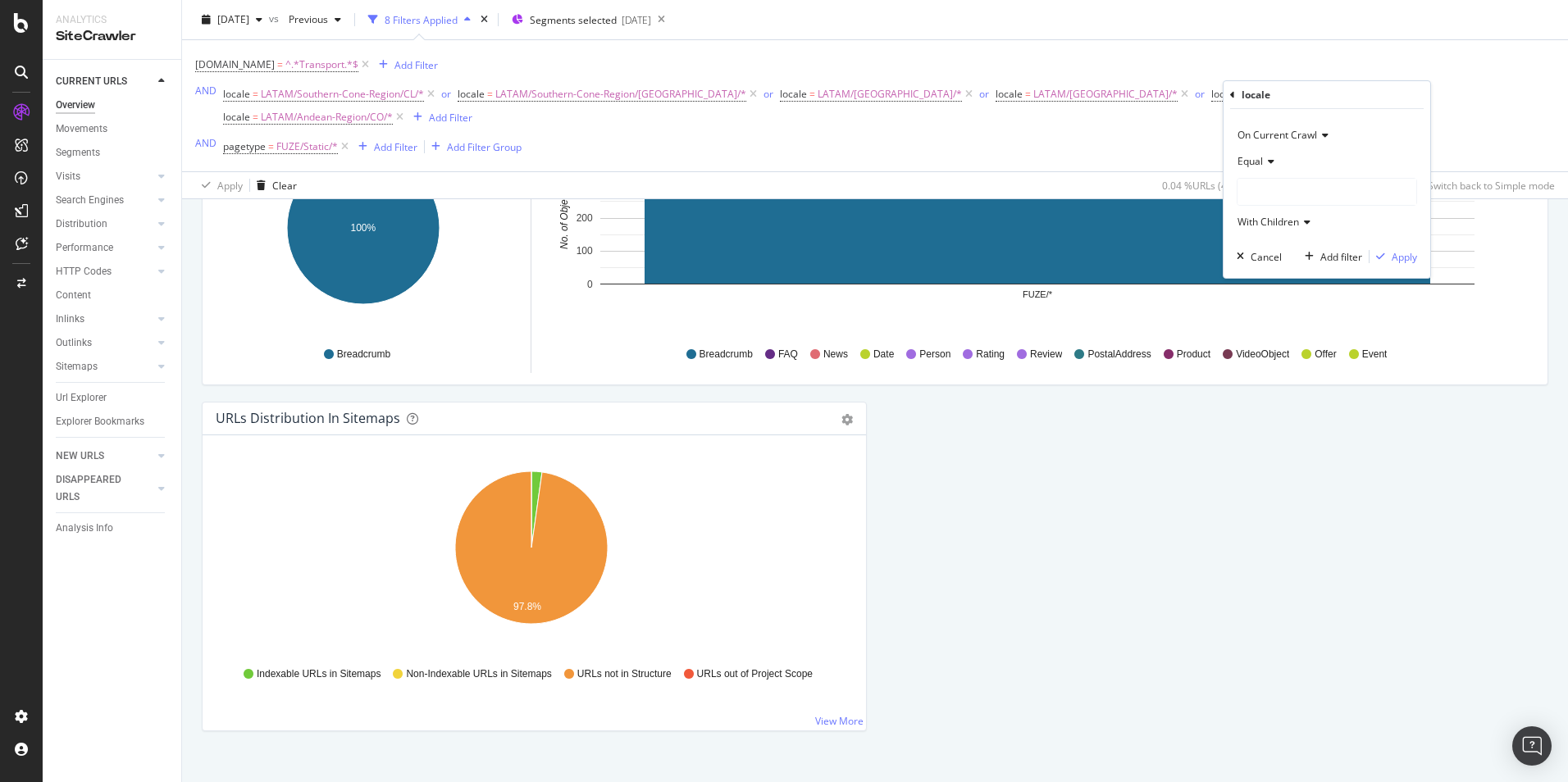
click at [1318, 190] on div at bounding box center [1326, 191] width 179 height 26
click at [1250, 273] on icon at bounding box center [1248, 276] width 6 height 10
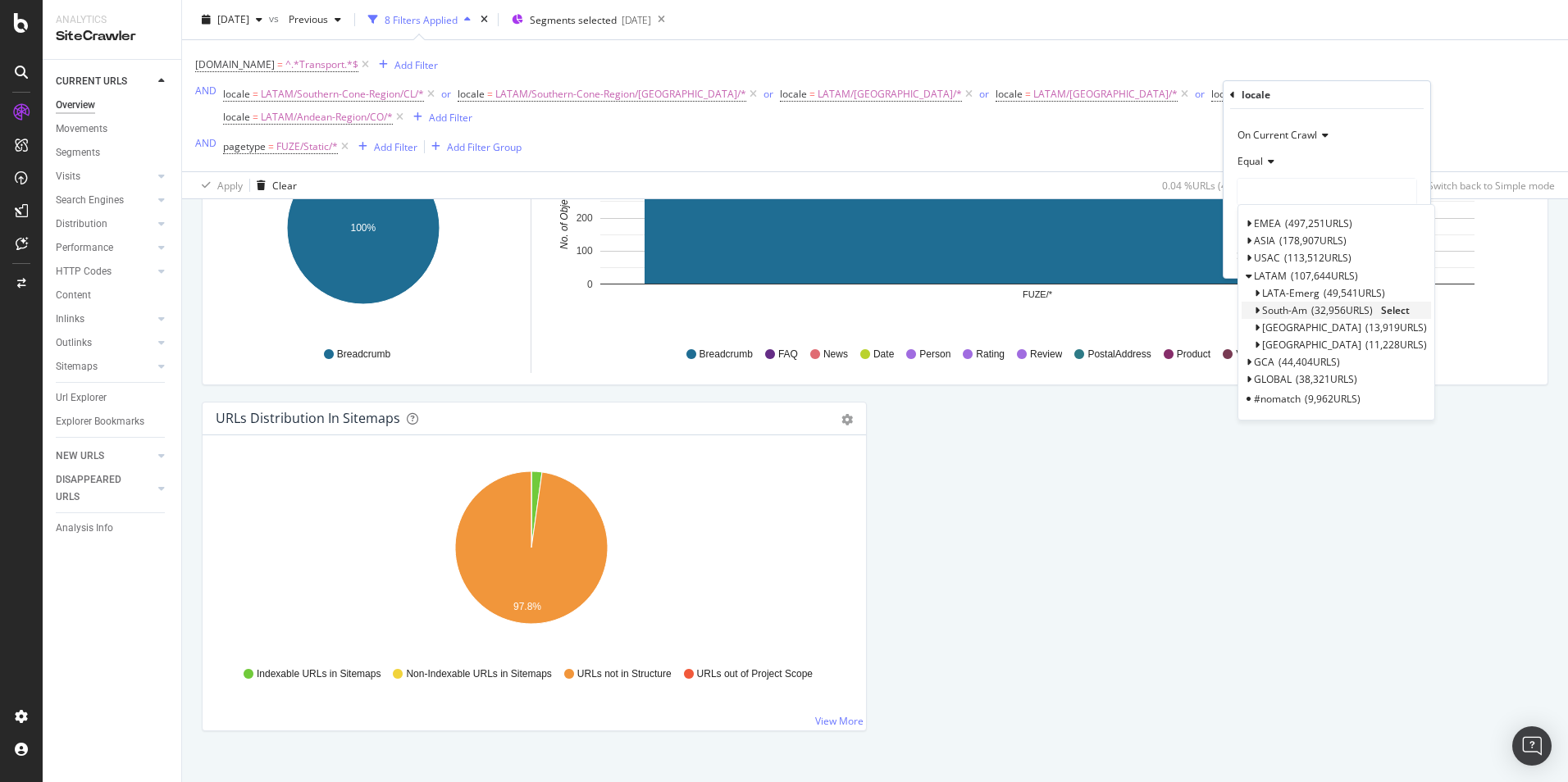
click at [1254, 310] on icon at bounding box center [1257, 310] width 6 height 10
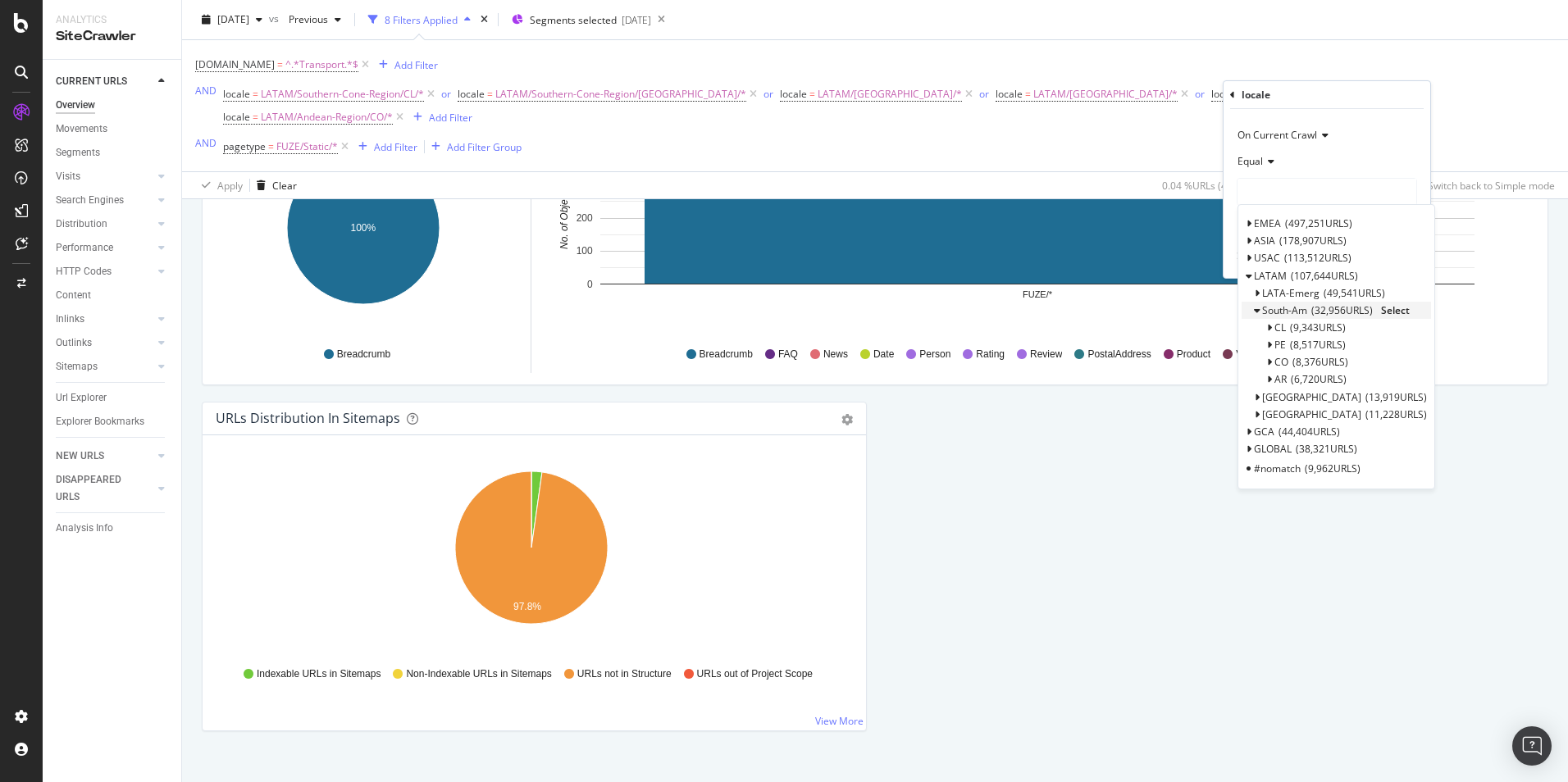
click at [1254, 310] on icon at bounding box center [1257, 310] width 6 height 10
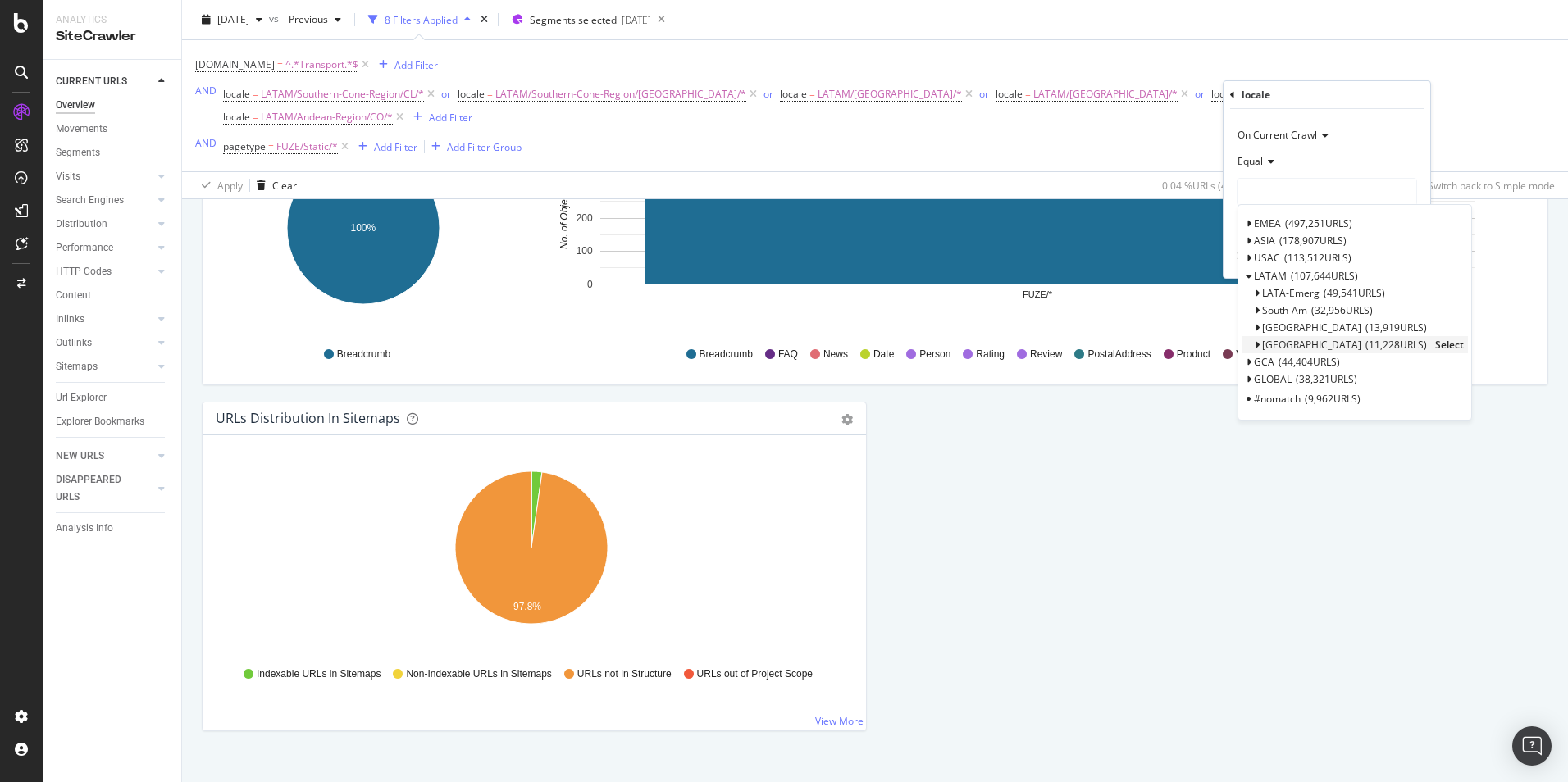
click at [1435, 344] on span "Select" at bounding box center [1449, 344] width 29 height 14
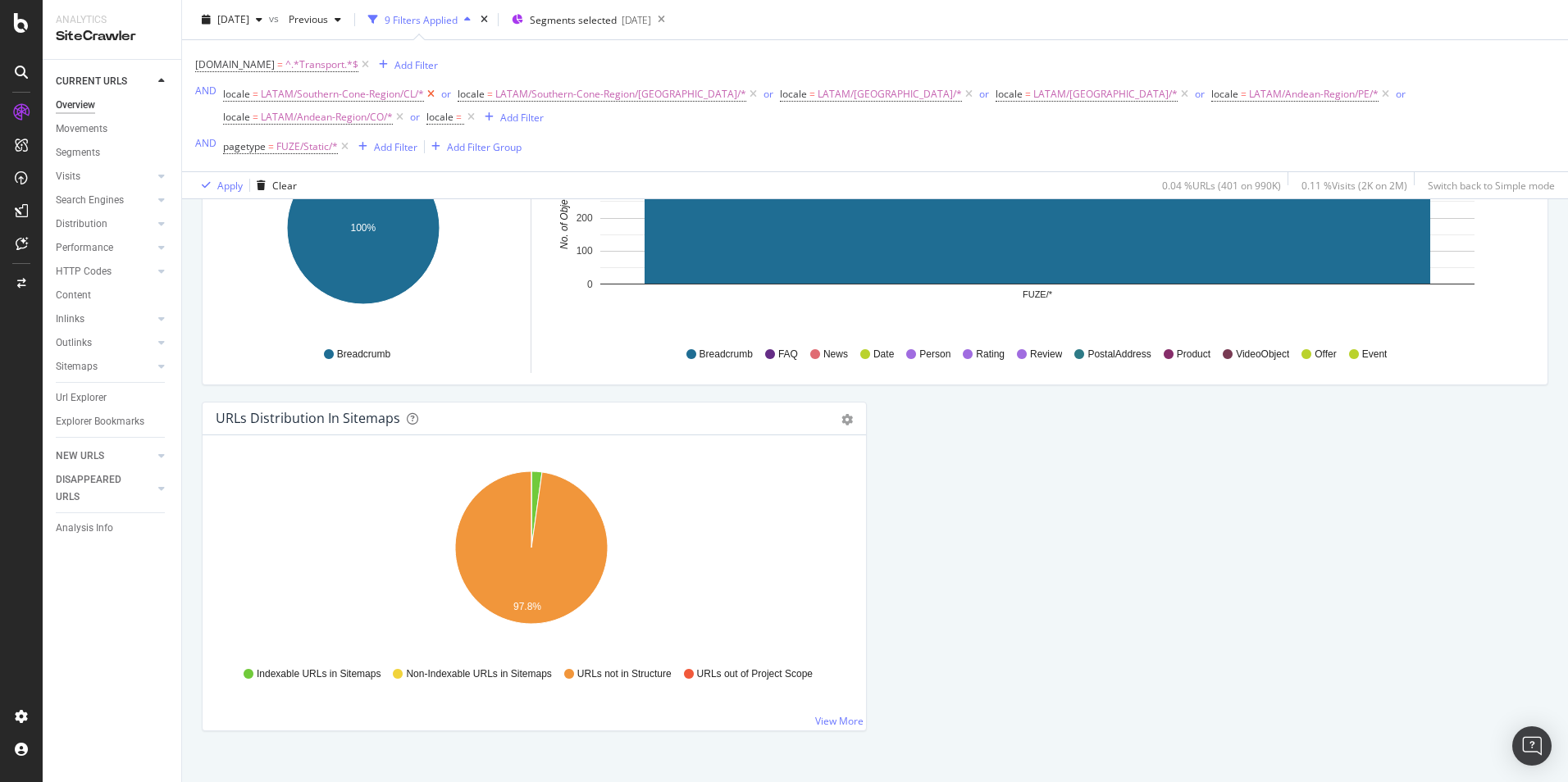
click at [429, 91] on icon at bounding box center [431, 94] width 14 height 16
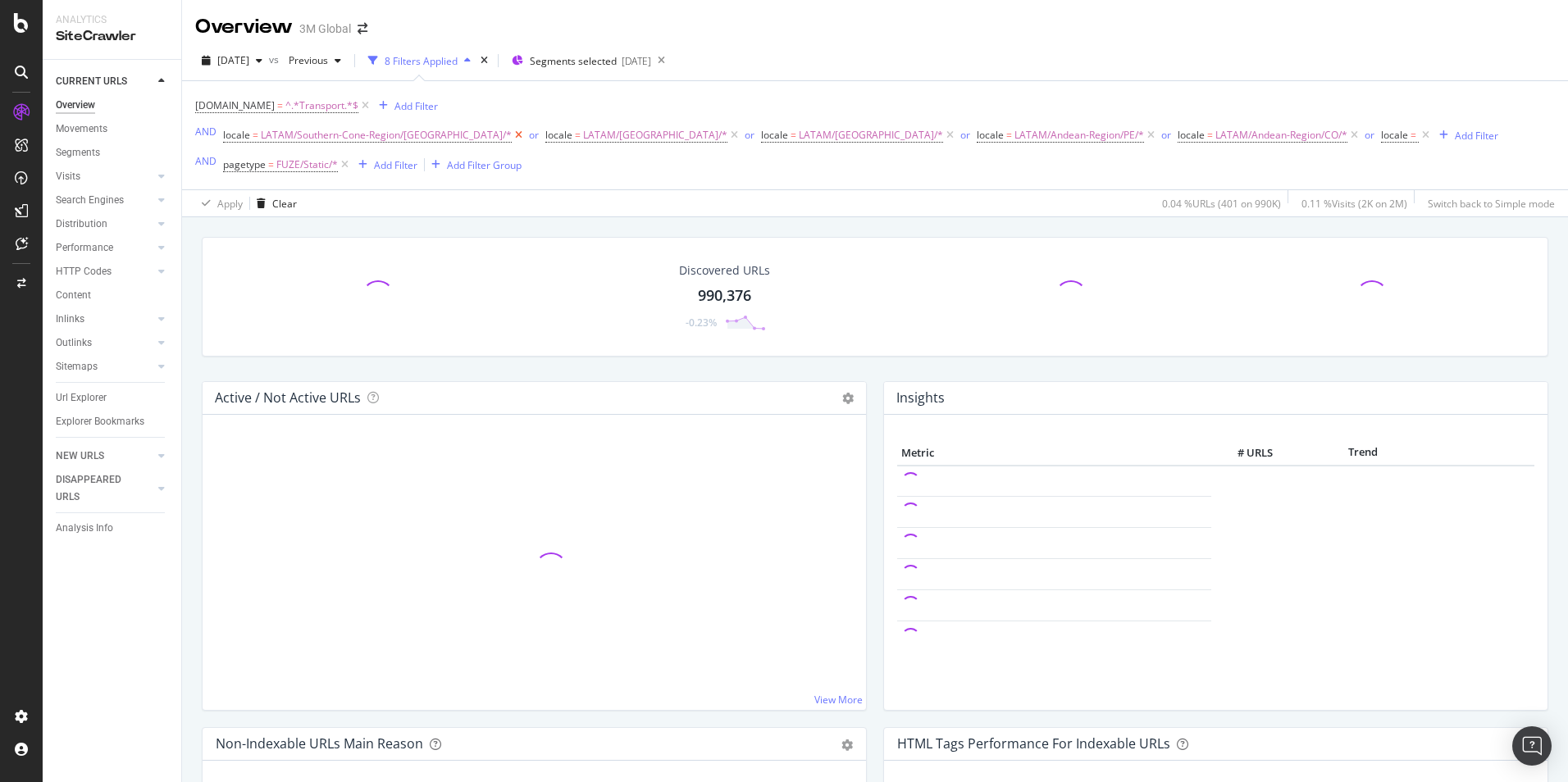
click at [511, 136] on icon at bounding box center [518, 134] width 14 height 16
click at [405, 132] on icon at bounding box center [412, 134] width 14 height 16
click at [405, 133] on icon at bounding box center [412, 134] width 14 height 16
click at [391, 131] on icon at bounding box center [397, 134] width 14 height 16
click at [400, 133] on icon at bounding box center [399, 134] width 14 height 16
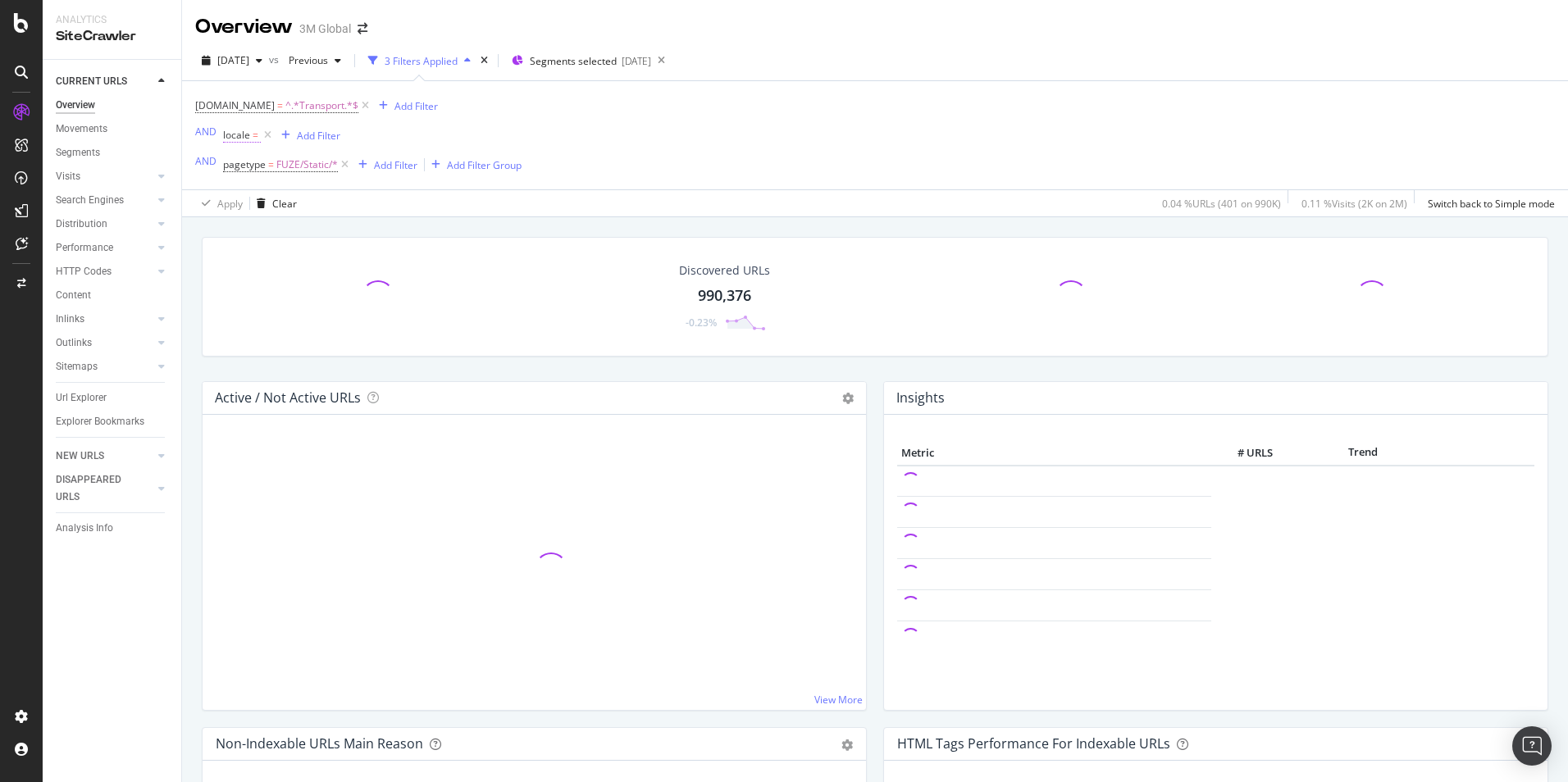
click at [243, 137] on span "locale" at bounding box center [237, 134] width 27 height 14
click at [290, 222] on div at bounding box center [326, 230] width 179 height 26
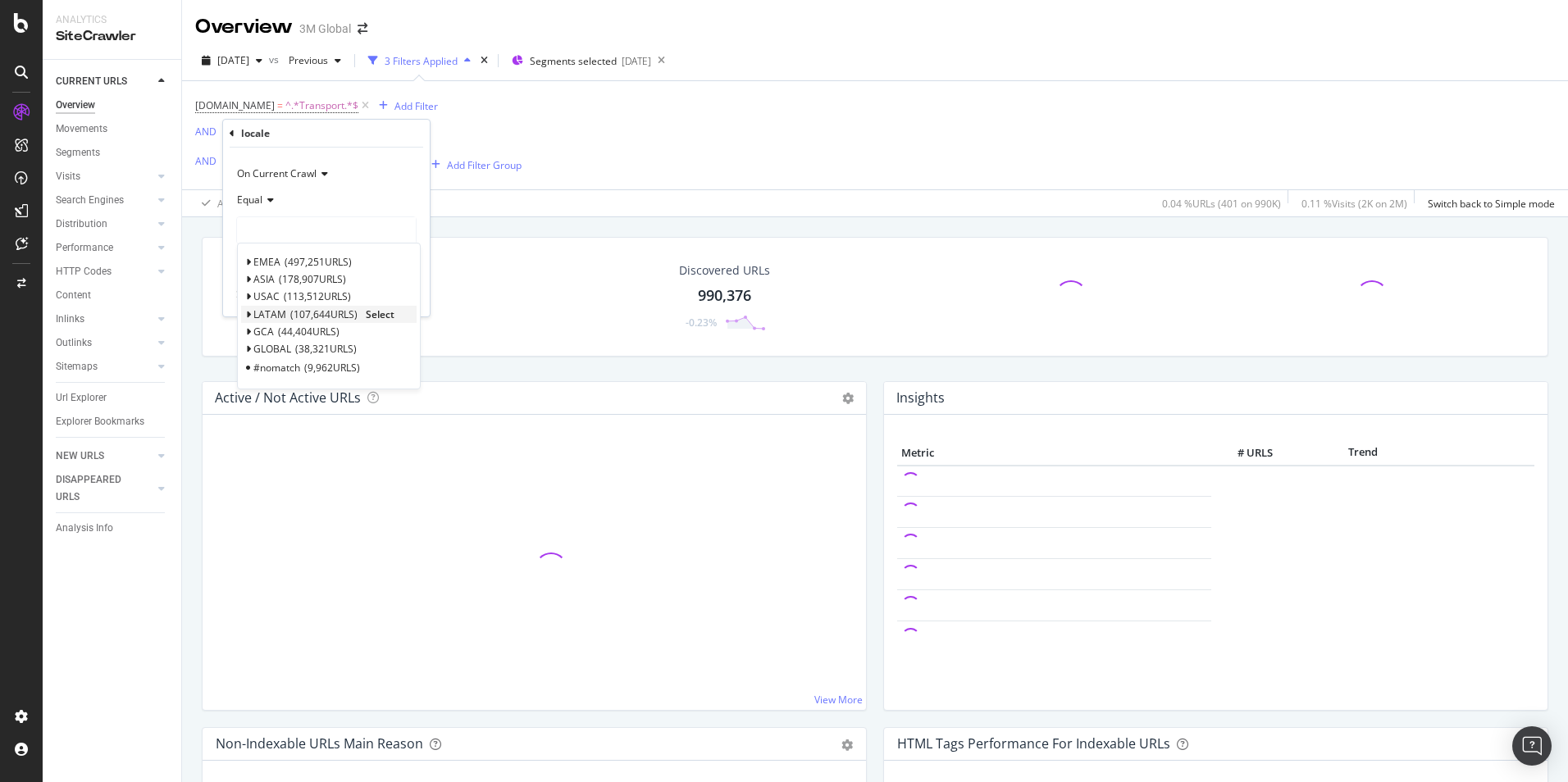
click at [245, 311] on div "LATAM 107,644 URLS Select" at bounding box center [329, 314] width 176 height 17
click at [247, 316] on icon at bounding box center [248, 315] width 6 height 10
click at [435, 383] on span "Select" at bounding box center [450, 383] width 29 height 14
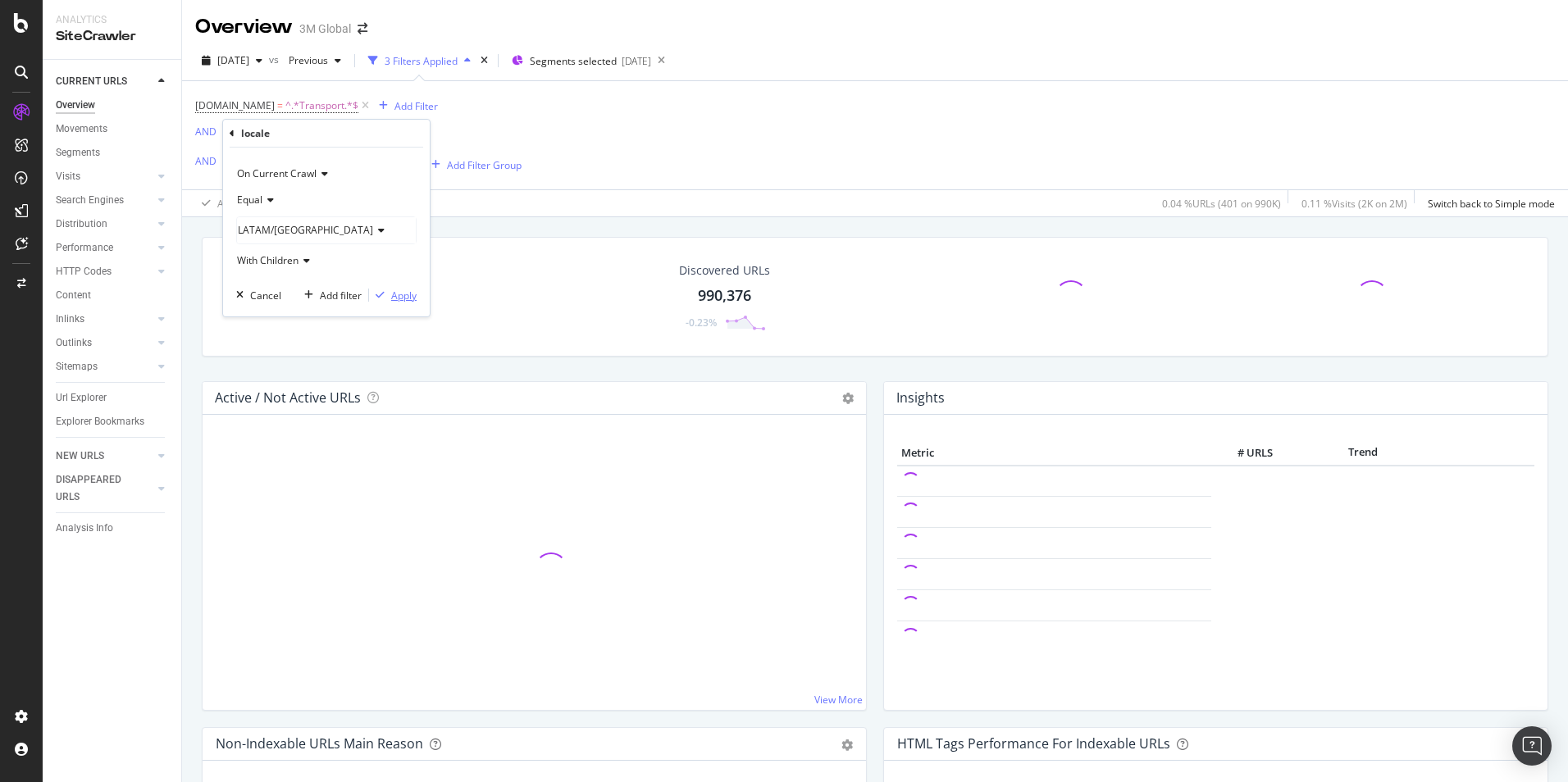
click at [405, 298] on div "Apply" at bounding box center [404, 296] width 25 height 14
click at [441, 136] on div "Add Filter" at bounding box center [462, 135] width 44 height 14
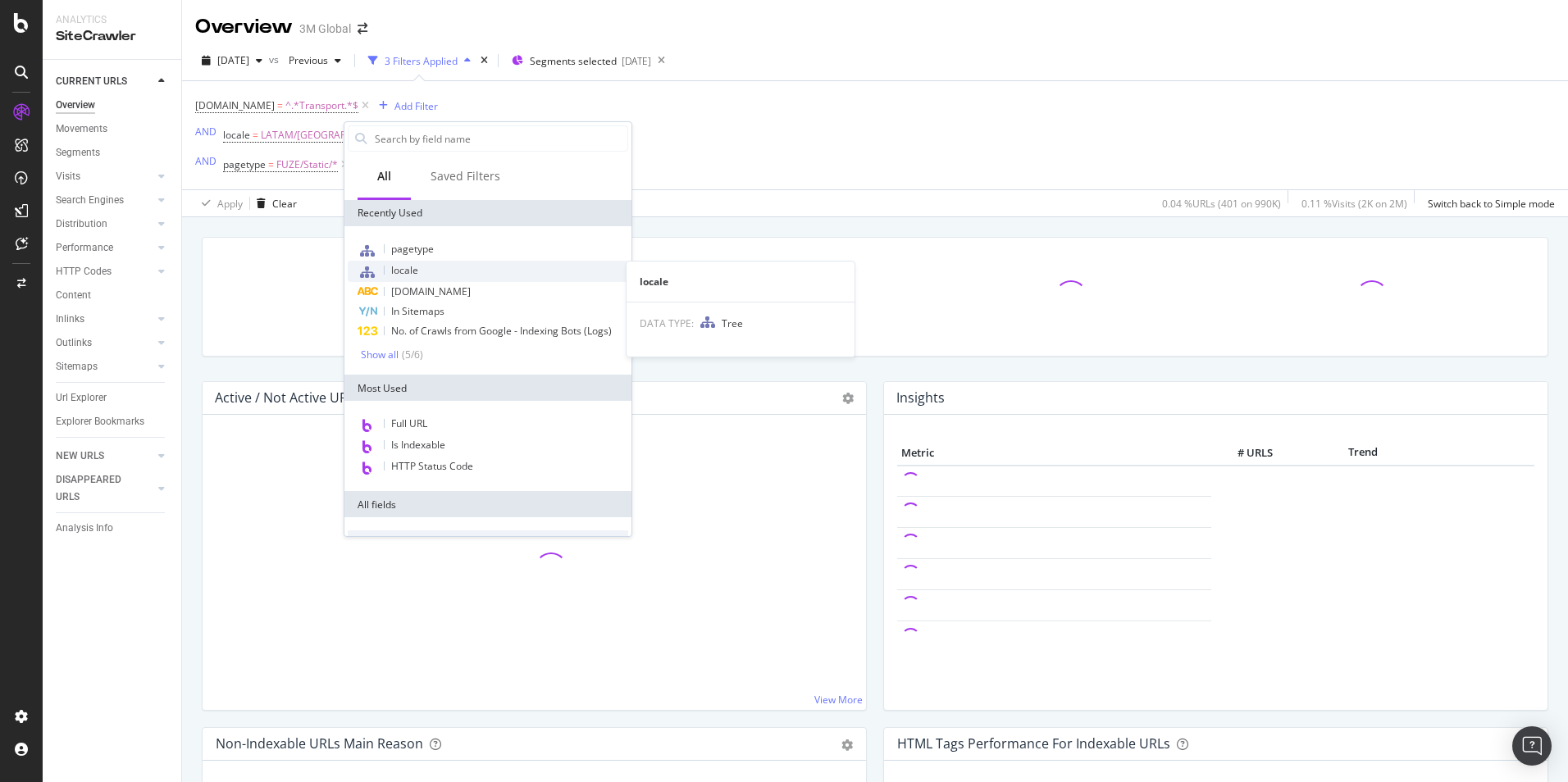
click at [414, 265] on span "locale" at bounding box center [405, 270] width 27 height 14
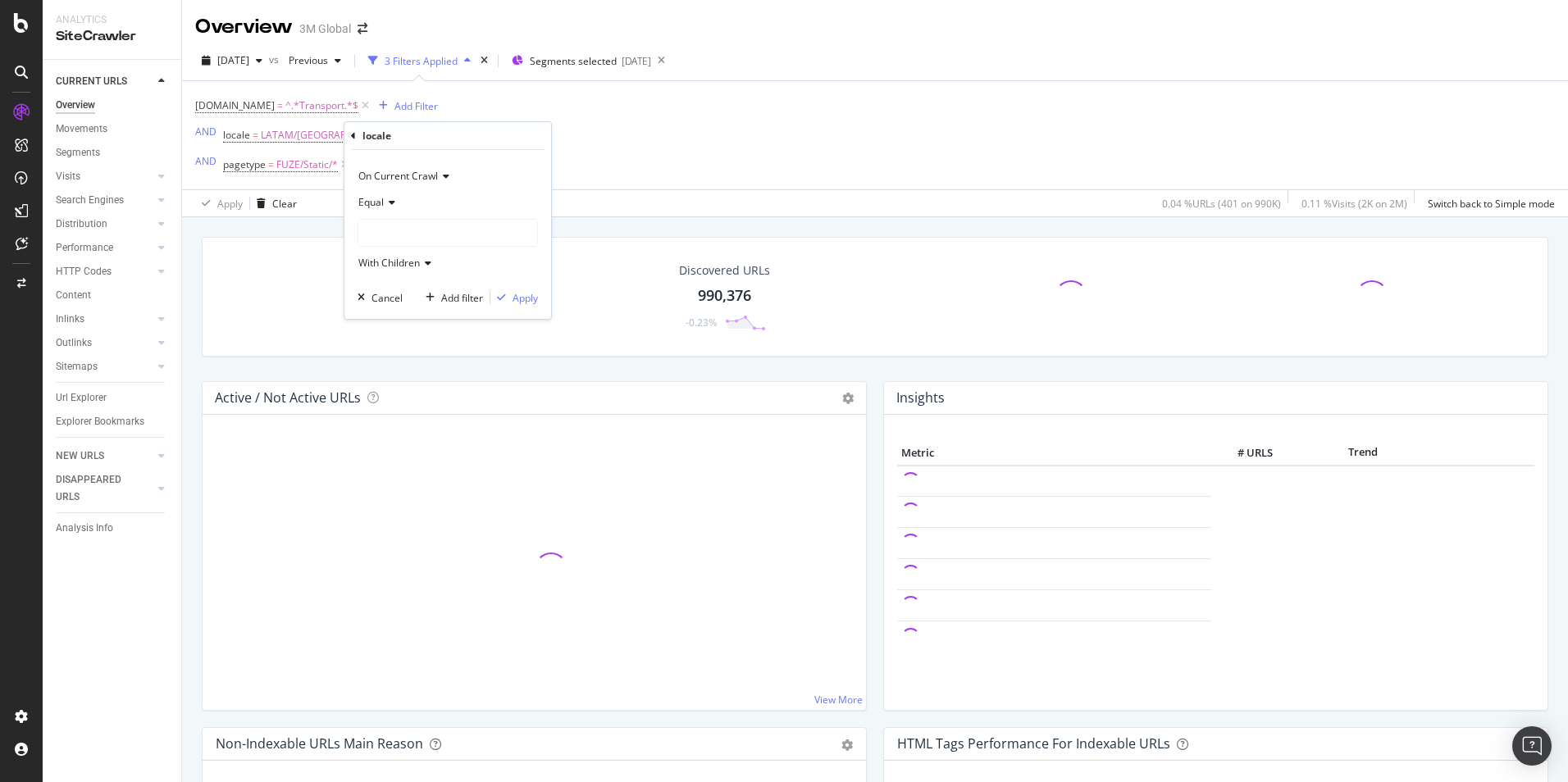
click at [477, 233] on div at bounding box center [448, 232] width 179 height 26
click at [470, 315] on span "107,644 URLS" at bounding box center [446, 317] width 68 height 14
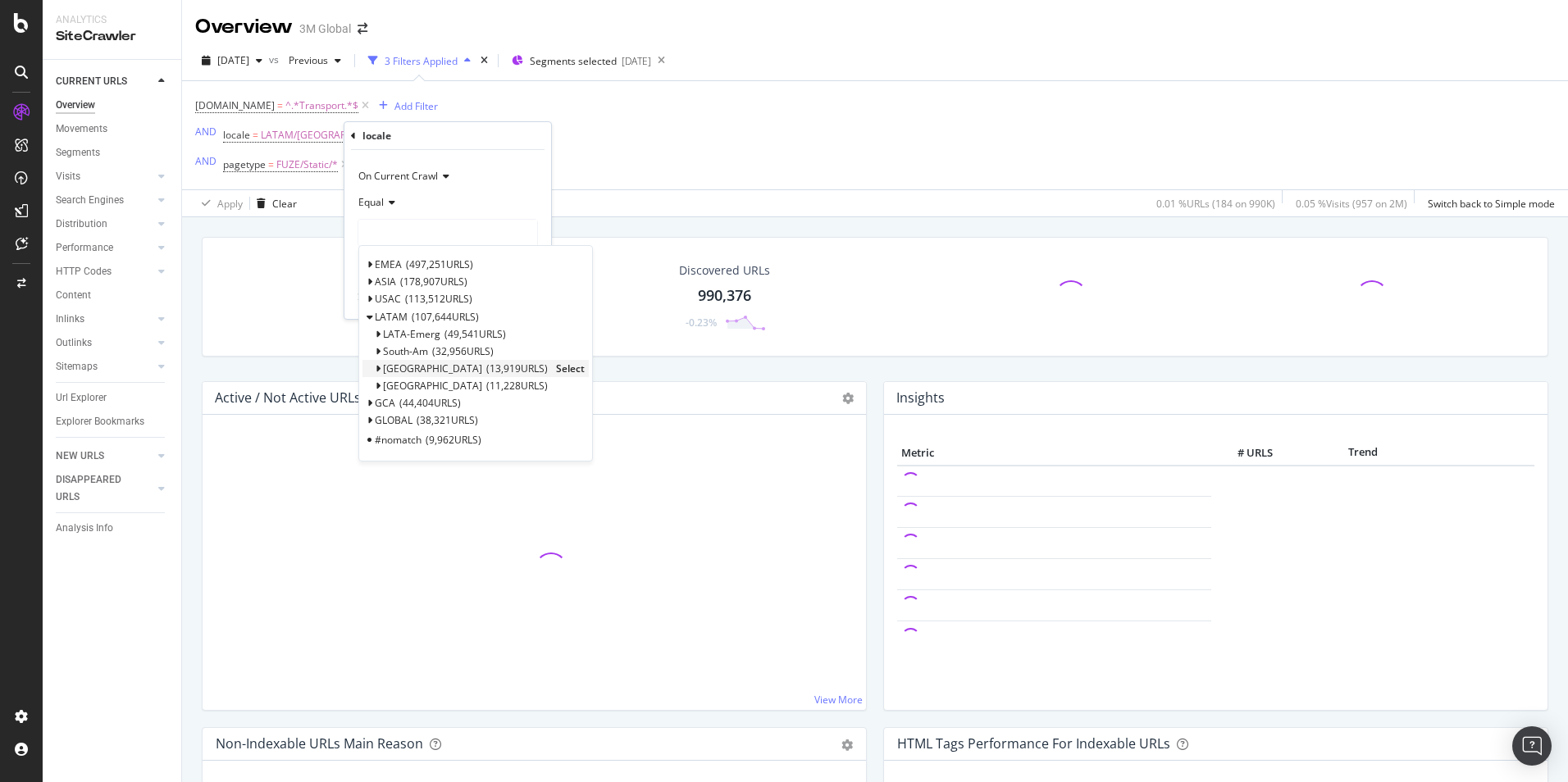
click at [556, 368] on span "Select" at bounding box center [570, 368] width 29 height 14
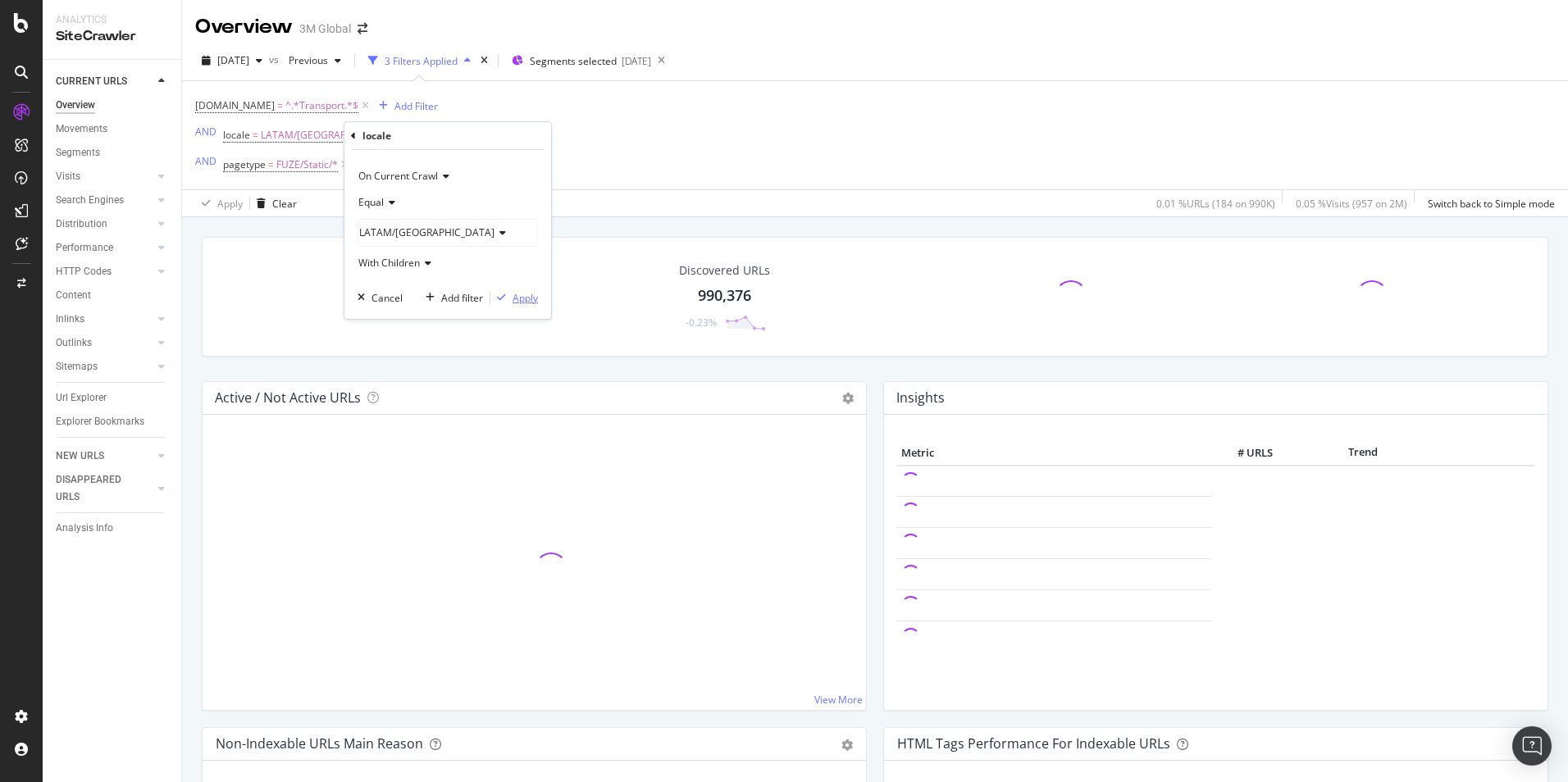
click at [533, 299] on div "Apply" at bounding box center [525, 298] width 25 height 14
click at [656, 135] on div "Add Filter" at bounding box center [678, 135] width 44 height 14
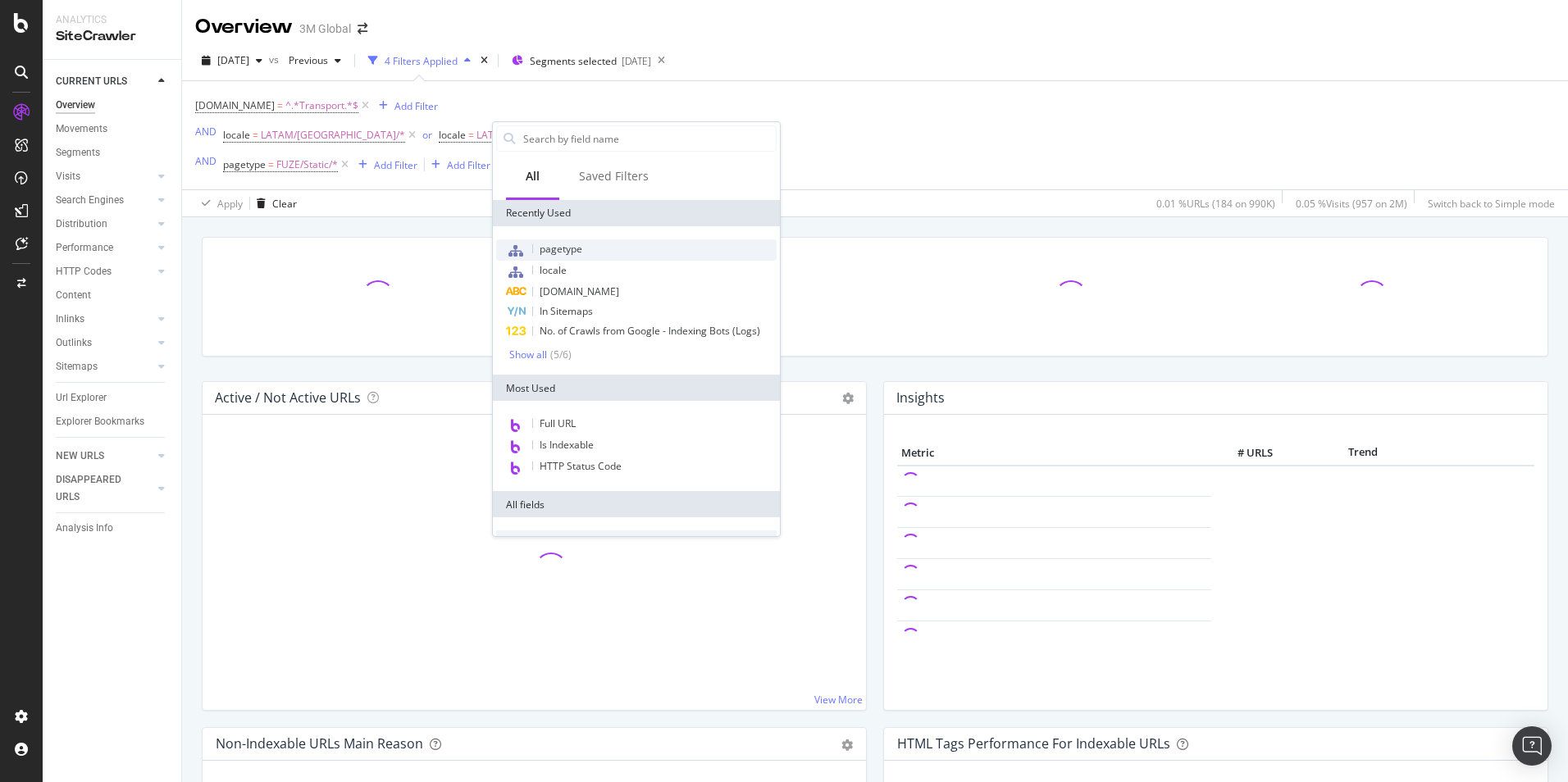
click at [570, 246] on span "pagetype" at bounding box center [561, 248] width 43 height 14
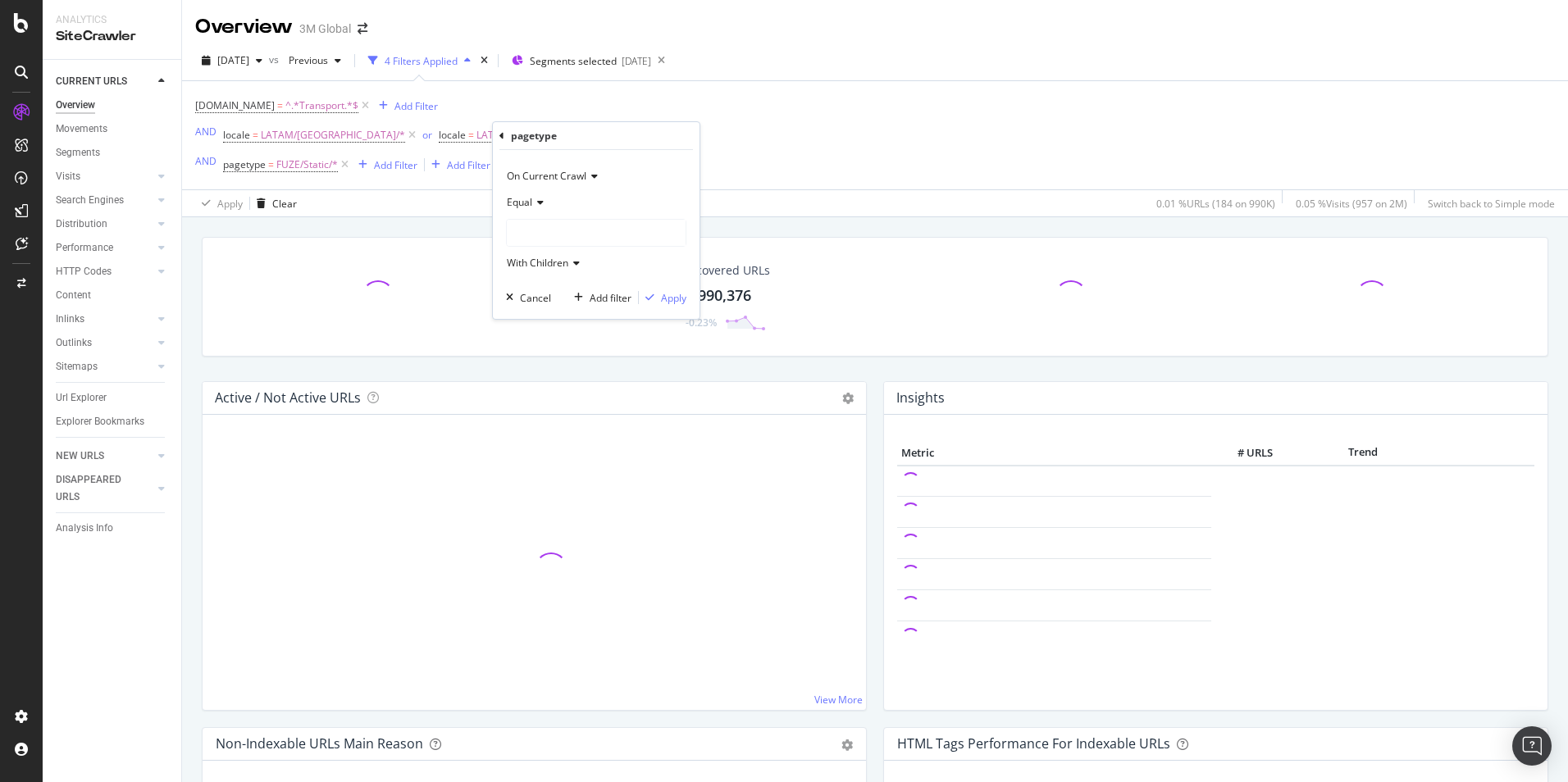
click at [585, 233] on div at bounding box center [595, 232] width 179 height 26
drag, startPoint x: 782, startPoint y: 161, endPoint x: 698, endPoint y: 163, distance: 84.0
click at [779, 162] on div "DCSext.Business = ^.*Transport.*$ Add Filter AND locale = LATAM/Brazil/* or loc…" at bounding box center [875, 135] width 1359 height 108
click at [708, 133] on icon at bounding box center [714, 134] width 14 height 16
click at [656, 134] on div "Add Filter" at bounding box center [678, 135] width 44 height 14
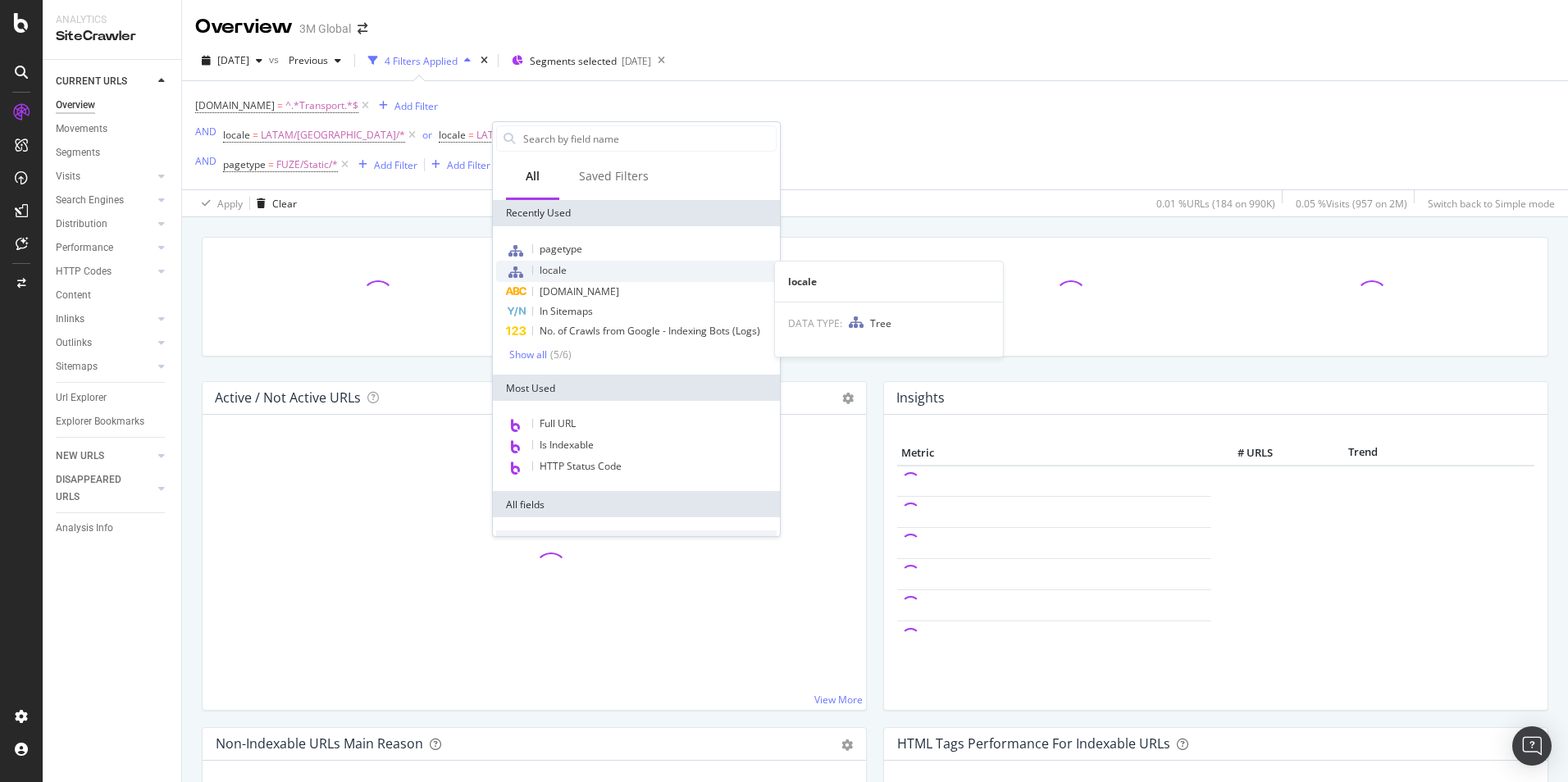
click at [564, 265] on span "locale" at bounding box center [553, 270] width 27 height 14
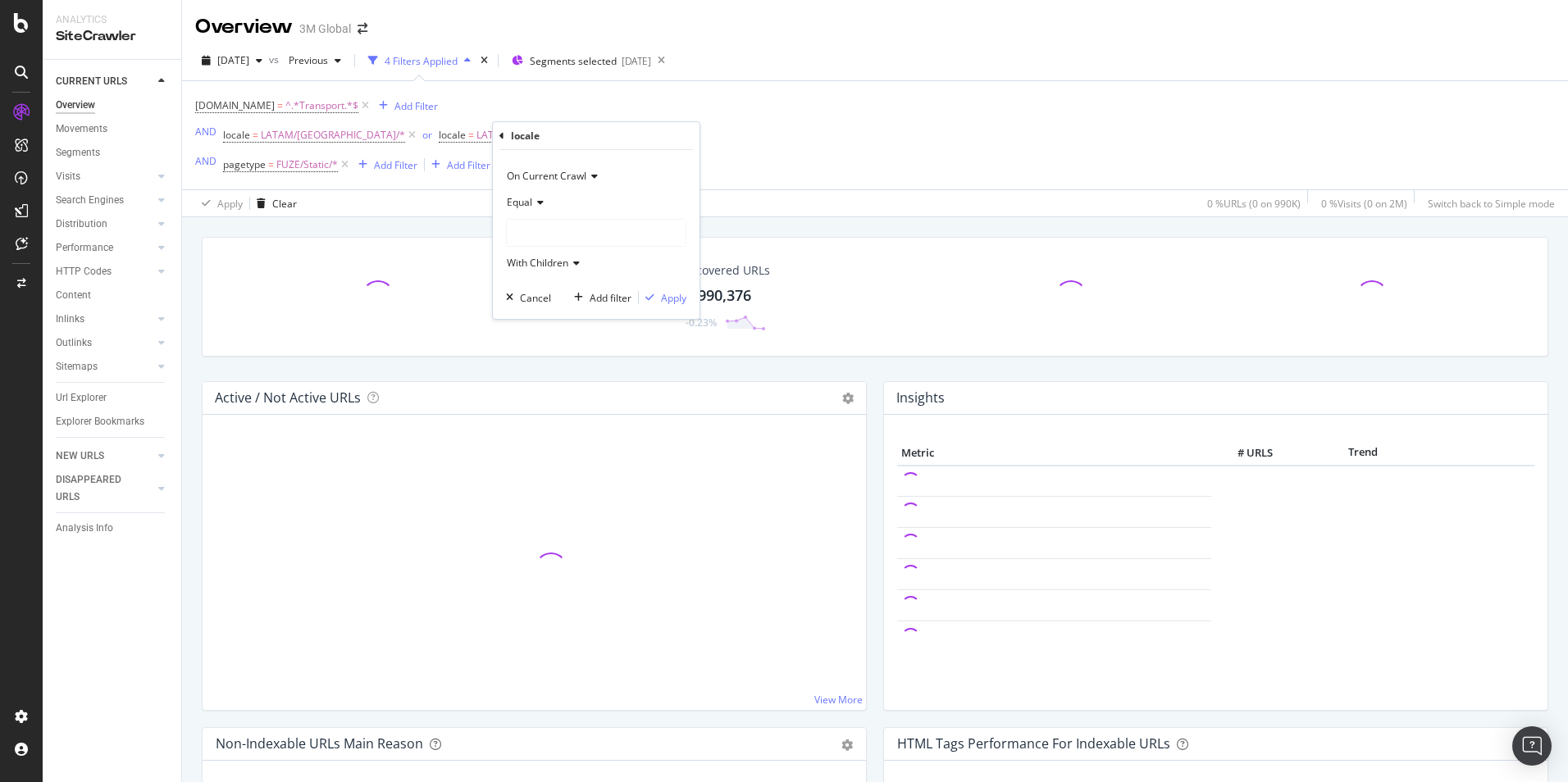
click at [593, 245] on div at bounding box center [595, 232] width 179 height 26
click at [608, 315] on span "107,644 URLS" at bounding box center [594, 317] width 68 height 14
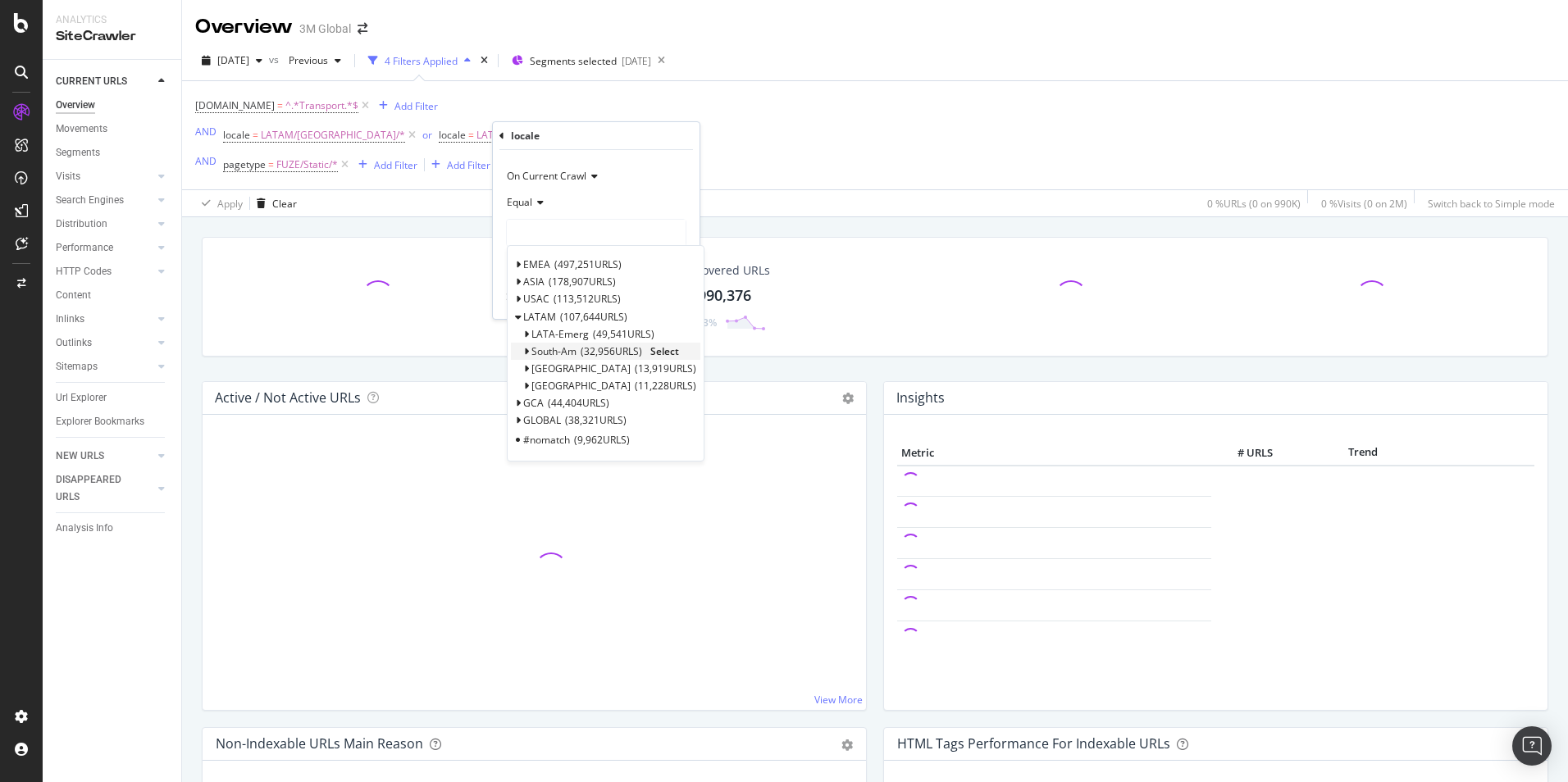
click at [673, 350] on span "Select" at bounding box center [665, 351] width 29 height 14
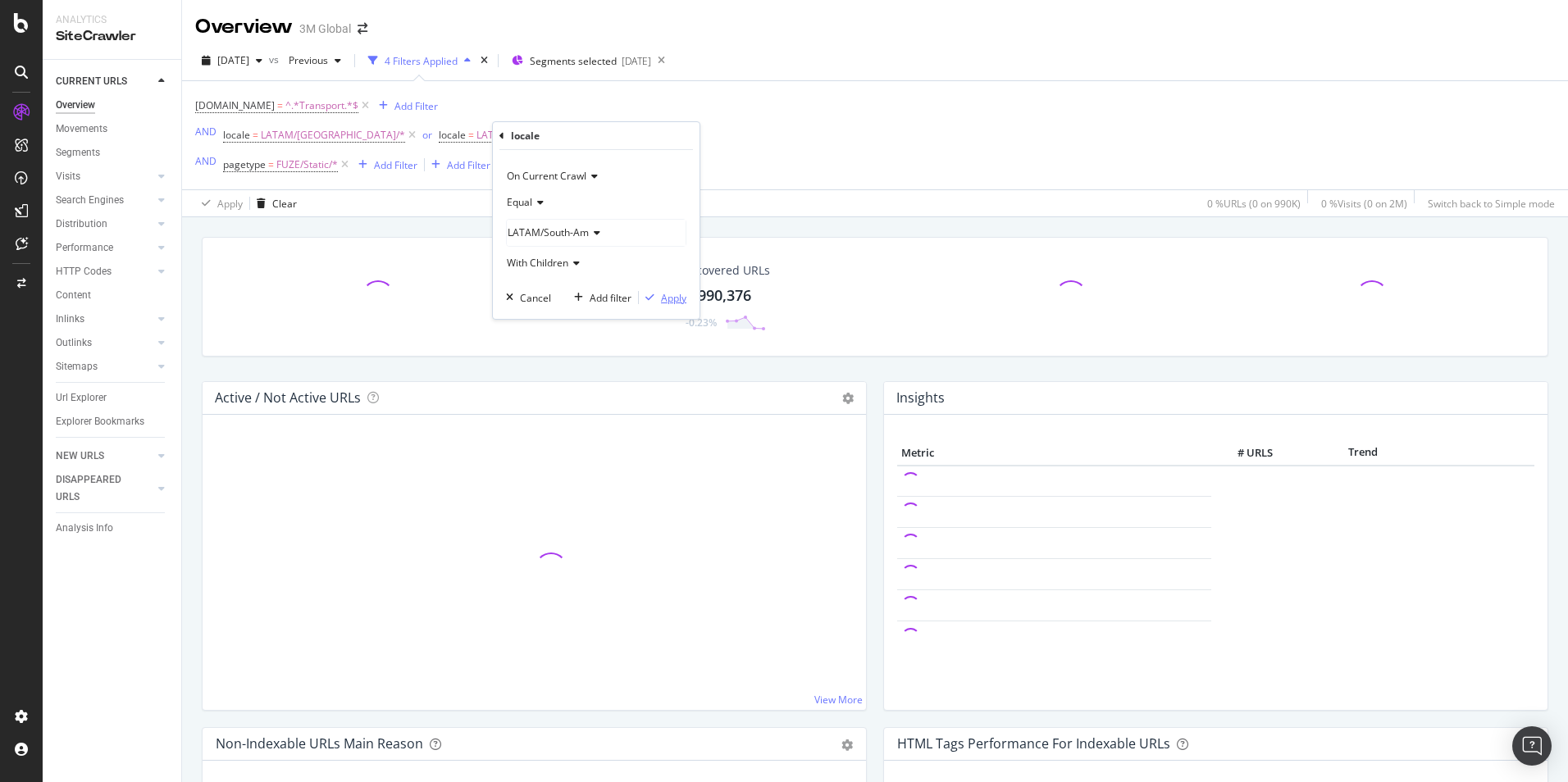
click at [678, 296] on div "Apply" at bounding box center [674, 298] width 25 height 14
click at [295, 159] on span "FUZE/Static/*" at bounding box center [307, 165] width 62 height 23
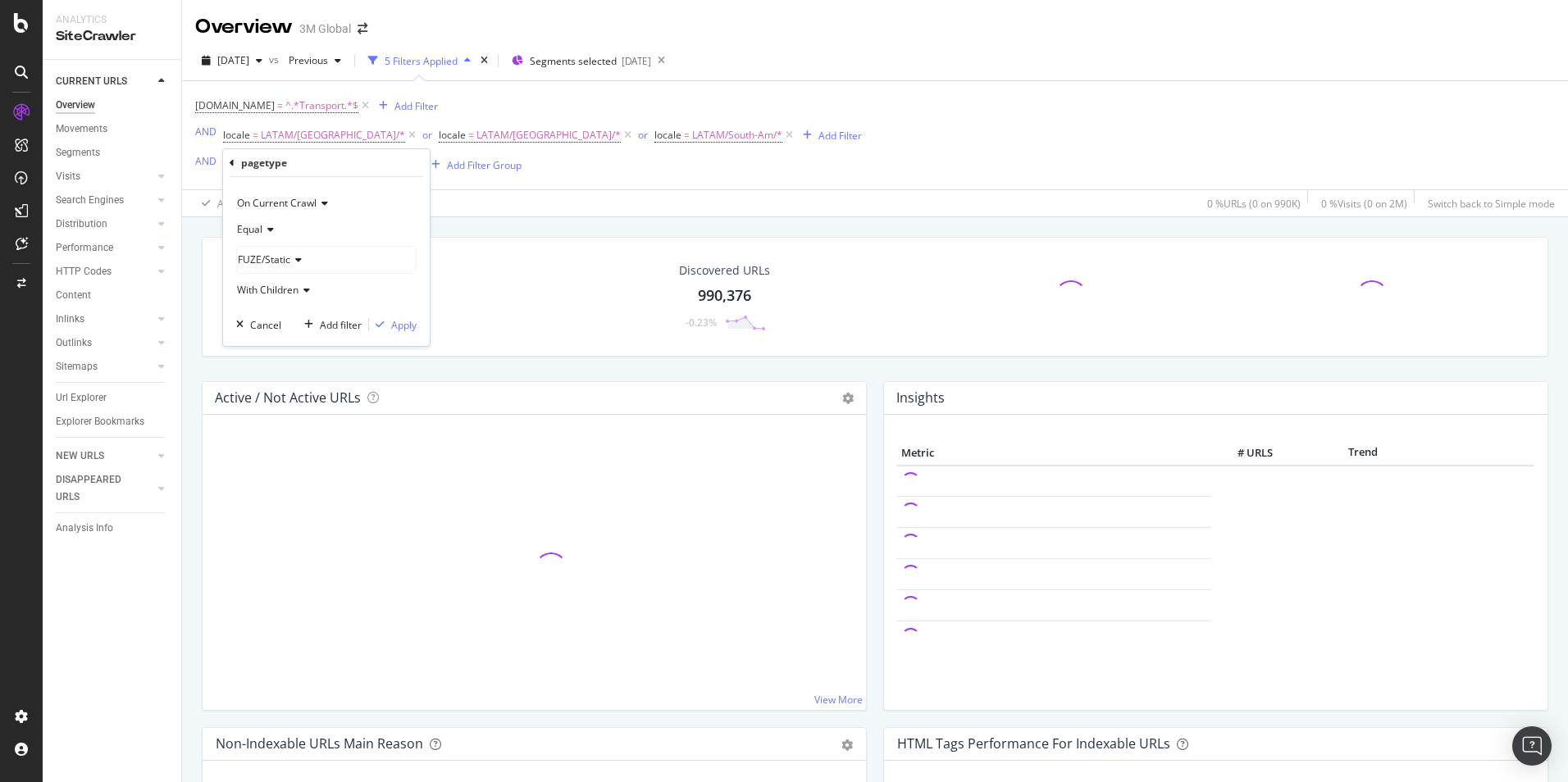
click at [280, 265] on span "FUZE/Static" at bounding box center [264, 259] width 52 height 14
click at [370, 326] on span "Select" at bounding box center [375, 326] width 29 height 14
click at [411, 327] on div "Apply" at bounding box center [404, 325] width 25 height 14
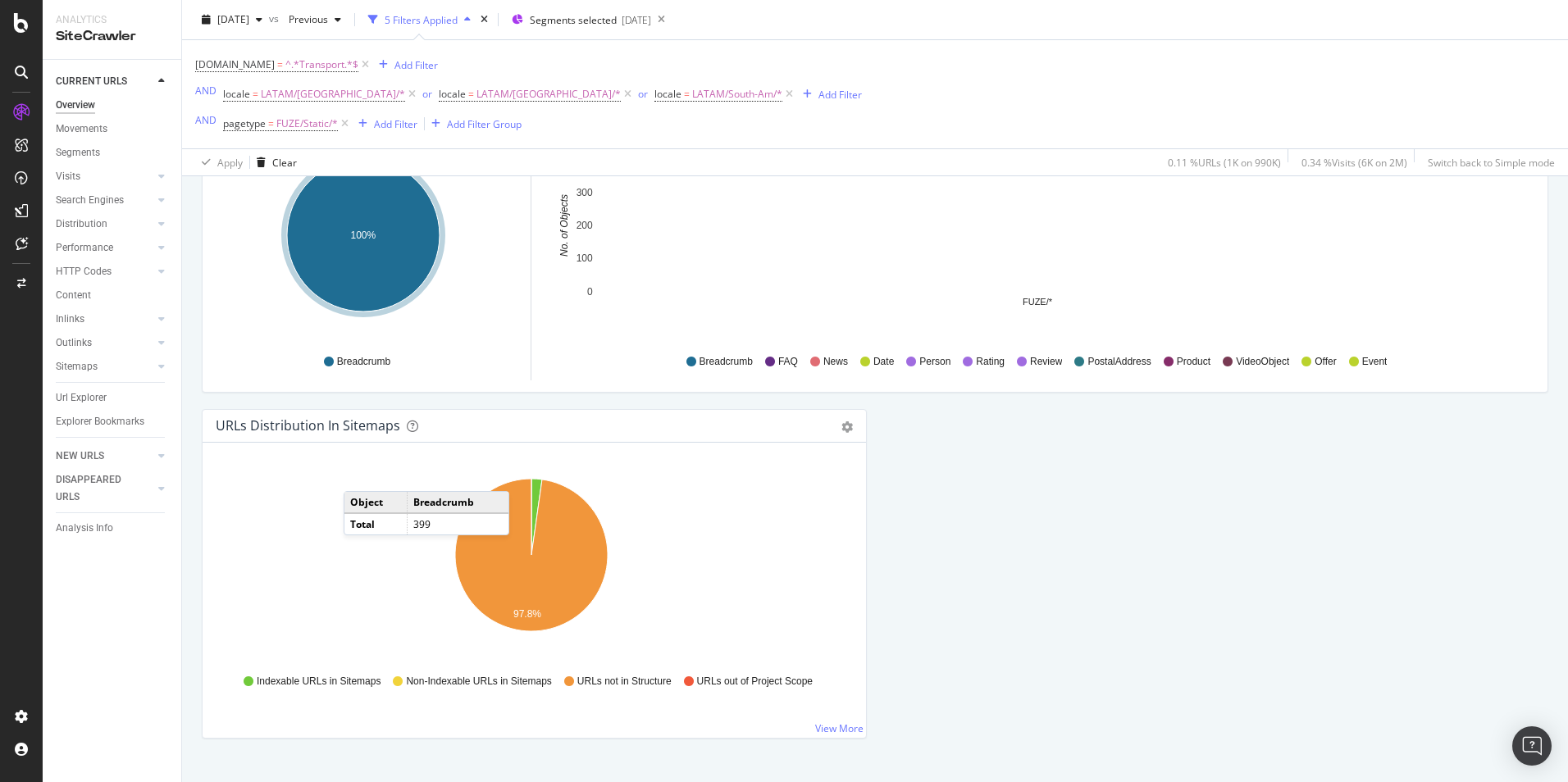
scroll to position [1732, 0]
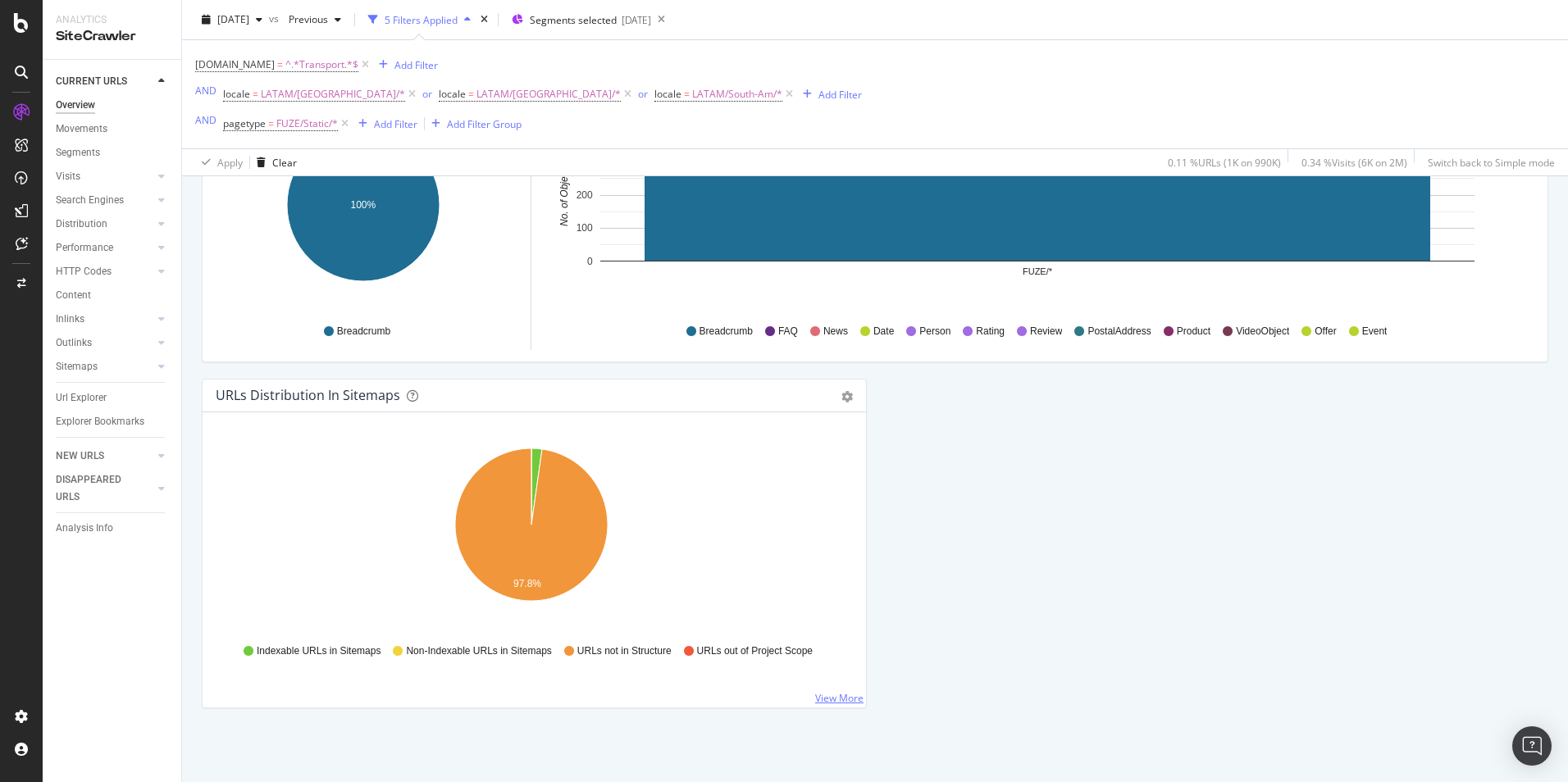
click at [849, 700] on link "View More" at bounding box center [839, 698] width 48 height 14
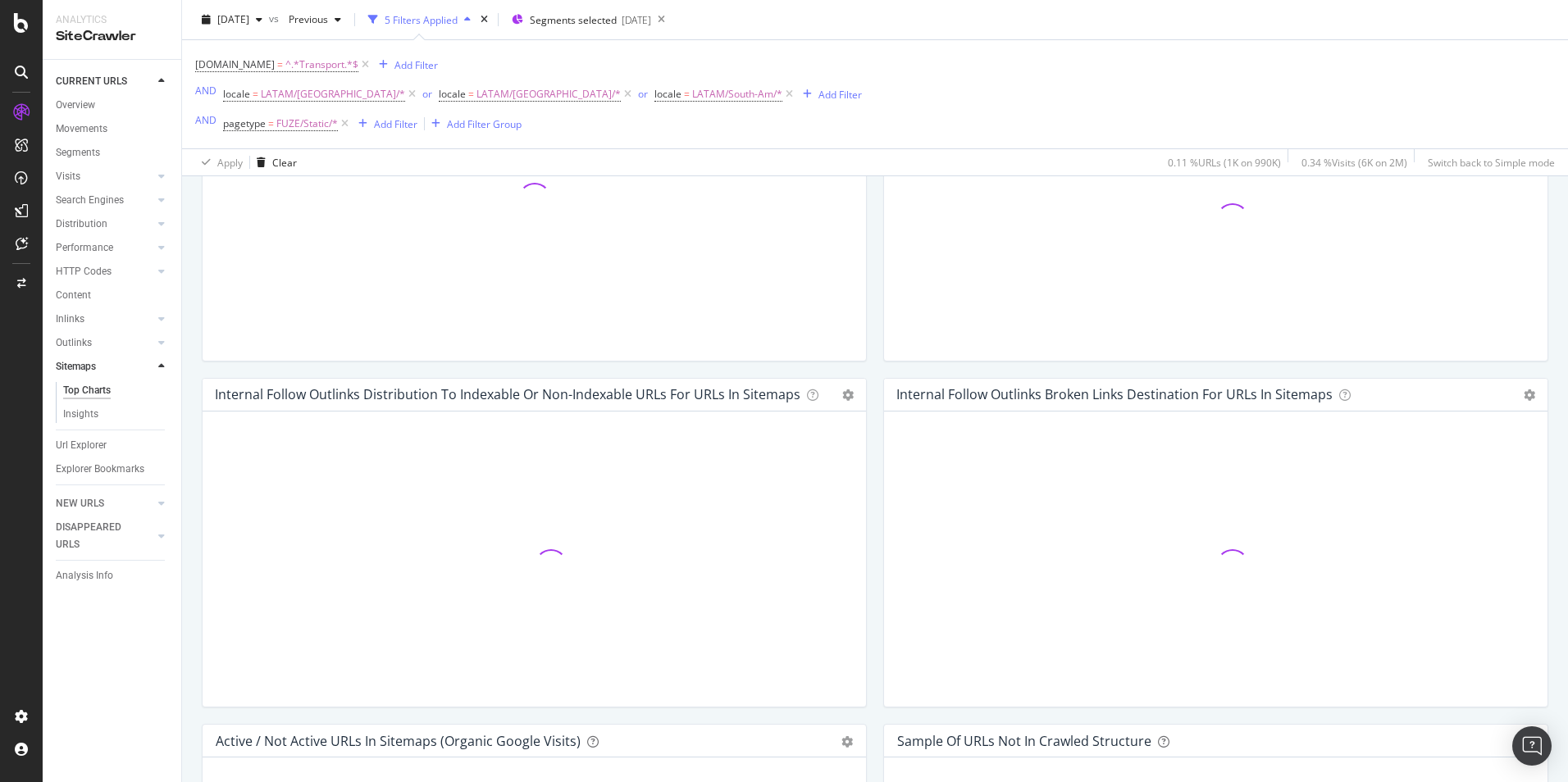
scroll to position [1363, 0]
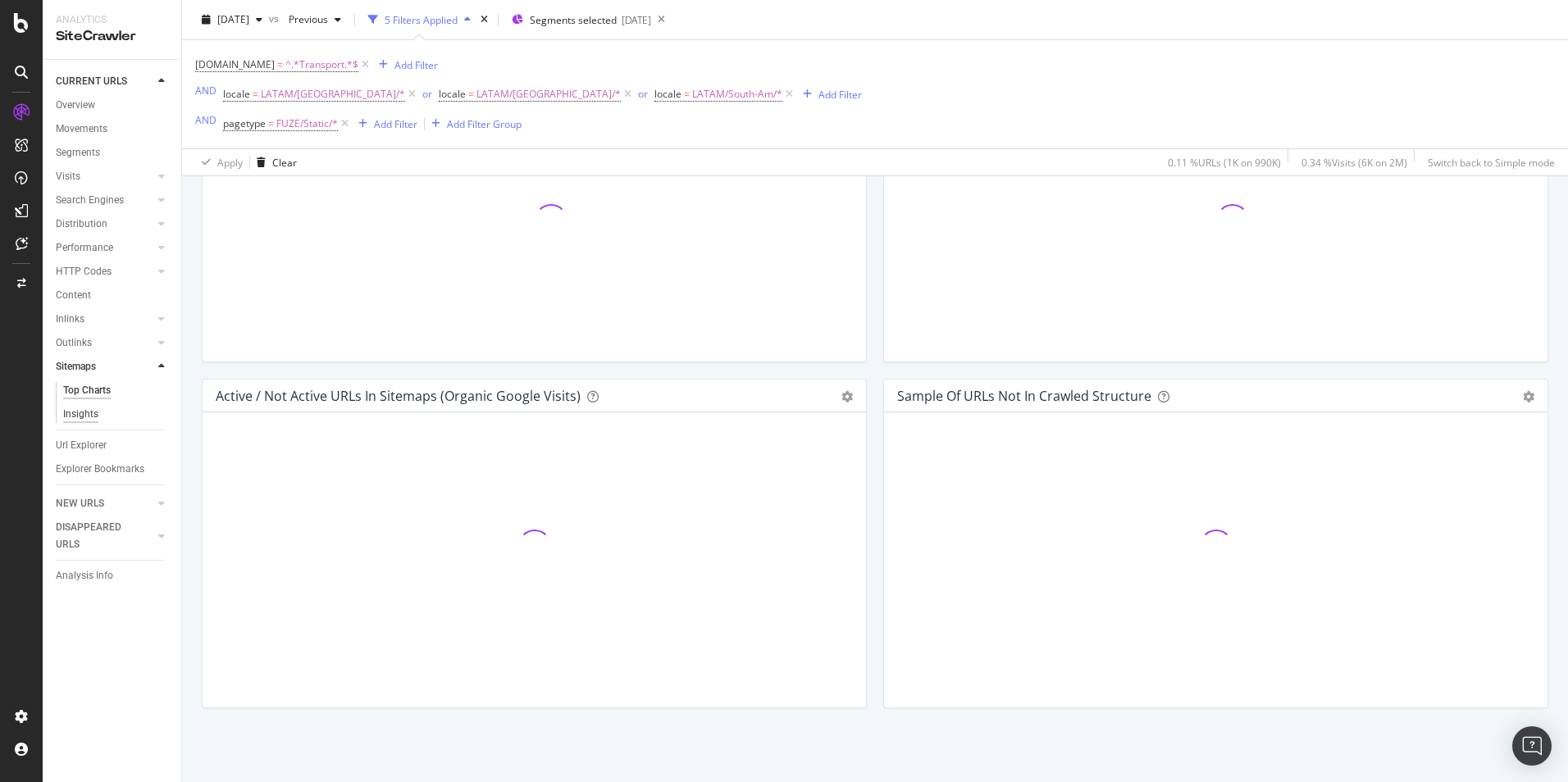
click at [94, 411] on div "Insights" at bounding box center [80, 415] width 35 height 17
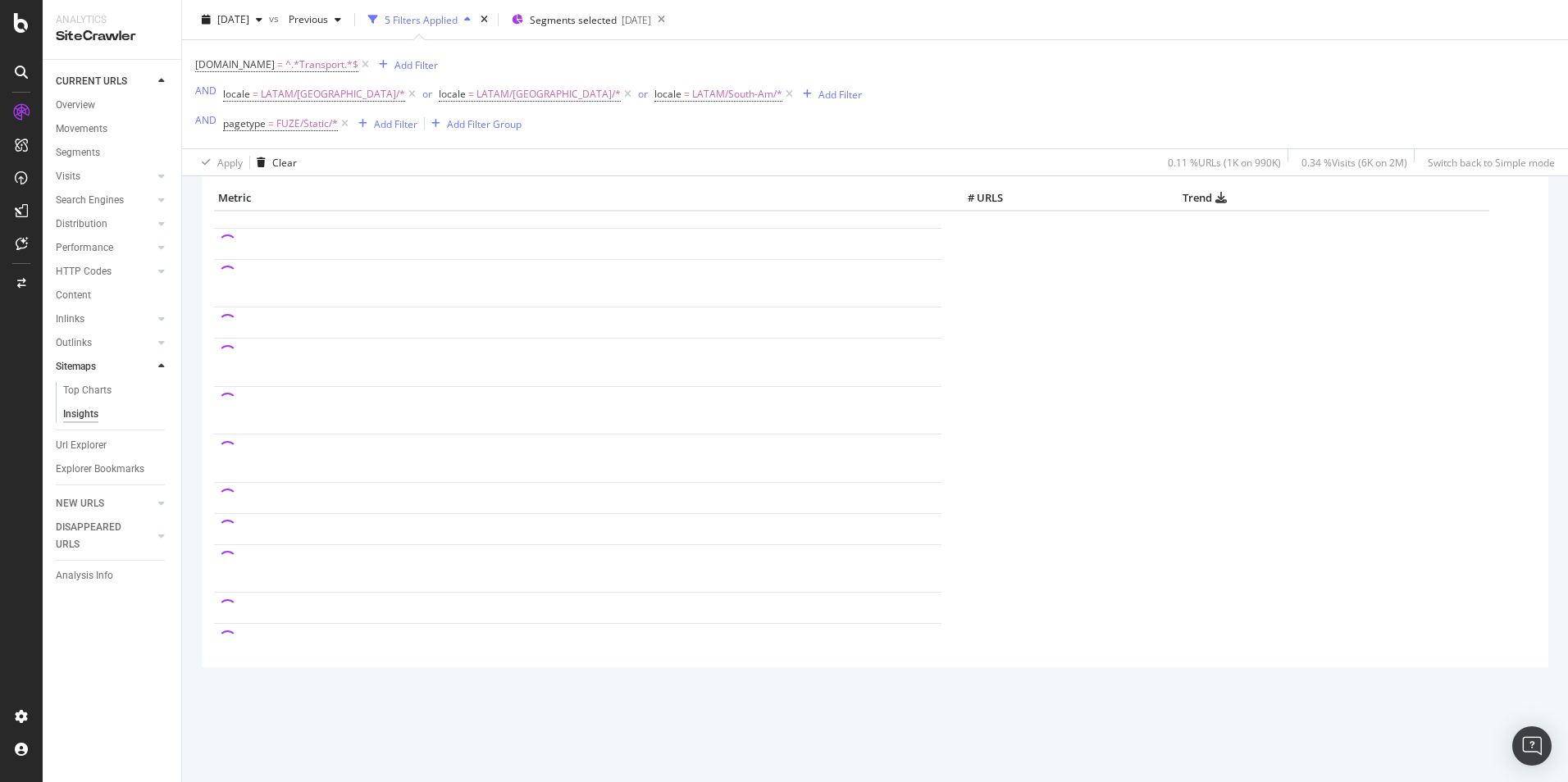
scroll to position [154, 0]
click at [93, 442] on div "Url Explorer" at bounding box center [81, 446] width 51 height 17
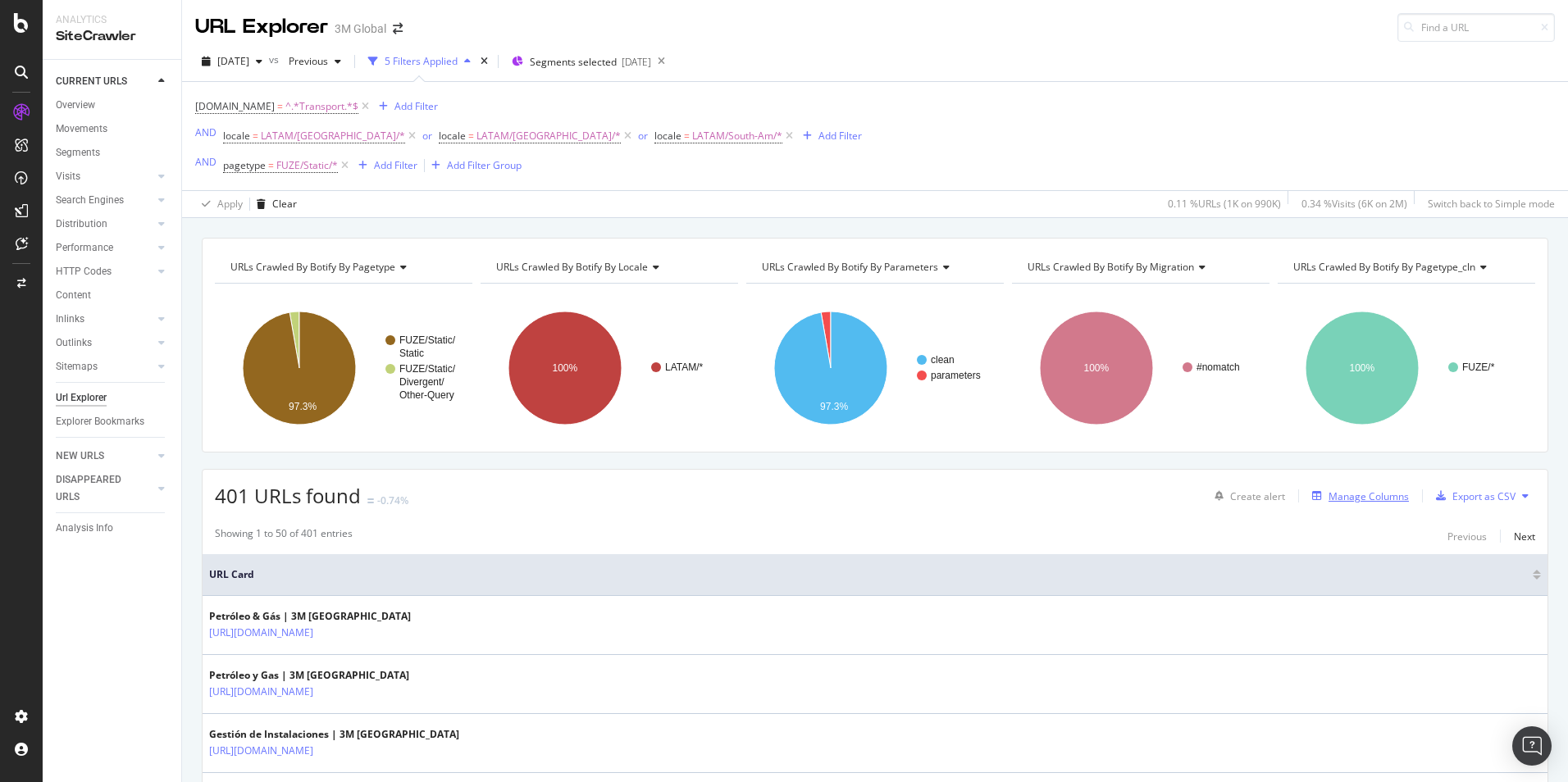
click at [1340, 492] on div "Manage Columns" at bounding box center [1368, 496] width 80 height 14
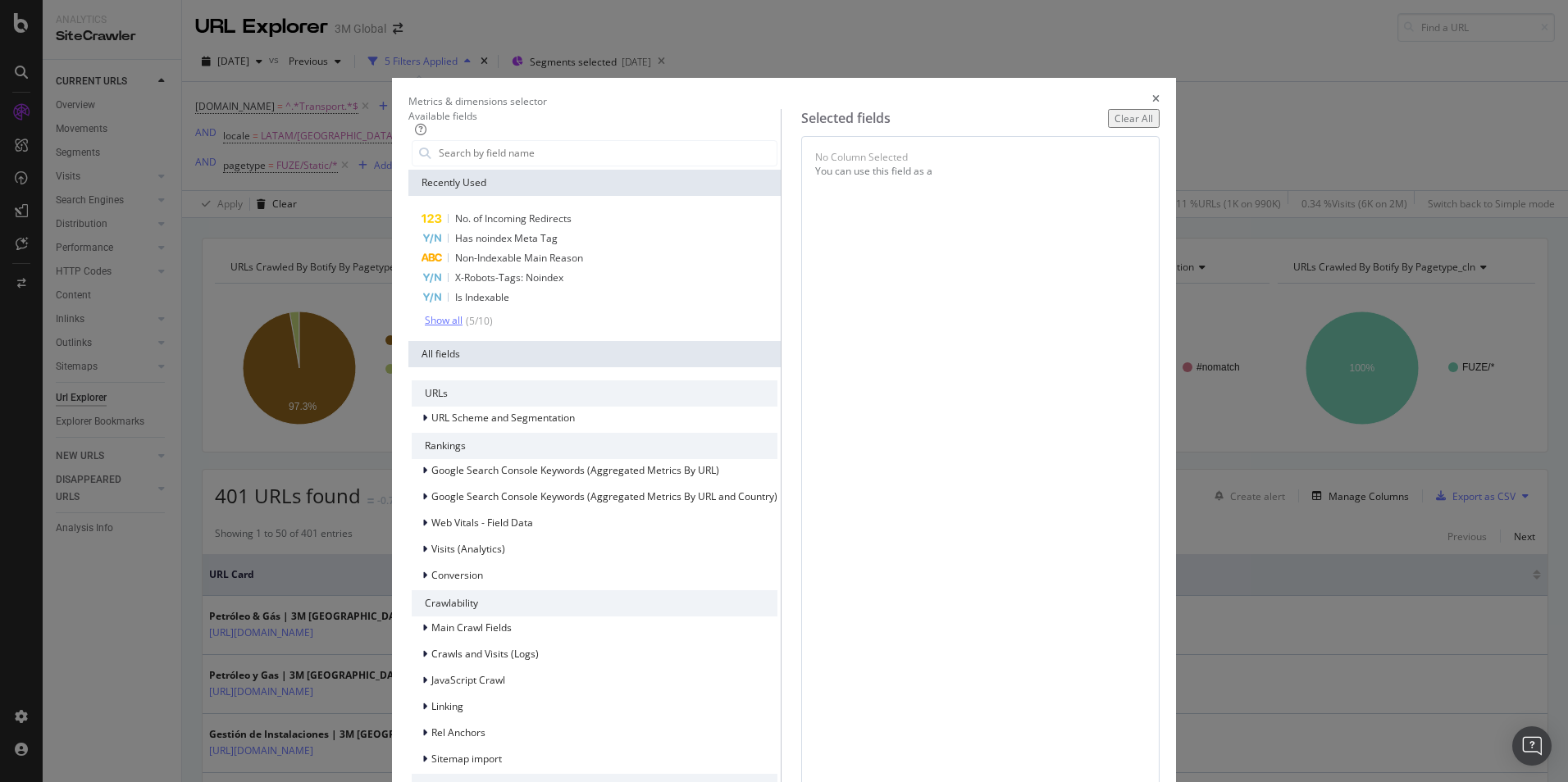
click at [462, 327] on div "Show all" at bounding box center [443, 321] width 38 height 12
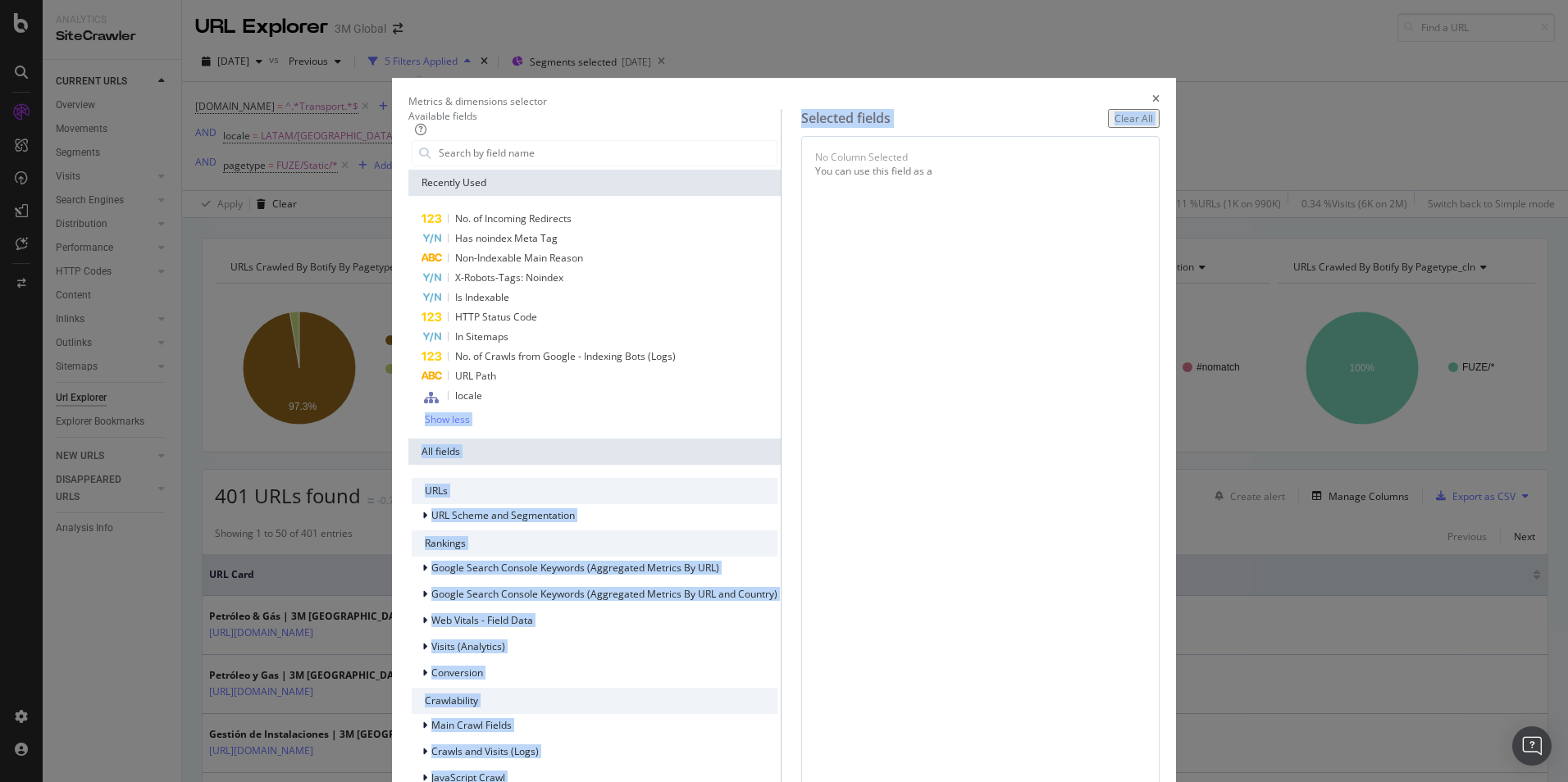
drag, startPoint x: 514, startPoint y: 436, endPoint x: 797, endPoint y: 338, distance: 299.5
click at [797, 338] on div "Available fields Recently Used No. of Incoming Redirects Has noindex Meta Tag N…" at bounding box center [783, 600] width 751 height 982
click at [439, 404] on icon "modal" at bounding box center [431, 398] width 15 height 14
click at [443, 381] on icon "modal" at bounding box center [431, 376] width 22 height 10
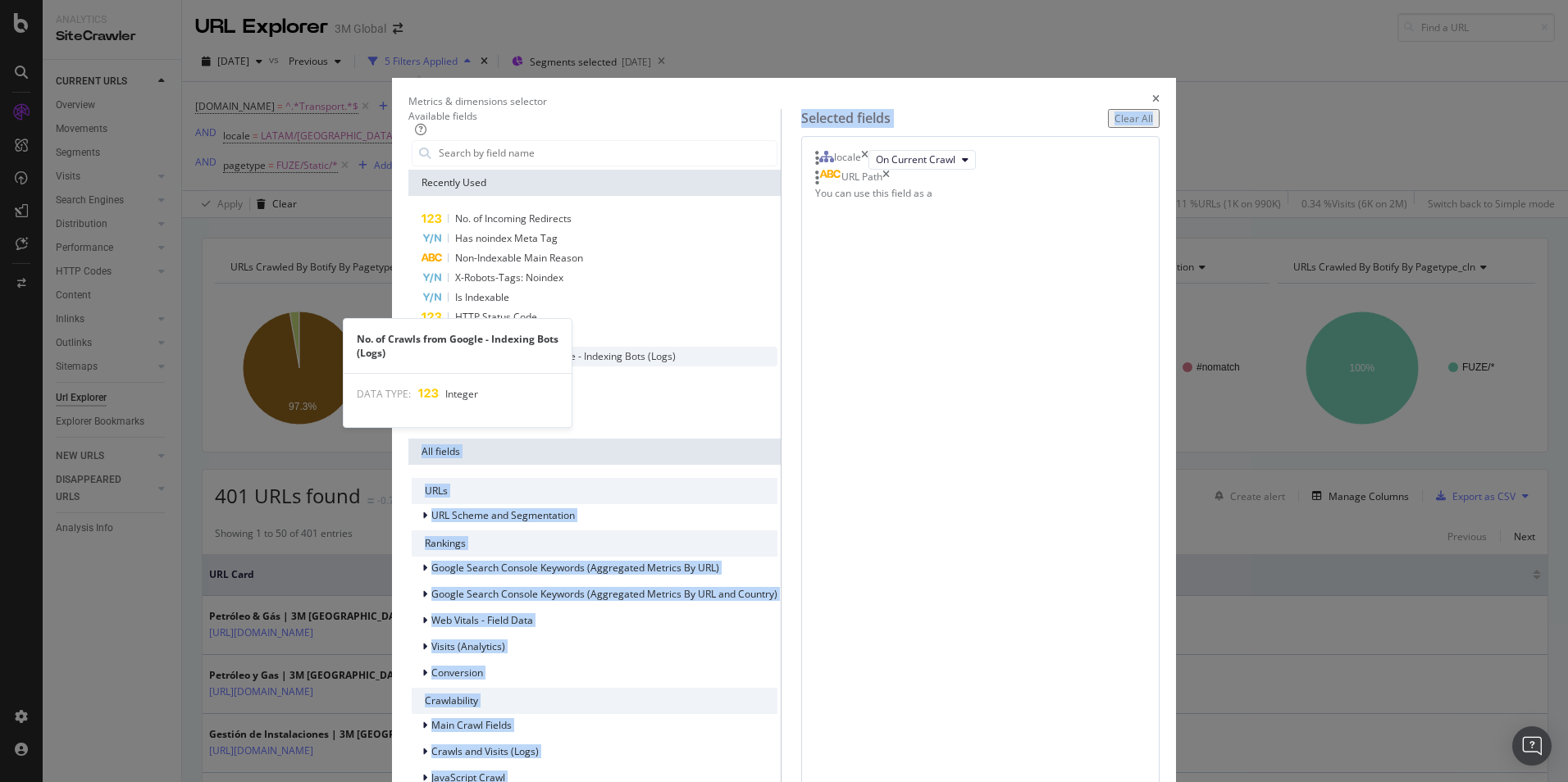
click at [442, 362] on icon "modal" at bounding box center [431, 357] width 21 height 11
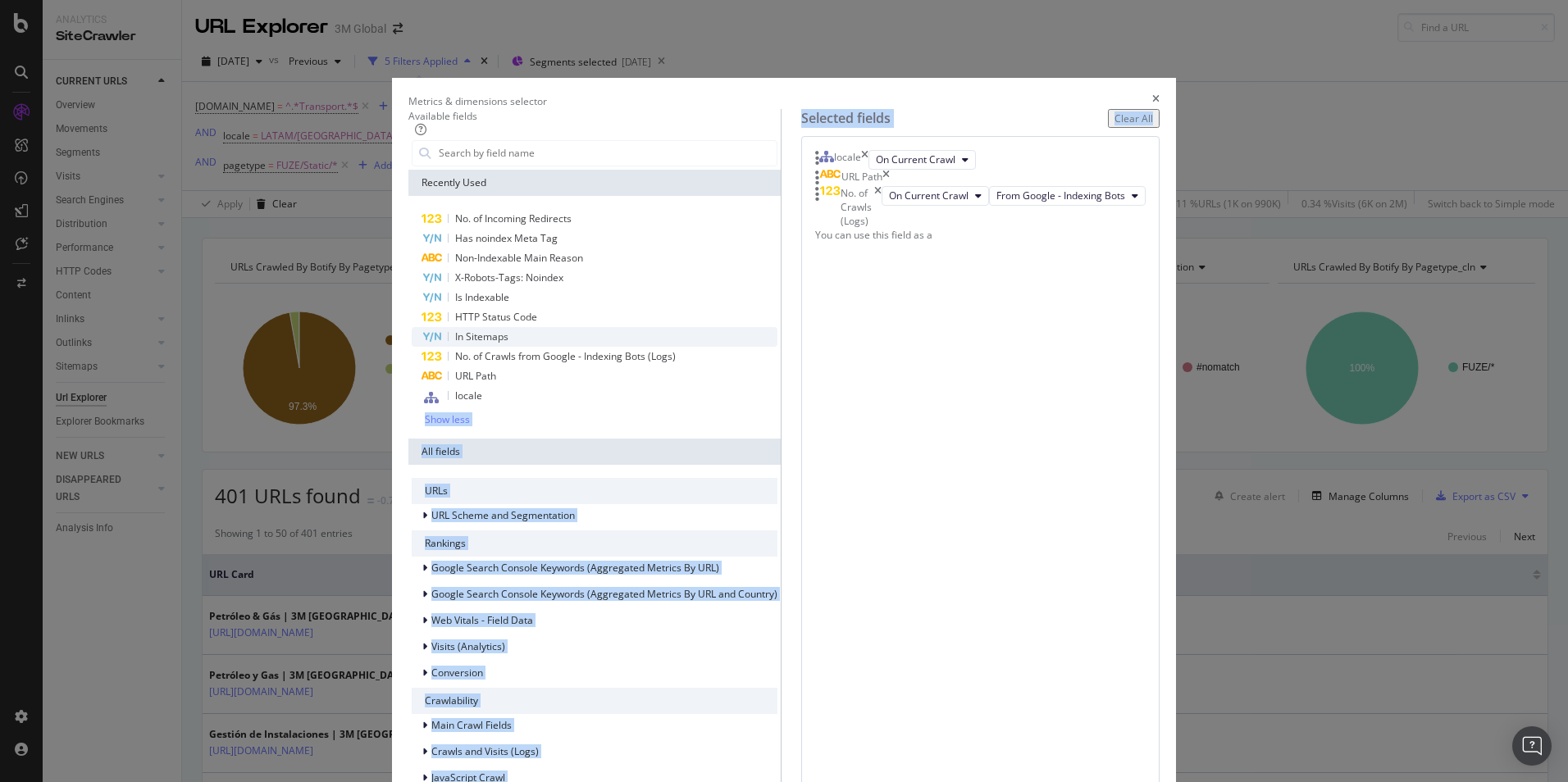
click at [441, 343] on icon "modal" at bounding box center [432, 337] width 19 height 11
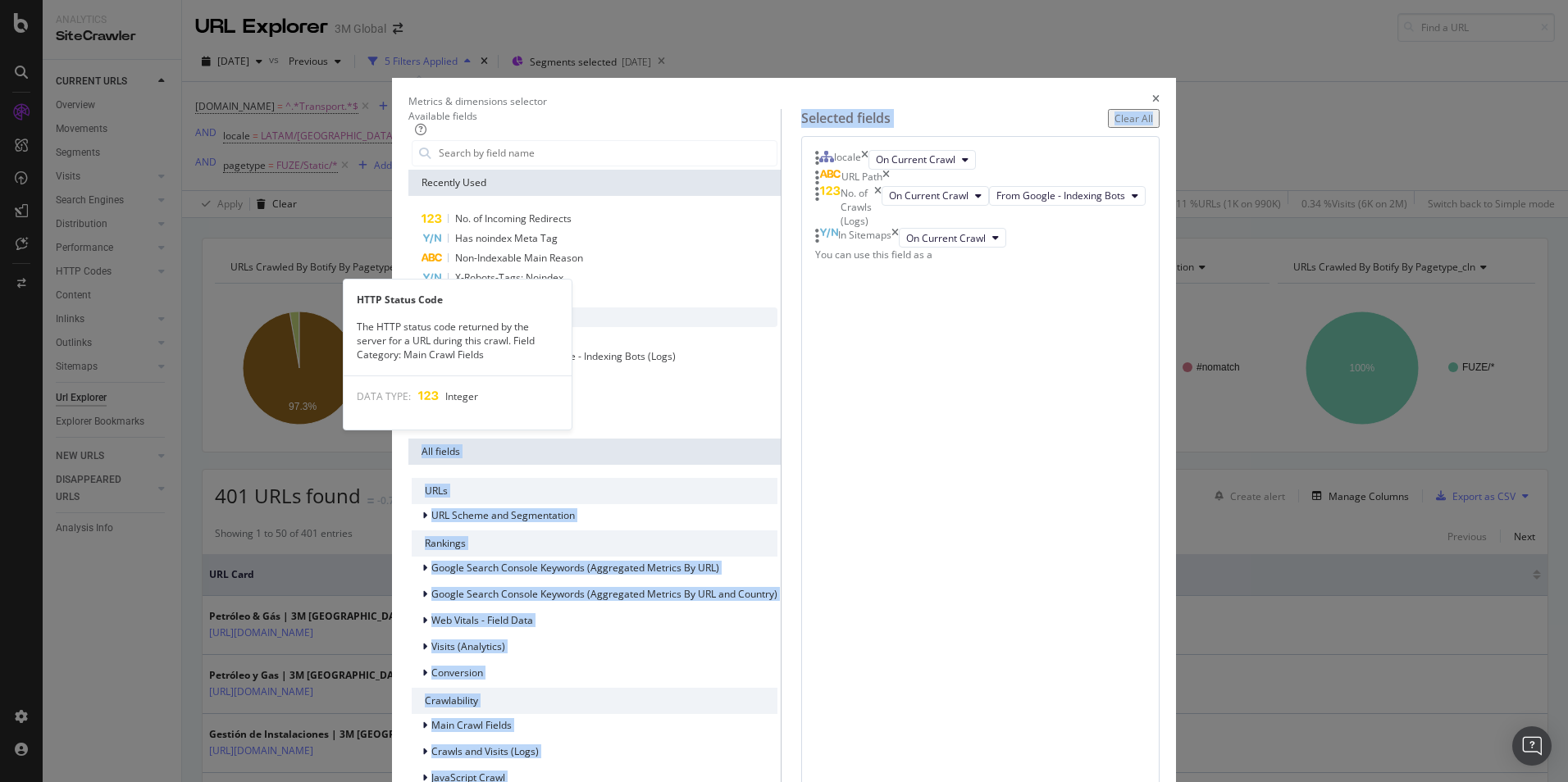
click at [442, 323] on icon "modal" at bounding box center [431, 317] width 21 height 11
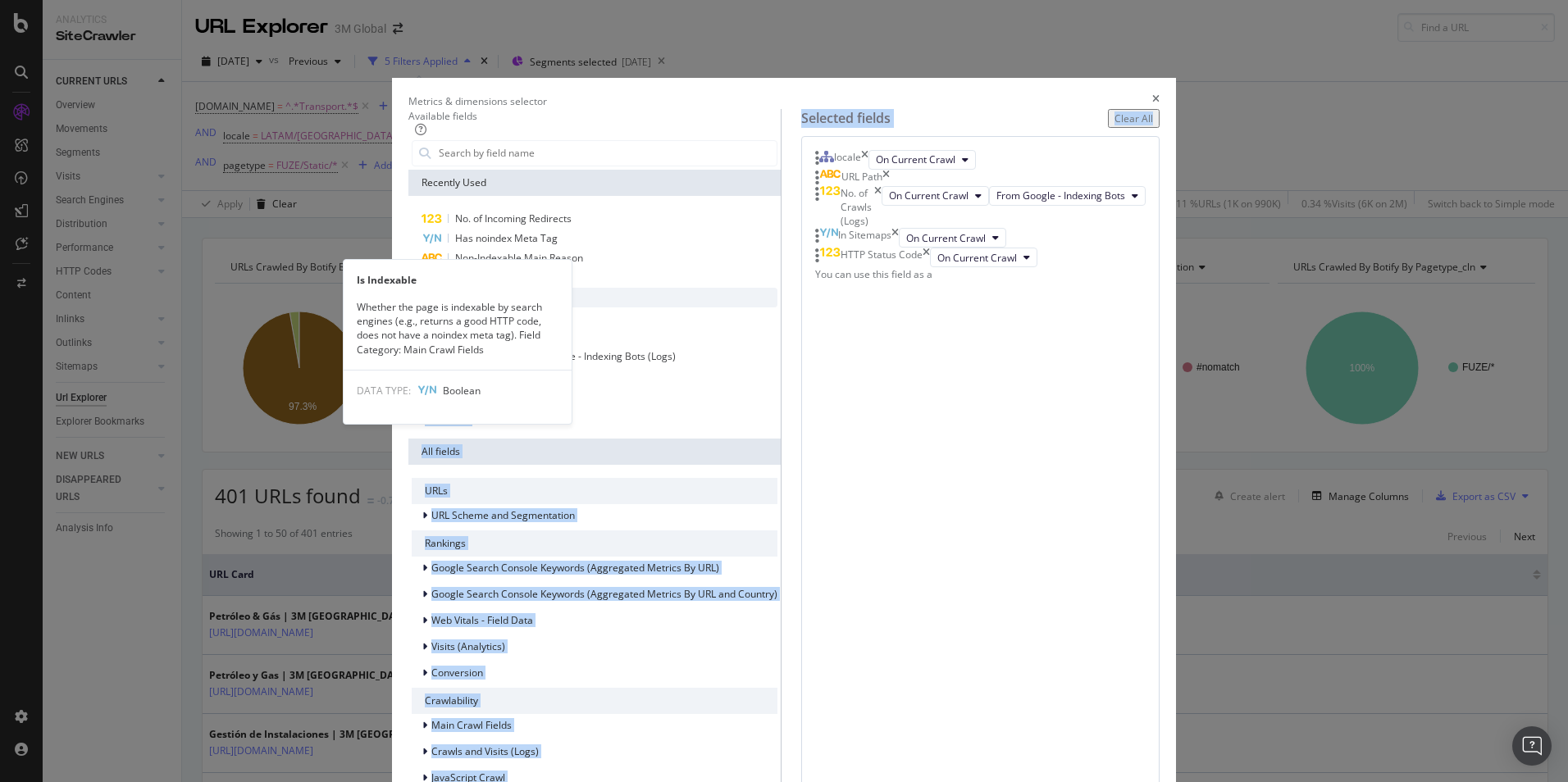
click at [441, 304] on icon "modal" at bounding box center [432, 298] width 19 height 11
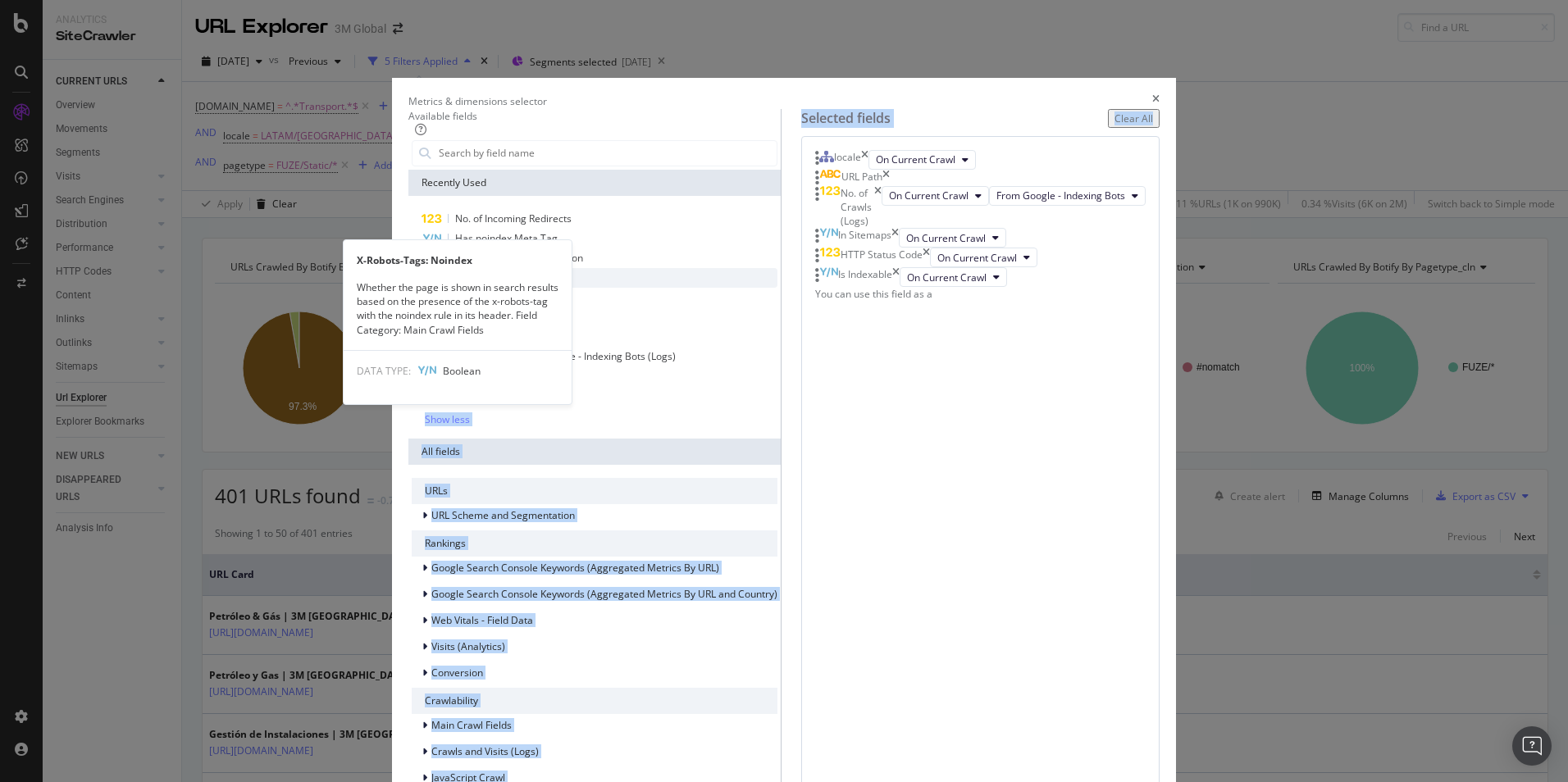
click at [441, 283] on icon "modal" at bounding box center [432, 277] width 19 height 11
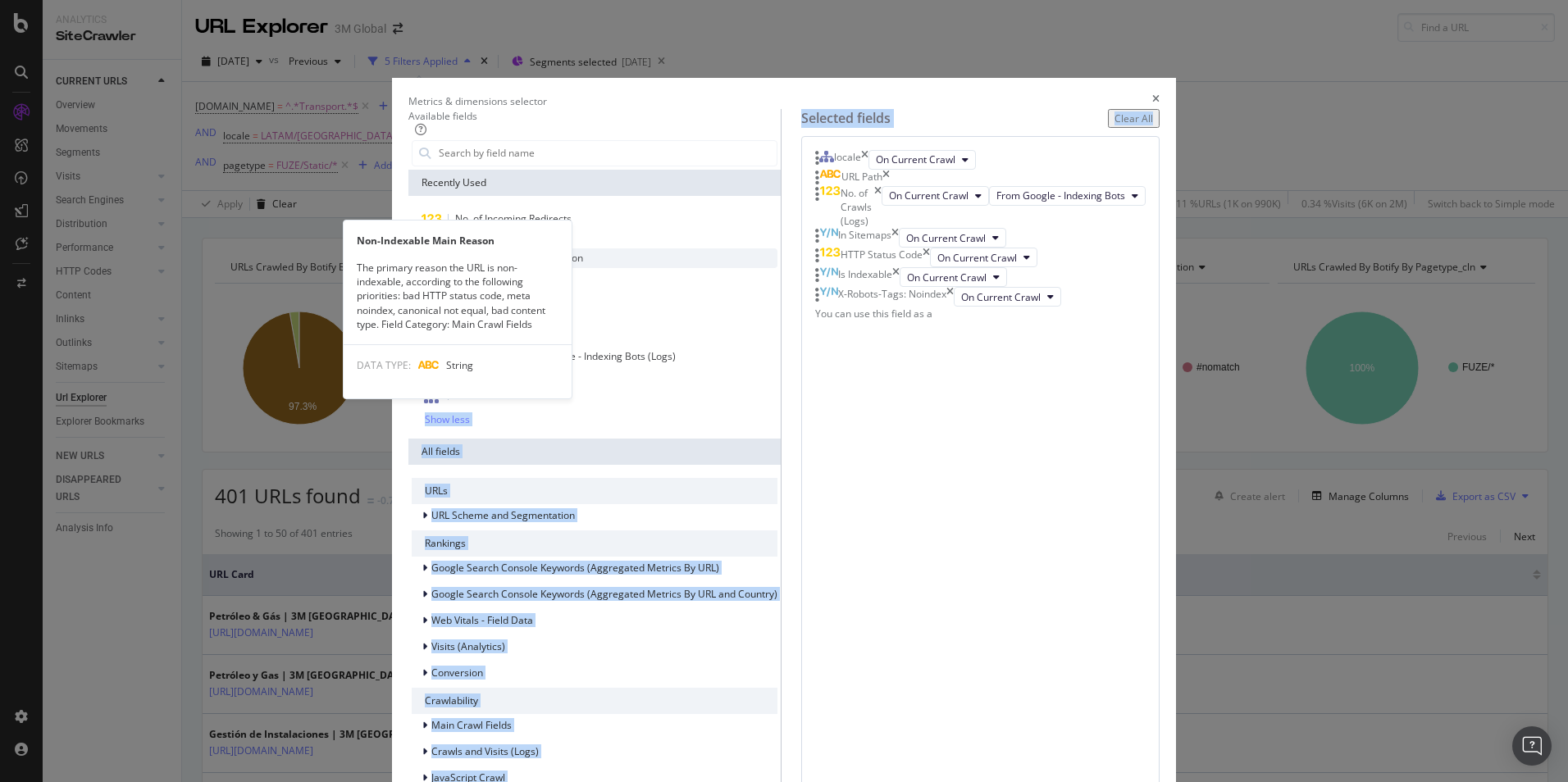
click at [443, 263] on icon "modal" at bounding box center [431, 258] width 22 height 10
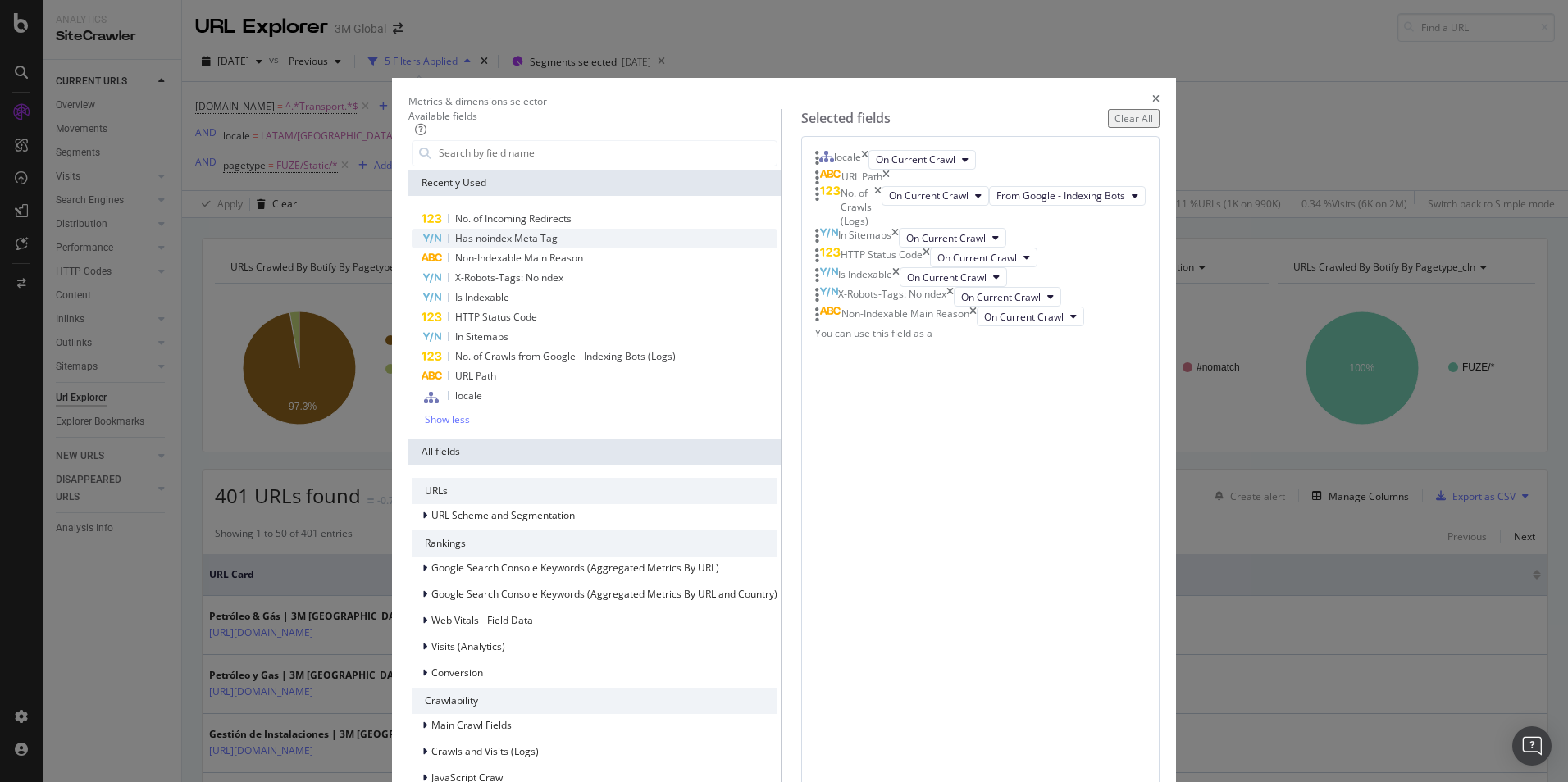
click at [462, 248] on div "Has noindex Meta Tag" at bounding box center [595, 239] width 365 height 19
click at [442, 224] on icon "modal" at bounding box center [431, 218] width 21 height 11
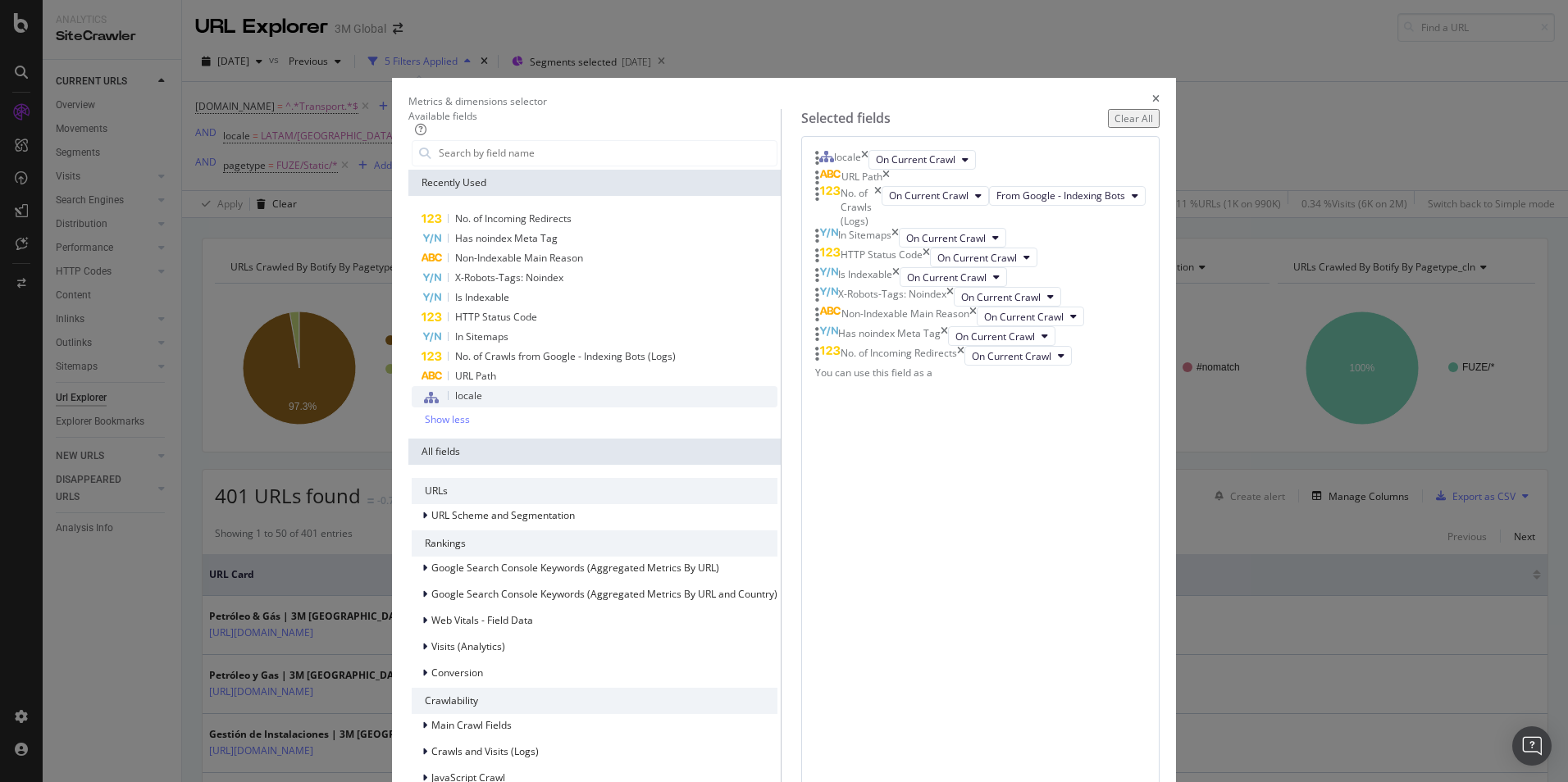
scroll to position [125, 0]
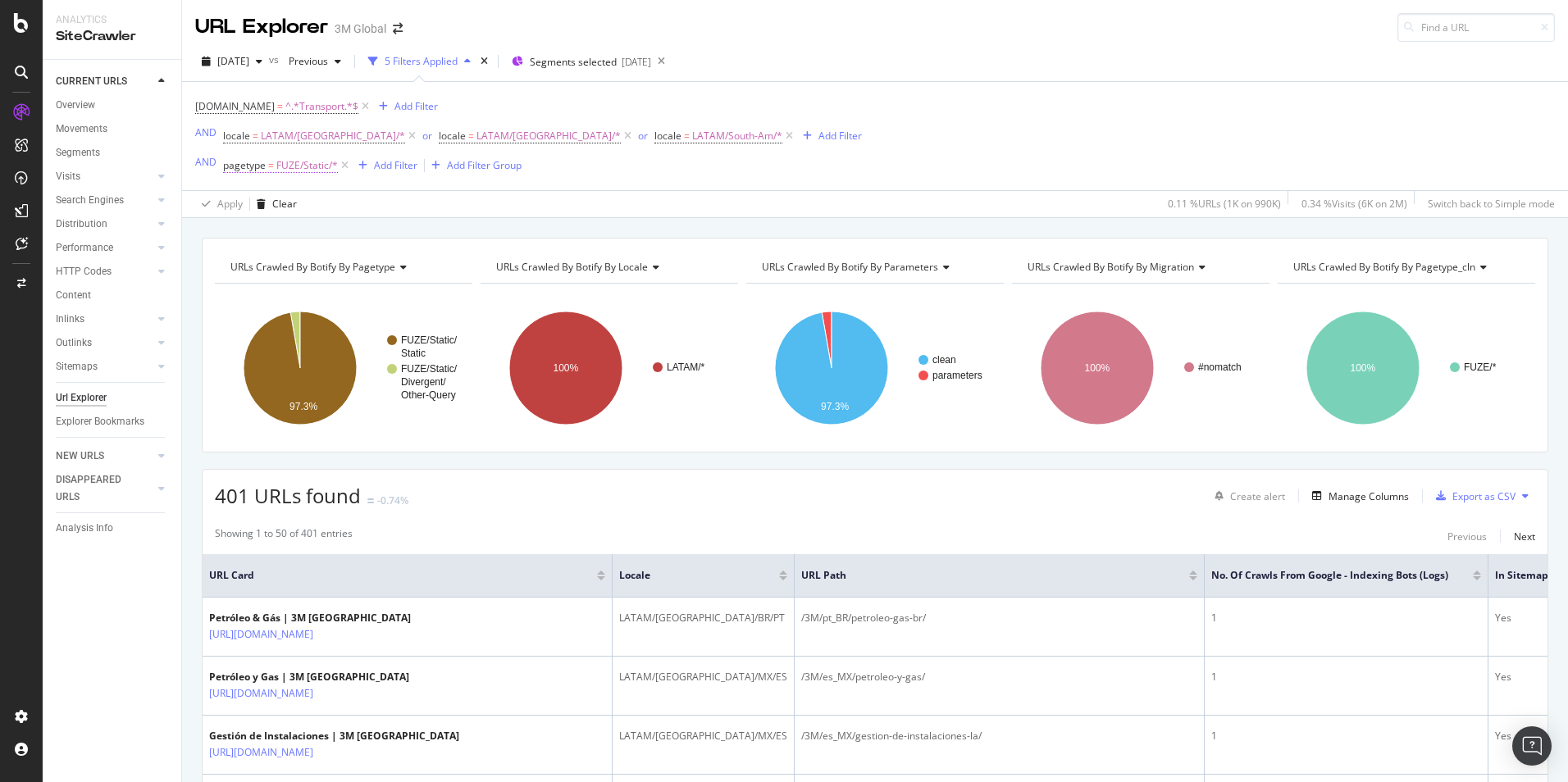
click at [305, 168] on span "FUZE/Static/*" at bounding box center [307, 165] width 62 height 23
click at [278, 260] on span "FUZE/Static" at bounding box center [264, 260] width 52 height 14
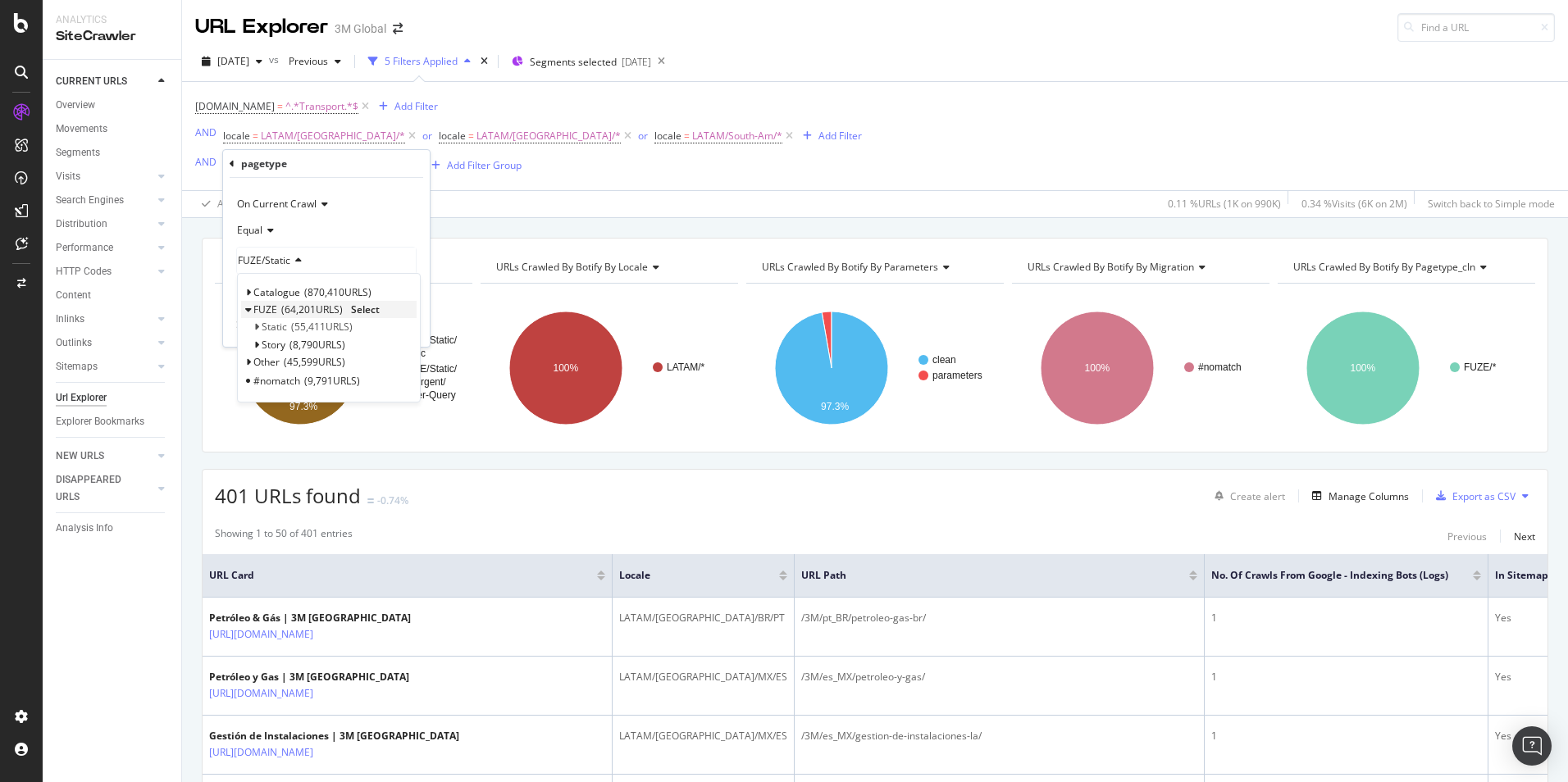
click at [362, 307] on span "Select" at bounding box center [365, 309] width 29 height 14
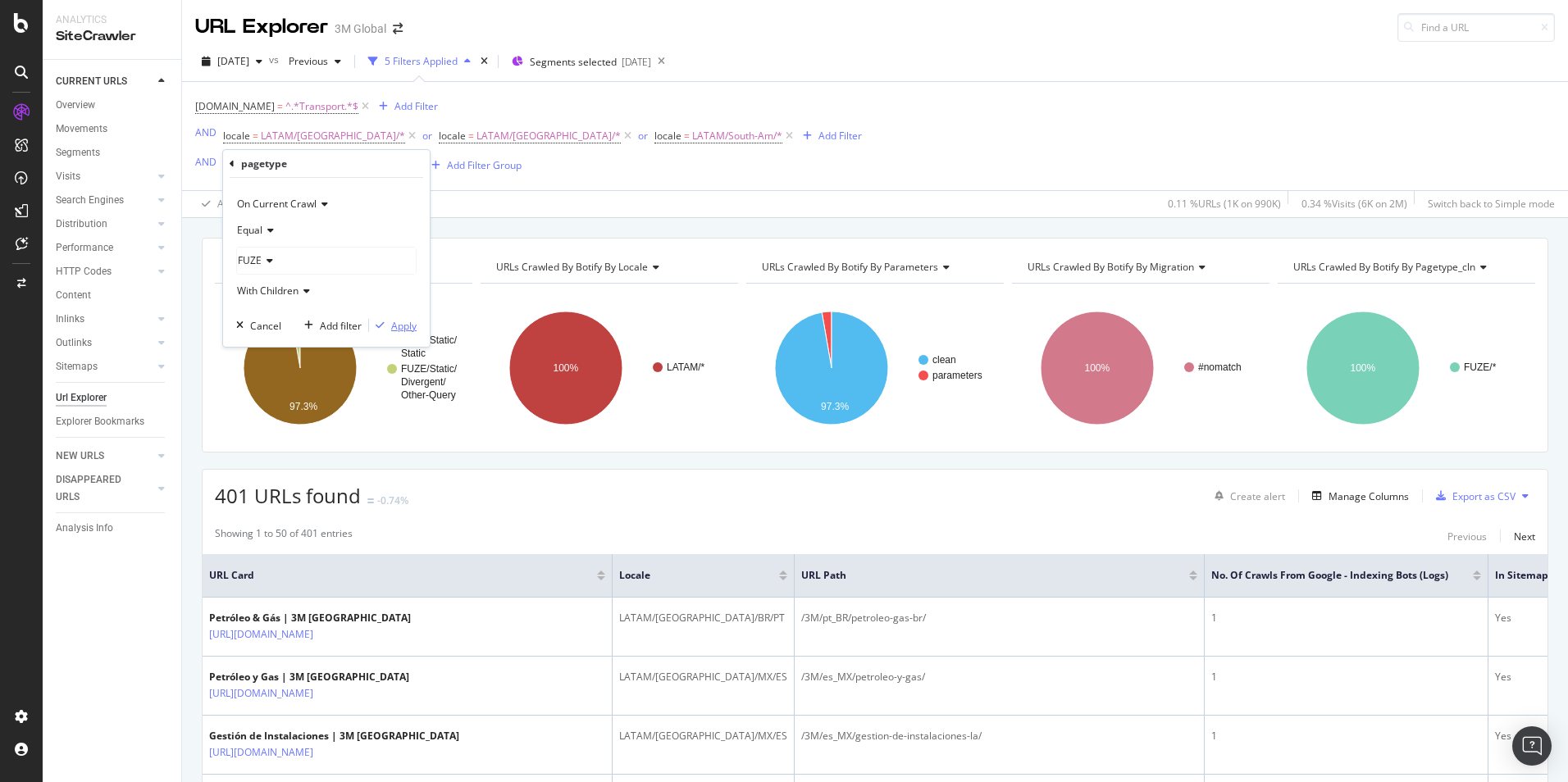
click at [408, 328] on div "Apply" at bounding box center [404, 326] width 25 height 14
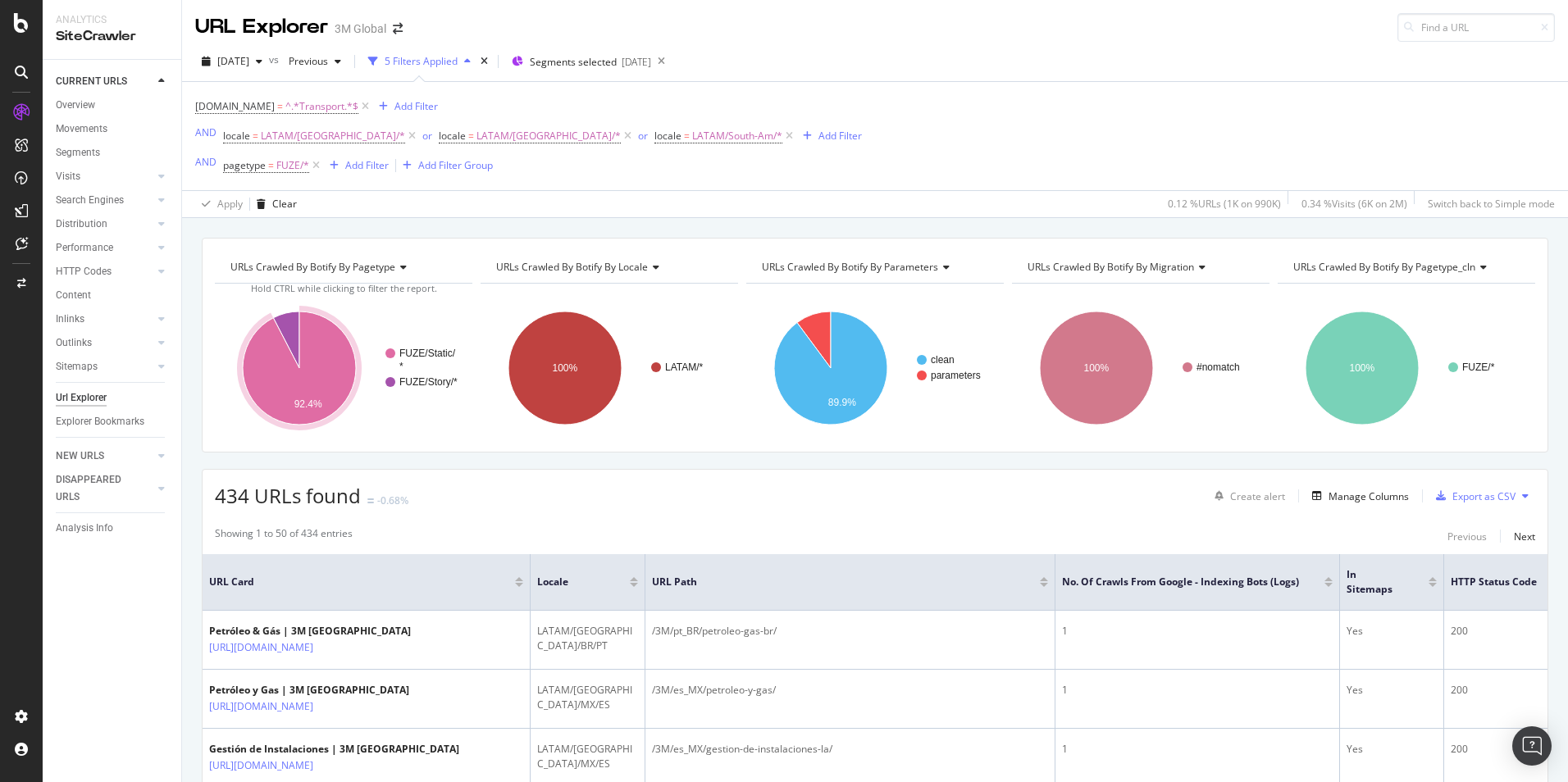
scroll to position [82, 0]
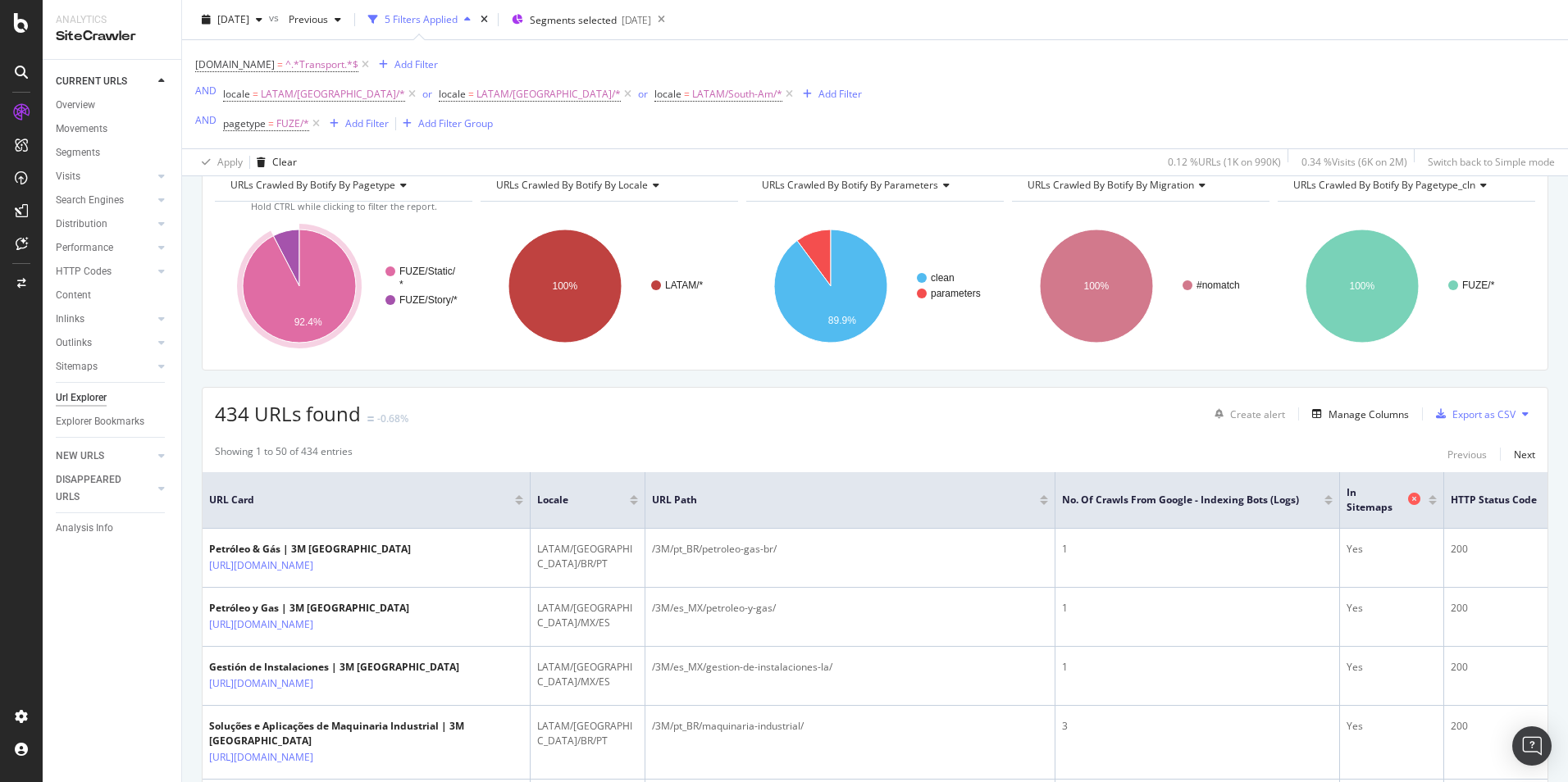
click at [1382, 501] on span "In Sitemaps" at bounding box center [1375, 500] width 57 height 30
click at [1434, 498] on div at bounding box center [1433, 497] width 8 height 4
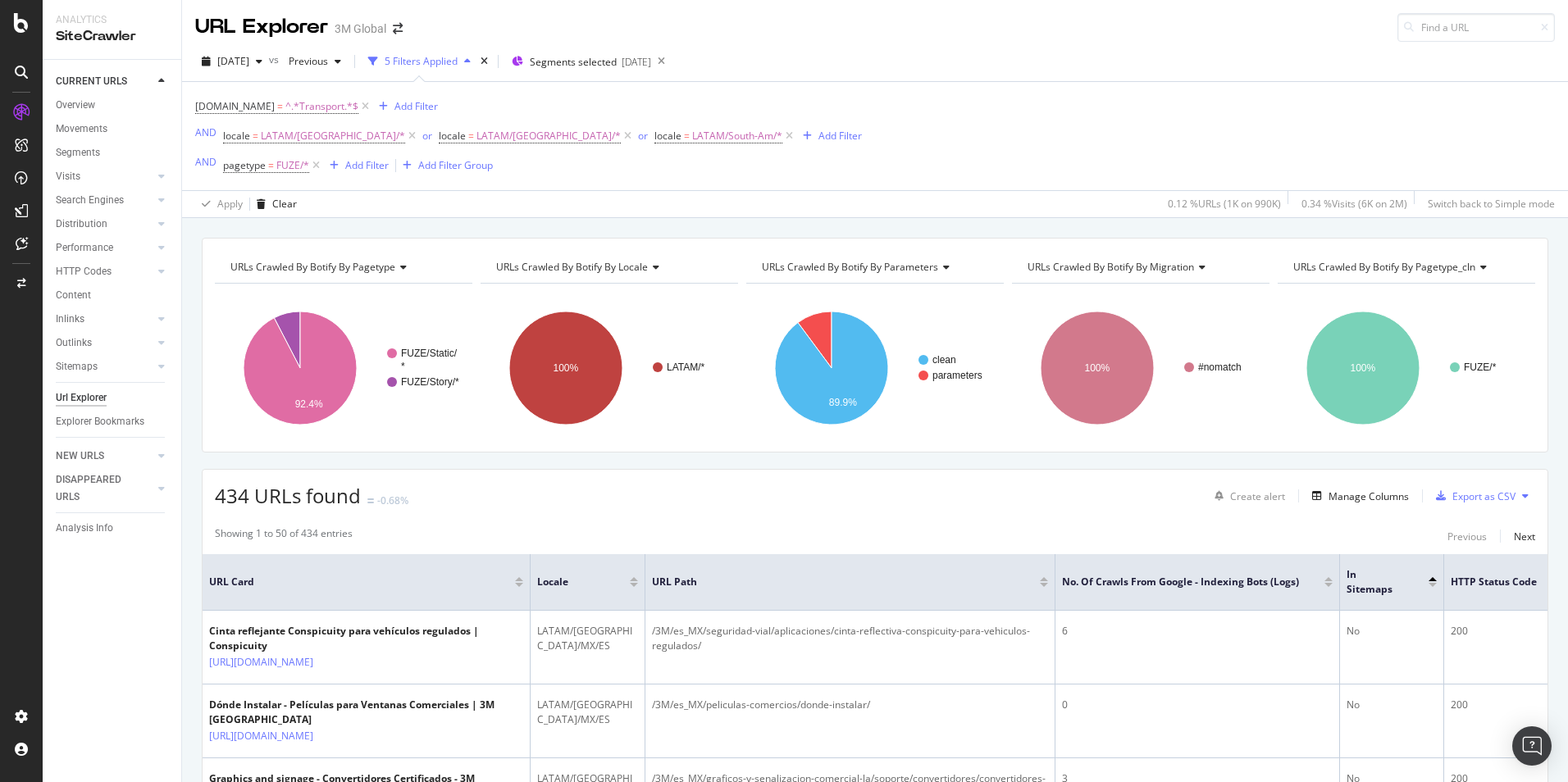
click at [1432, 584] on div at bounding box center [1433, 585] width 8 height 4
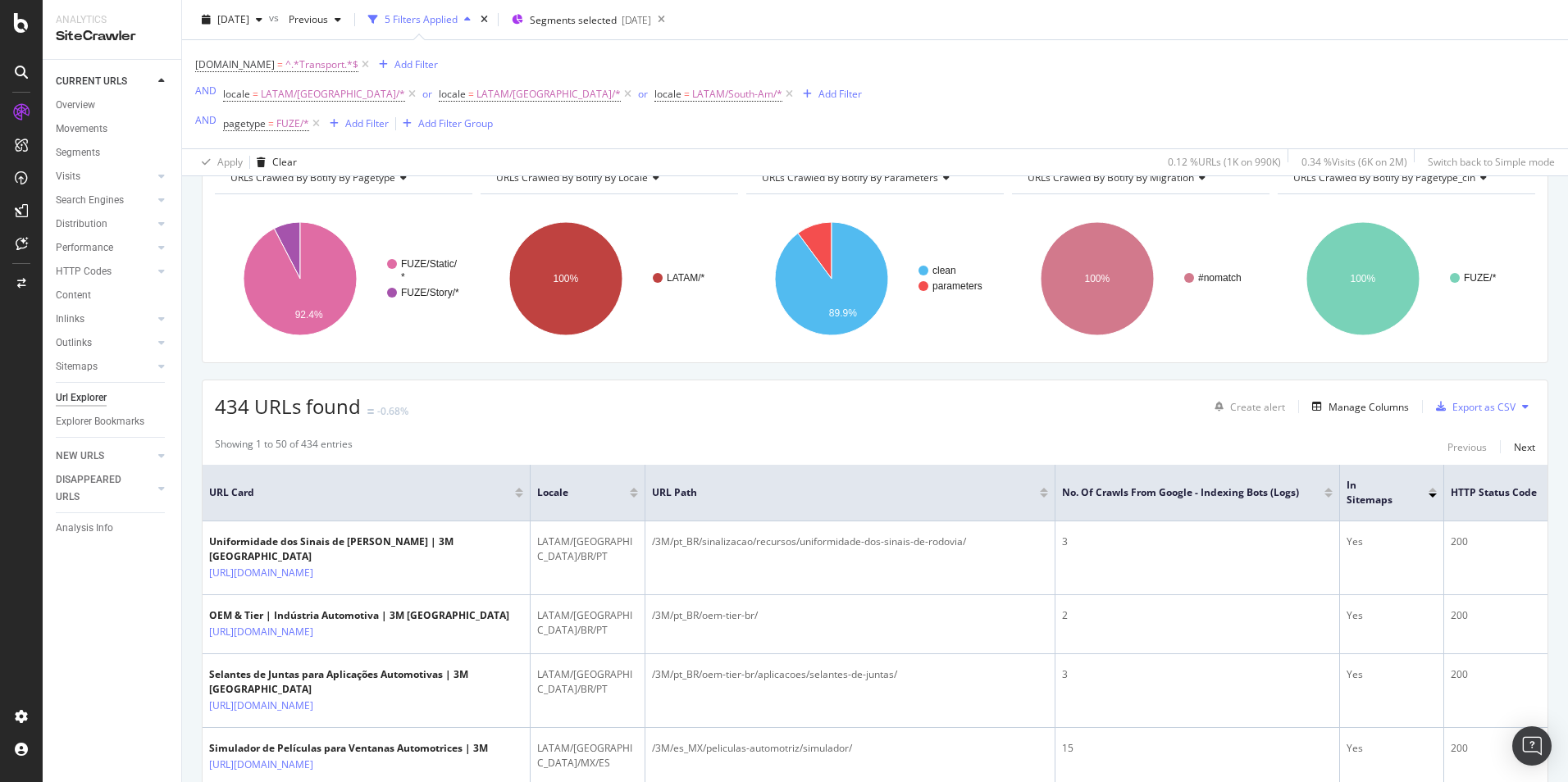
scroll to position [82, 0]
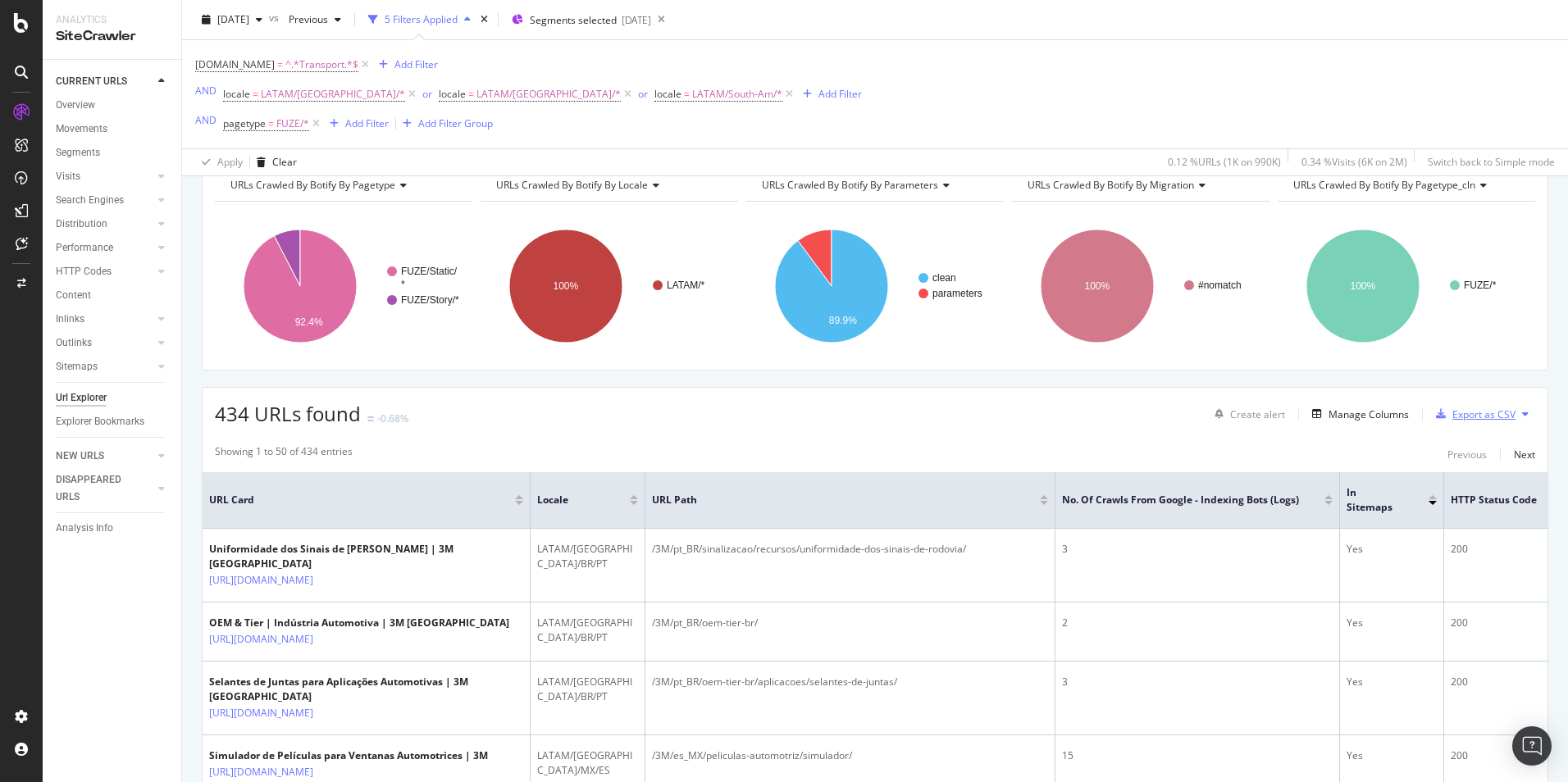
click at [1493, 410] on div "Export as CSV" at bounding box center [1483, 415] width 63 height 14
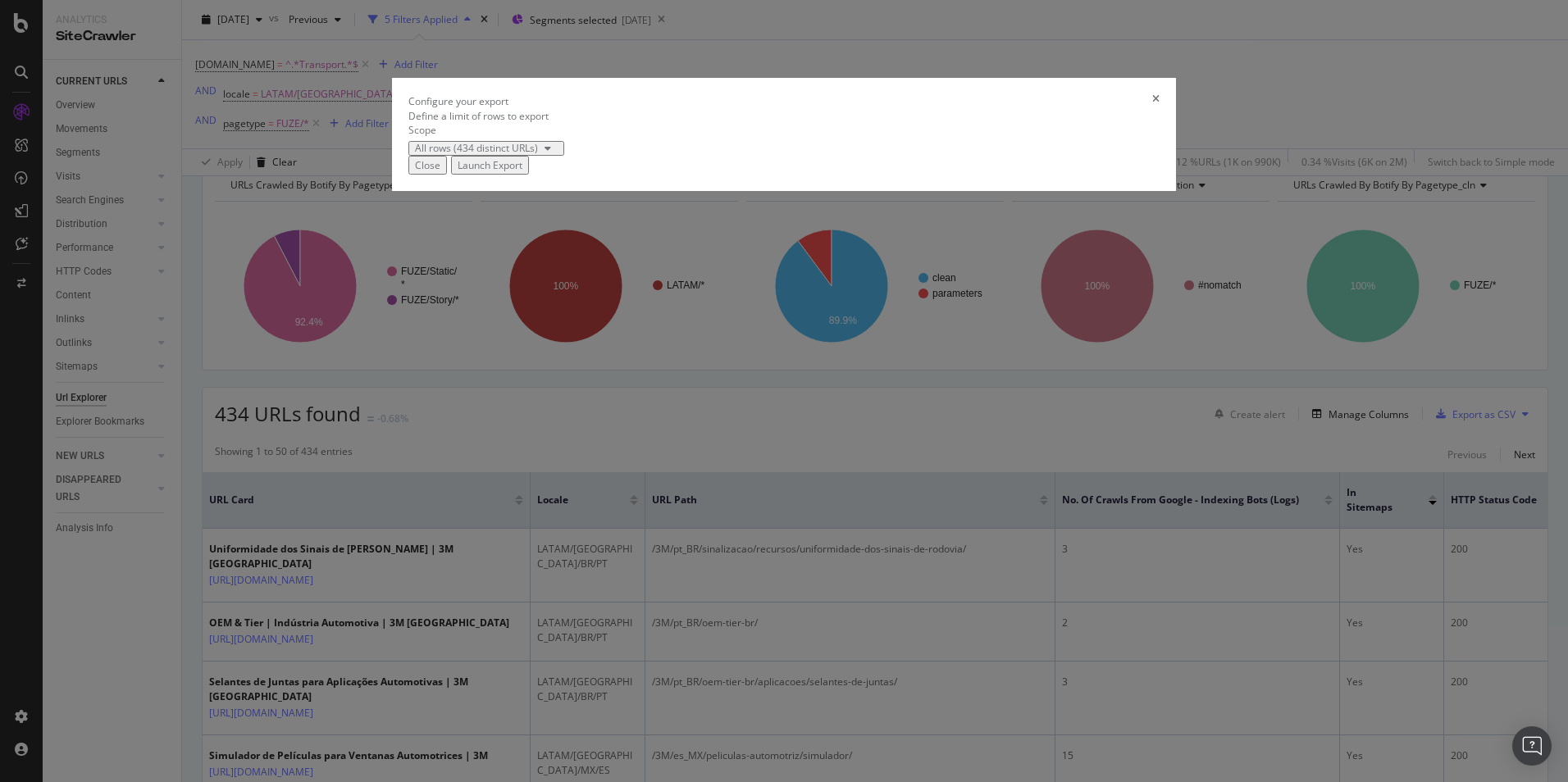
click at [522, 172] on div "Launch Export" at bounding box center [489, 165] width 65 height 14
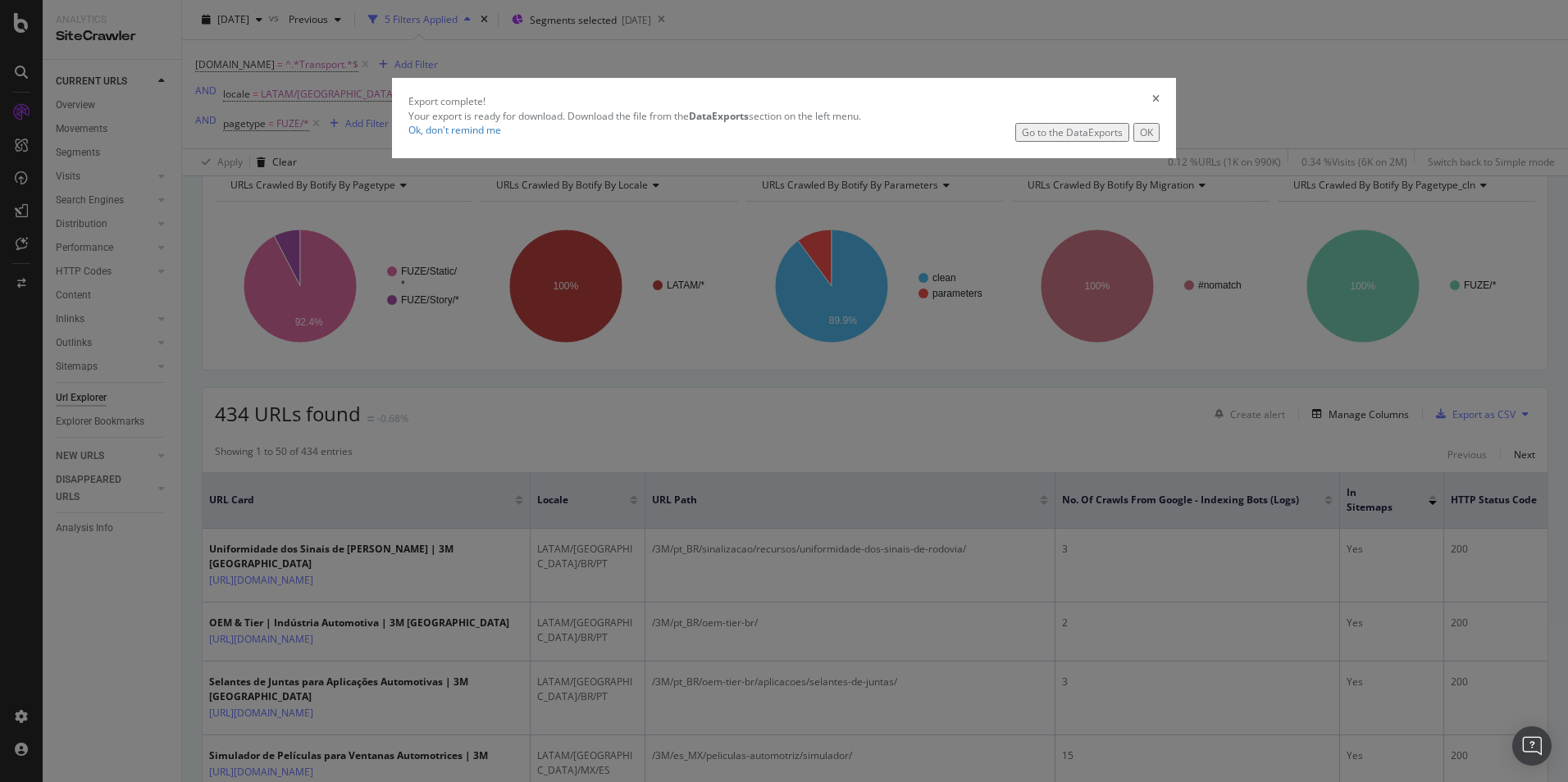
click at [1022, 139] on div "Go to the DataExports" at bounding box center [1072, 132] width 101 height 14
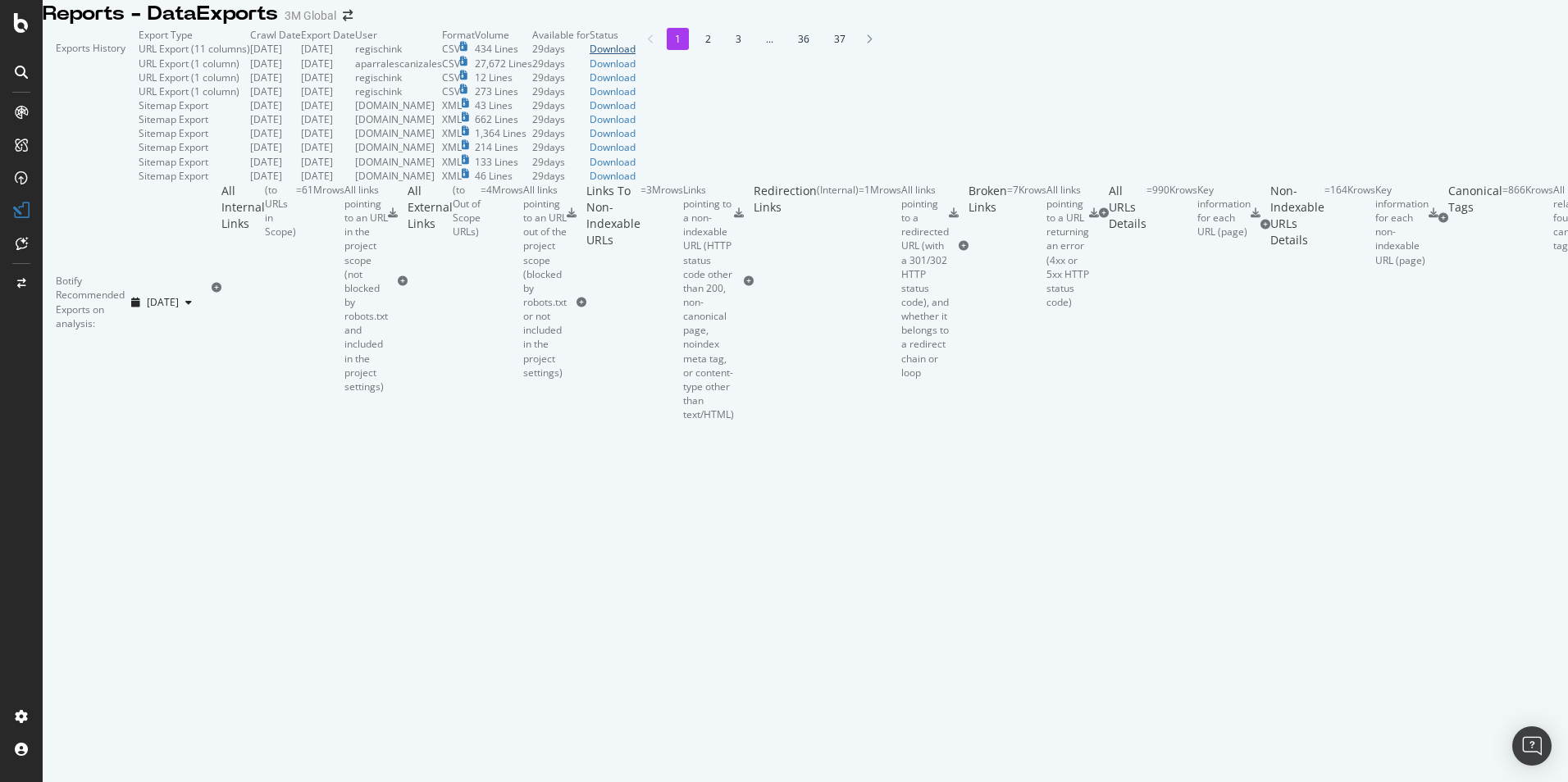
click at [635, 56] on div "Download" at bounding box center [613, 48] width 46 height 14
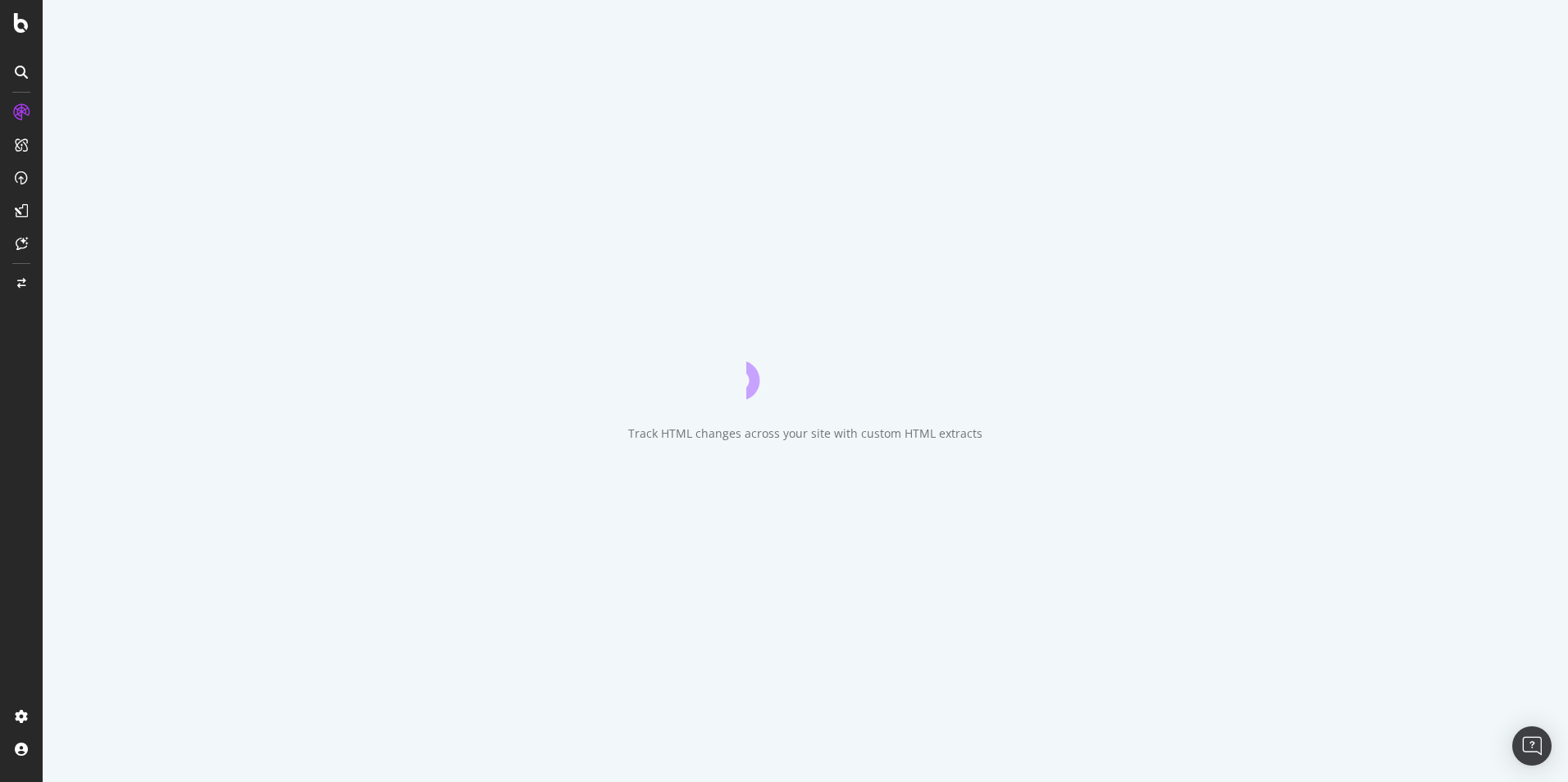
click at [132, 350] on div "Track HTML changes across your site with custom HTML extracts" at bounding box center [805, 391] width 1525 height 782
